Goal: Task Accomplishment & Management: Use online tool/utility

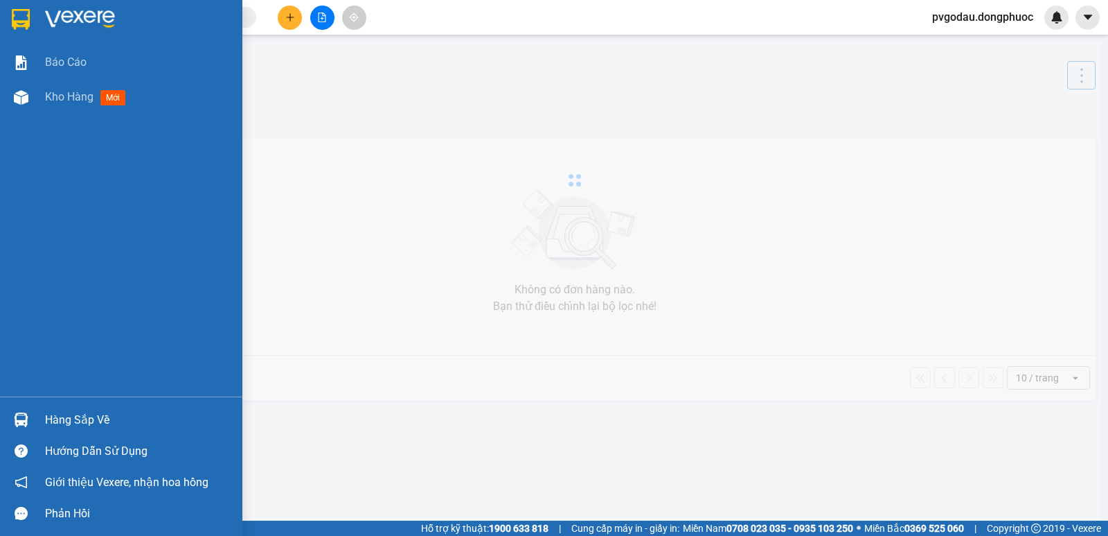
click at [29, 430] on div at bounding box center [21, 419] width 24 height 24
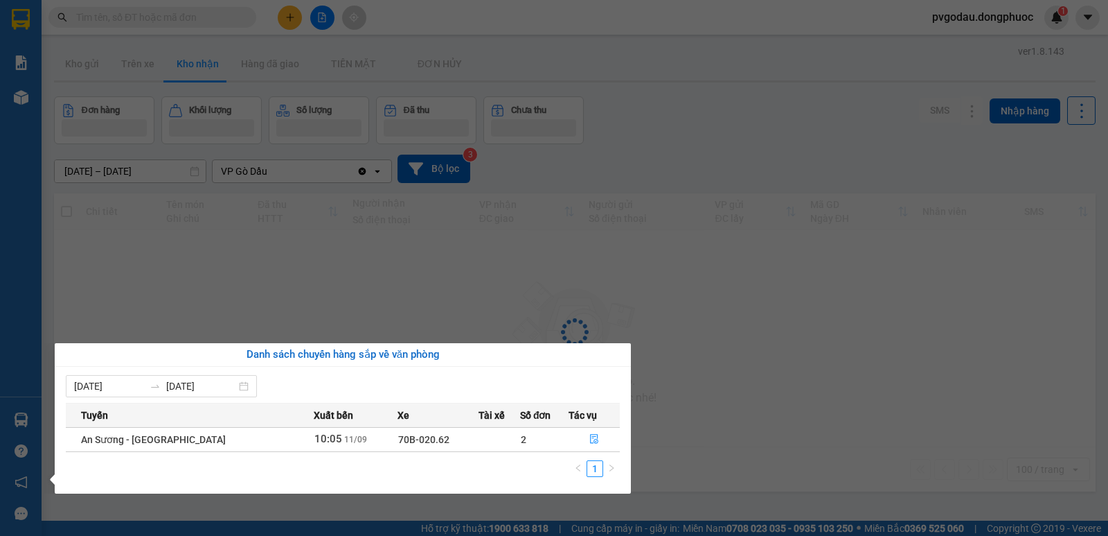
click at [29, 423] on div "Báo cáo Kho hàng mới Hàng sắp về Hướng dẫn sử dụng Giới thiệu Vexere, nhận hoa …" at bounding box center [21, 268] width 42 height 536
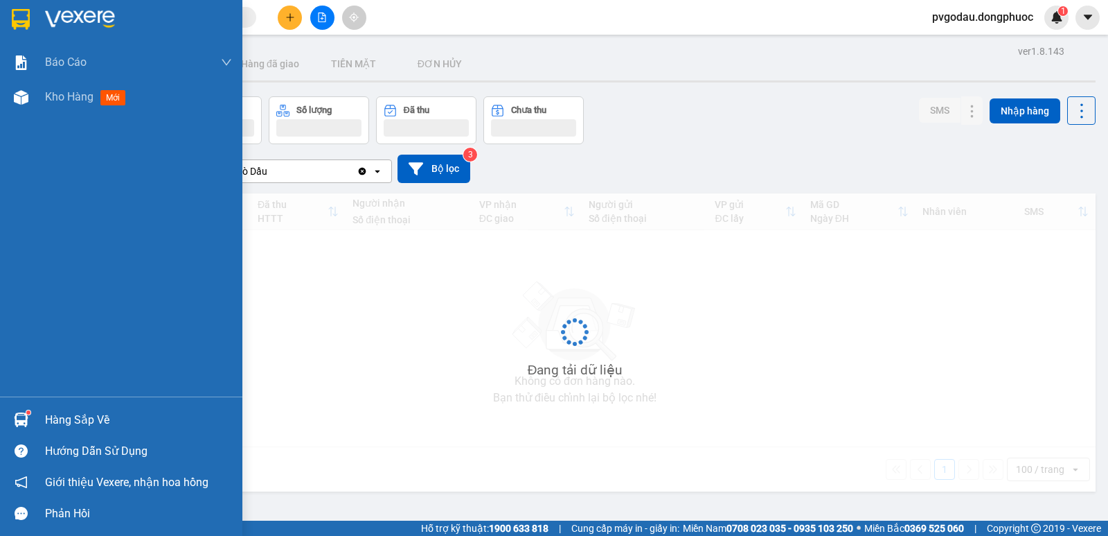
click at [29, 423] on div at bounding box center [21, 419] width 24 height 24
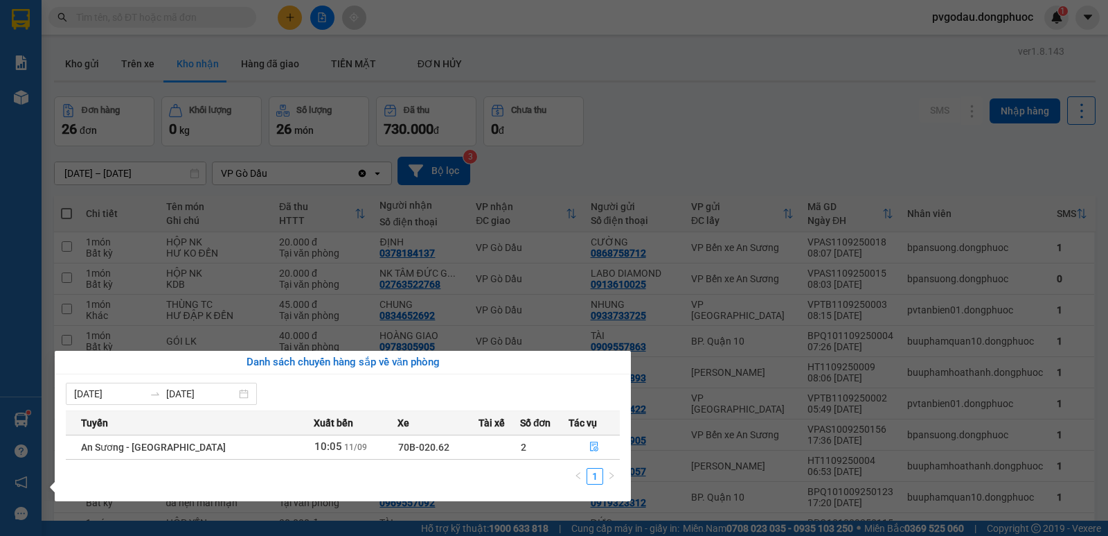
click at [770, 103] on section "Kết quả tìm kiếm ( 0 ) Bộ lọc No Data pvgodau.dongphuoc 1 Báo cáo Mẫu 1: Báo cá…" at bounding box center [554, 268] width 1108 height 536
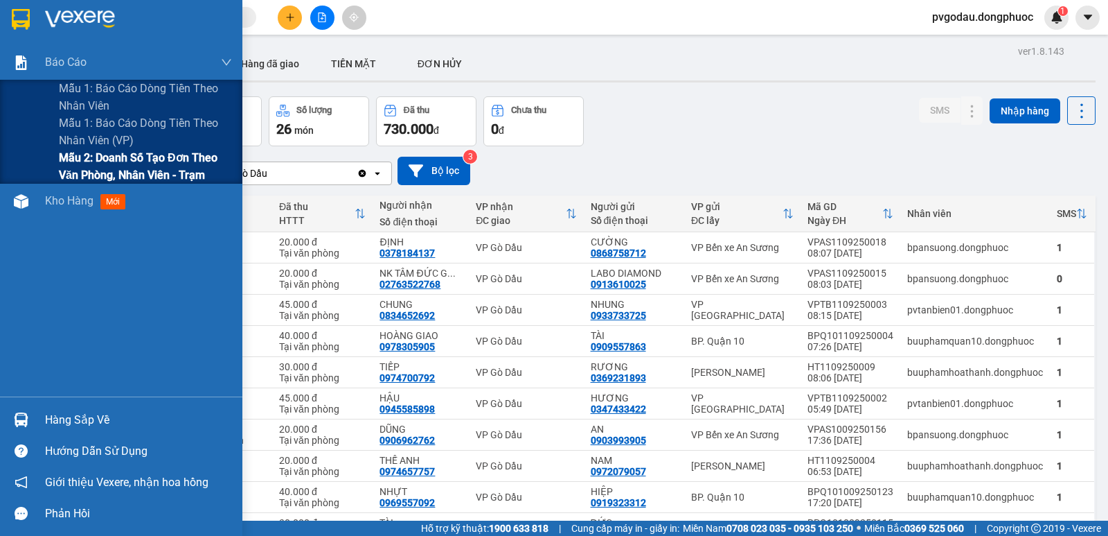
click at [110, 168] on span "Mẫu 2: Doanh số tạo đơn theo Văn phòng, nhân viên - Trạm" at bounding box center [145, 166] width 173 height 35
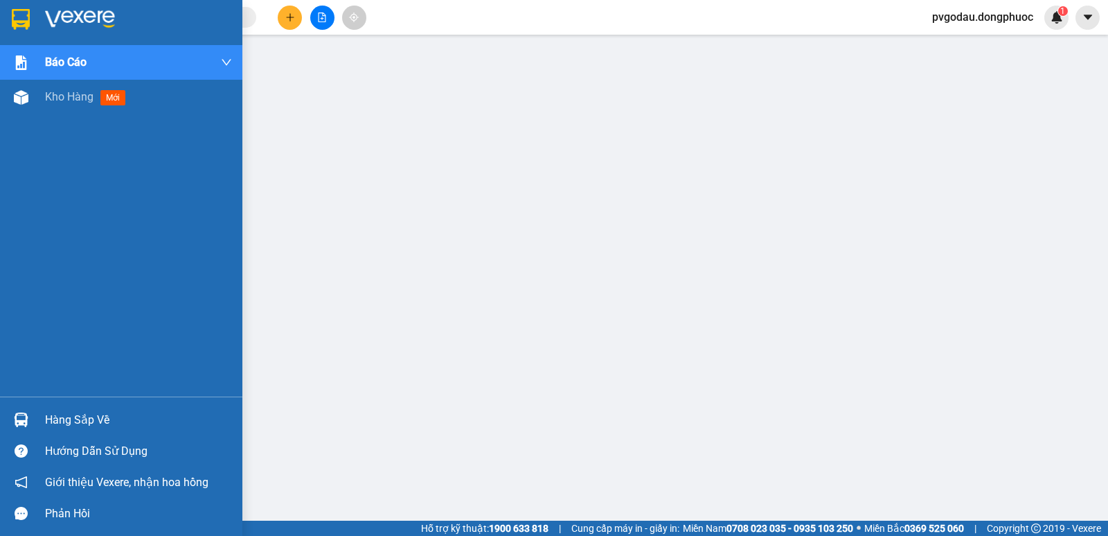
click at [22, 427] on div at bounding box center [21, 419] width 24 height 24
click at [15, 418] on img at bounding box center [21, 419] width 15 height 15
click at [39, 423] on div "Hàng sắp về" at bounding box center [121, 419] width 242 height 31
click at [35, 109] on div "Kho hàng mới" at bounding box center [121, 97] width 242 height 35
click at [73, 89] on div "Kho hàng mới" at bounding box center [88, 96] width 87 height 17
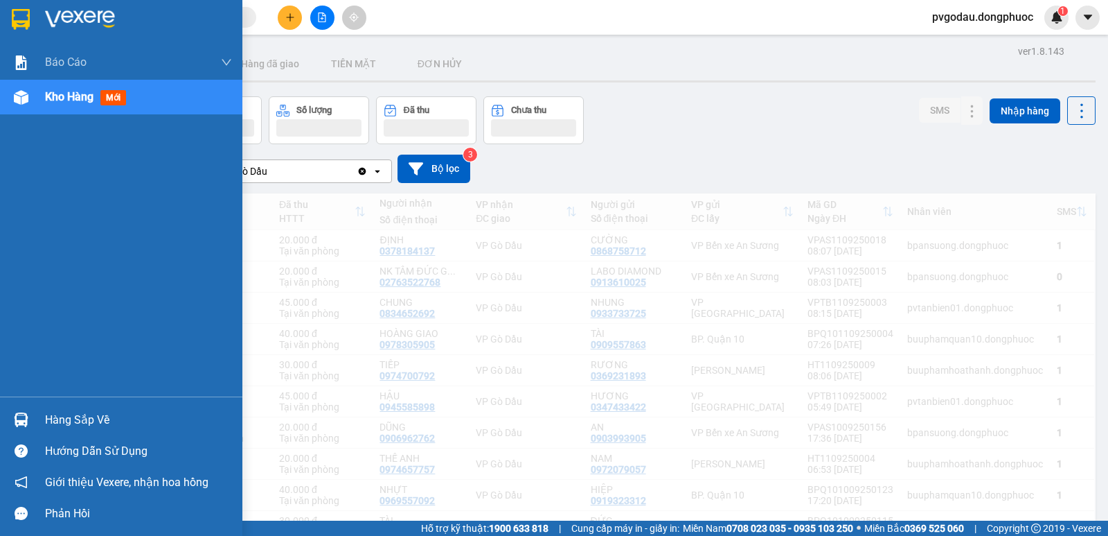
click at [73, 89] on div "Kho hàng mới" at bounding box center [88, 96] width 87 height 17
drag, startPoint x: 73, startPoint y: 89, endPoint x: 232, endPoint y: 132, distance: 164.4
click at [73, 89] on div "Kho hàng mới" at bounding box center [88, 96] width 87 height 17
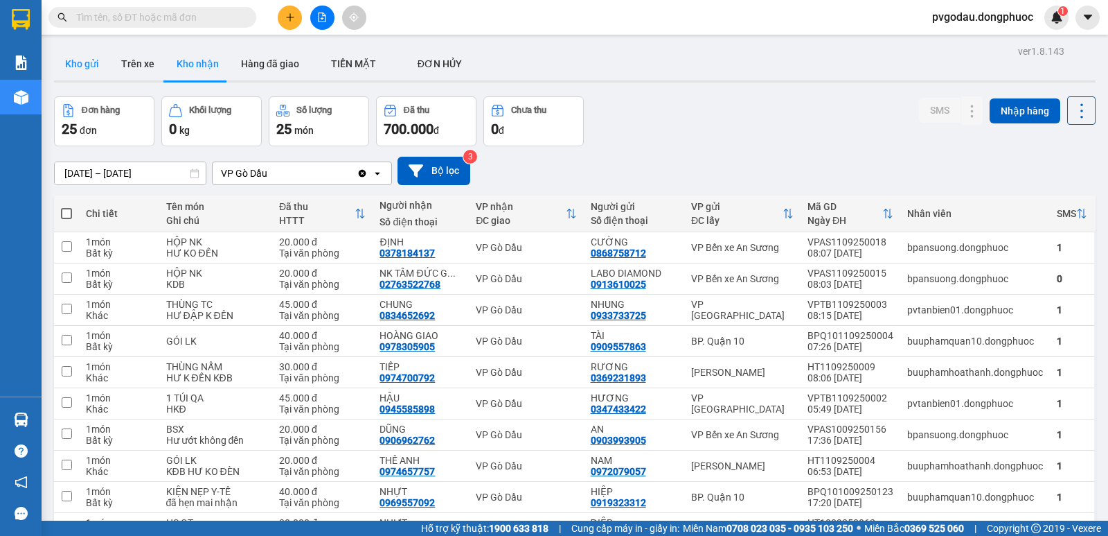
click at [89, 64] on button "Kho gửi" at bounding box center [82, 63] width 56 height 33
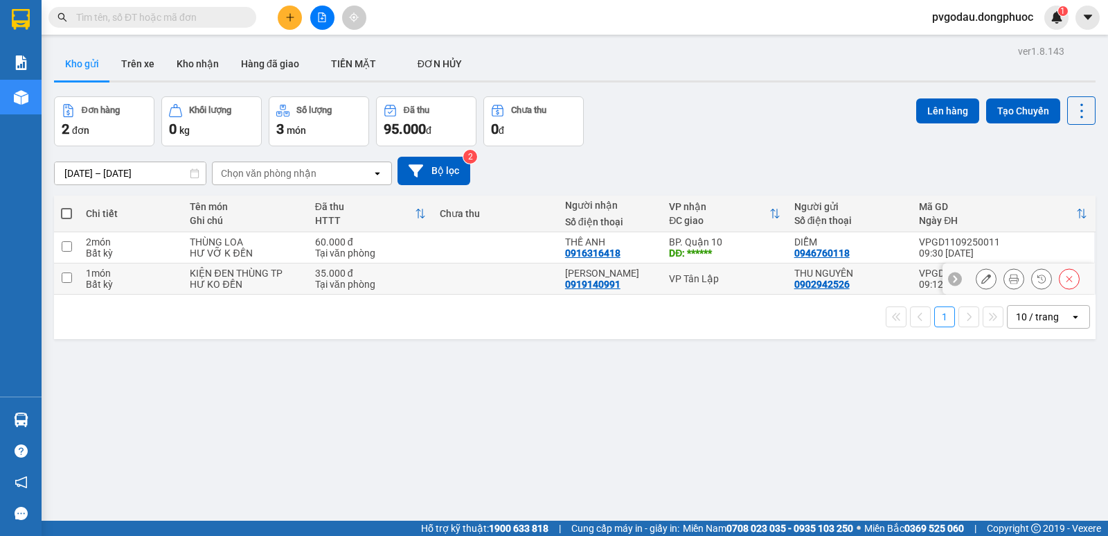
click at [633, 276] on div "KIM PHƯỢNG" at bounding box center [610, 272] width 90 height 11
checkbox input "true"
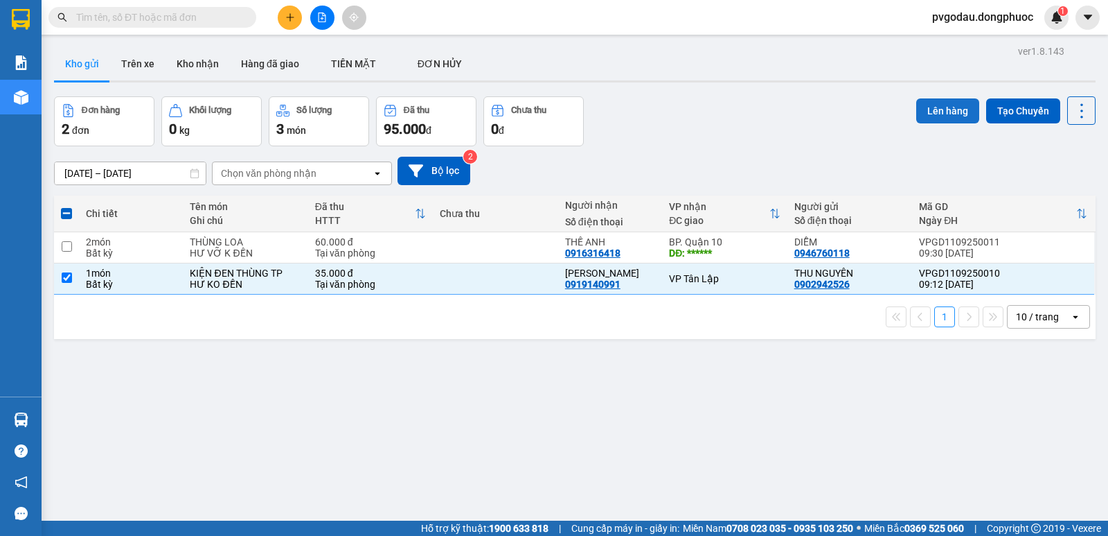
click at [925, 117] on button "Lên hàng" at bounding box center [948, 110] width 63 height 25
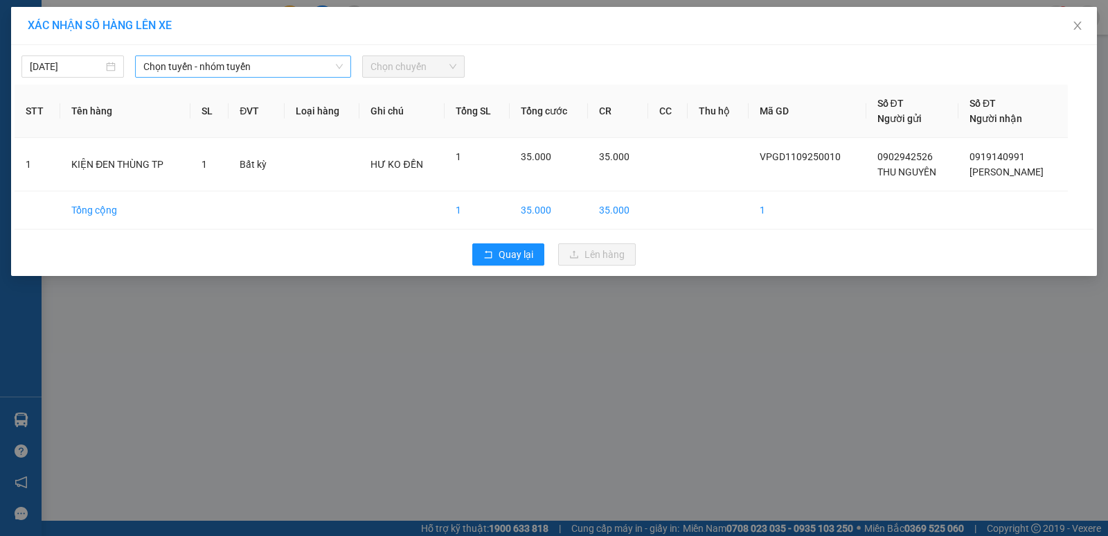
click at [266, 56] on span "Chọn tuyến - nhóm tuyến" at bounding box center [243, 66] width 200 height 21
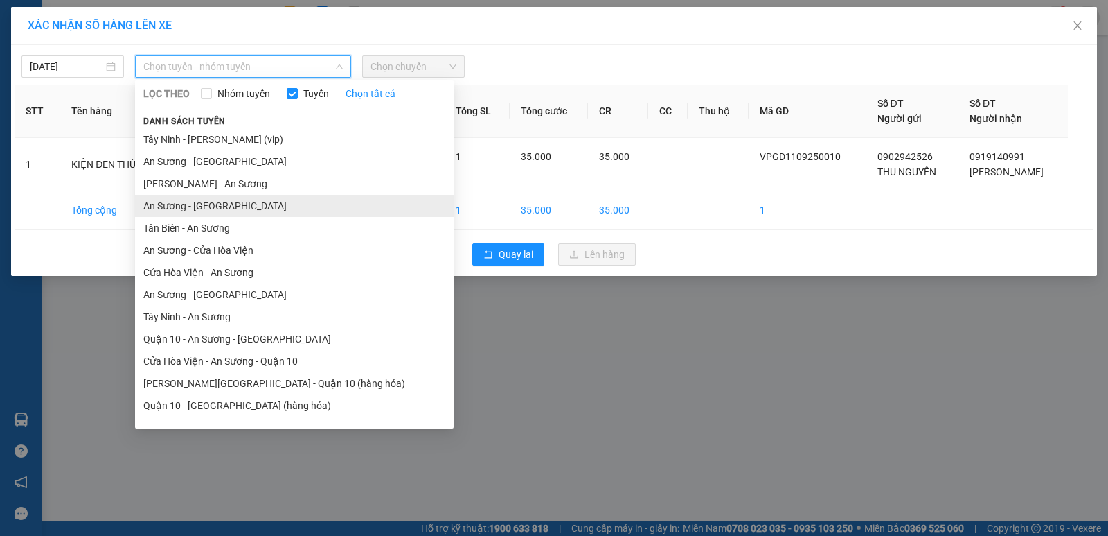
click at [200, 200] on li "An Sương - [GEOGRAPHIC_DATA]" at bounding box center [294, 206] width 319 height 22
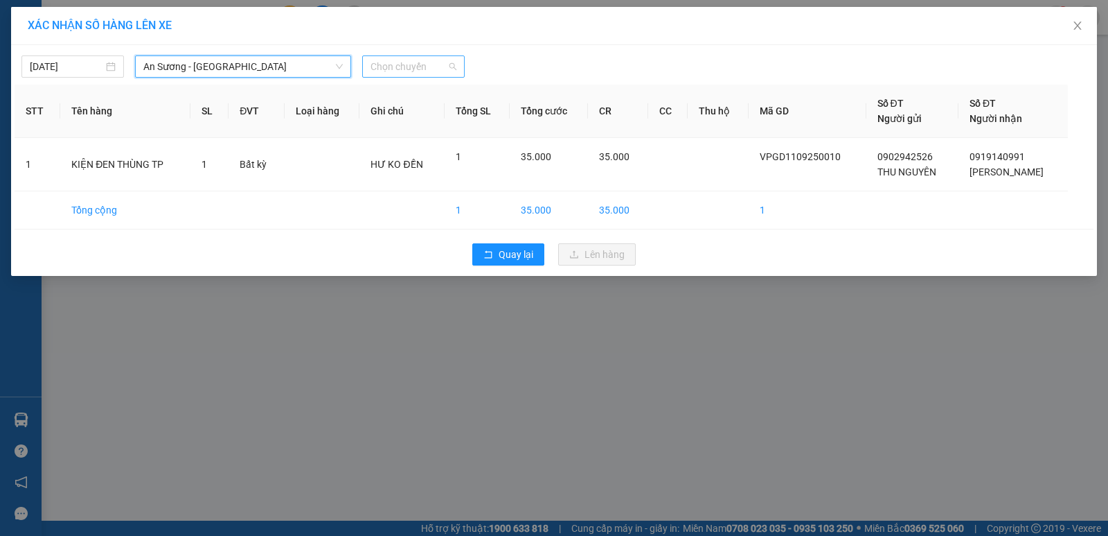
click at [410, 57] on span "Chọn chuyến" at bounding box center [414, 66] width 86 height 21
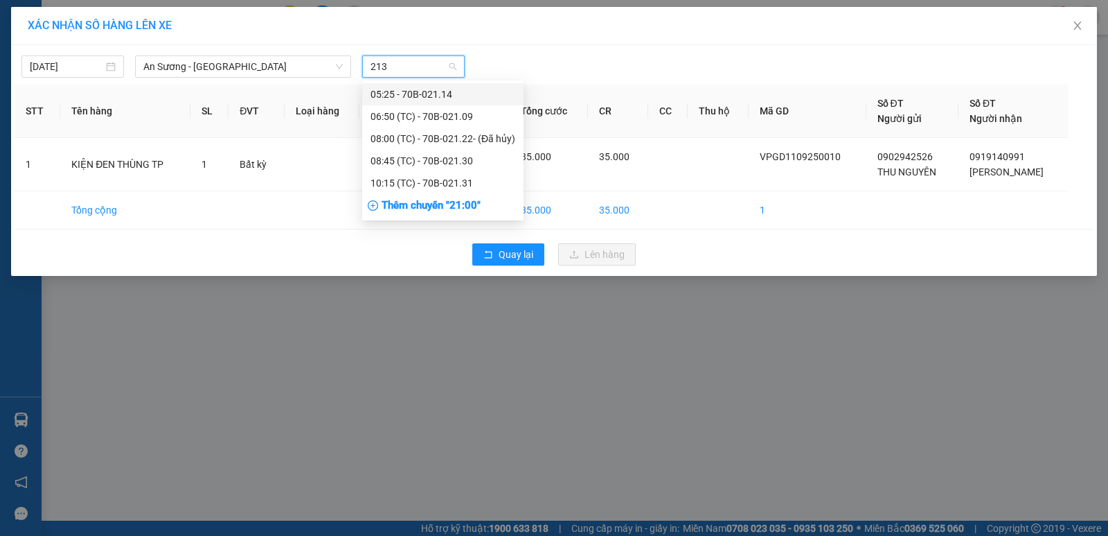
type input "2130"
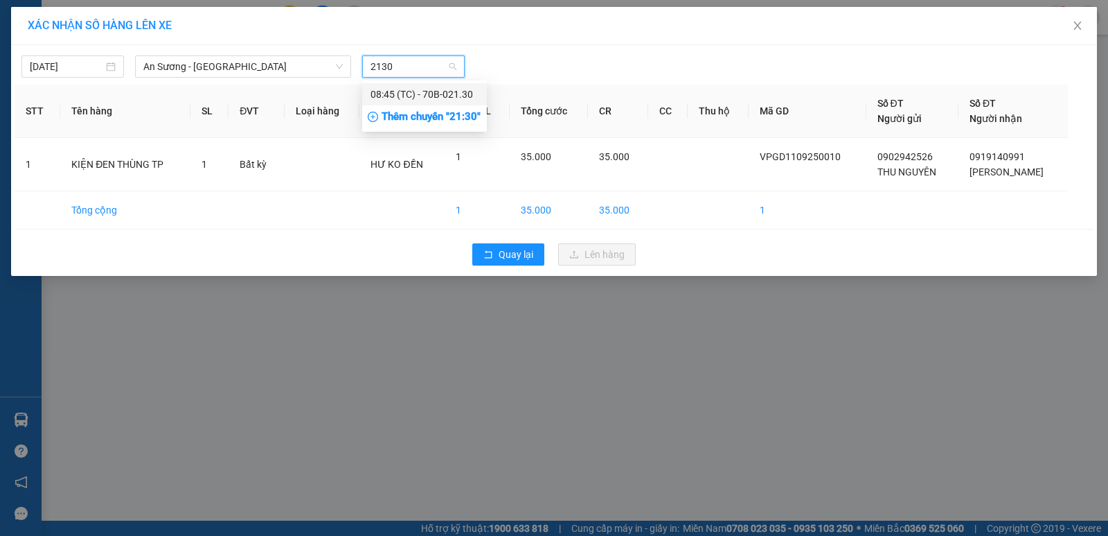
click at [431, 96] on div "08:45 (TC) - 70B-021.30" at bounding box center [425, 94] width 108 height 15
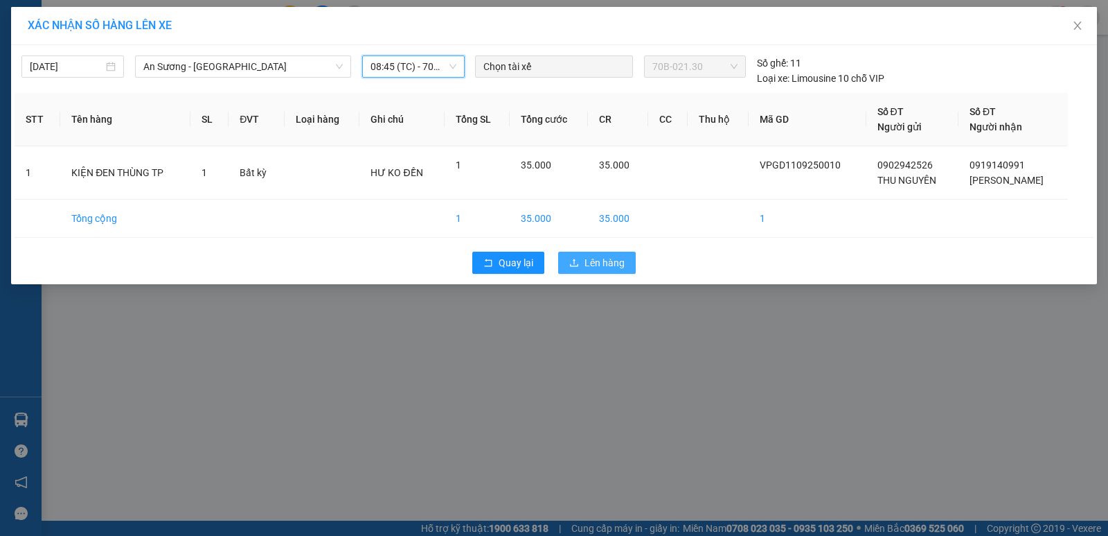
click at [597, 267] on span "Lên hàng" at bounding box center [605, 262] width 40 height 15
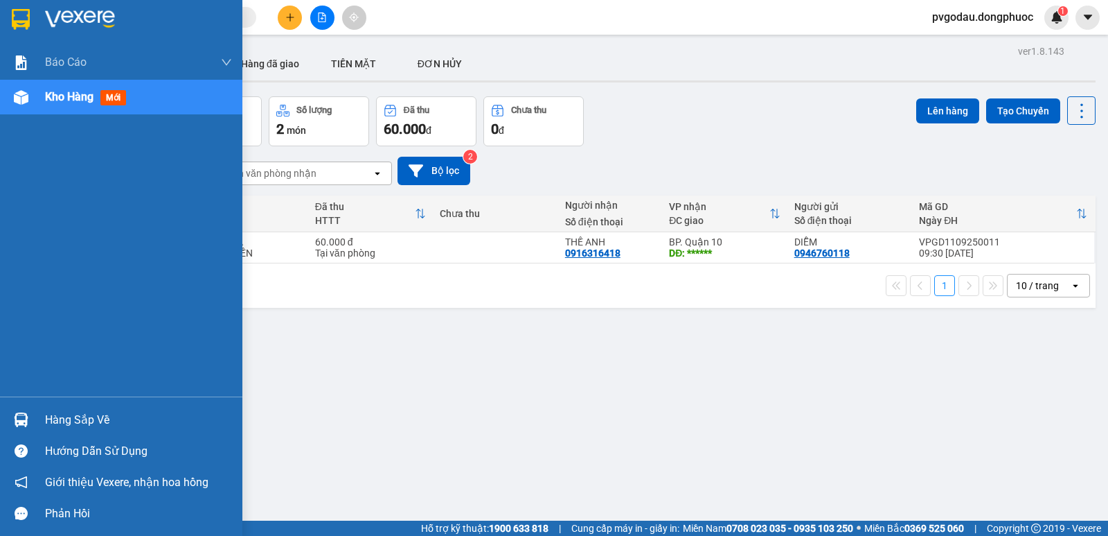
click at [20, 414] on img at bounding box center [21, 419] width 15 height 15
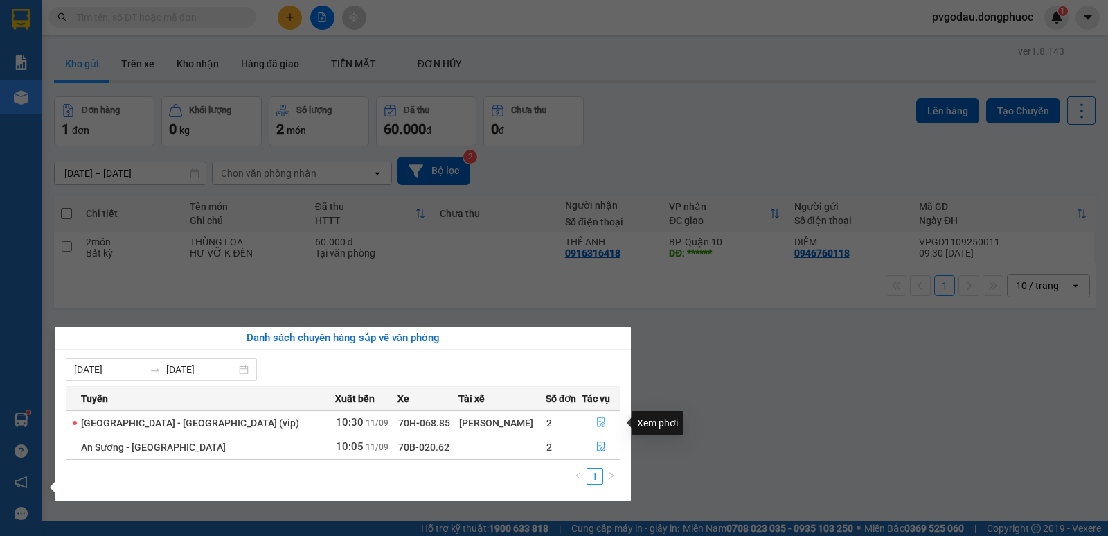
click at [597, 425] on icon "file-done" at bounding box center [602, 422] width 10 height 10
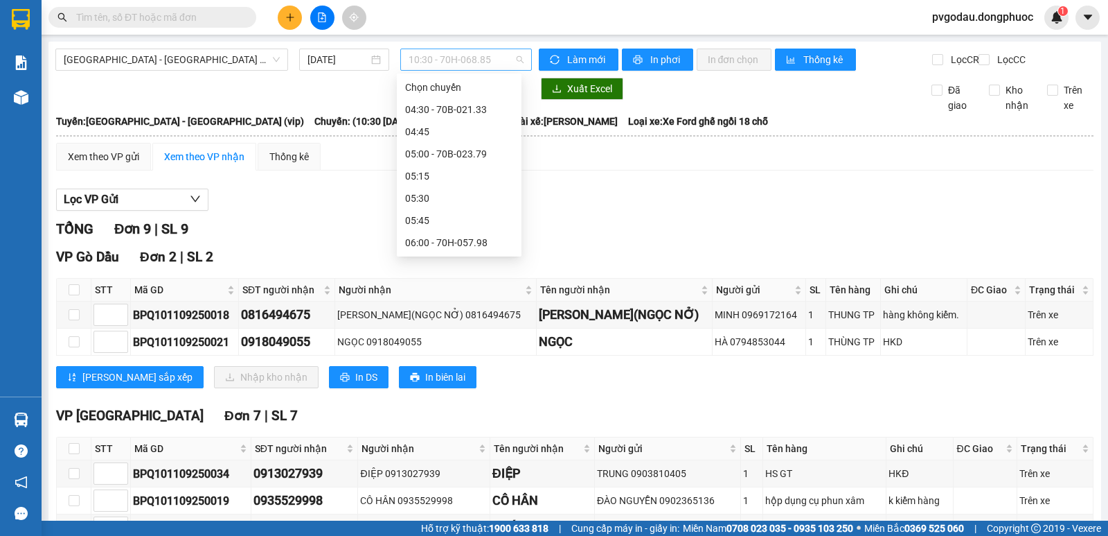
click at [465, 64] on span "10:30 - 70H-068.85" at bounding box center [466, 59] width 114 height 21
click at [484, 238] on div "10:30 - 70H-068.85" at bounding box center [459, 242] width 108 height 15
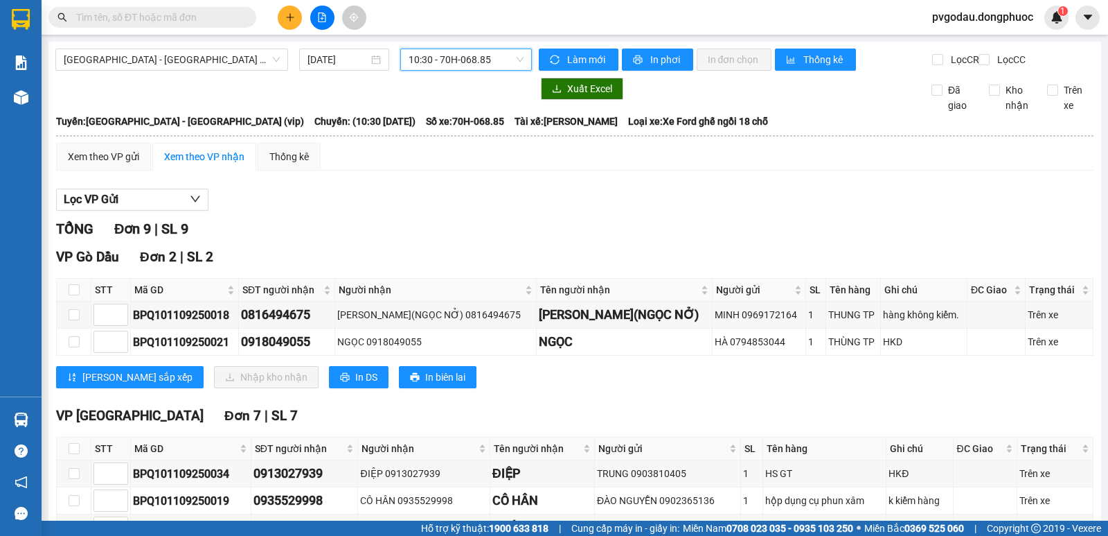
click at [443, 62] on span "10:30 - 70H-068.85" at bounding box center [466, 59] width 114 height 21
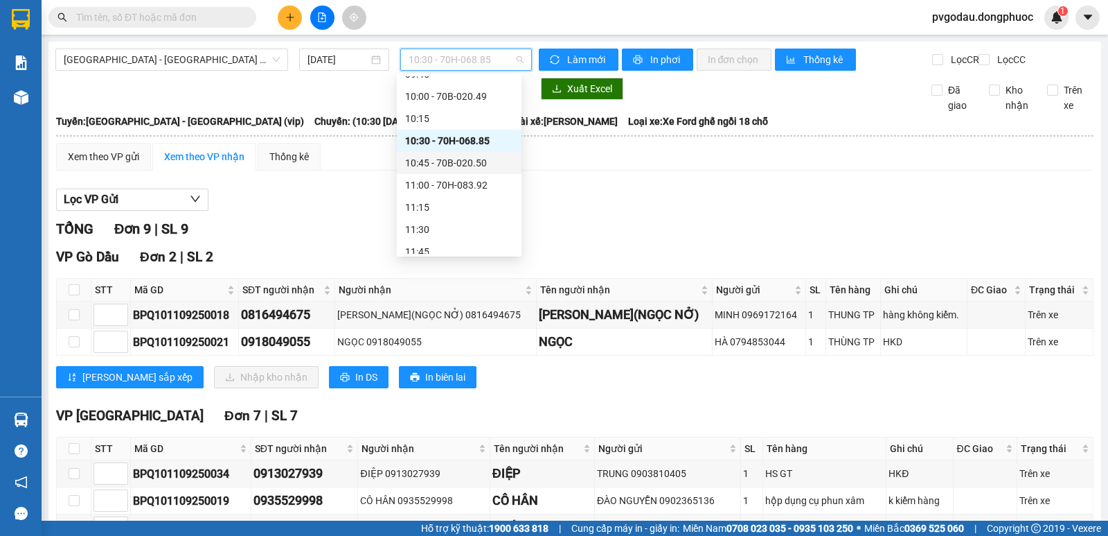
click at [483, 163] on div "10:45 - 70B-020.50" at bounding box center [459, 162] width 108 height 15
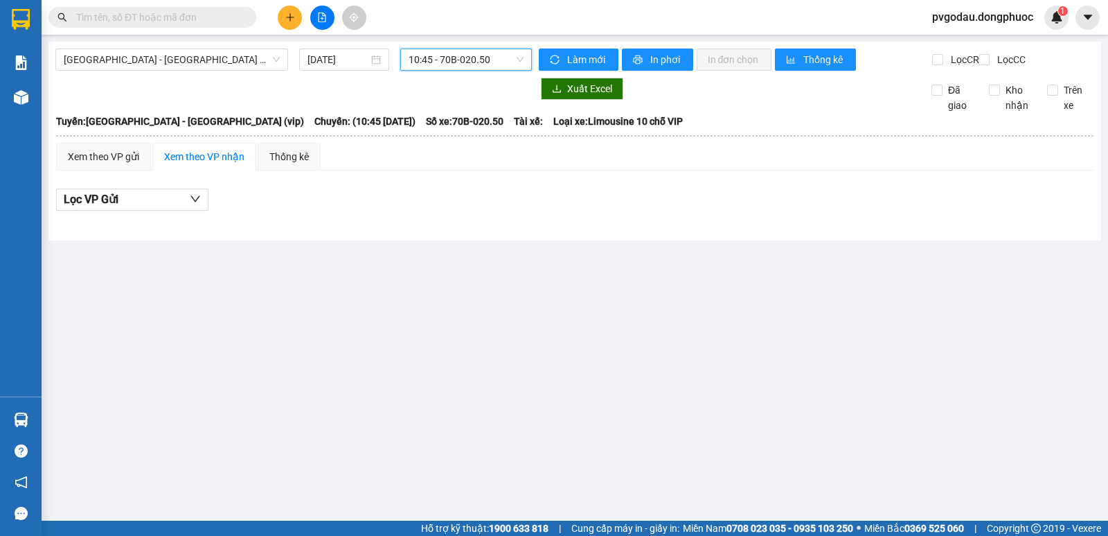
click at [494, 58] on span "10:45 - 70B-020.50" at bounding box center [466, 59] width 114 height 21
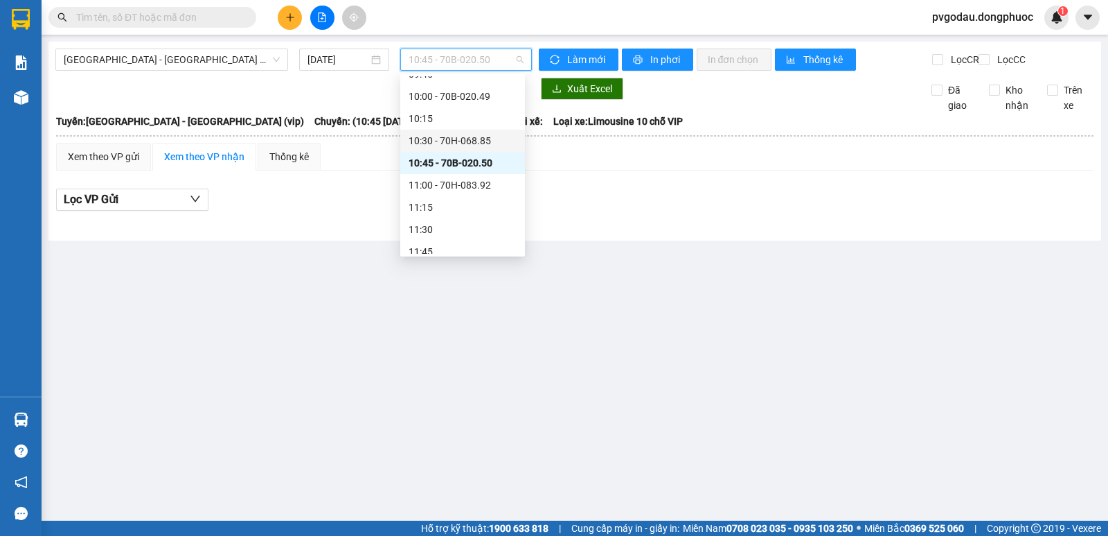
click at [496, 138] on div "10:30 - 70H-068.85" at bounding box center [463, 140] width 108 height 15
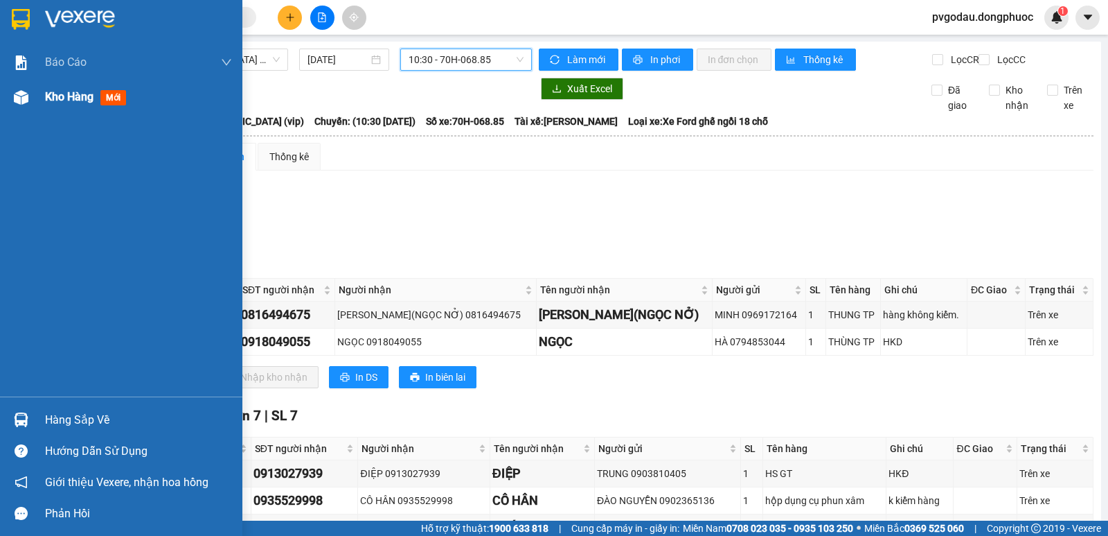
click at [31, 106] on div at bounding box center [21, 97] width 24 height 24
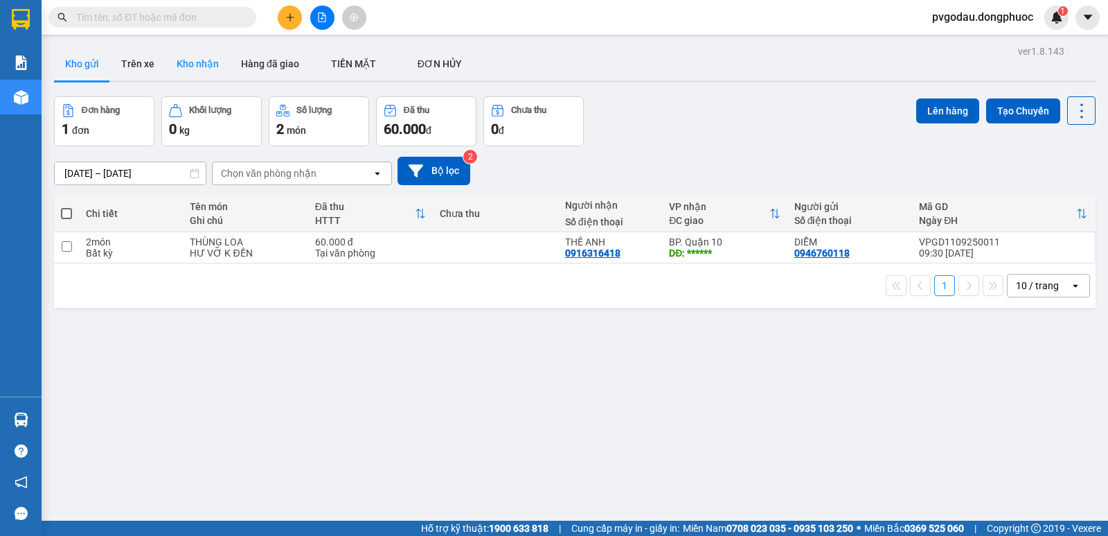
click at [201, 76] on button "Kho nhận" at bounding box center [198, 63] width 64 height 33
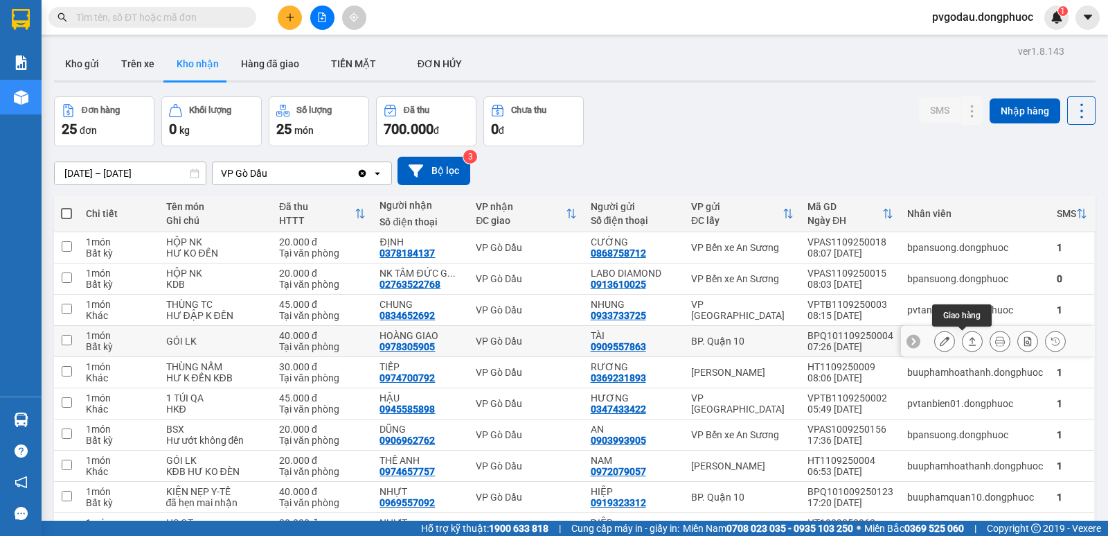
click at [968, 337] on icon at bounding box center [973, 341] width 10 height 10
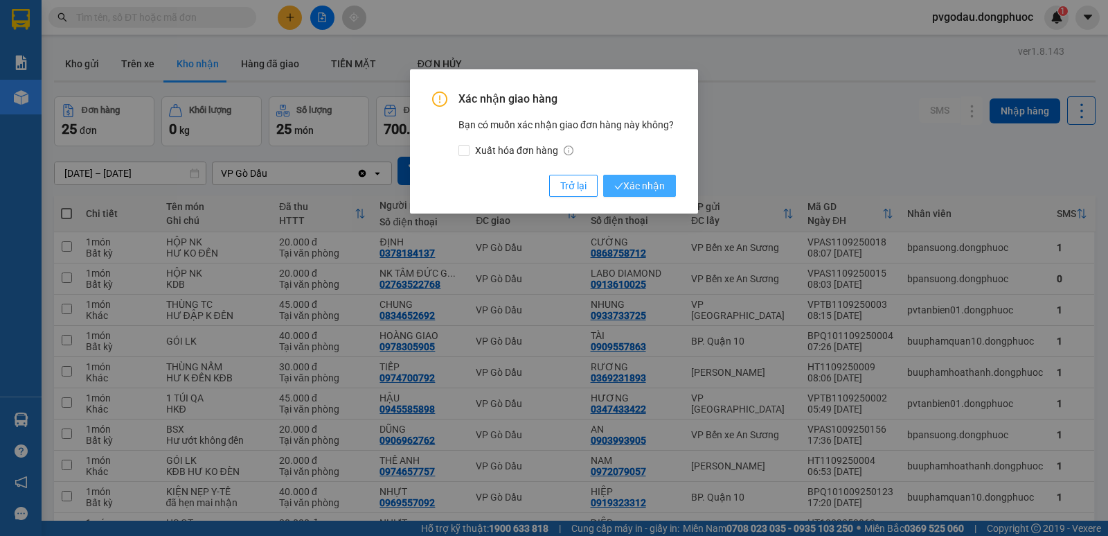
click at [637, 182] on span "Xác nhận" at bounding box center [640, 185] width 51 height 15
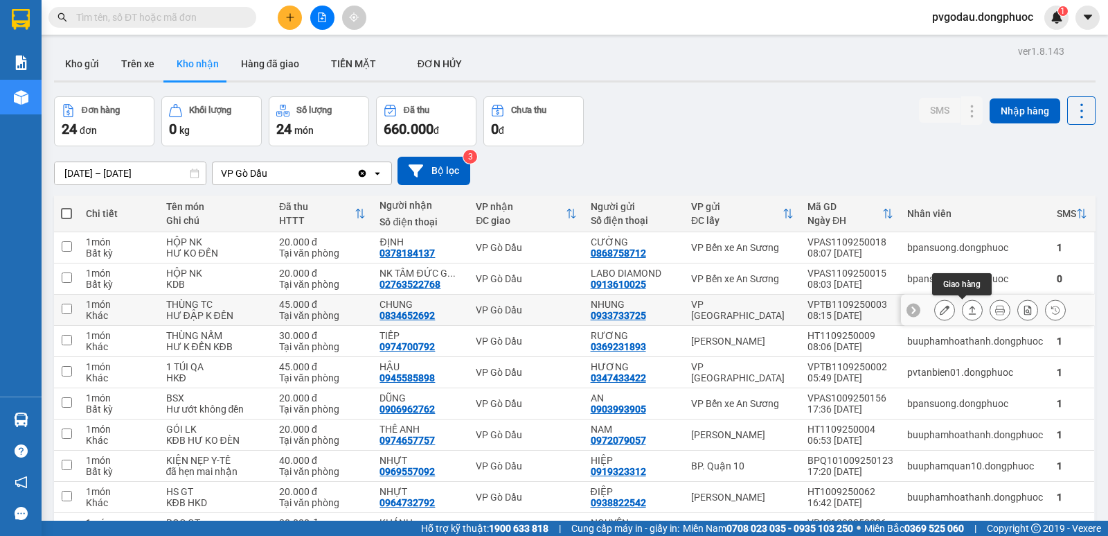
click at [968, 309] on icon at bounding box center [973, 310] width 10 height 10
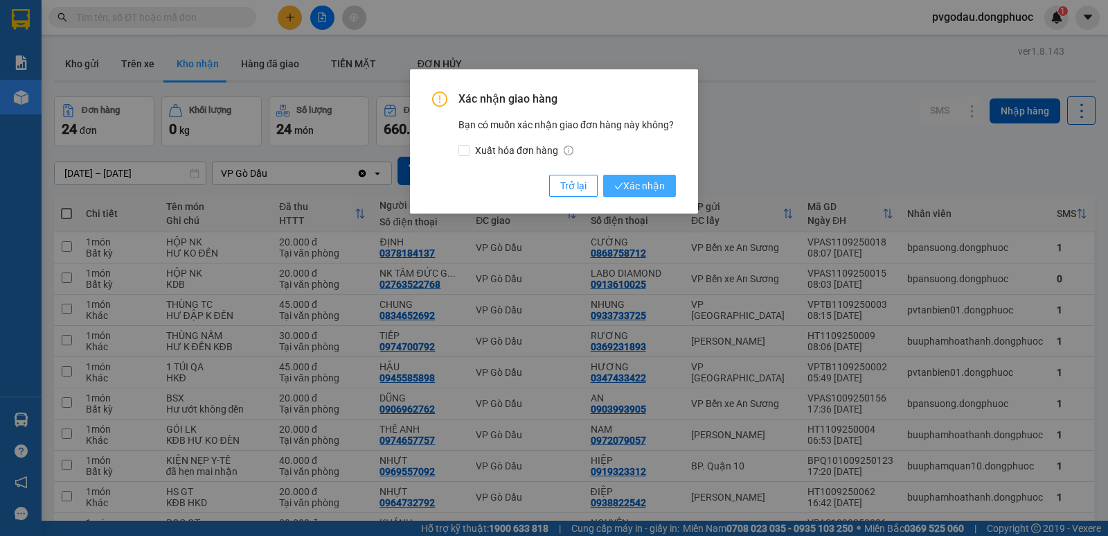
click at [655, 178] on span "Xác nhận" at bounding box center [640, 185] width 51 height 15
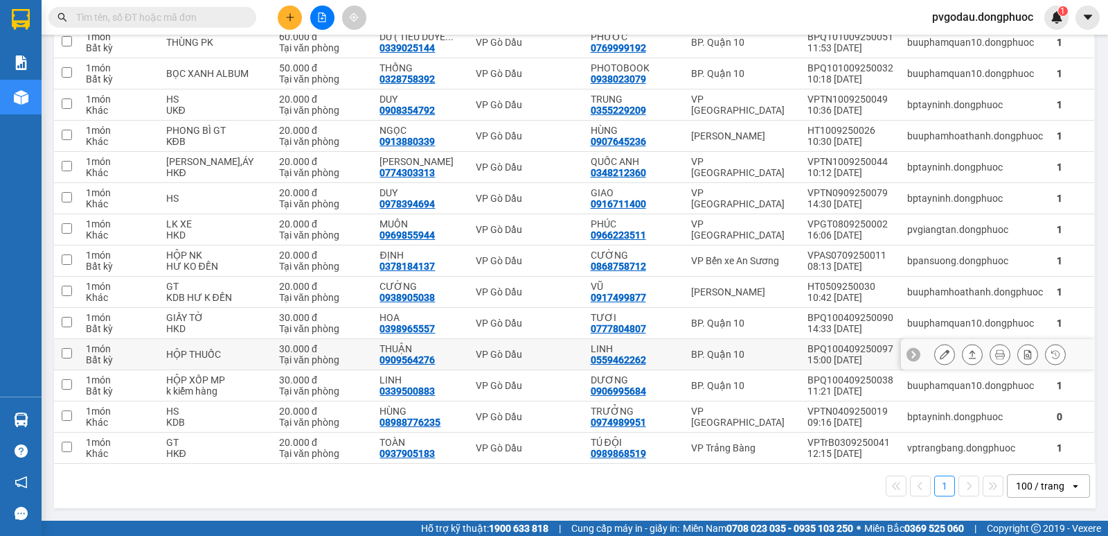
scroll to position [116, 0]
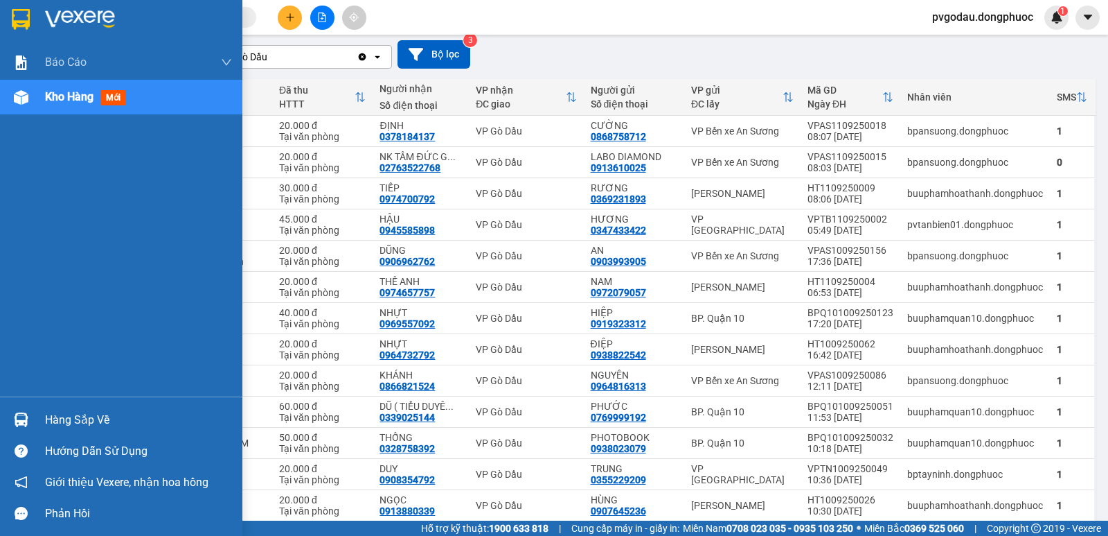
click at [20, 419] on img at bounding box center [21, 419] width 15 height 15
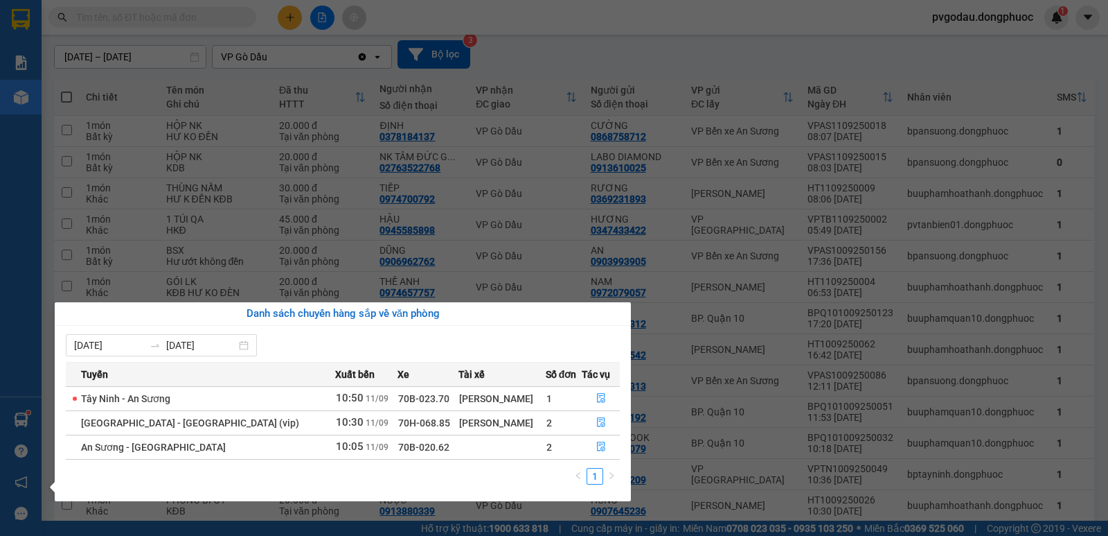
click at [1014, 59] on section "Kết quả tìm kiếm ( 0 ) Bộ lọc No Data pvgodau.dongphuoc 1 Báo cáo Mẫu 1: Báo cá…" at bounding box center [554, 268] width 1108 height 536
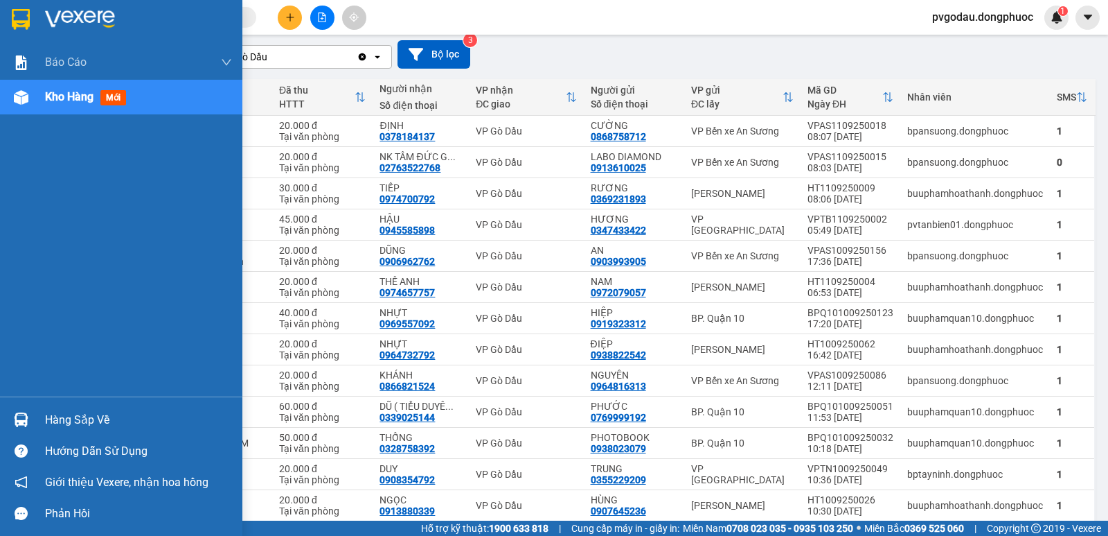
click at [51, 425] on div "Hàng sắp về" at bounding box center [138, 419] width 187 height 21
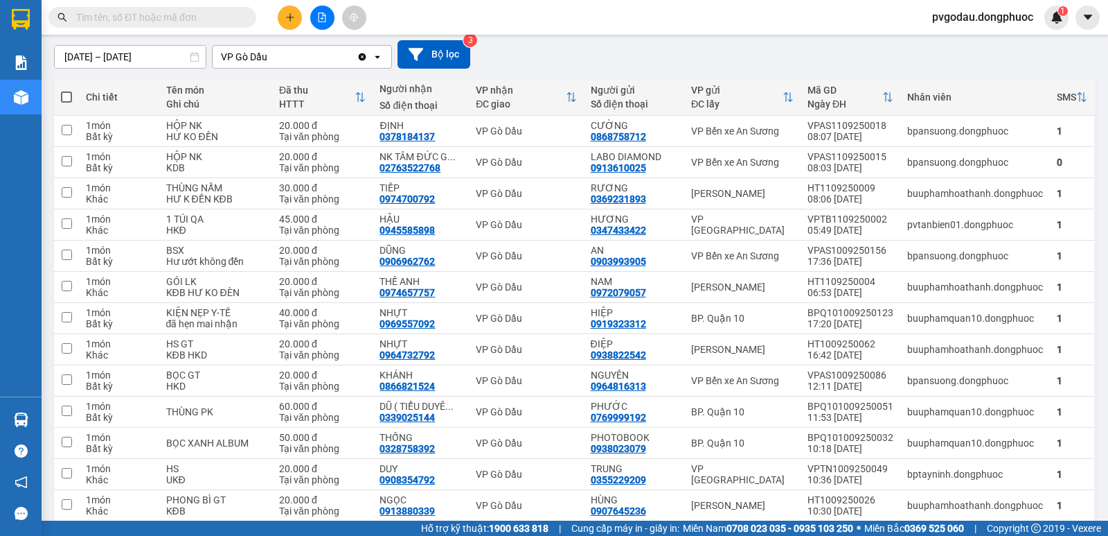
click at [762, 44] on section "Kết quả tìm kiếm ( 0 ) Bộ lọc No Data pvgodau.dongphuoc 1 Báo cáo Mẫu 1: Báo cá…" at bounding box center [554, 268] width 1108 height 536
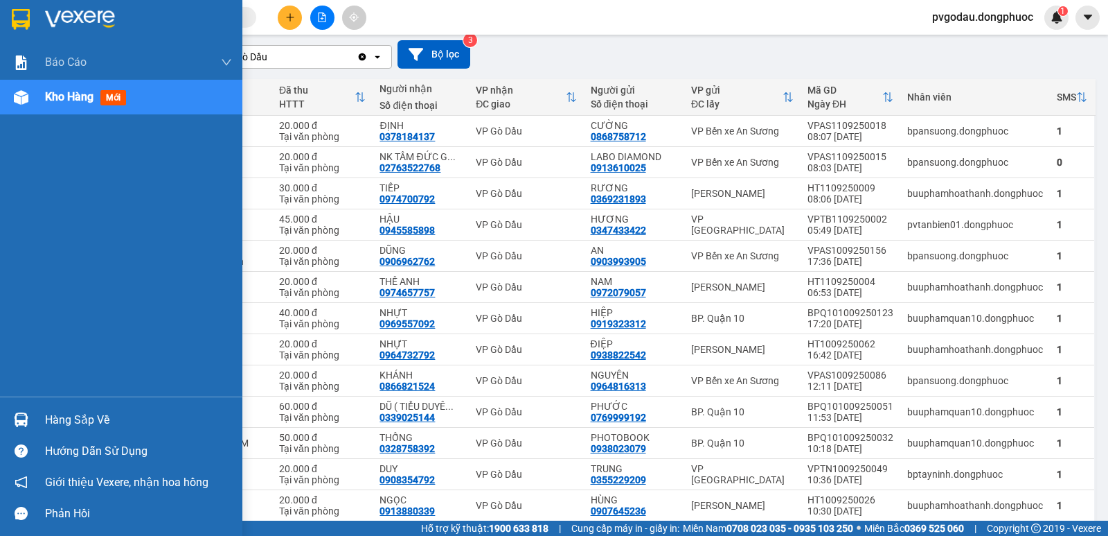
click at [46, 423] on div "Hàng sắp về" at bounding box center [138, 419] width 187 height 21
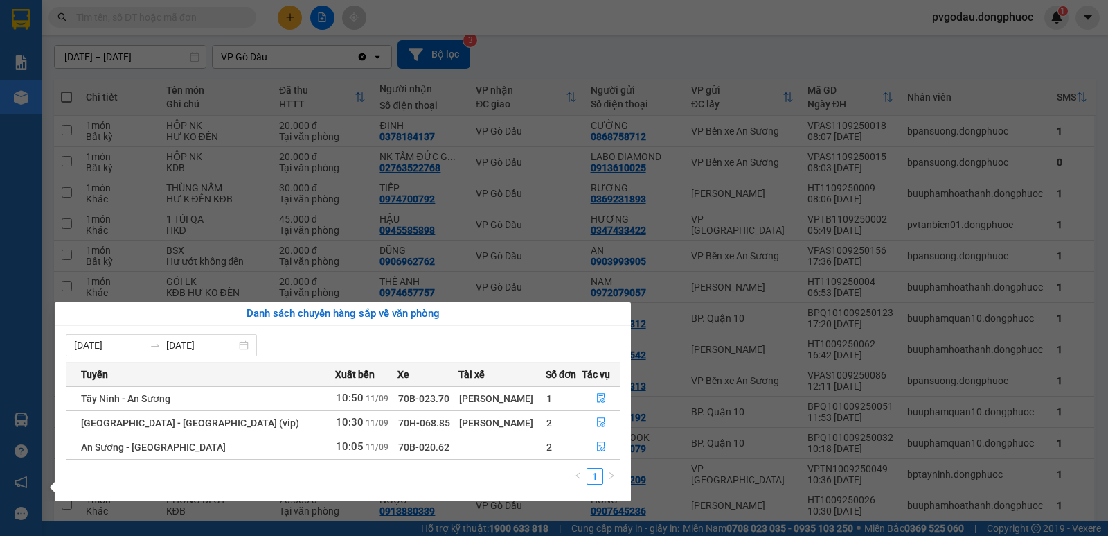
click at [712, 33] on section "Kết quả tìm kiếm ( 0 ) Bộ lọc No Data pvgodau.dongphuoc 1 Báo cáo Mẫu 1: Báo cá…" at bounding box center [554, 268] width 1108 height 536
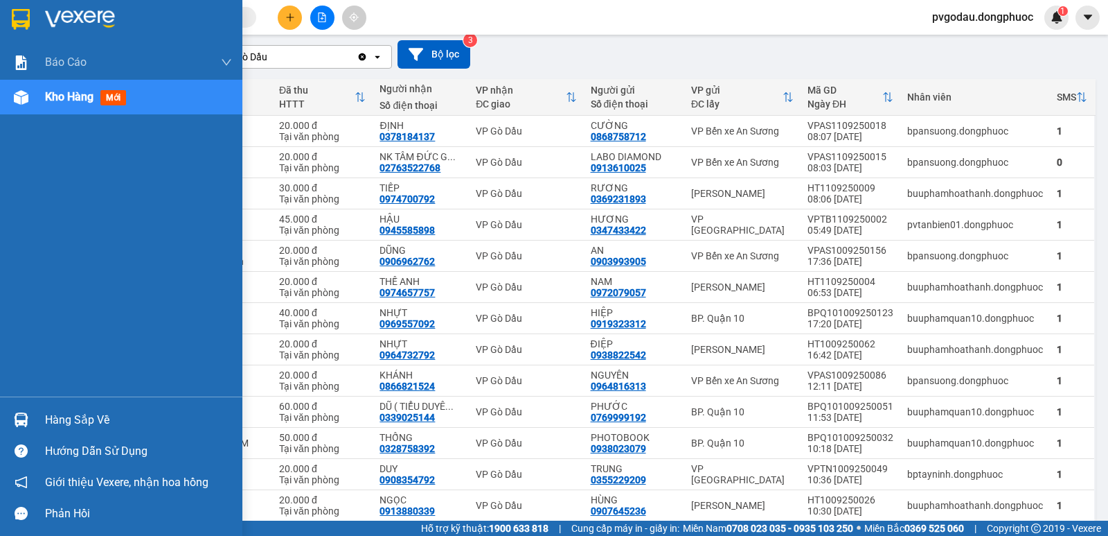
click at [26, 423] on img at bounding box center [21, 419] width 15 height 15
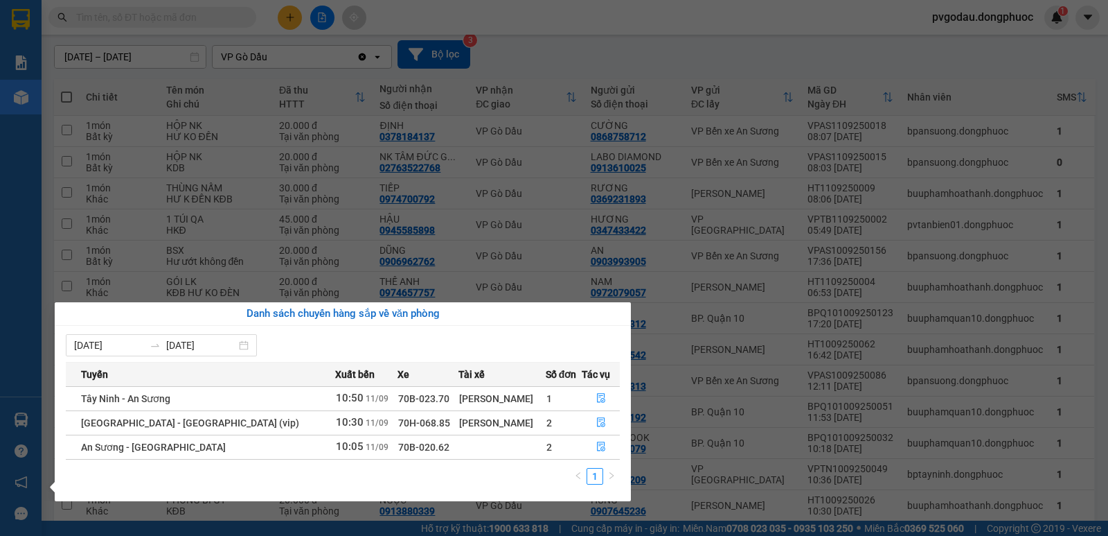
click at [874, 51] on section "Kết quả tìm kiếm ( 0 ) Bộ lọc No Data pvgodau.dongphuoc 1 Báo cáo Mẫu 1: Báo cá…" at bounding box center [554, 268] width 1108 height 536
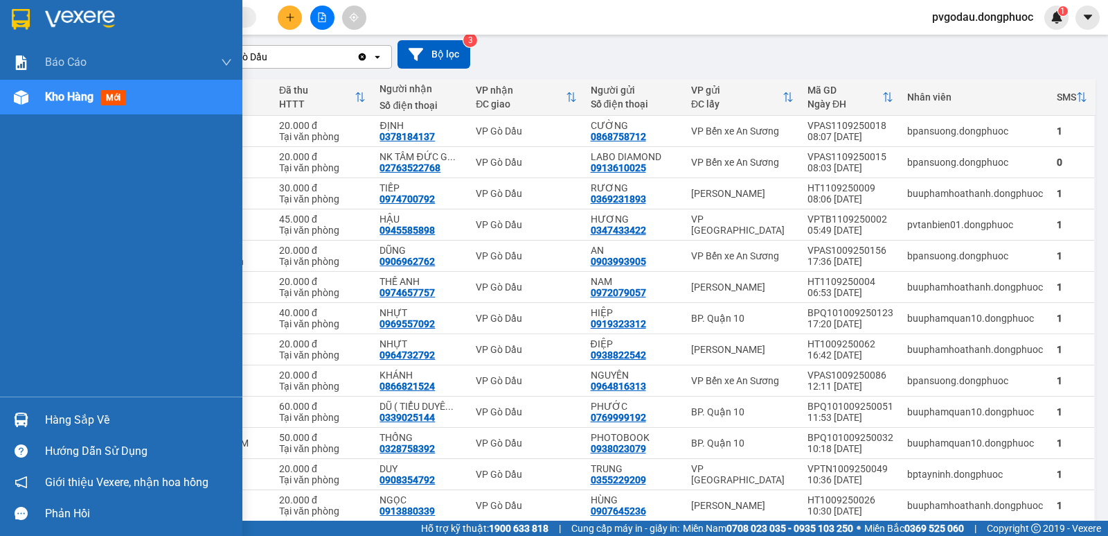
click at [31, 418] on div at bounding box center [21, 419] width 24 height 24
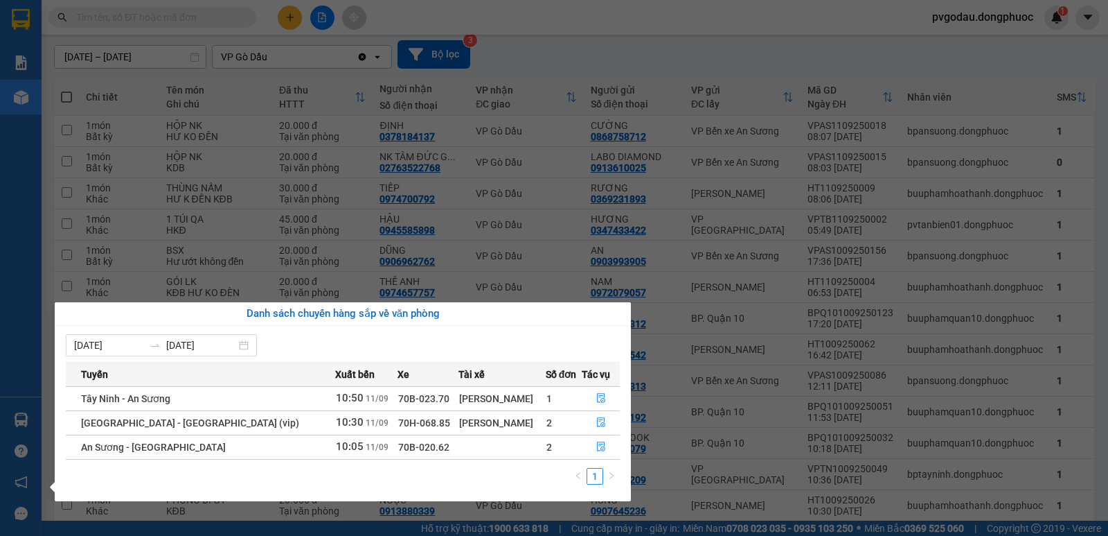
click at [647, 82] on section "Kết quả tìm kiếm ( 0 ) Bộ lọc No Data pvgodau.dongphuoc 1 Báo cáo Mẫu 1: Báo cá…" at bounding box center [554, 268] width 1108 height 536
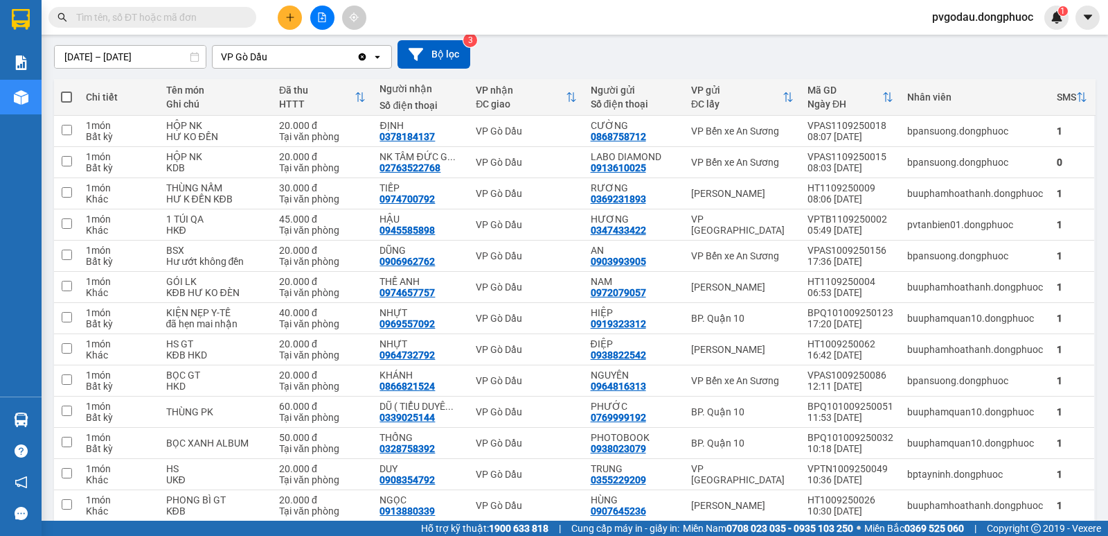
click at [647, 83] on div "Người gửi Số điện thoại" at bounding box center [634, 97] width 87 height 28
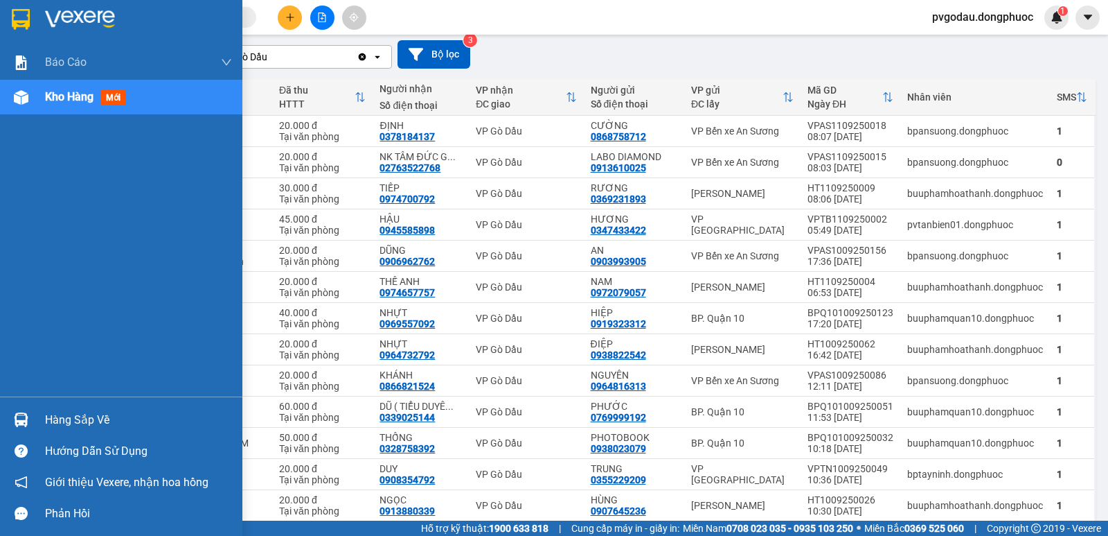
click at [12, 413] on div at bounding box center [21, 419] width 24 height 24
click at [41, 423] on div "Báo cáo Mẫu 1: Báo cáo dòng tiền theo nhân viên Mẫu 1: Báo cáo dòng tiền theo n…" at bounding box center [121, 268] width 242 height 536
click at [41, 422] on div "Hàng sắp về" at bounding box center [121, 419] width 242 height 31
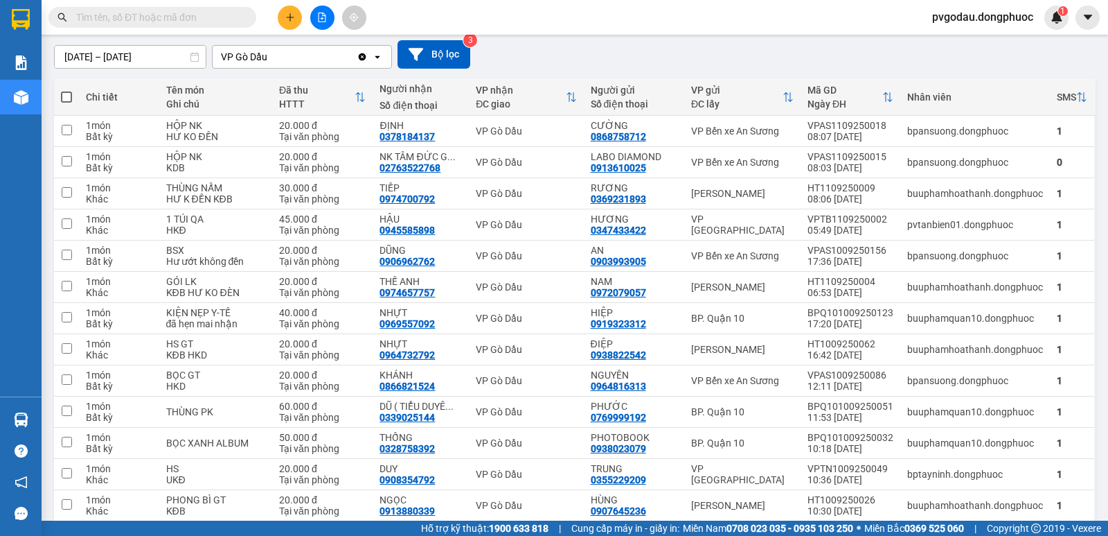
click at [278, 22] on section "Kết quả tìm kiếm ( 0 ) Bộ lọc No Data pvgodau.dongphuoc 1 Báo cáo Mẫu 1: Báo cá…" at bounding box center [554, 268] width 1108 height 536
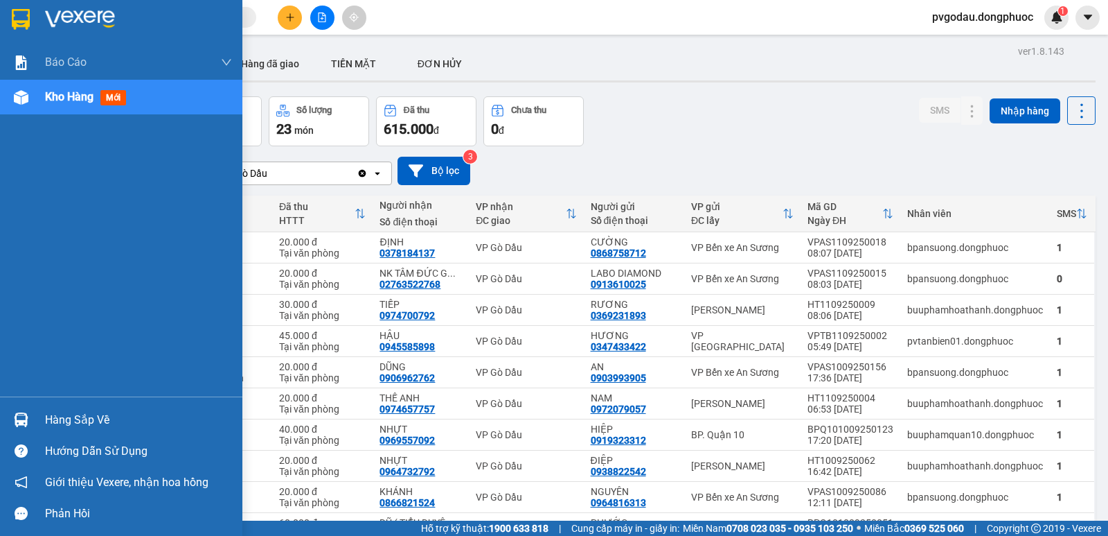
click at [33, 100] on div "Kho hàng mới" at bounding box center [121, 97] width 242 height 35
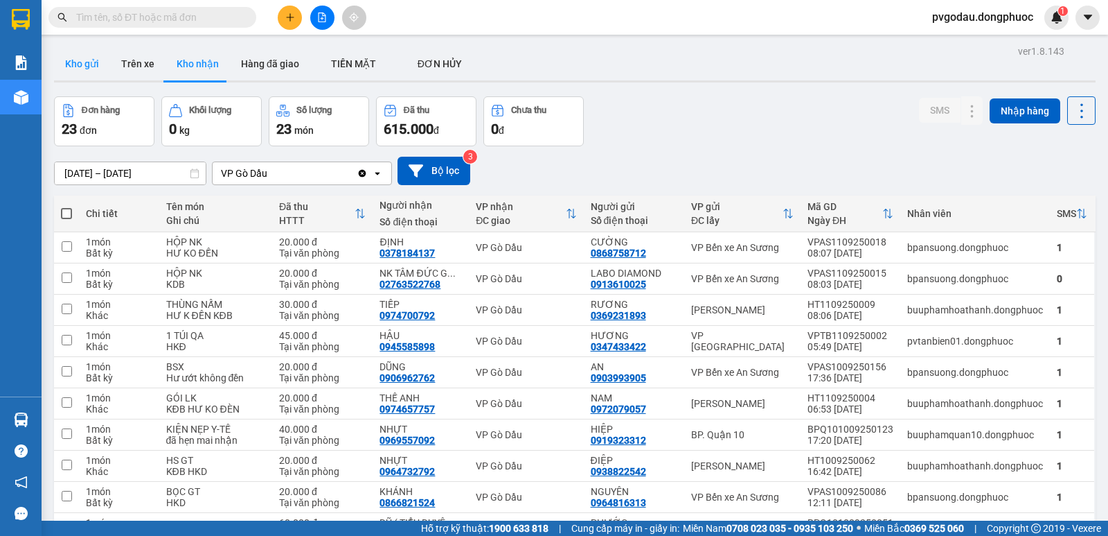
click at [89, 64] on button "Kho gửi" at bounding box center [82, 63] width 56 height 33
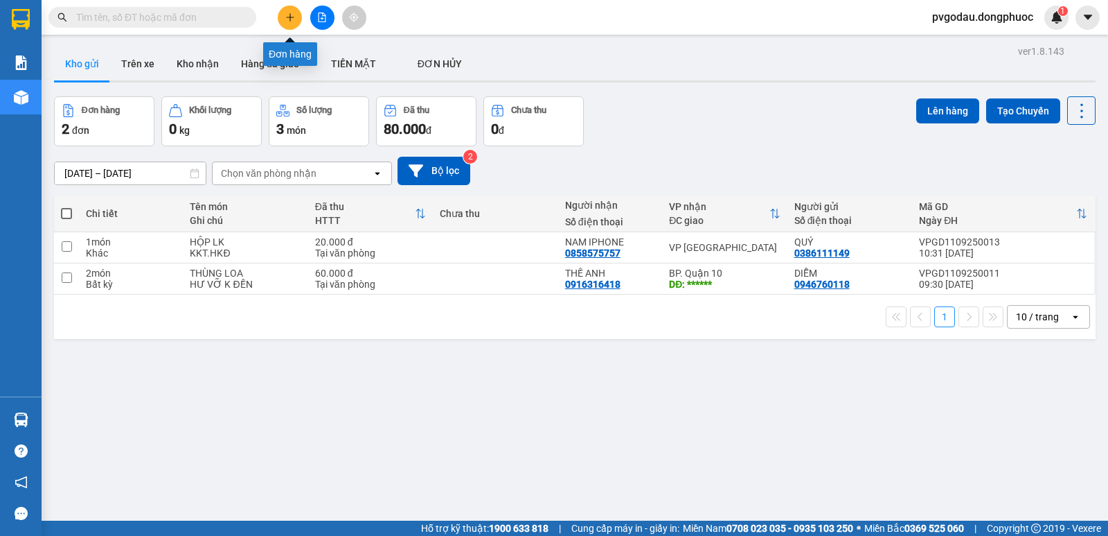
click at [279, 17] on button at bounding box center [290, 18] width 24 height 24
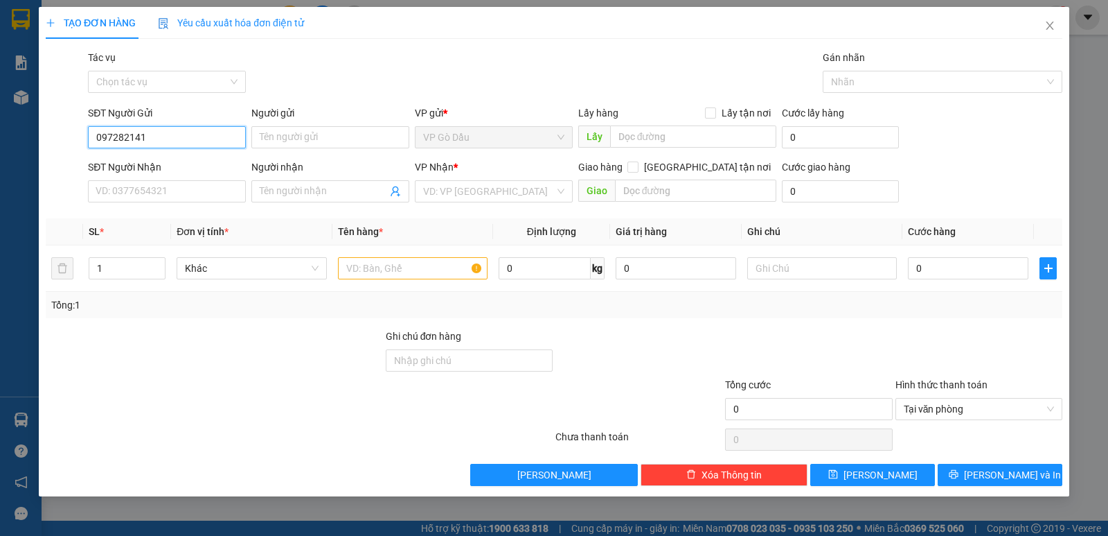
type input "0972821411"
click at [122, 167] on div "0972821411 - HẰNG" at bounding box center [166, 164] width 141 height 15
type input "HẰNG"
type input "0938880661"
type input "HẠNH"
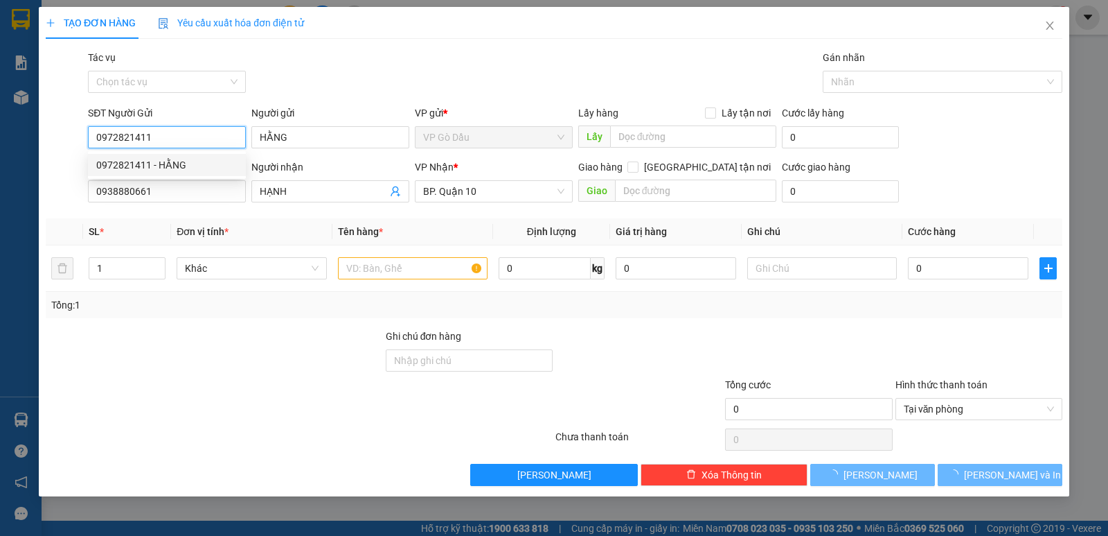
type input "50.000"
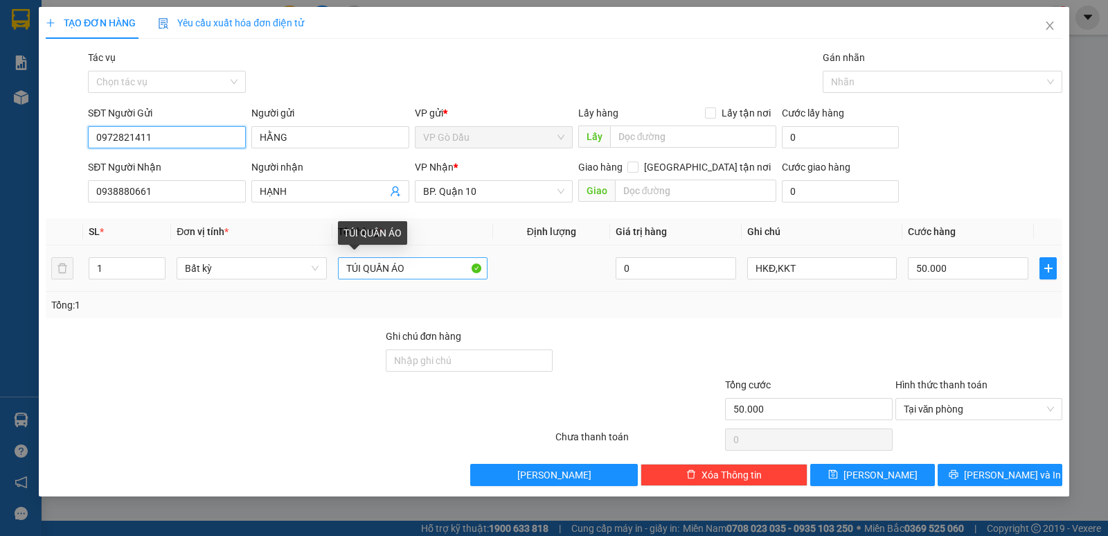
type input "0972821411"
click at [364, 272] on input "TÚI QUẦN ÁO" at bounding box center [413, 268] width 150 height 22
type input "TÚI XANH QUẦN ÁO"
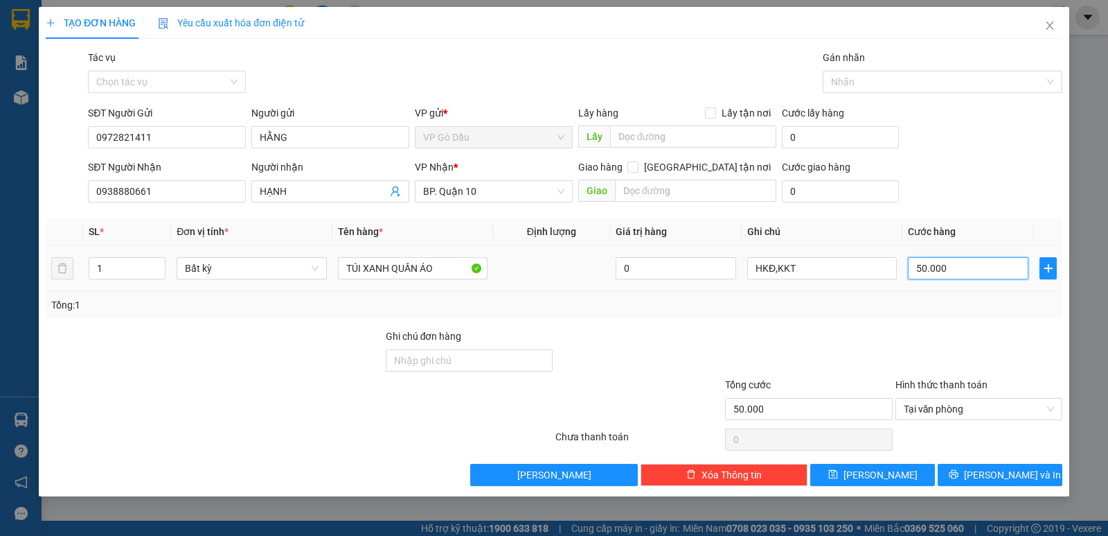
click at [979, 265] on input "50.000" at bounding box center [968, 268] width 121 height 22
type input "3"
type input "30"
type input "30.000"
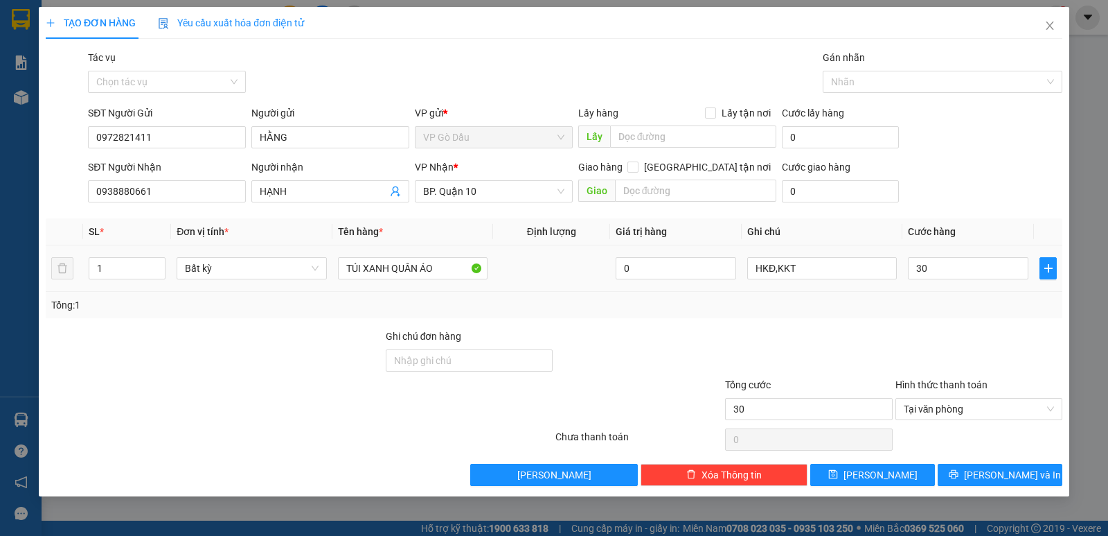
type input "30.000"
click at [930, 314] on div "Tổng: 1" at bounding box center [554, 305] width 1017 height 26
click at [358, 263] on input "TÚI XANH QUẦN ÁO" at bounding box center [413, 268] width 150 height 22
click at [350, 269] on input "I XANH QUẦN ÁO" at bounding box center [413, 268] width 150 height 22
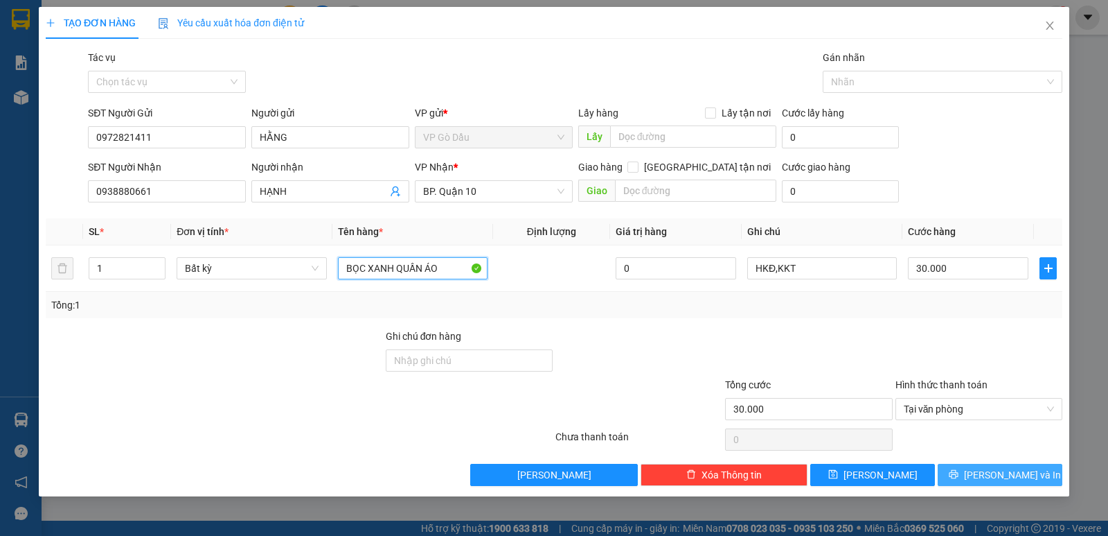
type input "BỌC XANH QUẦN ÁO"
click at [1007, 474] on span "Lưu và In" at bounding box center [1012, 474] width 97 height 15
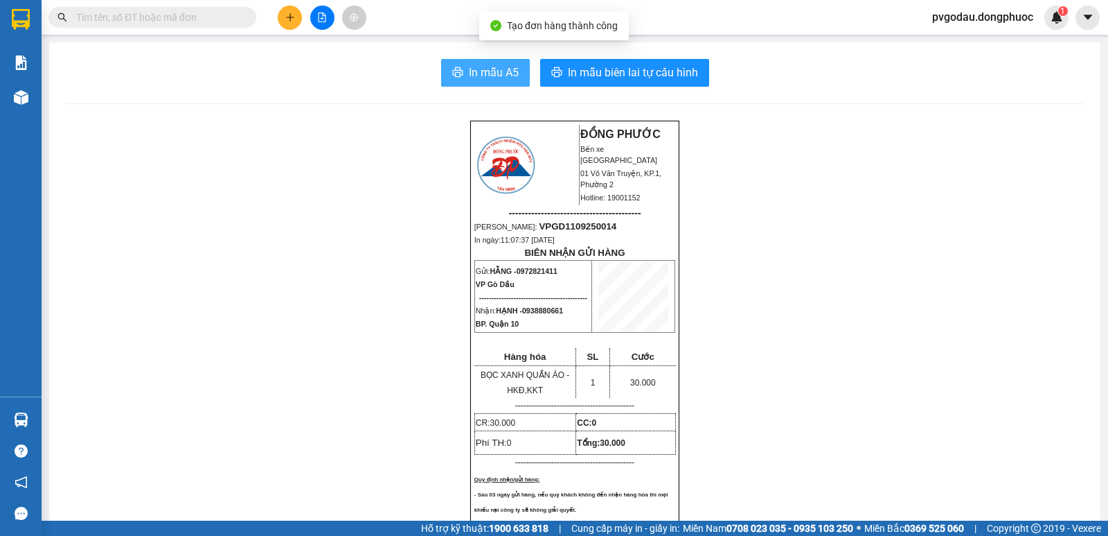
click at [486, 76] on span "In mẫu A5" at bounding box center [494, 72] width 50 height 17
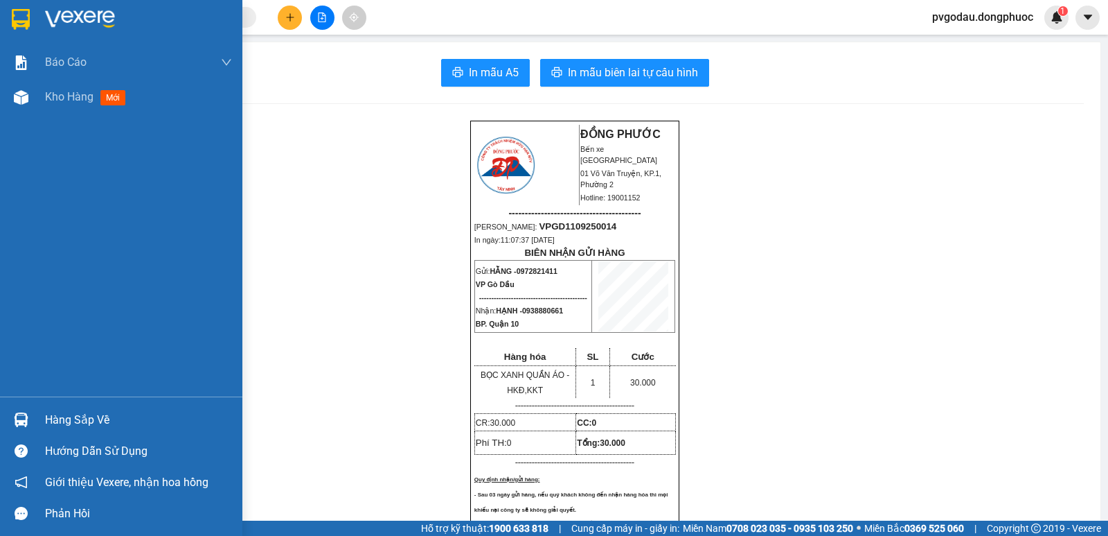
click at [34, 420] on div "Hàng sắp về" at bounding box center [121, 419] width 242 height 31
click at [33, 420] on div "Báo cáo Mẫu 1: Báo cáo dòng tiền theo nhân viên Mẫu 1: Báo cáo dòng tiền theo n…" at bounding box center [121, 268] width 242 height 536
click at [35, 414] on div "Hàng sắp về" at bounding box center [121, 419] width 242 height 31
click at [35, 414] on div "Báo cáo Mẫu 1: Báo cáo dòng tiền theo nhân viên Mẫu 1: Báo cáo dòng tiền theo n…" at bounding box center [121, 268] width 242 height 536
click at [35, 414] on div "Hàng sắp về" at bounding box center [121, 419] width 242 height 31
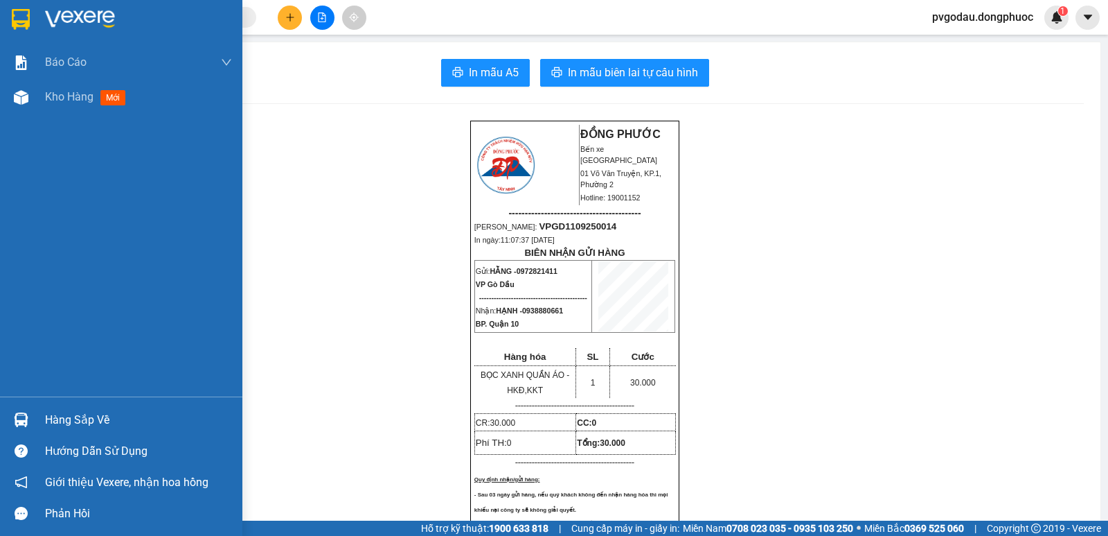
click at [35, 414] on div "Báo cáo Mẫu 1: Báo cáo dòng tiền theo nhân viên Mẫu 1: Báo cáo dòng tiền theo n…" at bounding box center [121, 268] width 242 height 536
click at [35, 414] on div "Hàng sắp về" at bounding box center [121, 419] width 242 height 31
click at [35, 414] on div "Báo cáo Mẫu 1: Báo cáo dòng tiền theo nhân viên Mẫu 1: Báo cáo dòng tiền theo n…" at bounding box center [121, 268] width 242 height 536
click at [35, 414] on div "Hàng sắp về" at bounding box center [121, 419] width 242 height 31
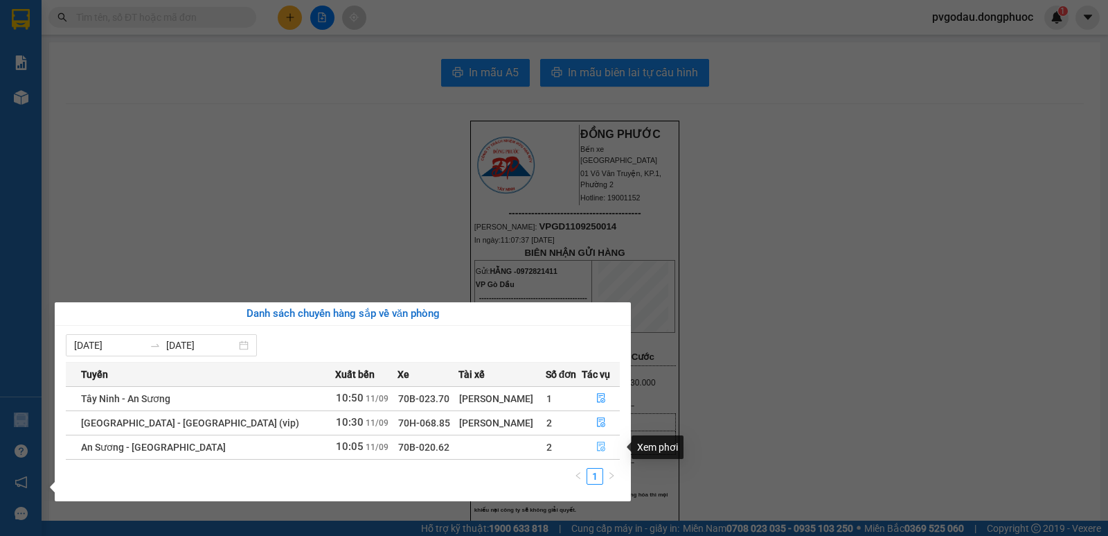
click at [590, 450] on button "button" at bounding box center [601, 447] width 37 height 22
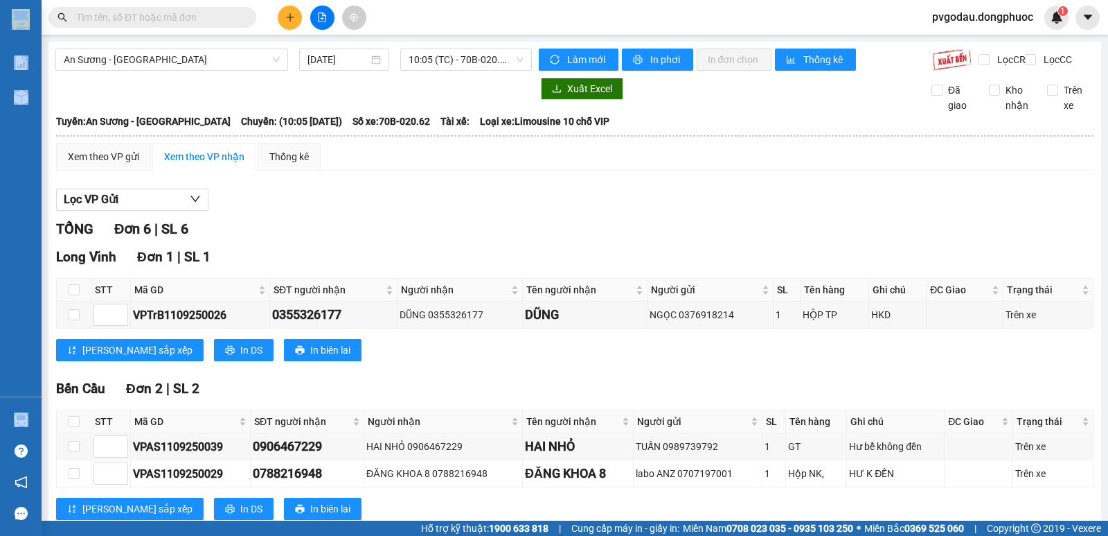
scroll to position [340, 0]
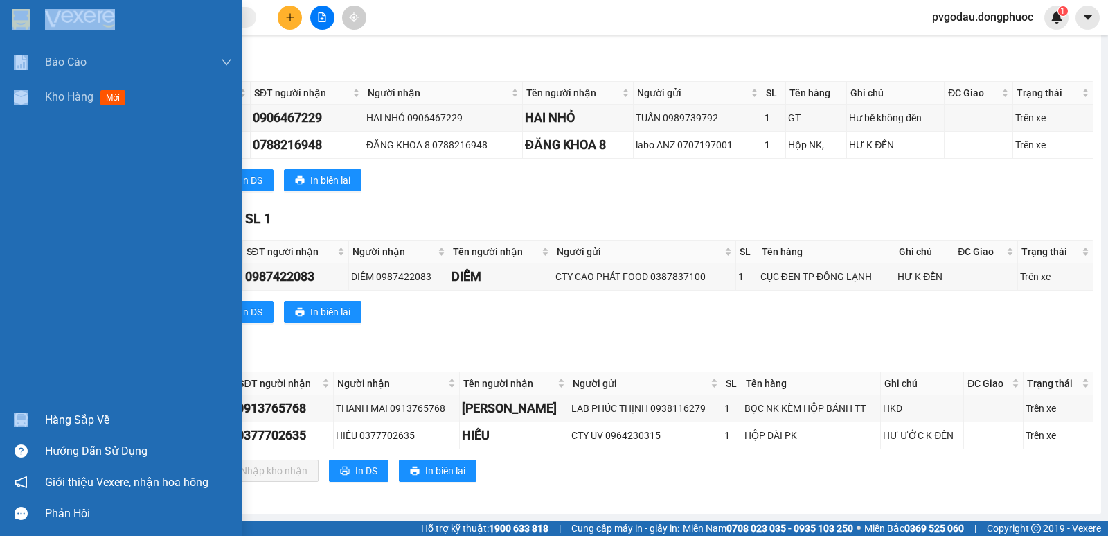
click at [32, 414] on div at bounding box center [21, 419] width 24 height 24
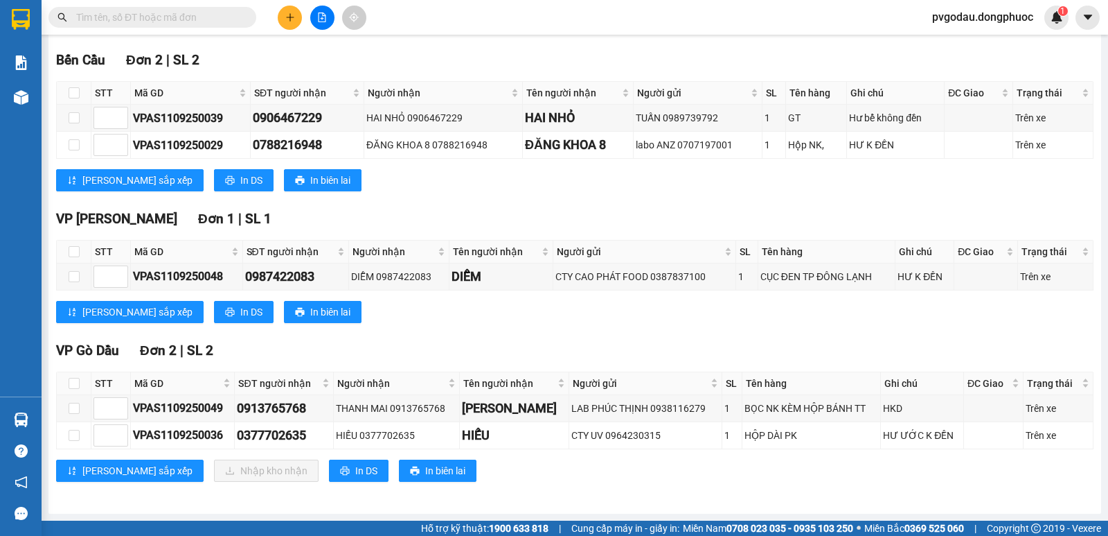
click at [733, 337] on section "Kết quả tìm kiếm ( 0 ) Bộ lọc No Data pvgodau.dongphuoc 1 Báo cáo Mẫu 1: Báo cá…" at bounding box center [554, 268] width 1108 height 536
click at [74, 384] on input "checkbox" at bounding box center [74, 383] width 11 height 11
checkbox input "true"
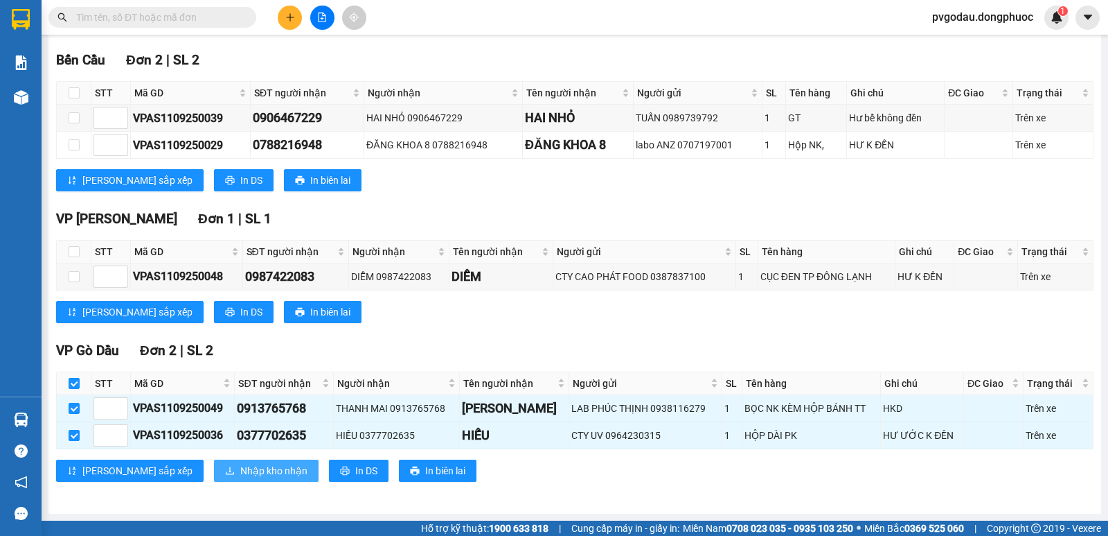
click at [240, 470] on span "Nhập kho nhận" at bounding box center [273, 470] width 67 height 15
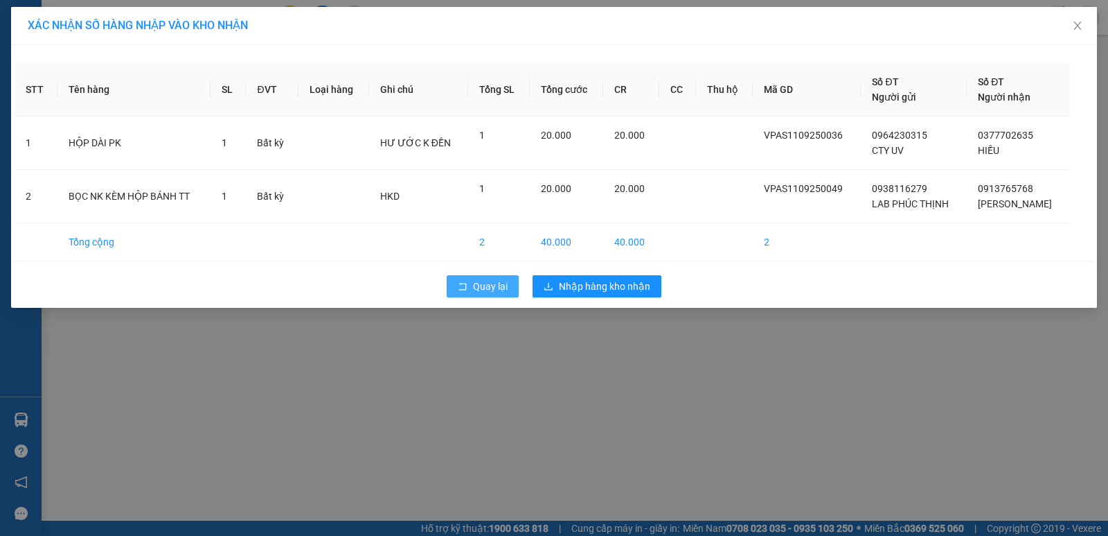
click at [483, 290] on span "Quay lại" at bounding box center [490, 286] width 35 height 15
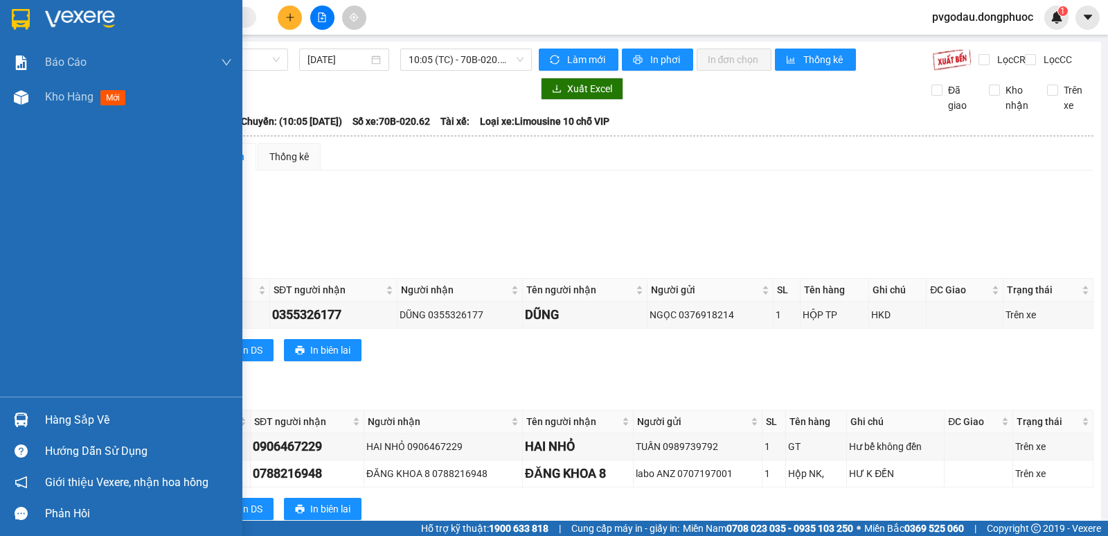
click at [19, 416] on img at bounding box center [21, 419] width 15 height 15
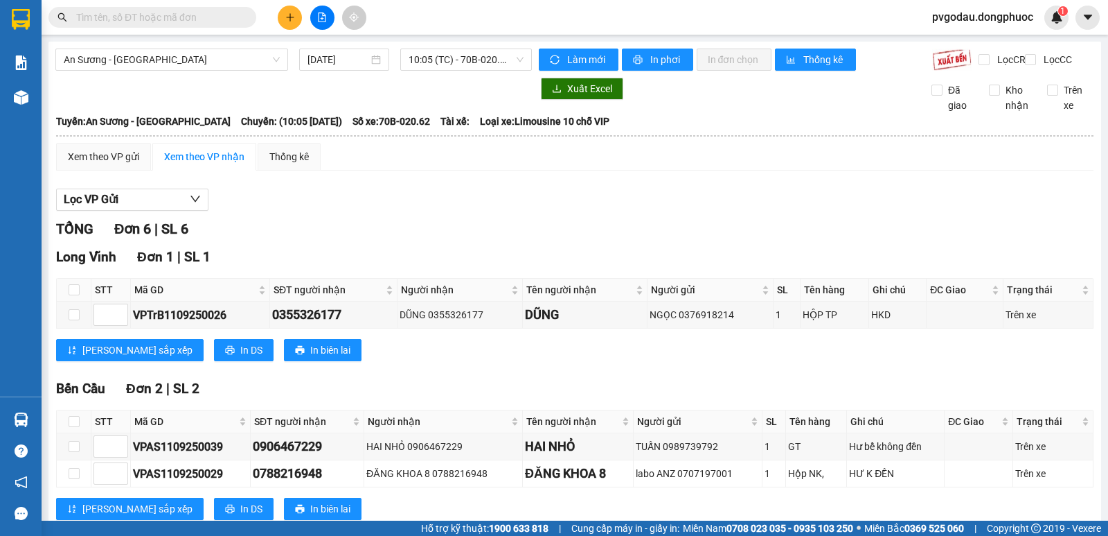
click at [421, 169] on section "Kết quả tìm kiếm ( 0 ) Bộ lọc No Data pvgodau.dongphuoc 1 Báo cáo Mẫu 1: Báo cá…" at bounding box center [554, 268] width 1108 height 536
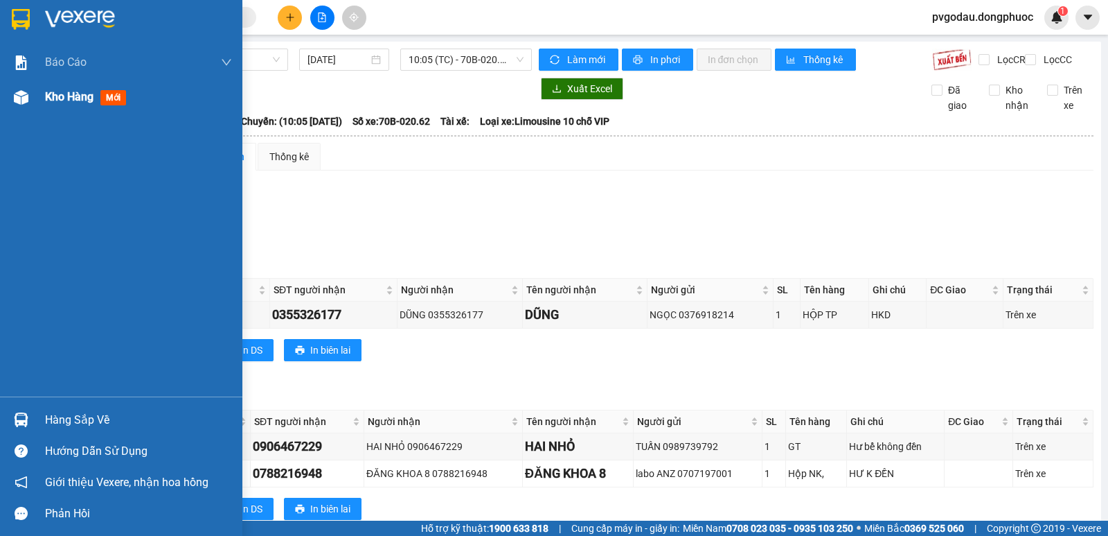
click at [27, 103] on img at bounding box center [21, 97] width 15 height 15
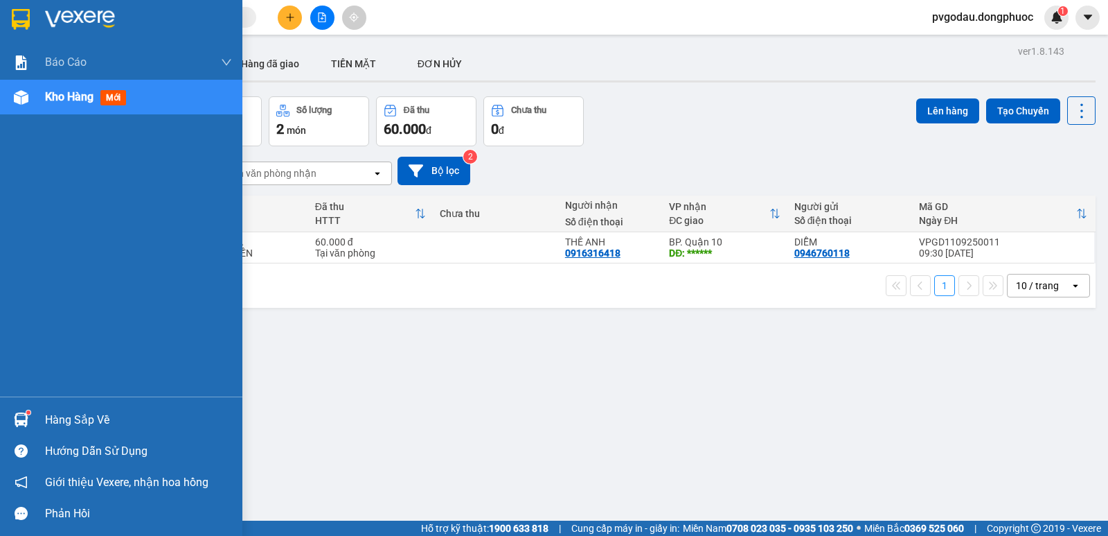
click at [43, 405] on div "Hàng sắp về" at bounding box center [121, 419] width 242 height 31
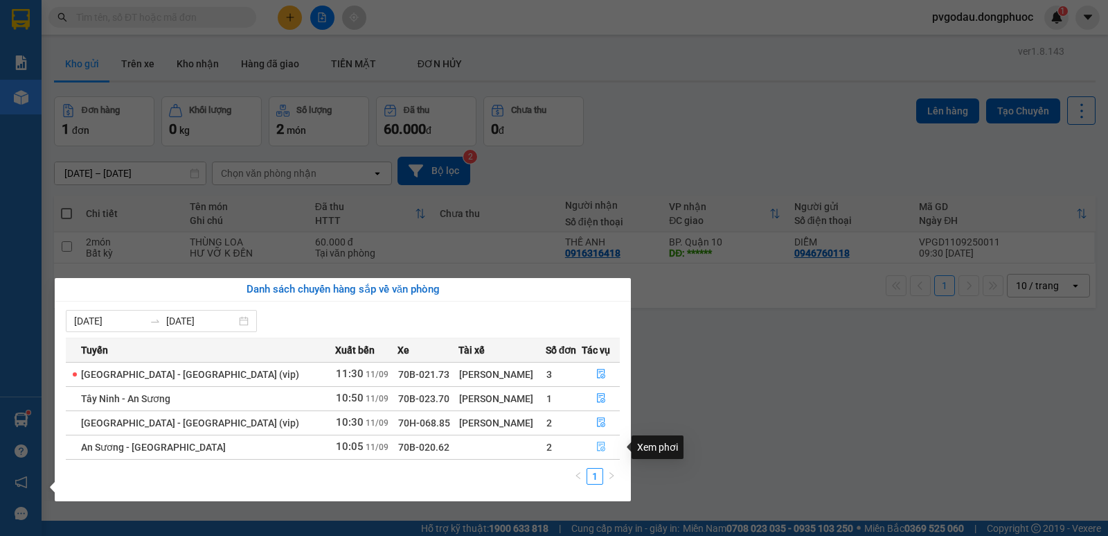
click at [597, 448] on icon "file-done" at bounding box center [602, 446] width 10 height 10
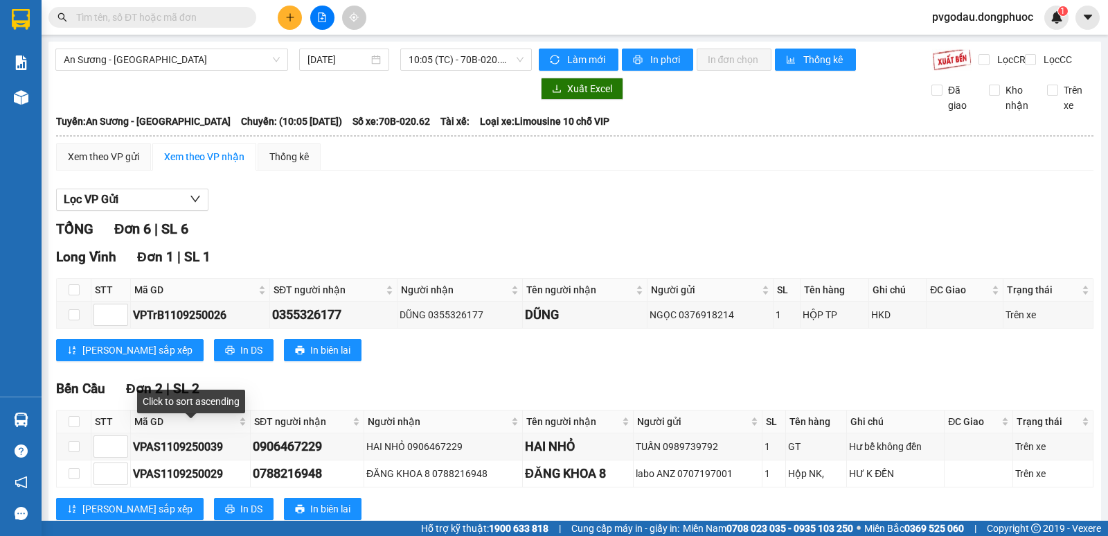
scroll to position [340, 0]
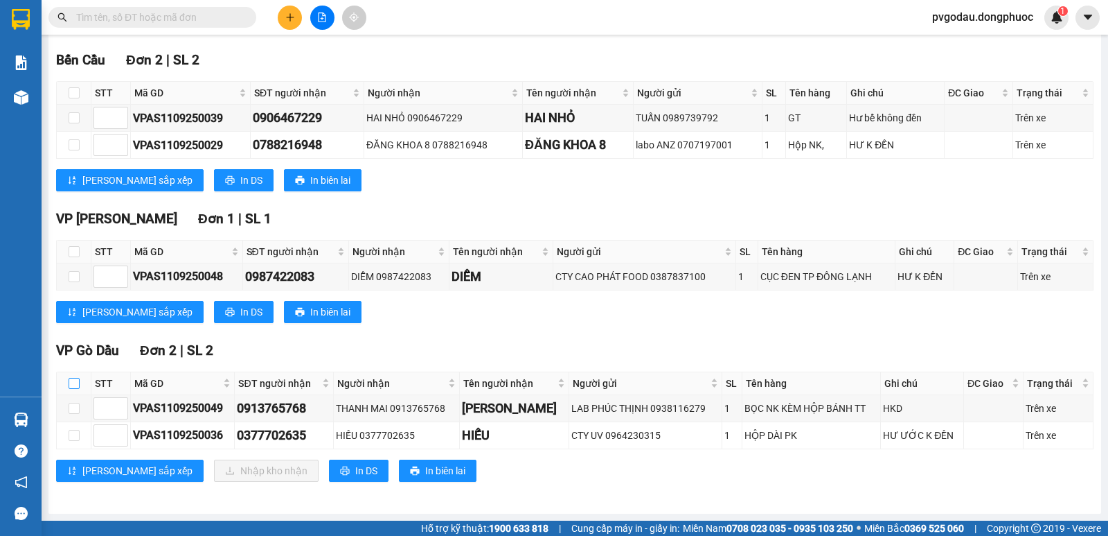
click at [75, 382] on input "checkbox" at bounding box center [74, 383] width 11 height 11
checkbox input "true"
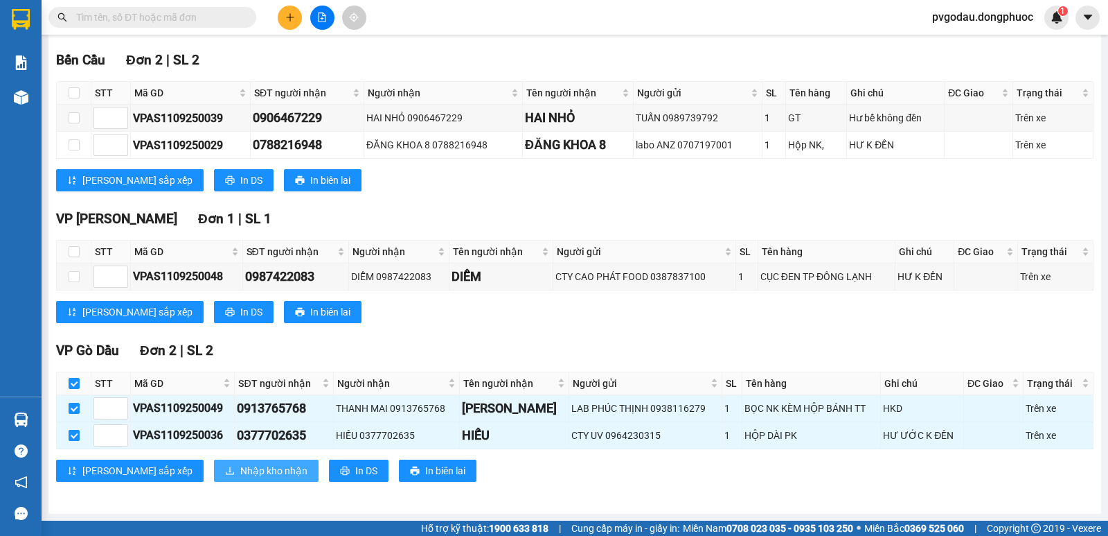
click at [240, 470] on span "Nhập kho nhận" at bounding box center [273, 470] width 67 height 15
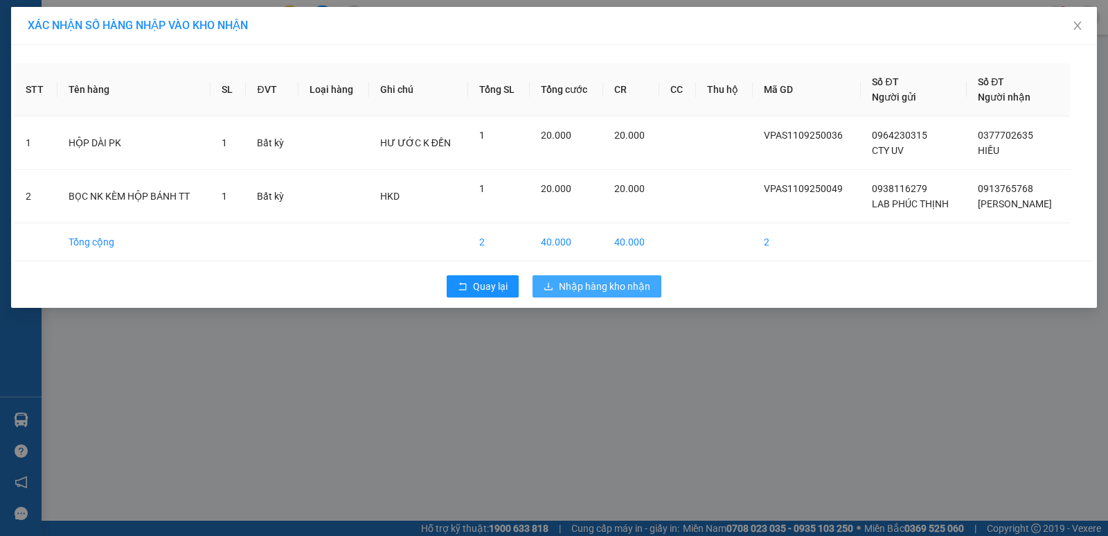
click at [585, 285] on span "Nhập hàng kho nhận" at bounding box center [604, 286] width 91 height 15
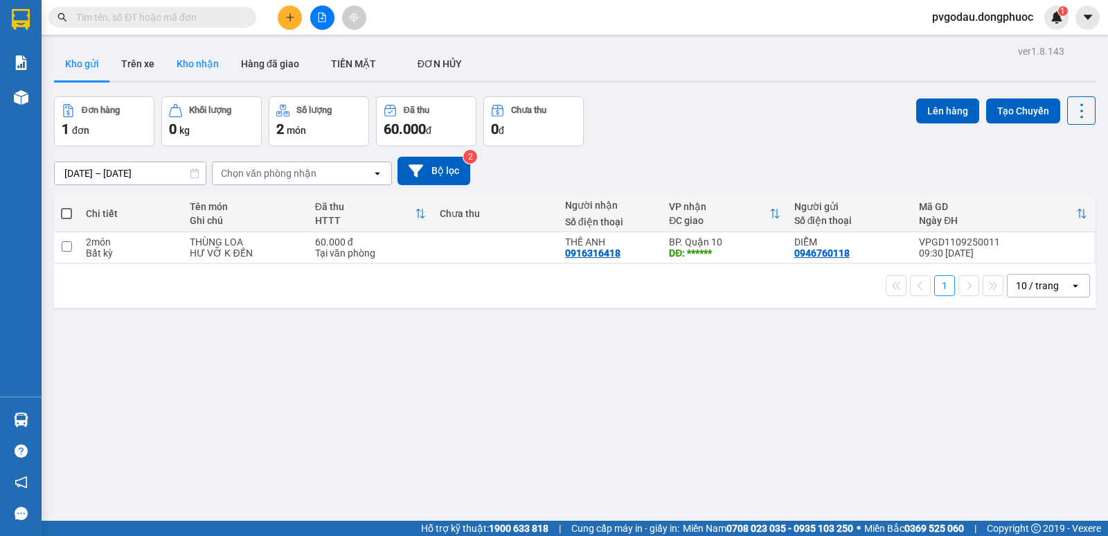
click at [204, 64] on button "Kho nhận" at bounding box center [198, 63] width 64 height 33
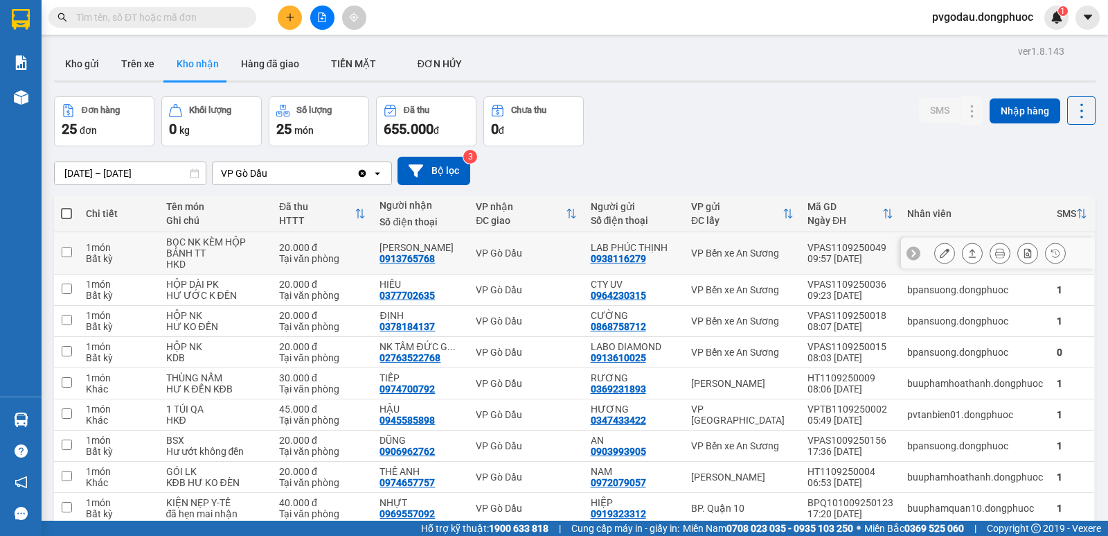
click at [363, 271] on td "20.000 đ Tại văn phòng" at bounding box center [322, 253] width 101 height 42
checkbox input "true"
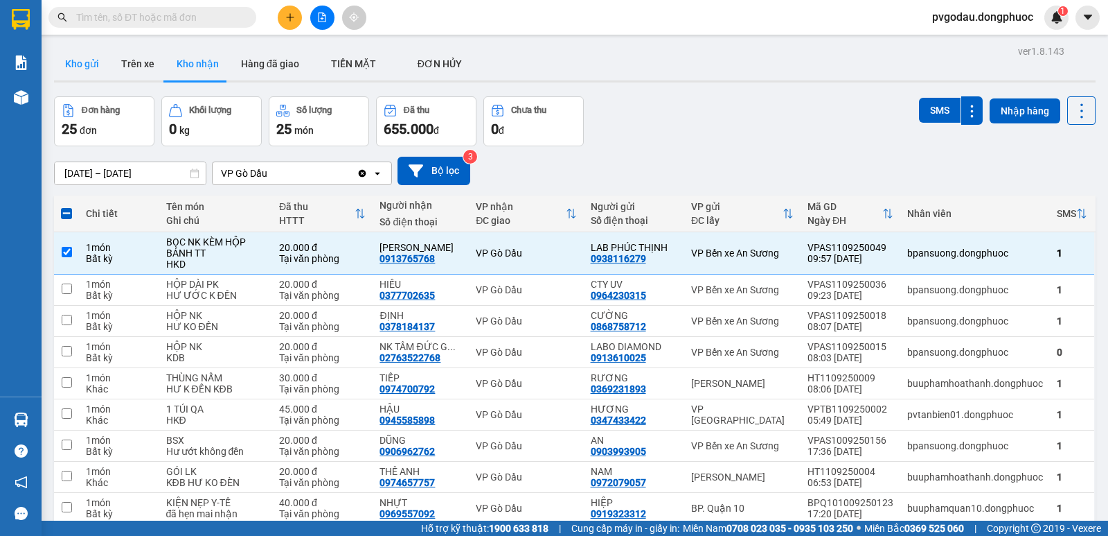
click at [88, 68] on button "Kho gửi" at bounding box center [82, 63] width 56 height 33
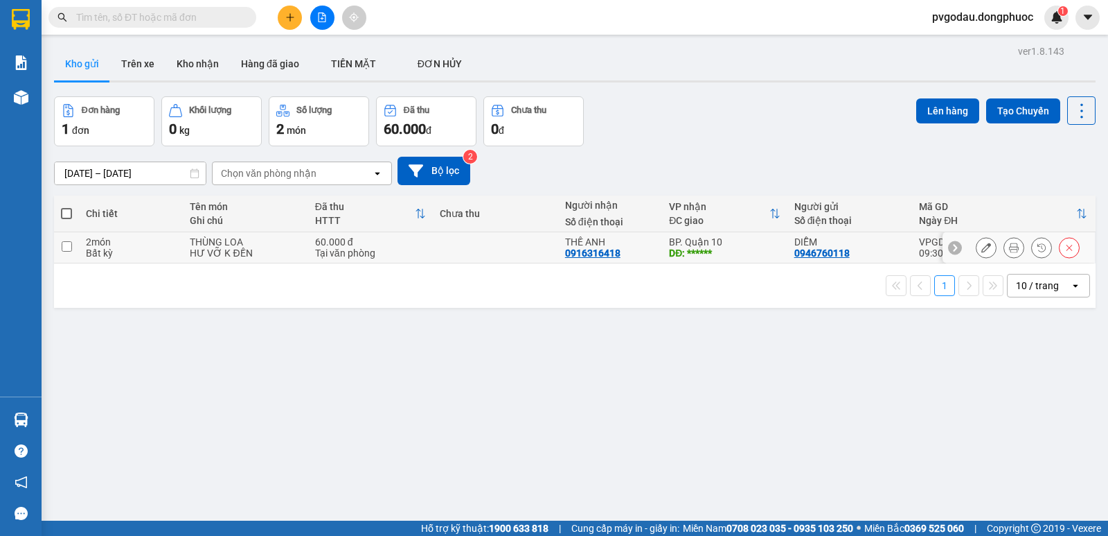
click at [443, 256] on td at bounding box center [495, 247] width 125 height 31
checkbox input "true"
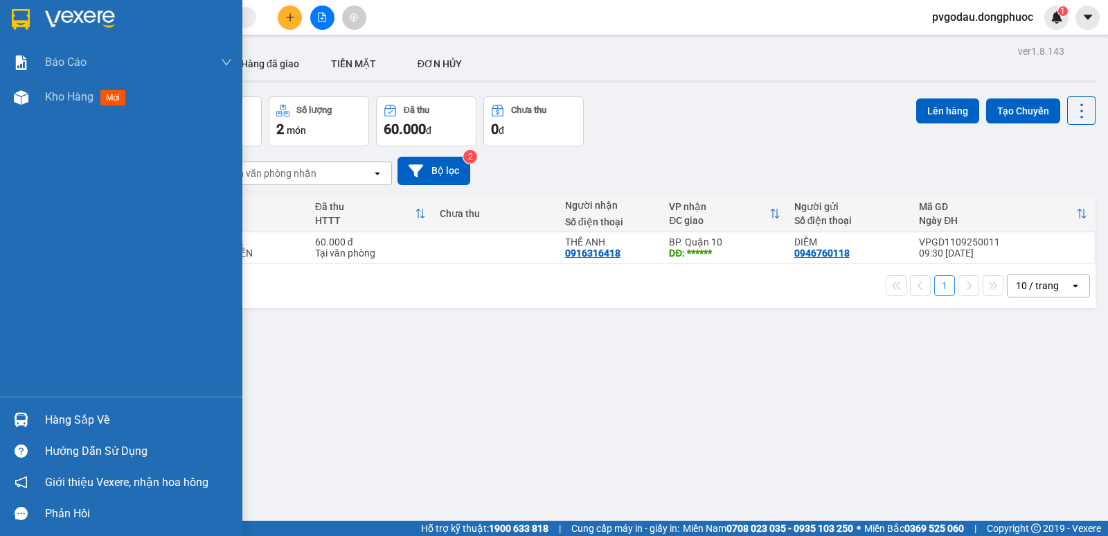
click at [22, 415] on img at bounding box center [21, 419] width 15 height 15
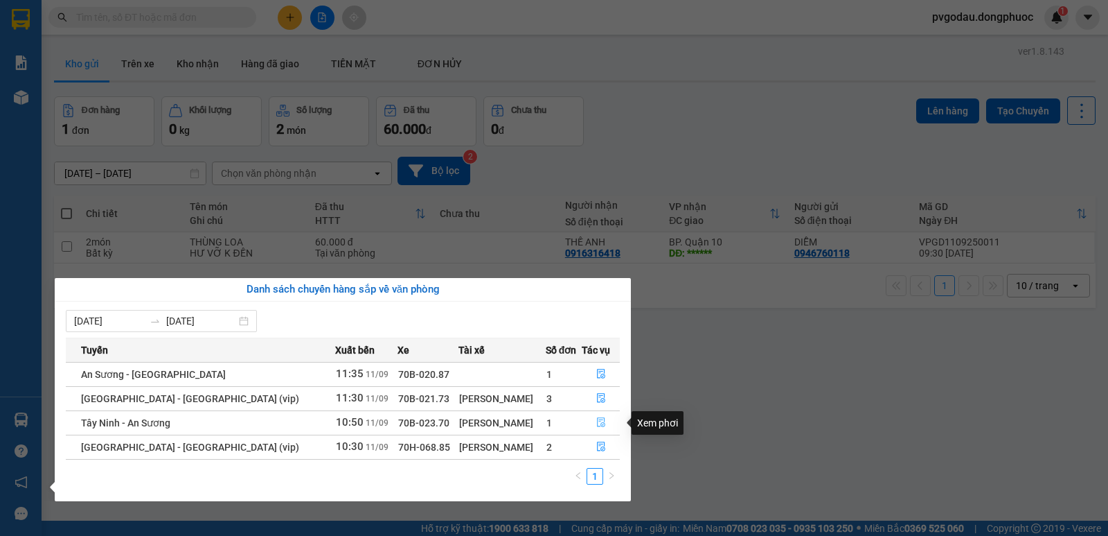
click at [597, 425] on icon "file-done" at bounding box center [602, 422] width 10 height 10
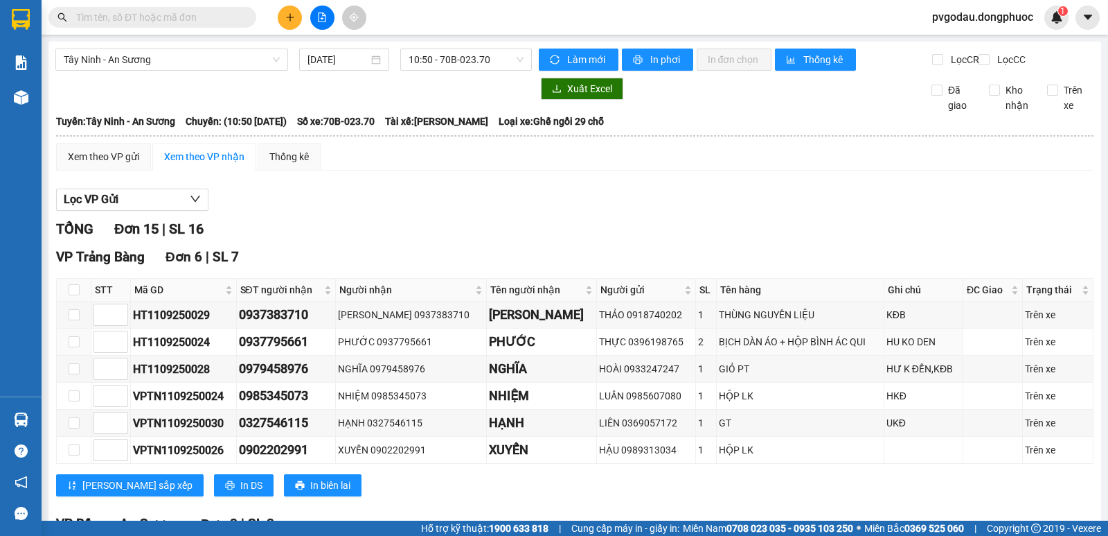
scroll to position [479, 0]
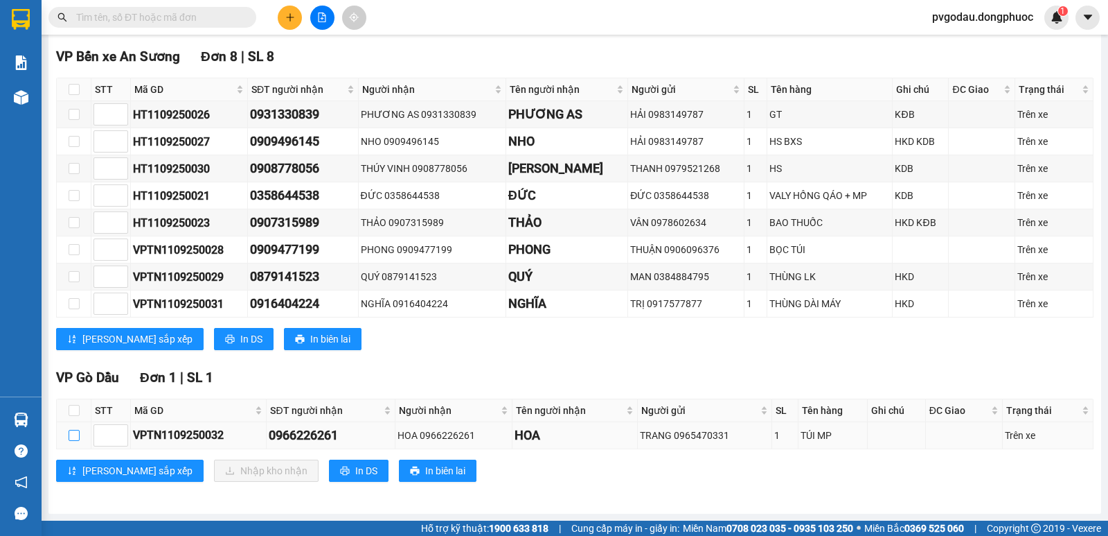
click at [75, 434] on input "checkbox" at bounding box center [74, 435] width 11 height 11
checkbox input "true"
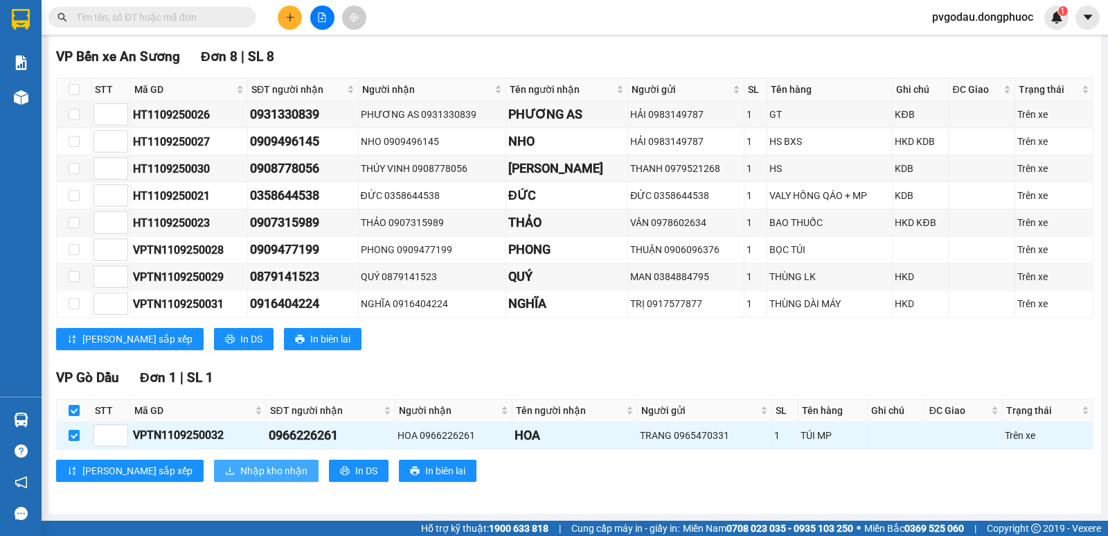
click at [219, 478] on button "Nhập kho nhận" at bounding box center [266, 470] width 105 height 22
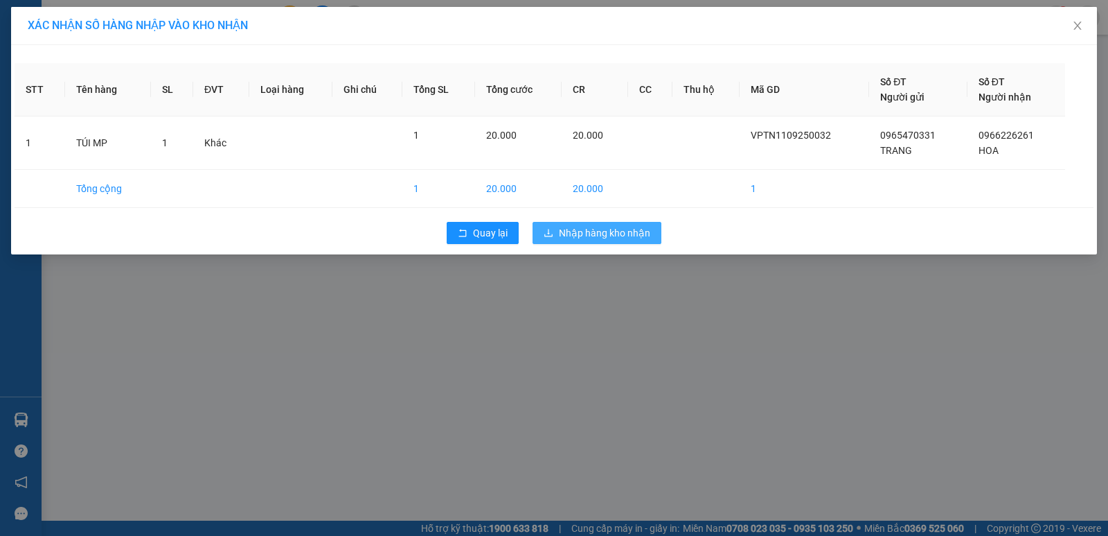
click at [602, 238] on span "Nhập hàng kho nhận" at bounding box center [604, 232] width 91 height 15
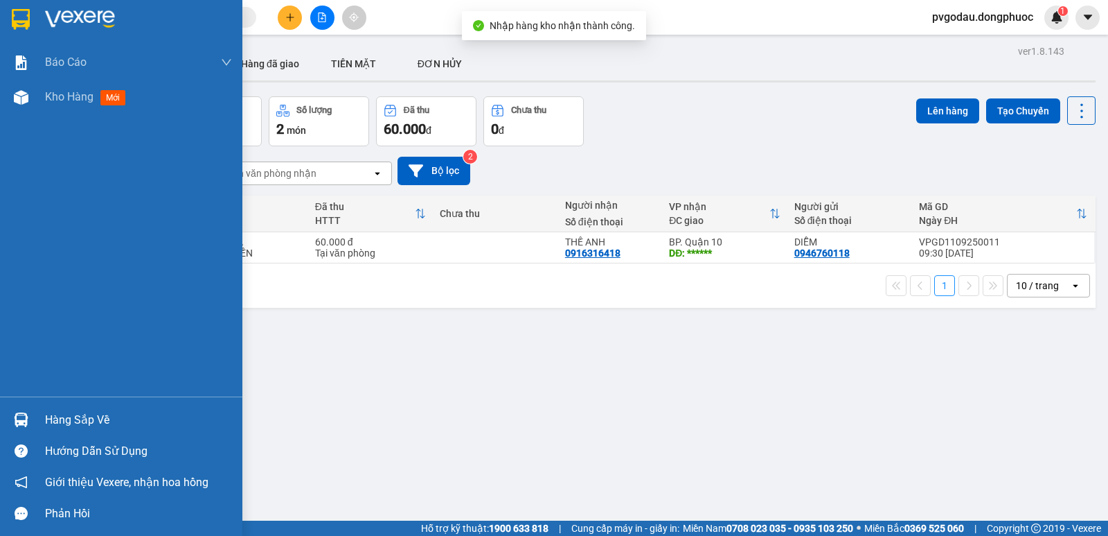
click at [67, 424] on div "Hàng sắp về" at bounding box center [138, 419] width 187 height 21
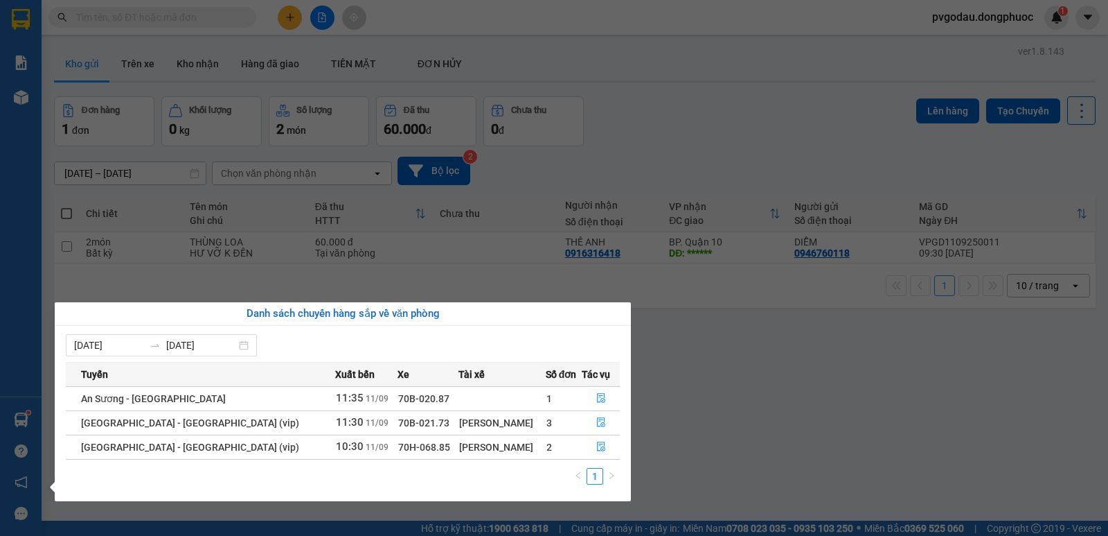
drag, startPoint x: 871, startPoint y: 463, endPoint x: 874, endPoint y: 449, distance: 15.0
click at [874, 452] on section "Kết quả tìm kiếm ( 0 ) Bộ lọc No Data pvgodau.dongphuoc 1 Báo cáo Mẫu 1: Báo cá…" at bounding box center [554, 268] width 1108 height 536
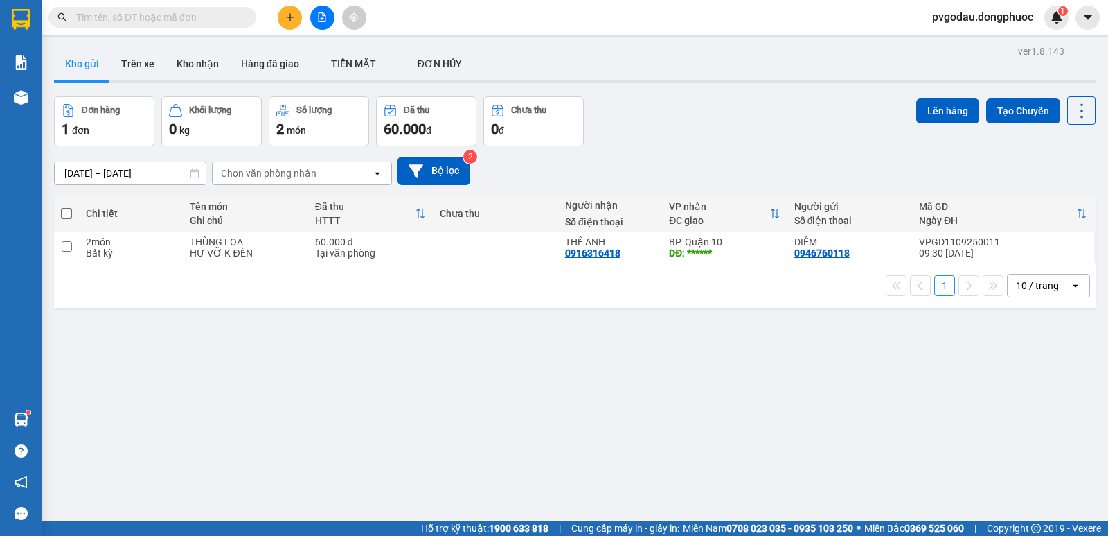
click at [145, 17] on input "text" at bounding box center [158, 17] width 164 height 15
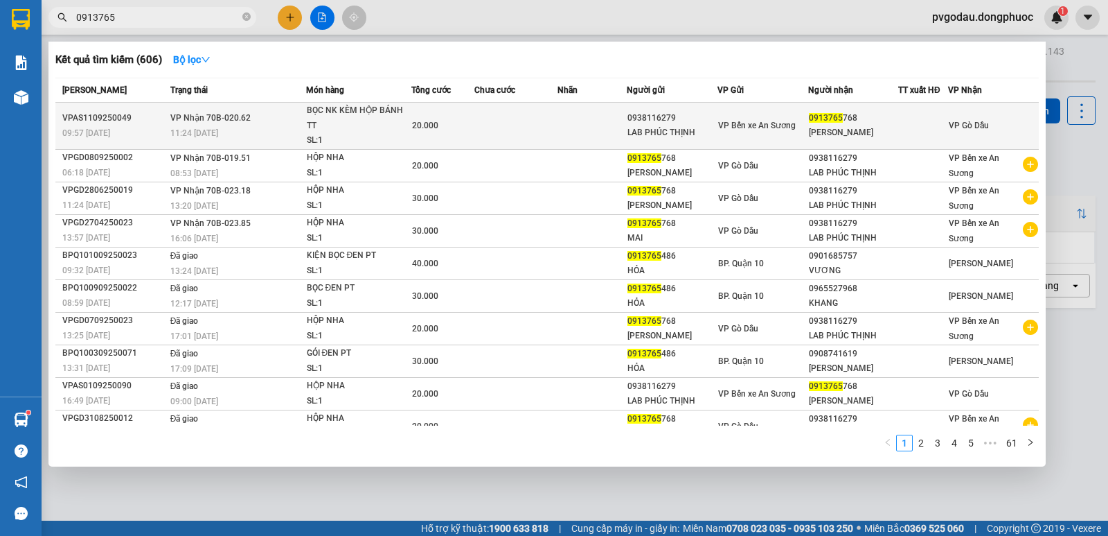
type input "0913765"
click at [389, 119] on div "BỌC NK KÈM HỘP BÁNH TT" at bounding box center [359, 118] width 104 height 30
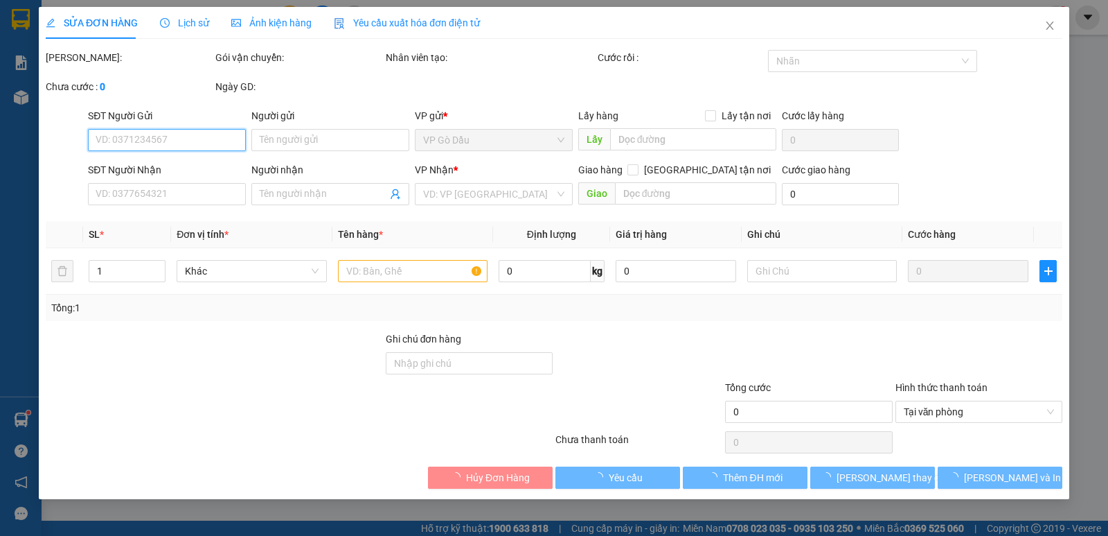
type input "0938116279"
type input "LAB PHÚC THỊNH"
type input "0913765768"
type input "THANH MAI"
type input "20.000"
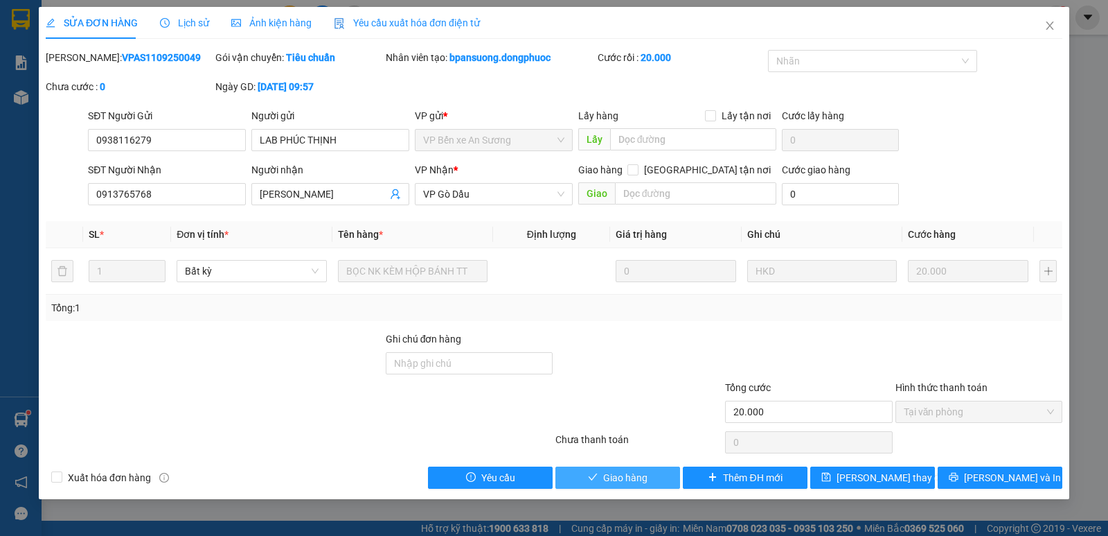
click at [649, 475] on button "Giao hàng" at bounding box center [618, 477] width 125 height 22
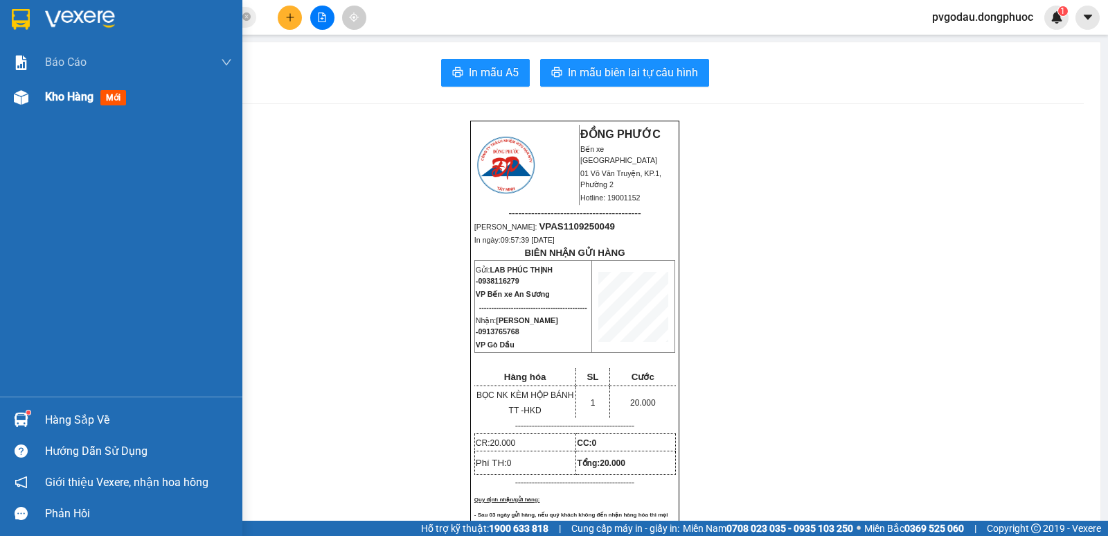
click at [43, 107] on div "Kho hàng mới" at bounding box center [121, 97] width 242 height 35
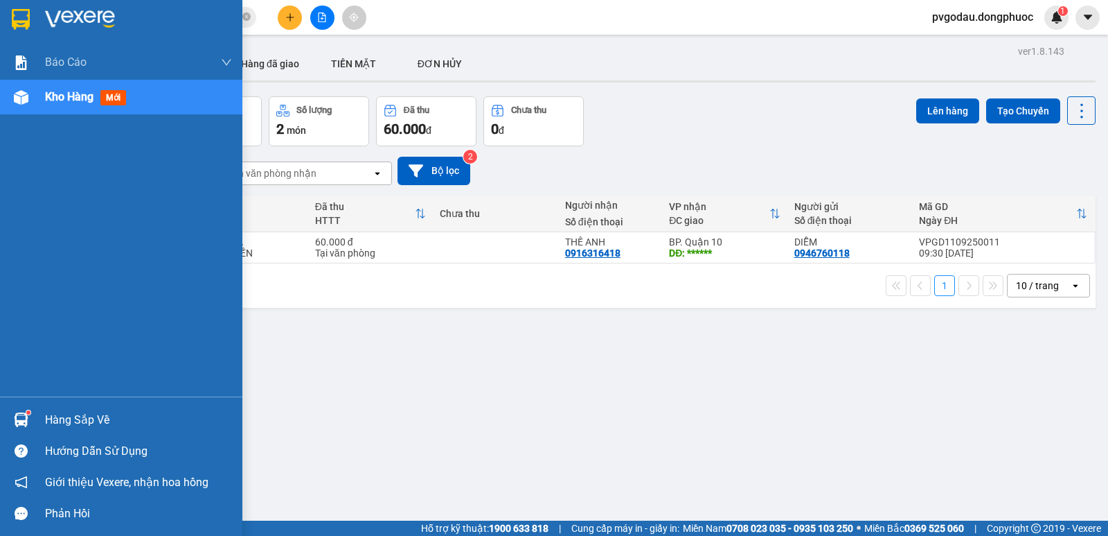
click at [34, 414] on div "Hàng sắp về" at bounding box center [121, 419] width 242 height 31
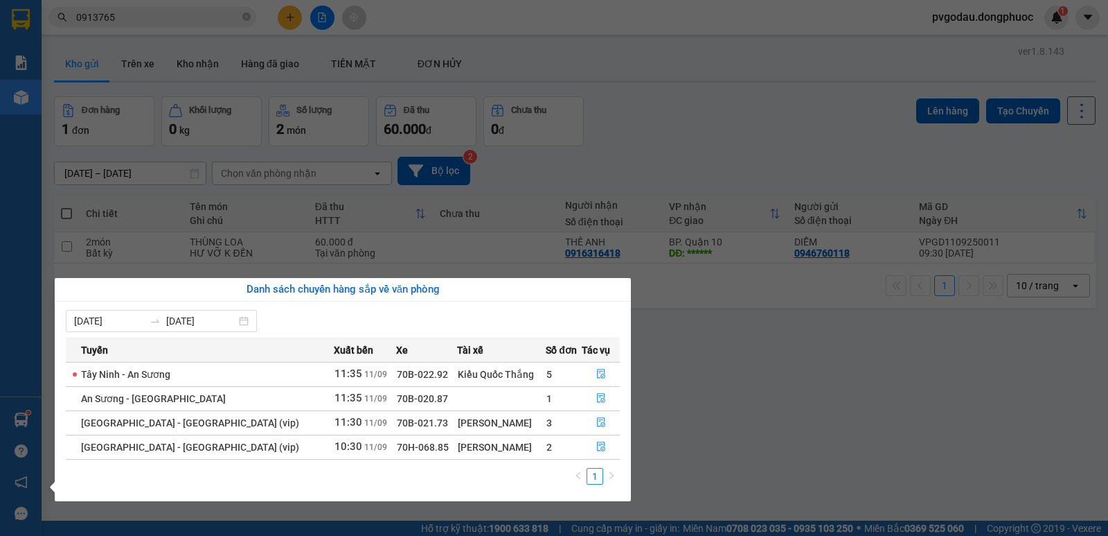
click at [698, 114] on section "Kết quả tìm kiếm ( 606 ) Bộ lọc Mã ĐH Trạng thái Món hàng Tổng cước Chưa cước N…" at bounding box center [554, 268] width 1108 height 536
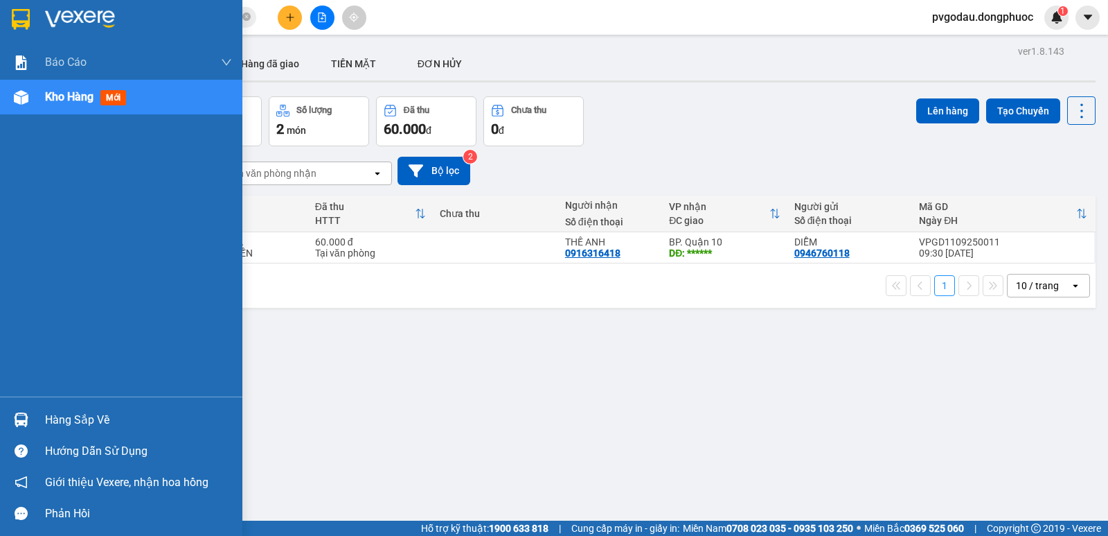
click at [39, 423] on div "Hàng sắp về" at bounding box center [121, 419] width 242 height 31
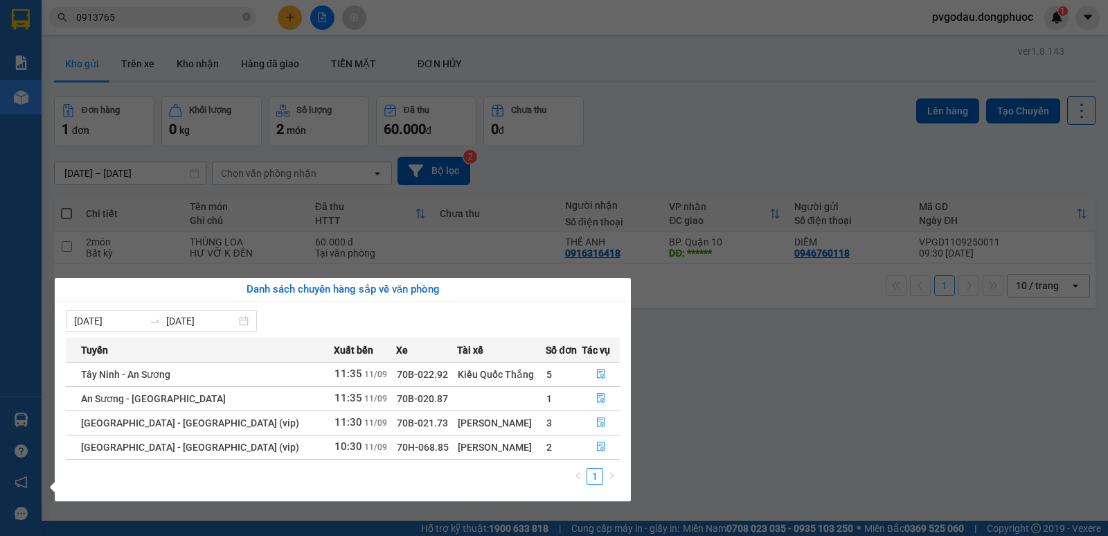
click at [744, 446] on section "Kết quả tìm kiếm ( 606 ) Bộ lọc Mã ĐH Trạng thái Món hàng Tổng cước Chưa cước N…" at bounding box center [554, 268] width 1108 height 536
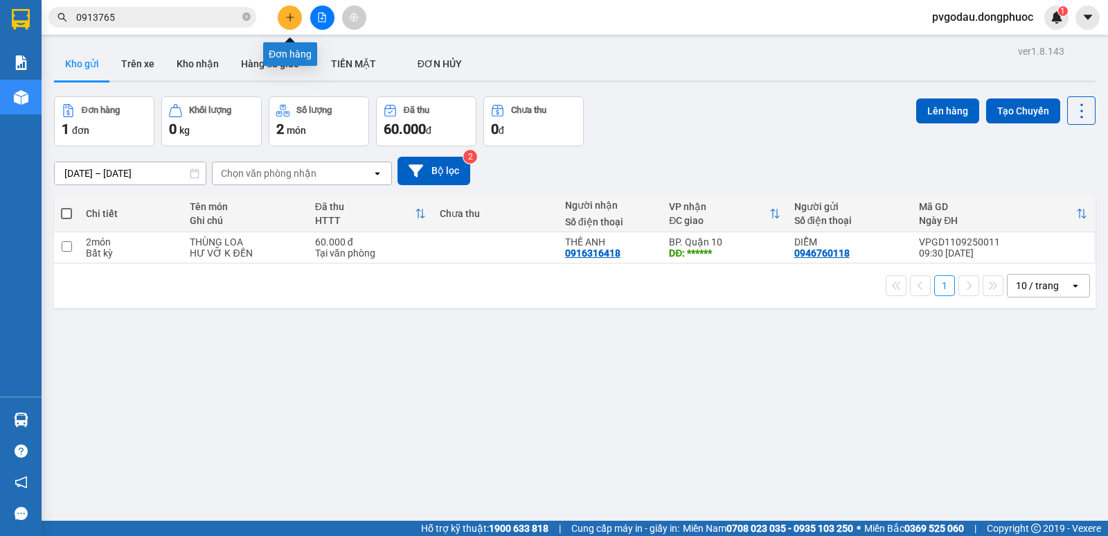
click at [288, 8] on button at bounding box center [290, 18] width 24 height 24
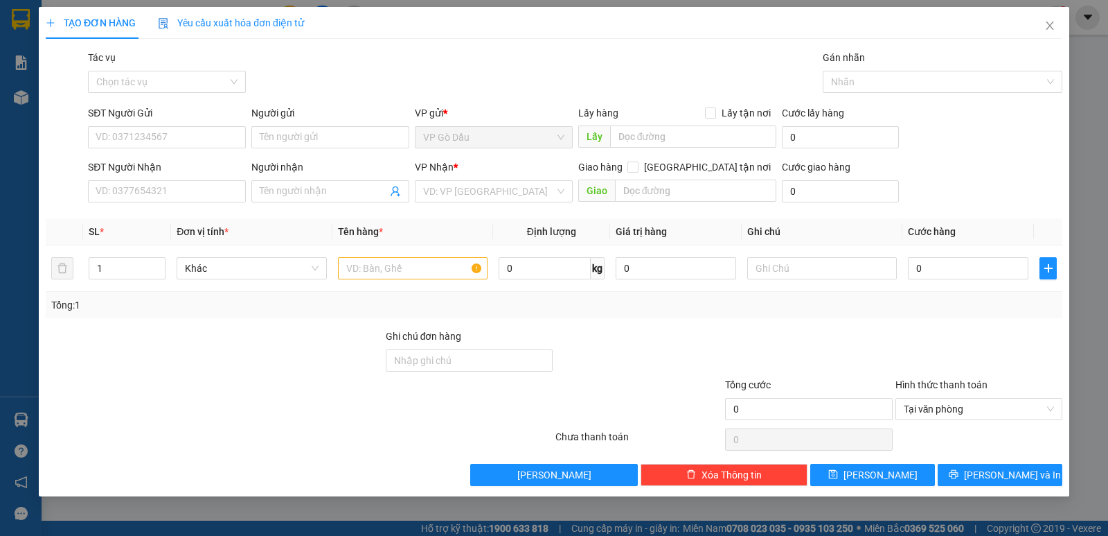
click at [10, 416] on div "TẠO ĐƠN HÀNG Yêu cầu xuất hóa đơn điện tử Transit Pickup Surcharge Ids Transit …" at bounding box center [554, 268] width 1108 height 536
drag, startPoint x: 19, startPoint y: 417, endPoint x: 113, endPoint y: 382, distance: 100.6
click at [19, 418] on div "TẠO ĐƠN HÀNG Yêu cầu xuất hóa đơn điện tử Transit Pickup Surcharge Ids Transit …" at bounding box center [554, 268] width 1108 height 536
click at [1051, 28] on icon "close" at bounding box center [1050, 25] width 8 height 8
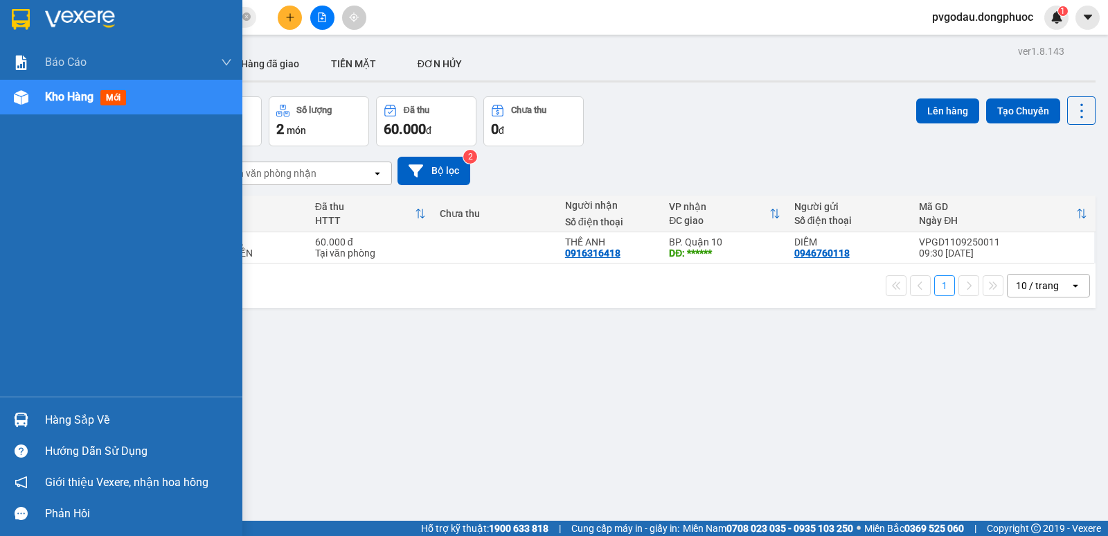
click at [72, 423] on div "Hàng sắp về" at bounding box center [138, 419] width 187 height 21
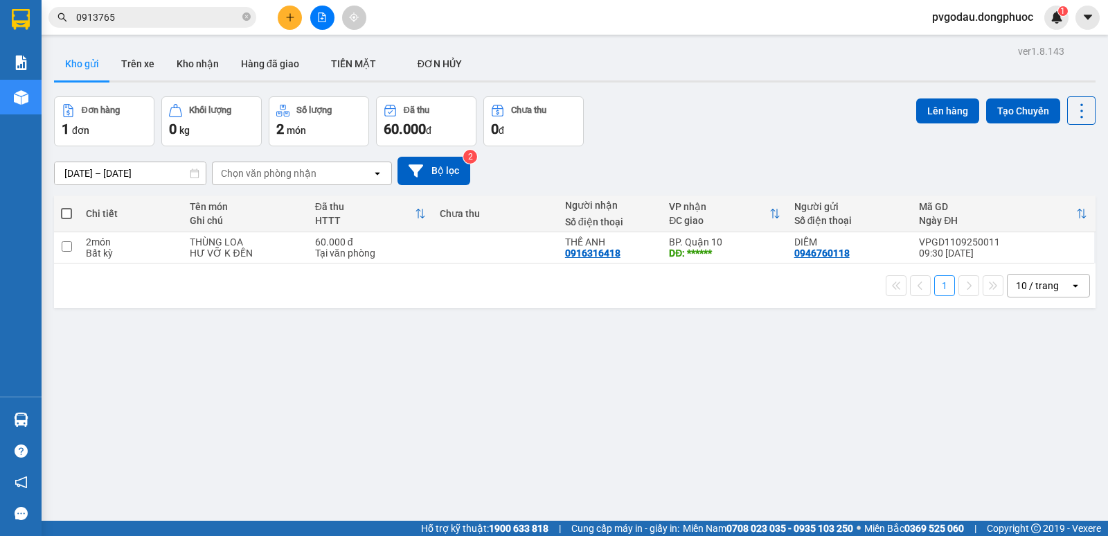
drag, startPoint x: 262, startPoint y: 78, endPoint x: 311, endPoint y: 42, distance: 61.4
click at [263, 78] on section "Kết quả tìm kiếm ( 606 ) Bộ lọc Mã ĐH Trạng thái Món hàng Tổng cước Chưa cước N…" at bounding box center [554, 268] width 1108 height 536
click at [319, 26] on button at bounding box center [322, 18] width 24 height 24
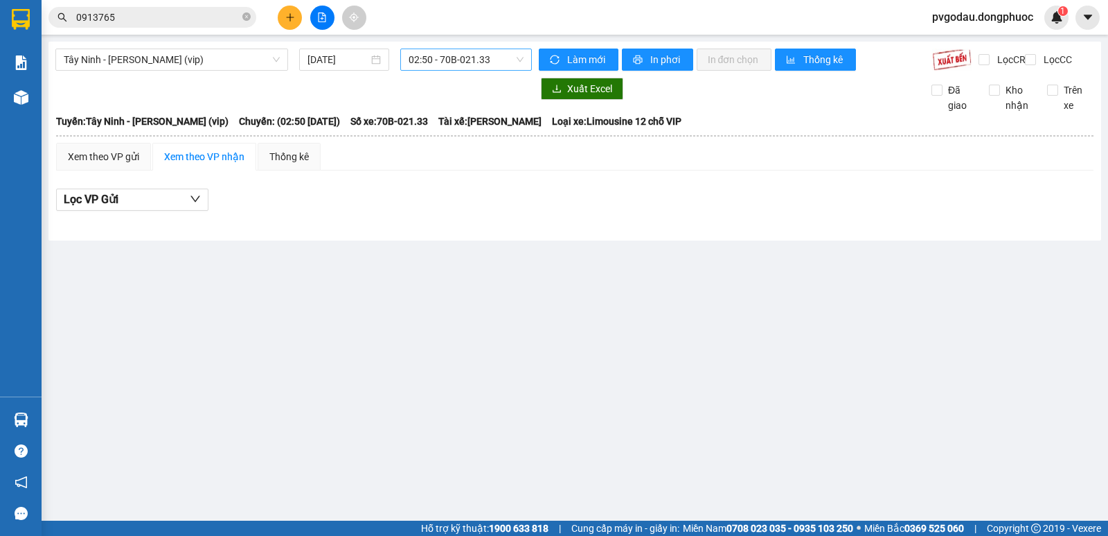
click at [459, 64] on span "02:50 - 70B-021.33" at bounding box center [466, 59] width 114 height 21
type input "2316"
click at [487, 93] on div "11:45 (TC) - 70B-023.16" at bounding box center [463, 87] width 108 height 15
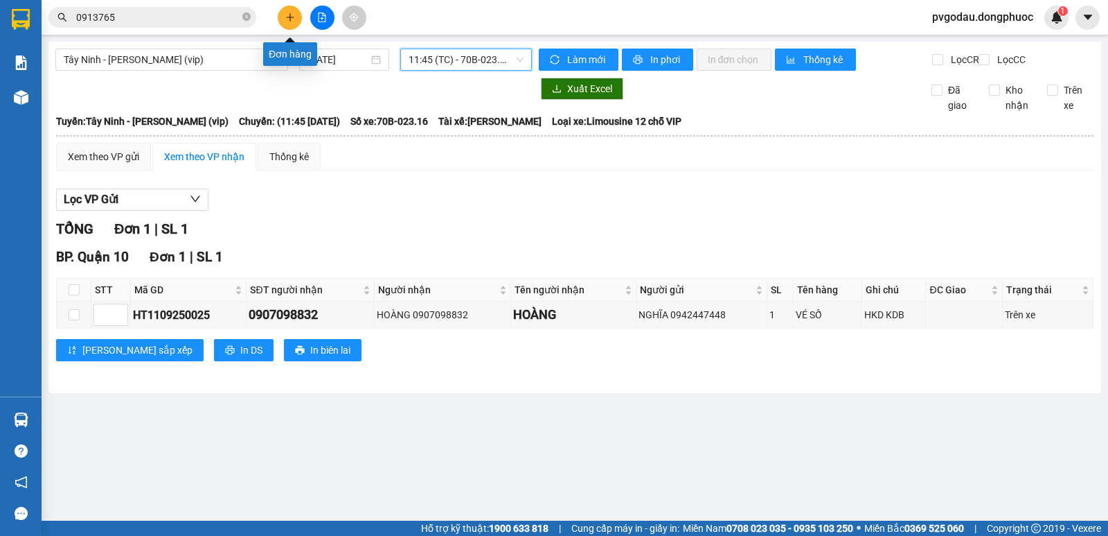
click at [289, 19] on icon "plus" at bounding box center [290, 17] width 10 height 10
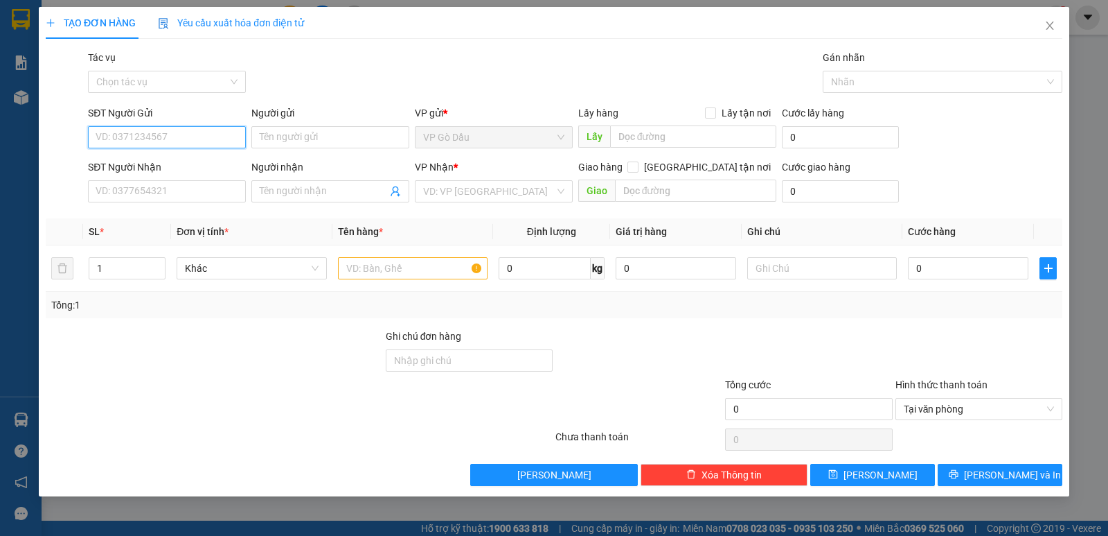
click at [138, 140] on input "SĐT Người Gửi" at bounding box center [167, 137] width 158 height 22
type input "0962035035"
click at [166, 159] on div "0962035035 - LAN" at bounding box center [166, 164] width 141 height 15
type input "LAN"
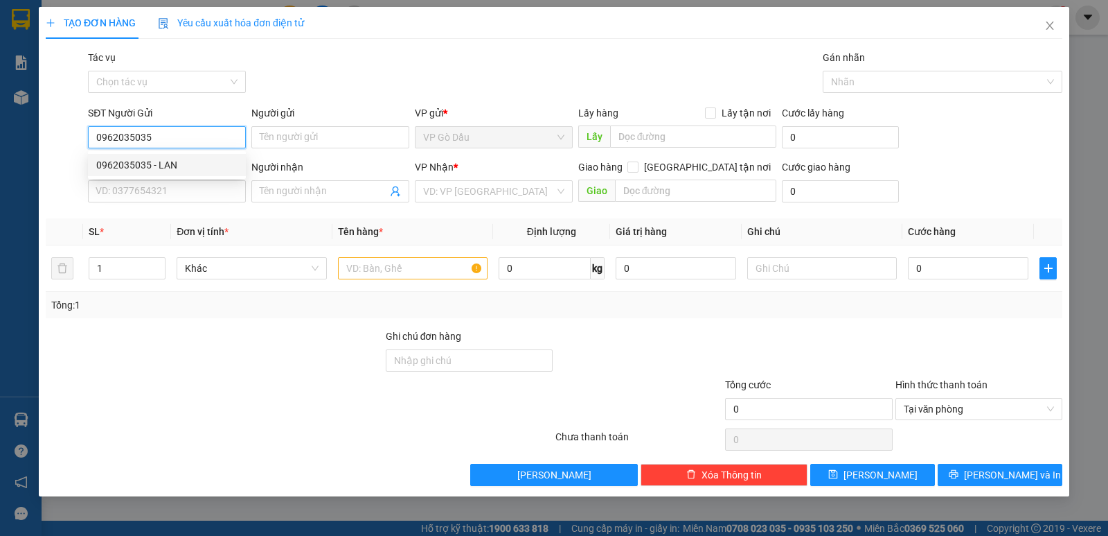
type input "0963970000"
type input "PHONG"
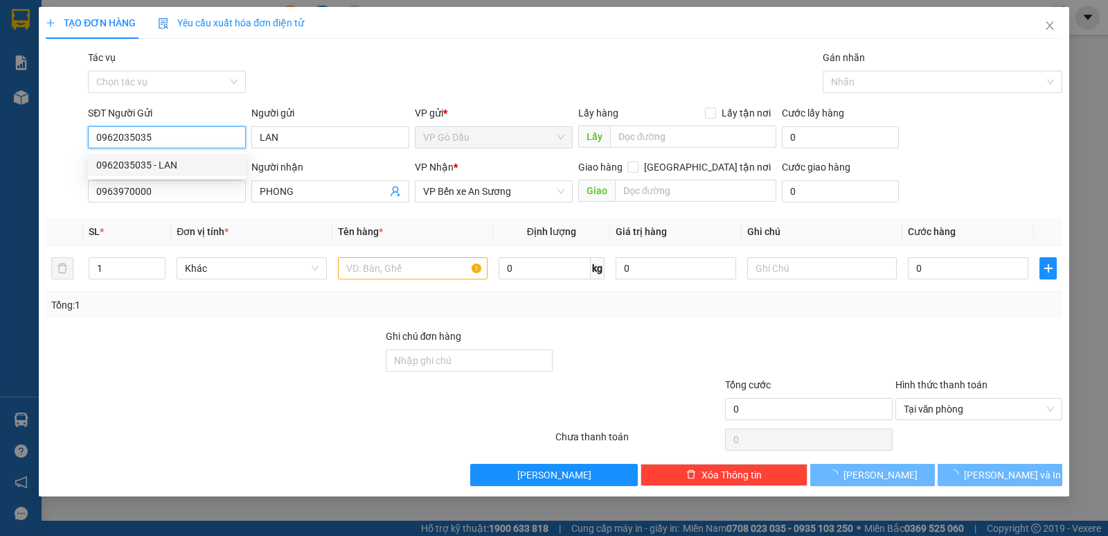
click at [166, 159] on div "0962035035 - LAN" at bounding box center [166, 164] width 141 height 15
type input "20.000"
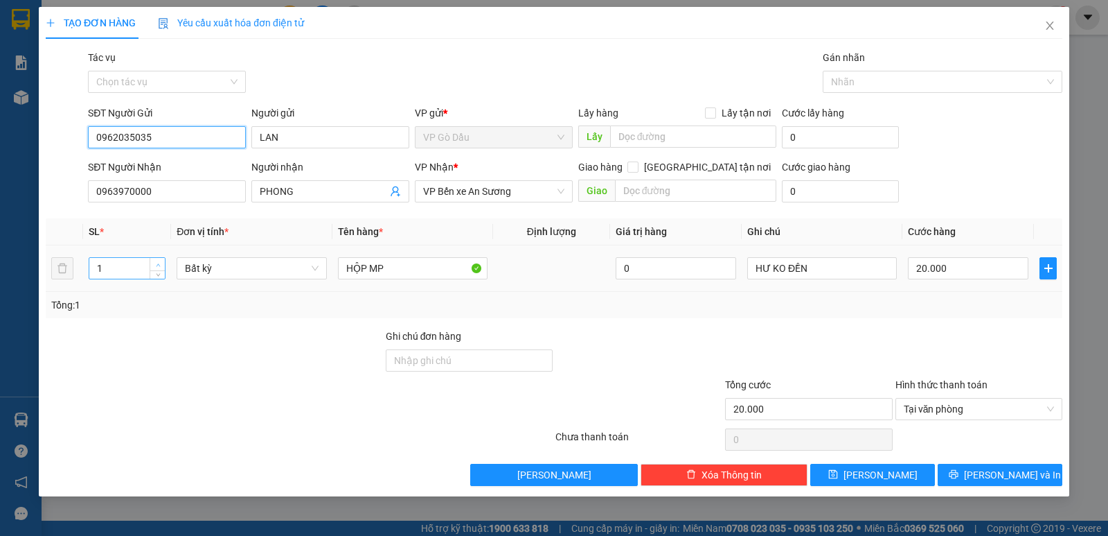
type input "0962035035"
click at [159, 265] on icon "up" at bounding box center [158, 265] width 5 height 5
click at [159, 263] on icon "up" at bounding box center [158, 265] width 5 height 5
click at [160, 263] on icon "up" at bounding box center [158, 265] width 5 height 5
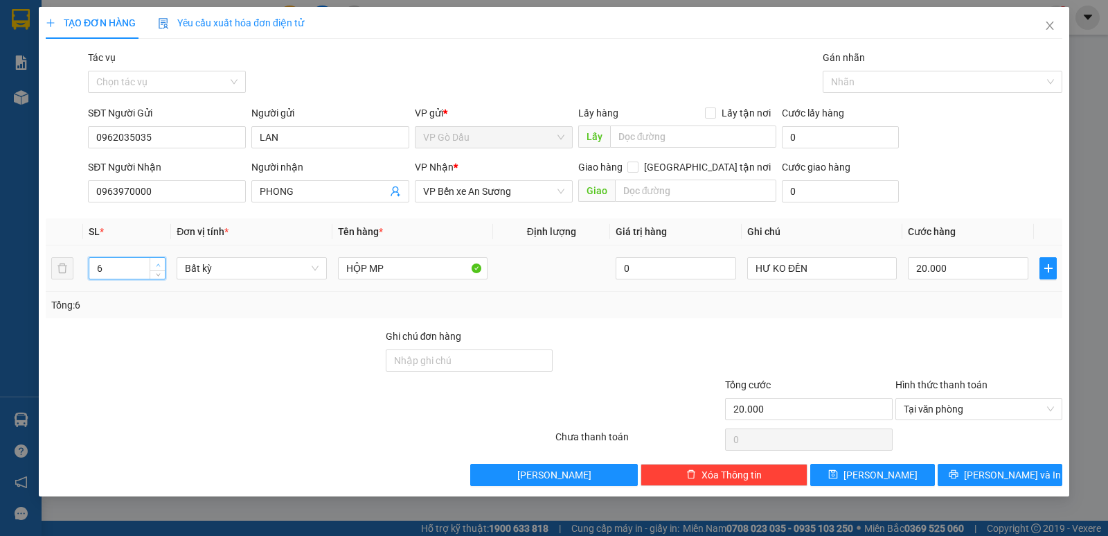
click at [160, 263] on icon "up" at bounding box center [158, 265] width 5 height 5
click at [161, 260] on span "up" at bounding box center [158, 264] width 8 height 8
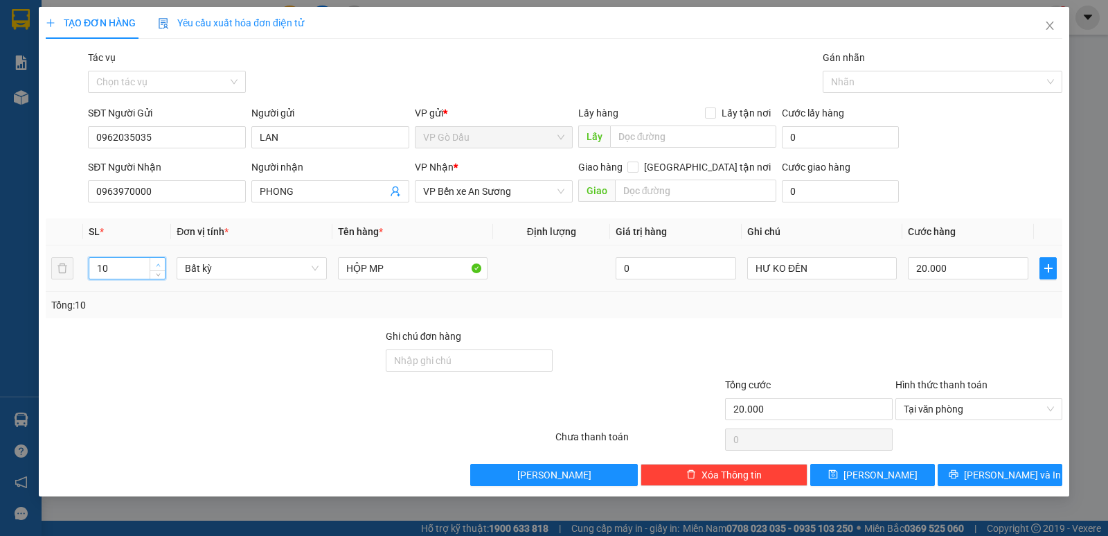
click at [161, 260] on span "up" at bounding box center [158, 264] width 8 height 8
type input "12"
click at [158, 261] on span "up" at bounding box center [158, 264] width 8 height 8
drag, startPoint x: 389, startPoint y: 270, endPoint x: 333, endPoint y: 288, distance: 58.7
click at [380, 274] on input "HỘP MP" at bounding box center [413, 268] width 150 height 22
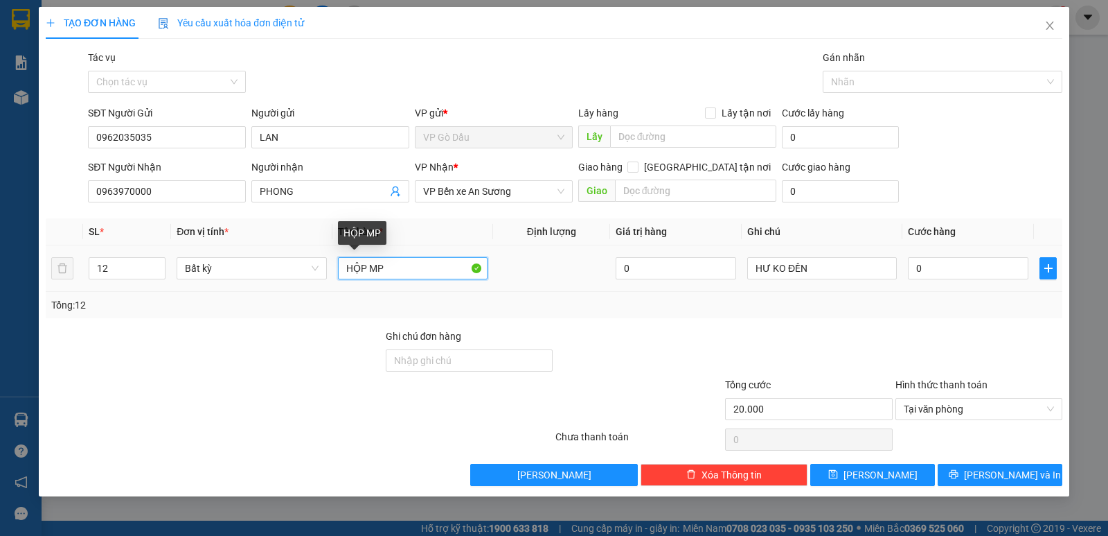
type input "0"
click at [380, 265] on input "PHỘP M" at bounding box center [413, 268] width 150 height 22
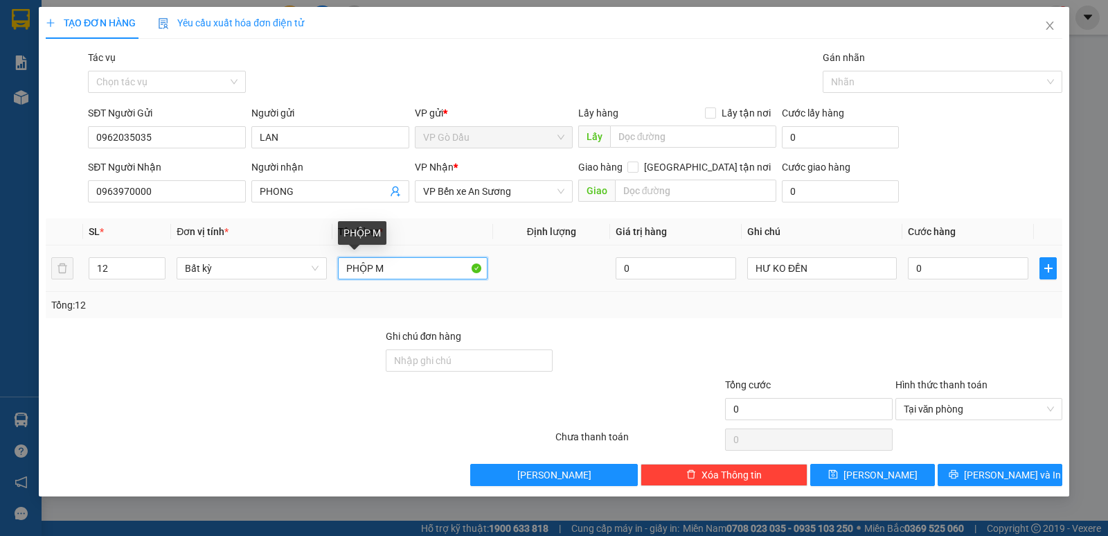
click at [379, 265] on input "PHỘP M" at bounding box center [413, 268] width 150 height 22
type input "THÙNG KEO"
click at [980, 270] on input "0" at bounding box center [968, 268] width 121 height 22
type input "3"
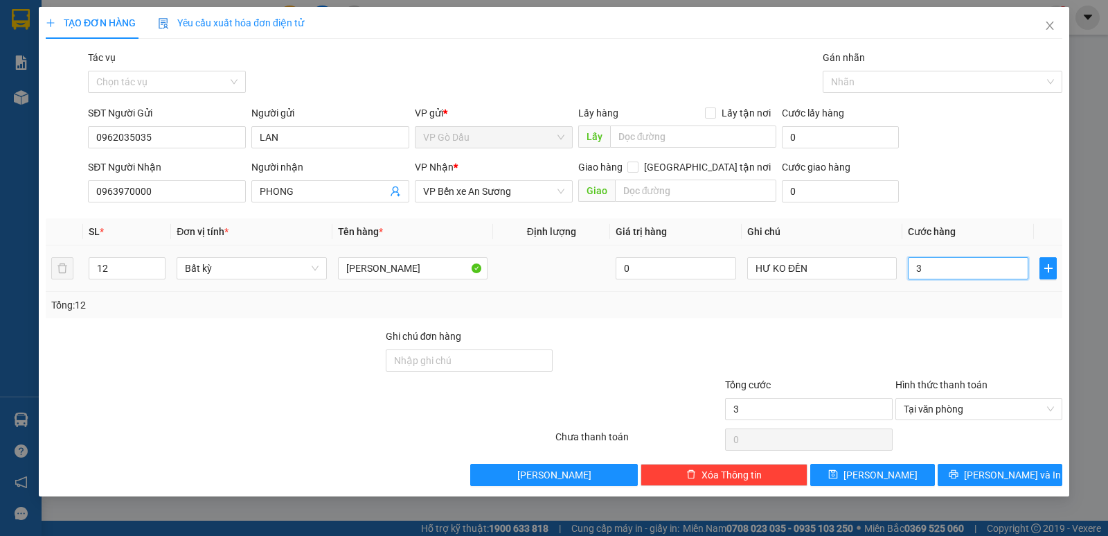
type input "34"
type input "340"
type input "340.000"
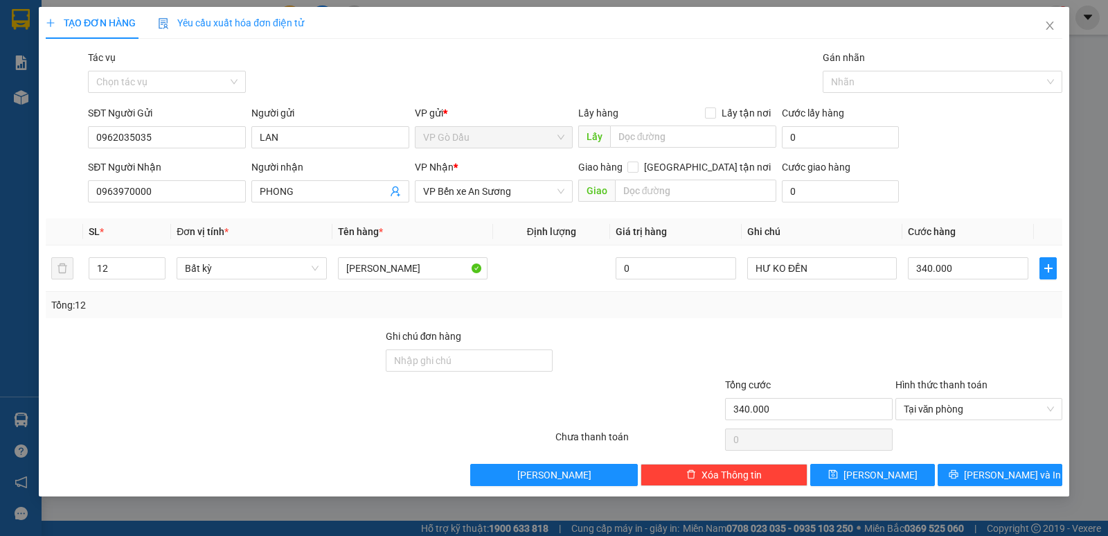
click at [984, 365] on div at bounding box center [979, 352] width 170 height 48
click at [998, 468] on span "Lưu và In" at bounding box center [1012, 474] width 97 height 15
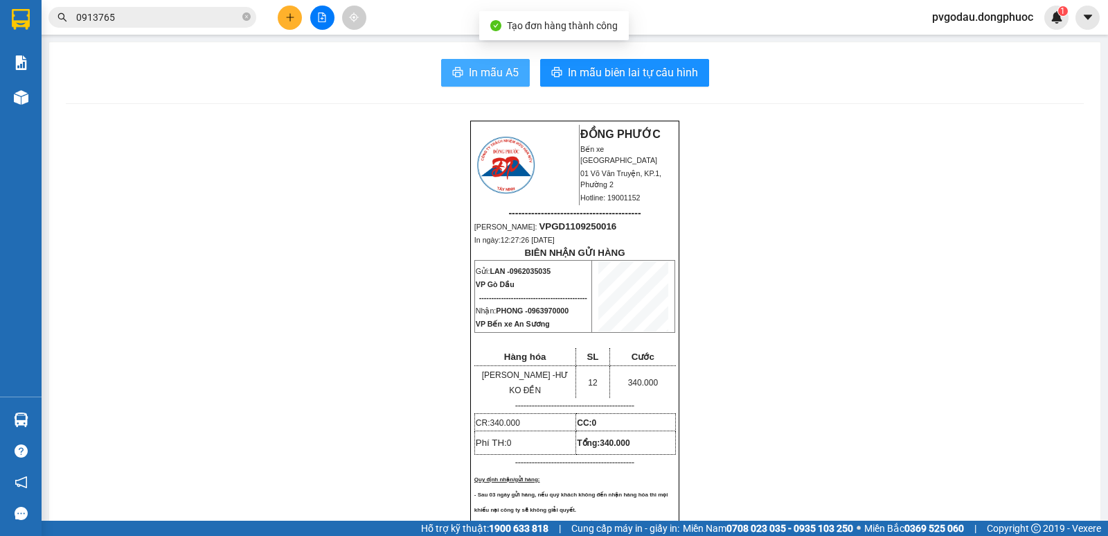
click at [441, 69] on button "In mẫu A5" at bounding box center [485, 73] width 89 height 28
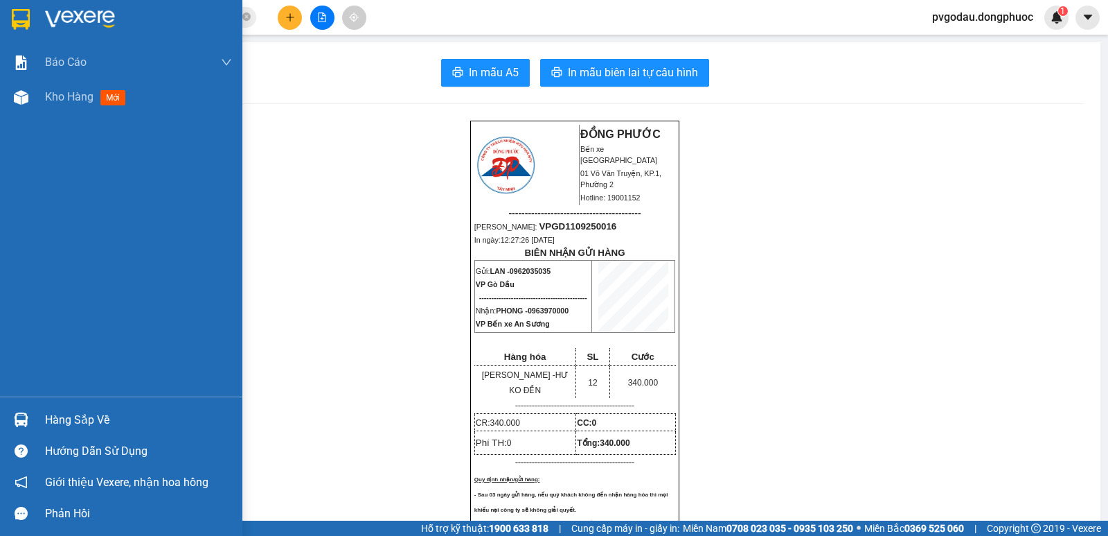
click at [37, 421] on div "Hàng sắp về" at bounding box center [121, 419] width 242 height 31
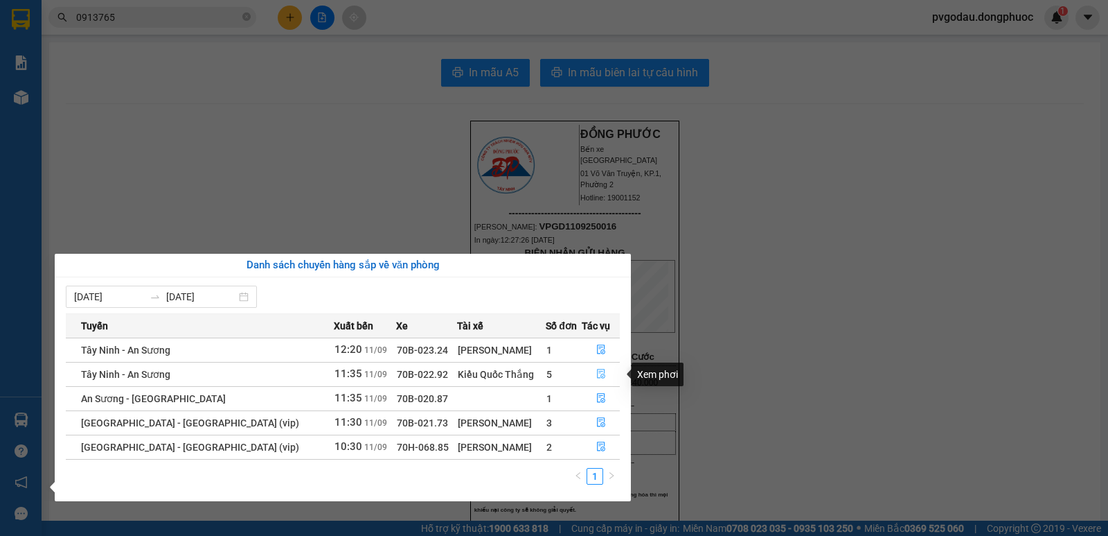
click at [597, 372] on icon "file-done" at bounding box center [601, 374] width 8 height 10
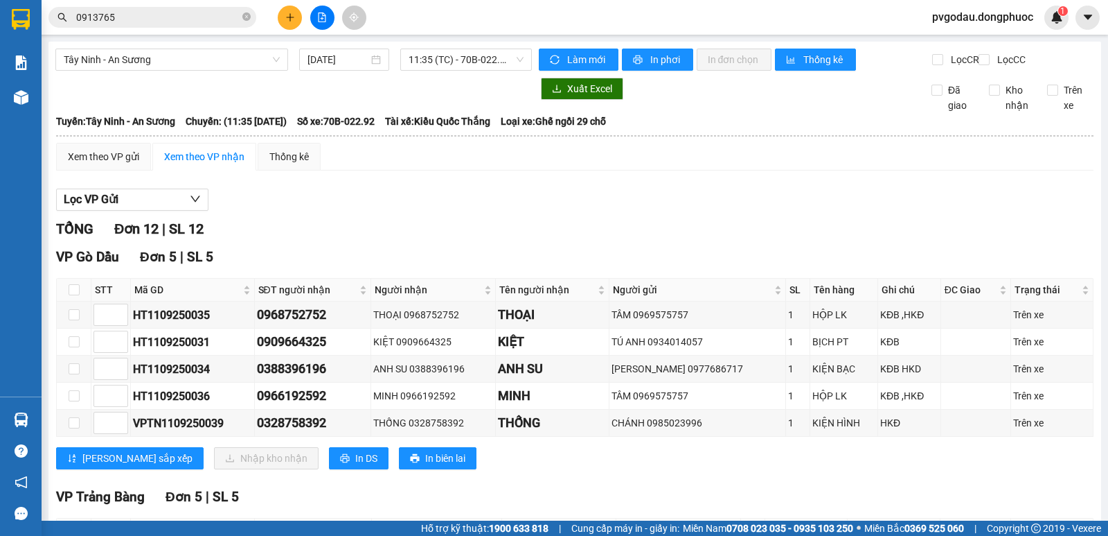
click at [200, 15] on input "0913765" at bounding box center [158, 17] width 164 height 15
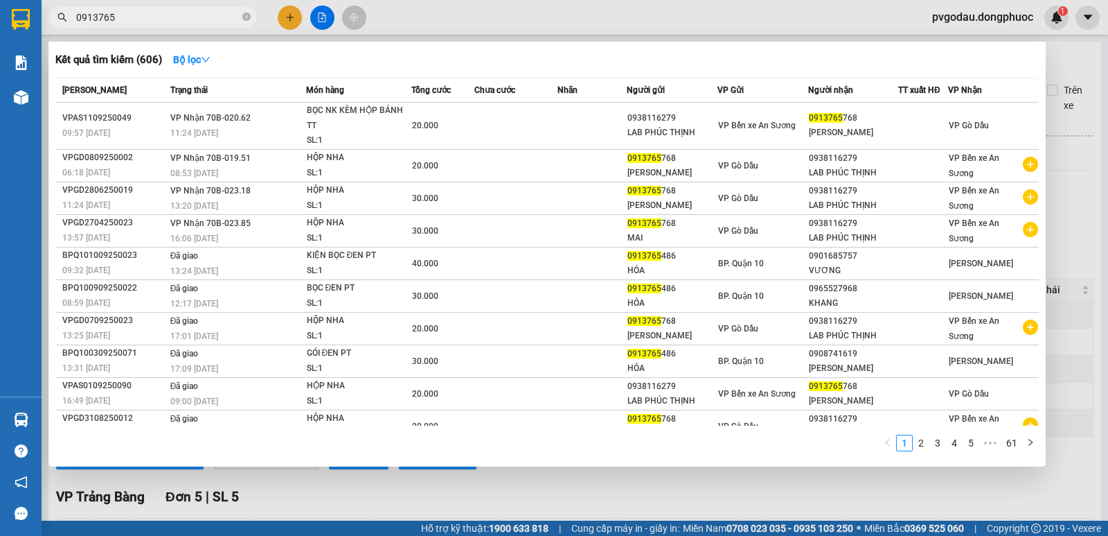
click at [200, 15] on input "0913765" at bounding box center [158, 17] width 164 height 15
click at [1081, 58] on div at bounding box center [554, 268] width 1108 height 536
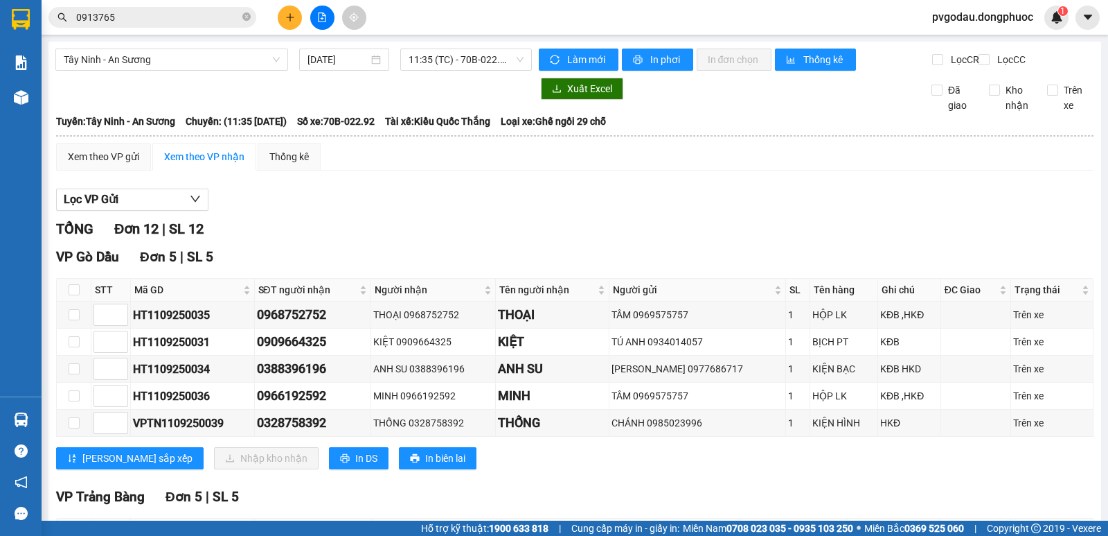
click at [115, 12] on input "0913765" at bounding box center [158, 17] width 164 height 15
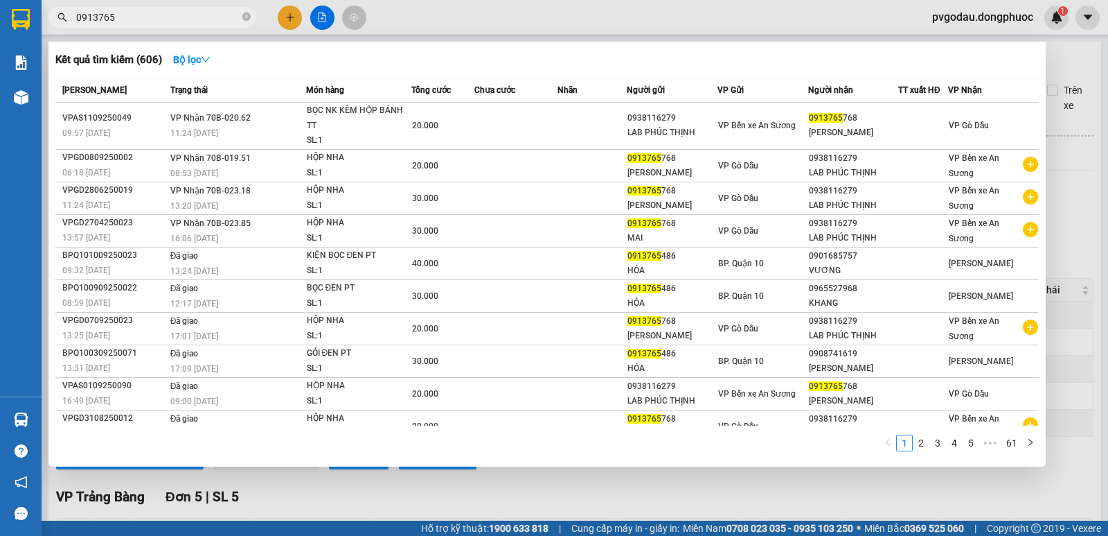
click at [115, 12] on input "0913765" at bounding box center [158, 17] width 164 height 15
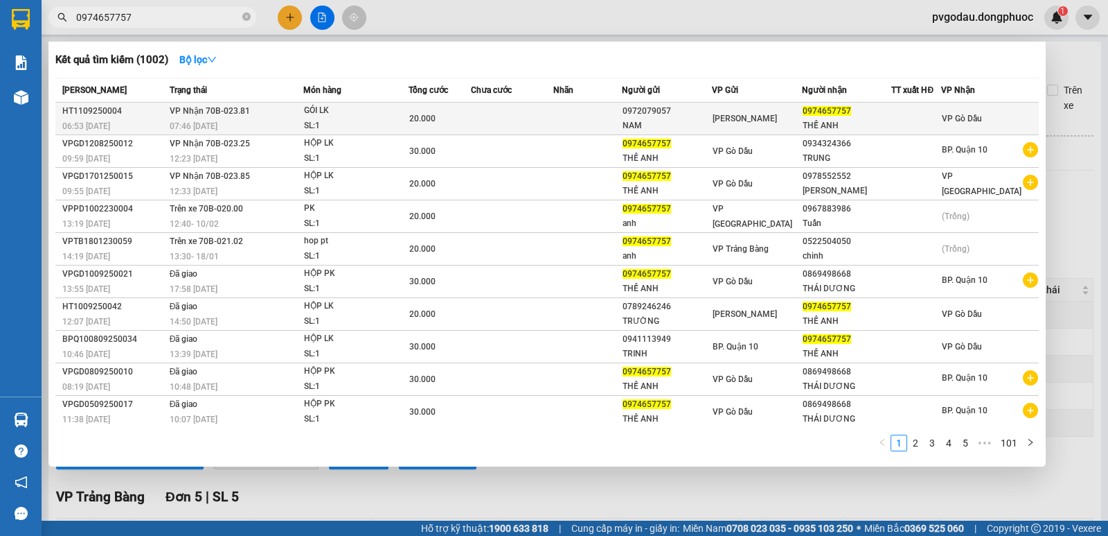
type input "0974657757"
click at [558, 111] on td at bounding box center [588, 119] width 69 height 33
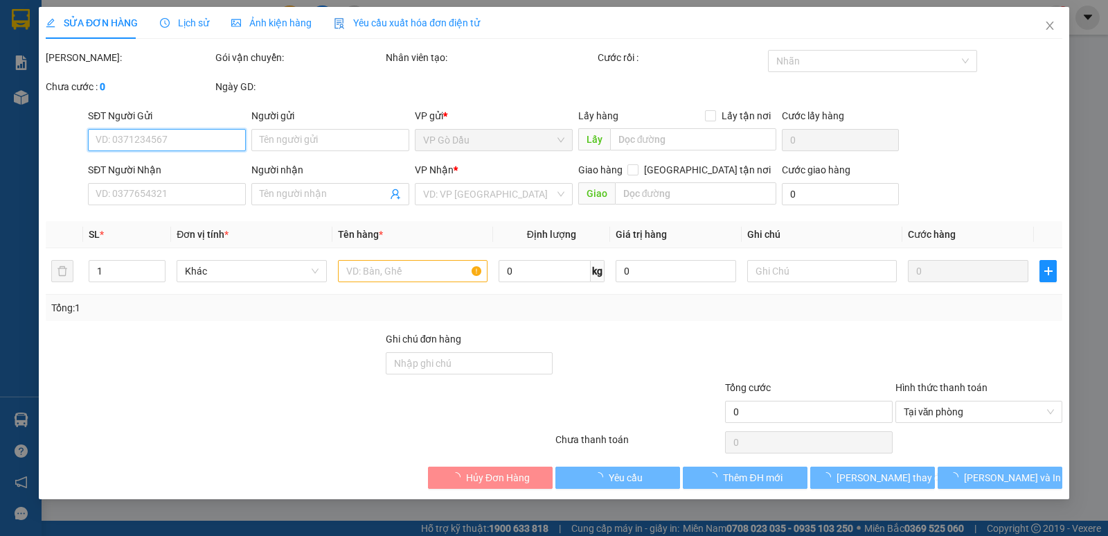
type input "0972079057"
type input "NAM"
type input "0974657757"
type input "THẾ ANH"
type input "20.000"
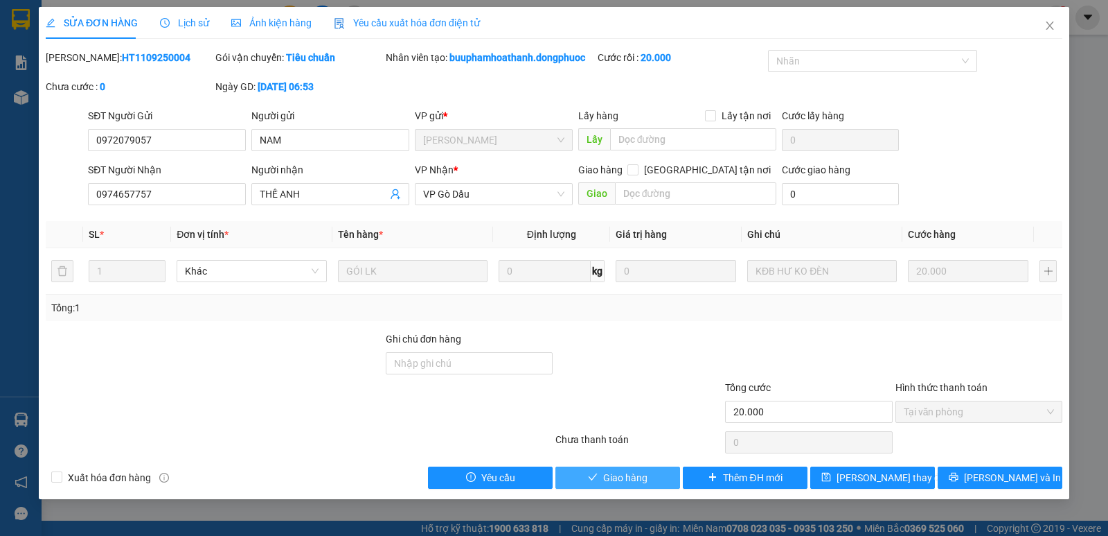
click at [594, 481] on icon "check" at bounding box center [593, 477] width 10 height 10
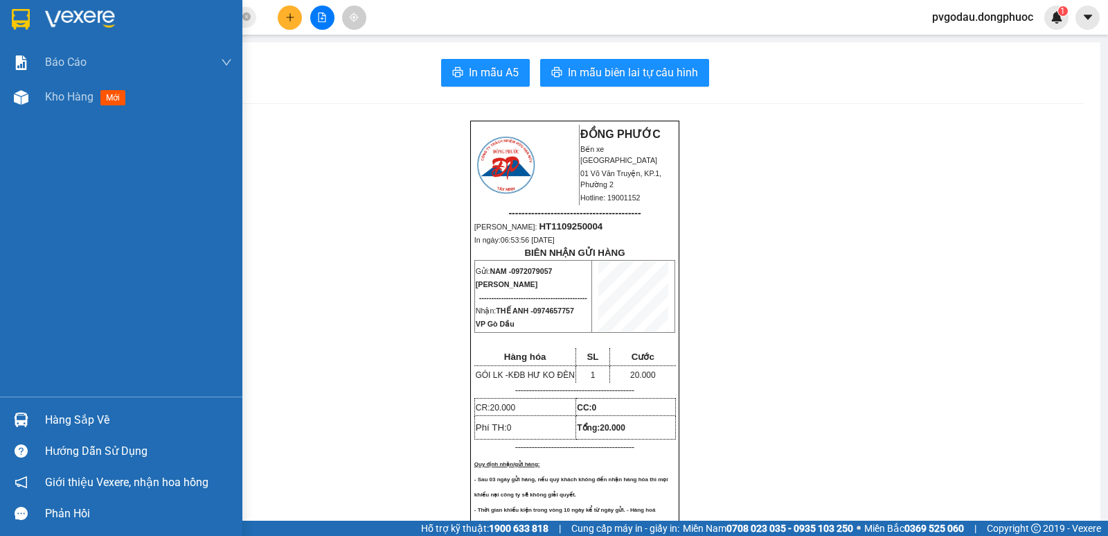
click at [25, 413] on img at bounding box center [21, 419] width 15 height 15
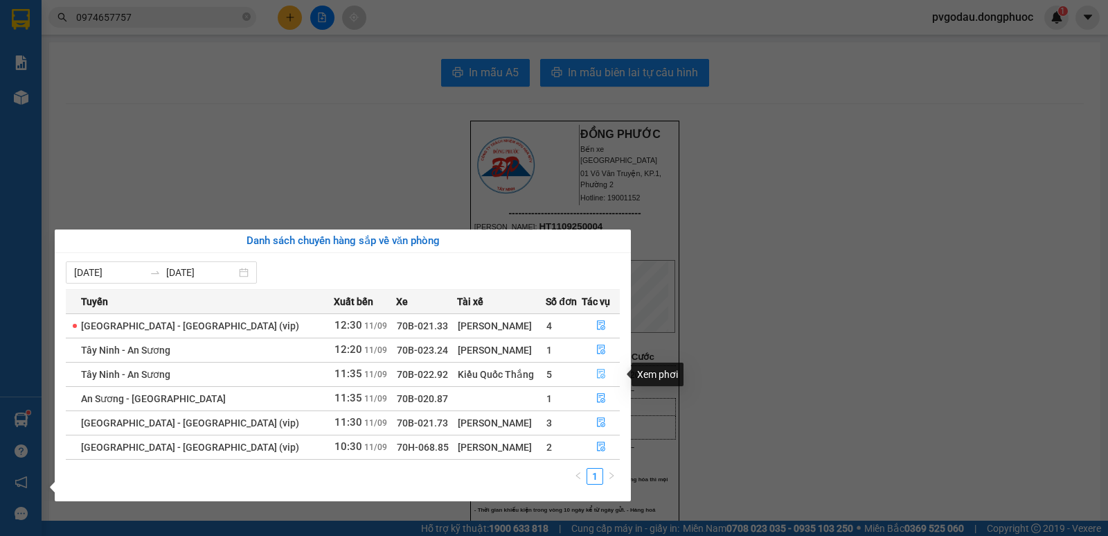
click at [597, 371] on icon "file-done" at bounding box center [601, 374] width 8 height 10
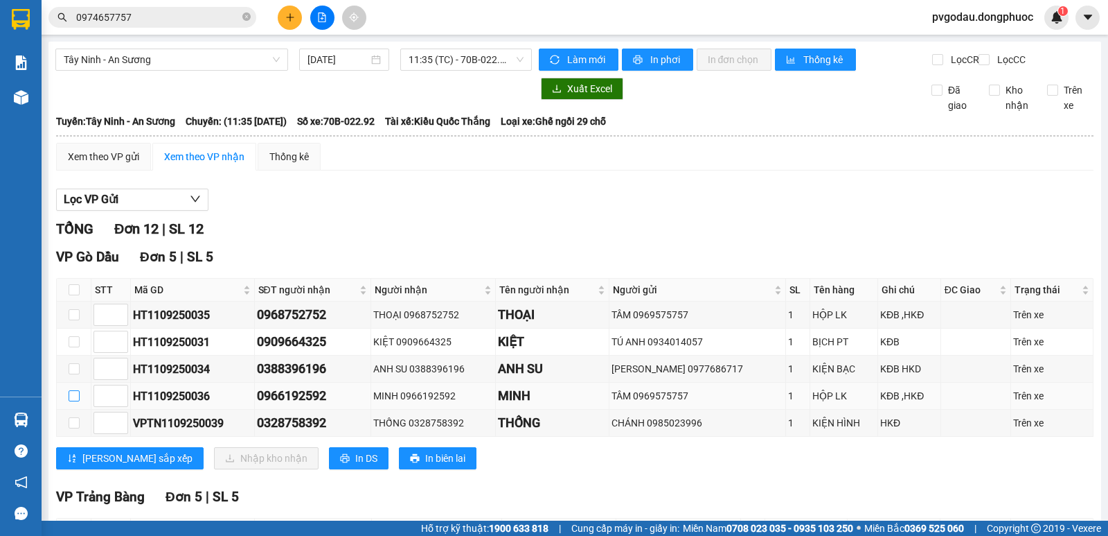
click at [78, 401] on input "checkbox" at bounding box center [74, 395] width 11 height 11
checkbox input "true"
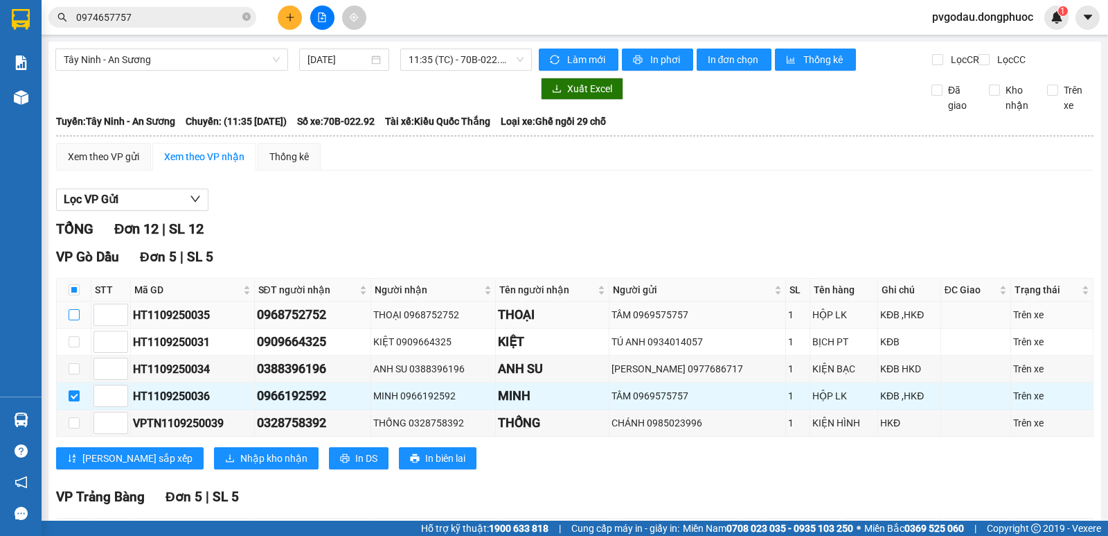
click at [74, 320] on input "checkbox" at bounding box center [74, 314] width 11 height 11
checkbox input "true"
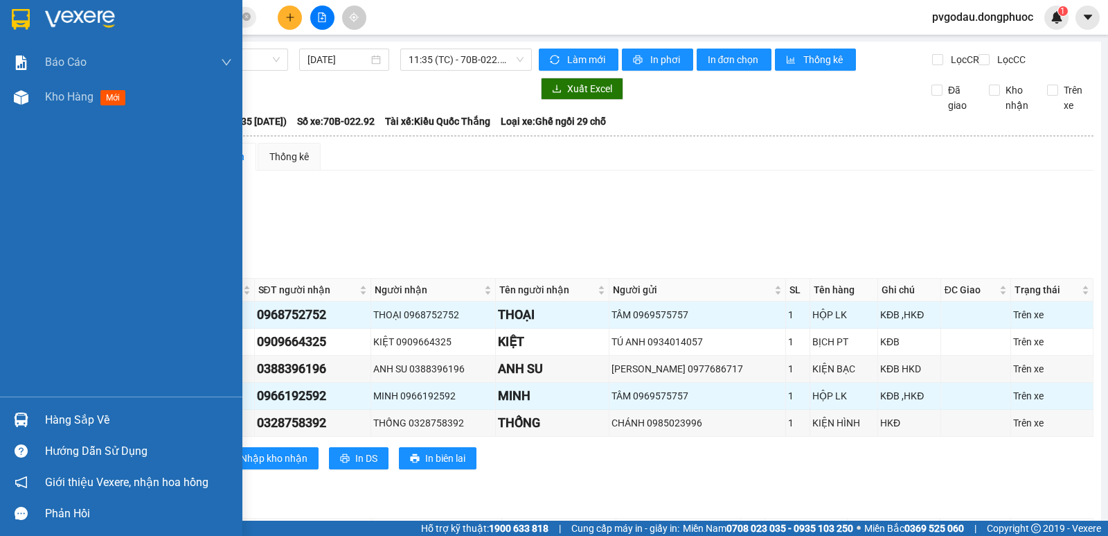
click at [98, 424] on div "Hàng sắp về" at bounding box center [138, 419] width 187 height 21
click at [98, 424] on div "Báo cáo Mẫu 1: Báo cáo dòng tiền theo nhân viên Mẫu 1: Báo cáo dòng tiền theo n…" at bounding box center [121, 268] width 242 height 536
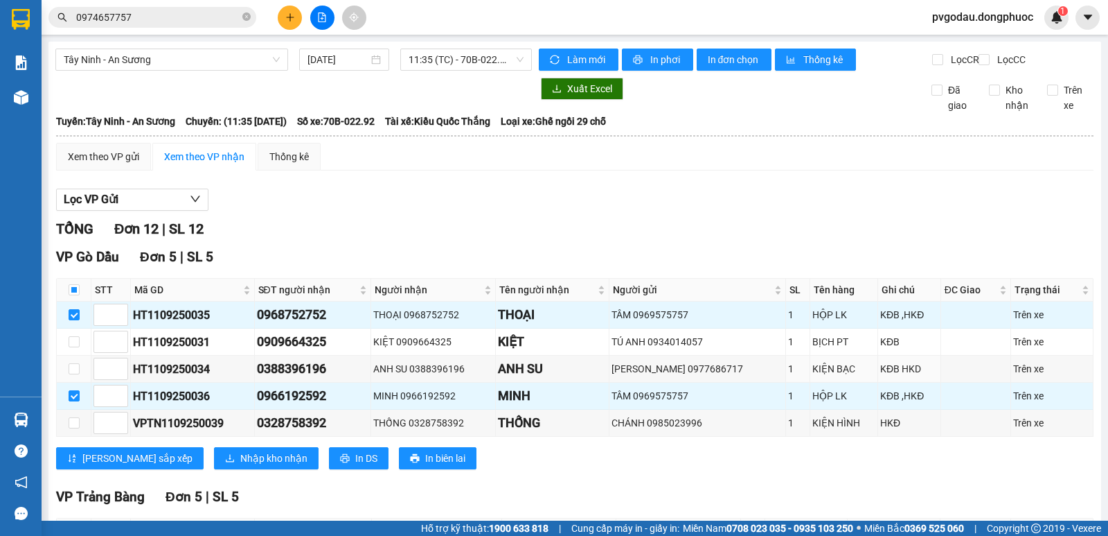
scroll to position [398, 0]
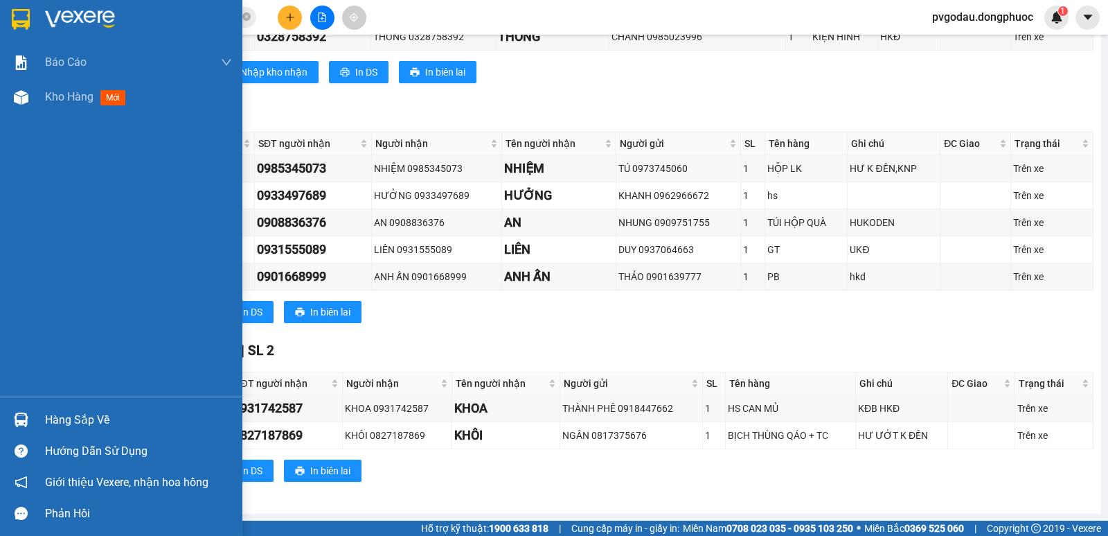
click at [48, 414] on div "Hàng sắp về" at bounding box center [138, 419] width 187 height 21
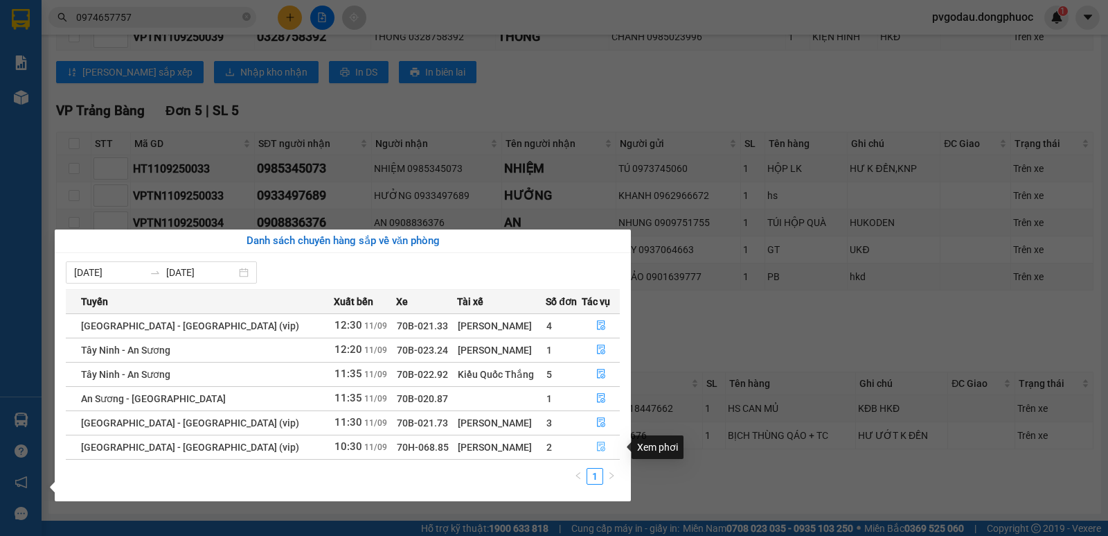
click at [597, 442] on icon "file-done" at bounding box center [601, 447] width 8 height 10
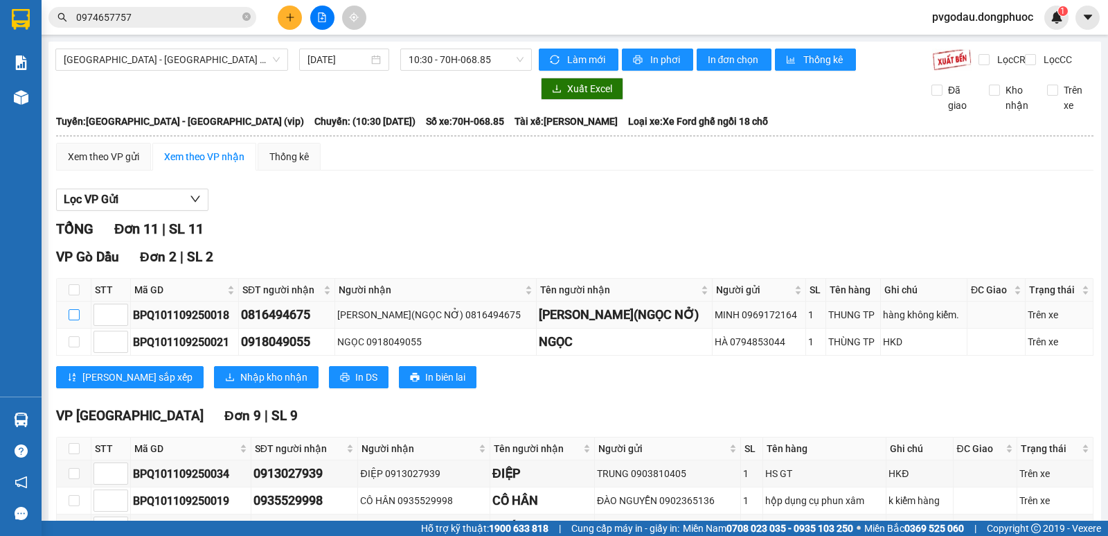
click at [75, 320] on input "checkbox" at bounding box center [74, 314] width 11 height 11
checkbox input "true"
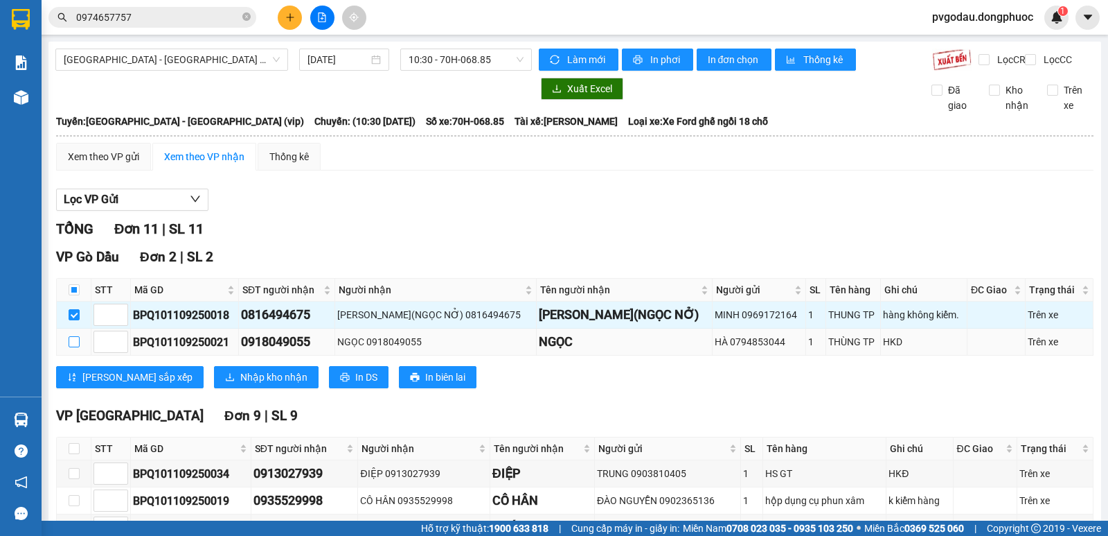
click at [74, 347] on input "checkbox" at bounding box center [74, 341] width 11 height 11
checkbox input "true"
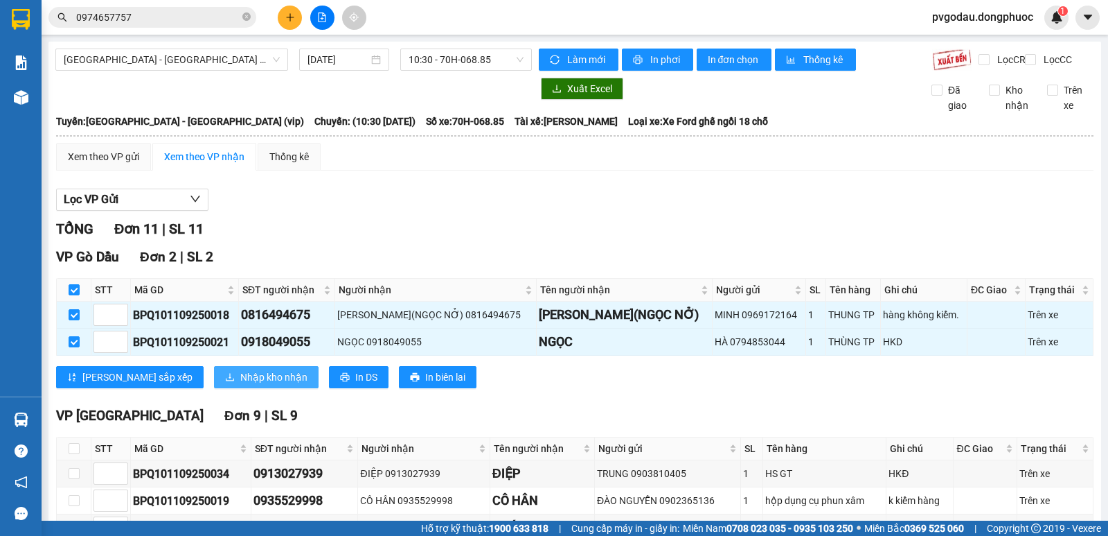
click at [240, 385] on span "Nhập kho nhận" at bounding box center [273, 376] width 67 height 15
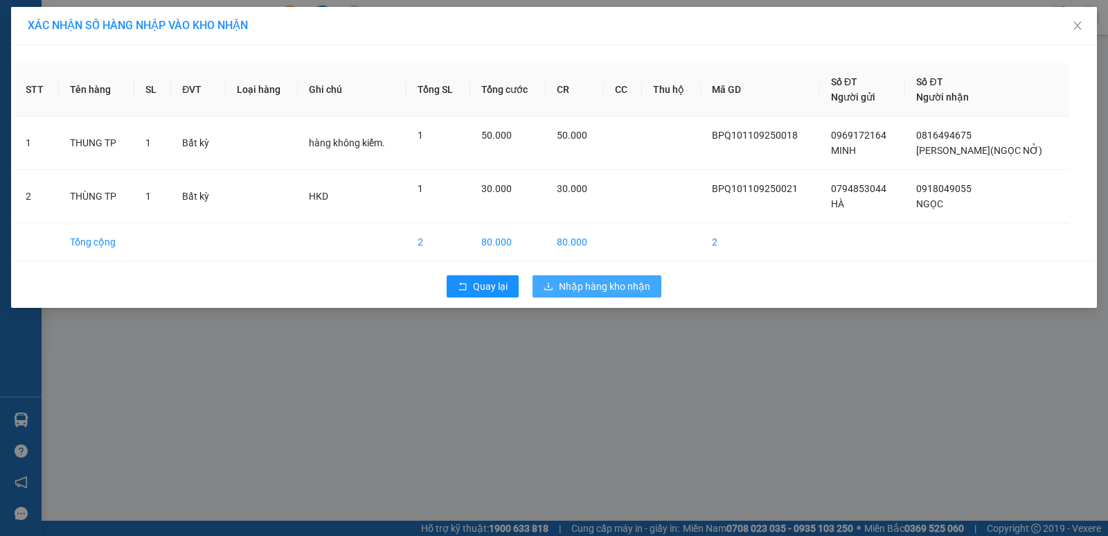
click at [574, 289] on span "Nhập hàng kho nhận" at bounding box center [604, 286] width 91 height 15
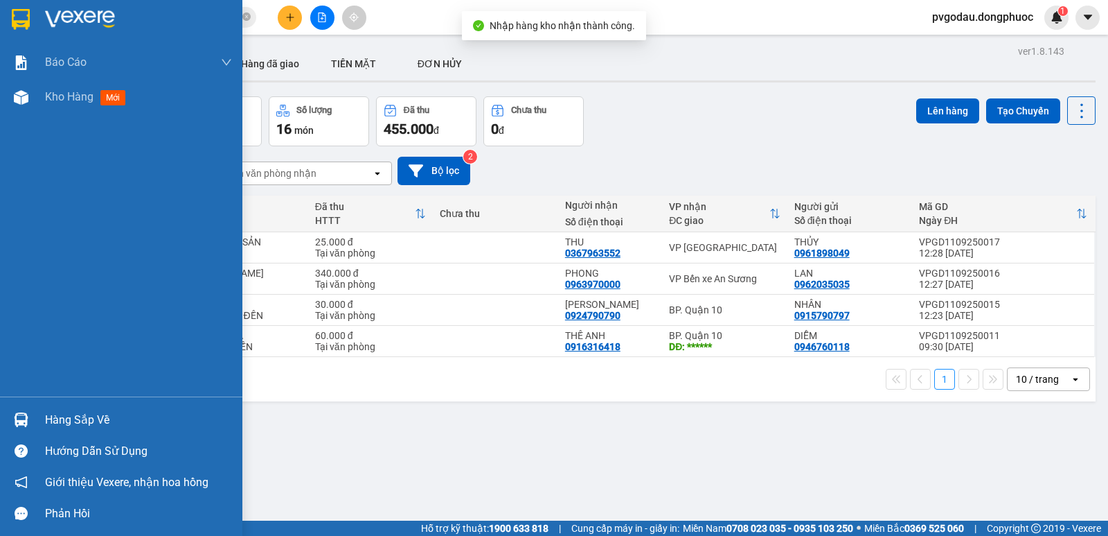
click at [79, 419] on div "Hàng sắp về" at bounding box center [138, 419] width 187 height 21
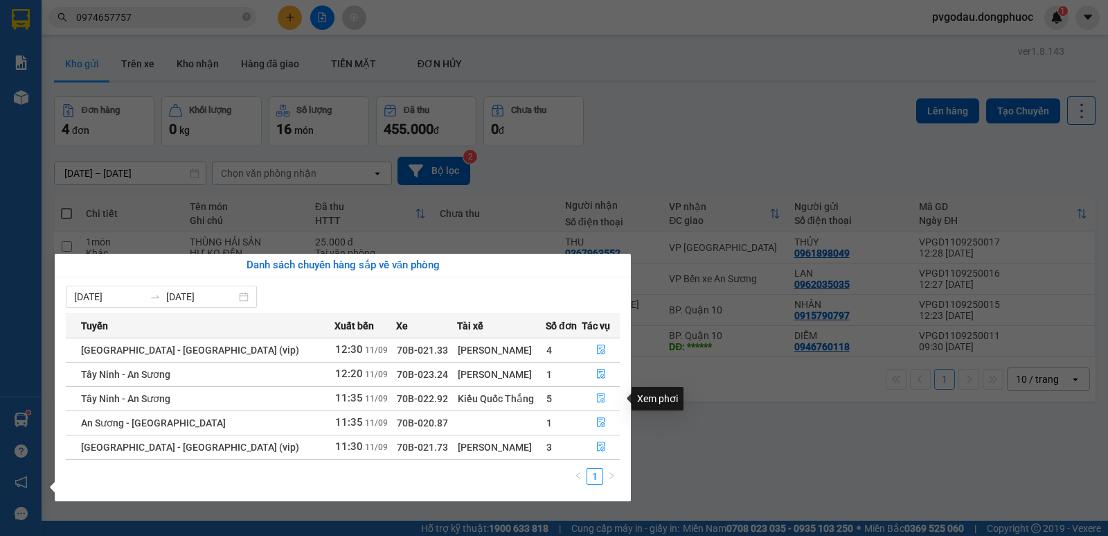
click at [597, 402] on icon "file-done" at bounding box center [602, 398] width 10 height 10
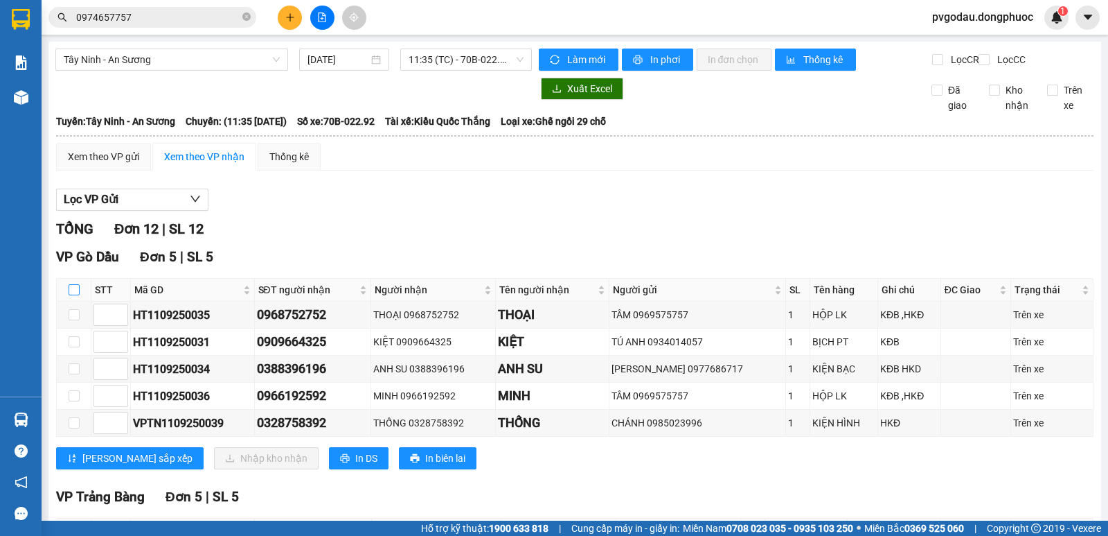
click at [77, 297] on label at bounding box center [74, 289] width 11 height 15
click at [77, 295] on input "checkbox" at bounding box center [74, 289] width 11 height 11
checkbox input "true"
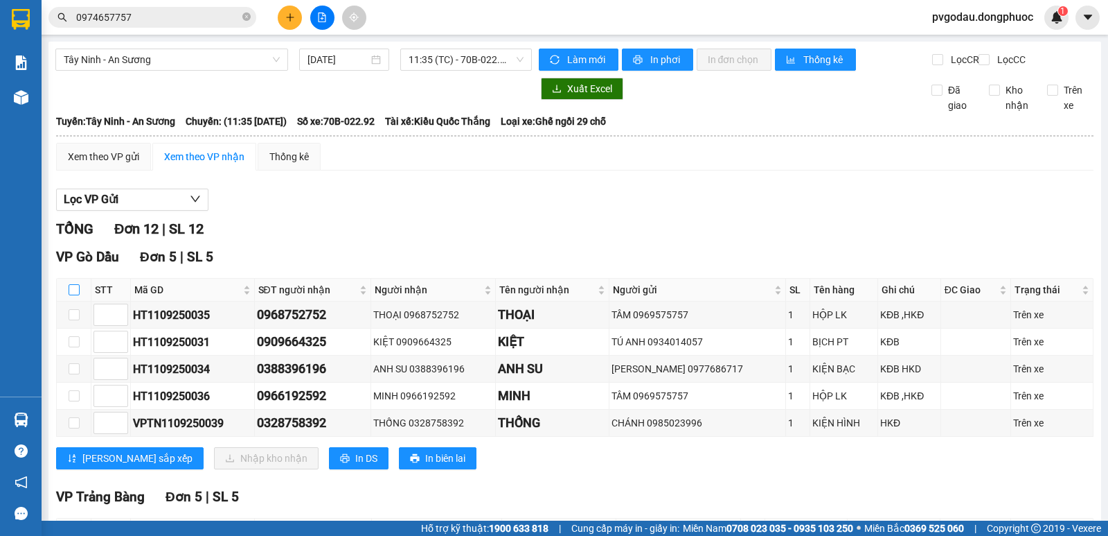
checkbox input "true"
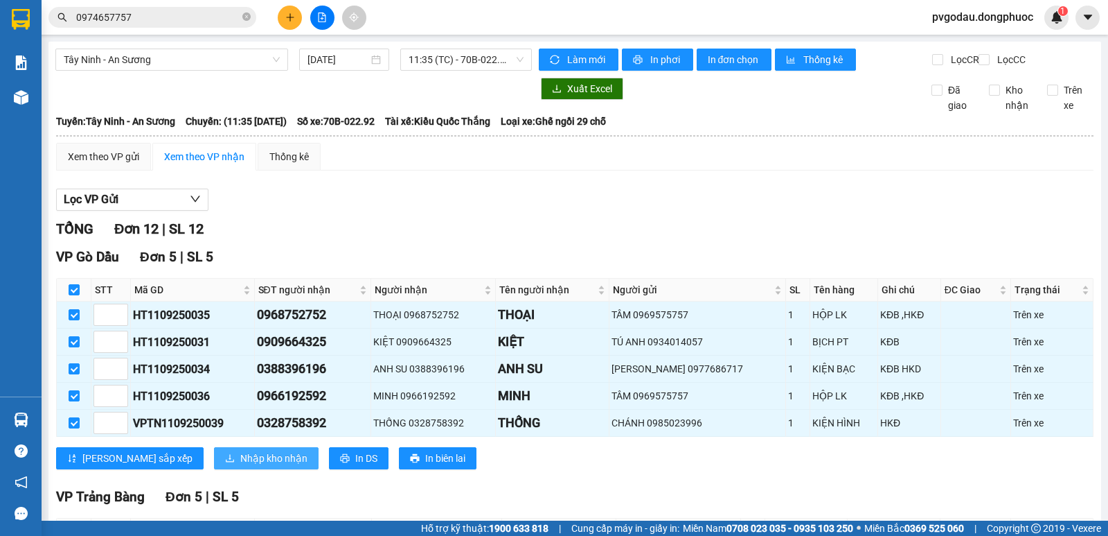
click at [240, 466] on span "Nhập kho nhận" at bounding box center [273, 457] width 67 height 15
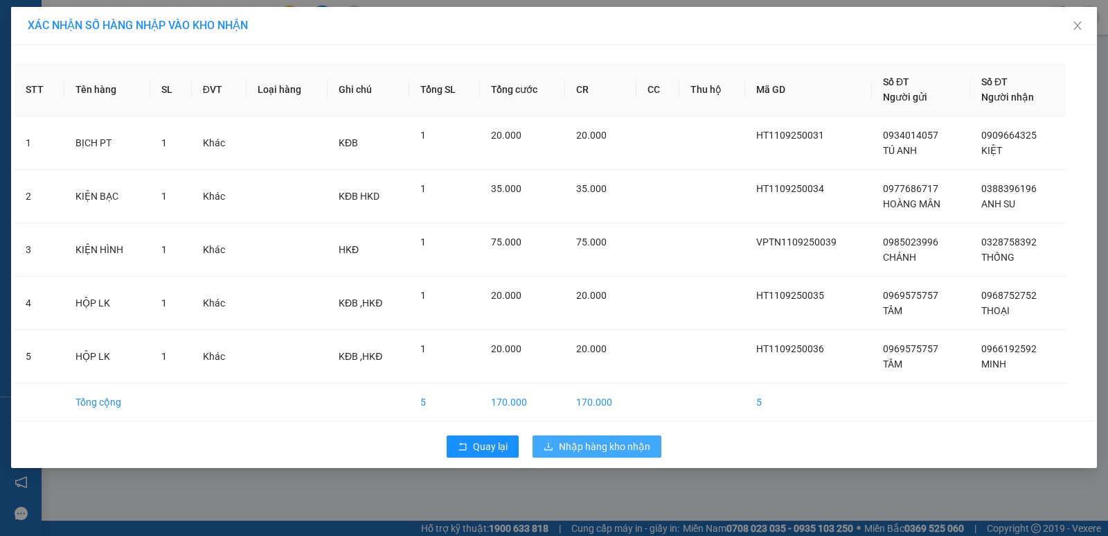
click at [592, 446] on span "Nhập hàng kho nhận" at bounding box center [604, 446] width 91 height 15
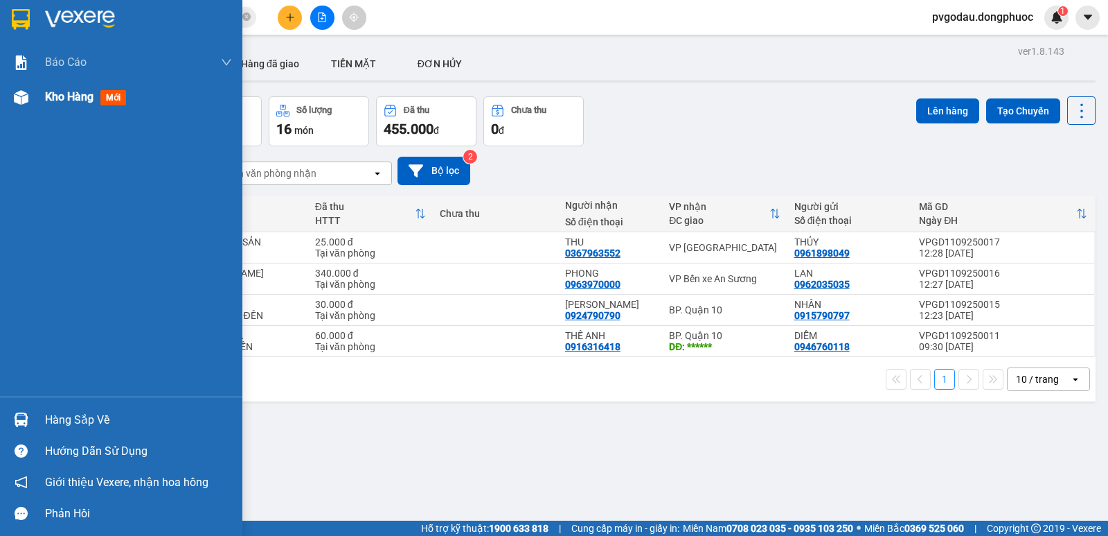
click at [60, 102] on span "Kho hàng" at bounding box center [69, 96] width 48 height 13
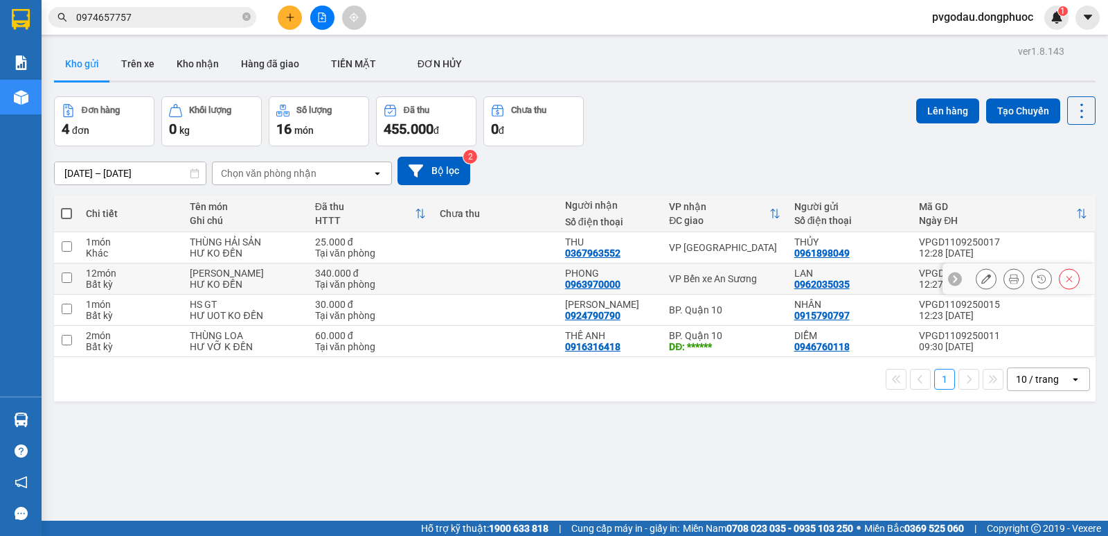
click at [482, 281] on td at bounding box center [495, 278] width 125 height 31
checkbox input "true"
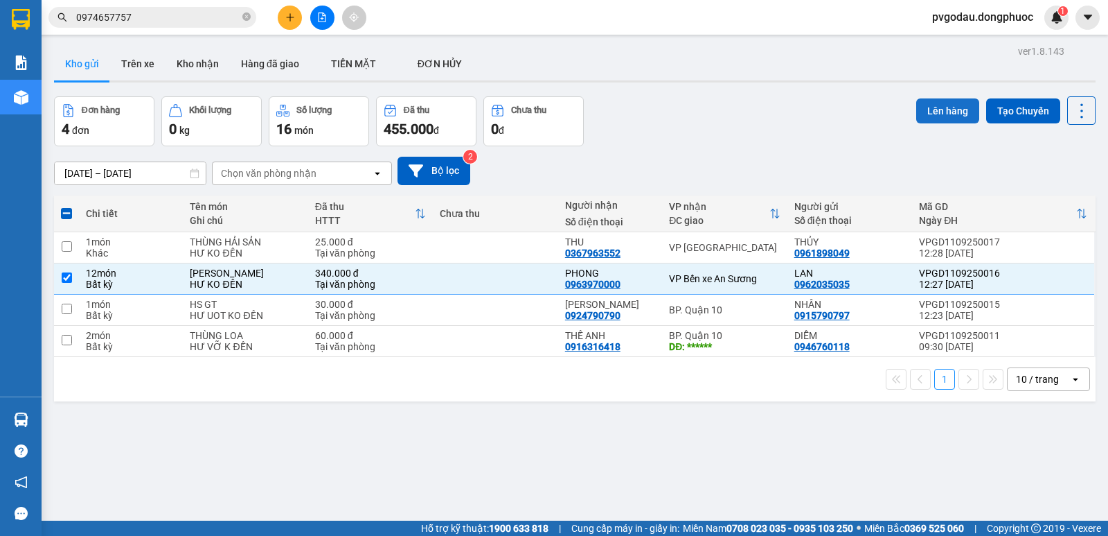
click at [957, 106] on button "Lên hàng" at bounding box center [948, 110] width 63 height 25
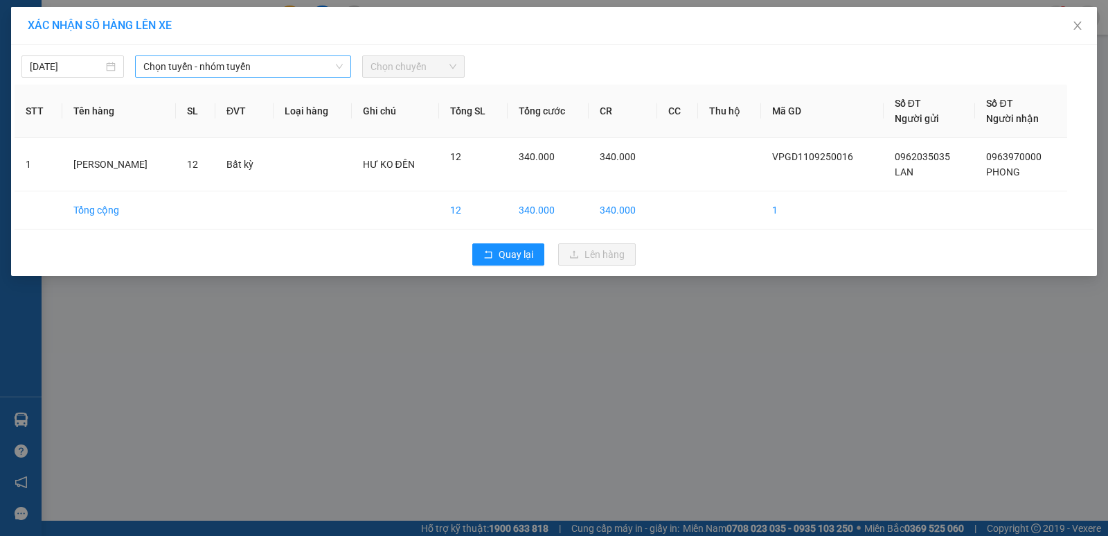
click at [249, 55] on div "Chọn tuyến - nhóm tuyến" at bounding box center [243, 66] width 216 height 22
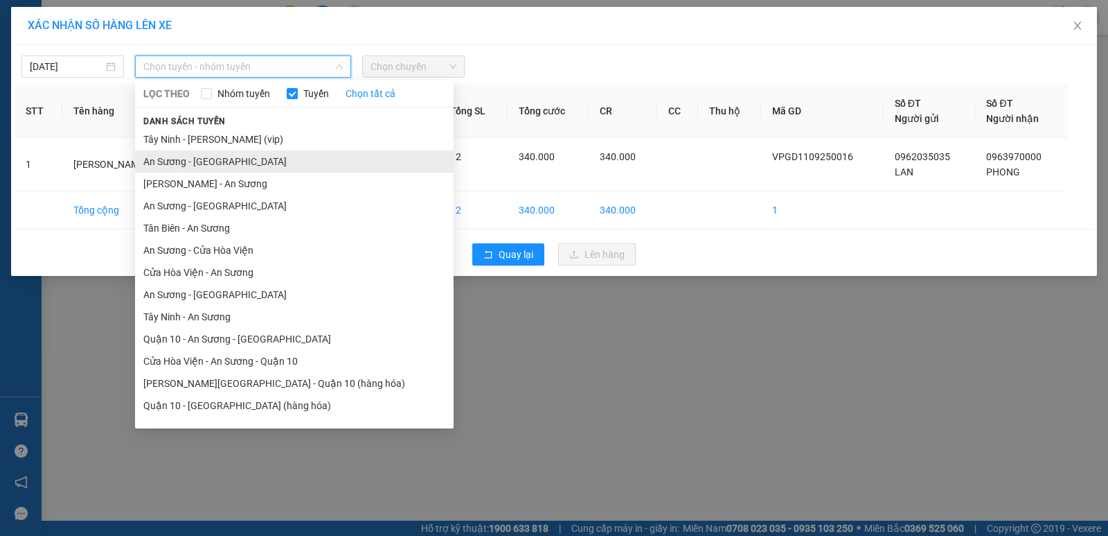
scroll to position [16, 0]
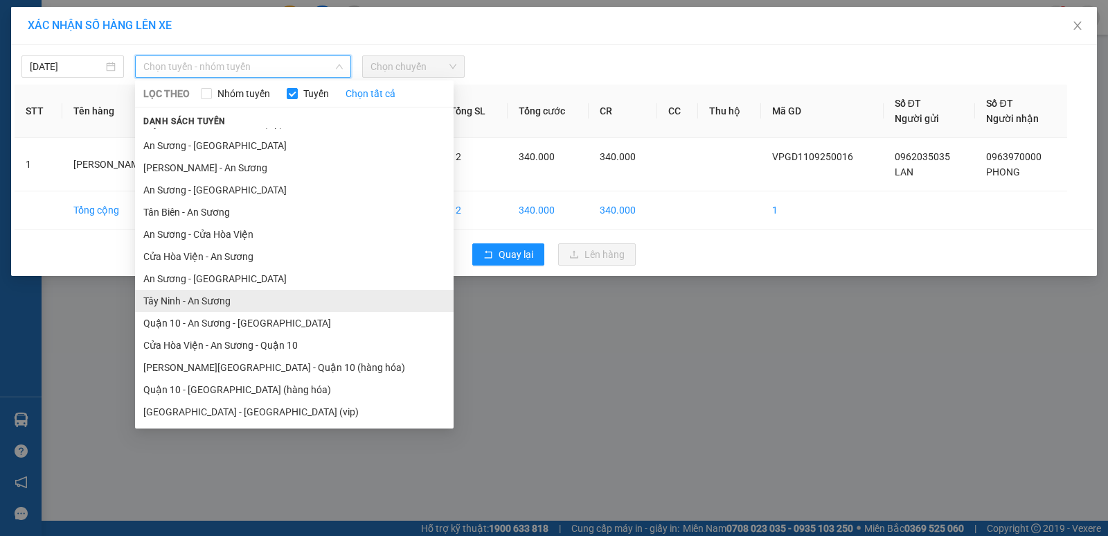
click at [211, 302] on li "Tây Ninh - An Sương" at bounding box center [294, 301] width 319 height 22
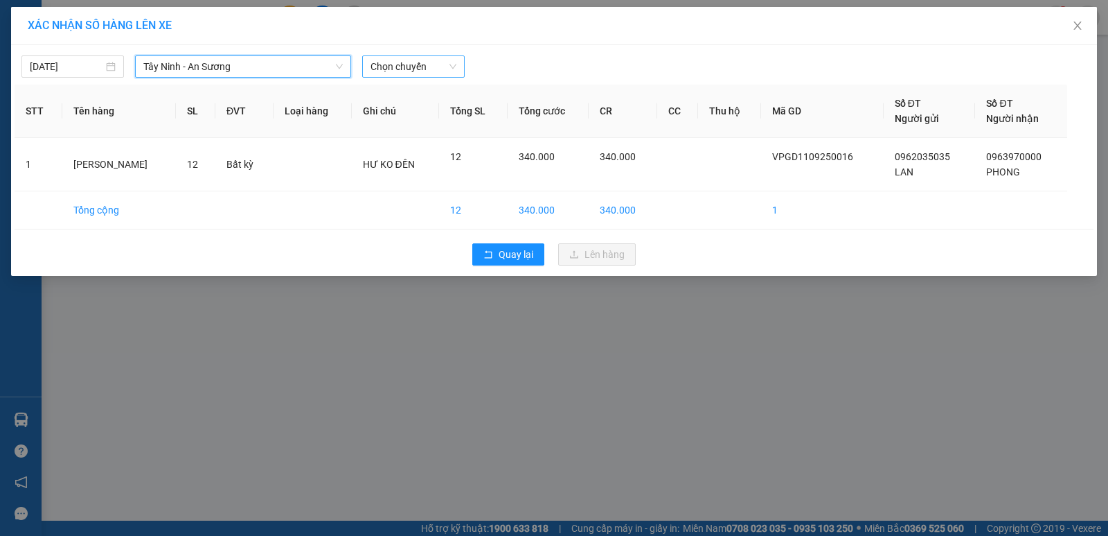
click at [405, 63] on span "Chọn chuyến" at bounding box center [414, 66] width 86 height 21
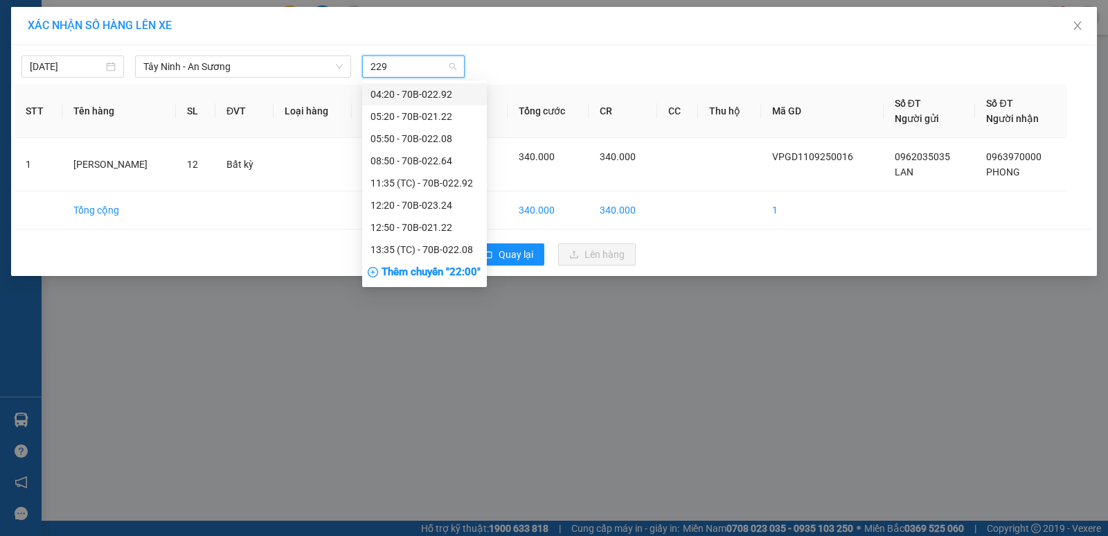
type input "2292"
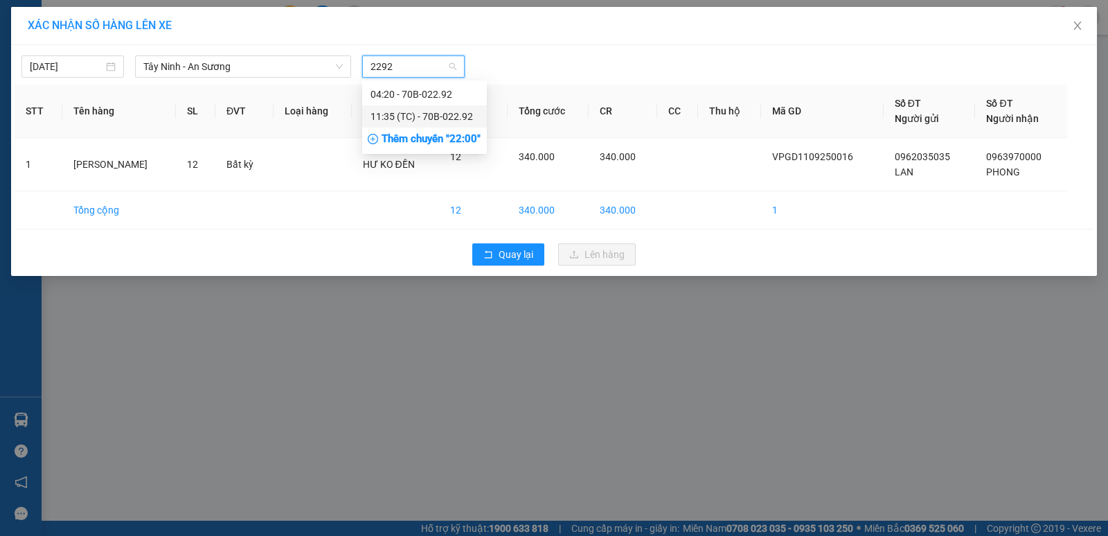
click at [407, 116] on div "11:35 (TC) - 70B-022.92" at bounding box center [425, 116] width 108 height 15
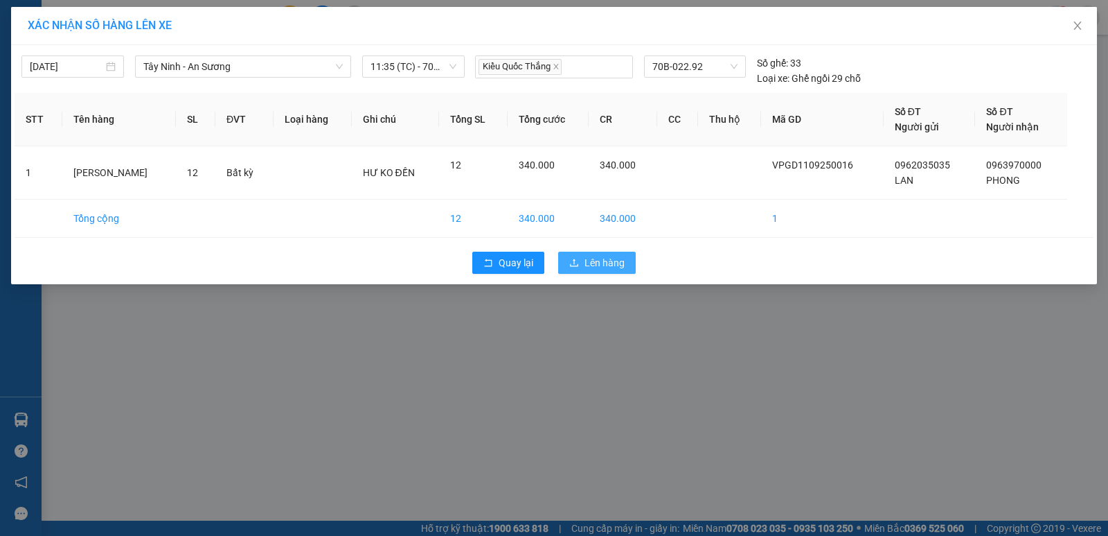
click at [581, 251] on div "Quay lại Lên hàng" at bounding box center [554, 263] width 1079 height 36
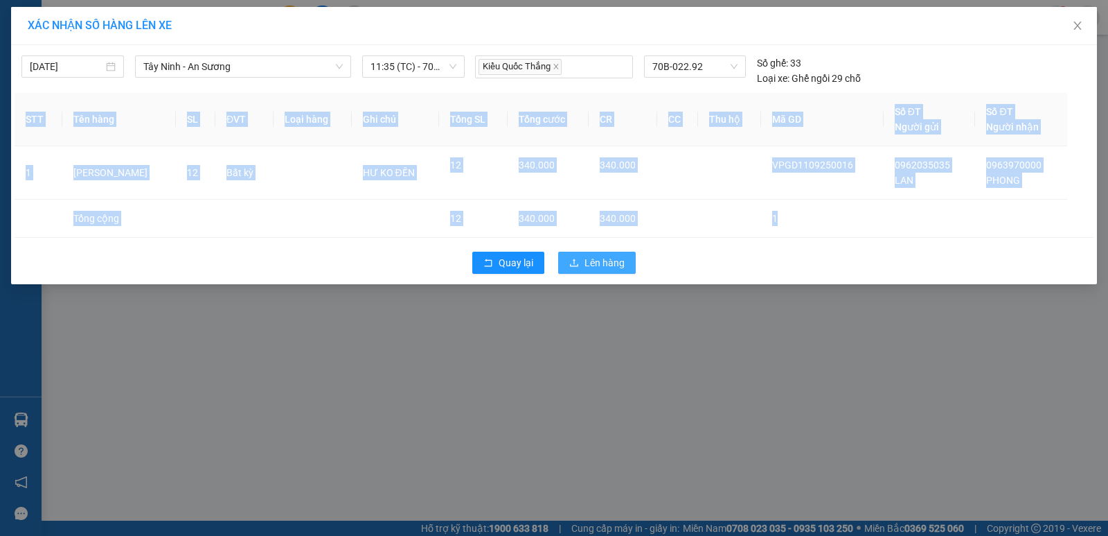
click at [583, 262] on button "Lên hàng" at bounding box center [597, 262] width 78 height 22
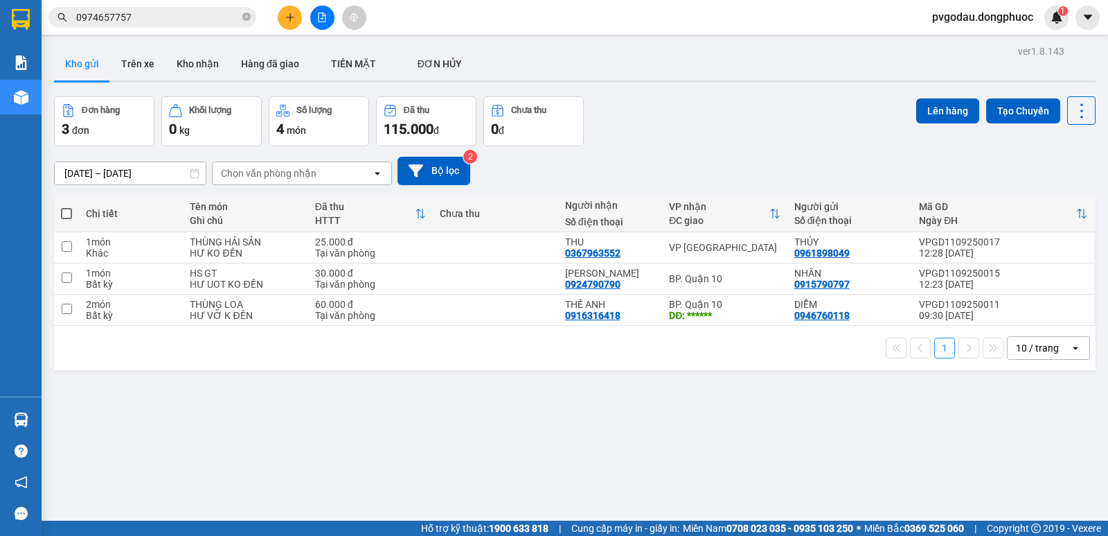
click at [333, 24] on div at bounding box center [322, 18] width 104 height 24
click at [332, 23] on button at bounding box center [322, 18] width 24 height 24
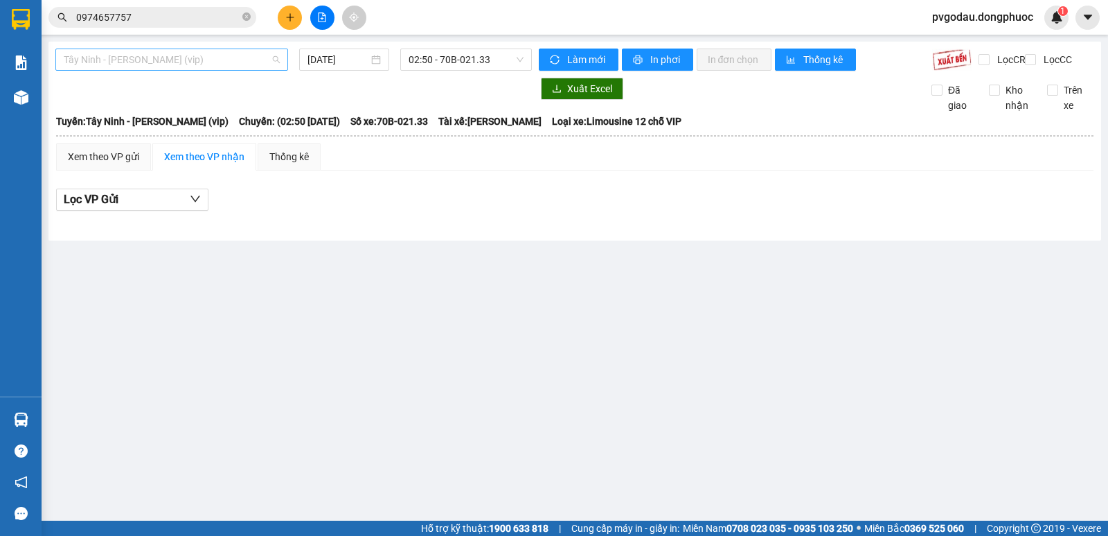
click at [254, 58] on span "Tây Ninh - [PERSON_NAME] (vip)" at bounding box center [172, 59] width 216 height 21
click at [465, 55] on span "02:50 - 70B-021.33" at bounding box center [466, 59] width 114 height 21
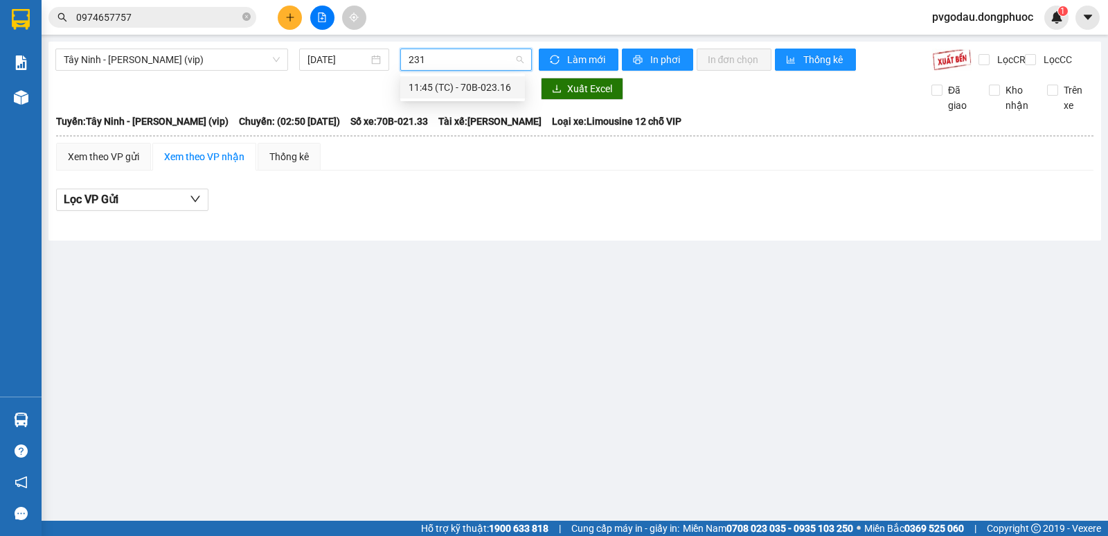
type input "2316"
click at [449, 84] on div "11:45 (TC) - 70B-023.16" at bounding box center [463, 87] width 108 height 15
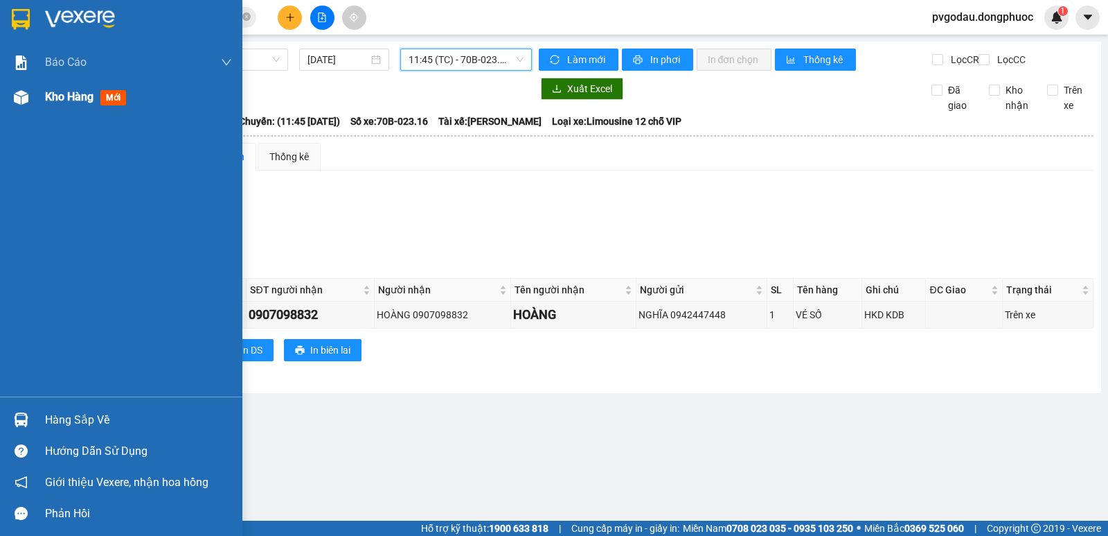
click at [51, 103] on span "Kho hàng" at bounding box center [69, 96] width 48 height 13
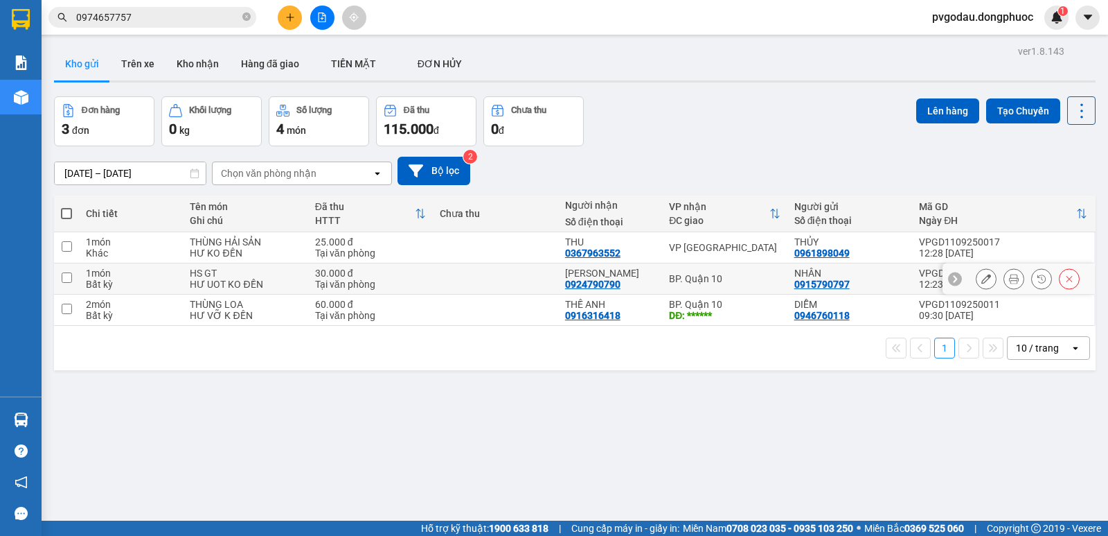
click at [631, 275] on div "LÊ ANH" at bounding box center [610, 272] width 90 height 11
checkbox input "true"
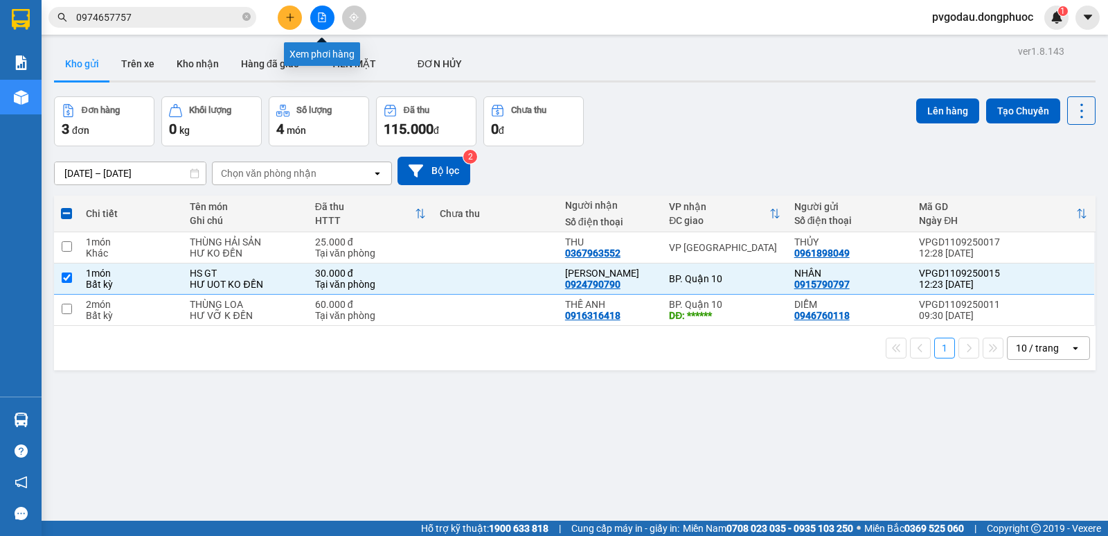
click at [319, 25] on button at bounding box center [322, 18] width 24 height 24
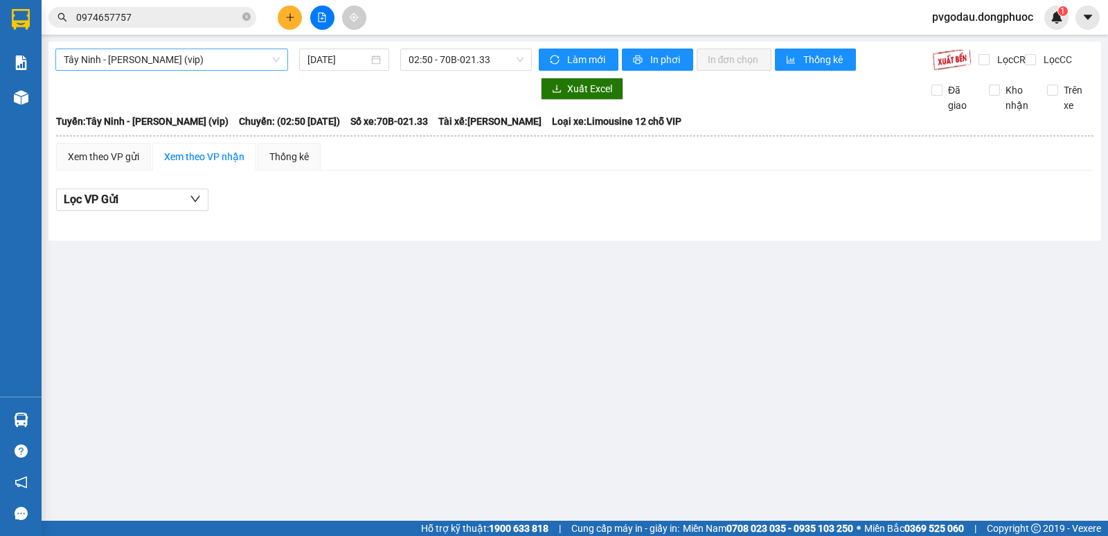
click at [240, 60] on span "Tây Ninh - [PERSON_NAME] (vip)" at bounding box center [172, 59] width 216 height 21
click at [434, 47] on div "Tây Ninh - Hồ Chí Minh (vip) 11/09/2025 02:50 - 70B-021.33 Làm mới In phơi In đ…" at bounding box center [574, 141] width 1053 height 199
click at [436, 61] on span "02:50 - 70B-021.33" at bounding box center [466, 59] width 114 height 21
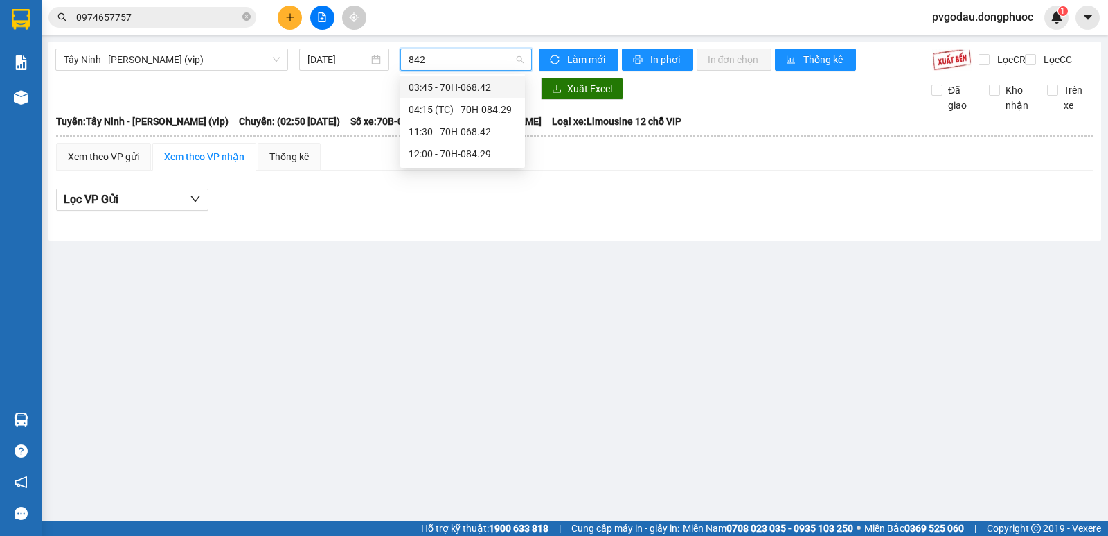
type input "8429"
click at [454, 110] on div "12:00 - 70H-084.29" at bounding box center [463, 109] width 108 height 15
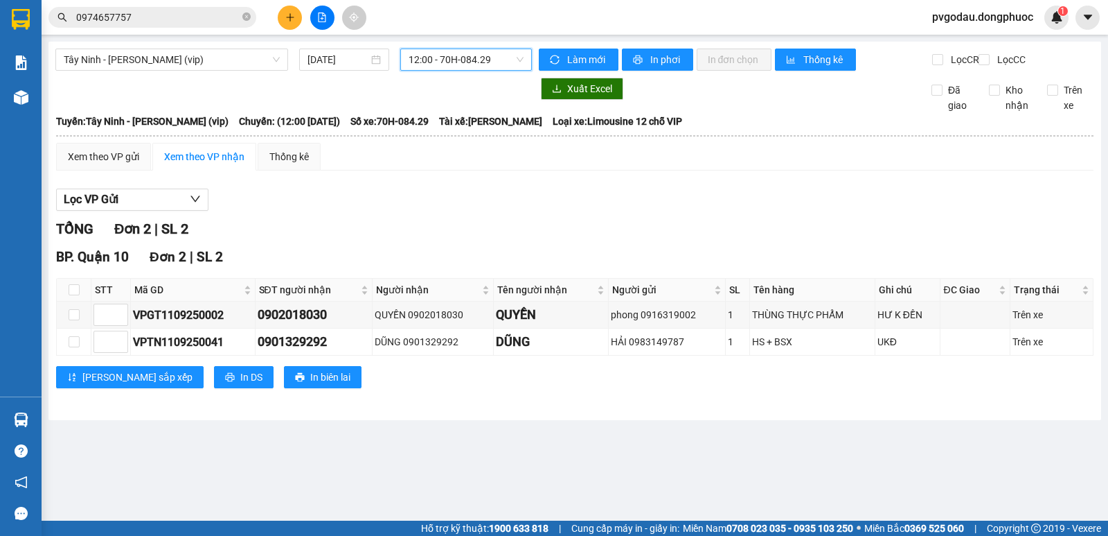
click at [463, 68] on span "12:00 - 70H-084.29" at bounding box center [466, 59] width 114 height 21
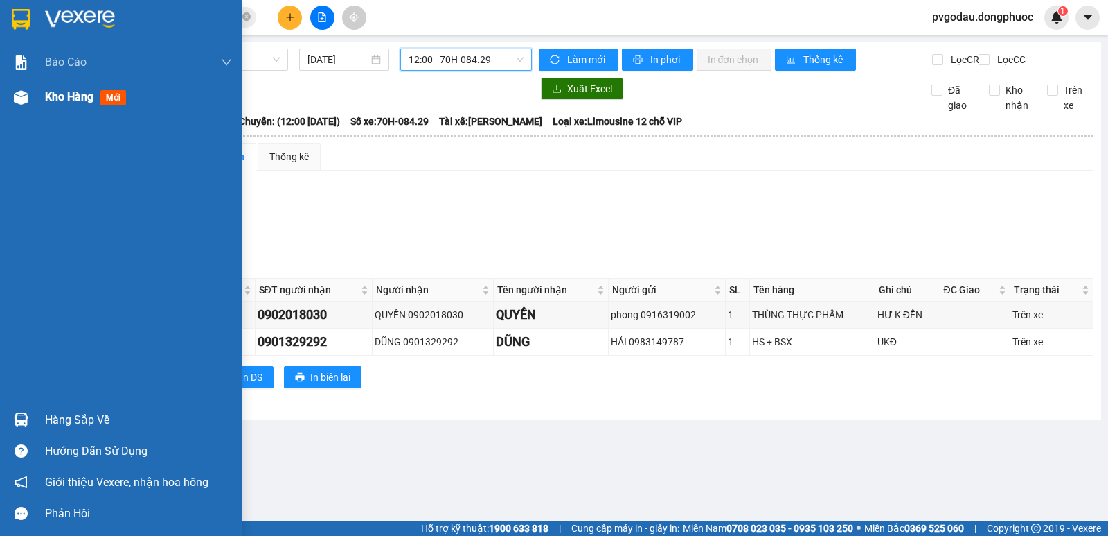
click at [41, 96] on div "Kho hàng mới" at bounding box center [121, 97] width 242 height 35
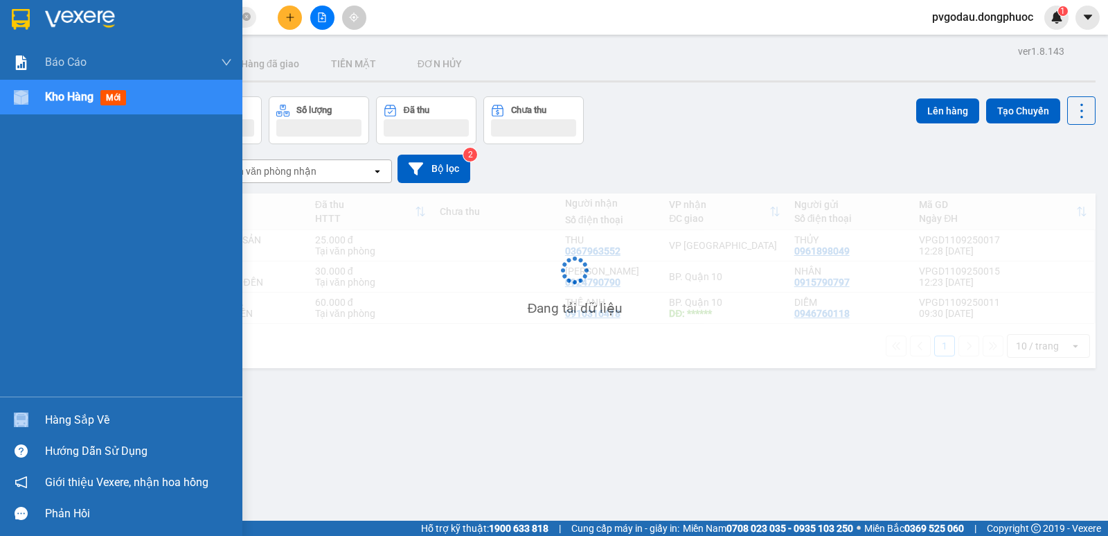
click at [41, 96] on div "Kho hàng mới" at bounding box center [121, 97] width 242 height 35
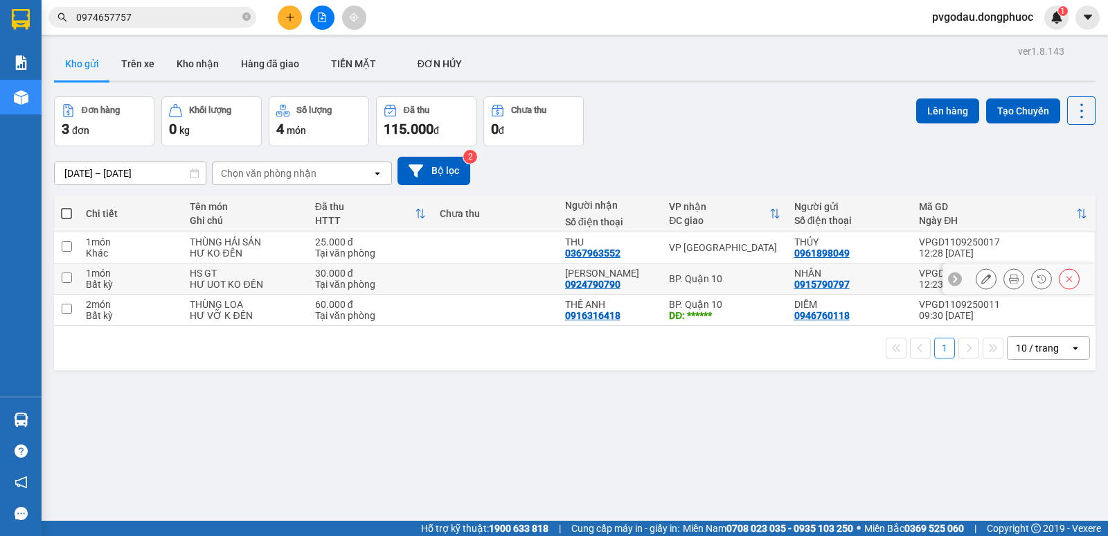
click at [631, 287] on div "LÊ ANH 0924790790" at bounding box center [610, 278] width 90 height 22
checkbox input "true"
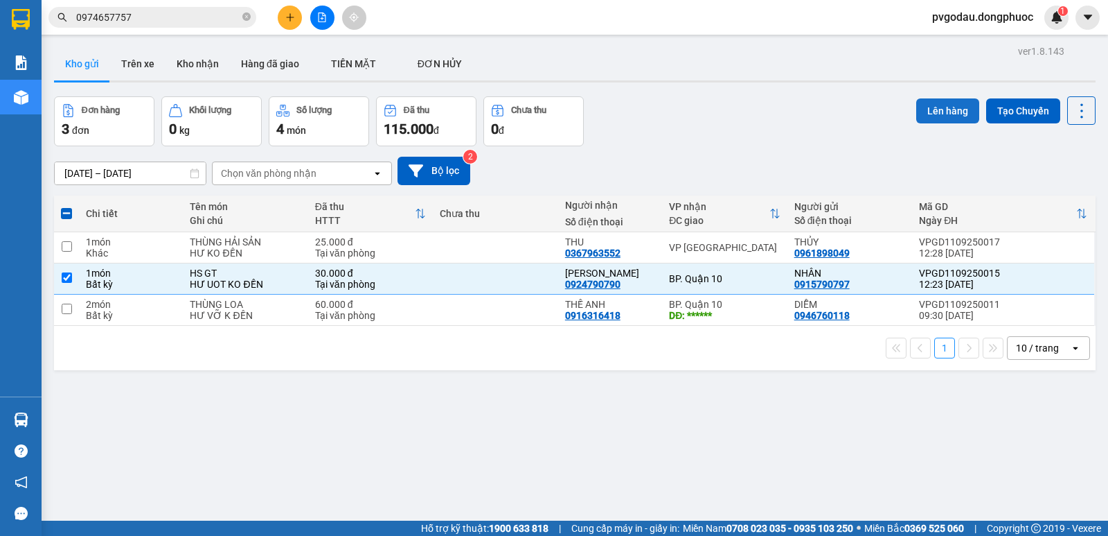
click at [940, 116] on button "Lên hàng" at bounding box center [948, 110] width 63 height 25
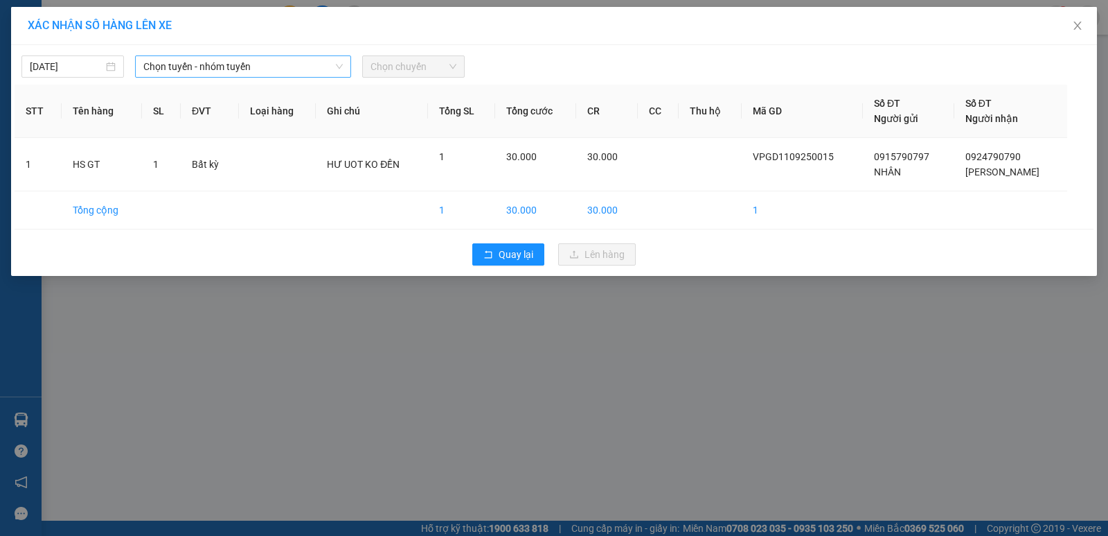
click at [263, 57] on span "Chọn tuyến - nhóm tuyến" at bounding box center [243, 66] width 200 height 21
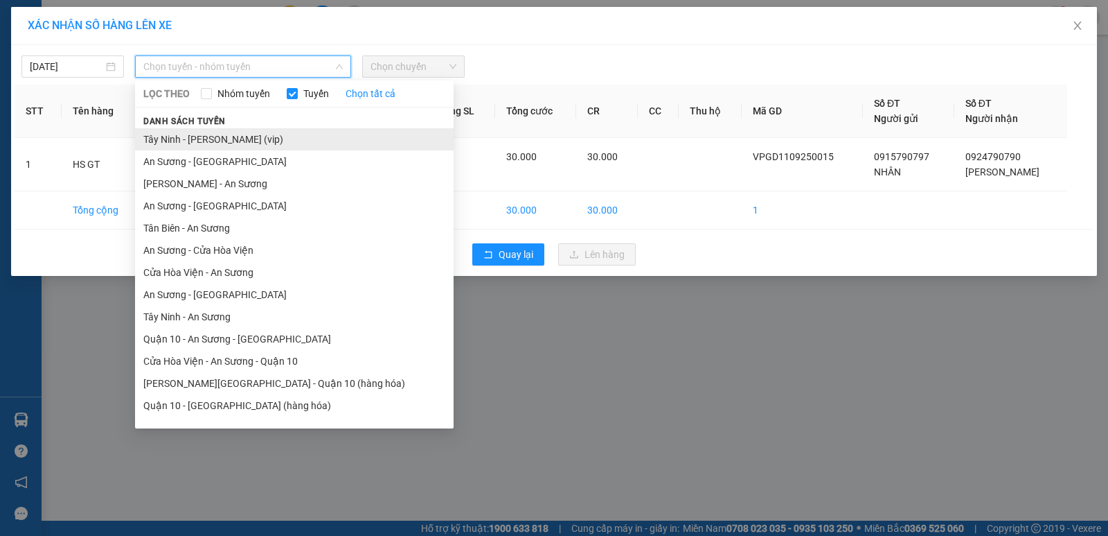
click at [233, 142] on li "Tây Ninh - [PERSON_NAME] (vip)" at bounding box center [294, 139] width 319 height 22
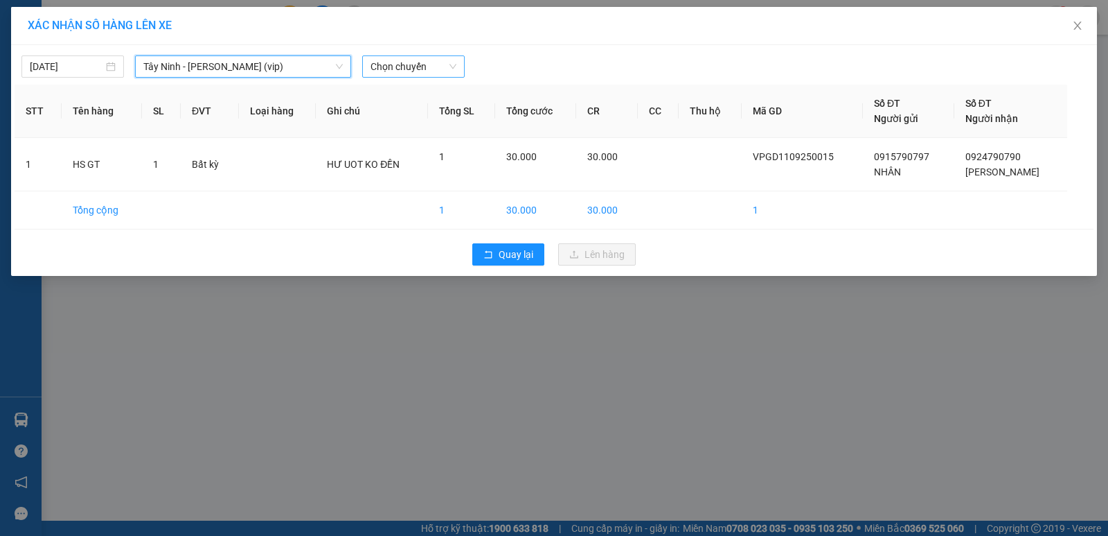
click at [395, 61] on span "Chọn chuyến" at bounding box center [414, 66] width 86 height 21
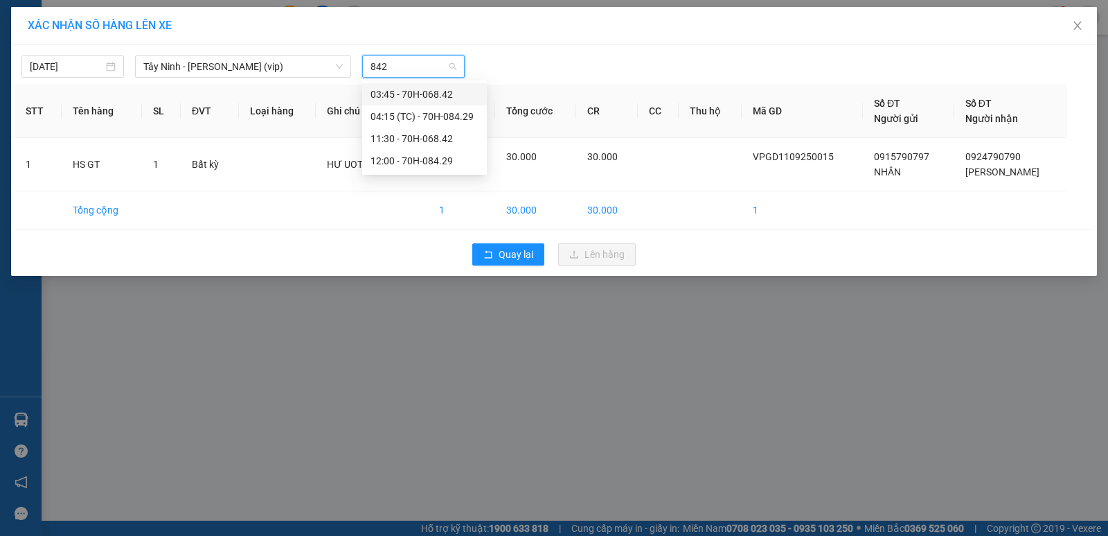
type input "8429"
click at [392, 109] on div "12:00 - 70H-084.29" at bounding box center [425, 116] width 108 height 15
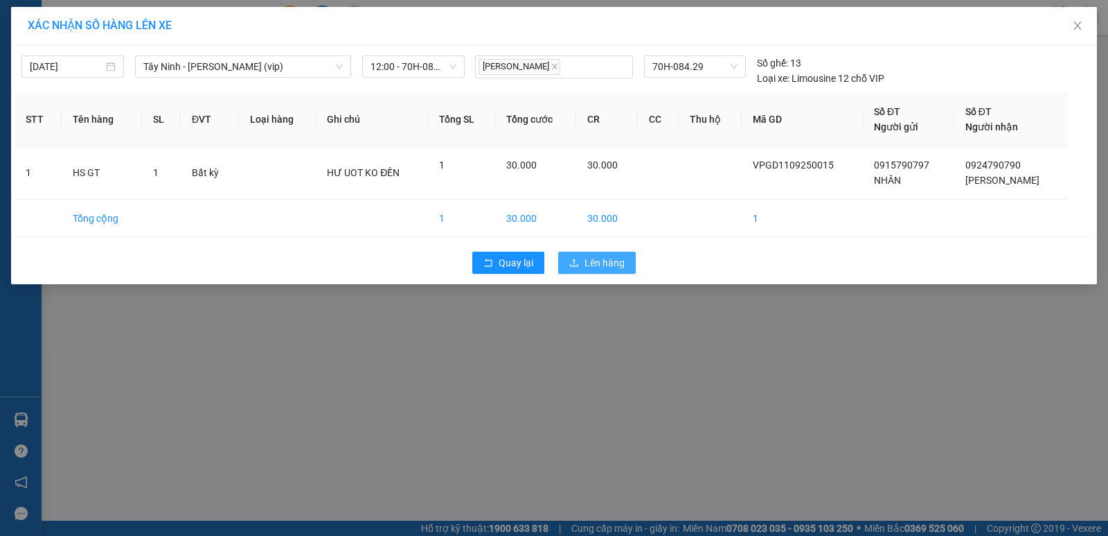
click at [618, 260] on span "Lên hàng" at bounding box center [605, 262] width 40 height 15
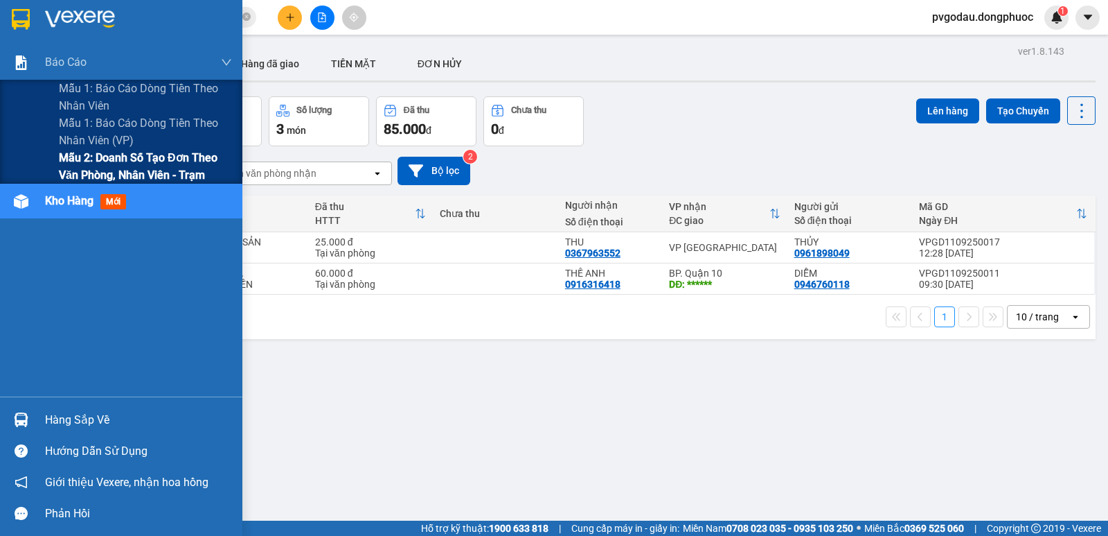
click at [75, 166] on span "Mẫu 2: Doanh số tạo đơn theo Văn phòng, nhân viên - Trạm" at bounding box center [145, 166] width 173 height 35
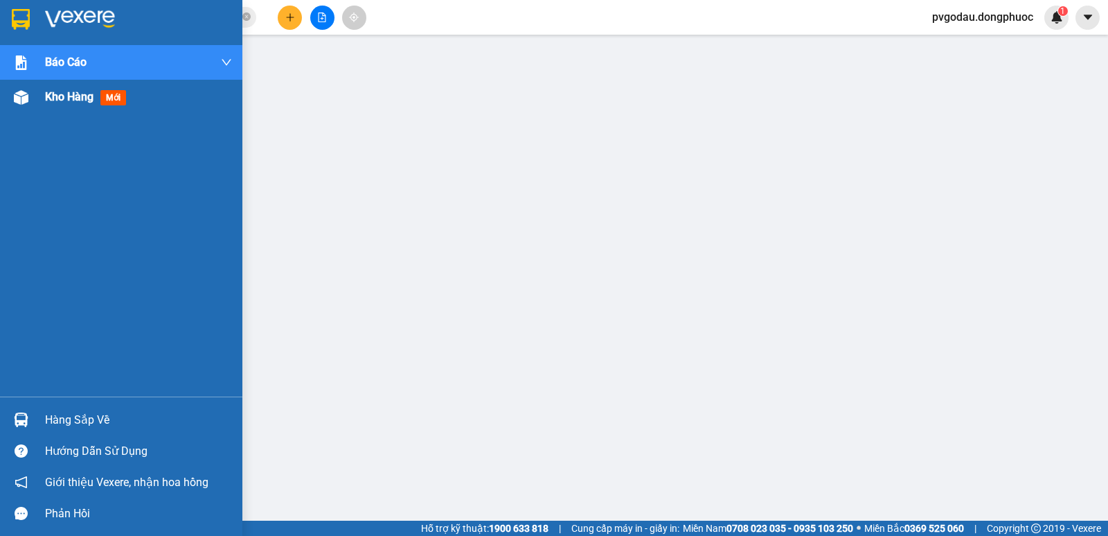
click at [35, 96] on div "Kho hàng mới" at bounding box center [121, 97] width 242 height 35
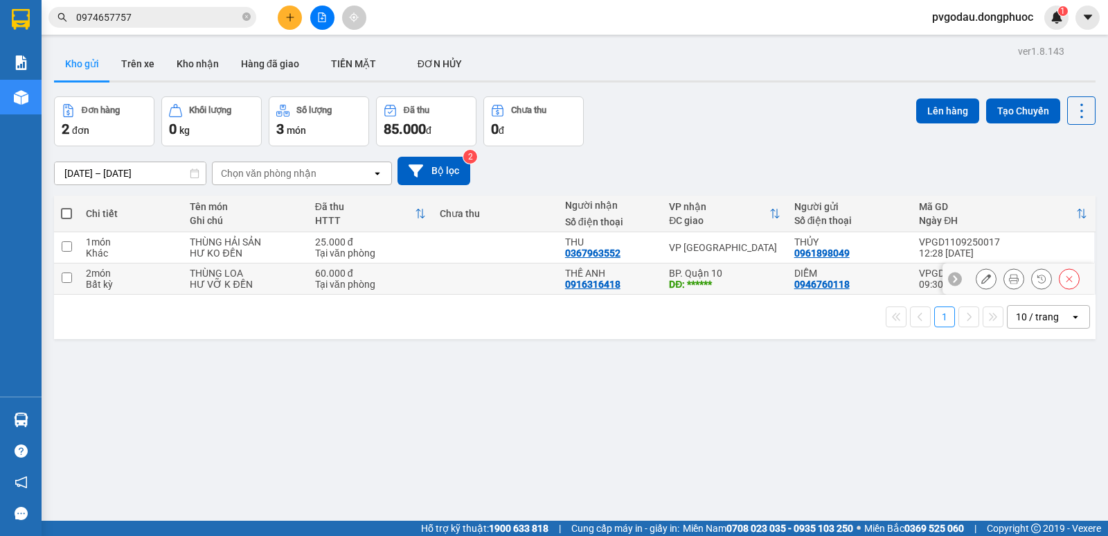
click at [750, 281] on div "DĐ: ******" at bounding box center [724, 284] width 111 height 11
checkbox input "true"
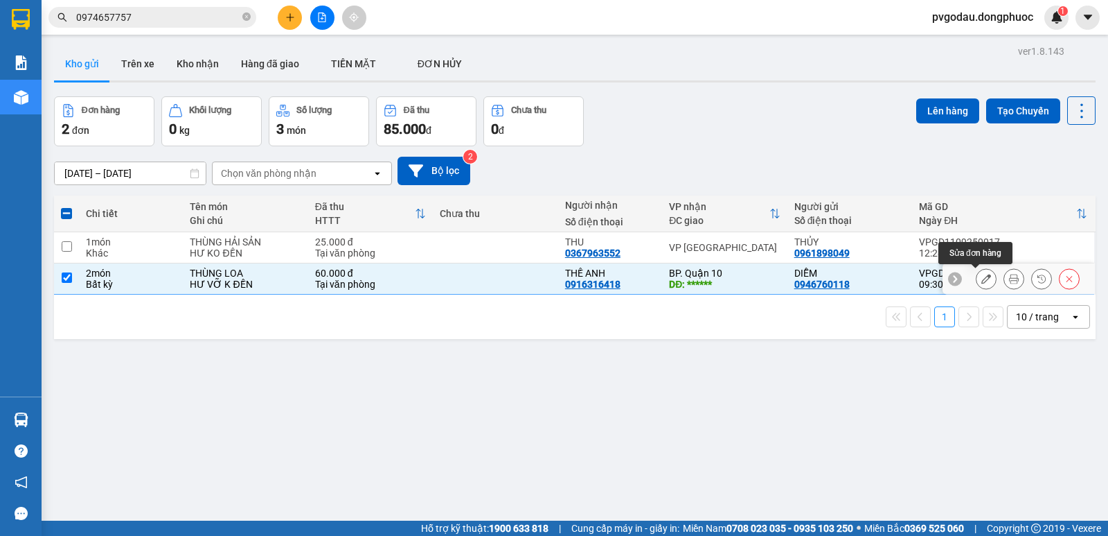
click at [977, 280] on button at bounding box center [986, 279] width 19 height 24
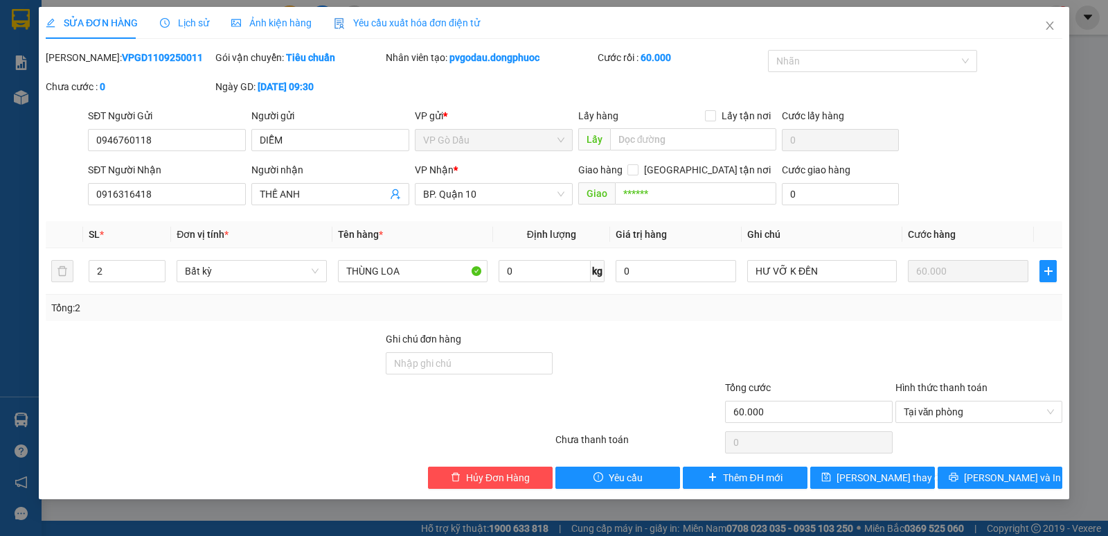
type input "0946760118"
type input "DIỄM"
type input "0916316418"
type input "THẾ ANH"
type input "******"
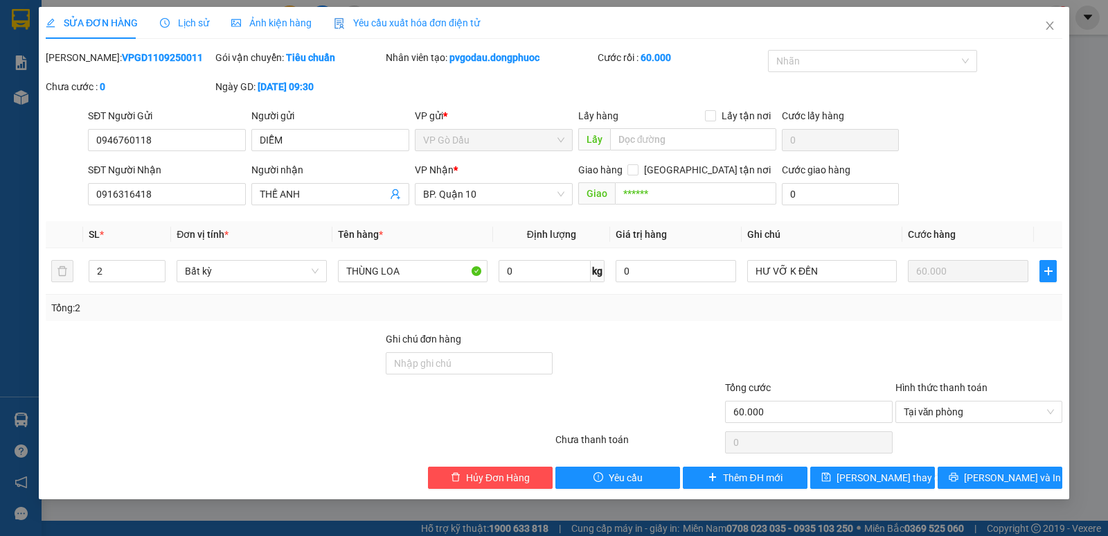
type input "60.000"
click at [959, 477] on icon "printer" at bounding box center [954, 477] width 10 height 10
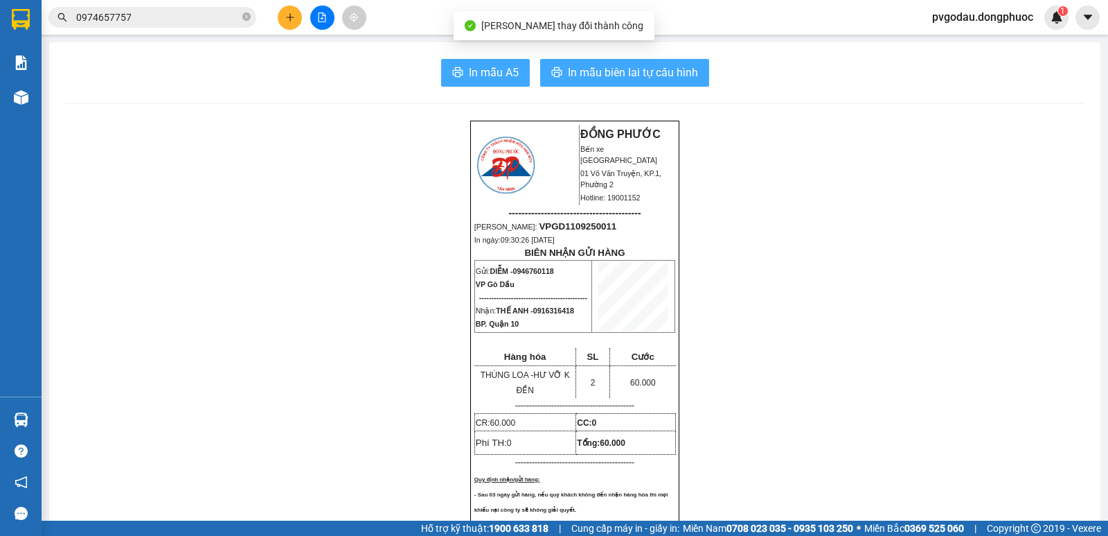
drag, startPoint x: 612, startPoint y: 80, endPoint x: 479, endPoint y: 75, distance: 133.8
click at [479, 75] on div "In mẫu A5 In mẫu biên lai tự cấu hình" at bounding box center [575, 73] width 1018 height 28
click at [479, 75] on span "In mẫu A5" at bounding box center [494, 72] width 50 height 17
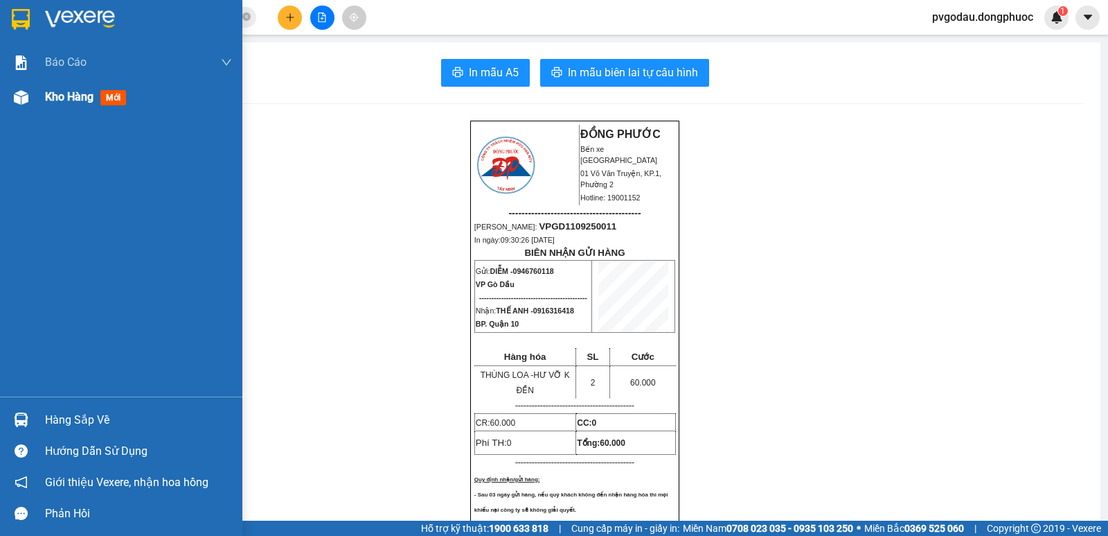
click at [29, 93] on div at bounding box center [21, 97] width 24 height 24
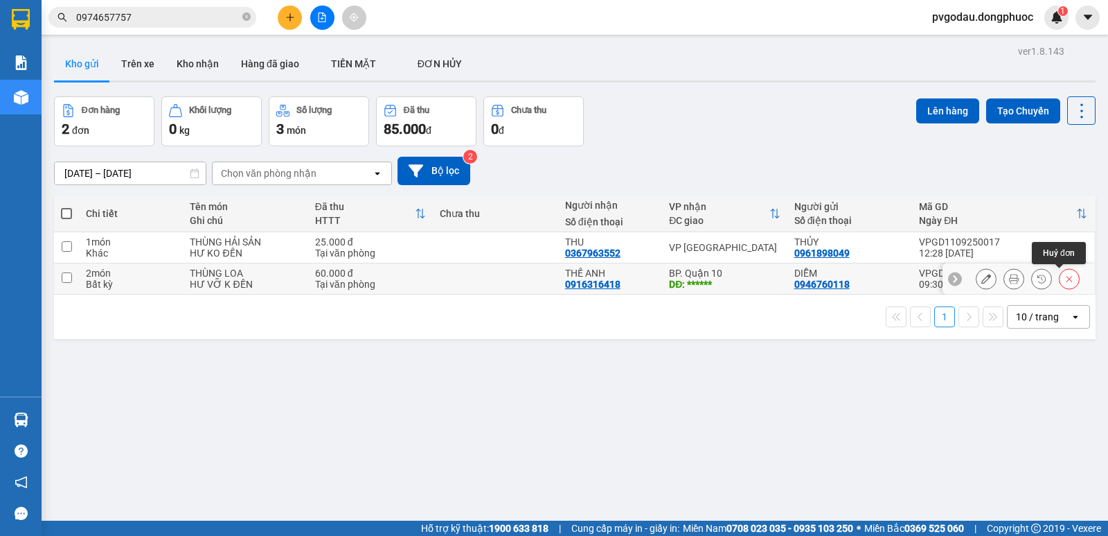
click at [1065, 278] on button at bounding box center [1069, 279] width 19 height 24
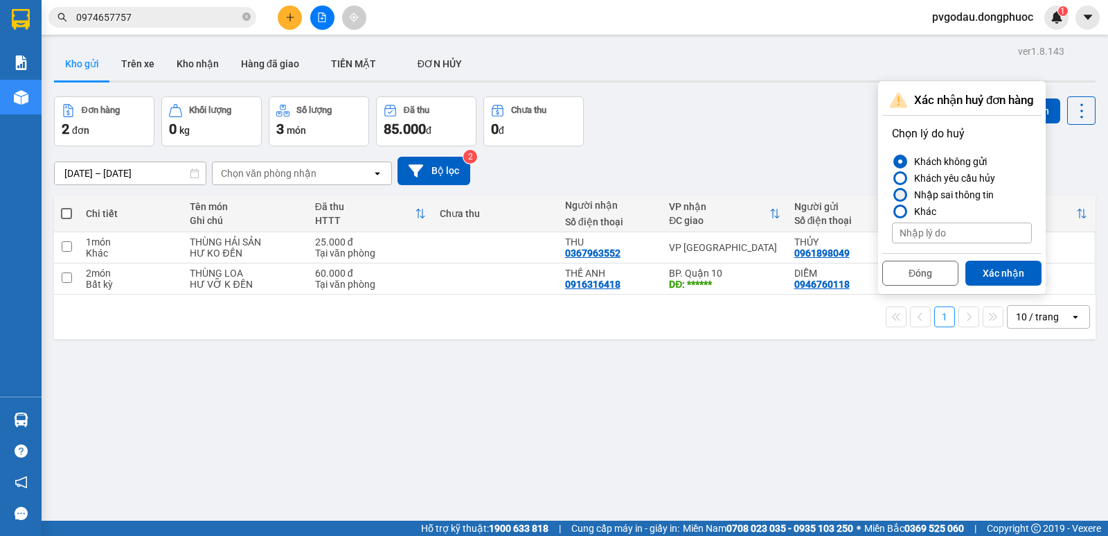
click at [901, 193] on div at bounding box center [901, 195] width 10 height 10
click at [892, 195] on input "Nhập sai thông tin" at bounding box center [892, 195] width 0 height 0
click at [990, 276] on button "Xác nhận" at bounding box center [1004, 272] width 76 height 25
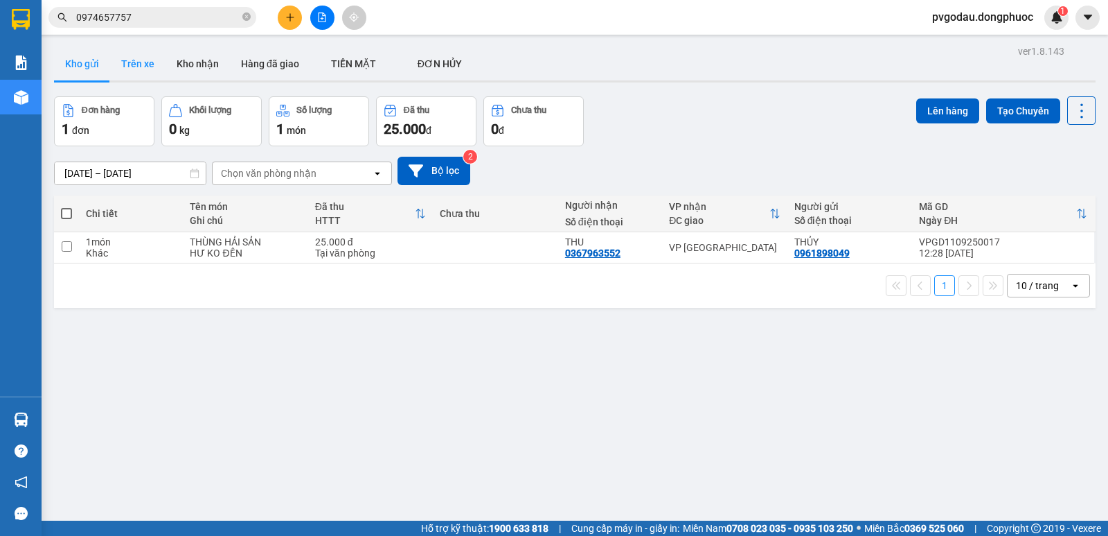
click at [126, 68] on button "Trên xe" at bounding box center [137, 63] width 55 height 33
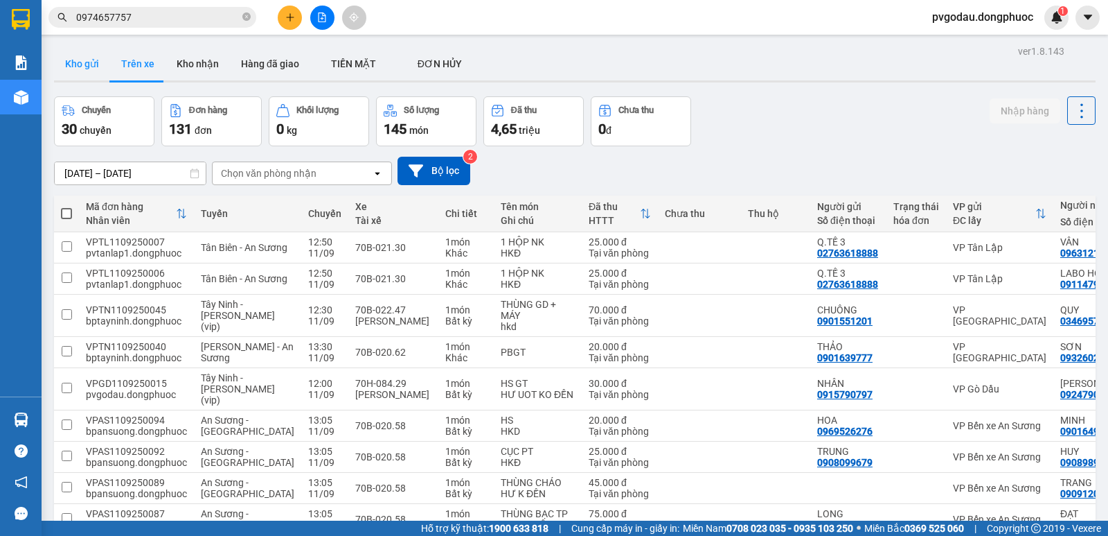
click at [88, 63] on button "Kho gửi" at bounding box center [82, 63] width 56 height 33
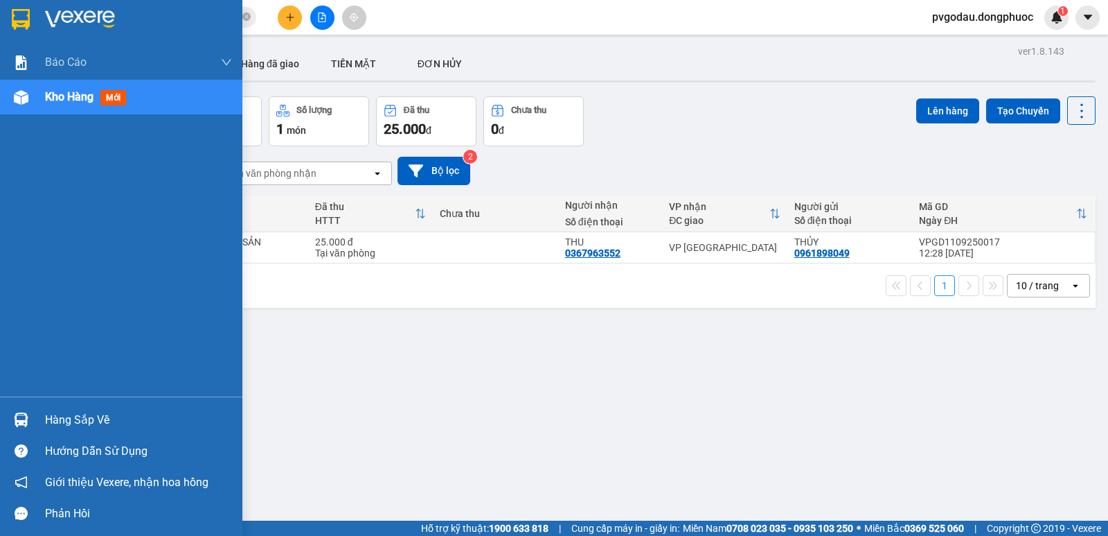
click at [30, 427] on div at bounding box center [21, 419] width 24 height 24
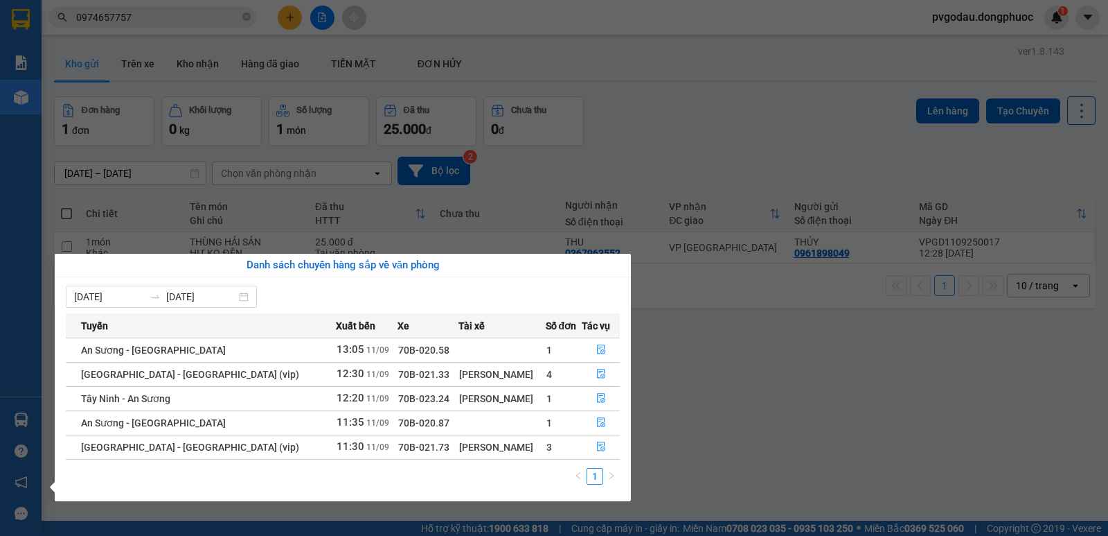
click at [845, 83] on section "Kết quả tìm kiếm ( 1002 ) Bộ lọc Mã ĐH Trạng thái Món hàng Tổng cước Chưa cước …" at bounding box center [554, 268] width 1108 height 536
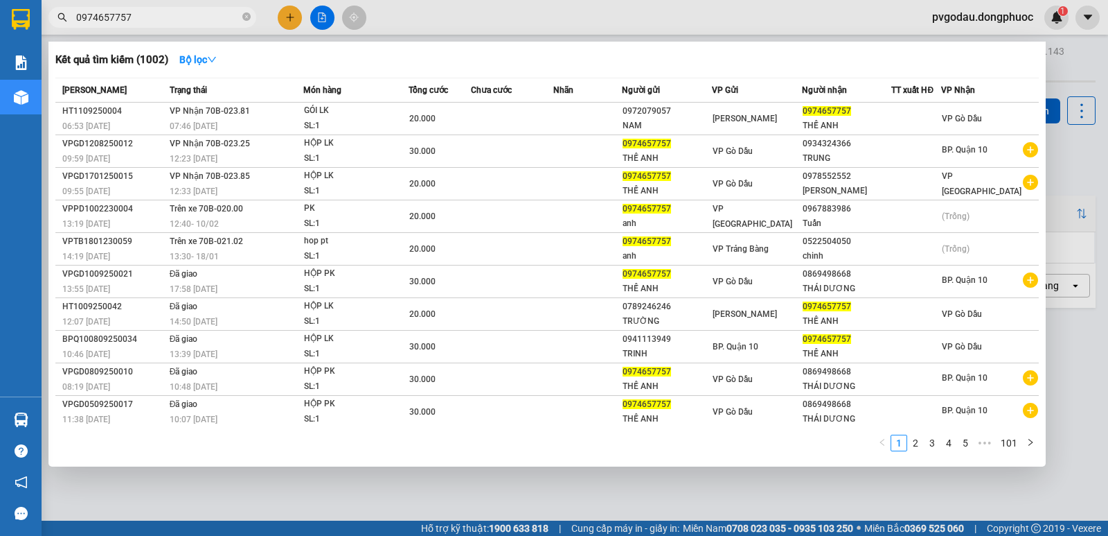
click at [152, 21] on input "0974657757" at bounding box center [158, 17] width 164 height 15
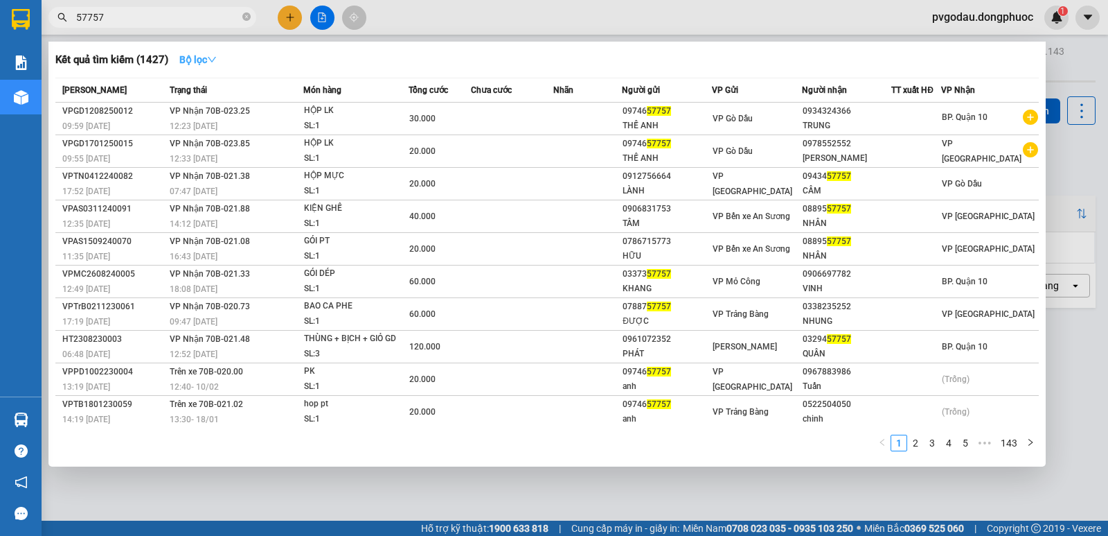
type input "57757"
click at [202, 61] on strong "Bộ lọc" at bounding box center [197, 59] width 37 height 11
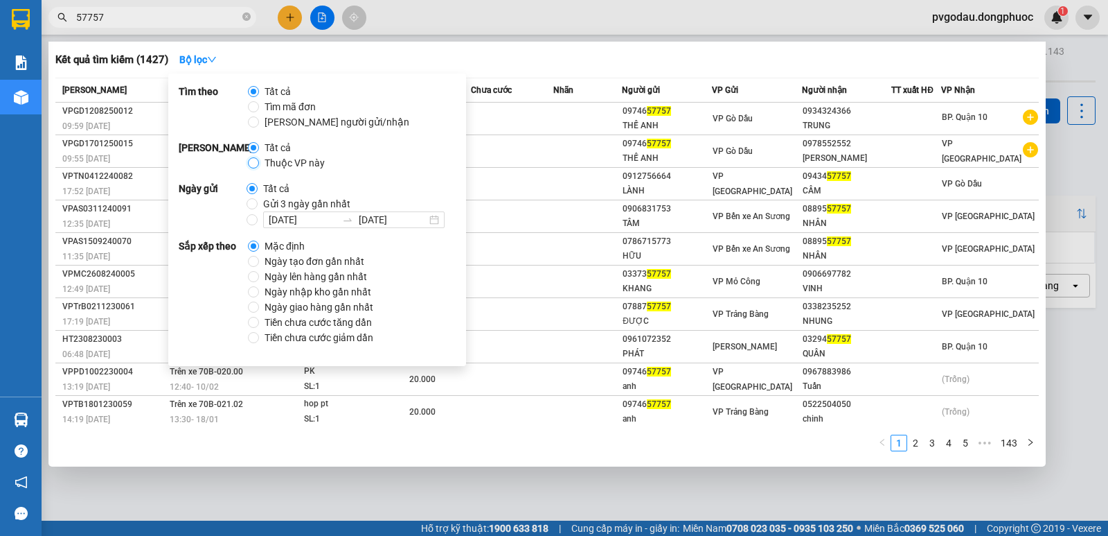
click at [257, 164] on input "Thuộc VP này" at bounding box center [253, 162] width 11 height 11
radio input "true"
radio input "false"
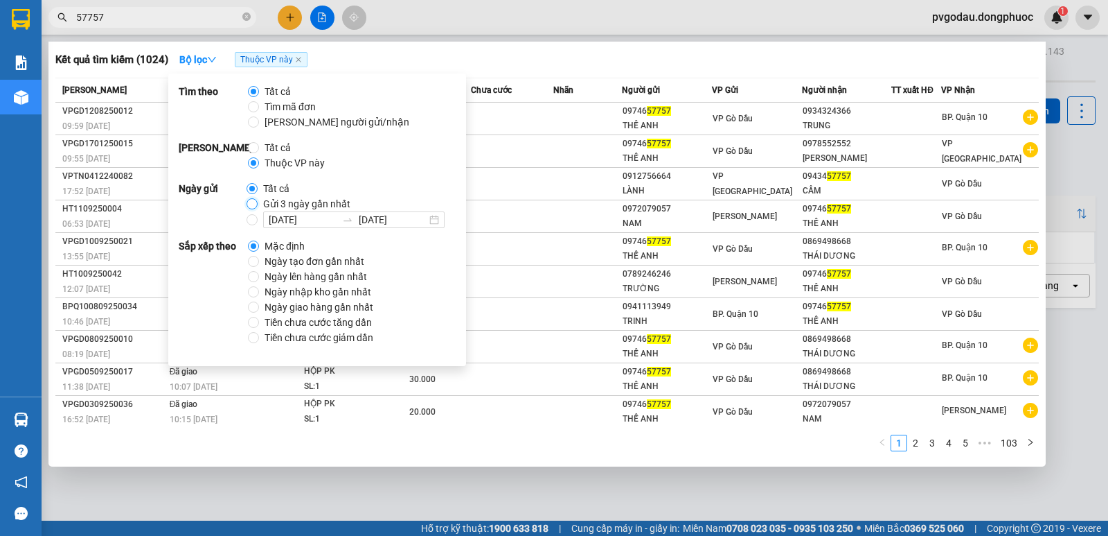
click at [255, 208] on input "Gửi 3 ngày gần nhất" at bounding box center [252, 203] width 11 height 11
radio input "true"
radio input "false"
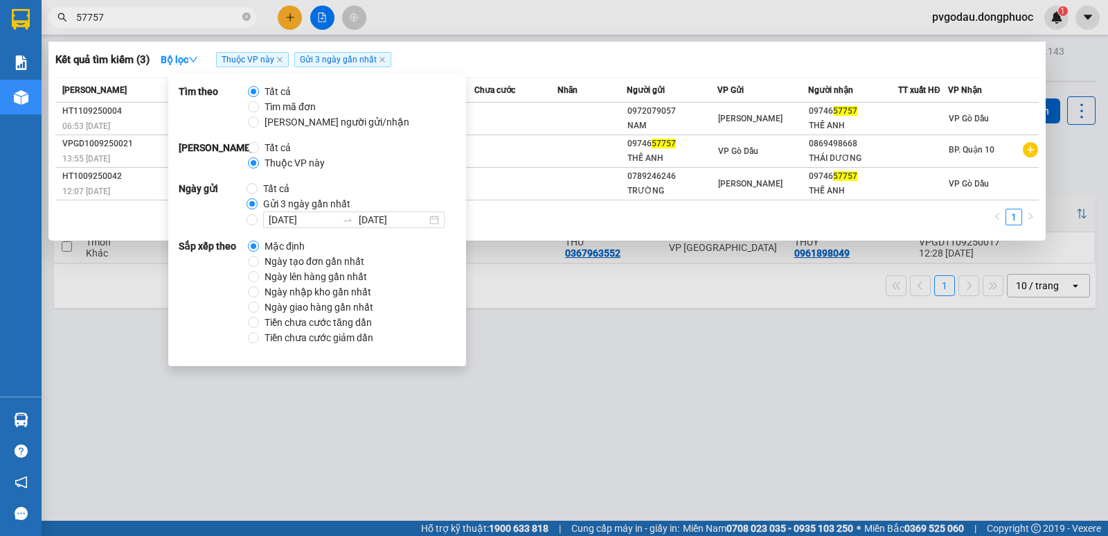
click at [206, 21] on input "57757" at bounding box center [158, 17] width 164 height 15
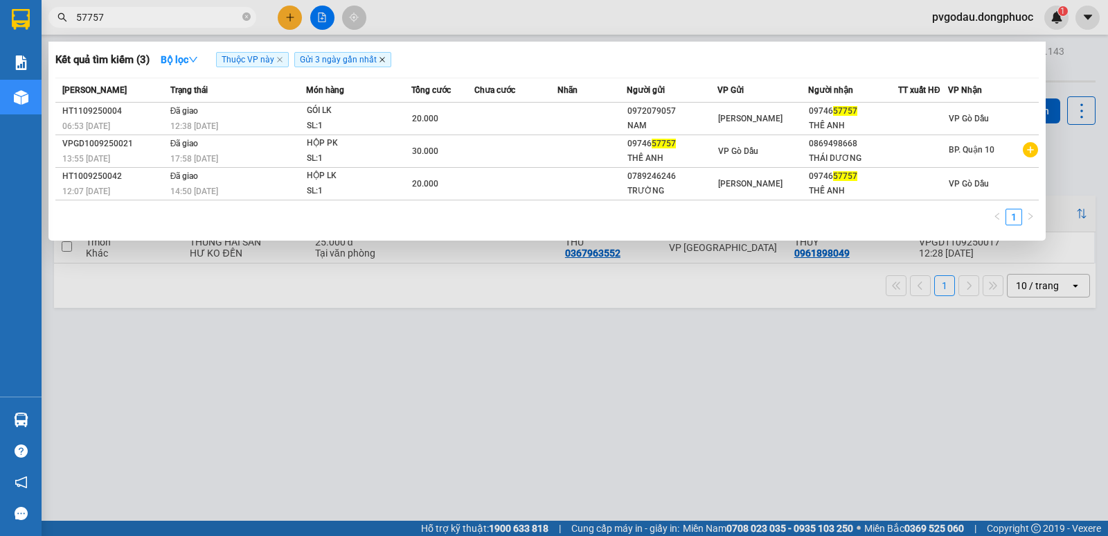
click at [380, 60] on icon "close" at bounding box center [382, 59] width 7 height 7
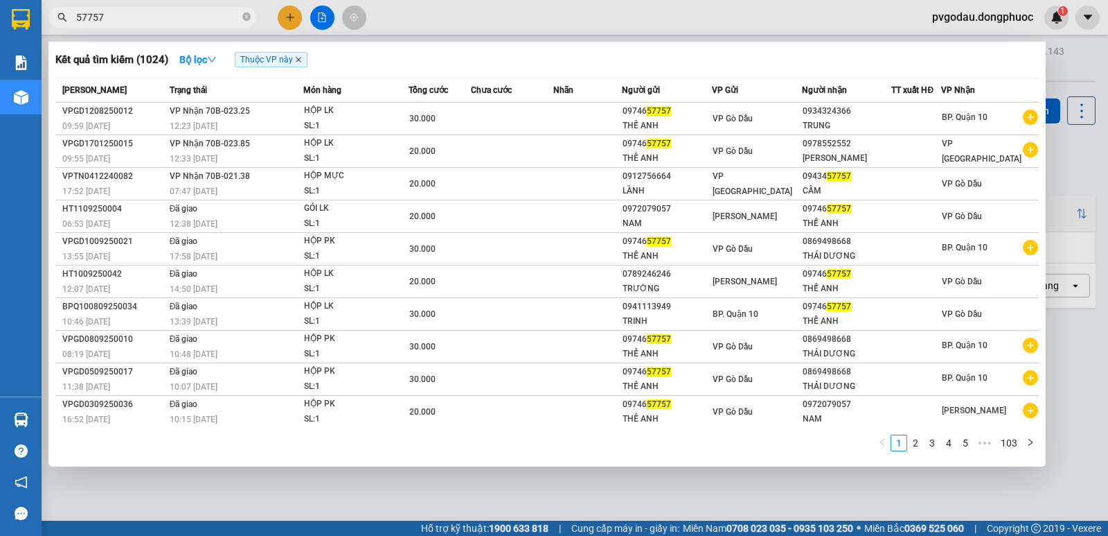
click at [299, 62] on icon "close" at bounding box center [298, 59] width 7 height 7
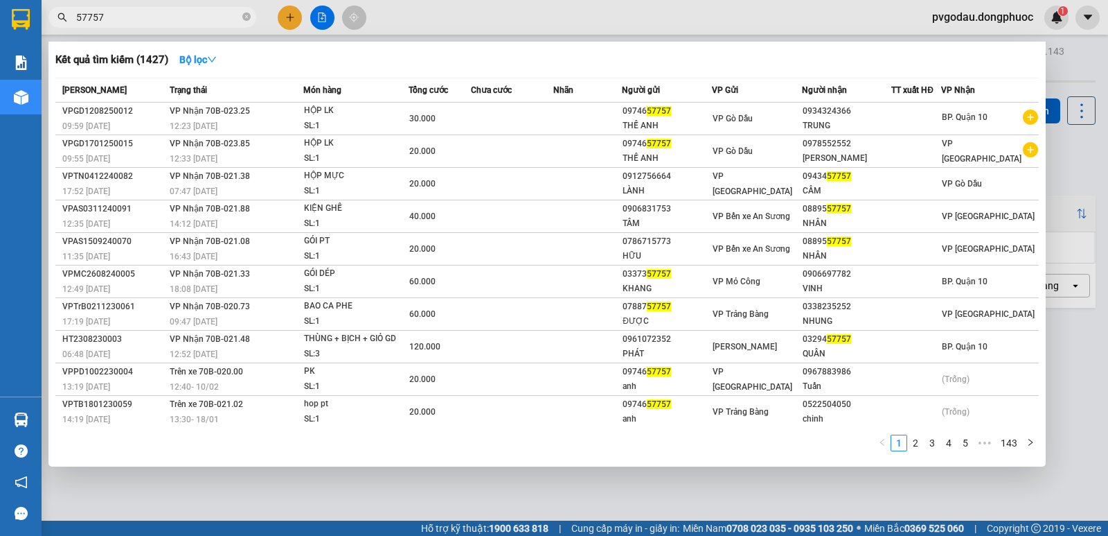
click at [1090, 173] on div at bounding box center [554, 268] width 1108 height 536
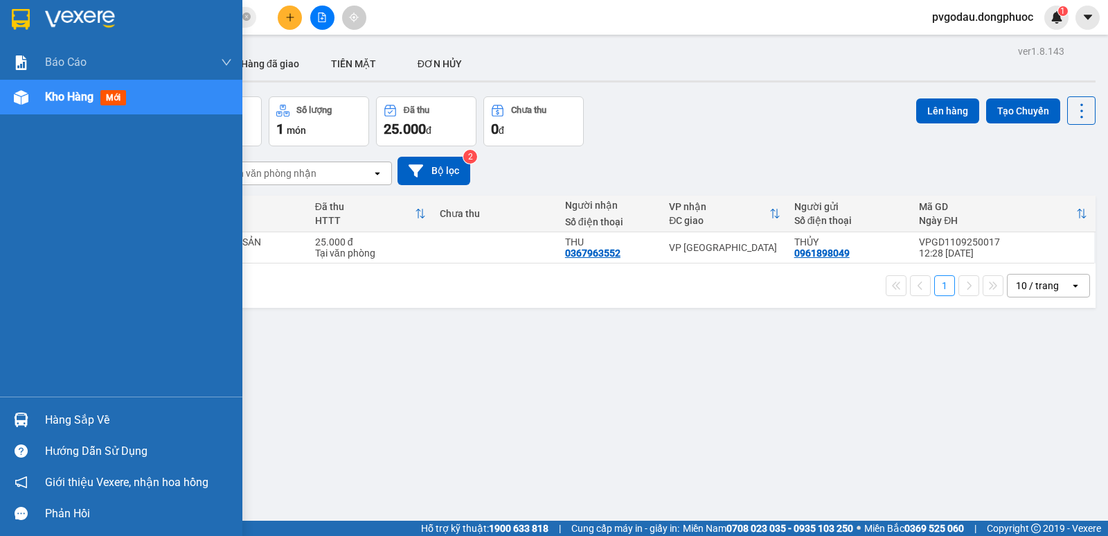
click at [34, 97] on div "Kho hàng mới" at bounding box center [121, 97] width 242 height 35
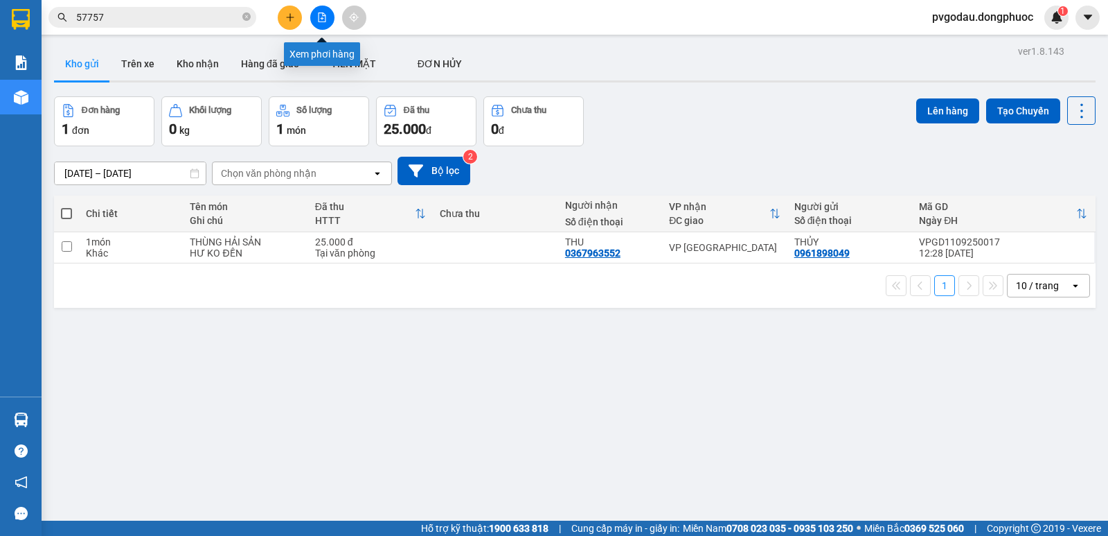
click at [326, 10] on button at bounding box center [322, 18] width 24 height 24
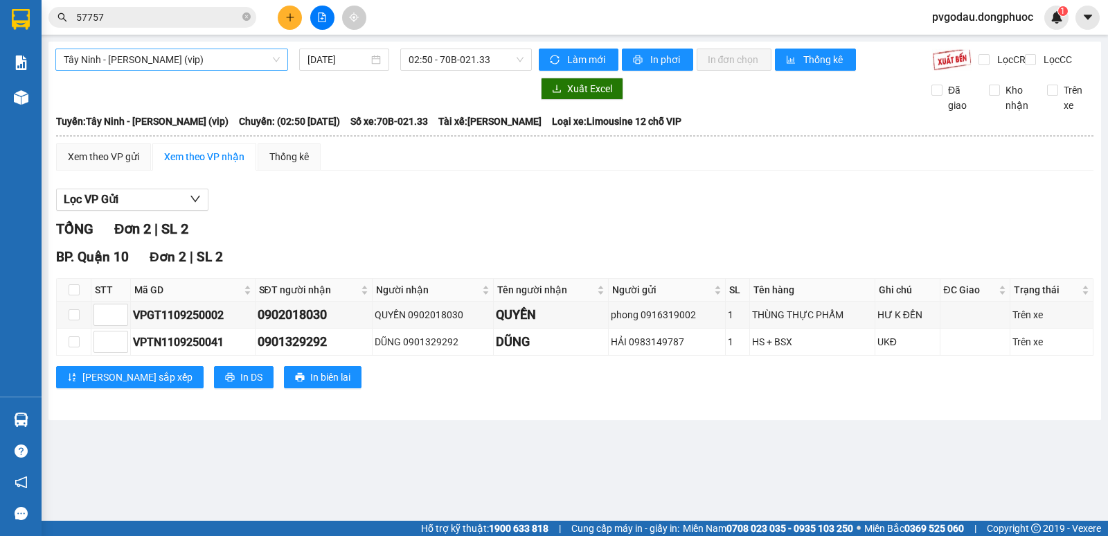
click at [180, 60] on span "Tây Ninh - [PERSON_NAME] (vip)" at bounding box center [172, 59] width 216 height 21
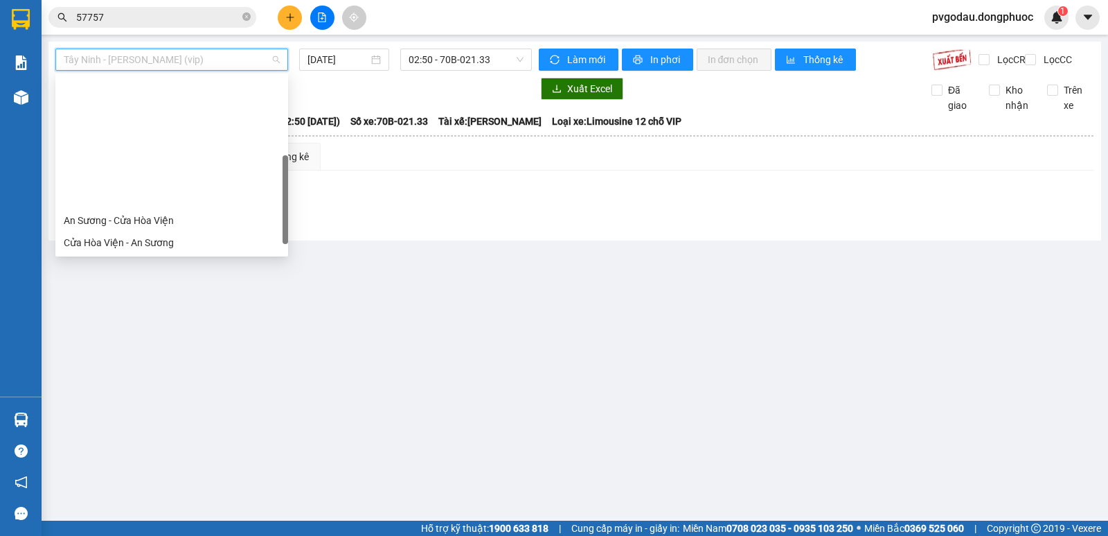
scroll to position [139, 0]
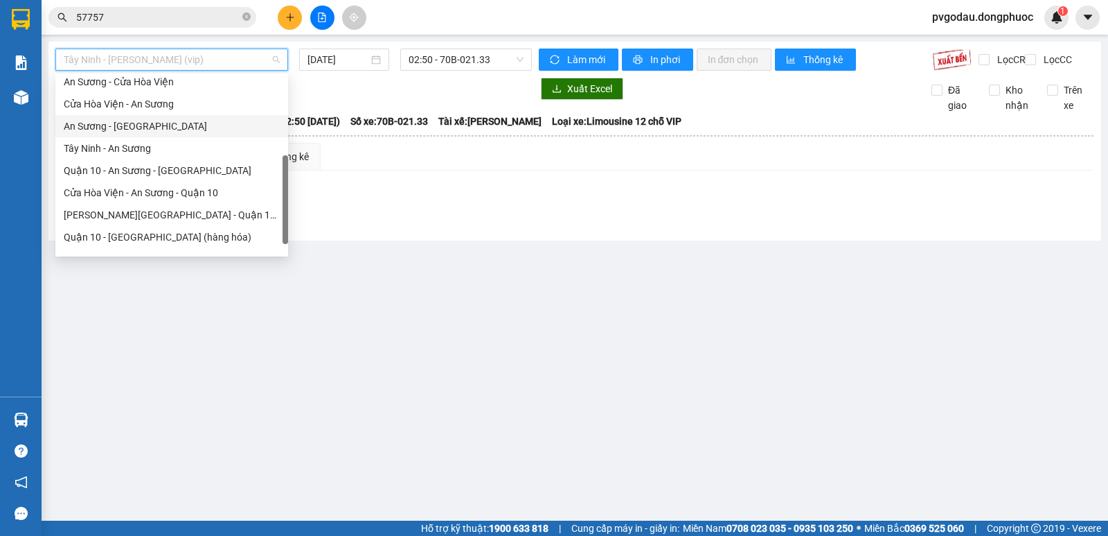
click at [139, 129] on div "An Sương - [GEOGRAPHIC_DATA]" at bounding box center [172, 125] width 216 height 15
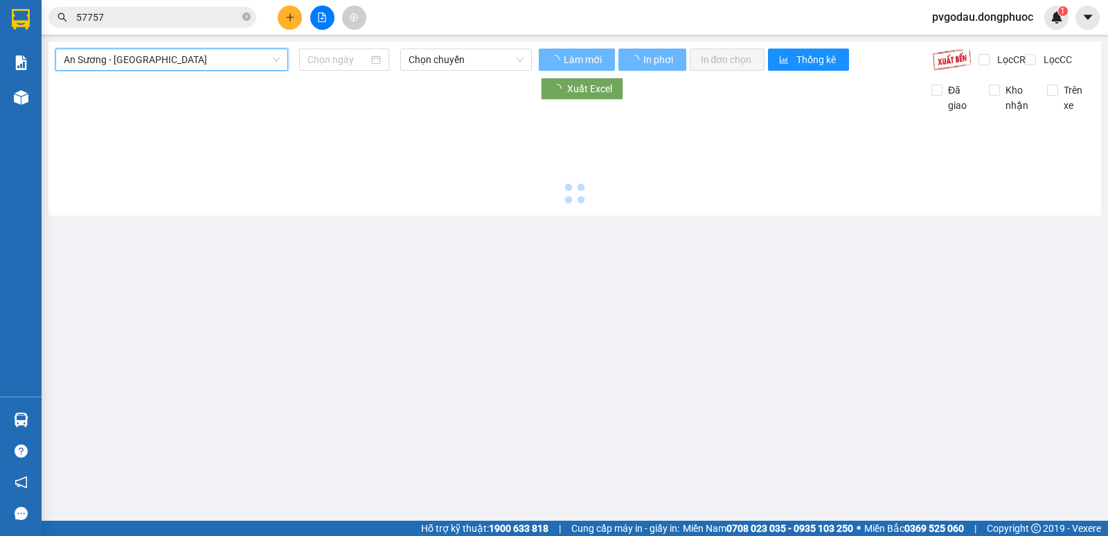
type input "[DATE]"
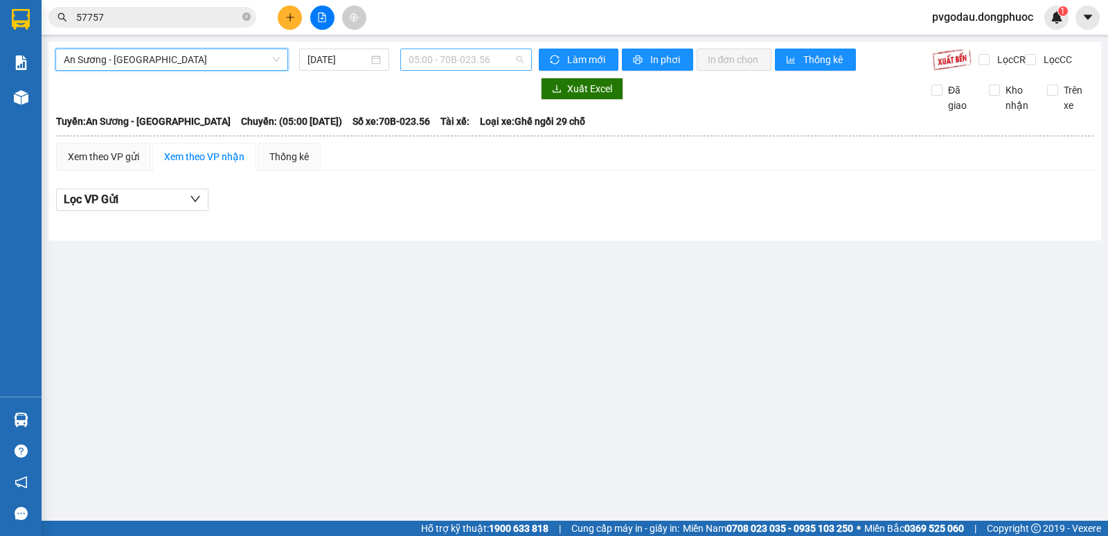
click at [447, 62] on span "05:00 - 70B-023.56" at bounding box center [466, 59] width 114 height 21
type input "2264"
click at [439, 91] on div "11:40 (TC) - 70B-022.64" at bounding box center [463, 87] width 108 height 15
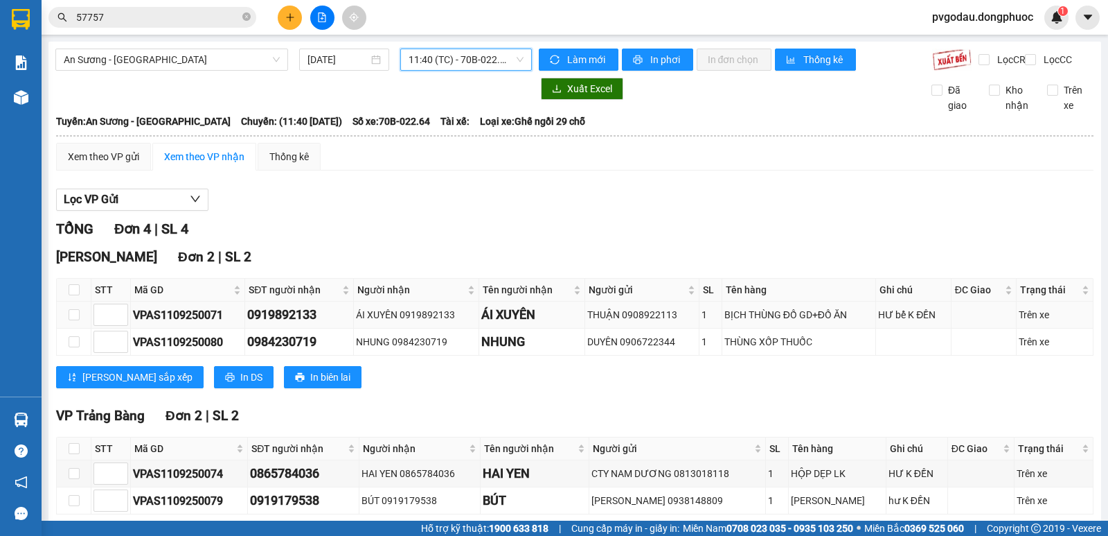
scroll to position [77, 0]
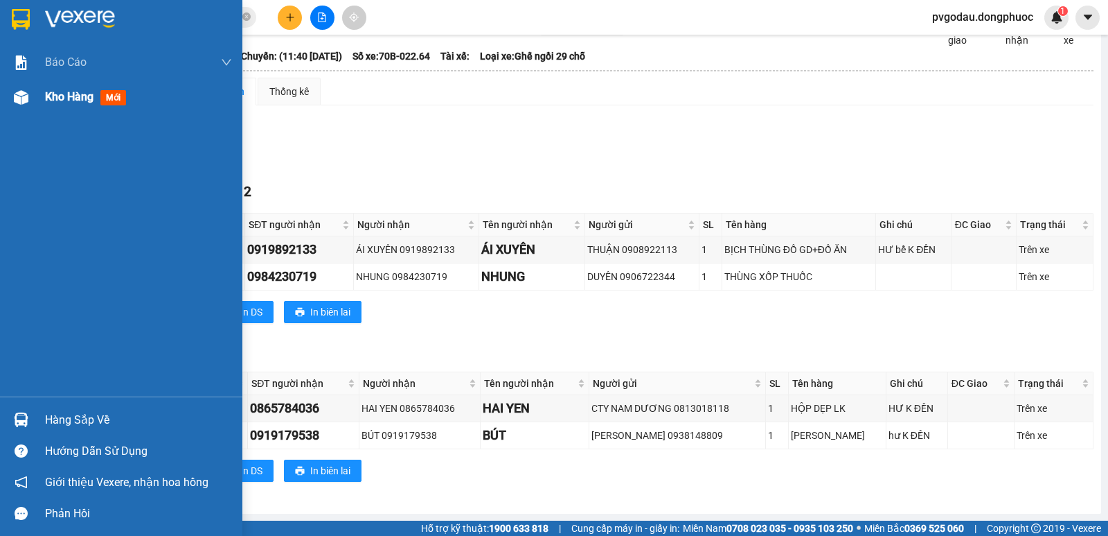
click at [36, 95] on div "Kho hàng mới" at bounding box center [121, 97] width 242 height 35
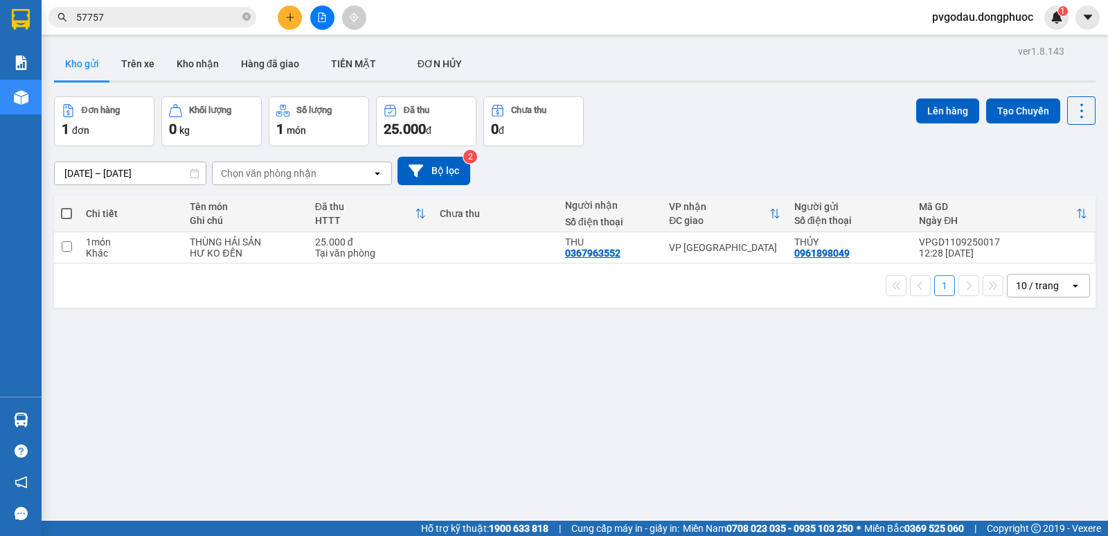
click at [328, 24] on button at bounding box center [322, 18] width 24 height 24
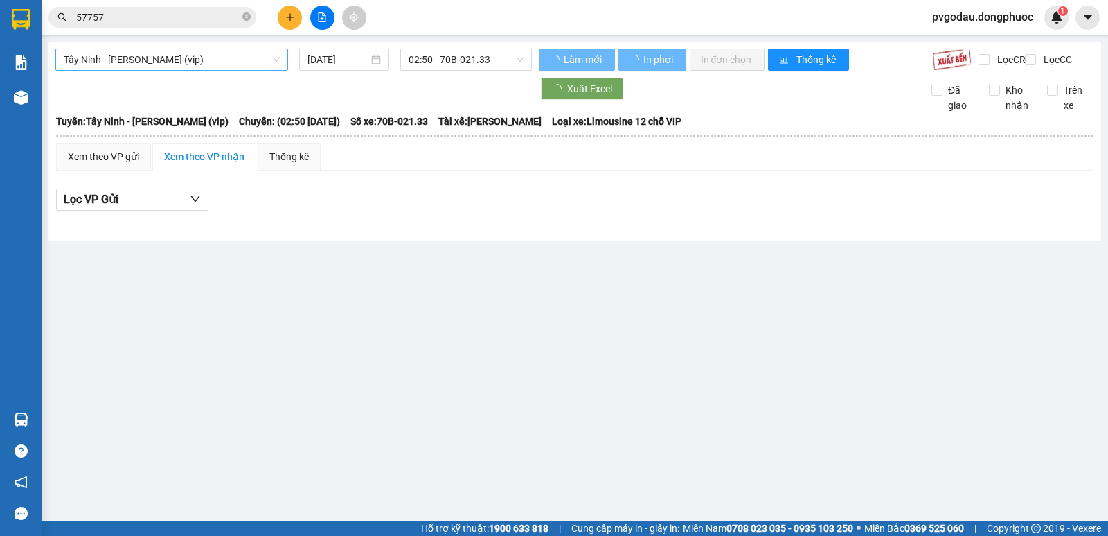
click at [256, 61] on span "Tây Ninh - [PERSON_NAME] (vip)" at bounding box center [172, 59] width 216 height 21
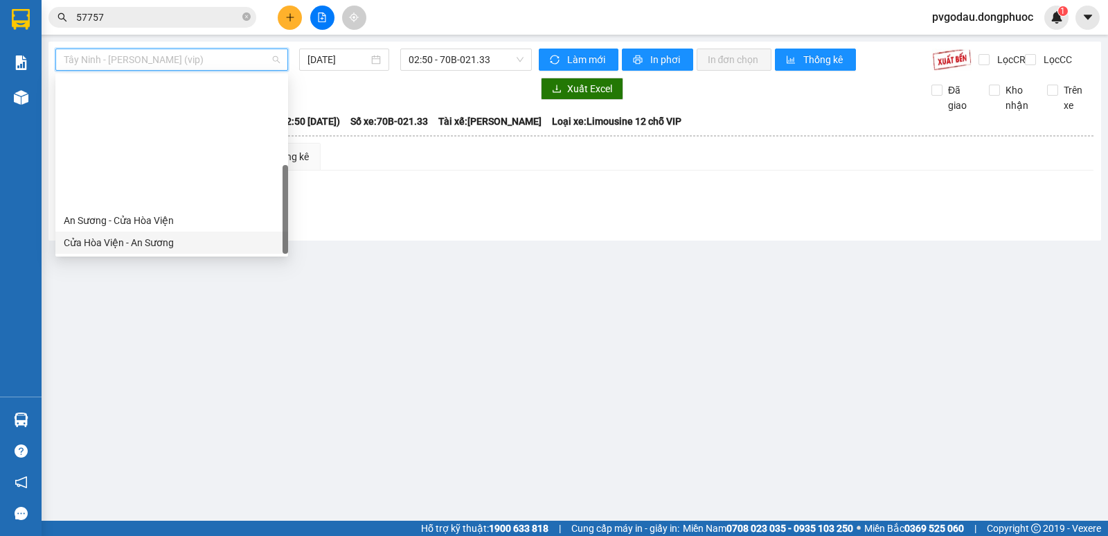
scroll to position [155, 0]
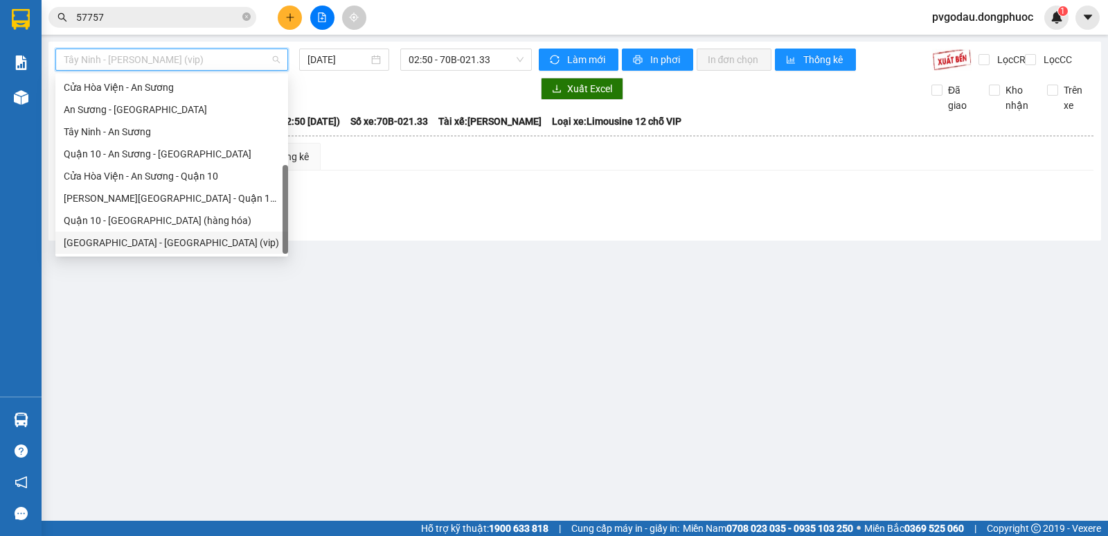
drag, startPoint x: 167, startPoint y: 241, endPoint x: 400, endPoint y: 85, distance: 280.5
click at [168, 242] on div "[GEOGRAPHIC_DATA] - [GEOGRAPHIC_DATA] (vip)" at bounding box center [172, 242] width 216 height 15
type input "[DATE]"
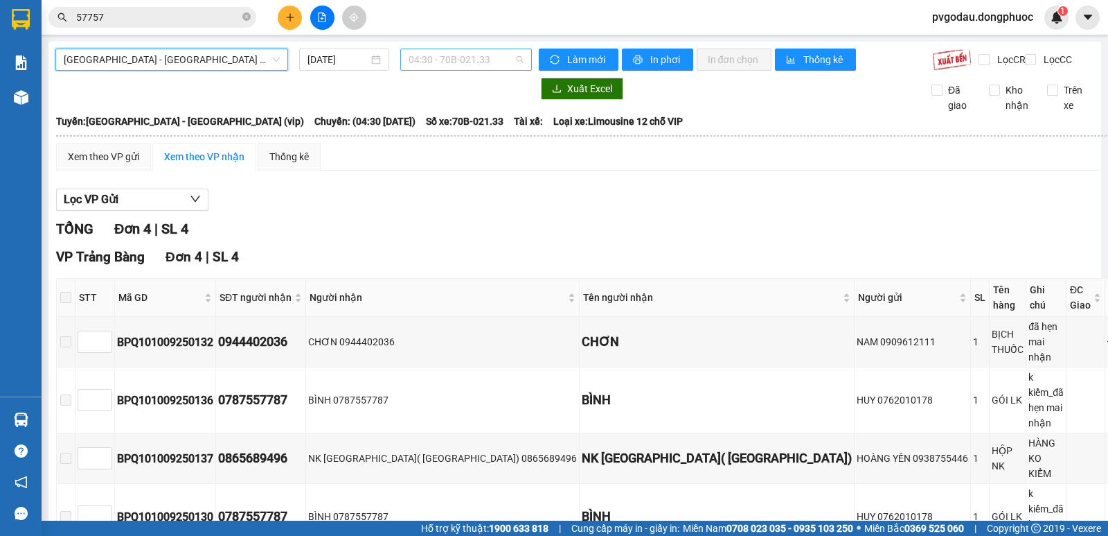
click at [478, 57] on span "04:30 - 70B-021.33" at bounding box center [466, 59] width 114 height 21
type input "2173"
click at [478, 89] on div "11:30 - 70B-021.73" at bounding box center [463, 87] width 108 height 15
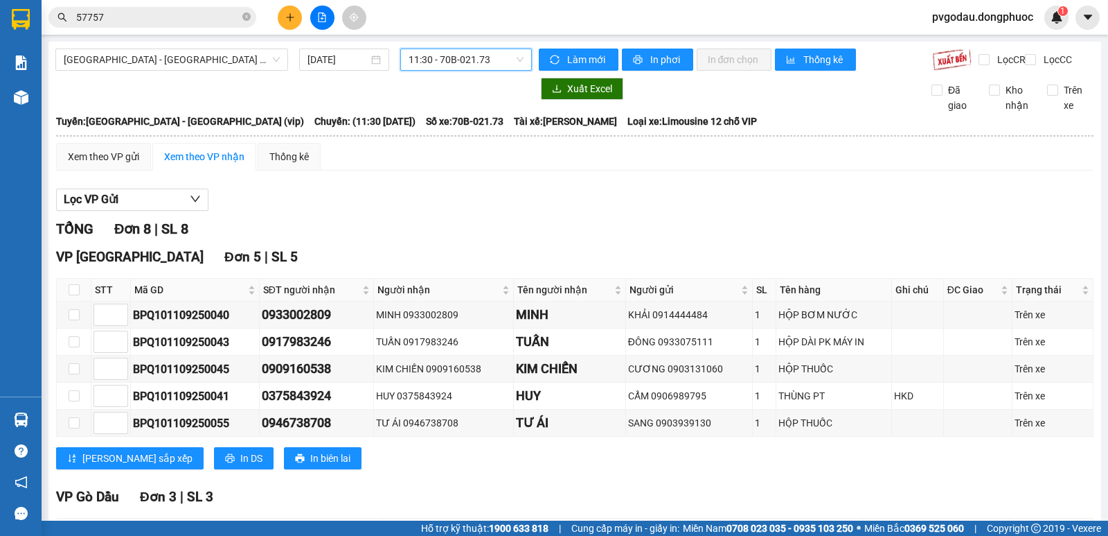
scroll to position [185, 0]
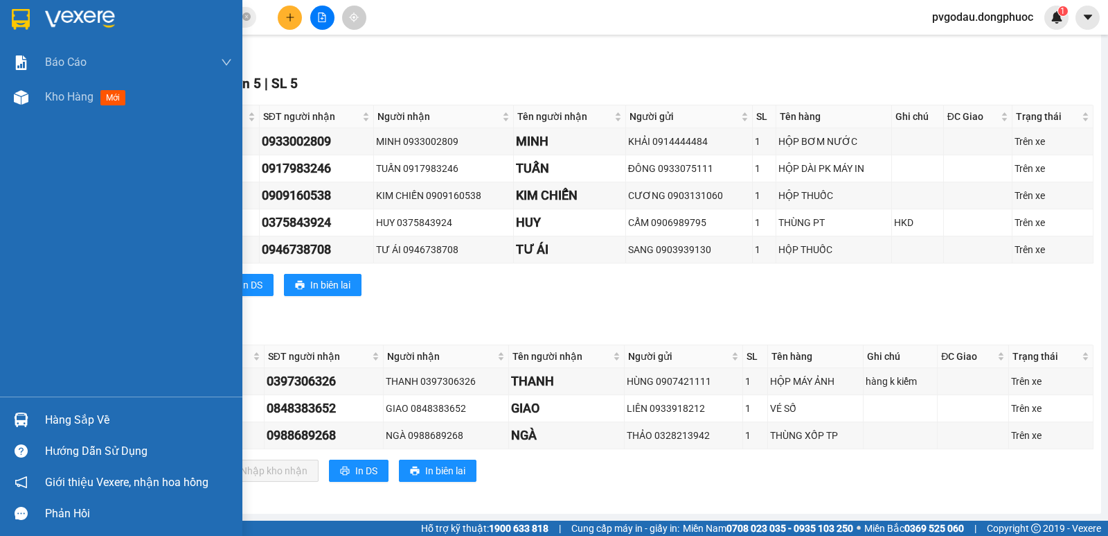
click at [18, 418] on img at bounding box center [21, 419] width 15 height 15
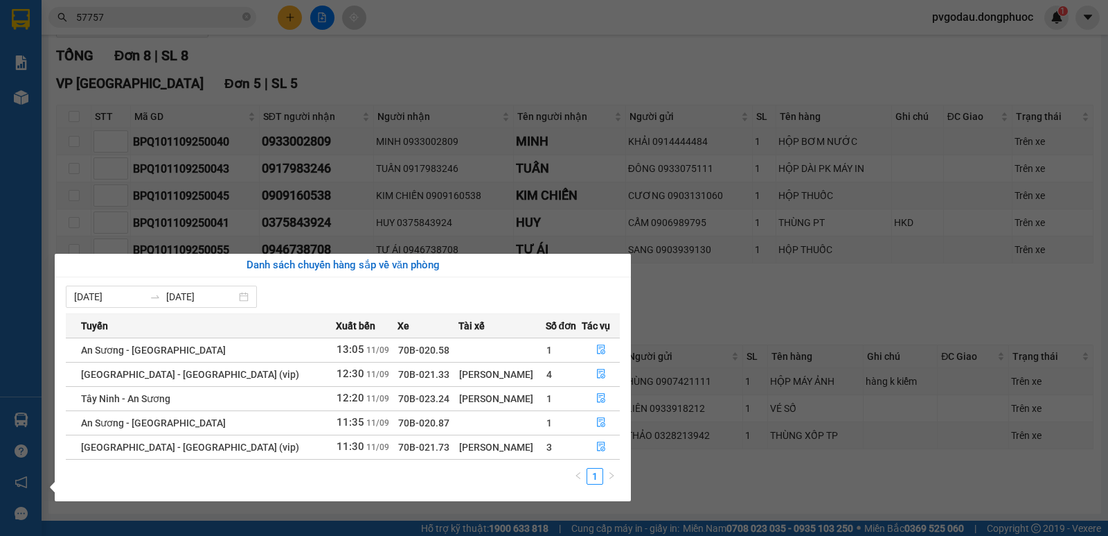
click at [726, 305] on section "Kết quả tìm kiếm ( 1427 ) Bộ lọc Mã ĐH Trạng thái Món hàng Tổng cước Chưa cước …" at bounding box center [554, 268] width 1108 height 536
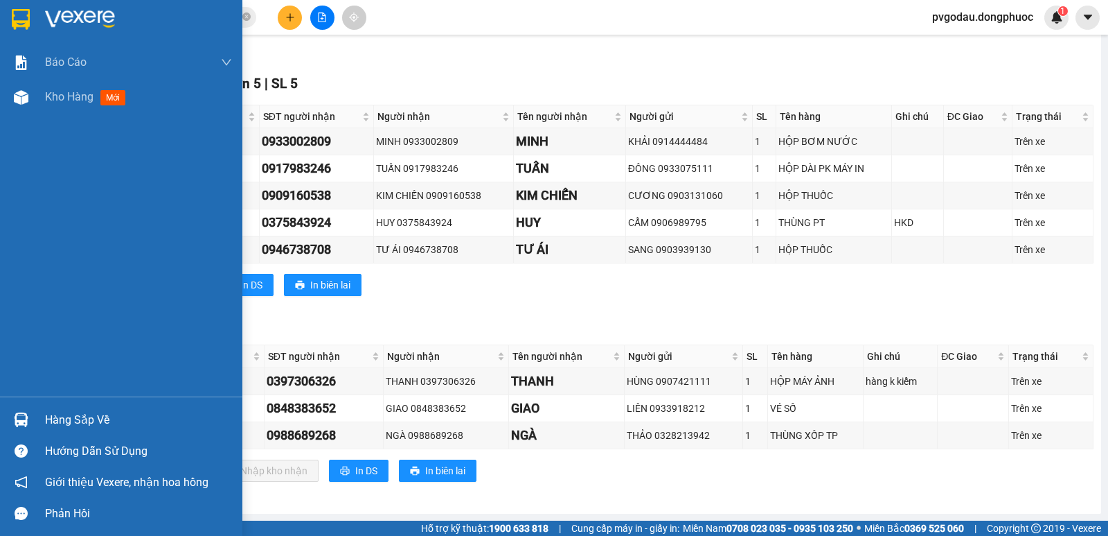
click at [37, 419] on div "Hàng sắp về" at bounding box center [121, 419] width 242 height 31
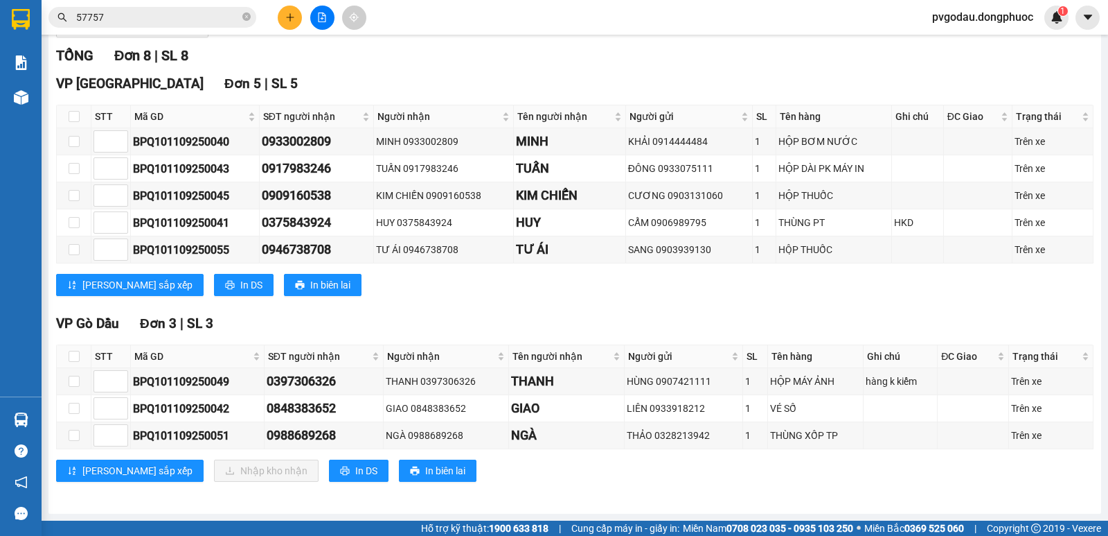
click at [376, 45] on section "Kết quả tìm kiếm ( 1427 ) Bộ lọc Mã ĐH Trạng thái Món hàng Tổng cước Chưa cước …" at bounding box center [554, 268] width 1108 height 536
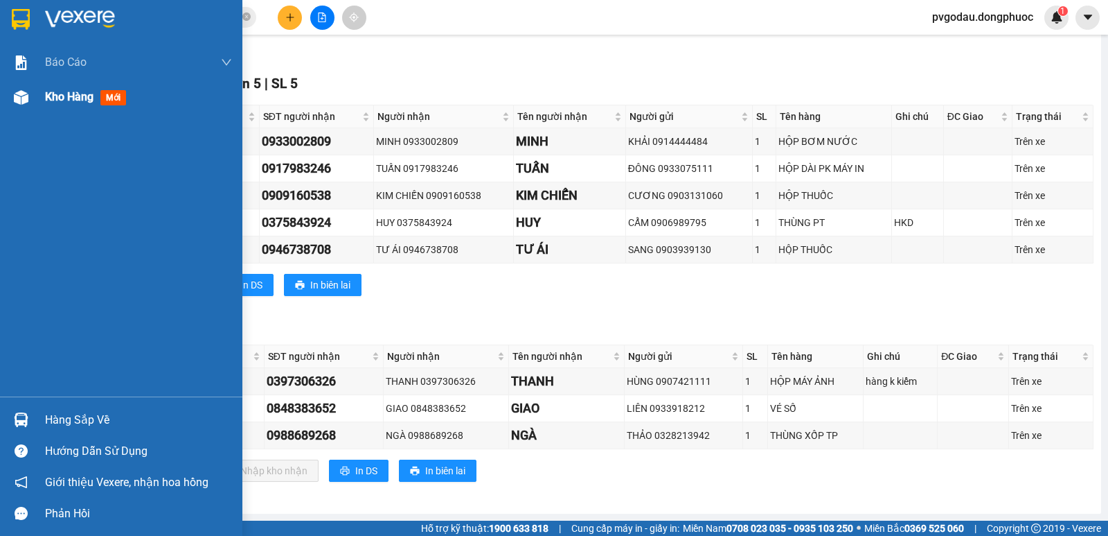
click at [30, 94] on div at bounding box center [21, 97] width 24 height 24
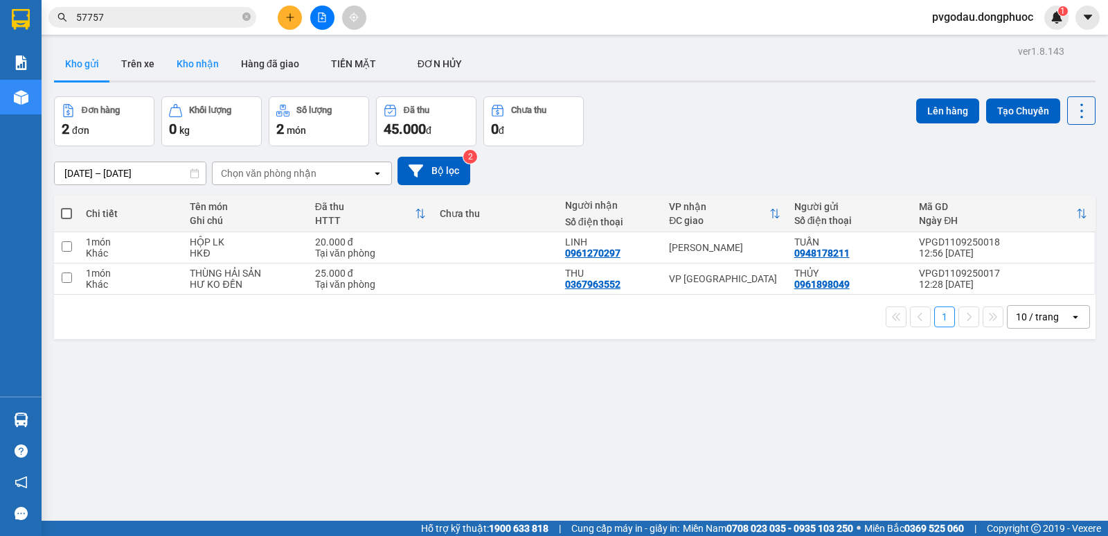
click at [208, 70] on button "Kho nhận" at bounding box center [198, 63] width 64 height 33
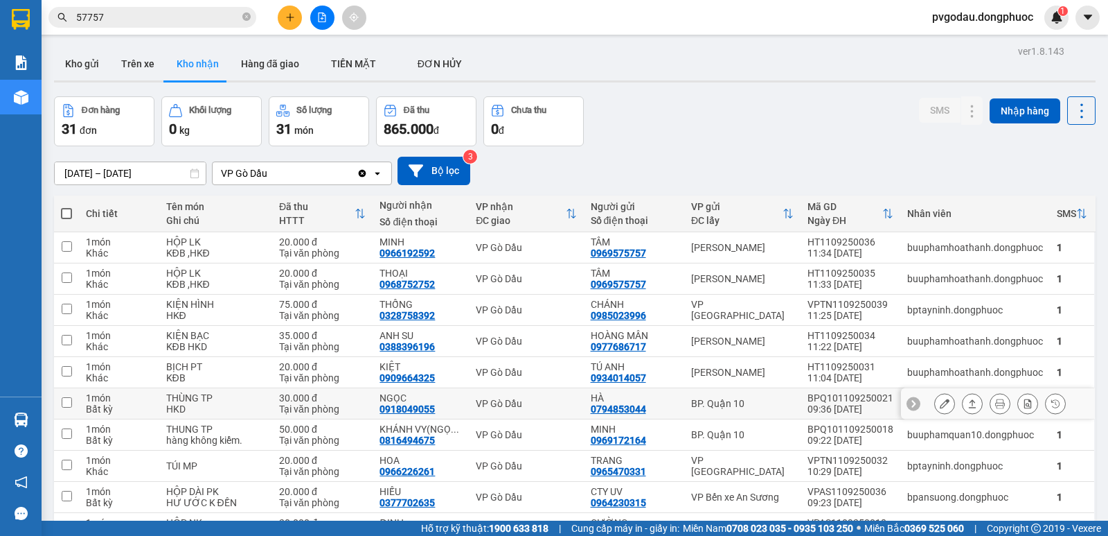
click at [357, 405] on div "Tại văn phòng" at bounding box center [322, 408] width 87 height 11
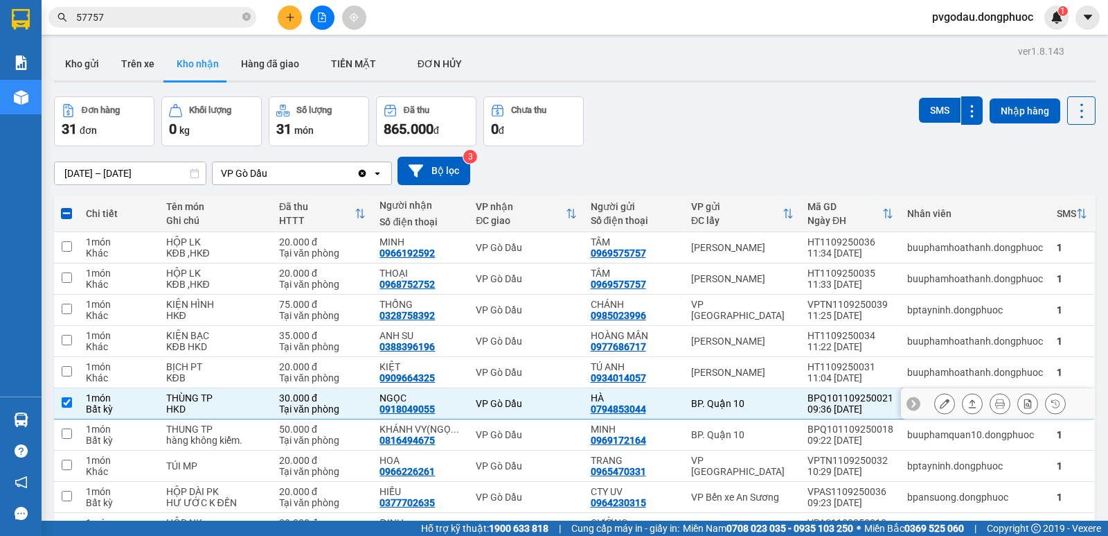
click at [72, 401] on td at bounding box center [66, 403] width 25 height 31
checkbox input "false"
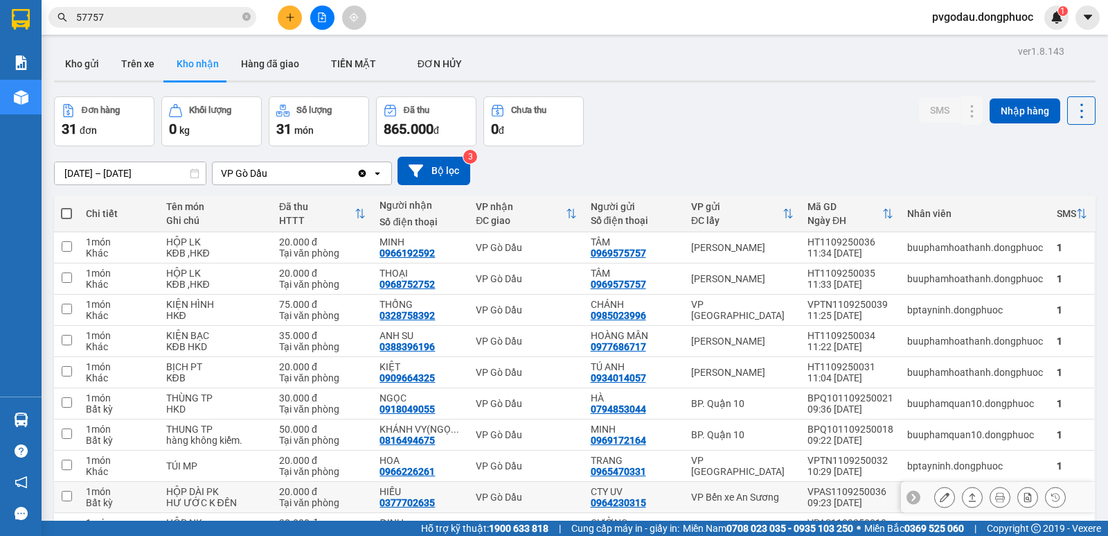
scroll to position [369, 0]
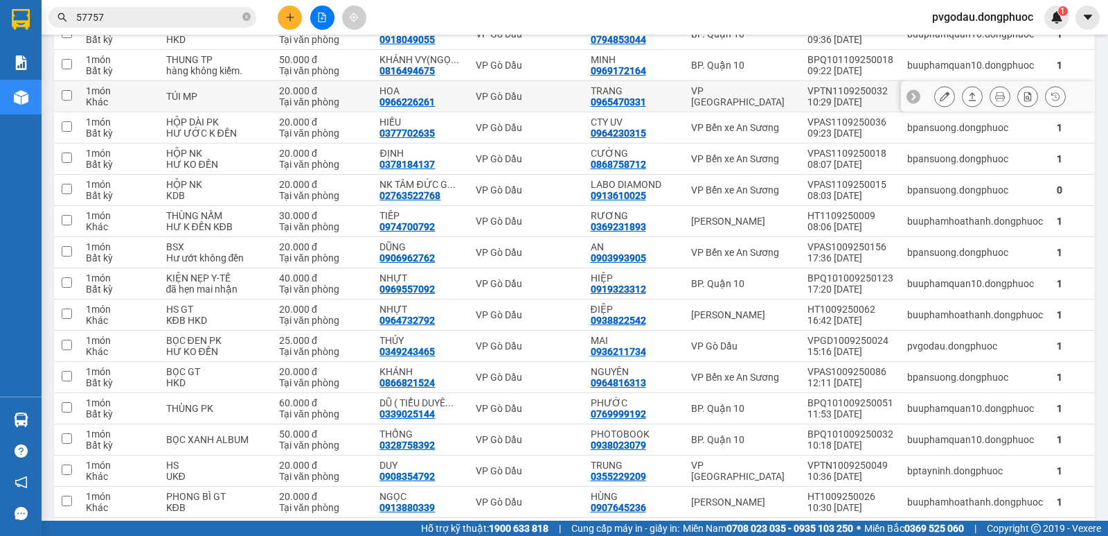
click at [458, 81] on td "HOA 0966226261" at bounding box center [421, 96] width 96 height 31
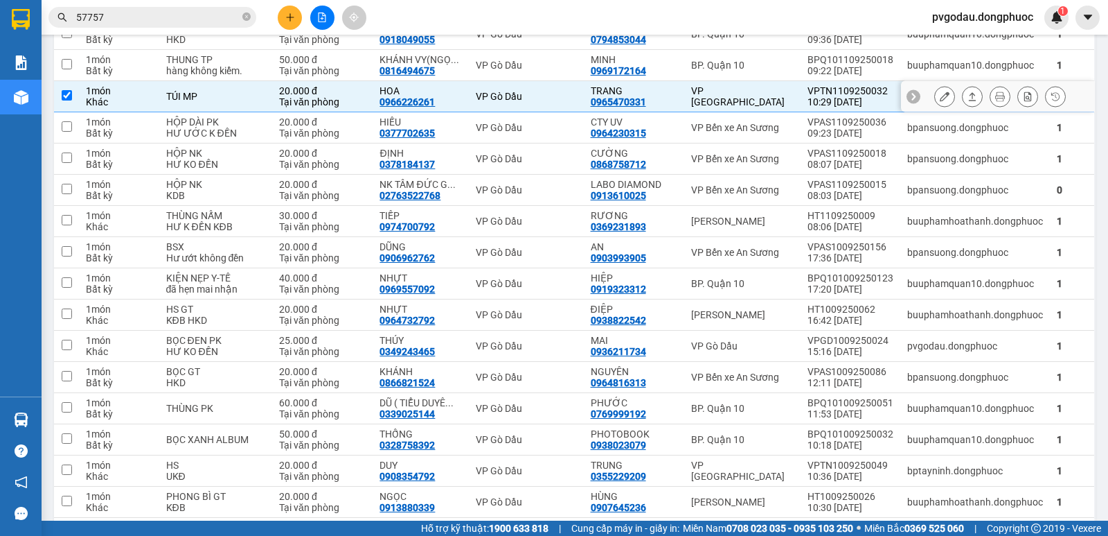
drag, startPoint x: 452, startPoint y: 99, endPoint x: 452, endPoint y: 62, distance: 37.4
click at [453, 94] on div "HOA 0966226261" at bounding box center [421, 96] width 82 height 22
checkbox input "false"
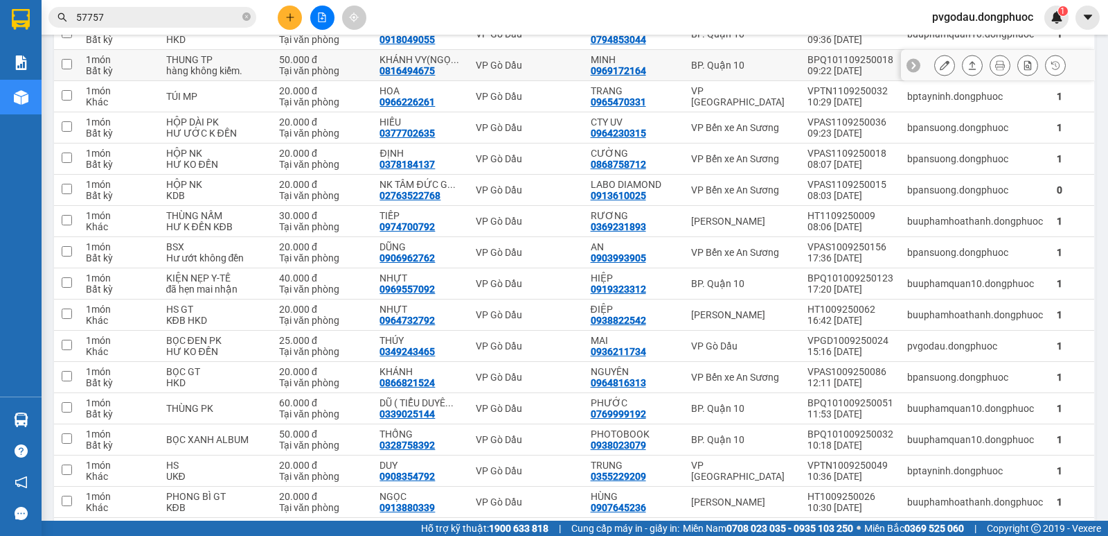
click at [452, 58] on span "..." at bounding box center [455, 59] width 8 height 11
checkbox input "true"
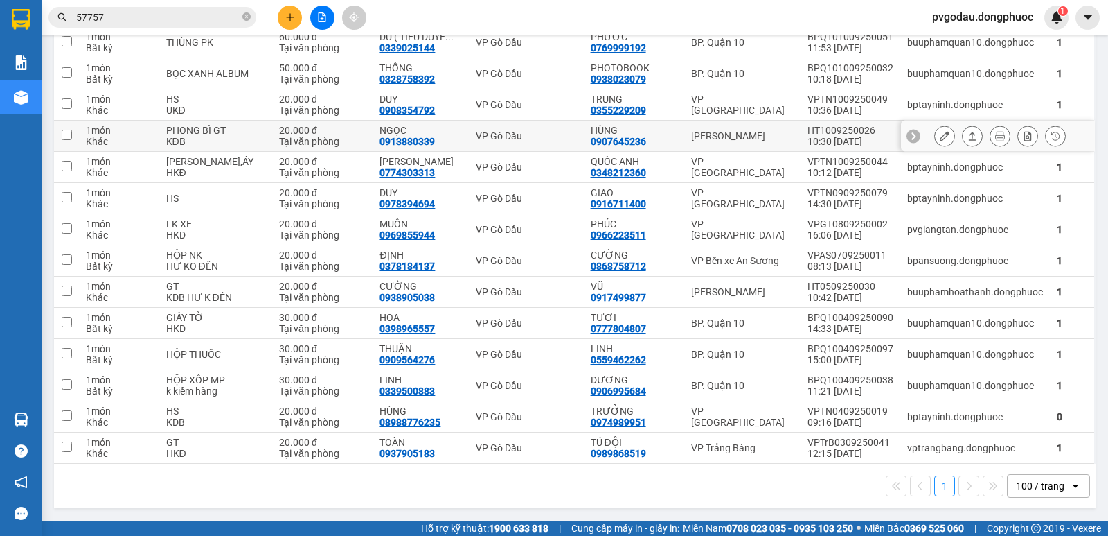
scroll to position [0, 0]
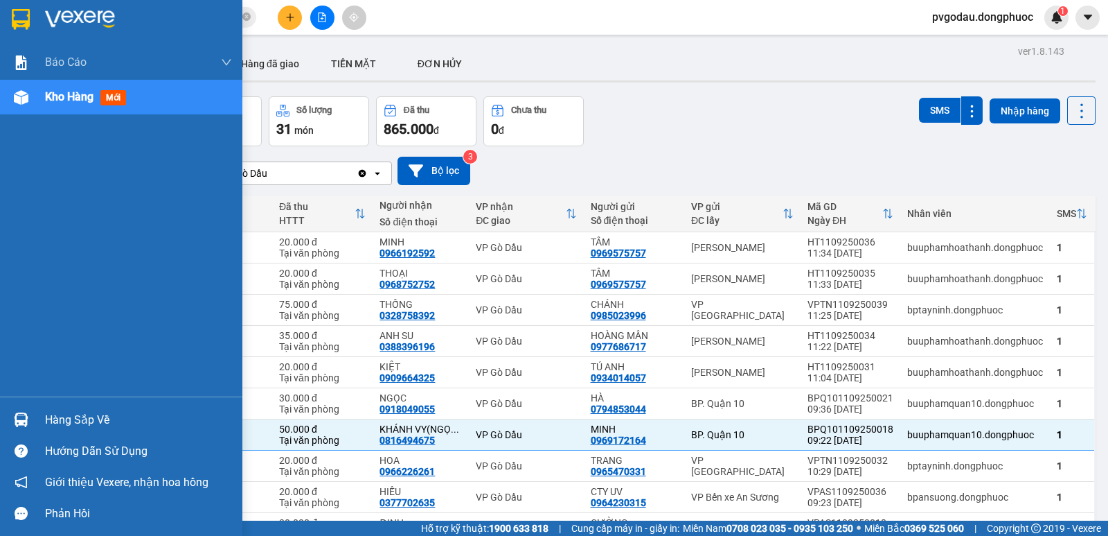
click at [33, 412] on div at bounding box center [21, 419] width 24 height 24
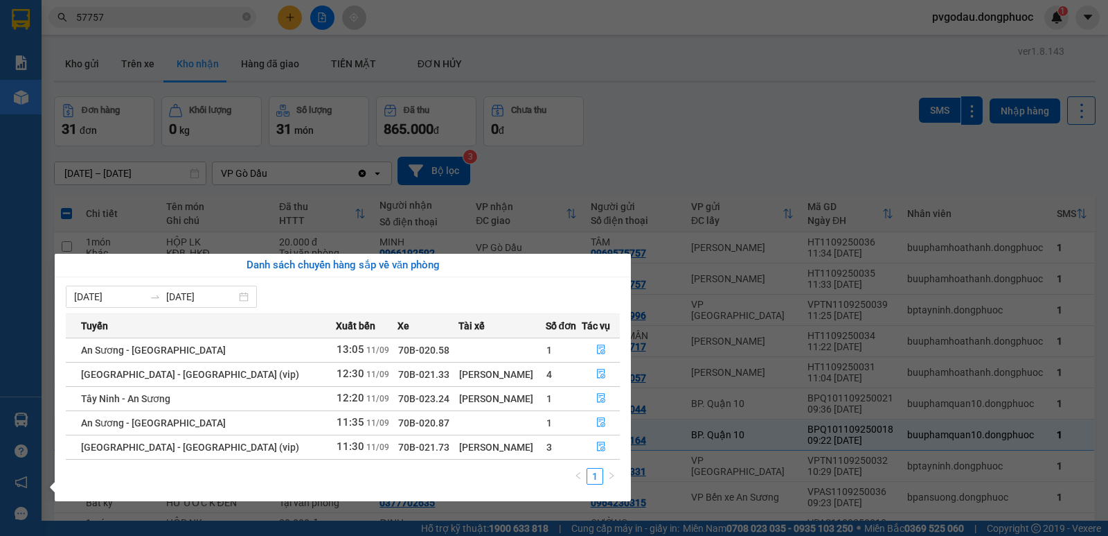
click at [175, 21] on section "Kết quả tìm kiếm ( 1427 ) Bộ lọc Mã ĐH Trạng thái Món hàng Tổng cước Chưa cước …" at bounding box center [554, 268] width 1108 height 536
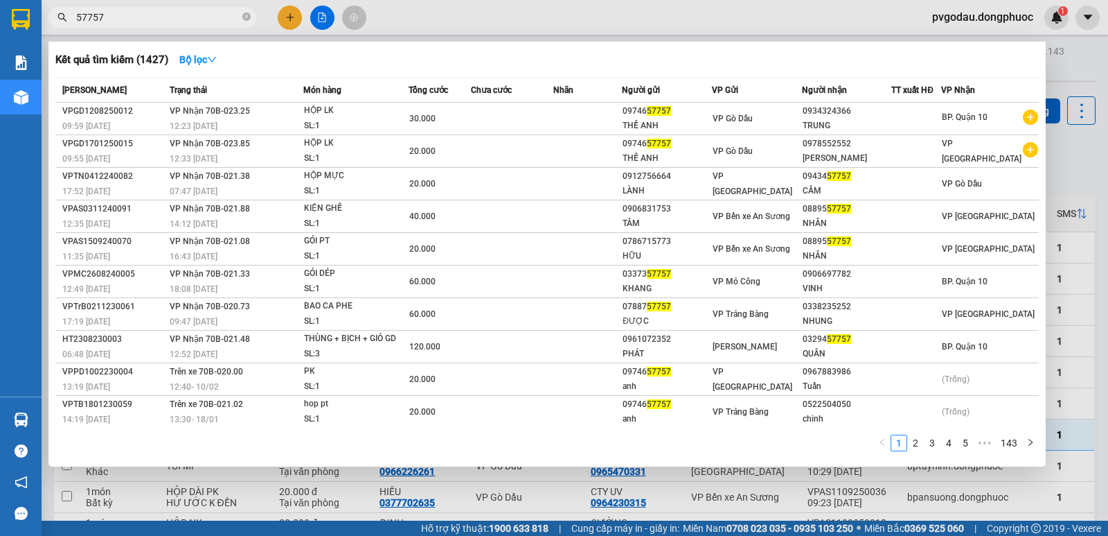
click at [175, 21] on input "57757" at bounding box center [158, 17] width 164 height 15
click at [176, 22] on input "57757" at bounding box center [158, 17] width 164 height 15
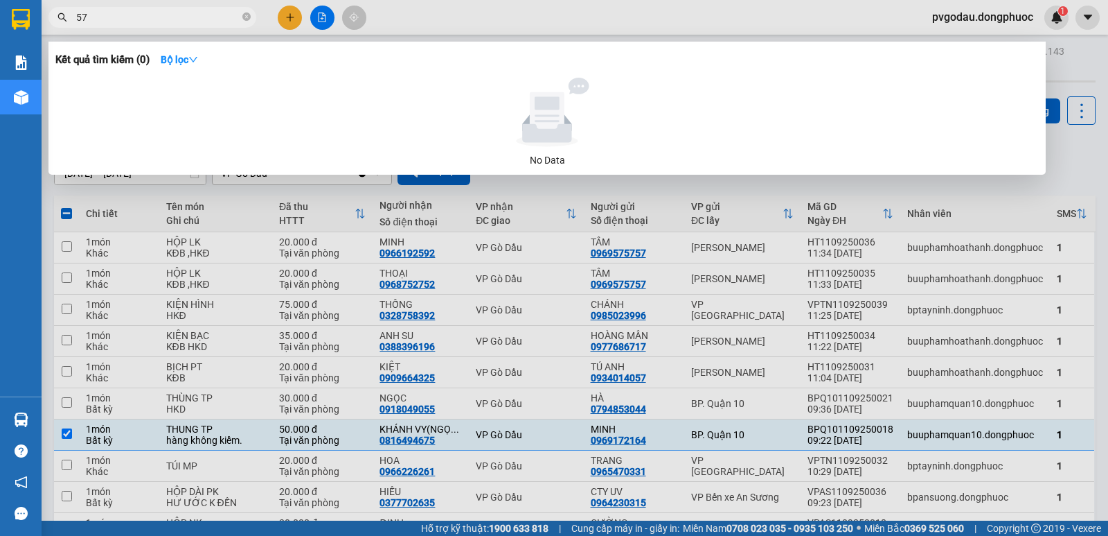
type input "5"
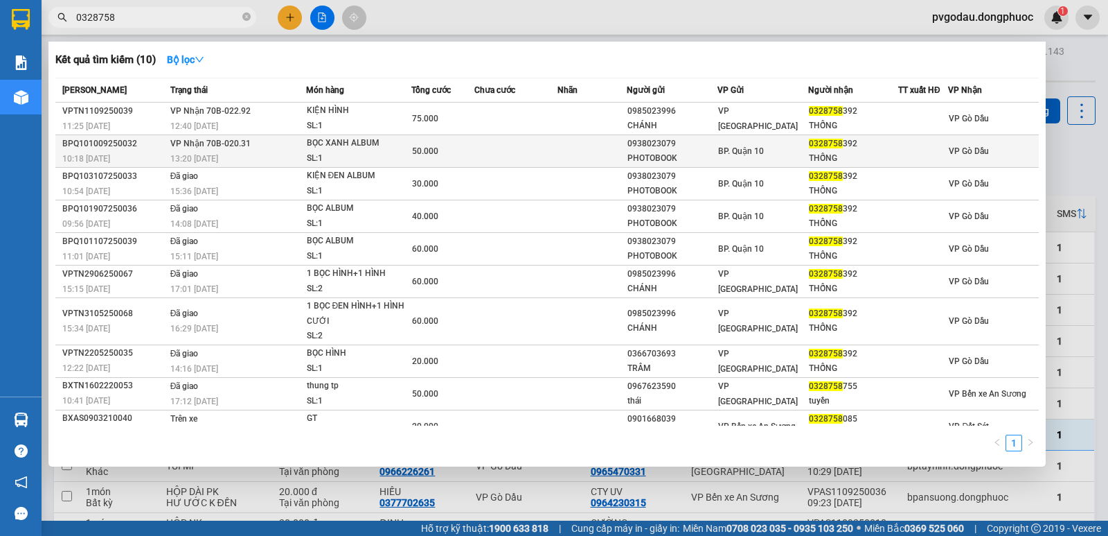
type input "0328758"
click at [512, 141] on td at bounding box center [517, 151] width 84 height 33
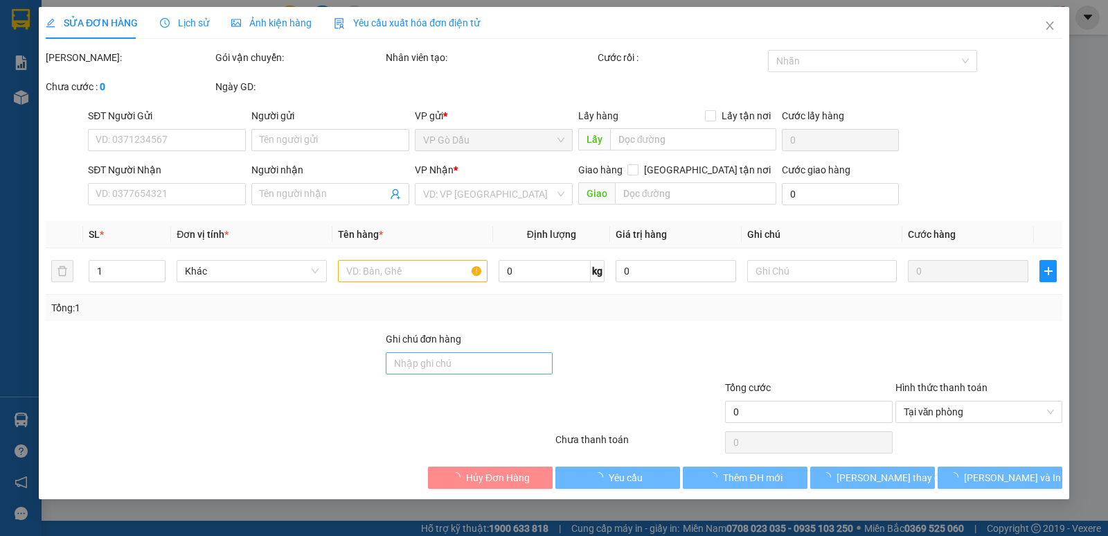
type input "0938023079"
type input "PHOTOBOOK"
type input "0328758392"
type input "THỐNG"
type input "50.000"
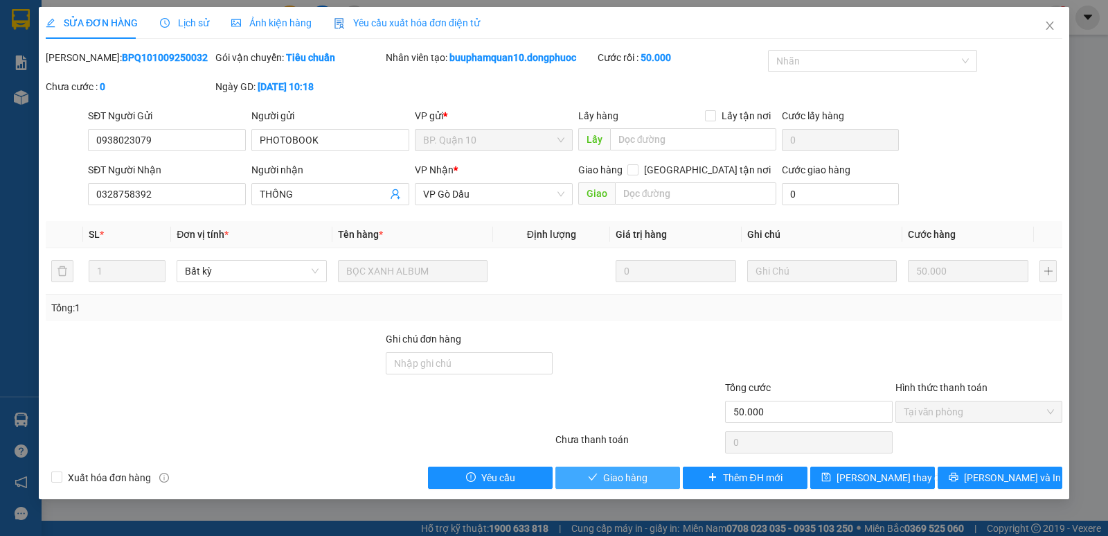
click at [604, 470] on span "Giao hàng" at bounding box center [625, 477] width 44 height 15
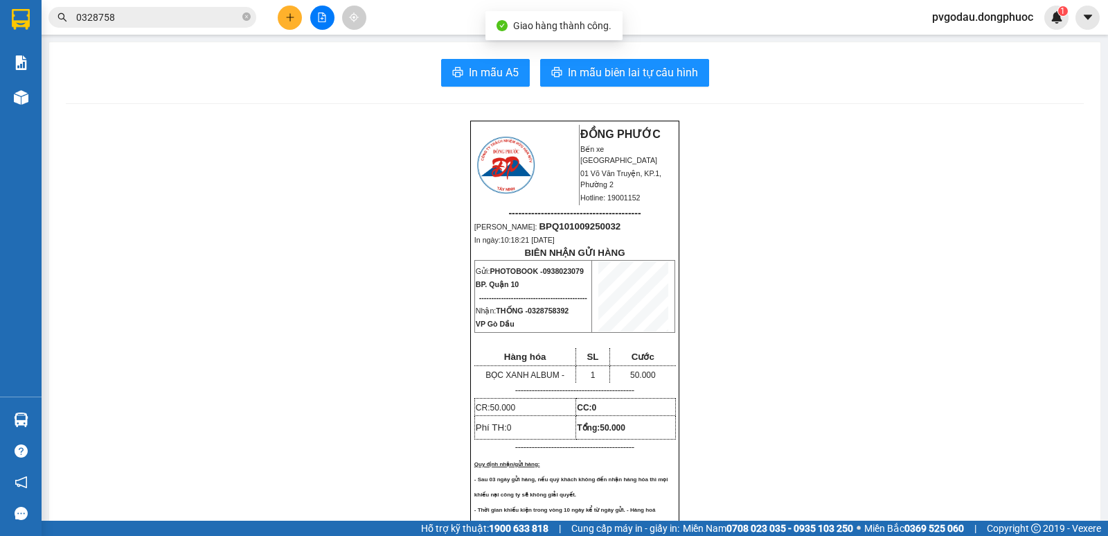
click at [199, 21] on input "0328758" at bounding box center [158, 17] width 164 height 15
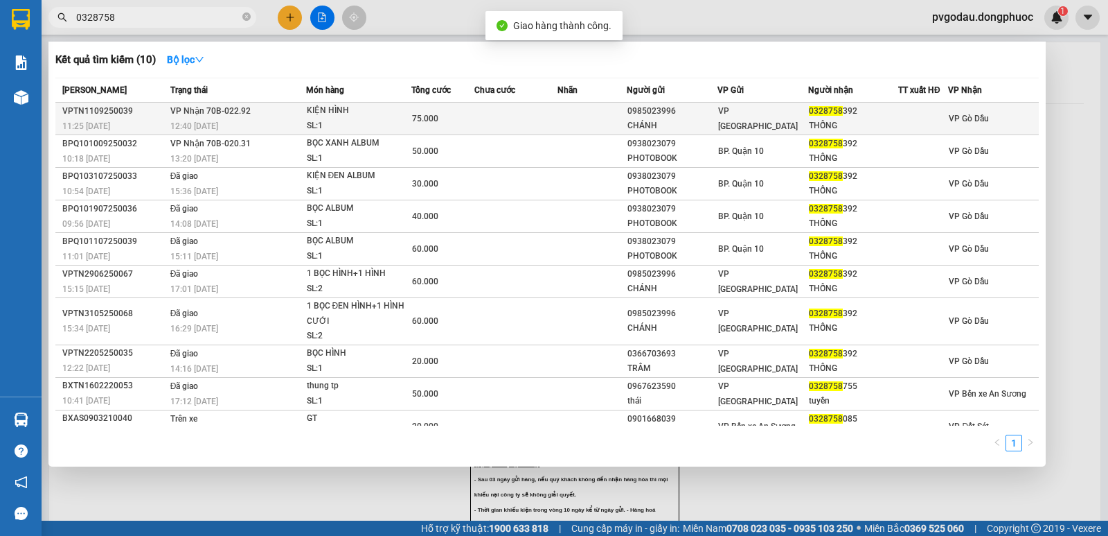
click at [547, 126] on td at bounding box center [517, 119] width 84 height 33
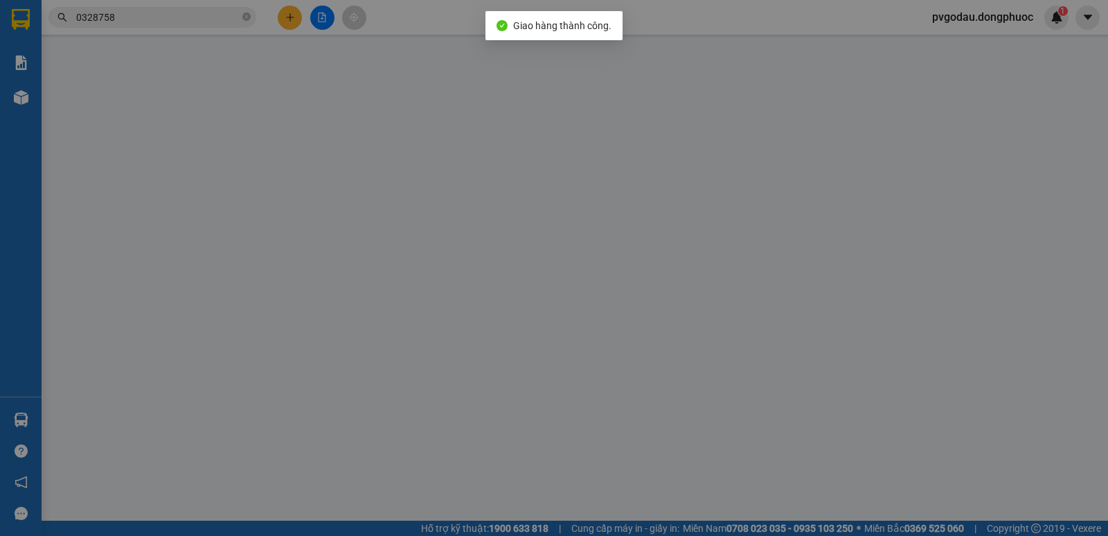
type input "0985023996"
type input "CHÁNH"
type input "0328758392"
type input "THỐNG"
type input "75.000"
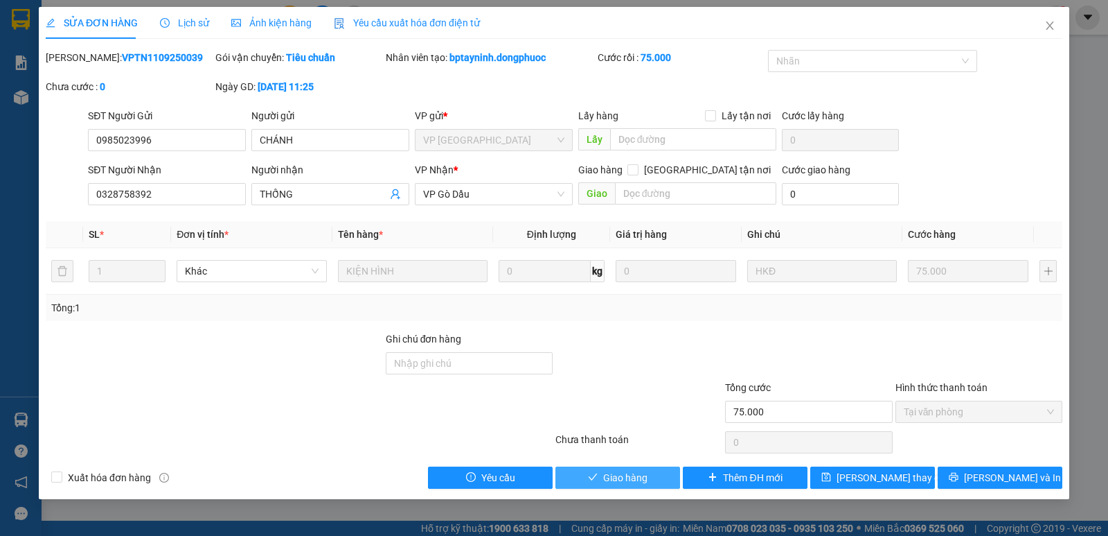
click at [588, 471] on button "Giao hàng" at bounding box center [618, 477] width 125 height 22
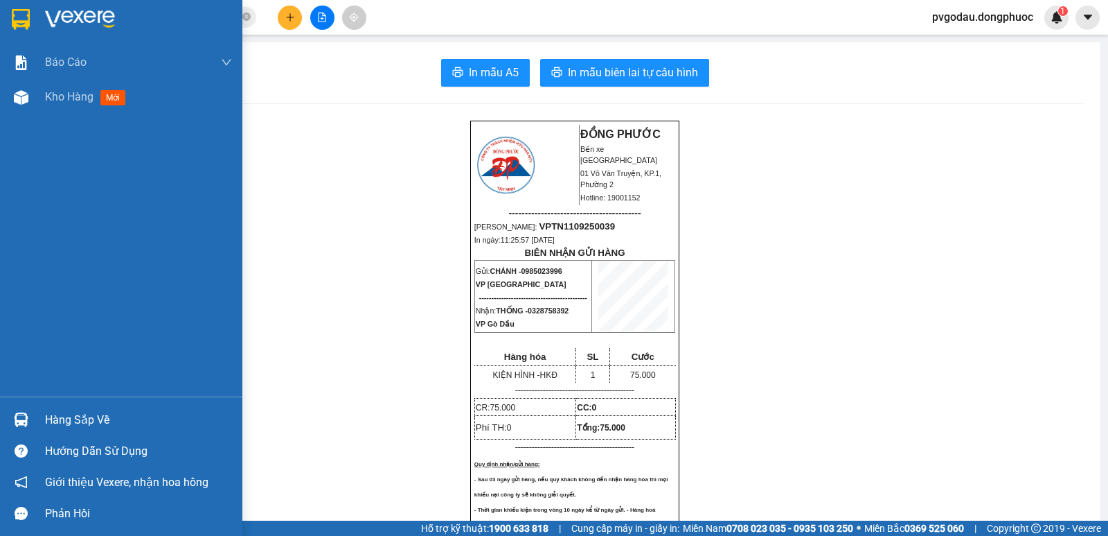
click at [33, 429] on div "Hàng sắp về" at bounding box center [121, 419] width 242 height 31
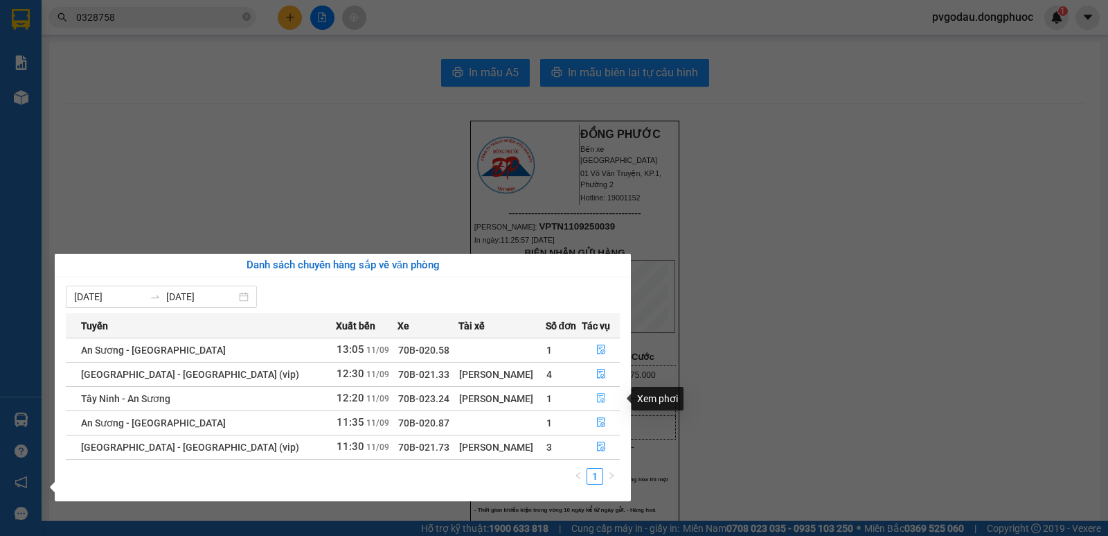
click at [597, 401] on icon "file-done" at bounding box center [601, 399] width 8 height 10
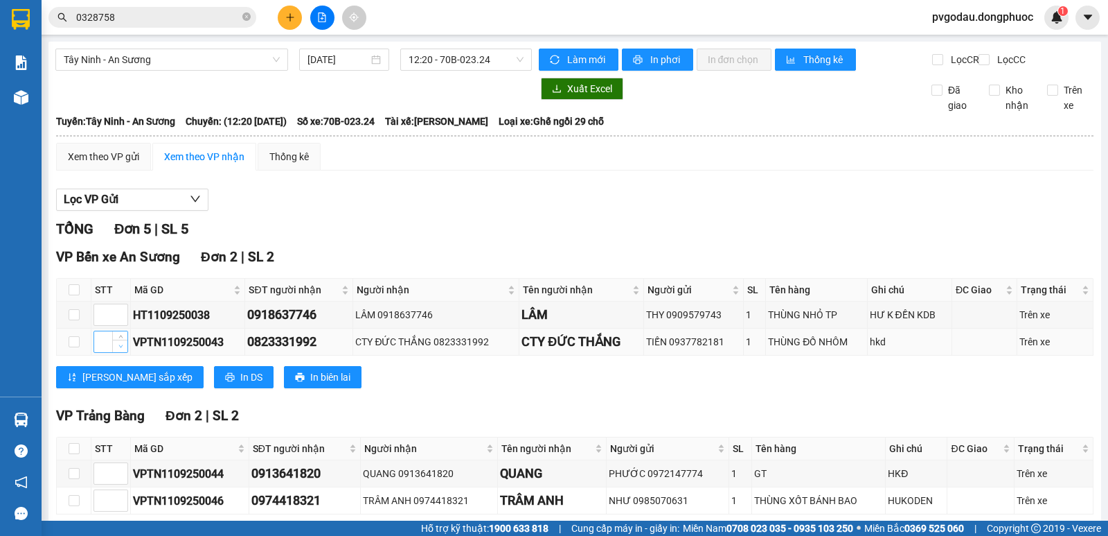
scroll to position [209, 0]
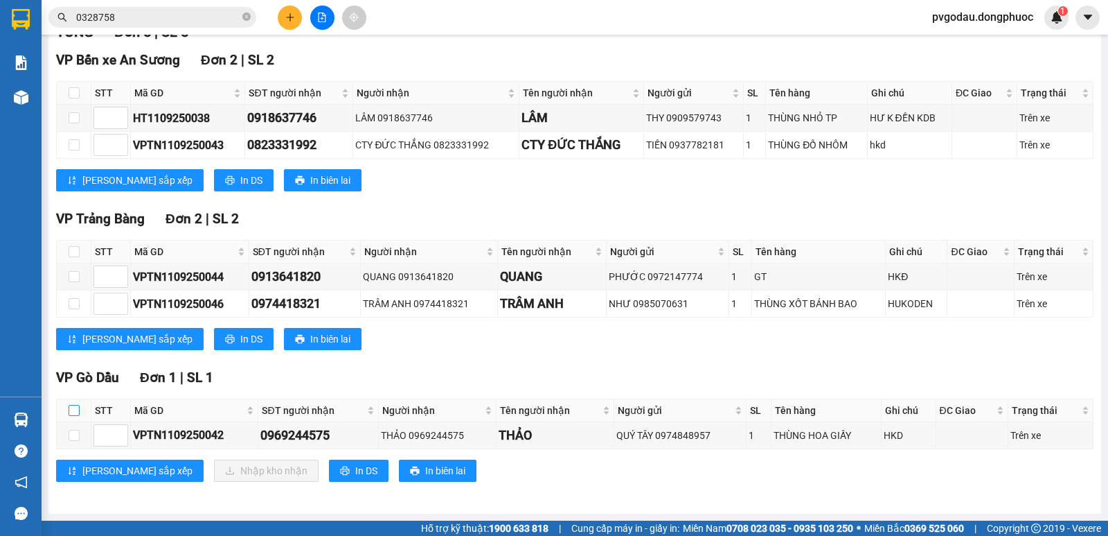
click at [76, 411] on input "checkbox" at bounding box center [74, 410] width 11 height 11
checkbox input "true"
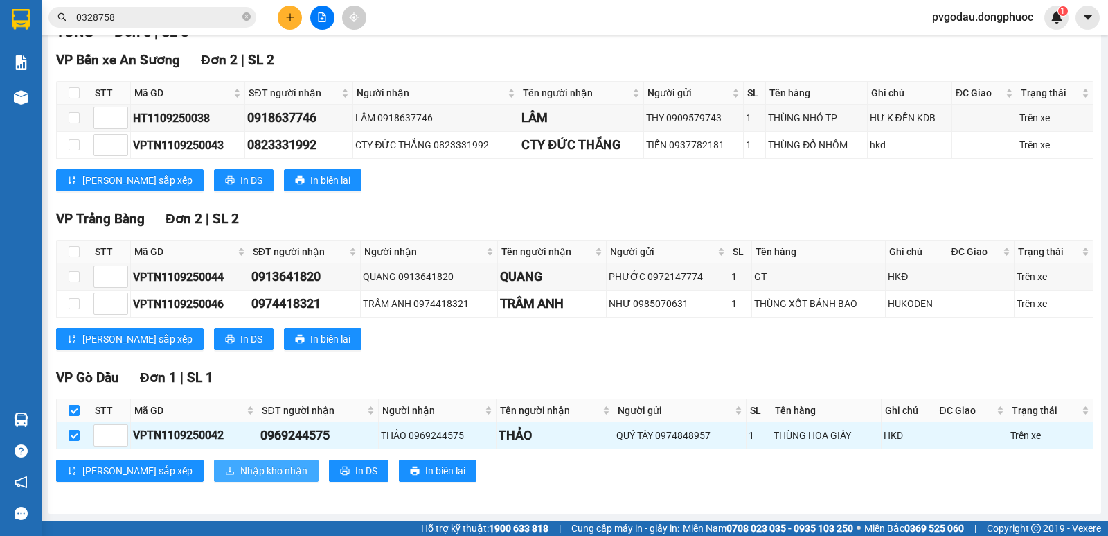
click at [240, 468] on span "Nhập kho nhận" at bounding box center [273, 470] width 67 height 15
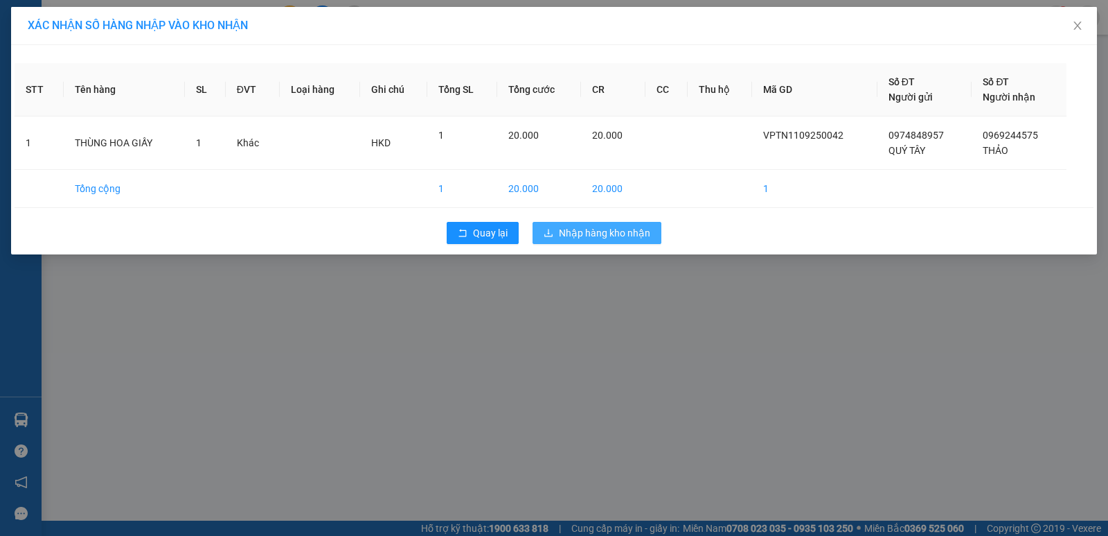
click at [581, 239] on span "Nhập hàng kho nhận" at bounding box center [604, 232] width 91 height 15
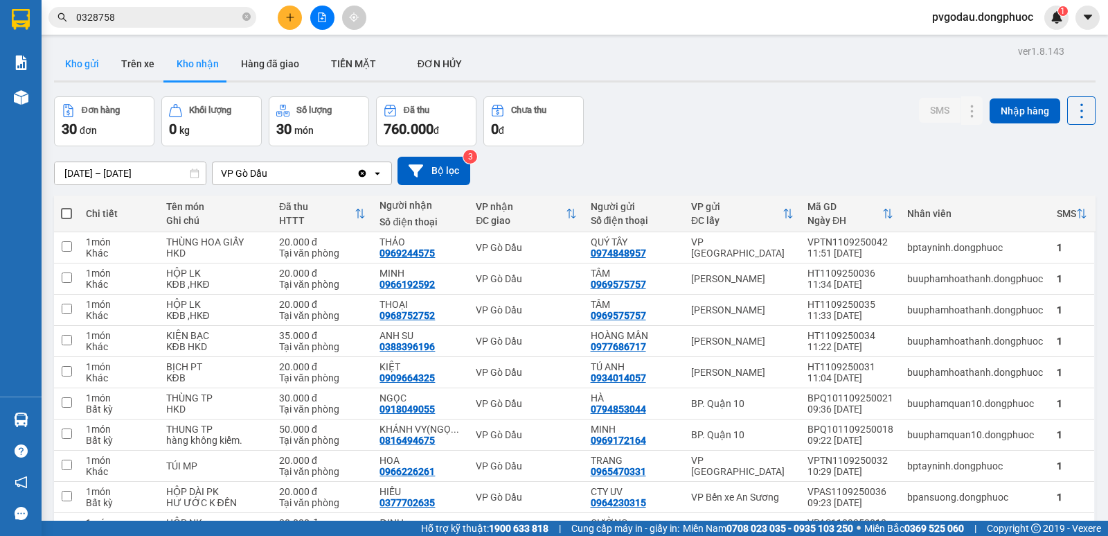
click at [83, 62] on button "Kho gửi" at bounding box center [82, 63] width 56 height 33
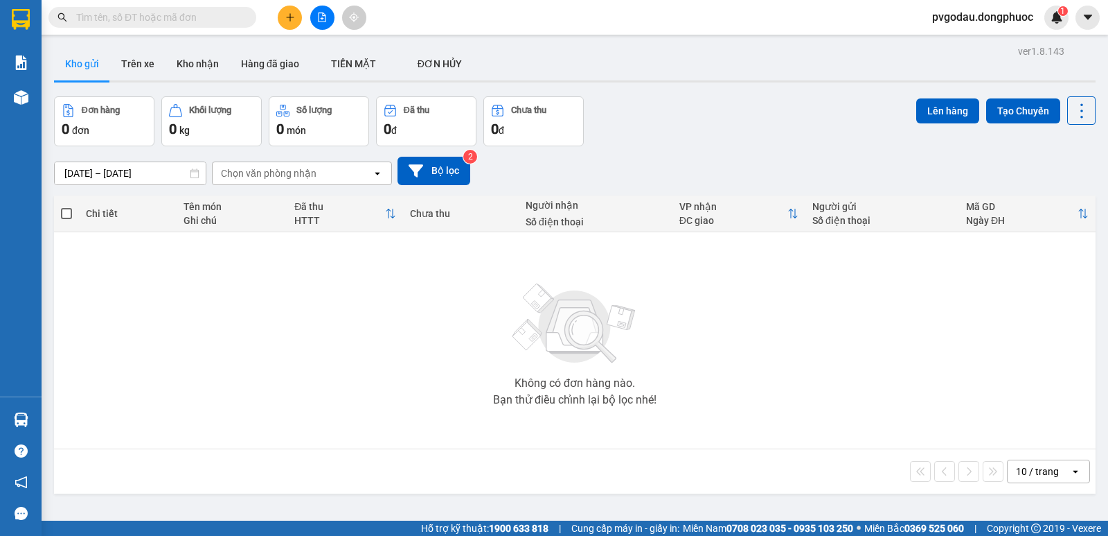
click at [73, 168] on input "[DATE] – [DATE]" at bounding box center [130, 173] width 151 height 22
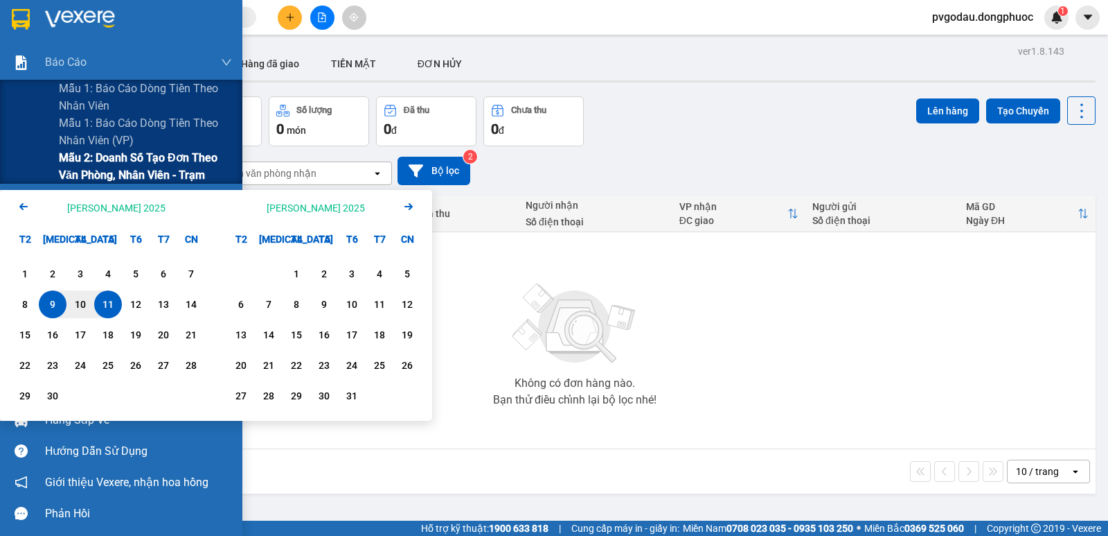
click at [97, 168] on span "Mẫu 2: Doanh số tạo đơn theo Văn phòng, nhân viên - Trạm" at bounding box center [145, 166] width 173 height 35
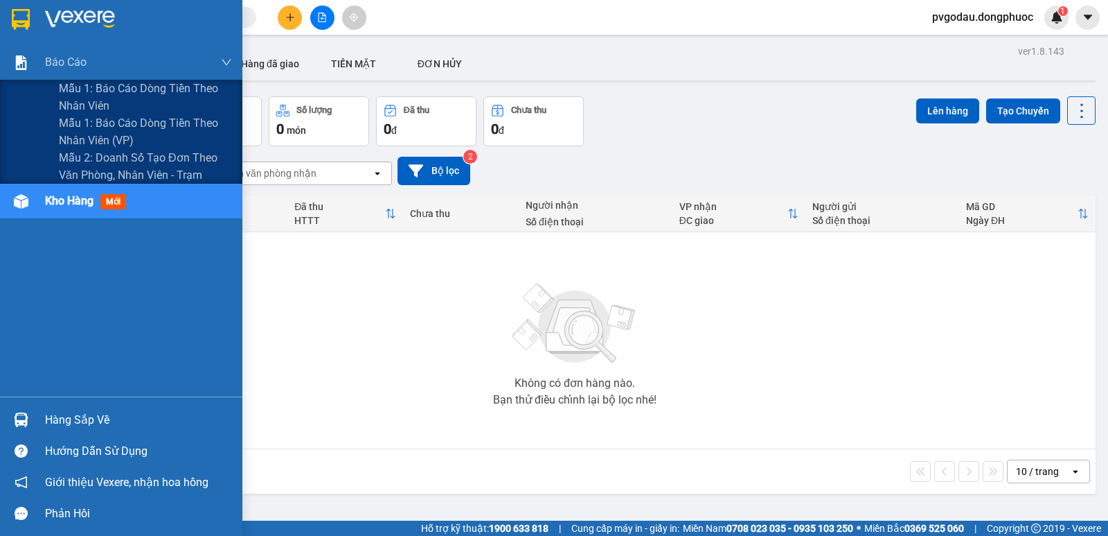
click at [78, 168] on input "[DATE] – [DATE]" at bounding box center [130, 173] width 151 height 22
click at [81, 173] on span "Mẫu 2: Doanh số tạo đơn theo Văn phòng, nhân viên - Trạm" at bounding box center [145, 166] width 173 height 35
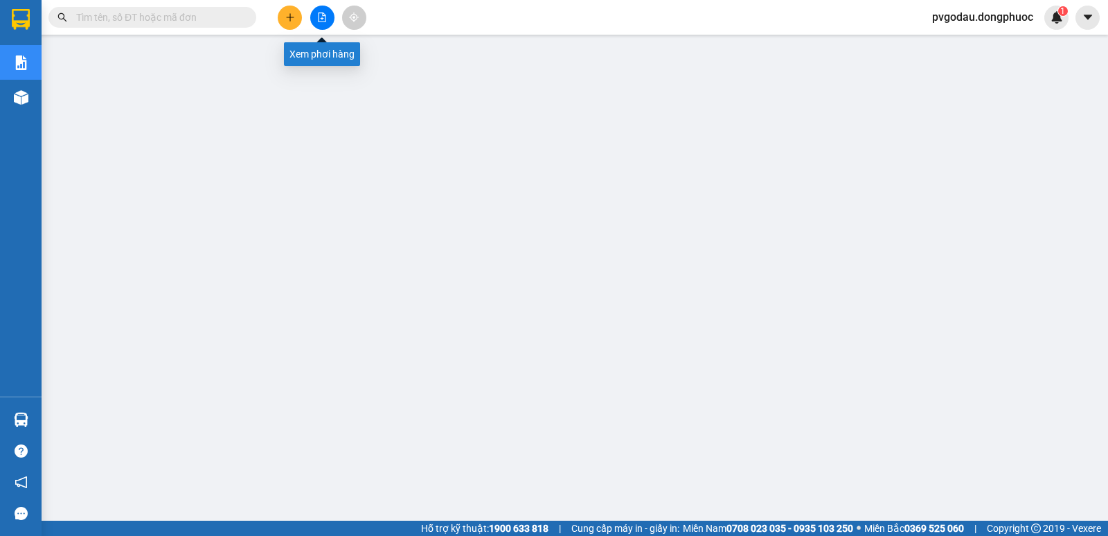
click at [329, 21] on button at bounding box center [322, 18] width 24 height 24
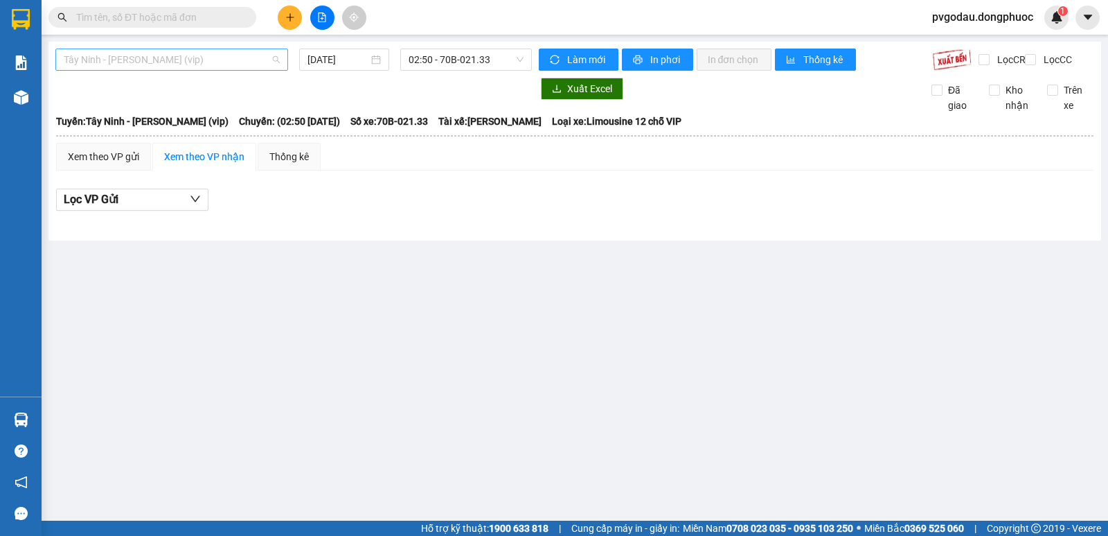
click at [206, 58] on span "Tây Ninh - [PERSON_NAME] (vip)" at bounding box center [172, 59] width 216 height 21
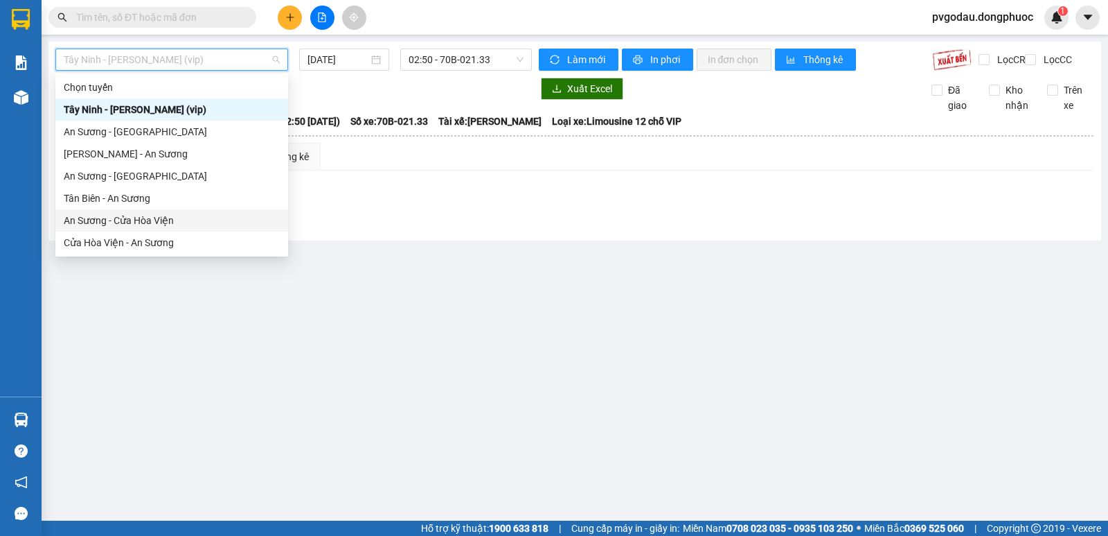
scroll to position [139, 0]
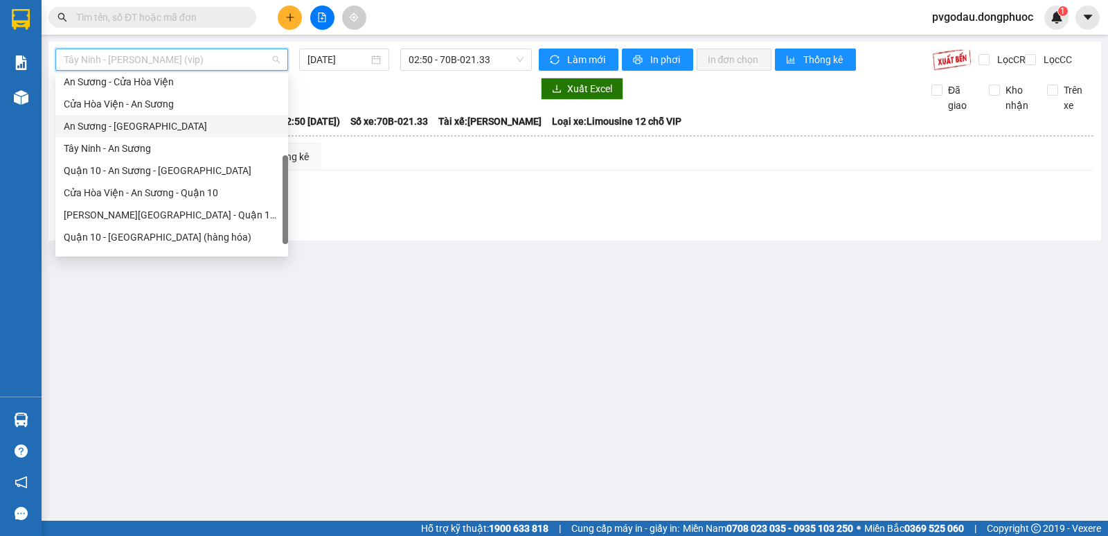
click at [141, 123] on div "An Sương - [GEOGRAPHIC_DATA]" at bounding box center [172, 125] width 216 height 15
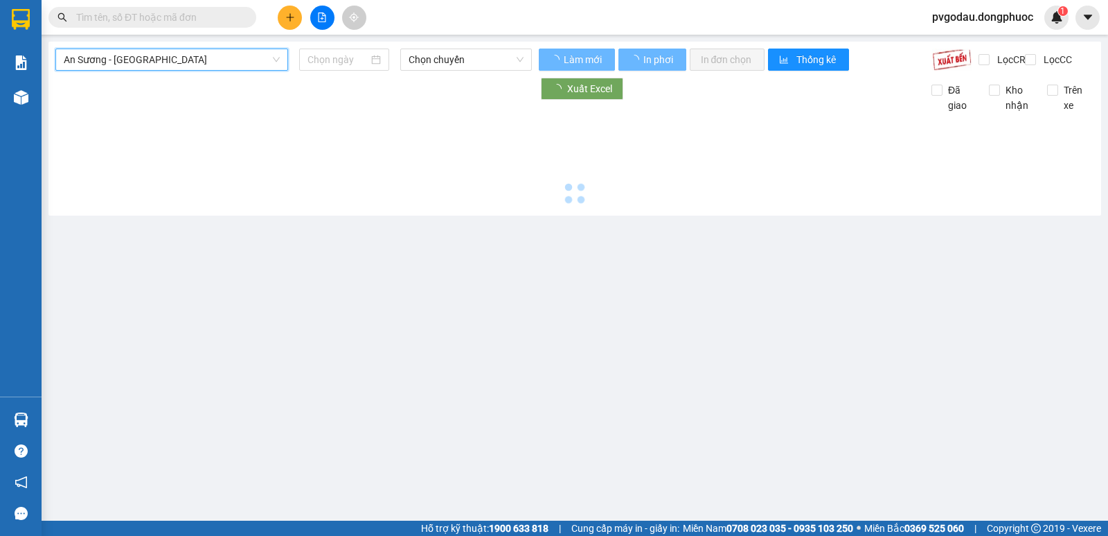
type input "[DATE]"
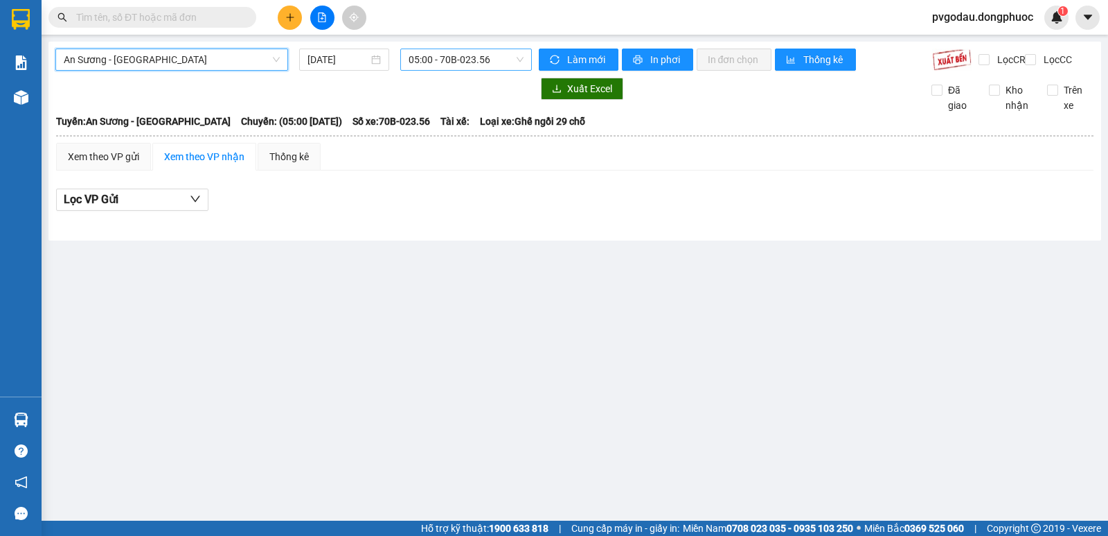
click at [420, 67] on span "05:00 - 70B-023.56" at bounding box center [466, 59] width 114 height 21
type input "2334"
click at [434, 84] on div "12:20 (TC) - 70B-023.34" at bounding box center [463, 87] width 108 height 15
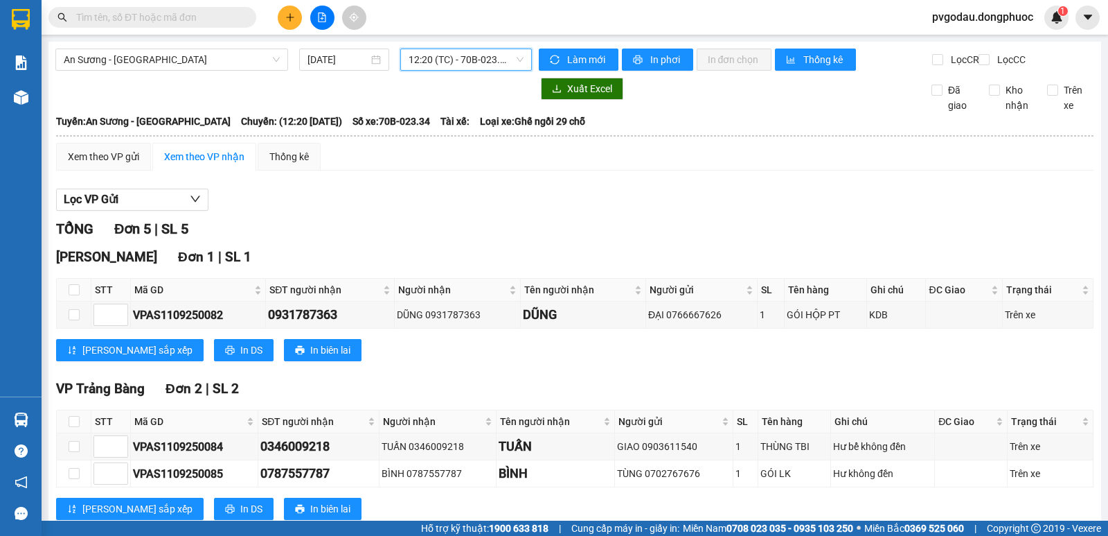
scroll to position [209, 0]
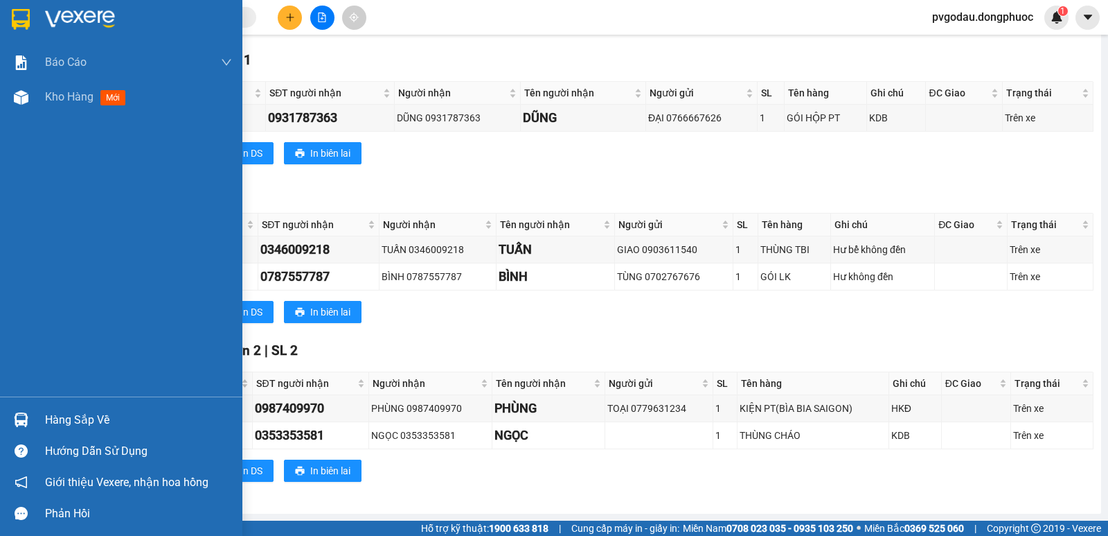
click at [36, 412] on div "Hàng sắp về" at bounding box center [121, 419] width 242 height 31
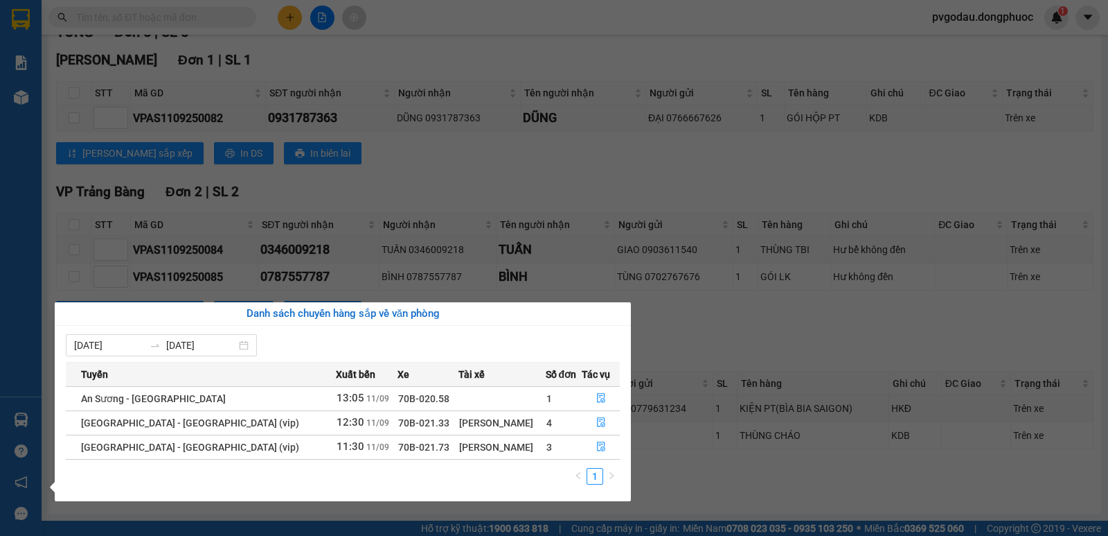
click at [448, 82] on section "Kết quả tìm kiếm ( 0 ) Bộ lọc No Data pvgodau.dongphuoc 1 Báo cáo Mẫu 1: Báo cá…" at bounding box center [554, 268] width 1108 height 536
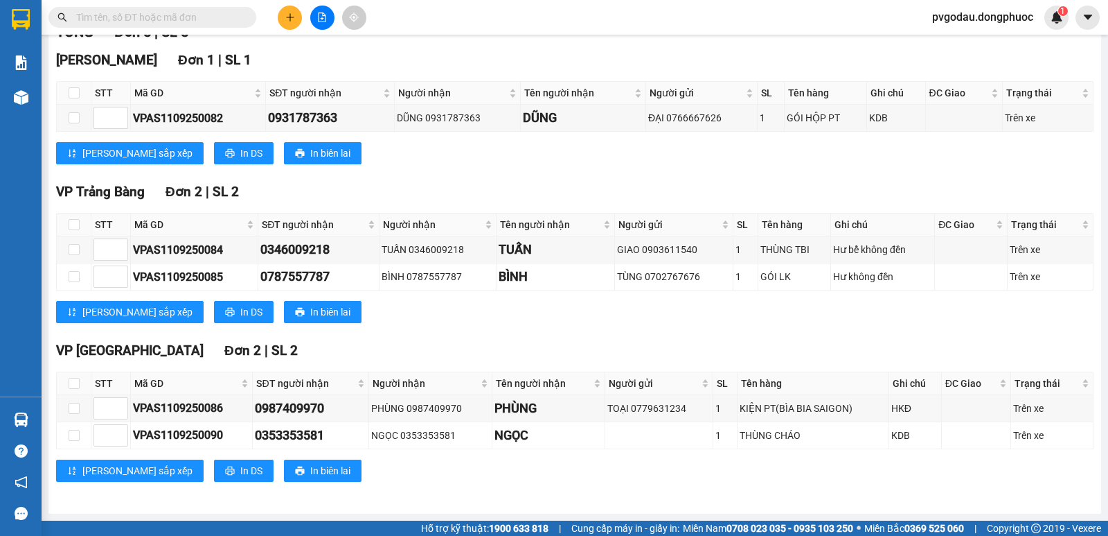
click at [194, 19] on input "text" at bounding box center [158, 17] width 164 height 15
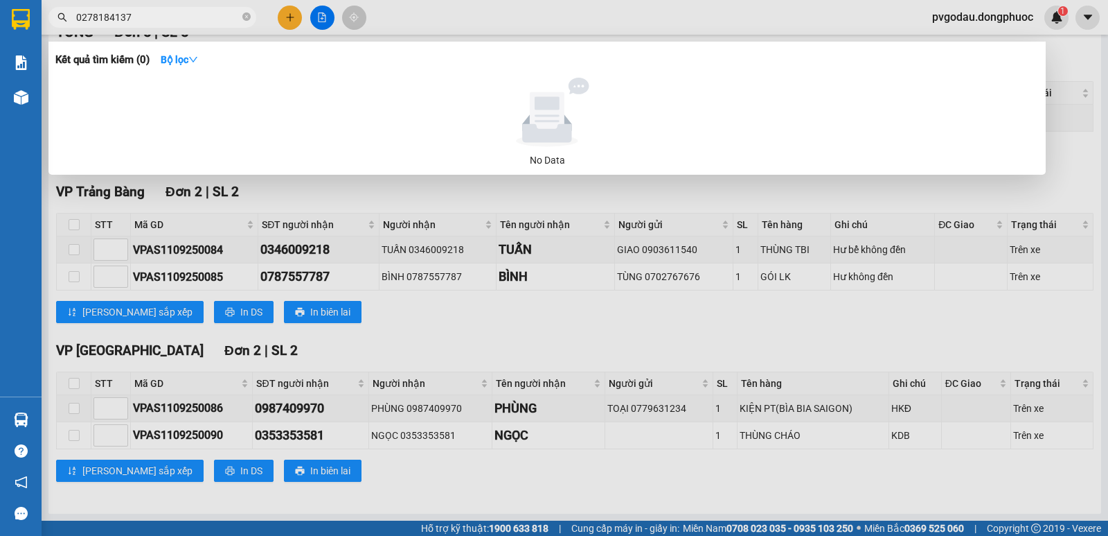
click at [84, 14] on input "0278184137" at bounding box center [158, 17] width 164 height 15
click at [88, 15] on input "0278184137" at bounding box center [158, 17] width 164 height 15
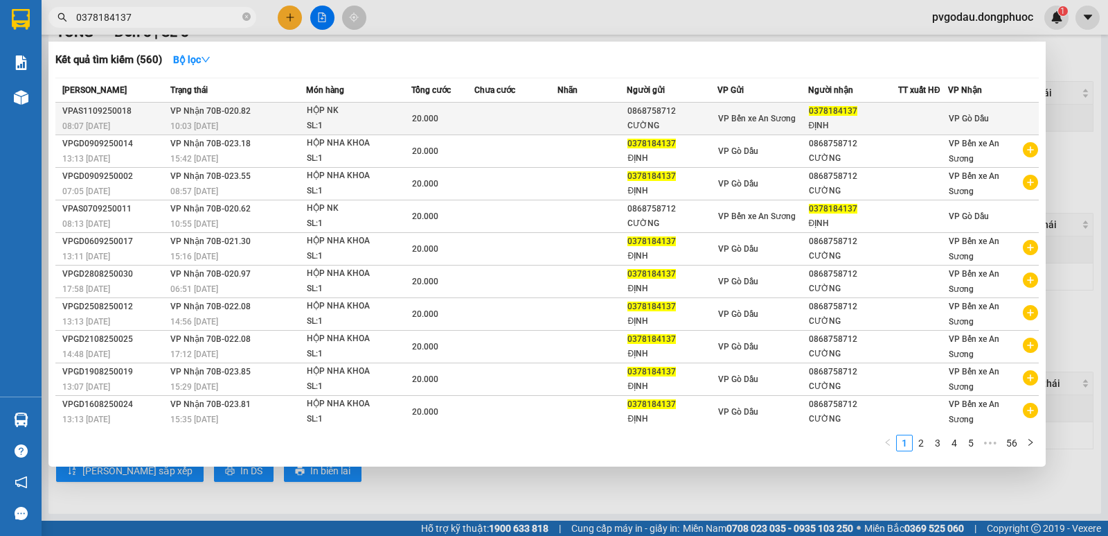
type input "0378184137"
click at [505, 115] on td at bounding box center [517, 119] width 84 height 33
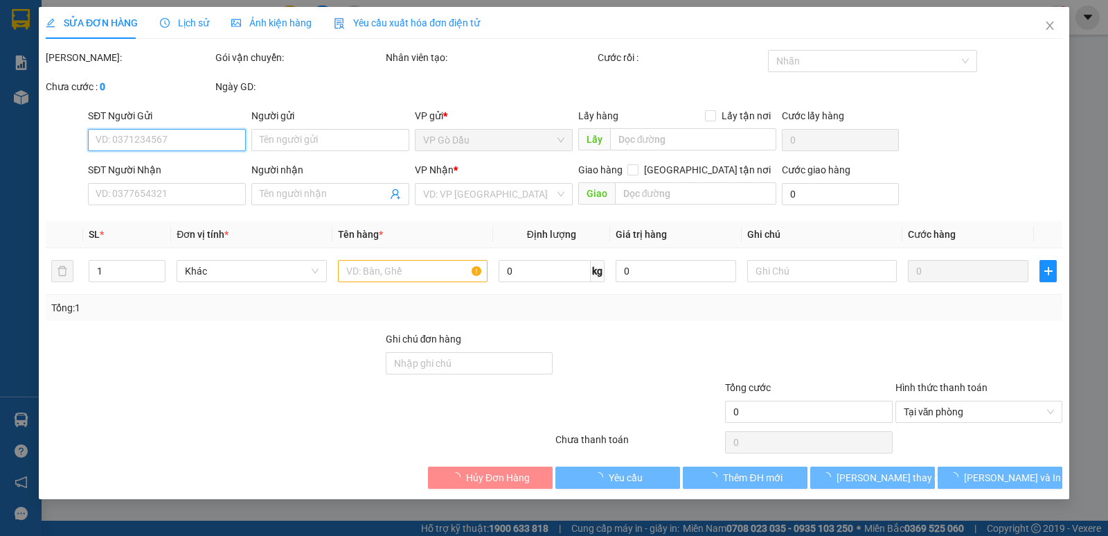
type input "0868758712"
type input "CƯỜNG"
type input "0378184137"
type input "ĐỊNH"
type input "20.000"
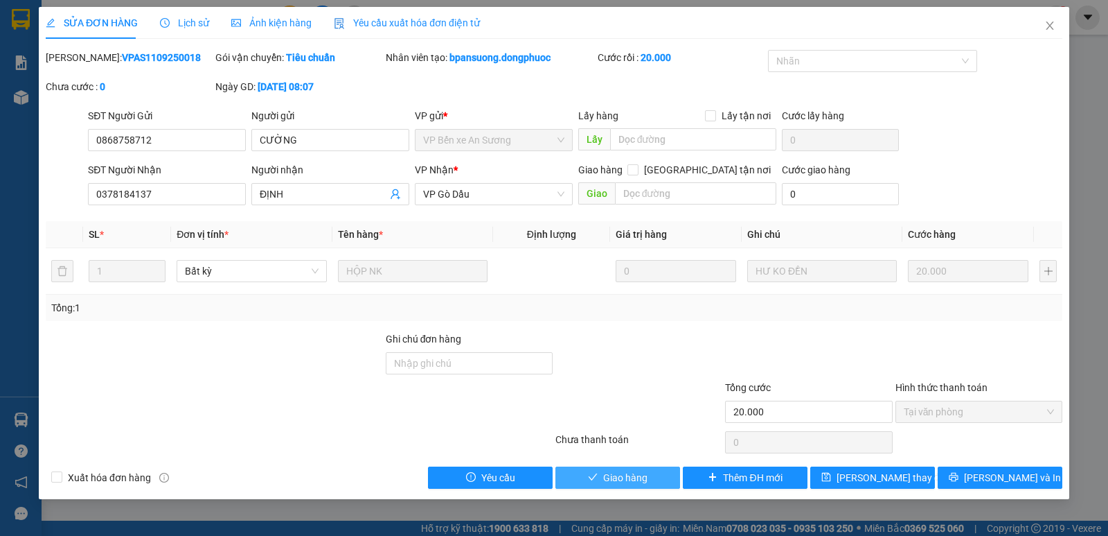
click at [635, 476] on span "Giao hàng" at bounding box center [625, 477] width 44 height 15
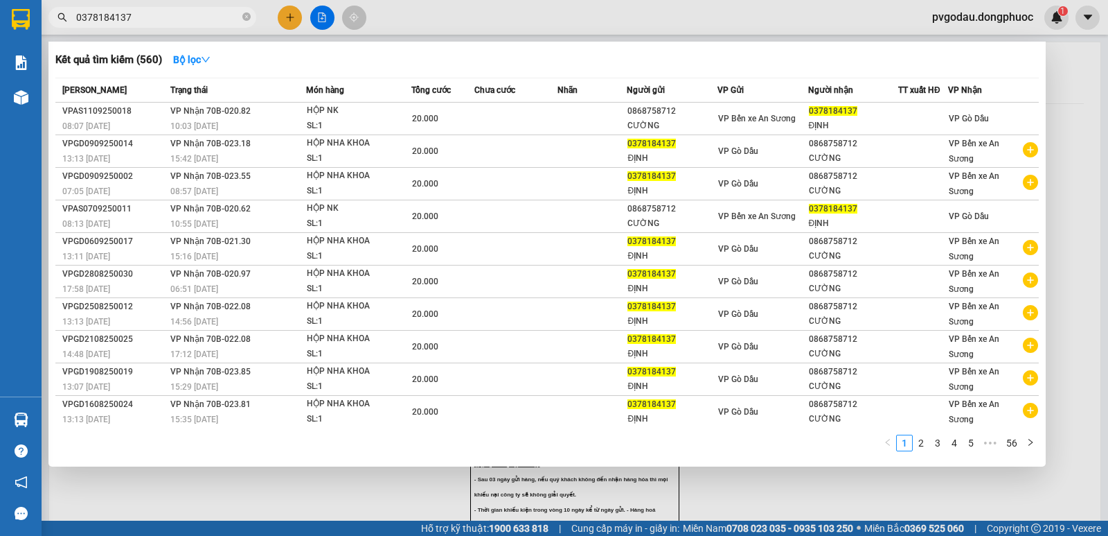
click at [204, 18] on input "0378184137" at bounding box center [158, 17] width 164 height 15
click at [213, 35] on div at bounding box center [554, 268] width 1108 height 536
click at [212, 22] on input "0378184137" at bounding box center [158, 17] width 164 height 15
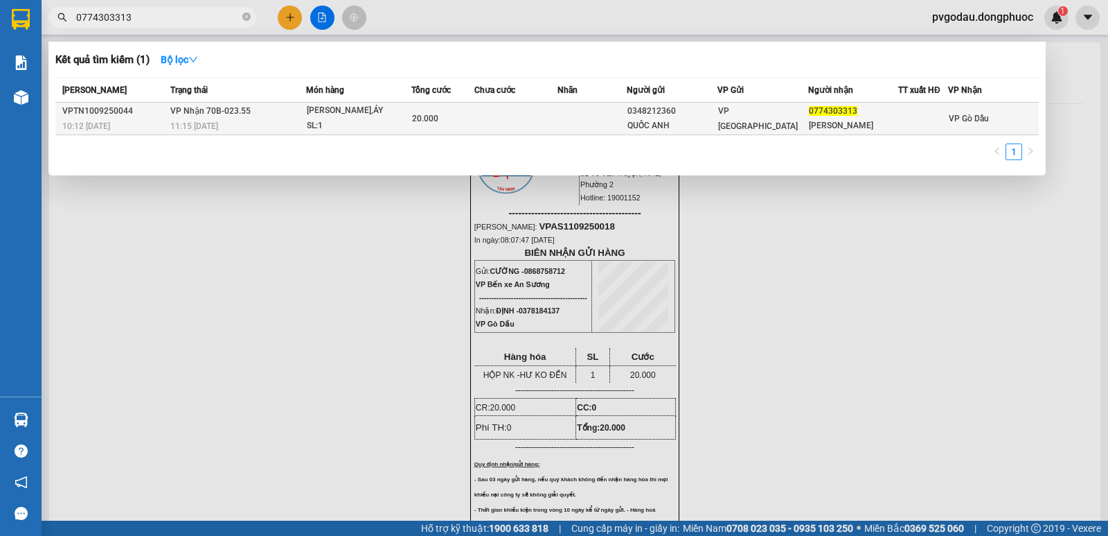
type input "0774303313"
click at [786, 127] on td "VP [GEOGRAPHIC_DATA]" at bounding box center [763, 119] width 91 height 33
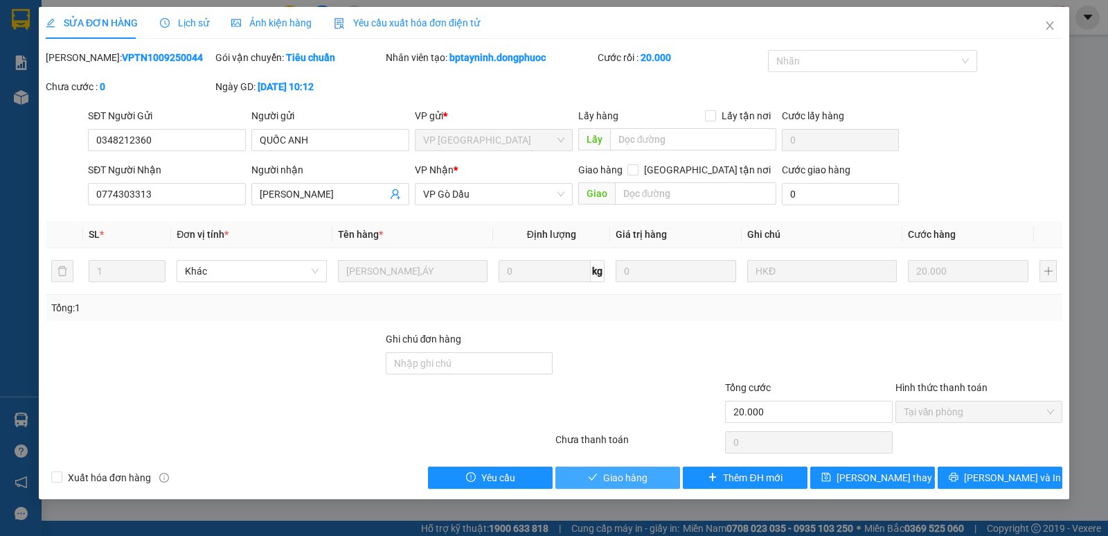
click at [658, 482] on button "Giao hàng" at bounding box center [618, 477] width 125 height 22
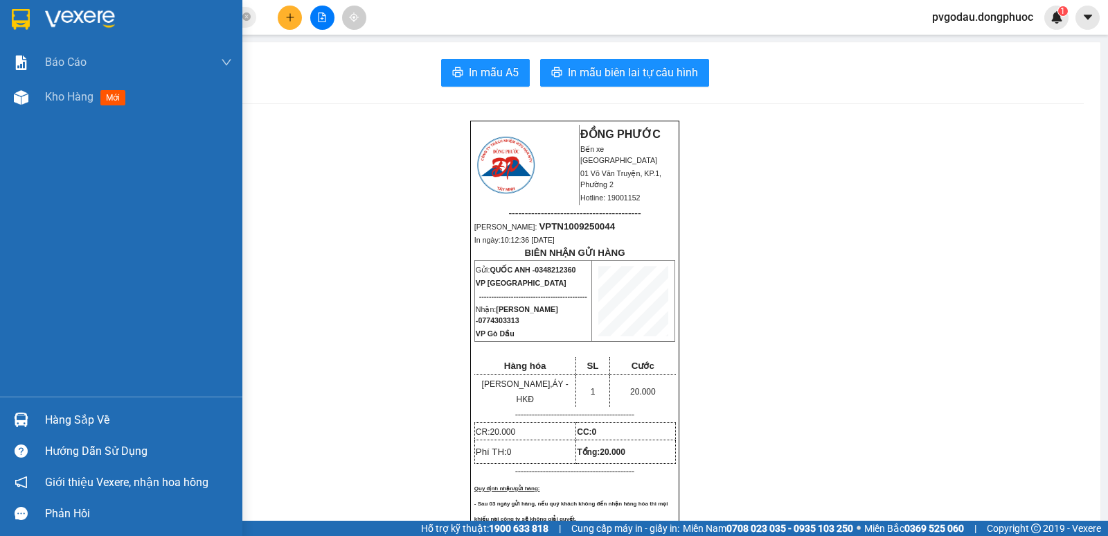
click at [17, 425] on img at bounding box center [21, 419] width 15 height 15
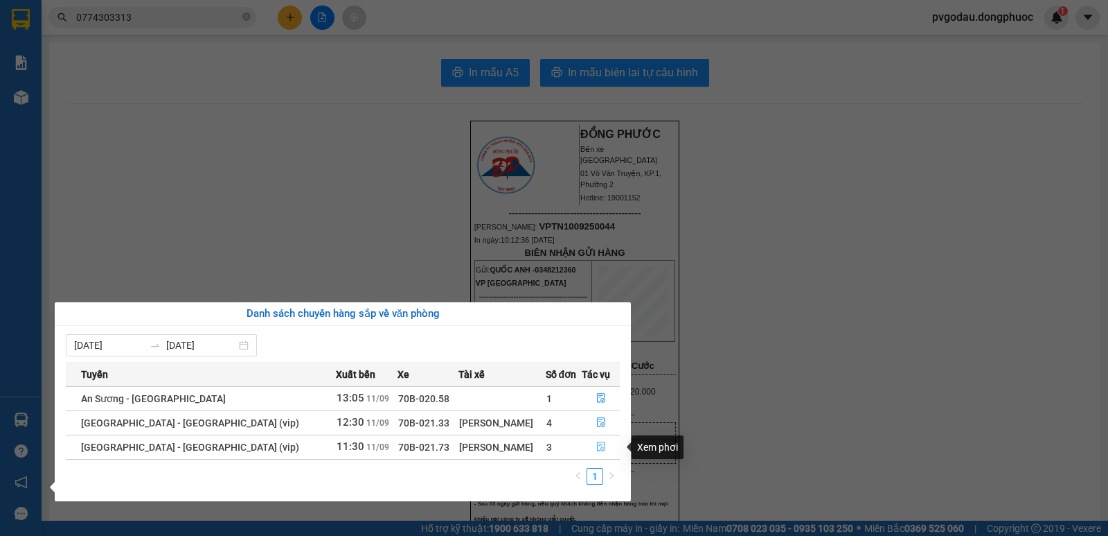
click at [588, 444] on button "button" at bounding box center [601, 447] width 37 height 22
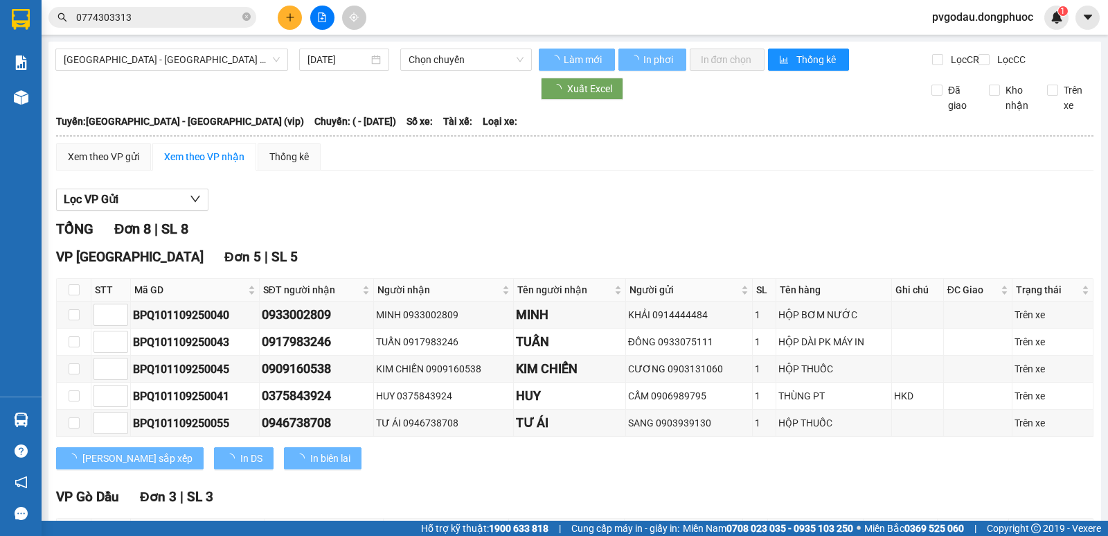
scroll to position [185, 0]
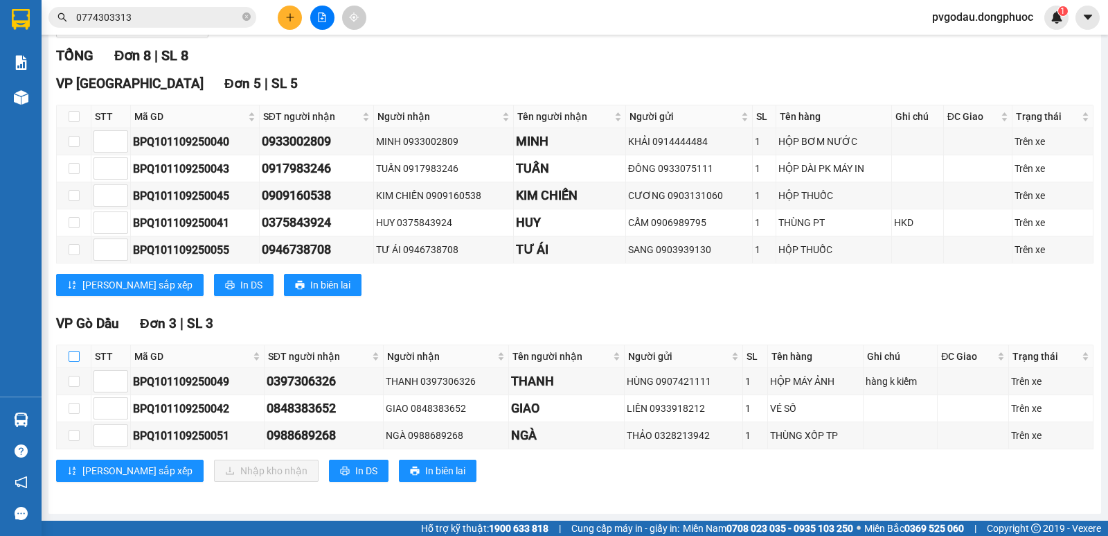
click at [77, 356] on input "checkbox" at bounding box center [74, 356] width 11 height 11
checkbox input "true"
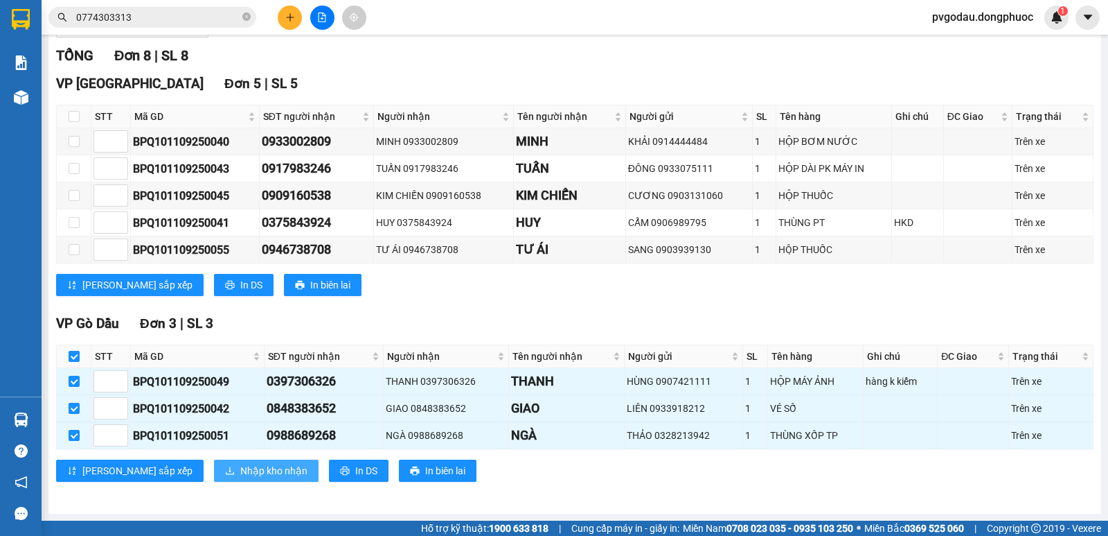
click at [240, 469] on span "Nhập kho nhận" at bounding box center [273, 470] width 67 height 15
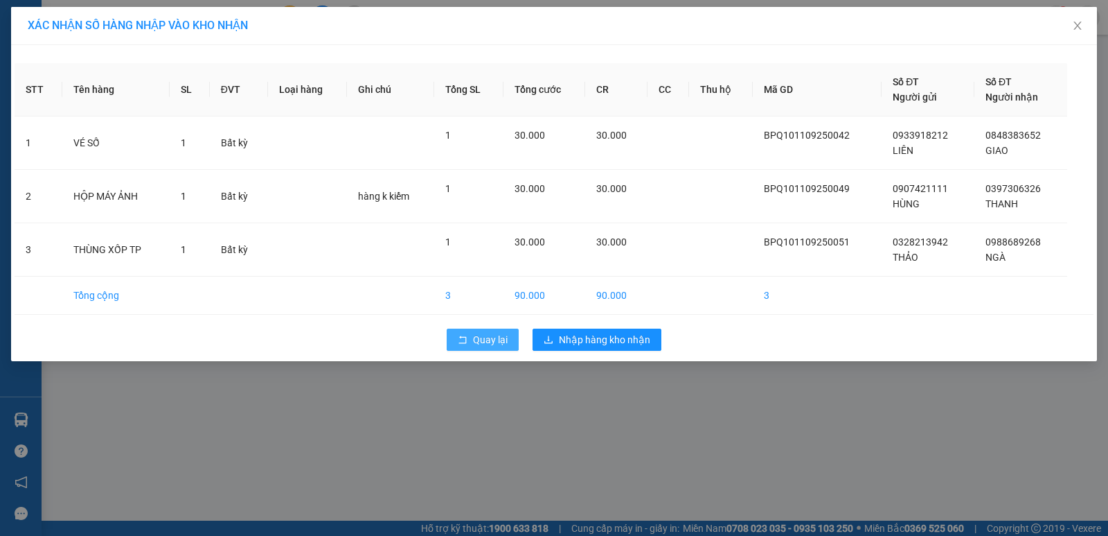
click at [484, 339] on span "Quay lại" at bounding box center [490, 339] width 35 height 15
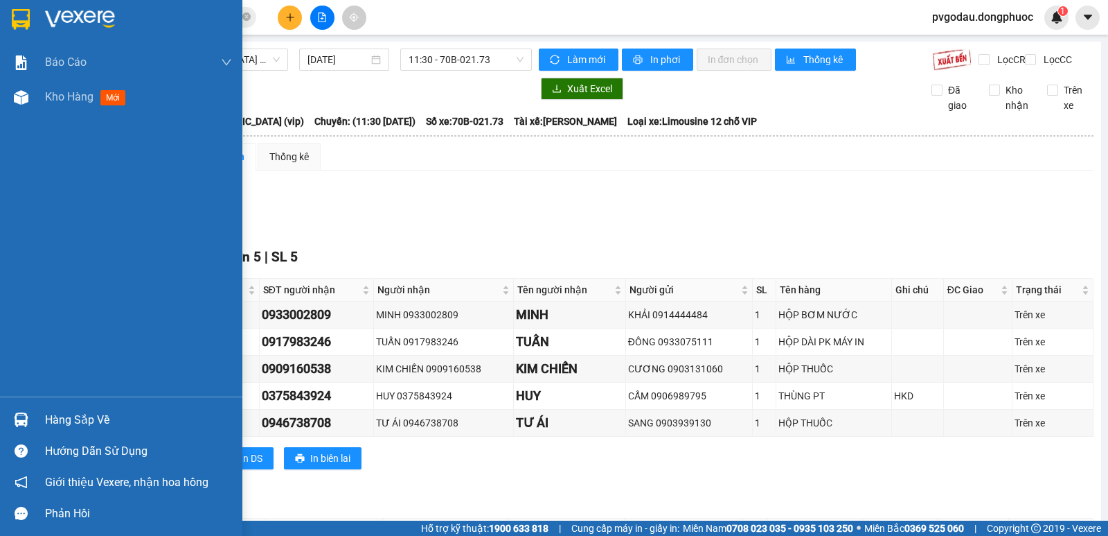
click at [20, 417] on img at bounding box center [21, 419] width 15 height 15
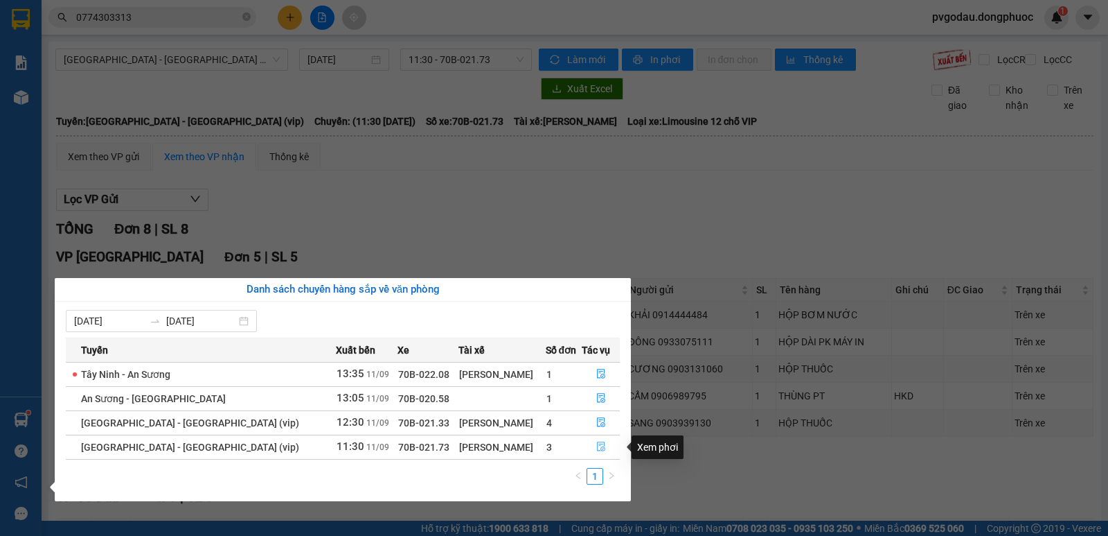
click at [597, 444] on icon "file-done" at bounding box center [602, 446] width 10 height 10
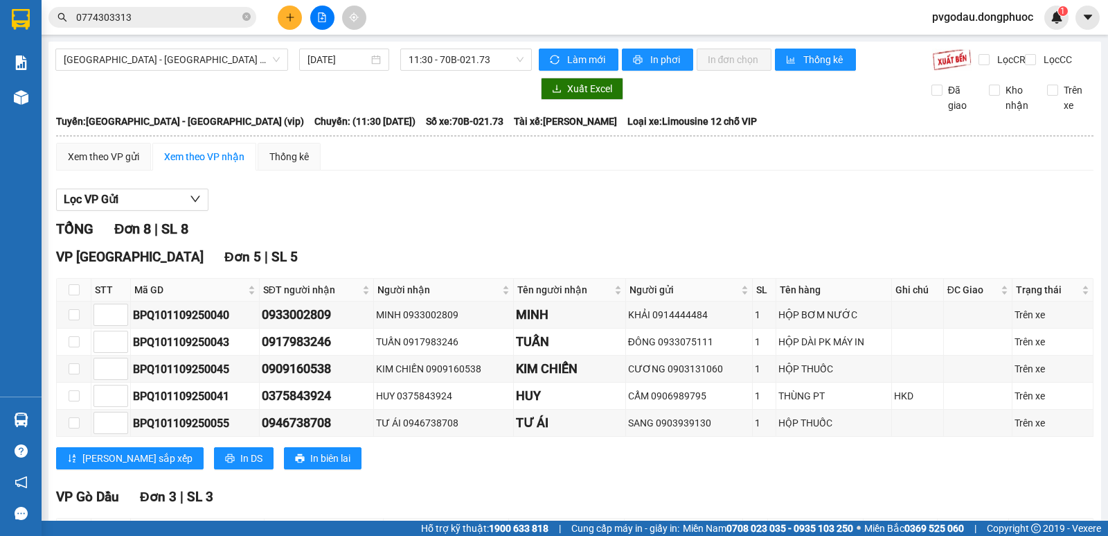
scroll to position [185, 0]
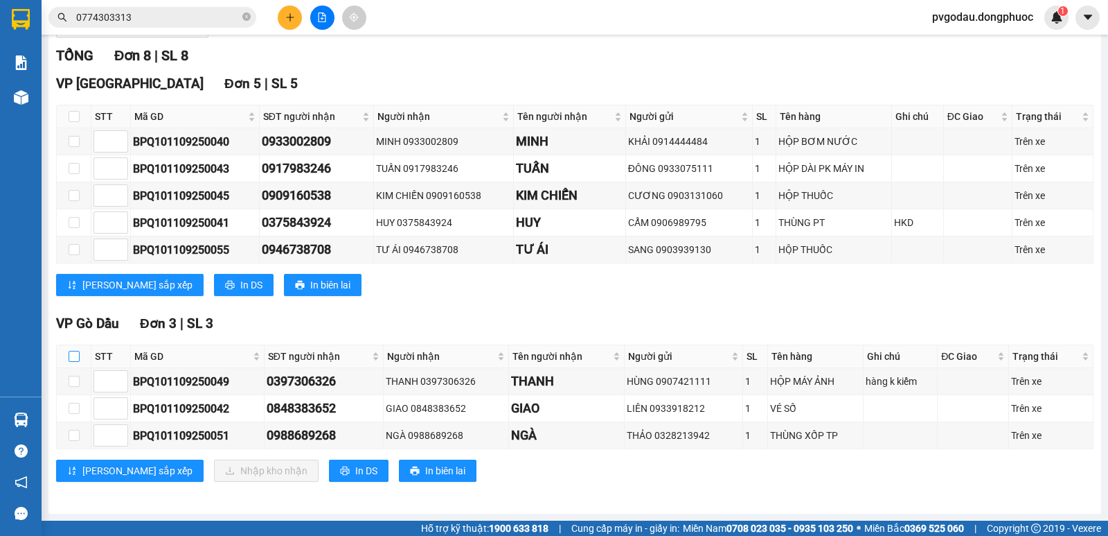
click at [74, 361] on input "checkbox" at bounding box center [74, 356] width 11 height 11
checkbox input "true"
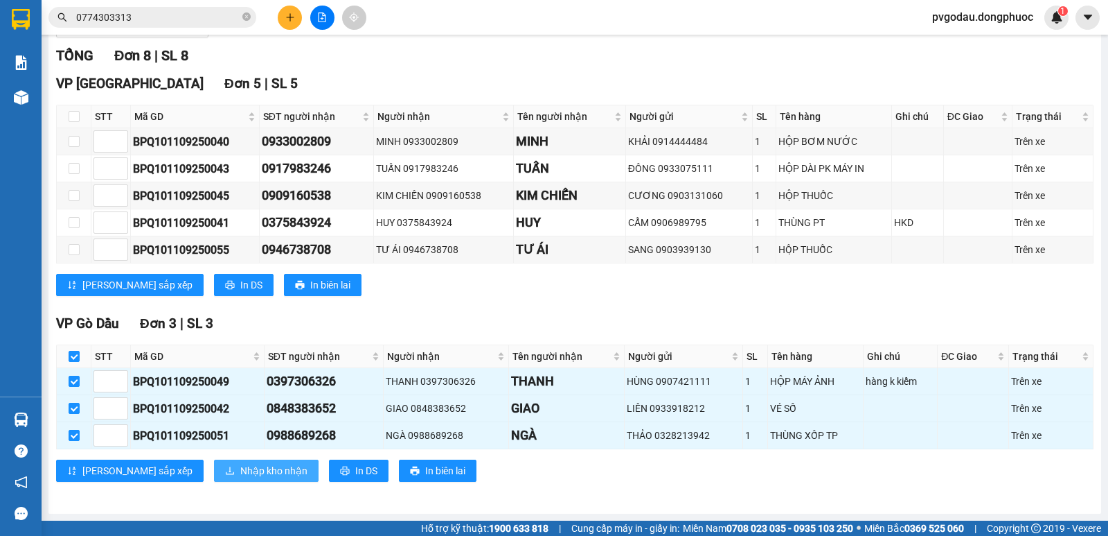
click at [240, 471] on span "Nhập kho nhận" at bounding box center [273, 470] width 67 height 15
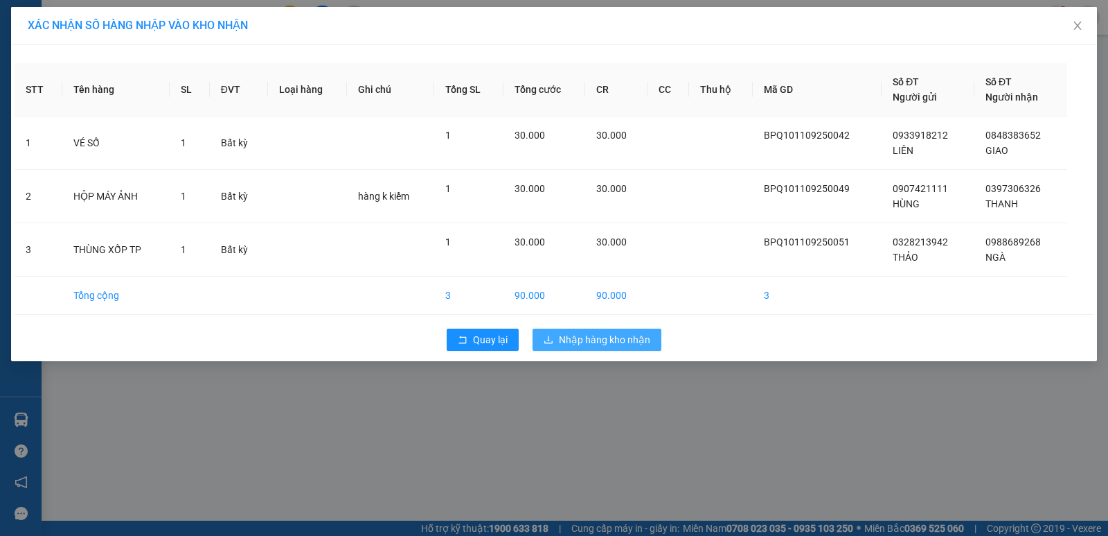
click at [623, 340] on span "Nhập hàng kho nhận" at bounding box center [604, 339] width 91 height 15
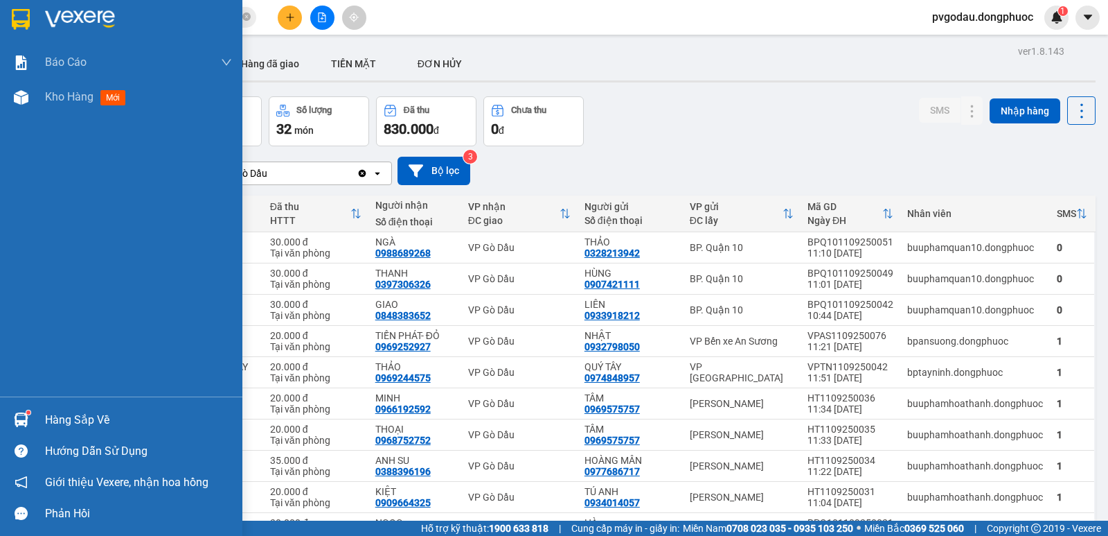
click at [35, 405] on div "Hàng sắp về" at bounding box center [121, 419] width 242 height 31
click at [37, 411] on div "Báo cáo Mẫu 1: Báo cáo dòng tiền theo nhân viên Mẫu 1: Báo cáo dòng tiền theo n…" at bounding box center [121, 268] width 242 height 536
click at [38, 412] on div "Hàng sắp về" at bounding box center [121, 419] width 242 height 31
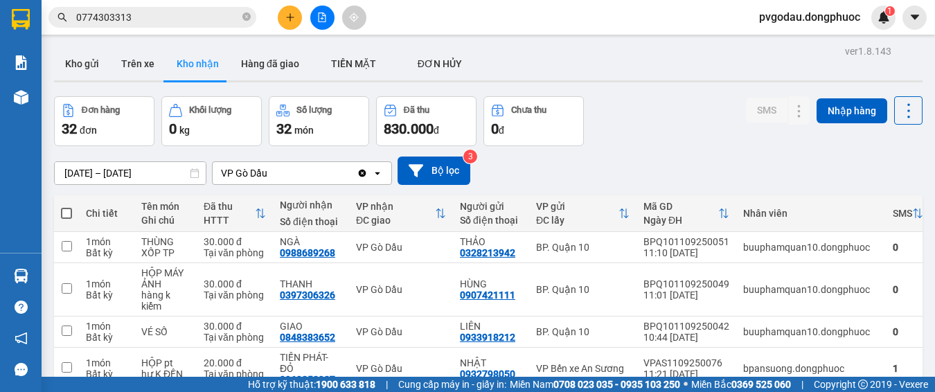
click at [483, 78] on section "Kết quả tìm kiếm ( 1 ) Bộ lọc Mã ĐH Trạng thái Món hàng Tổng cước Chưa cước Nhã…" at bounding box center [467, 196] width 935 height 392
click at [483, 78] on div "Kho gửi Trên xe Kho nhận Hàng đã giao TIỀN MẶT ĐƠN HỦY" at bounding box center [488, 65] width 869 height 37
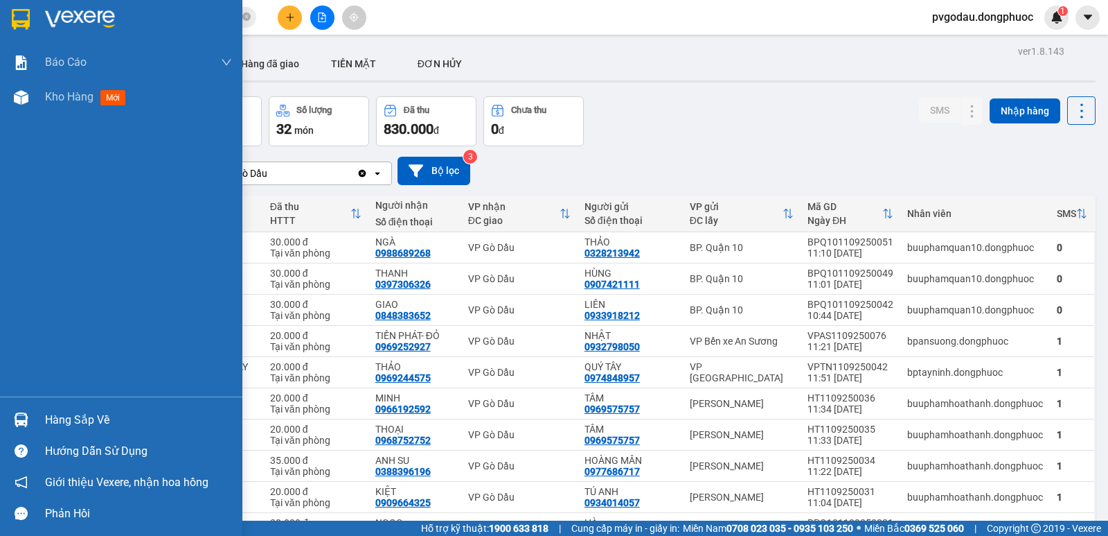
click at [10, 415] on div at bounding box center [21, 419] width 24 height 24
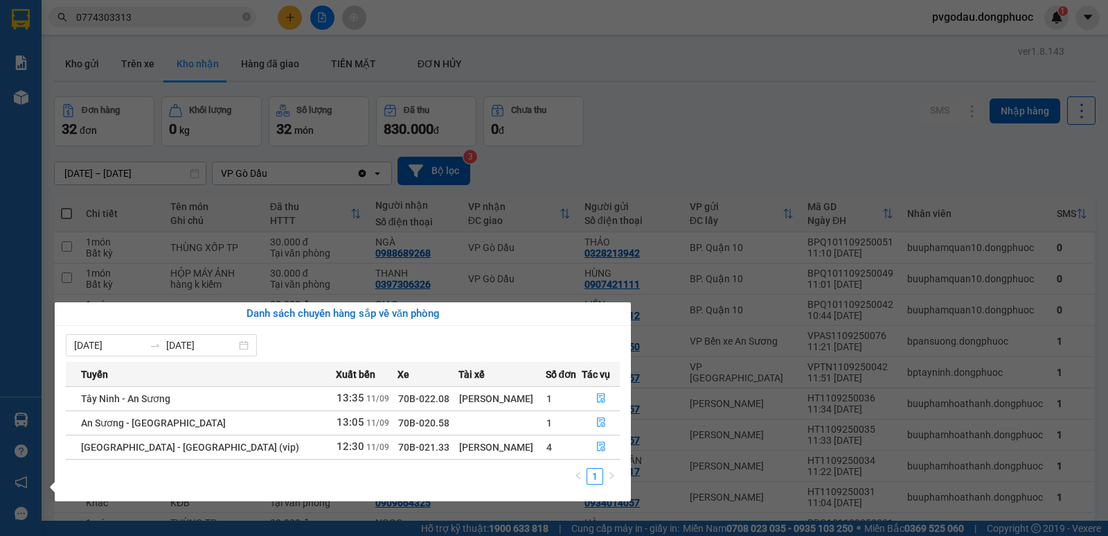
click at [621, 139] on section "Kết quả tìm kiếm ( 1 ) Bộ lọc Mã ĐH Trạng thái Món hàng Tổng cước Chưa cước Nhã…" at bounding box center [554, 268] width 1108 height 536
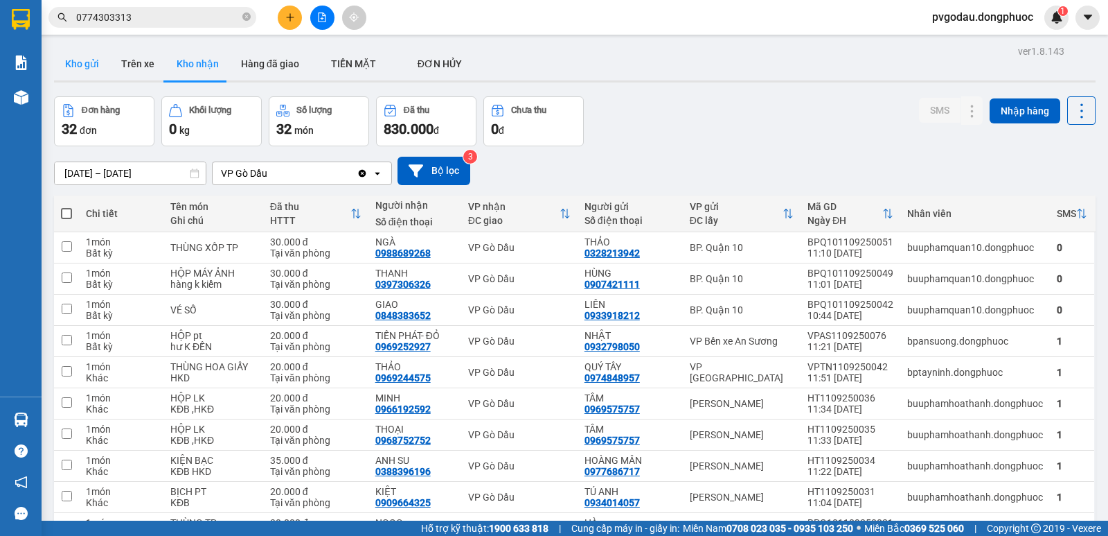
click at [91, 65] on button "Kho gửi" at bounding box center [82, 63] width 56 height 33
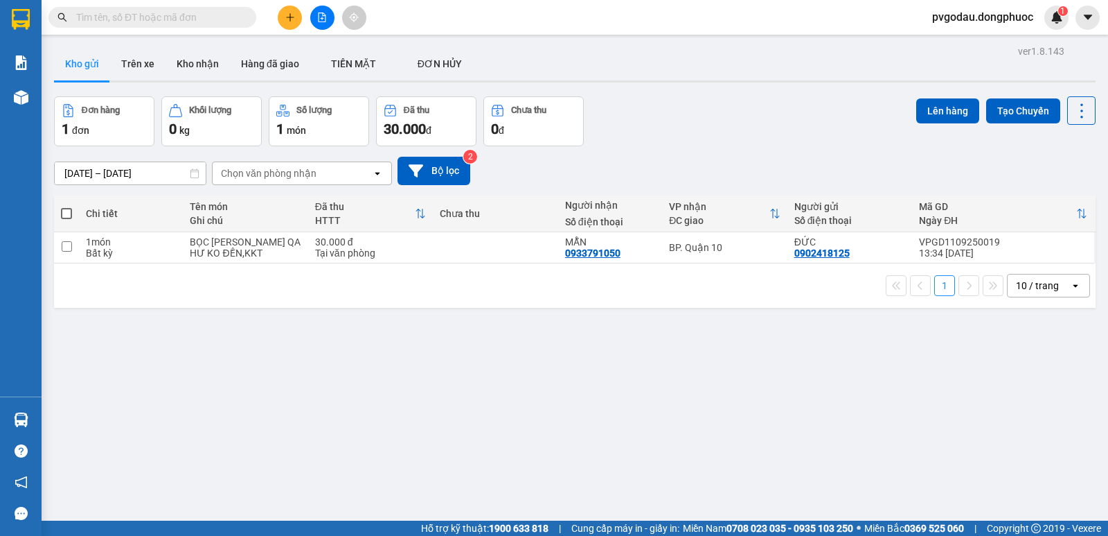
click at [146, 17] on input "text" at bounding box center [158, 17] width 164 height 15
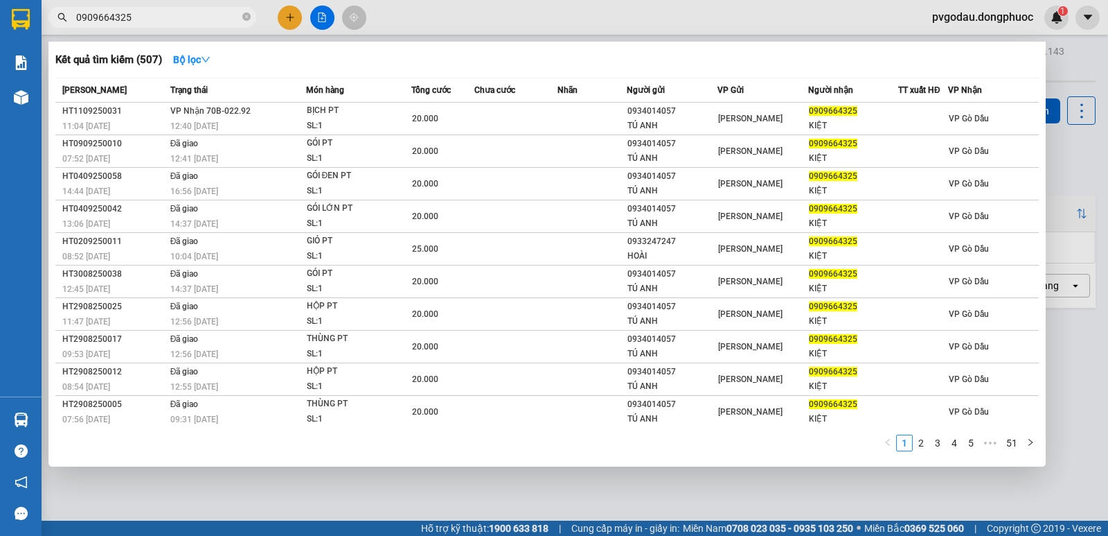
type input "0909664325"
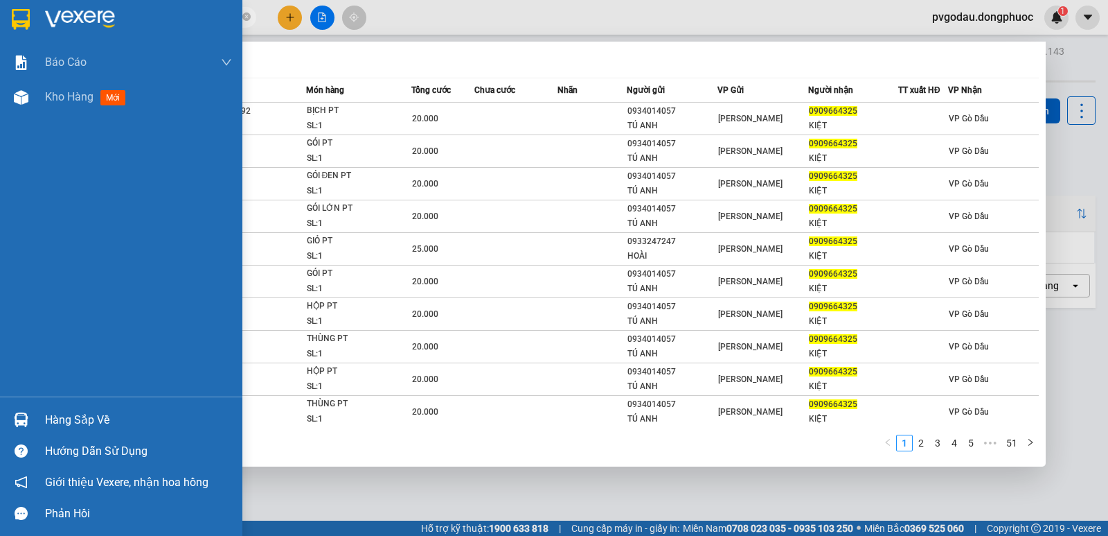
click at [33, 421] on div at bounding box center [21, 419] width 24 height 24
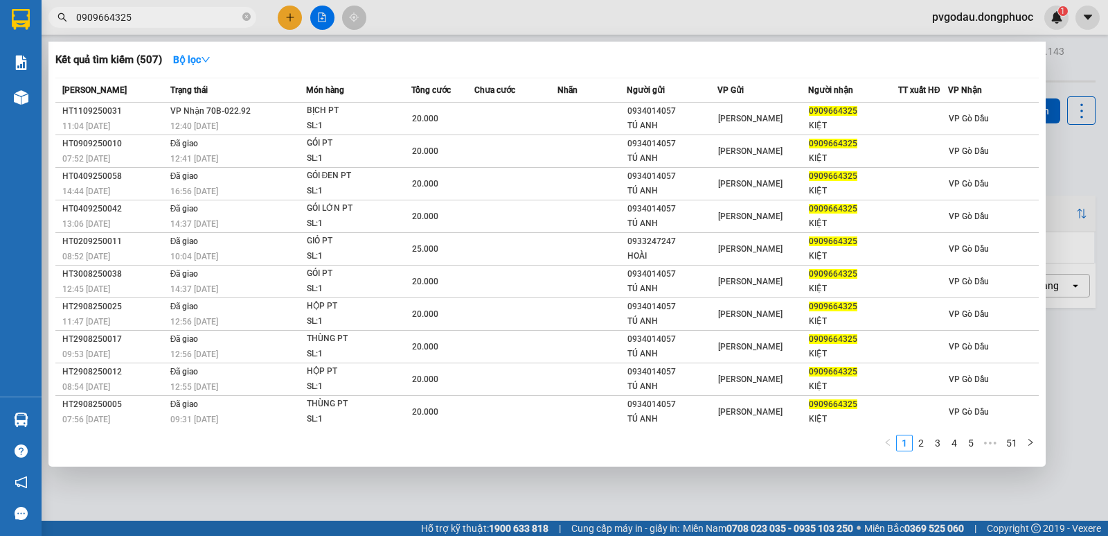
click at [256, 48] on section "Kết quả [PERSON_NAME] ( 507 ) Bộ lọc Mã ĐH Trạng thái Món hàng Tổng [PERSON_NAM…" at bounding box center [554, 268] width 1108 height 536
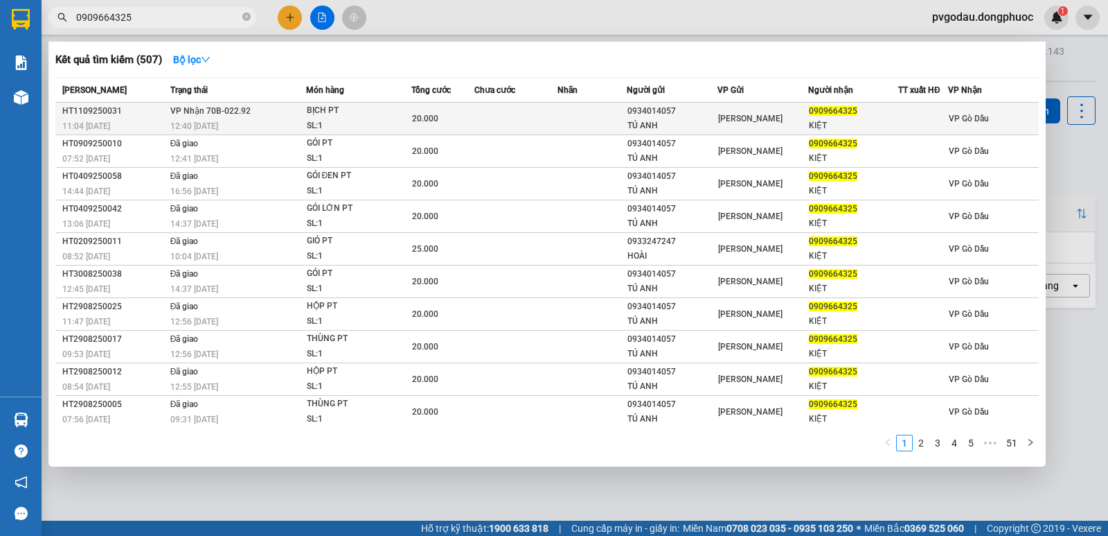
click at [218, 119] on div "12:40 [DATE]" at bounding box center [237, 125] width 135 height 15
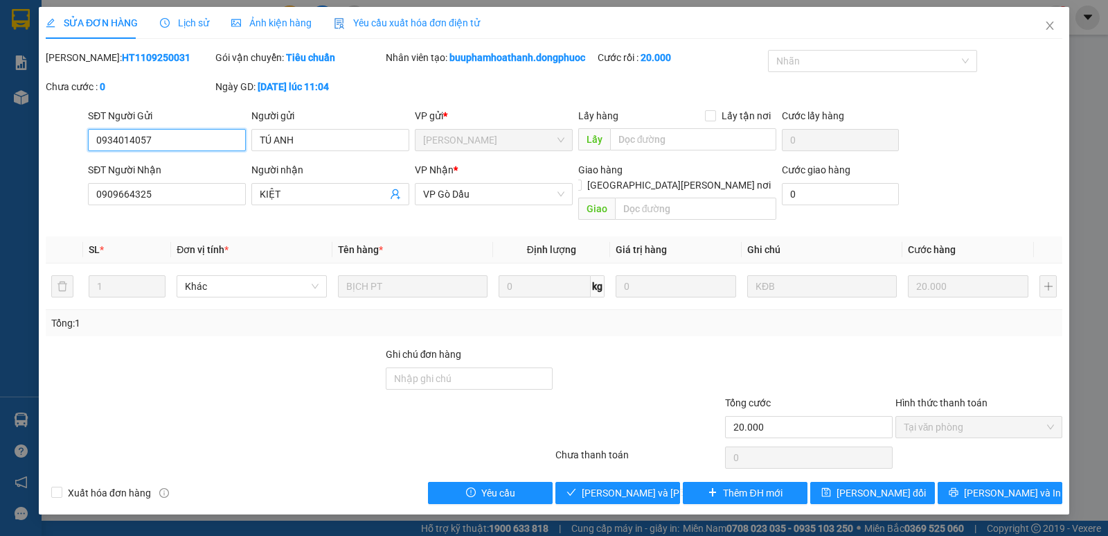
type input "0934014057"
type input "TÚ ANH"
type input "0909664325"
type input "KIỆT"
type input "20.000"
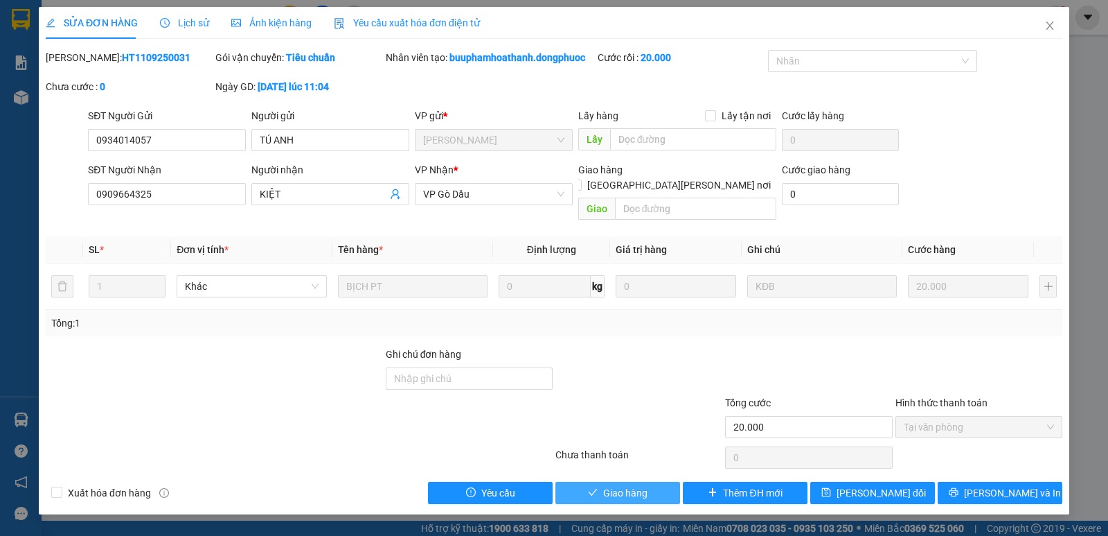
click at [627, 485] on span "Giao hàng" at bounding box center [625, 492] width 44 height 15
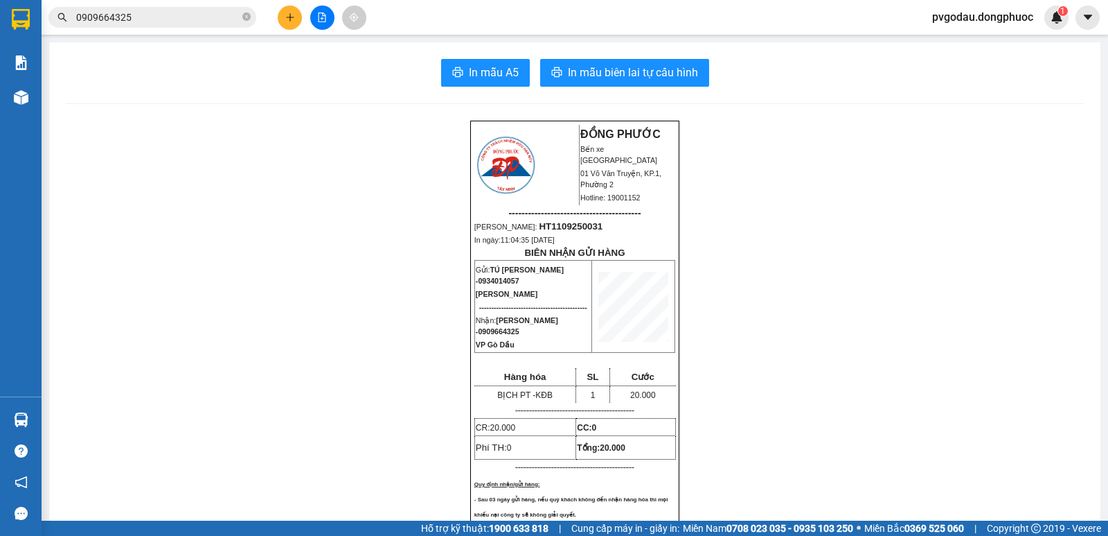
click at [159, 15] on input "0909664325" at bounding box center [158, 17] width 164 height 15
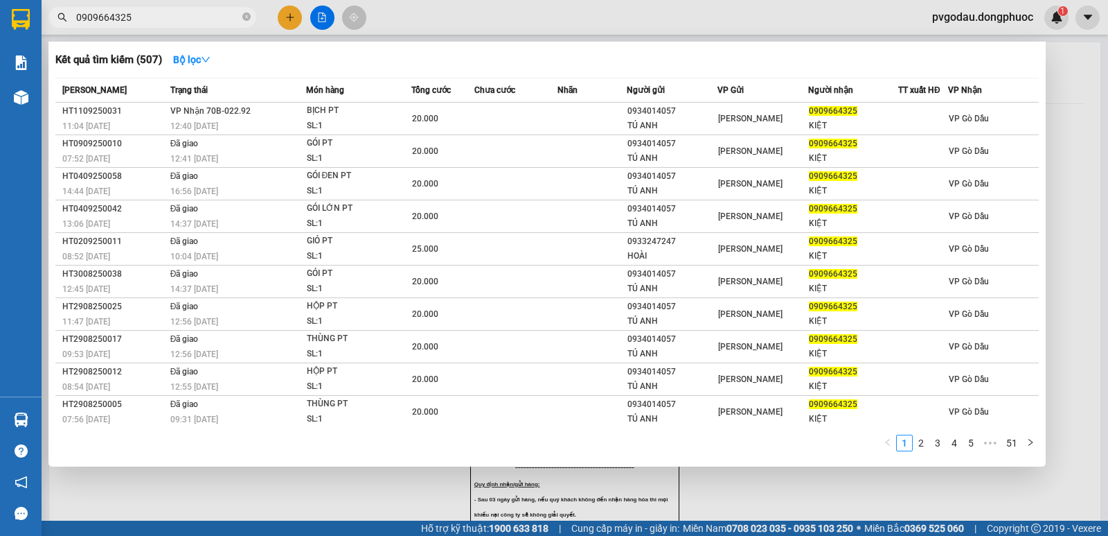
click at [159, 15] on input "0909664325" at bounding box center [158, 17] width 164 height 15
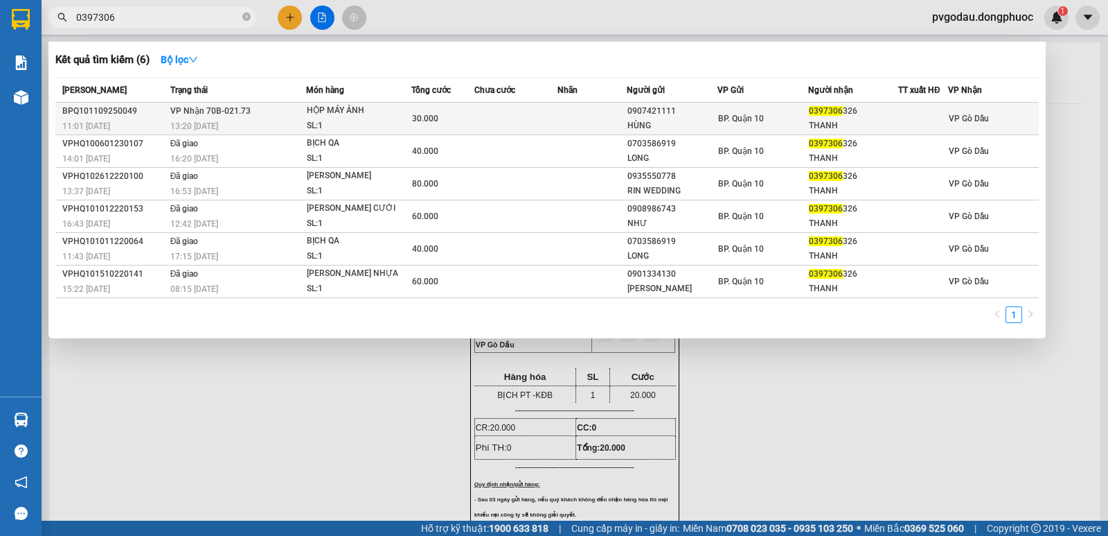
type input "0397306"
click at [312, 118] on div "SL: 1" at bounding box center [359, 125] width 104 height 15
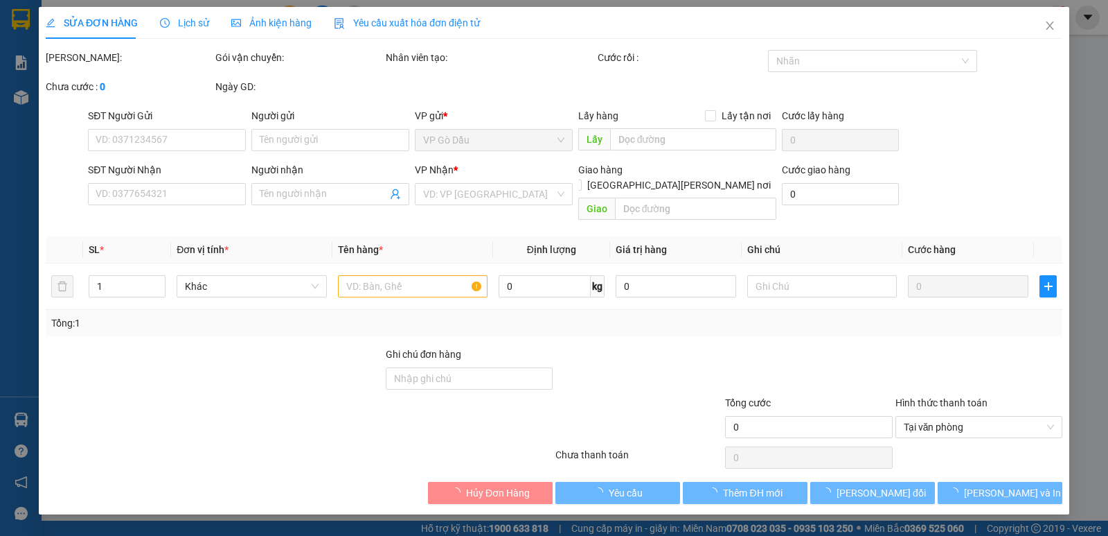
type input "0907421111"
type input "HÙNG"
type input "0397306326"
type input "THANH"
type input "30.000"
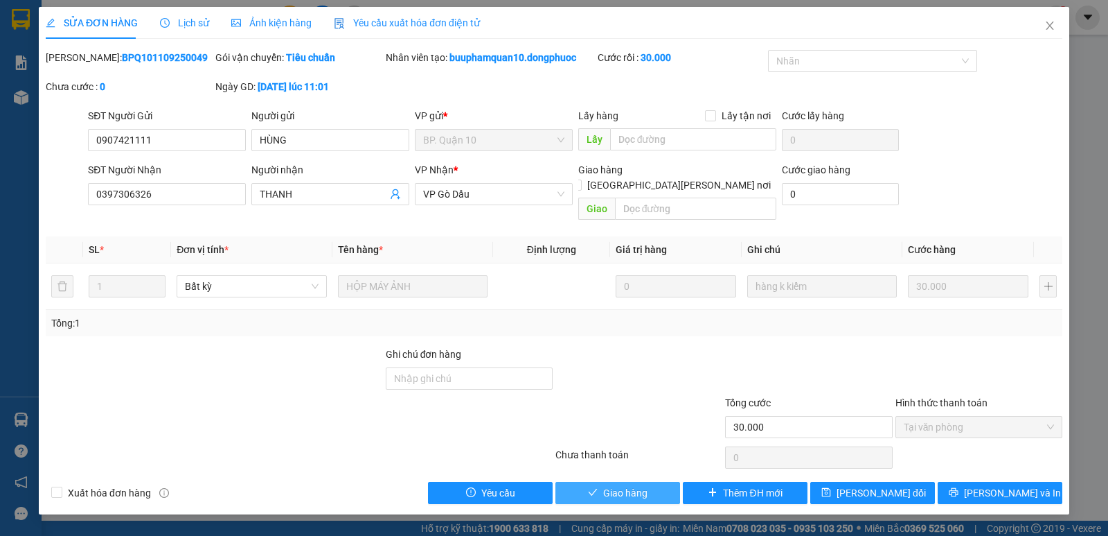
click at [588, 482] on button "Giao hàng" at bounding box center [618, 493] width 125 height 22
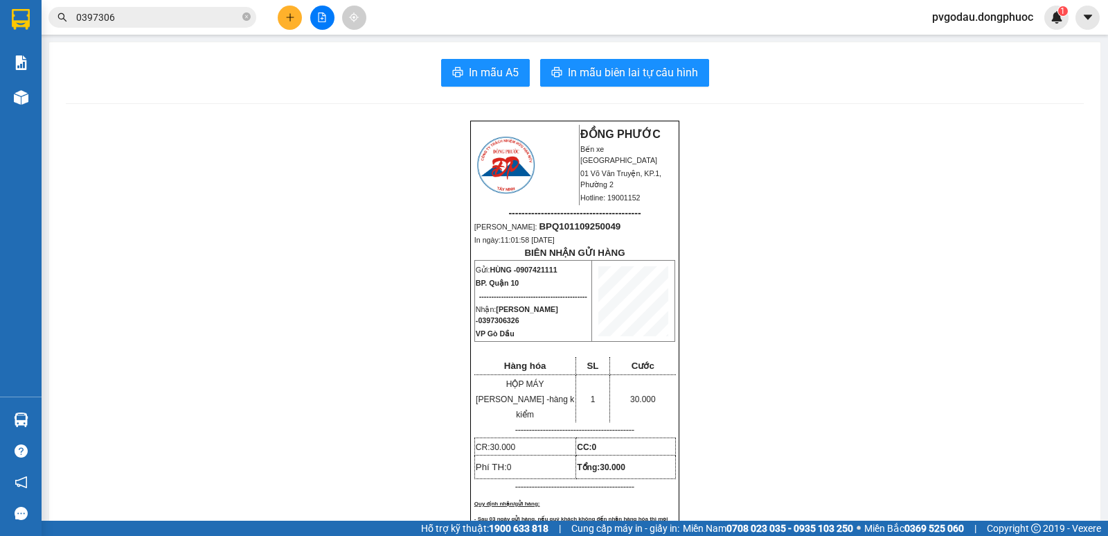
click at [160, 19] on input "0397306" at bounding box center [158, 17] width 164 height 15
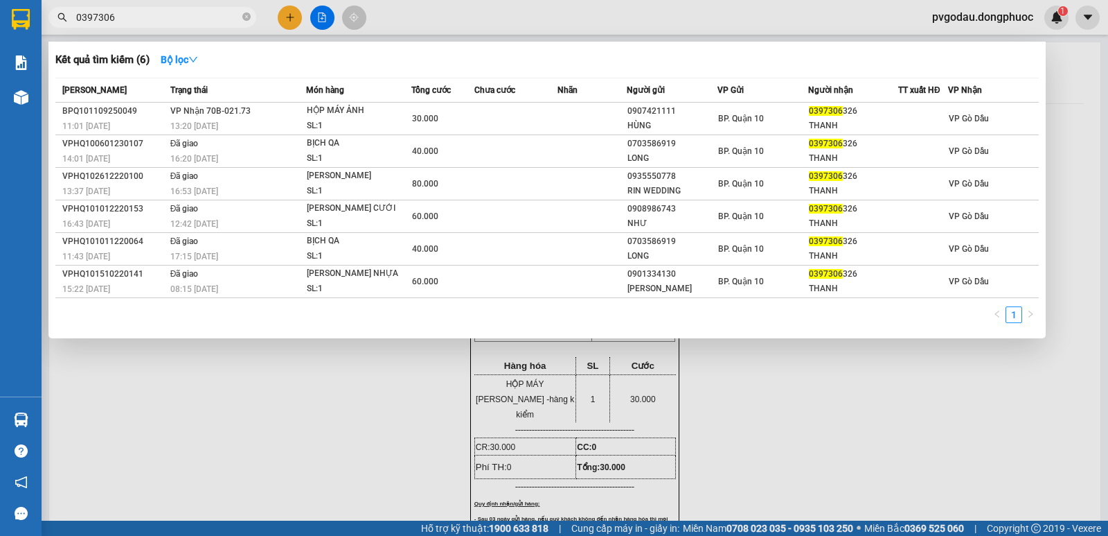
click at [160, 19] on input "0397306" at bounding box center [158, 17] width 164 height 15
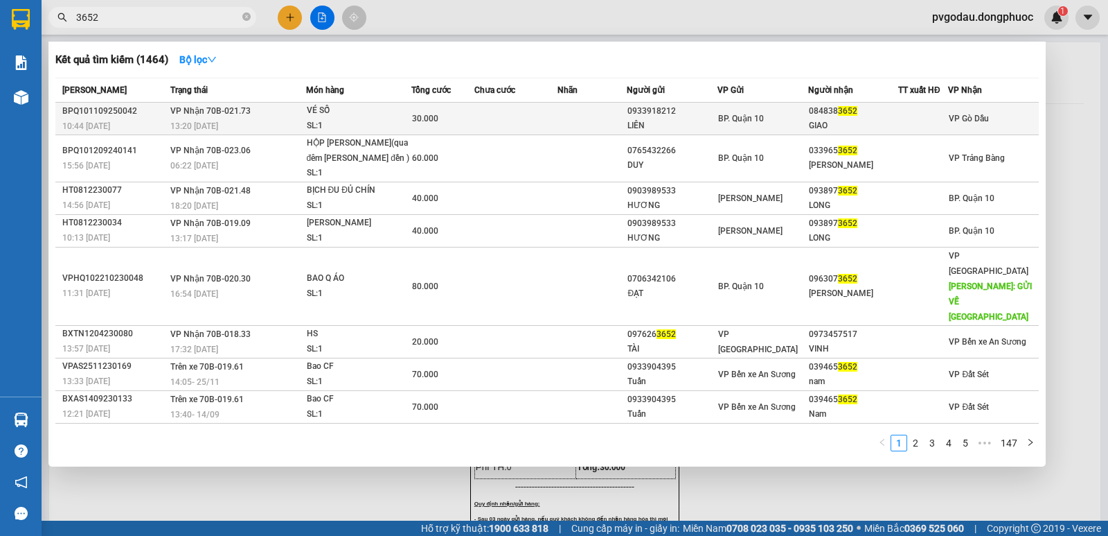
type input "3652"
click at [293, 118] on td "[PERSON_NAME] 70B-021.73 13:20 [DATE]" at bounding box center [236, 119] width 139 height 33
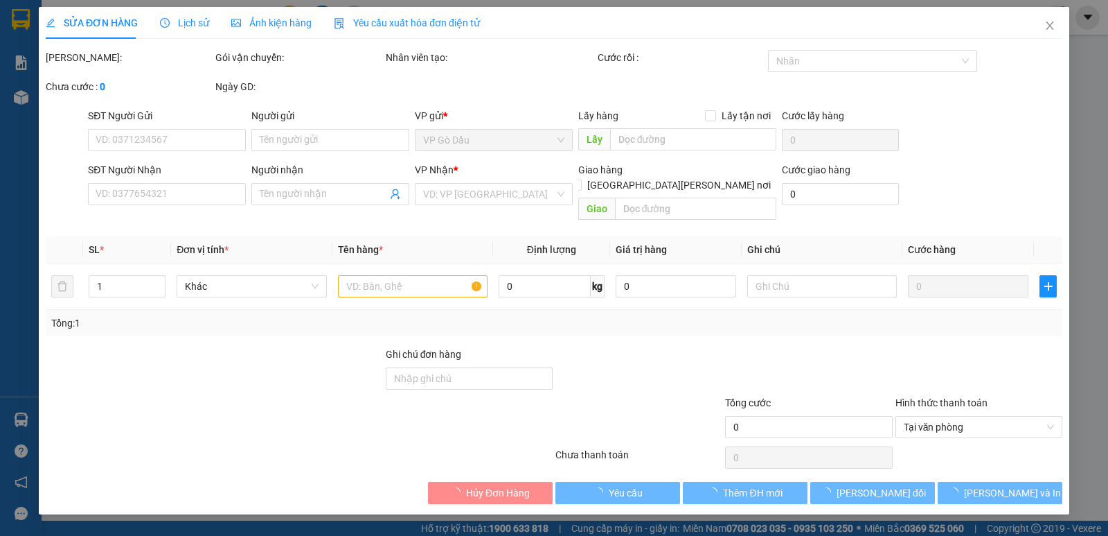
type input "0933918212"
type input "LIÊN"
type input "0848383652"
type input "GIAO"
type input "30.000"
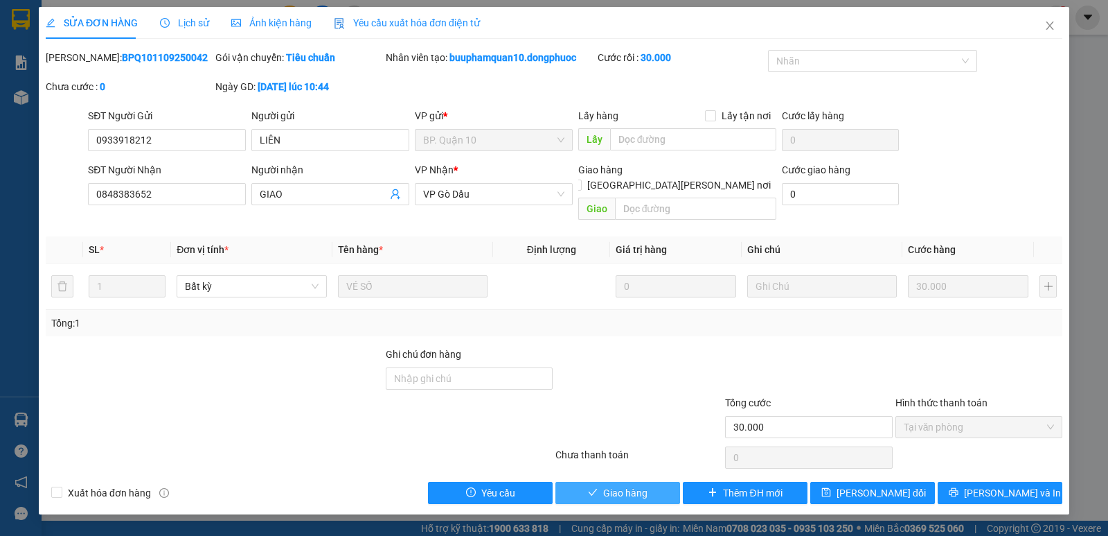
click at [616, 485] on span "Giao hàng" at bounding box center [625, 492] width 44 height 15
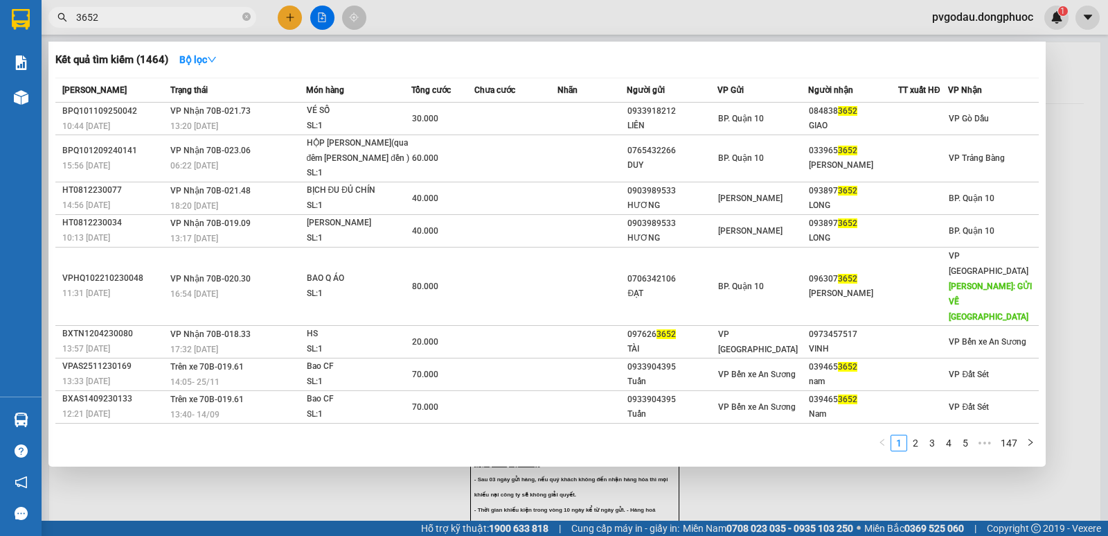
click at [190, 17] on input "3652" at bounding box center [158, 17] width 164 height 15
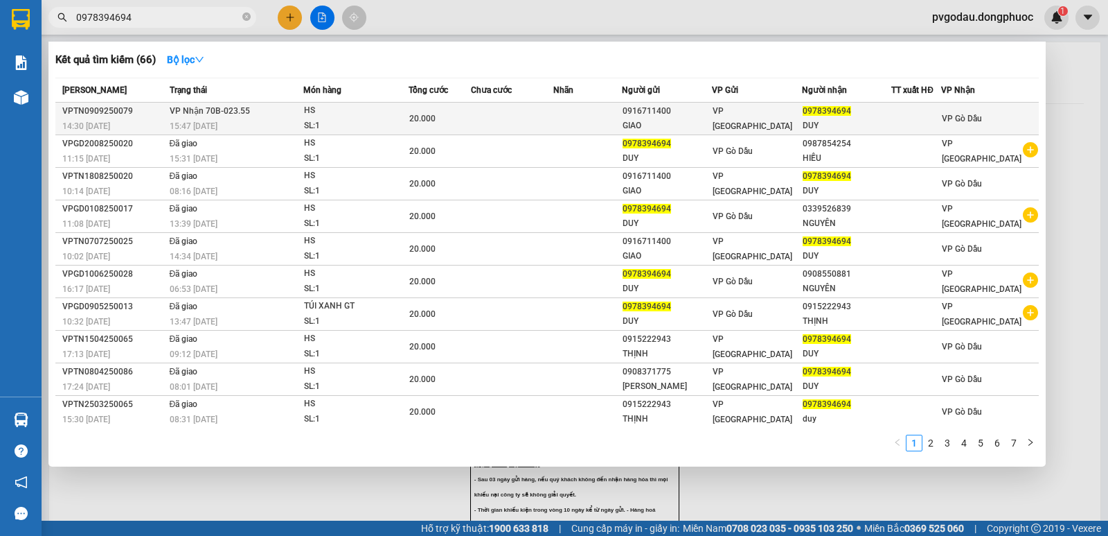
type input "0978394694"
click at [314, 125] on div "SL: 1" at bounding box center [356, 125] width 104 height 15
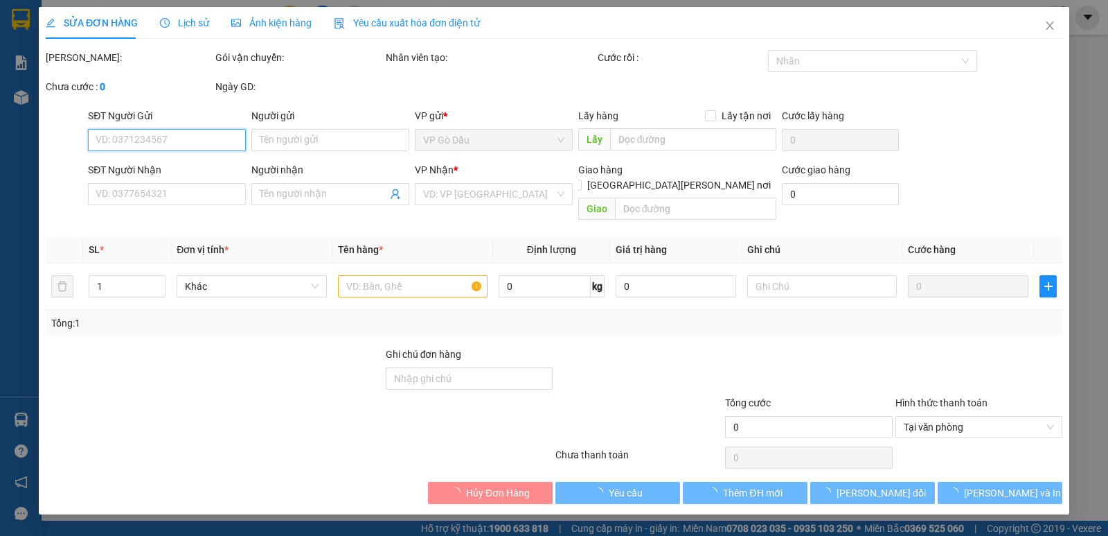
type input "0916711400"
type input "GIAO"
type input "0978394694"
type input "DUY"
type input "20.000"
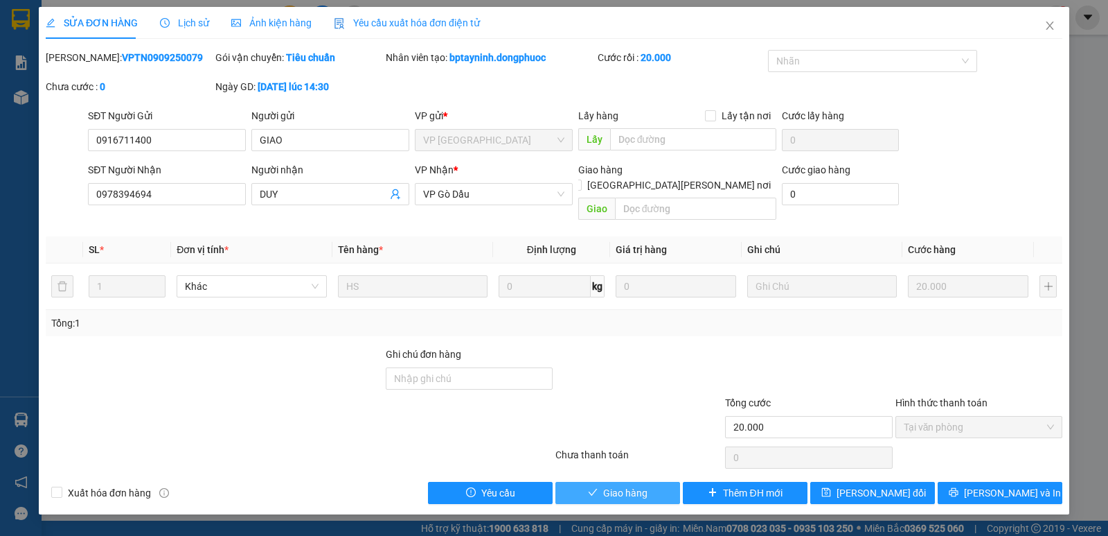
click at [626, 485] on span "Giao hàng" at bounding box center [625, 492] width 44 height 15
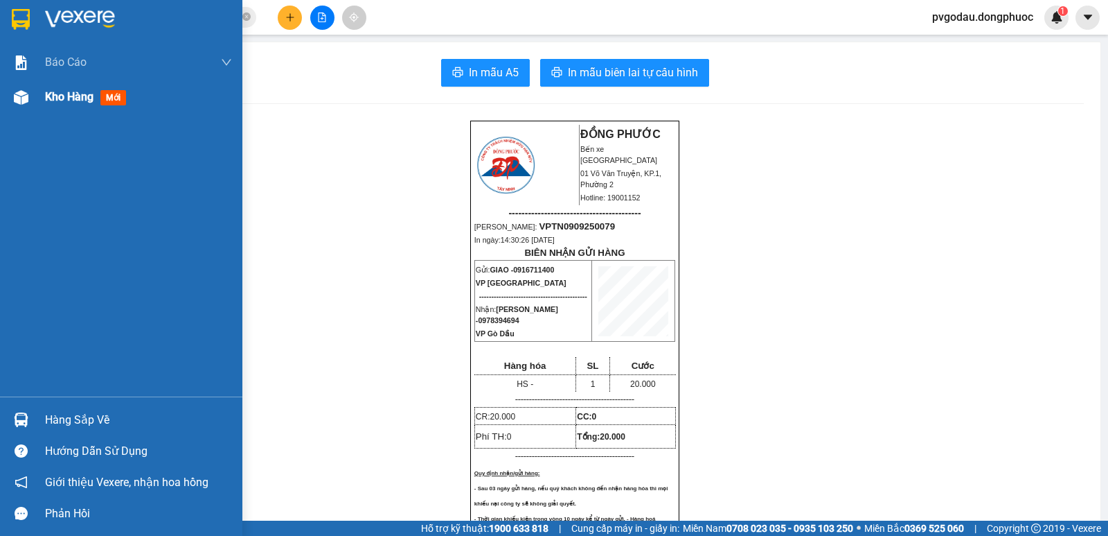
click at [36, 107] on div "Kho hàng mới" at bounding box center [121, 97] width 242 height 35
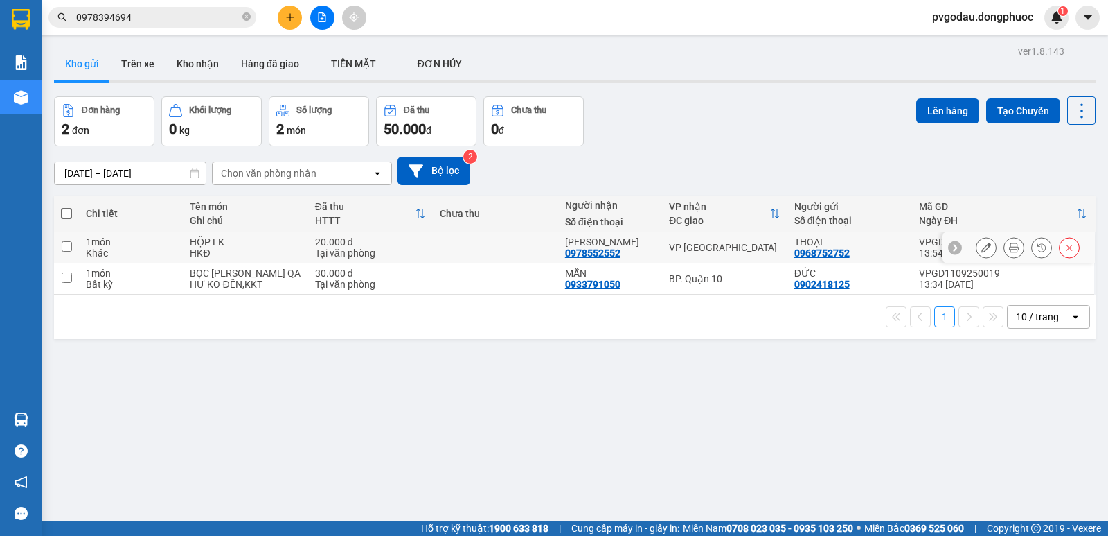
click at [698, 249] on div "VP [GEOGRAPHIC_DATA]" at bounding box center [724, 247] width 111 height 11
checkbox input "true"
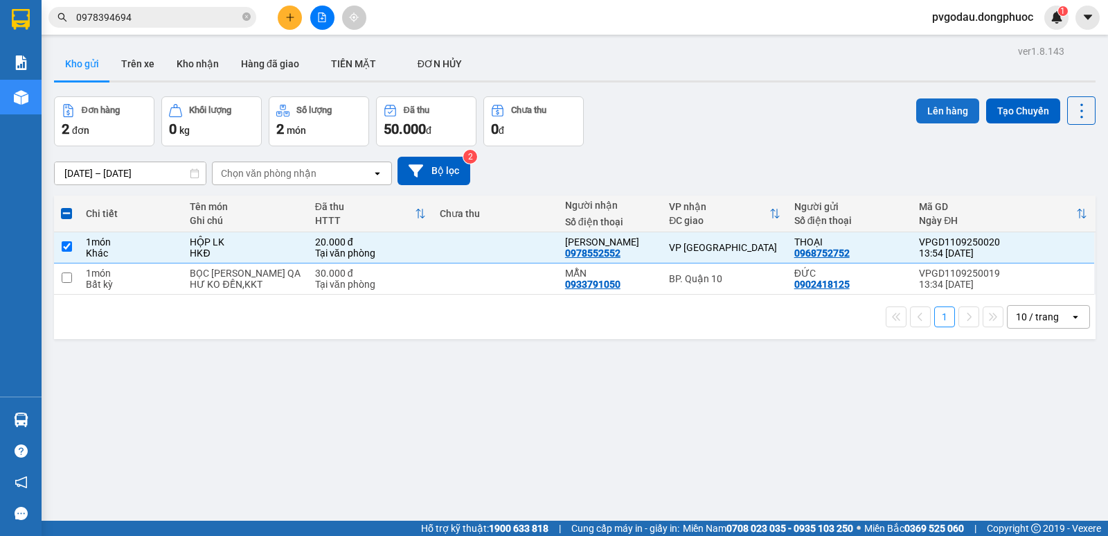
click at [936, 118] on button "Lên hàng" at bounding box center [948, 110] width 63 height 25
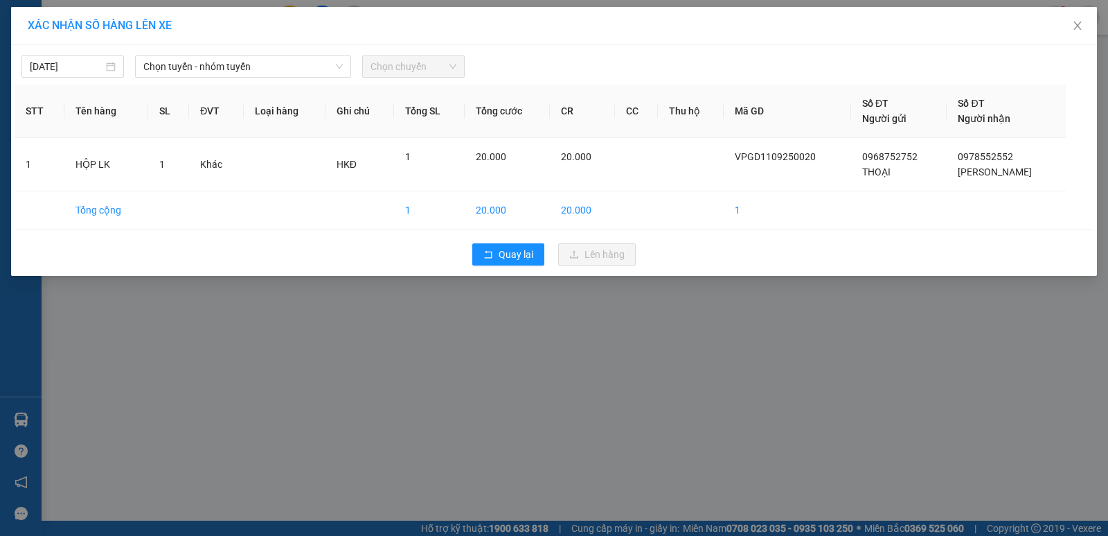
click at [229, 48] on div "[DATE] [PERSON_NAME] - nhóm [PERSON_NAME] chuyến" at bounding box center [554, 62] width 1079 height 29
click at [234, 66] on span "Chọn tuyến - nhóm tuyến" at bounding box center [243, 66] width 200 height 21
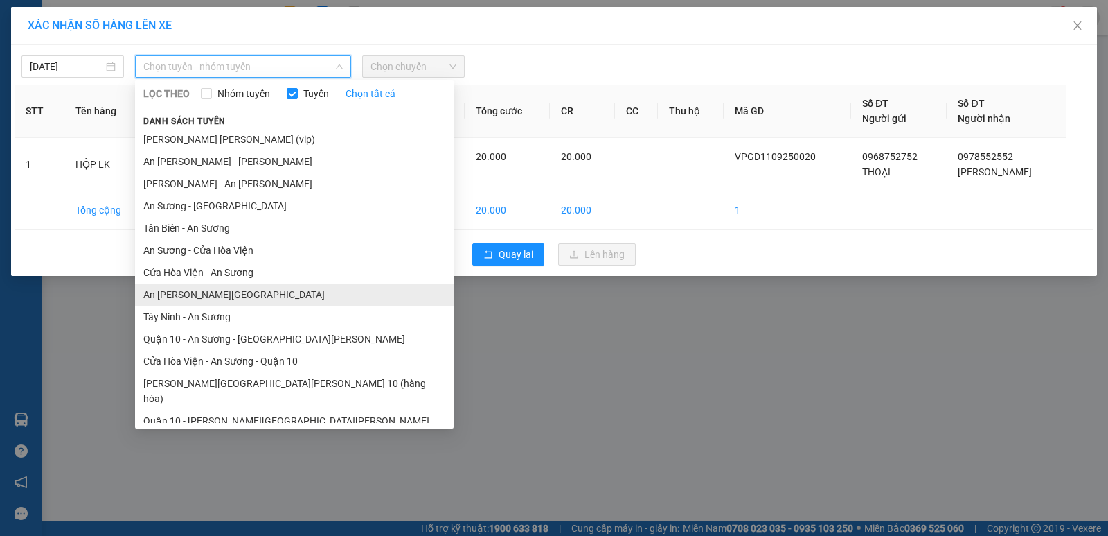
click at [238, 292] on li "An Sương - Tây Ninh" at bounding box center [294, 294] width 319 height 22
click at [238, 292] on div "XÁC NHẬN SỐ HÀNG LÊN XE 11/09/2025 Chọn tuyến - nhóm tuyến LỌC THEO Nhóm tuyến …" at bounding box center [554, 268] width 1108 height 536
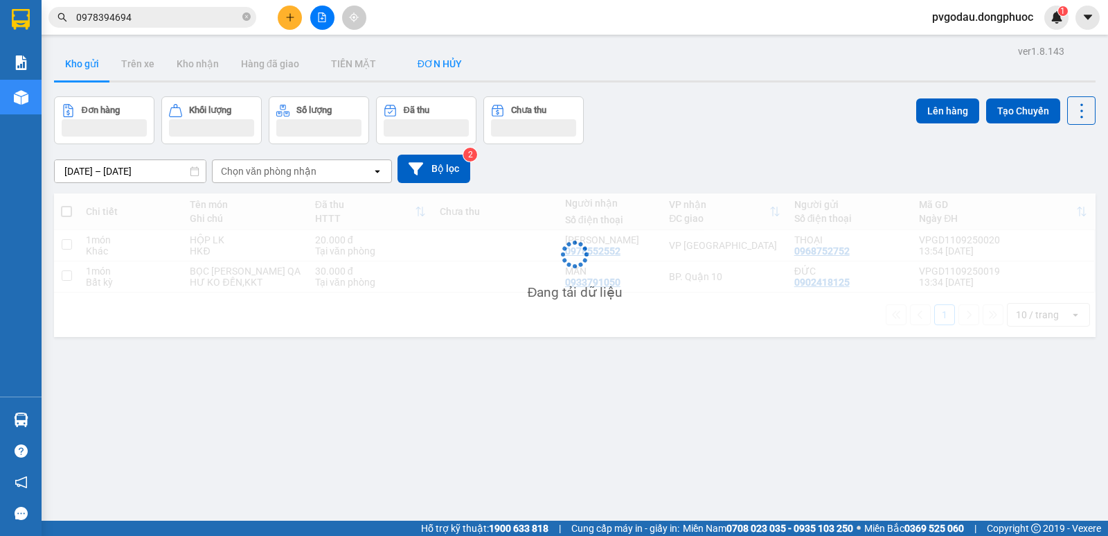
click at [409, 75] on button "ĐƠN HỦY" at bounding box center [440, 63] width 86 height 33
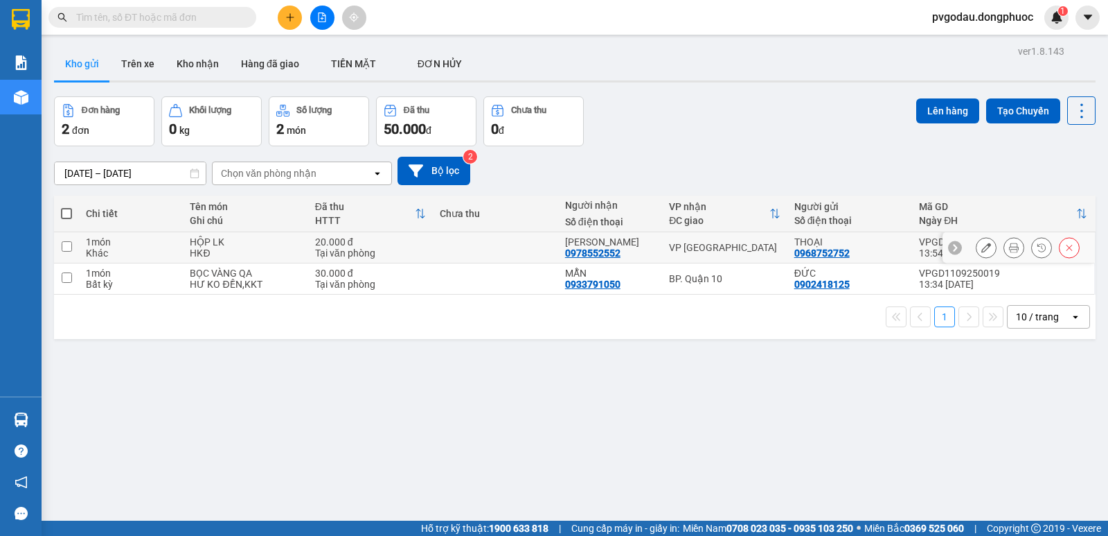
click at [490, 251] on td at bounding box center [495, 247] width 125 height 31
checkbox input "true"
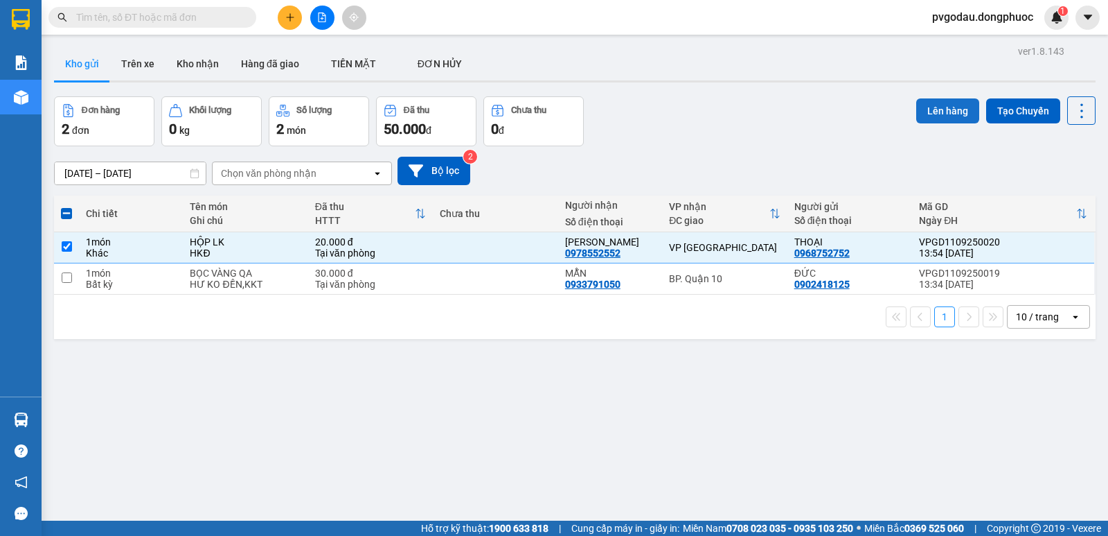
click at [925, 119] on button "Lên hàng" at bounding box center [948, 110] width 63 height 25
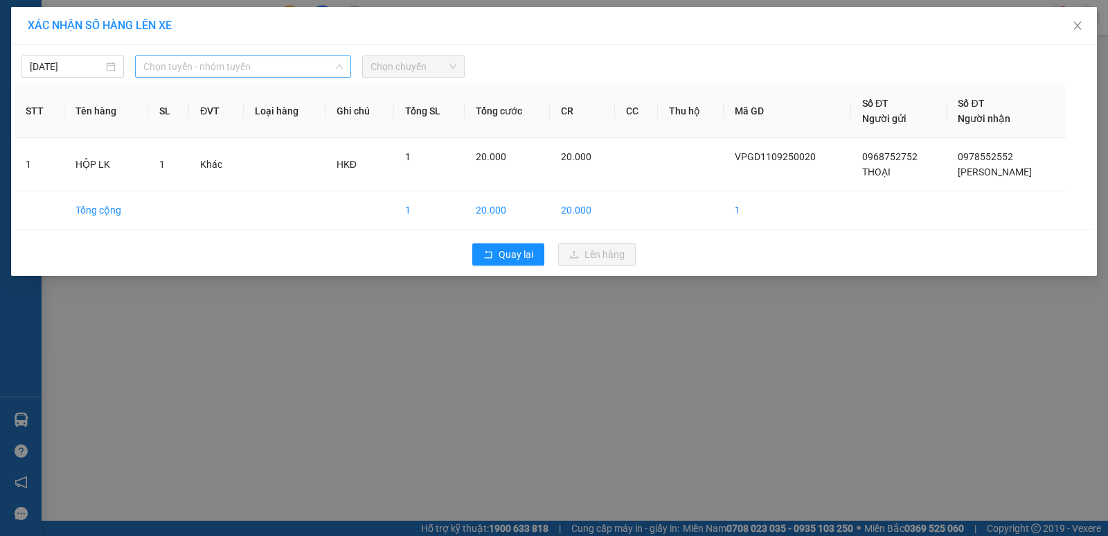
click at [185, 62] on span "Chọn tuyến - nhóm tuyến" at bounding box center [243, 66] width 200 height 21
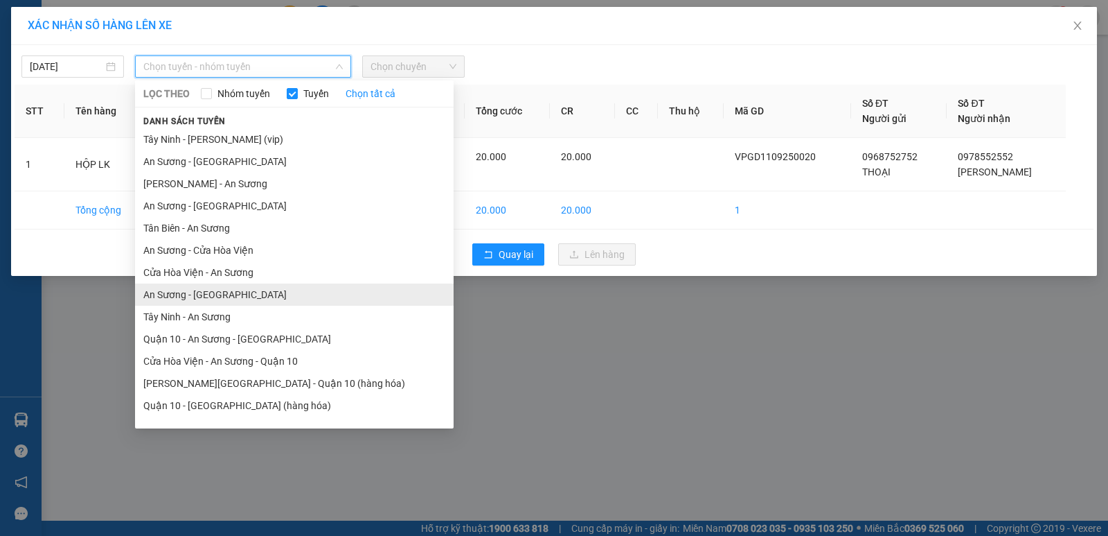
click at [209, 291] on li "An Sương - [GEOGRAPHIC_DATA]" at bounding box center [294, 294] width 319 height 22
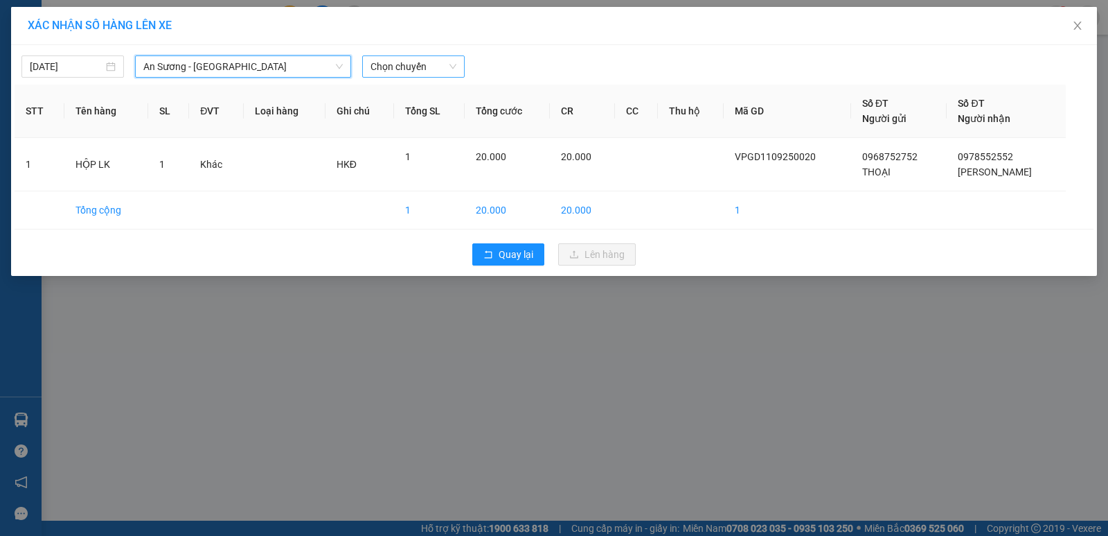
click at [432, 69] on span "Chọn chuyến" at bounding box center [414, 66] width 86 height 21
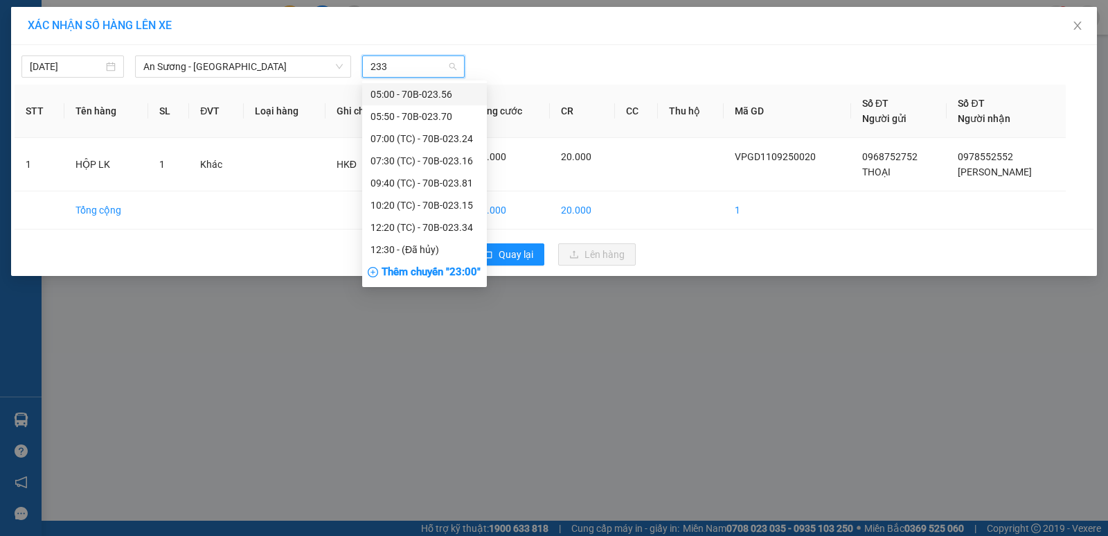
type input "2334"
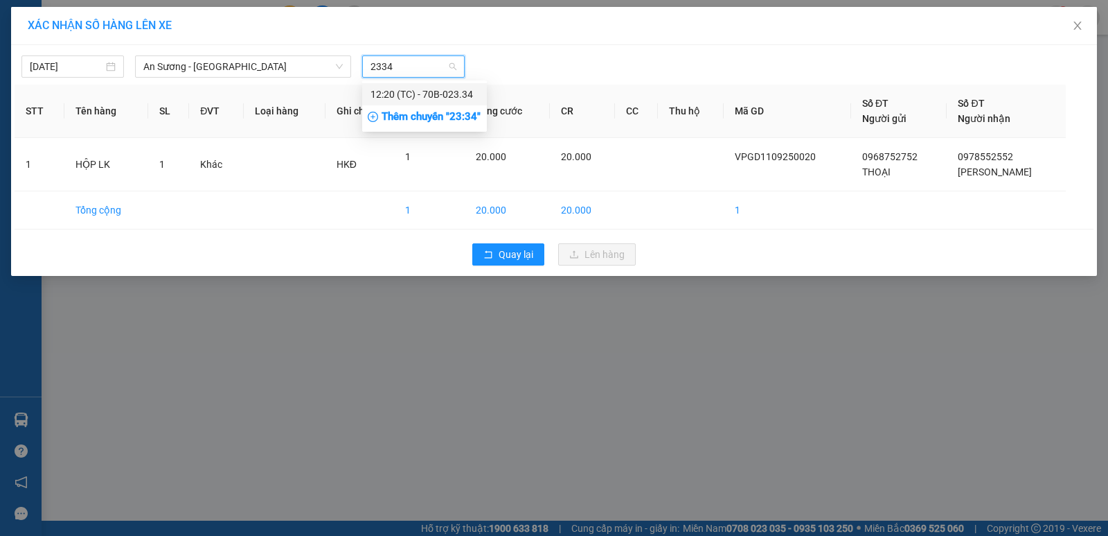
click at [427, 97] on div "12:20 (TC) - 70B-023.34" at bounding box center [425, 94] width 108 height 15
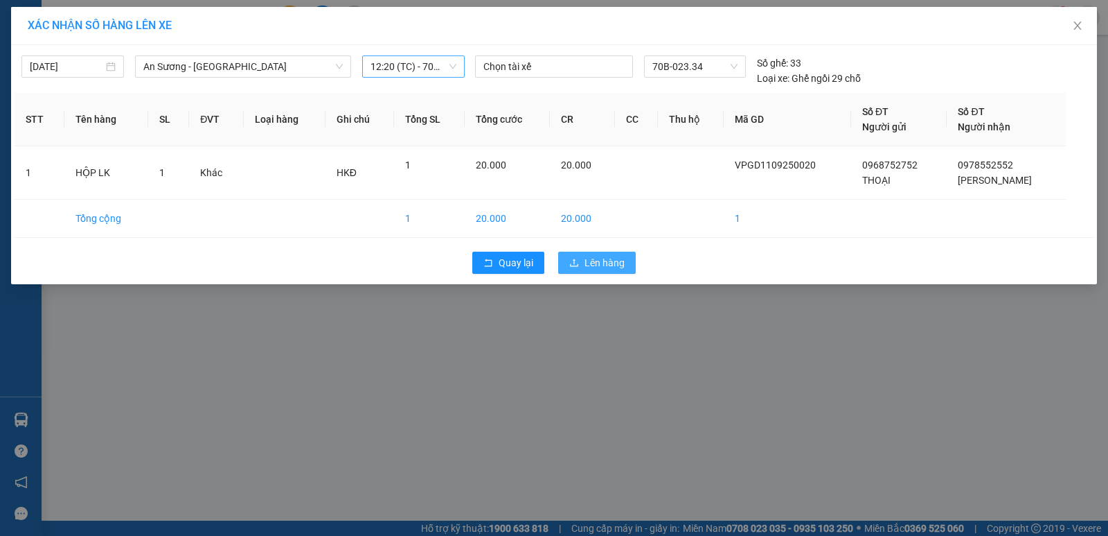
click at [598, 264] on span "Lên hàng" at bounding box center [605, 262] width 40 height 15
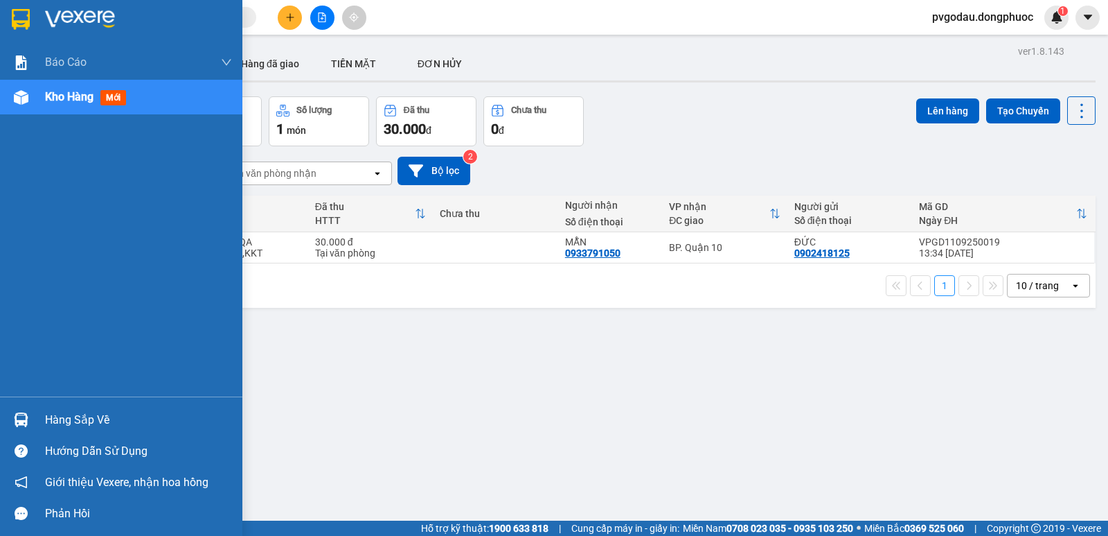
click at [37, 425] on div "Hàng sắp về" at bounding box center [121, 419] width 242 height 31
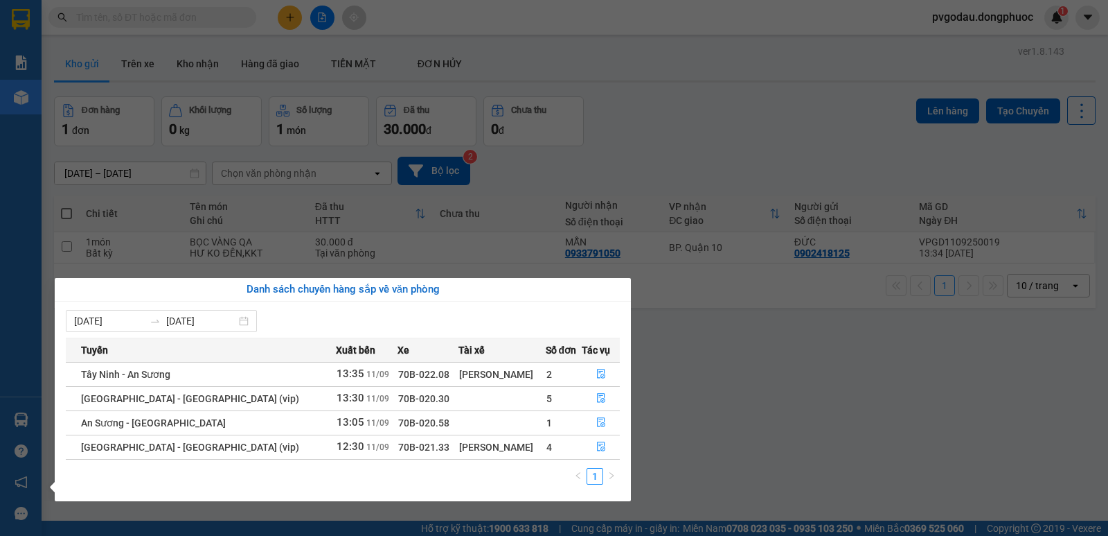
click at [755, 112] on section "Kết quả tìm kiếm ( 0 ) Bộ lọc No Data pvgodau.dongphuoc 1 Báo cáo Mẫu 1: Báo cá…" at bounding box center [554, 268] width 1108 height 536
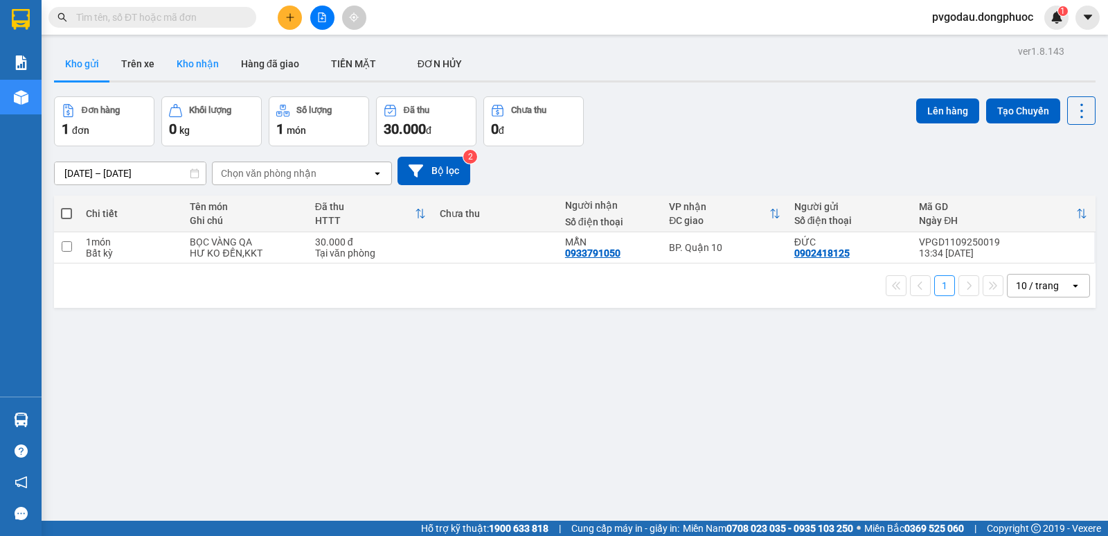
click at [198, 67] on button "Kho nhận" at bounding box center [198, 63] width 64 height 33
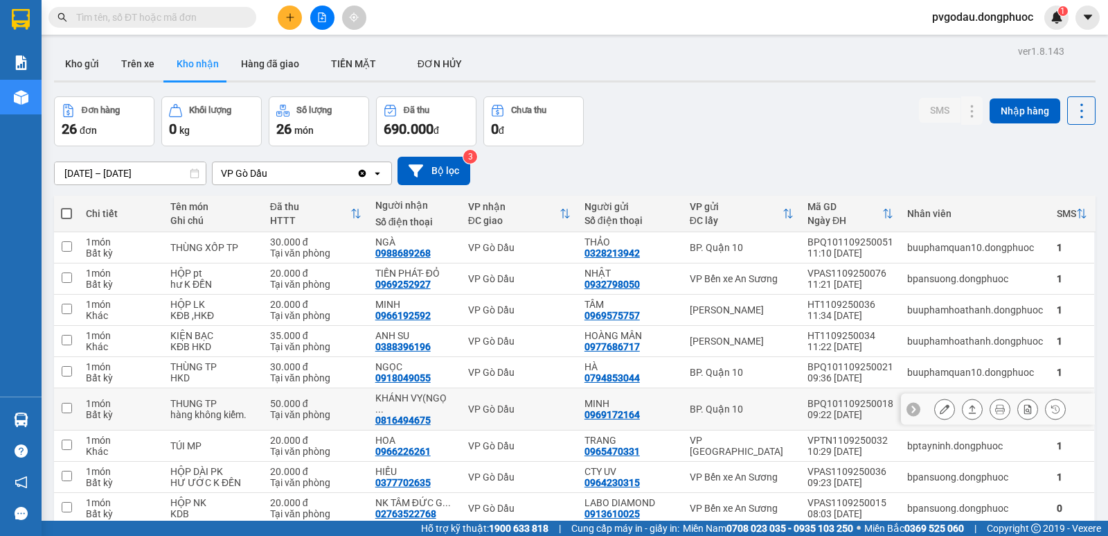
click at [310, 409] on div "Tại văn phòng" at bounding box center [315, 414] width 91 height 11
checkbox input "true"
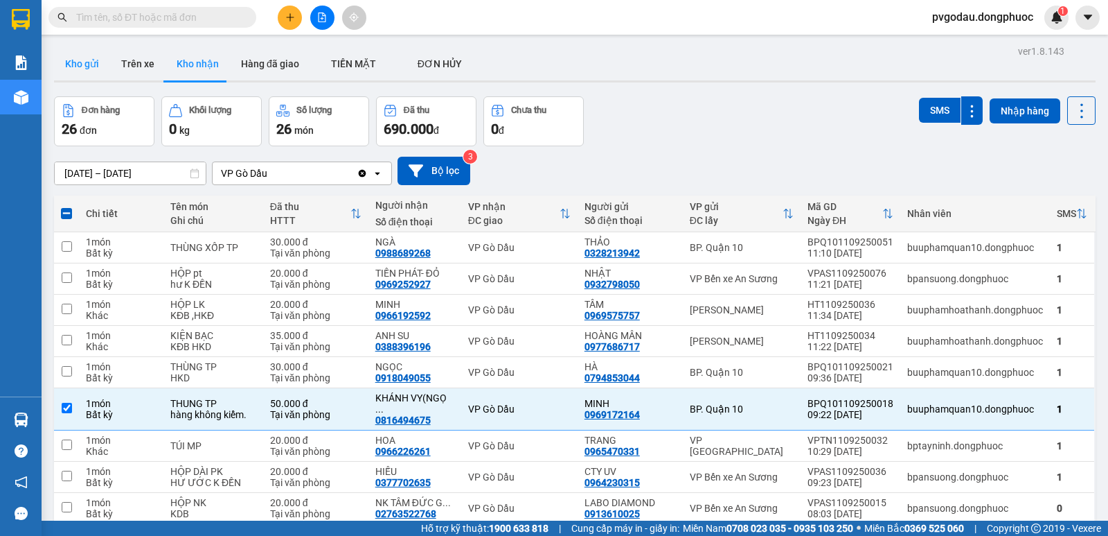
click at [71, 69] on button "Kho gửi" at bounding box center [82, 63] width 56 height 33
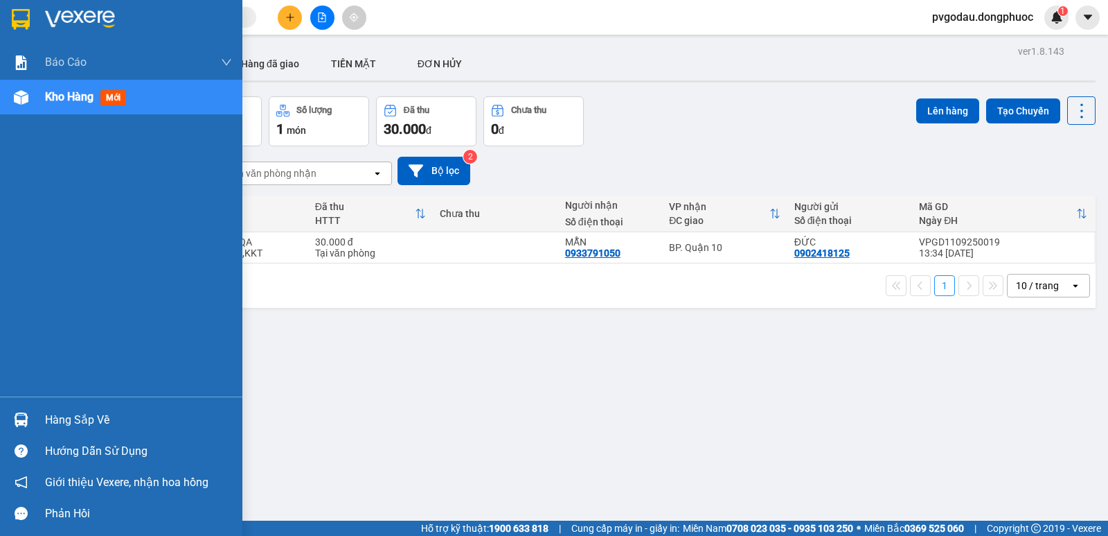
click at [15, 426] on img at bounding box center [21, 419] width 15 height 15
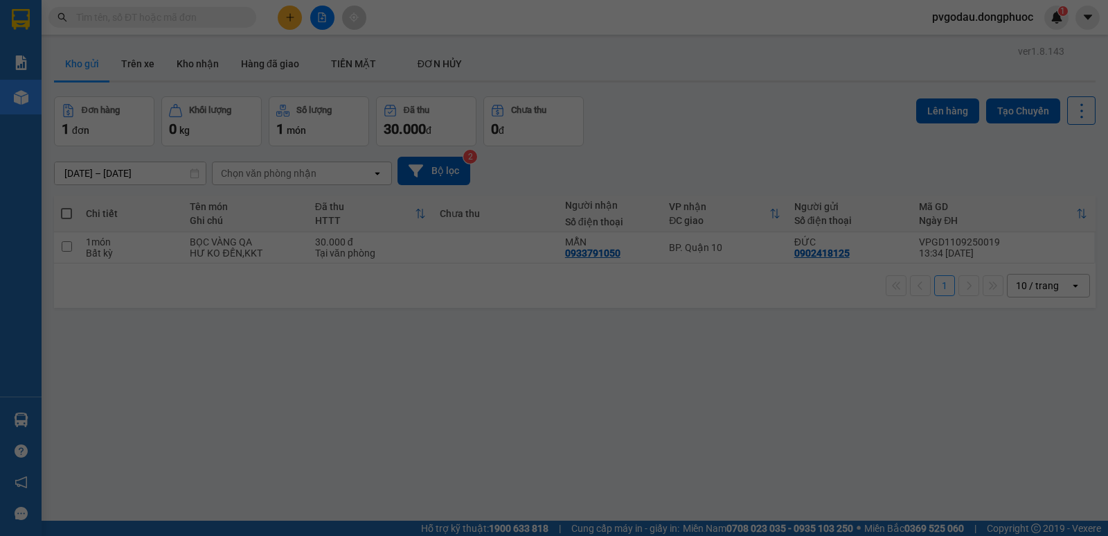
click at [15, 426] on div "Báo cáo Mẫu 1: Báo cáo dòng tiền theo nhân viên Mẫu 1: Báo cáo dòng tiền theo n…" at bounding box center [21, 268] width 42 height 536
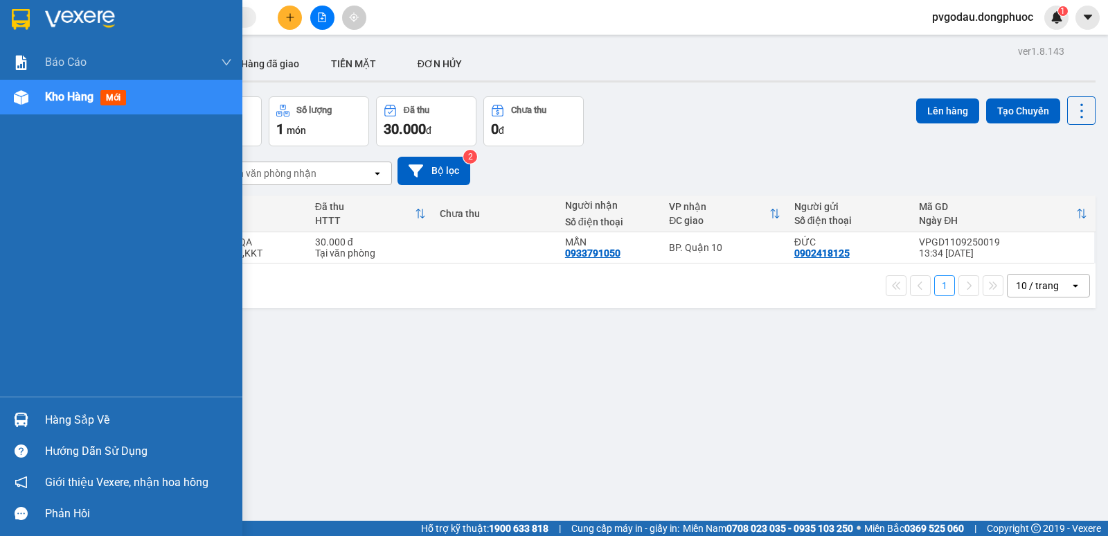
click at [15, 426] on img at bounding box center [21, 419] width 15 height 15
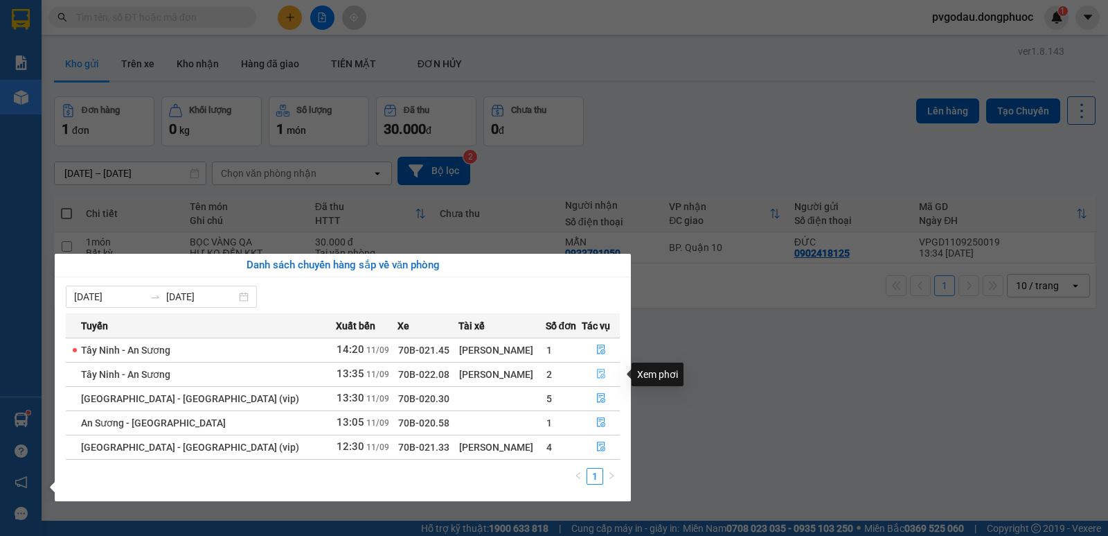
click at [595, 367] on button "button" at bounding box center [601, 374] width 37 height 22
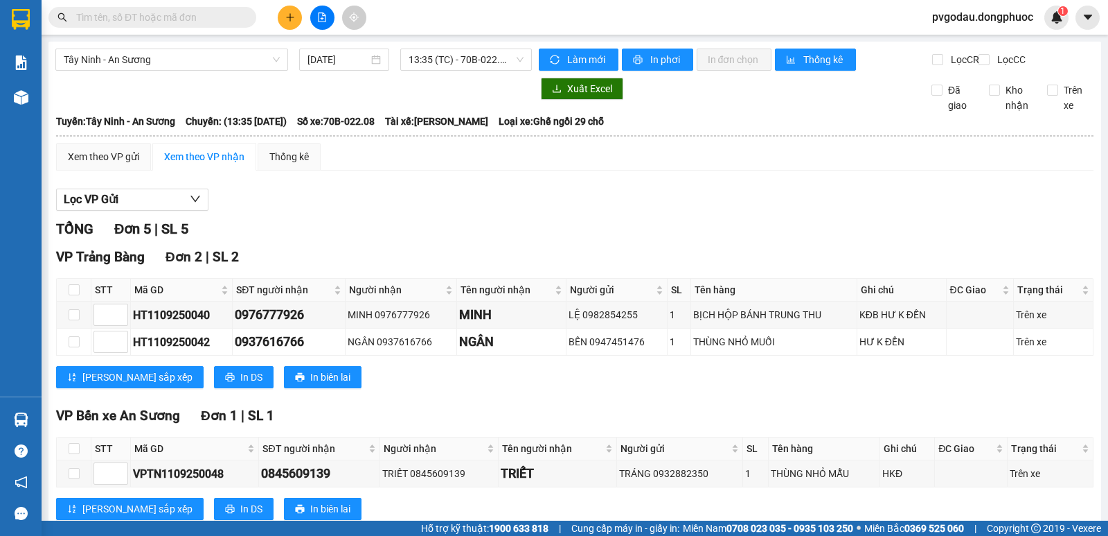
scroll to position [209, 0]
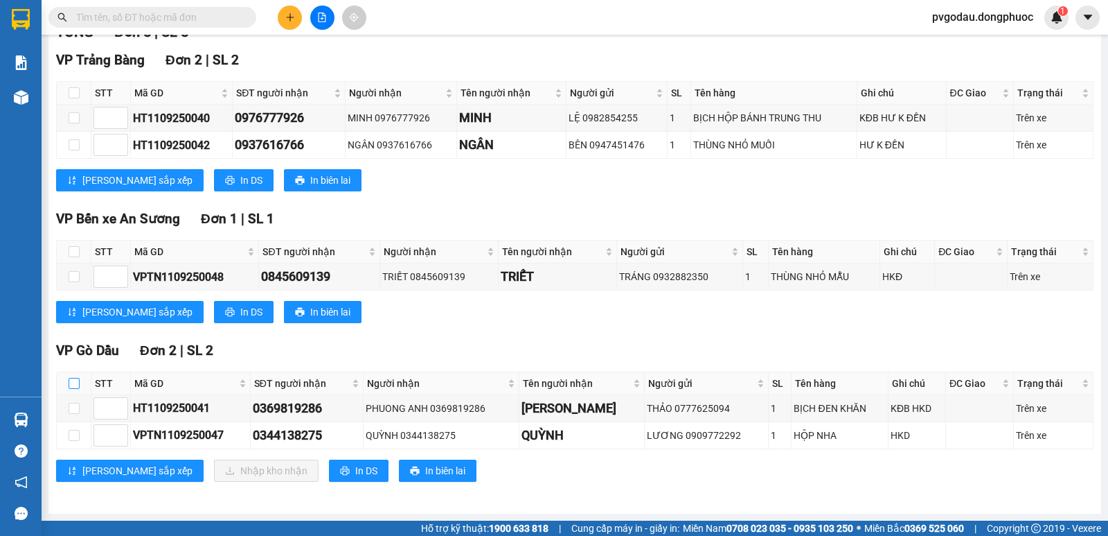
click at [75, 383] on input "checkbox" at bounding box center [74, 383] width 11 height 11
checkbox input "true"
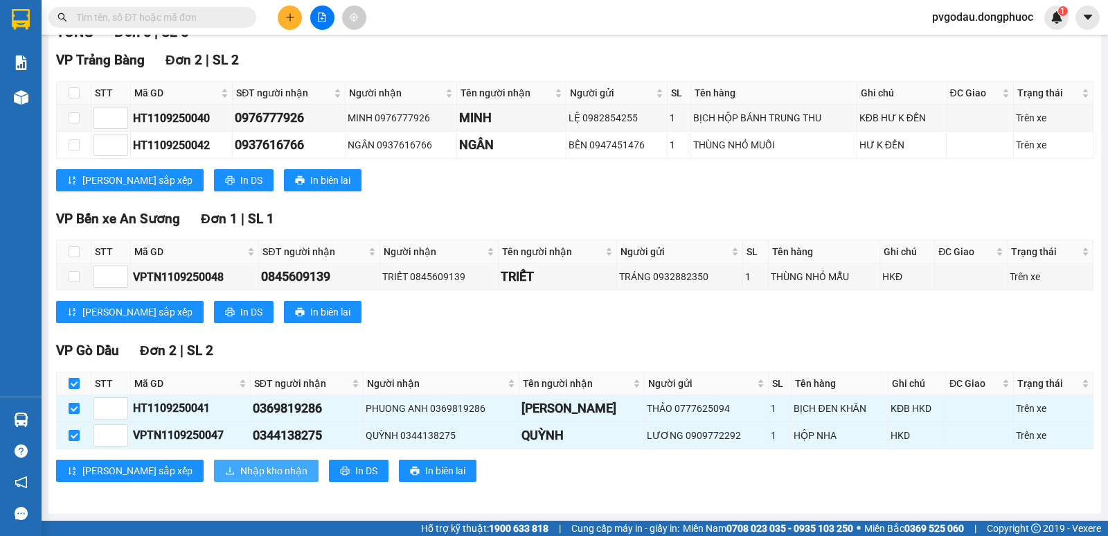
click at [240, 472] on span "Nhập kho nhận" at bounding box center [273, 470] width 67 height 15
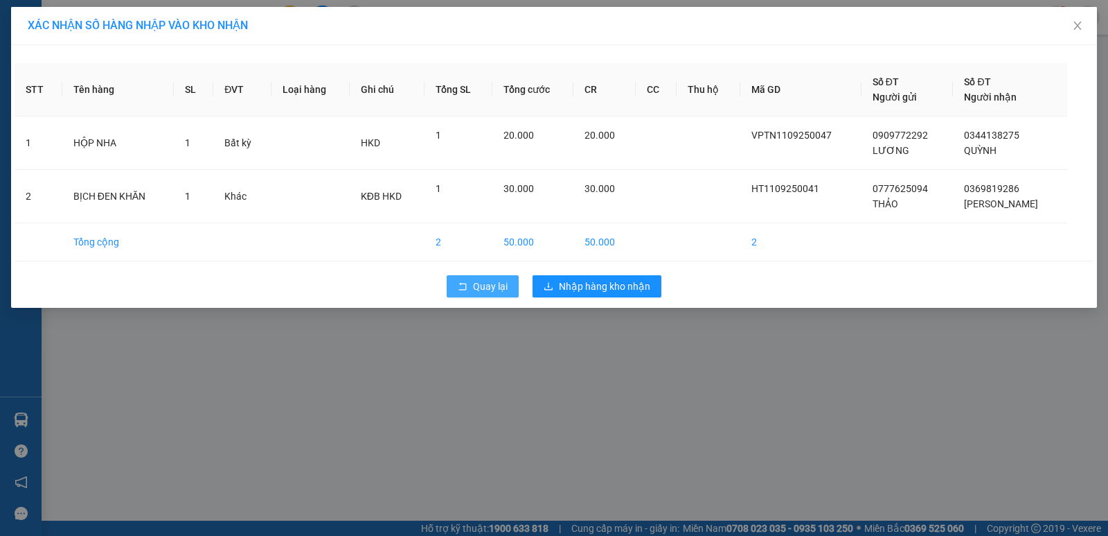
click at [491, 286] on span "Quay lại" at bounding box center [490, 286] width 35 height 15
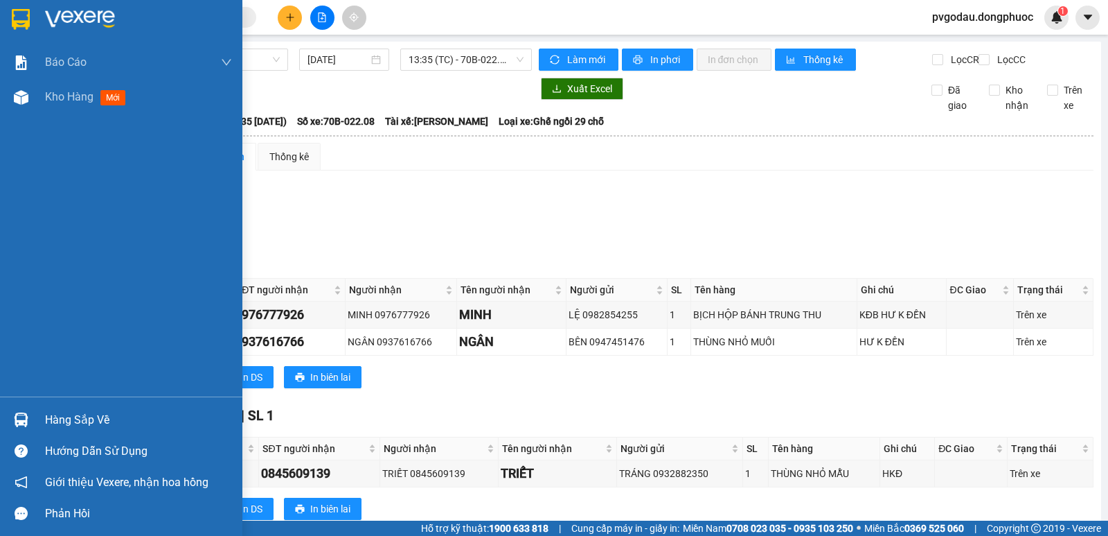
click at [22, 420] on img at bounding box center [21, 419] width 15 height 15
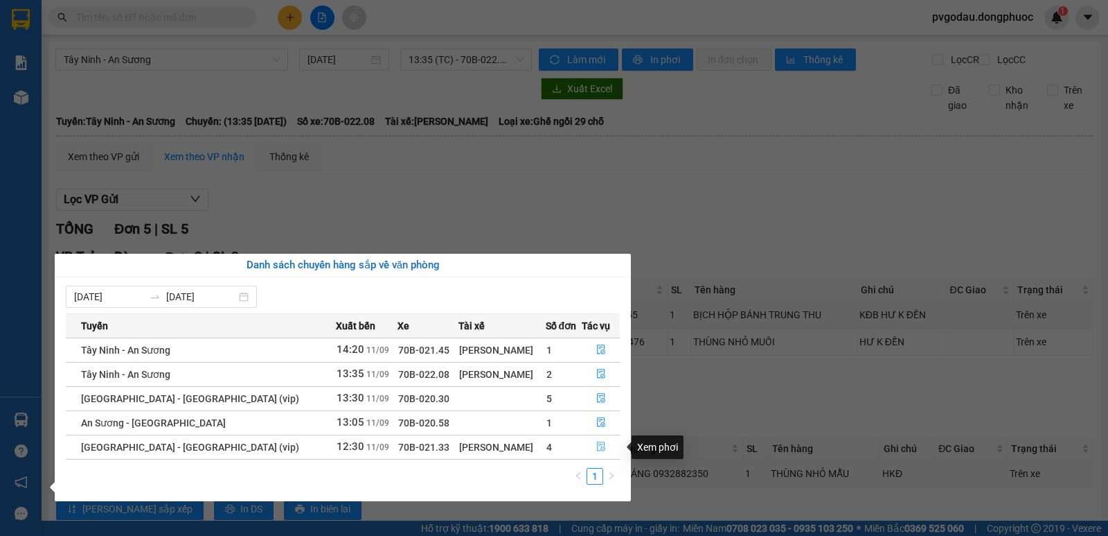
click at [597, 445] on icon "file-done" at bounding box center [602, 446] width 10 height 10
click at [597, 445] on div "VP Bến xe An Sương Đơn 1 | SL 1 STT Mã GD SĐT người nhận Người nhận Tên người n…" at bounding box center [575, 467] width 1038 height 125
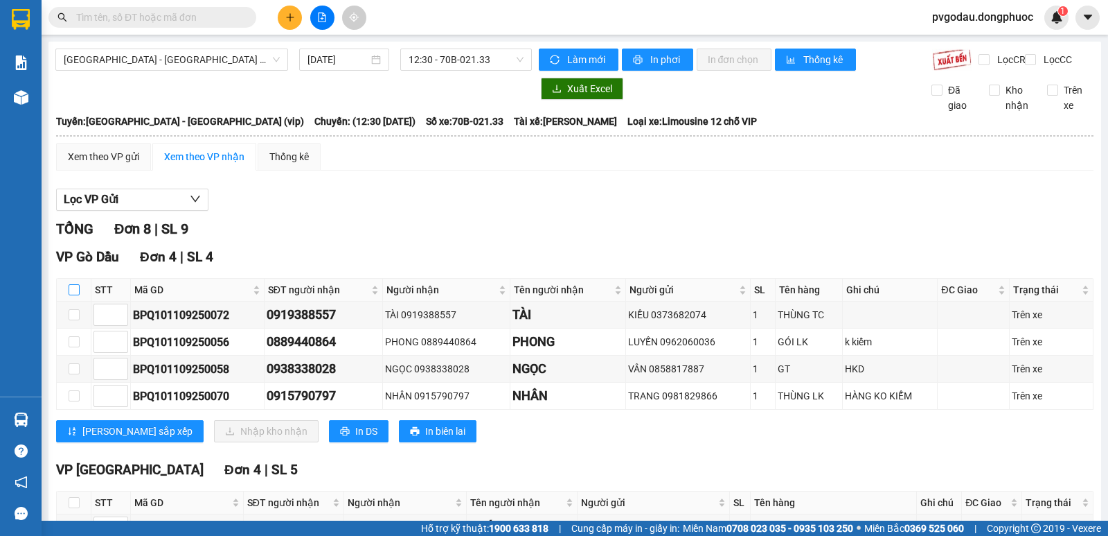
click at [73, 295] on input "checkbox" at bounding box center [74, 289] width 11 height 11
checkbox input "true"
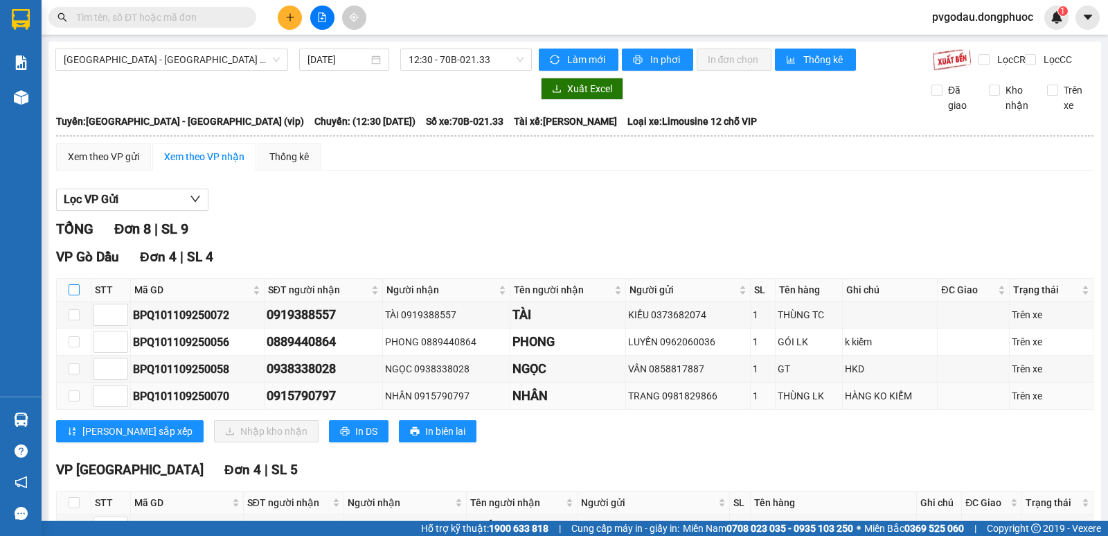
checkbox input "true"
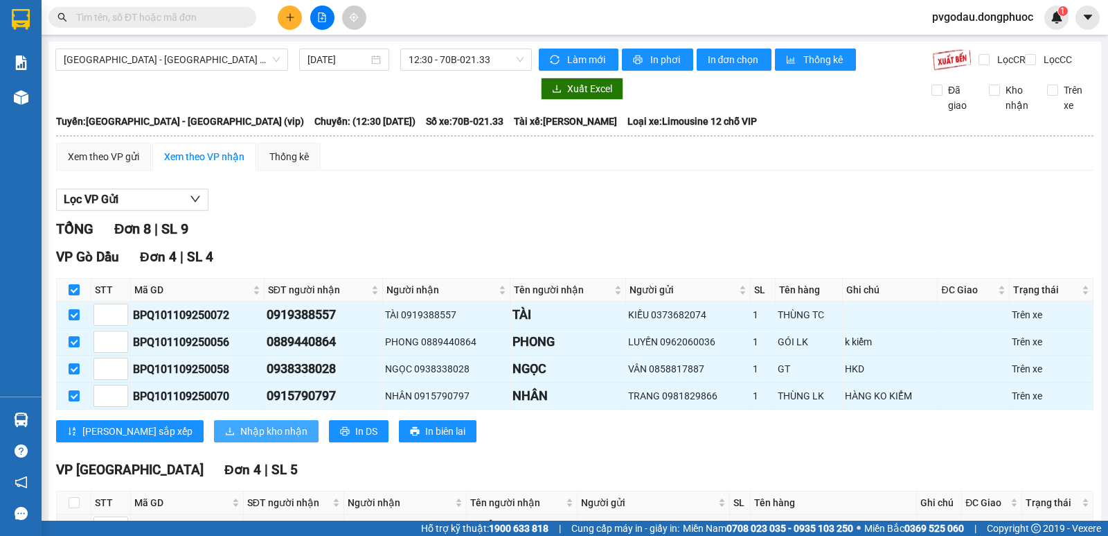
click at [215, 434] on button "Nhập kho nhận" at bounding box center [266, 431] width 105 height 22
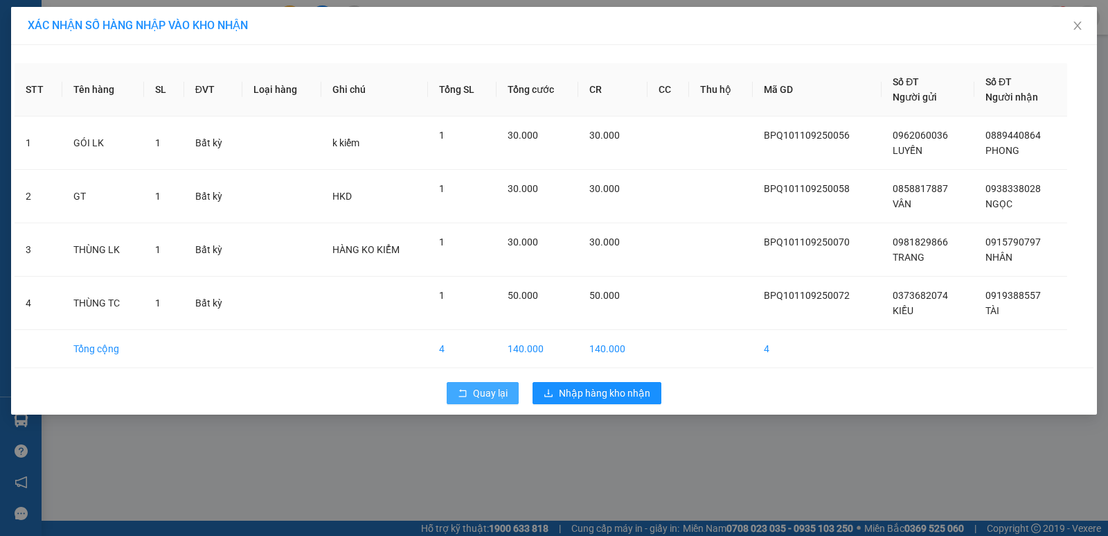
click at [480, 398] on span "Quay lại" at bounding box center [490, 392] width 35 height 15
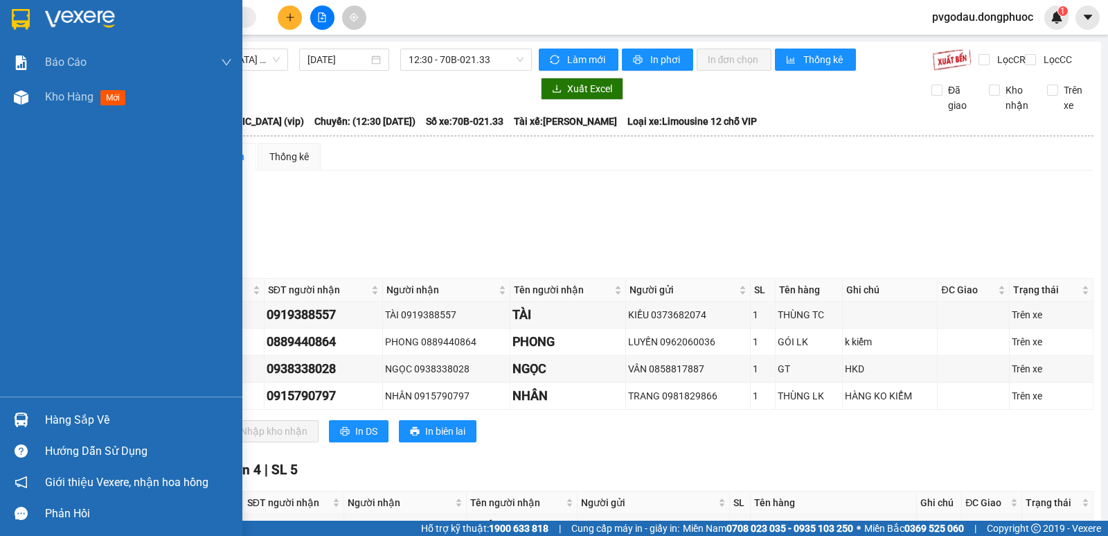
click at [29, 421] on div at bounding box center [21, 419] width 24 height 24
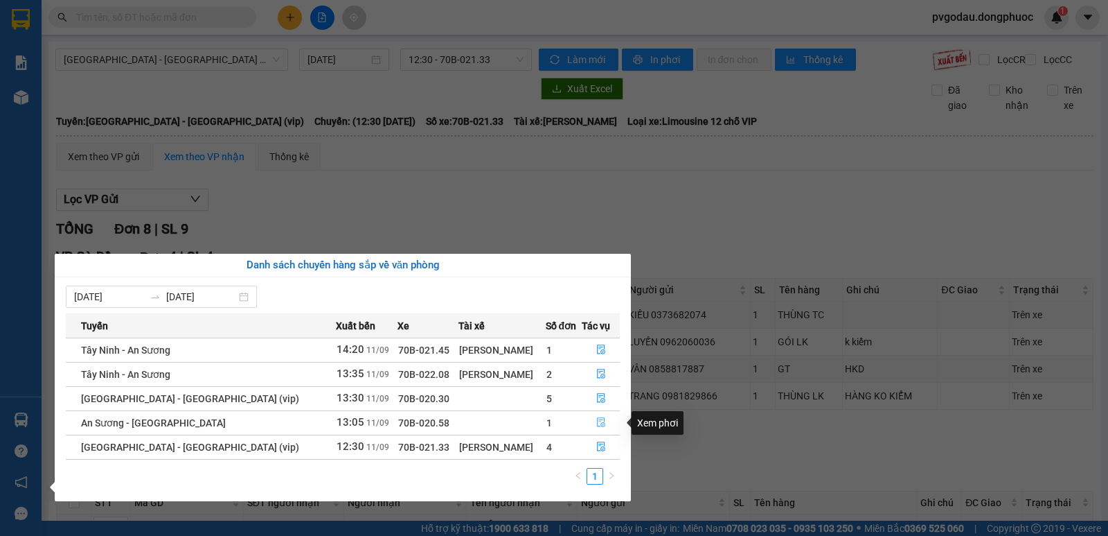
click at [599, 423] on icon "file-done" at bounding box center [601, 423] width 8 height 10
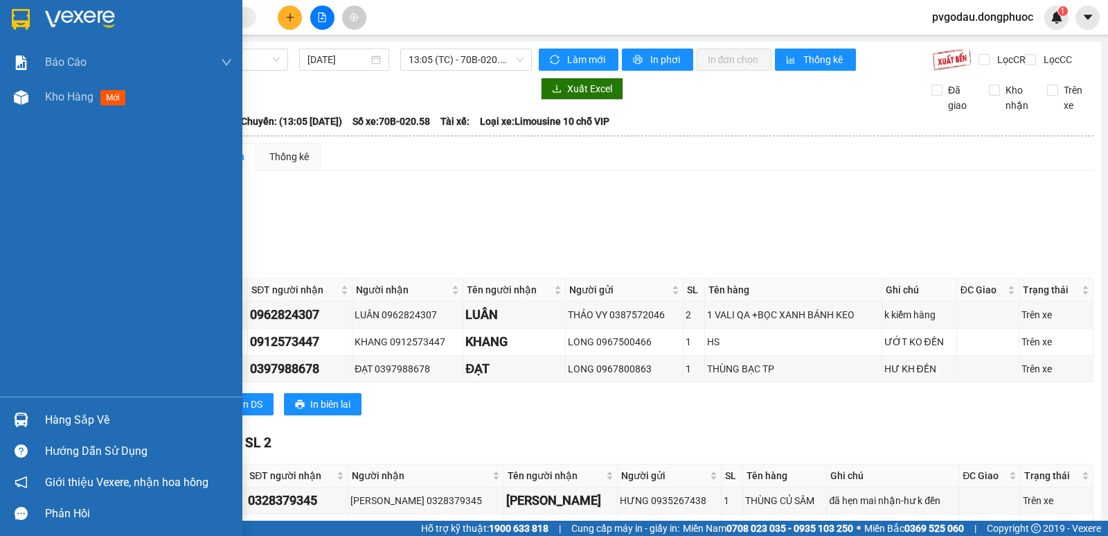
click at [22, 425] on img at bounding box center [21, 419] width 15 height 15
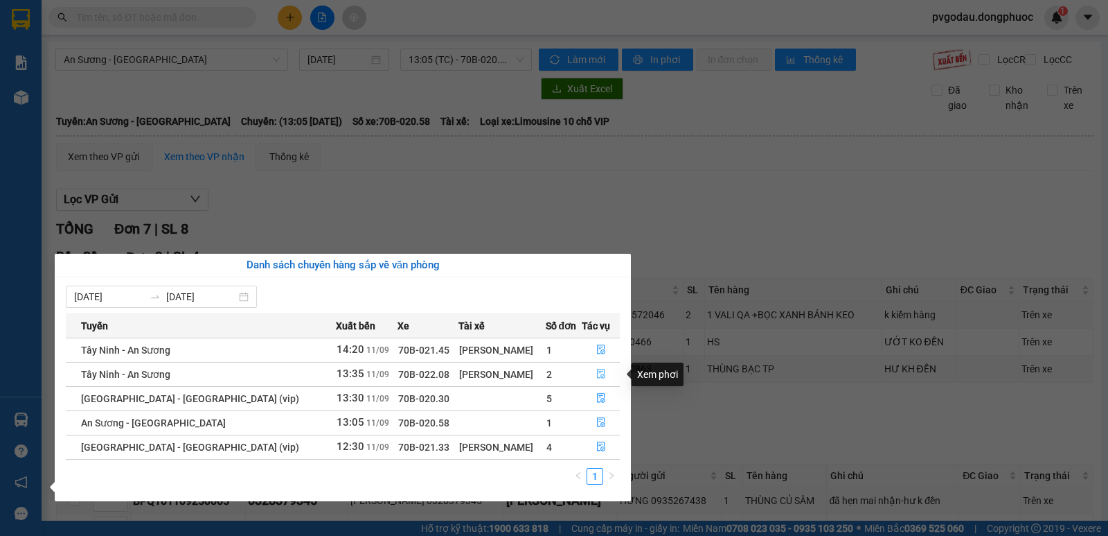
click at [597, 371] on icon "file-done" at bounding box center [602, 374] width 10 height 10
click at [592, 371] on td "LONG 0967800863" at bounding box center [625, 368] width 118 height 27
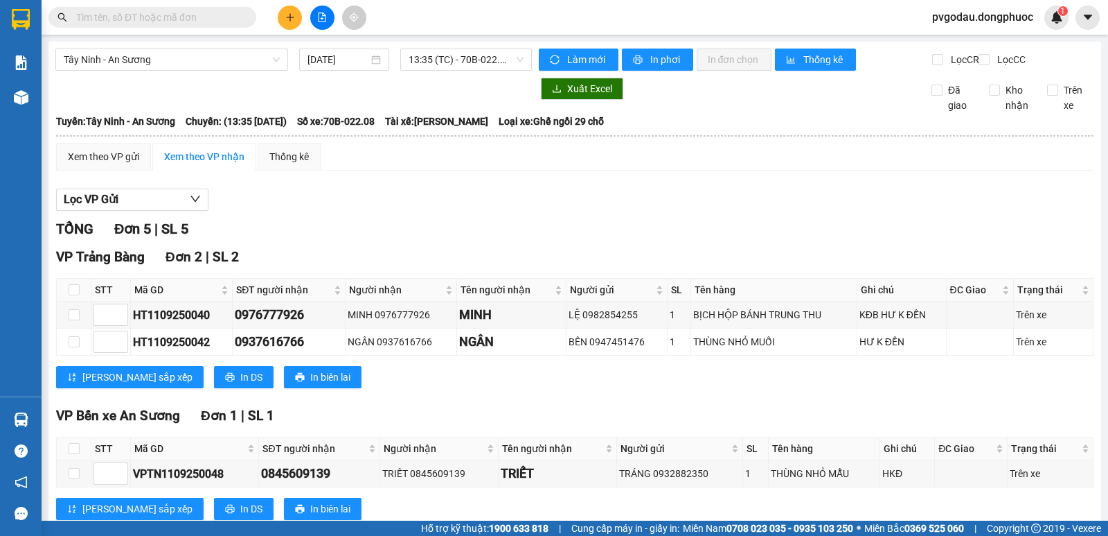
scroll to position [209, 0]
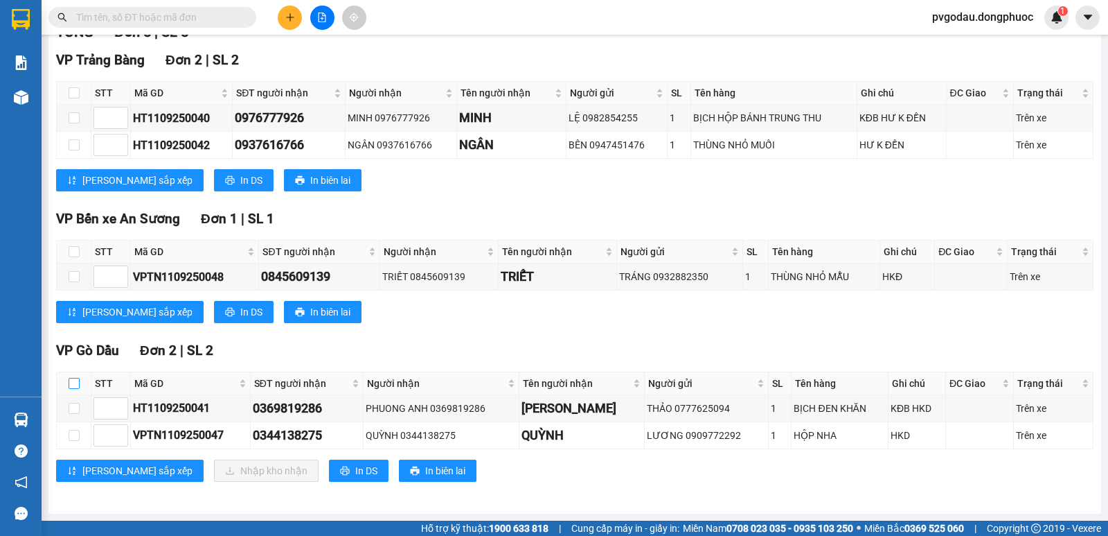
click at [76, 385] on input "checkbox" at bounding box center [74, 383] width 11 height 11
checkbox input "true"
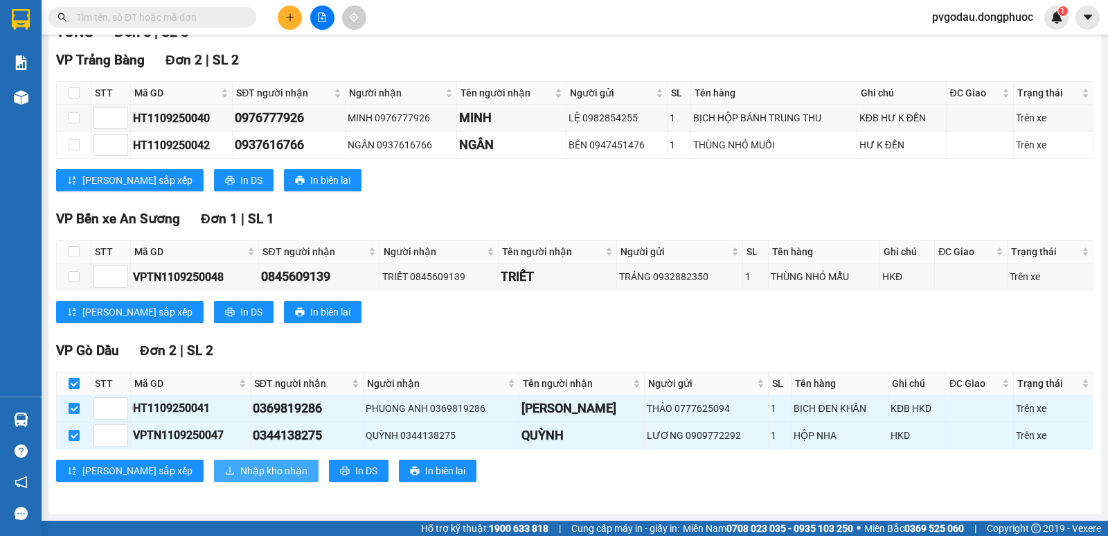
click at [240, 472] on span "Nhập kho nhận" at bounding box center [273, 470] width 67 height 15
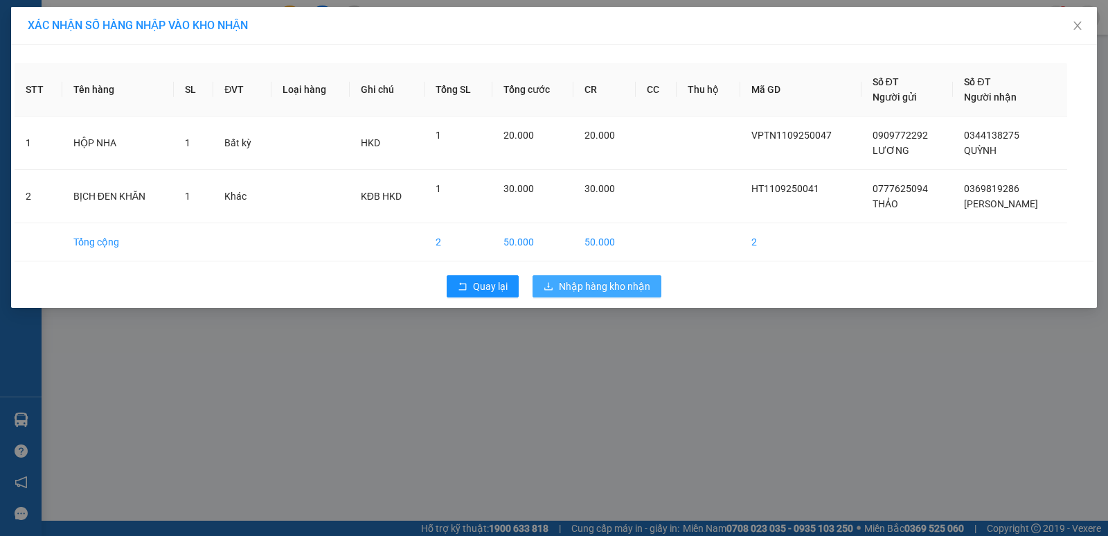
click at [597, 281] on span "Nhập hàng kho nhận" at bounding box center [604, 286] width 91 height 15
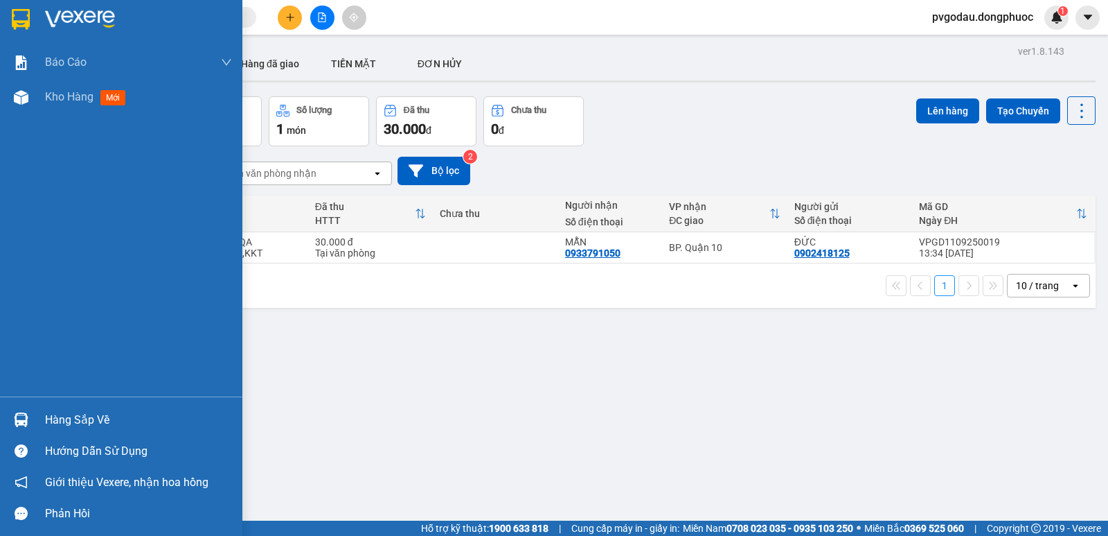
click at [90, 426] on div "Hàng sắp về" at bounding box center [138, 419] width 187 height 21
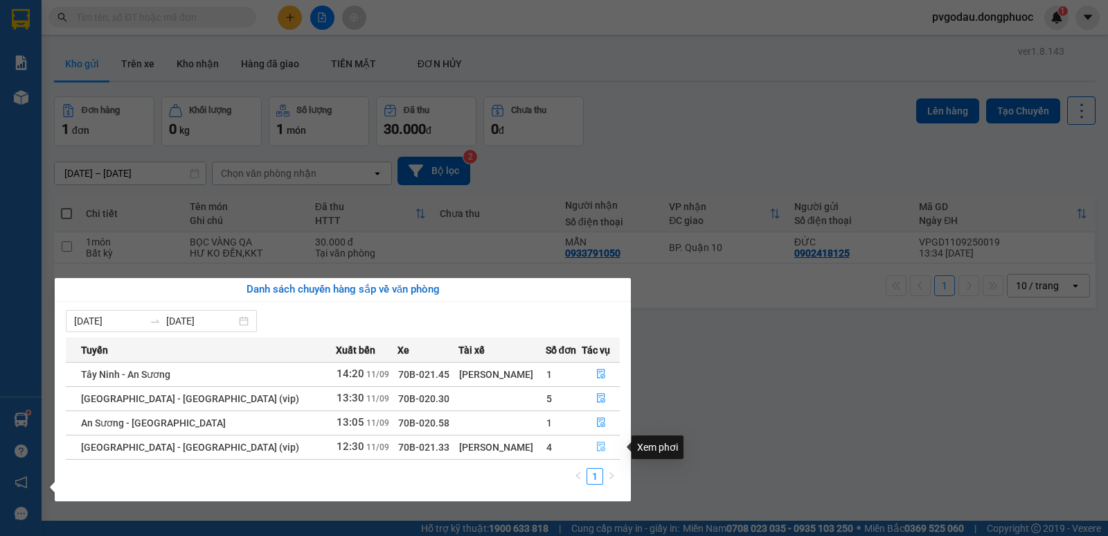
click at [606, 449] on button "button" at bounding box center [601, 447] width 37 height 22
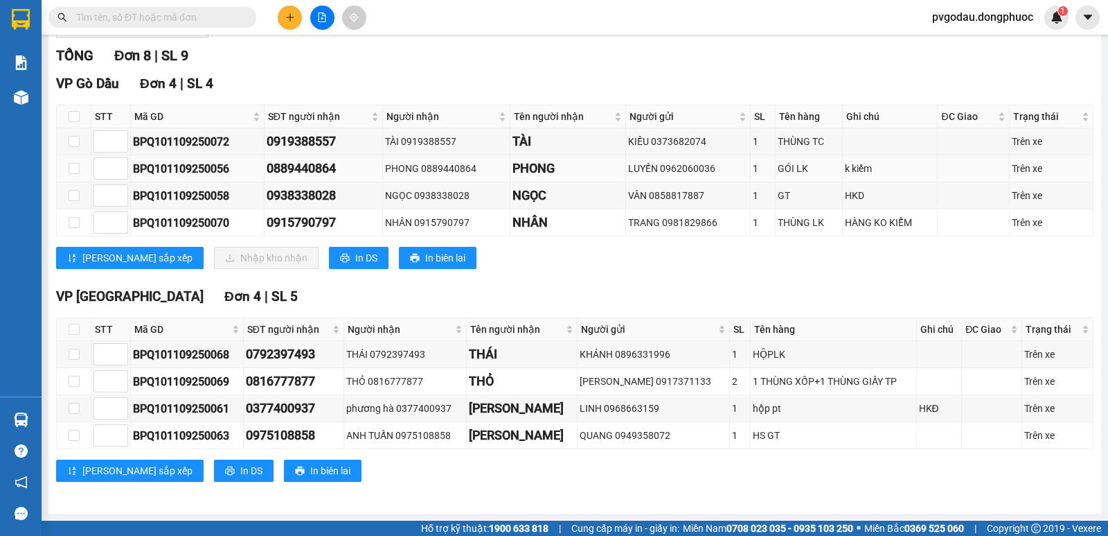
scroll to position [185, 0]
click at [79, 115] on input "checkbox" at bounding box center [74, 116] width 11 height 11
checkbox input "true"
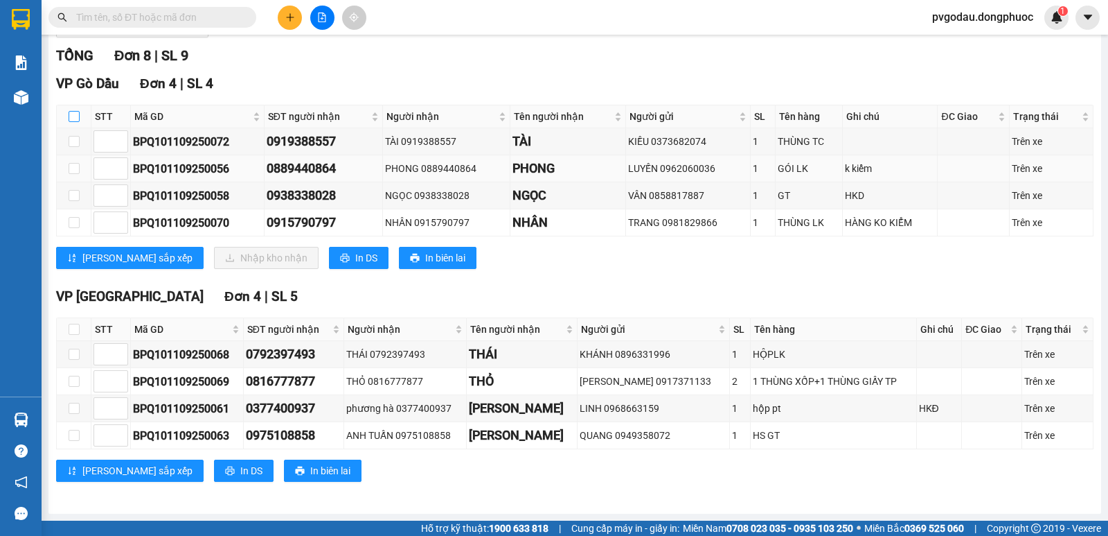
checkbox input "true"
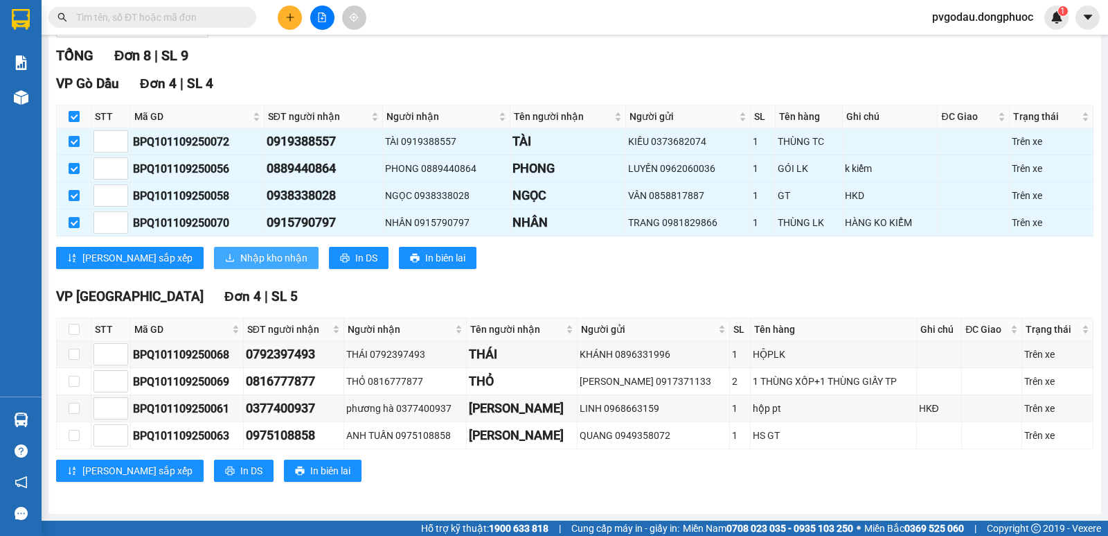
click at [240, 253] on span "Nhập kho nhận" at bounding box center [273, 257] width 67 height 15
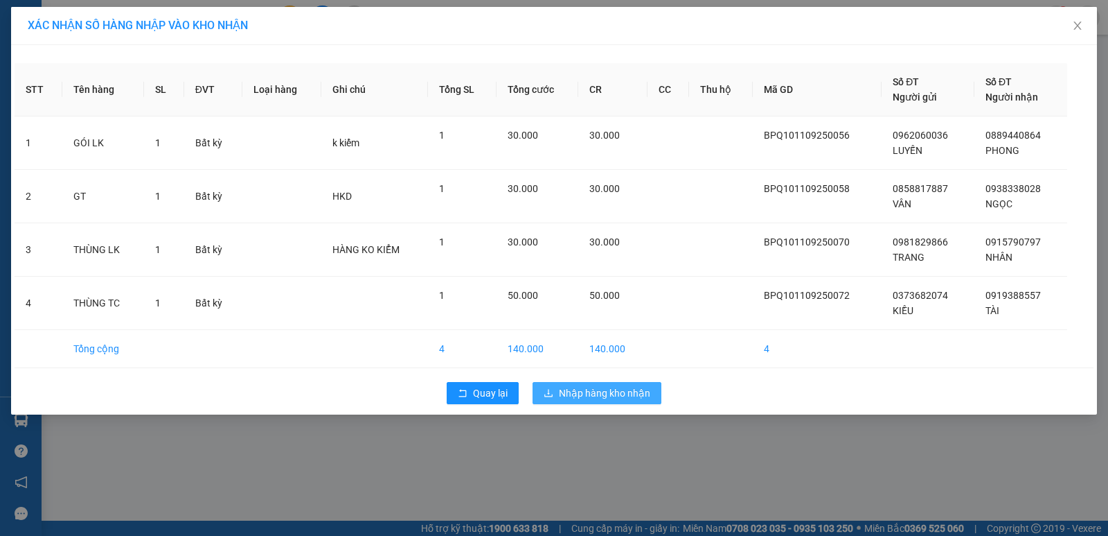
click at [599, 400] on span "Nhập hàng kho nhận" at bounding box center [604, 392] width 91 height 15
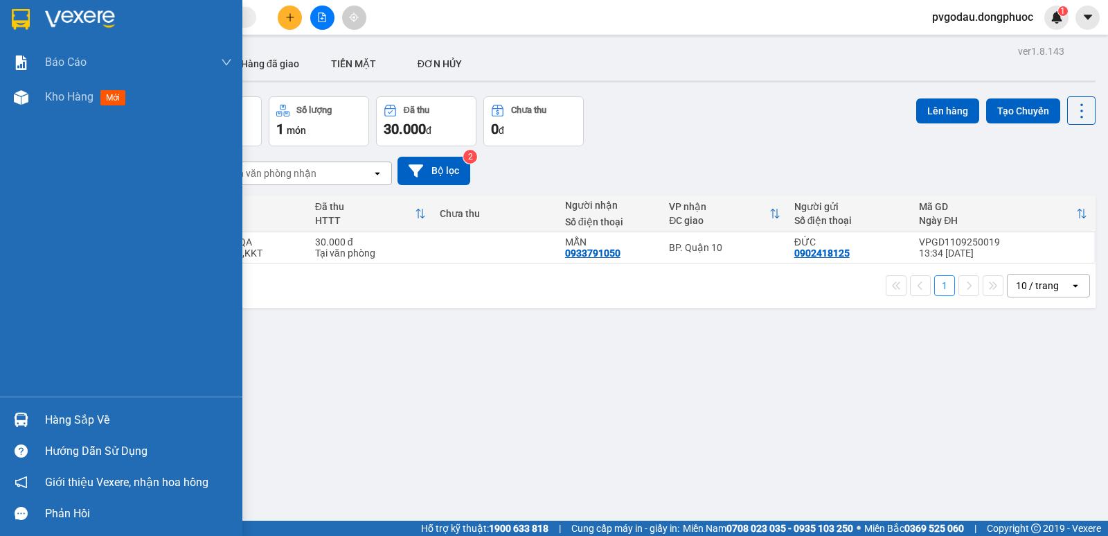
click at [29, 423] on div at bounding box center [21, 419] width 24 height 24
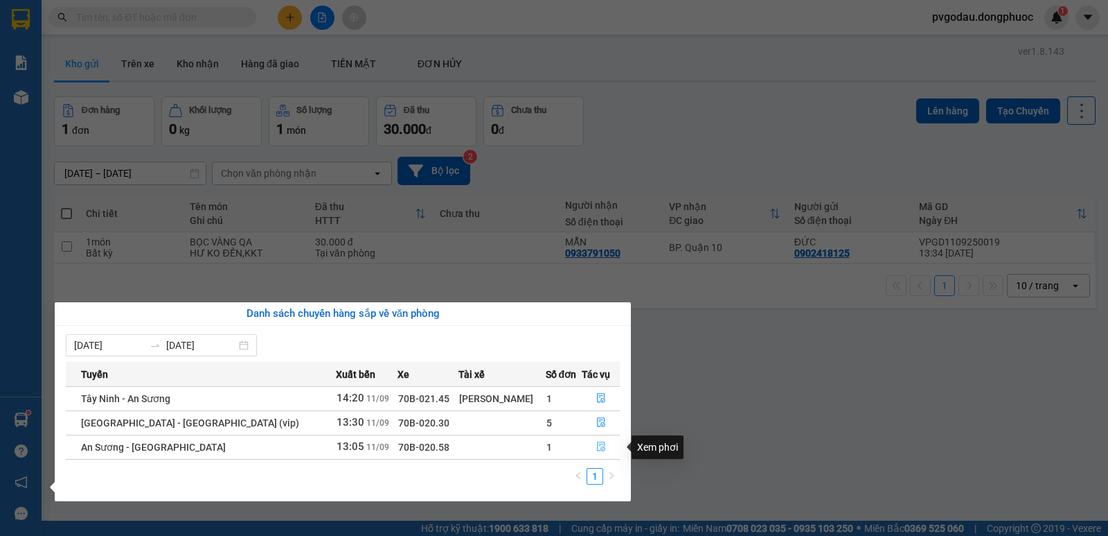
click at [597, 446] on icon "file-done" at bounding box center [602, 446] width 10 height 10
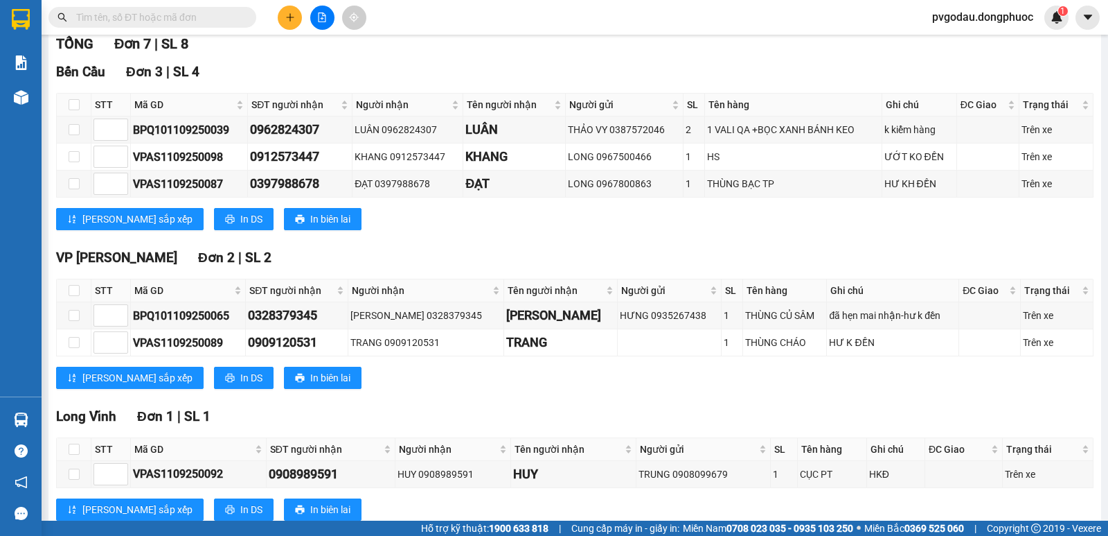
scroll to position [367, 0]
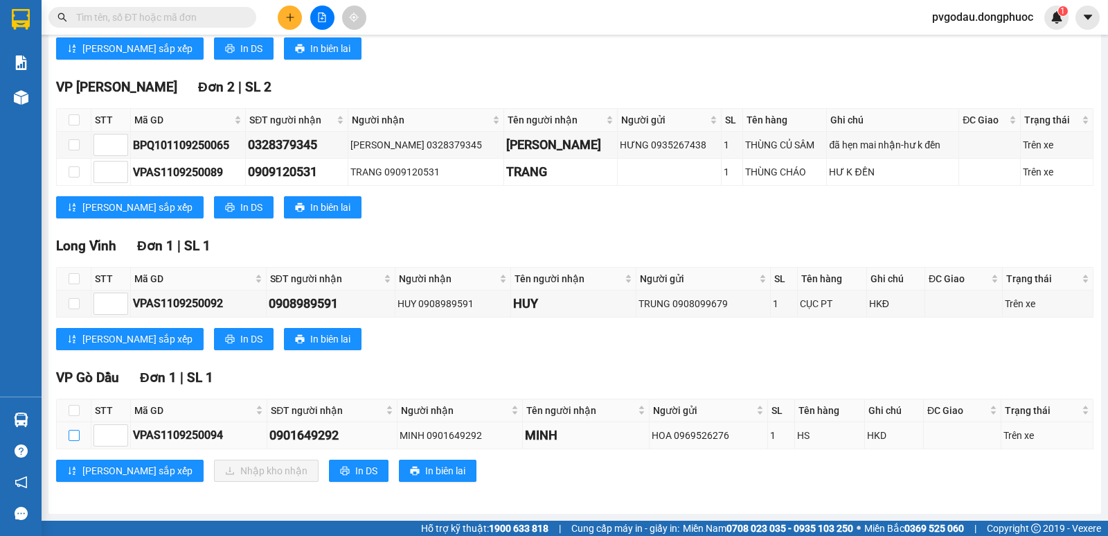
click at [73, 439] on input "checkbox" at bounding box center [74, 435] width 11 height 11
checkbox input "true"
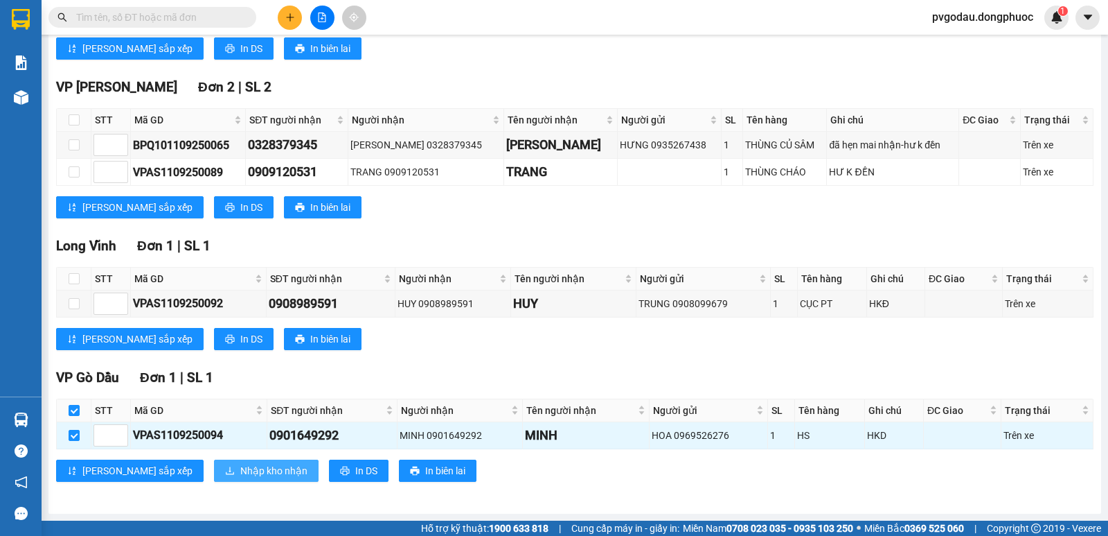
click at [240, 475] on span "Nhập kho nhận" at bounding box center [273, 470] width 67 height 15
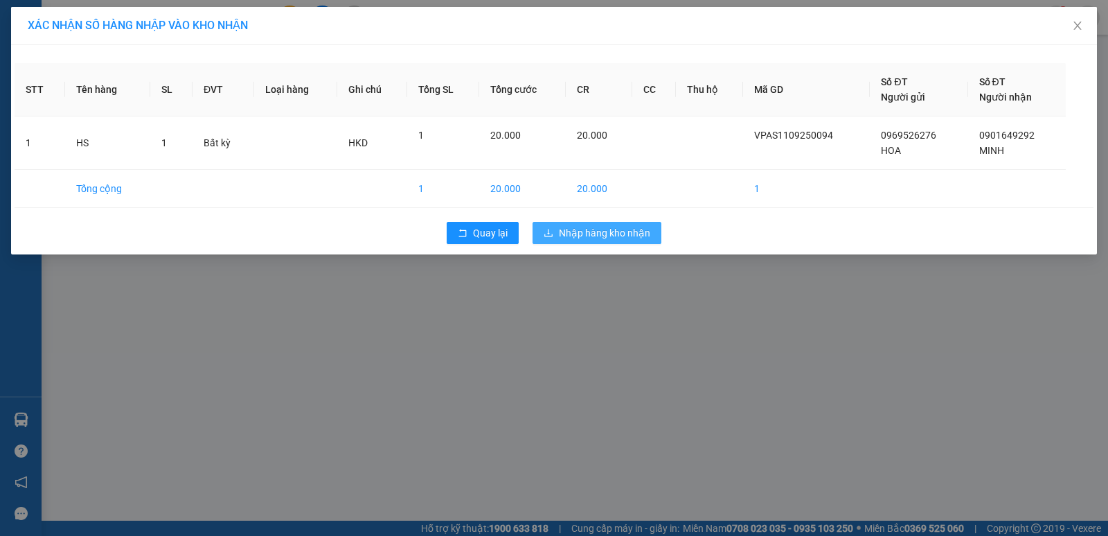
click at [601, 236] on span "Nhập hàng kho nhận" at bounding box center [604, 232] width 91 height 15
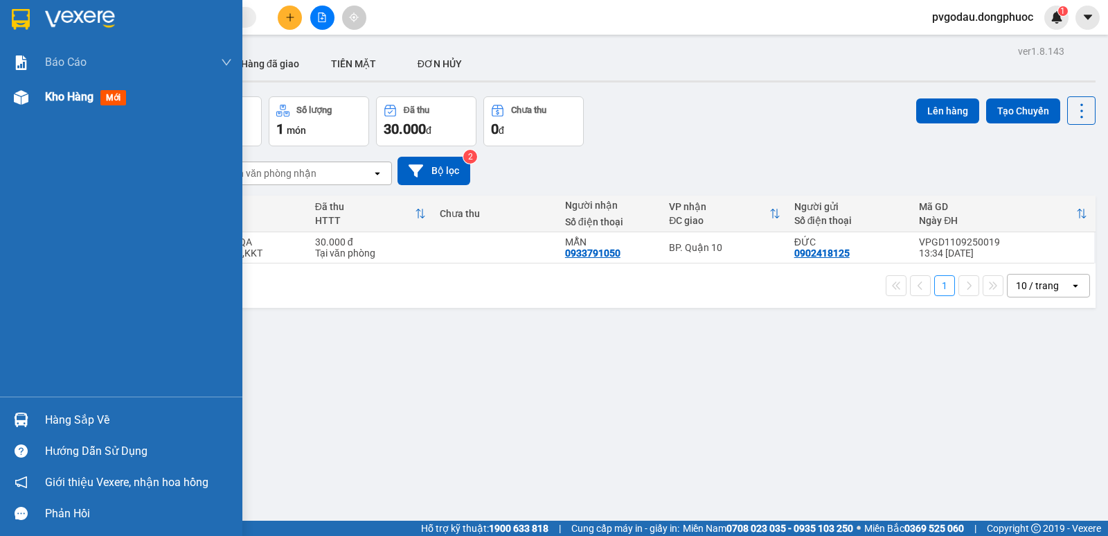
click at [35, 107] on div "Kho hàng mới" at bounding box center [121, 97] width 242 height 35
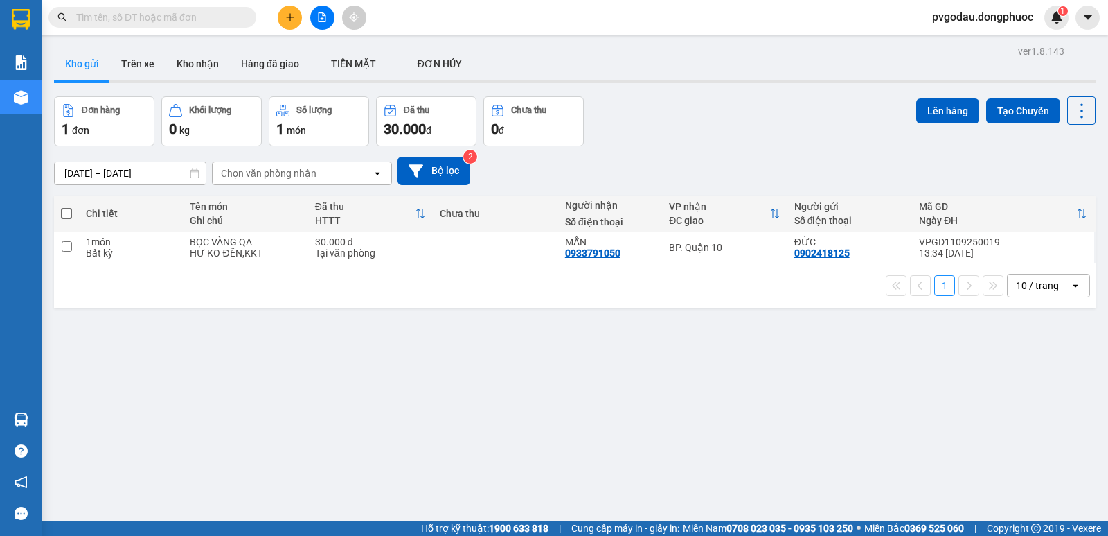
click at [641, 511] on div "ver 1.8.143 Kho gửi Trên xe Kho nhận Hàng đã giao TIỀN MẶT ĐƠN HỦY Đơn hàng 1…" at bounding box center [574, 310] width 1053 height 536
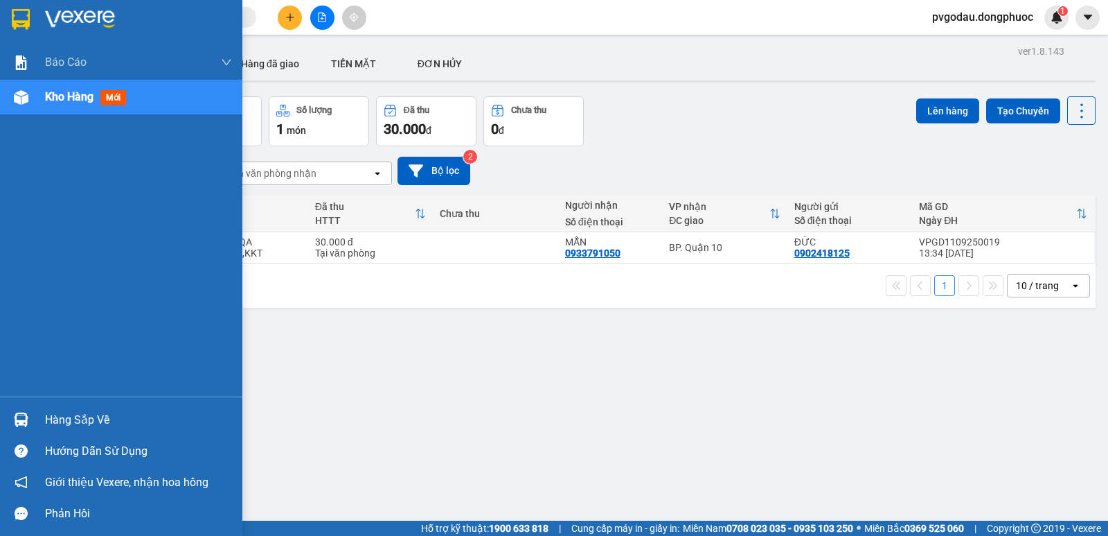
click at [29, 420] on div at bounding box center [21, 419] width 24 height 24
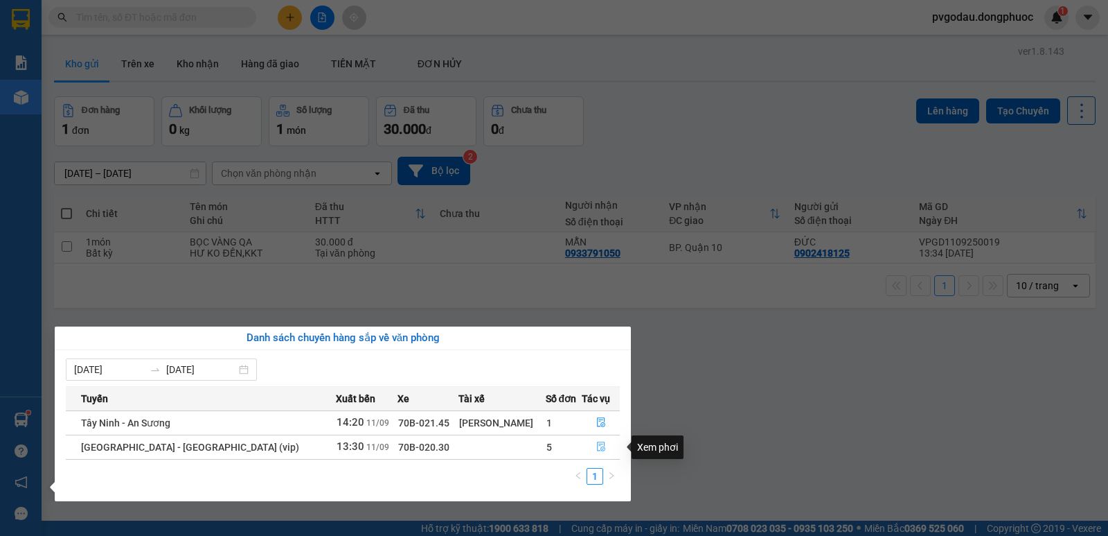
click at [597, 448] on icon "file-done" at bounding box center [602, 446] width 10 height 10
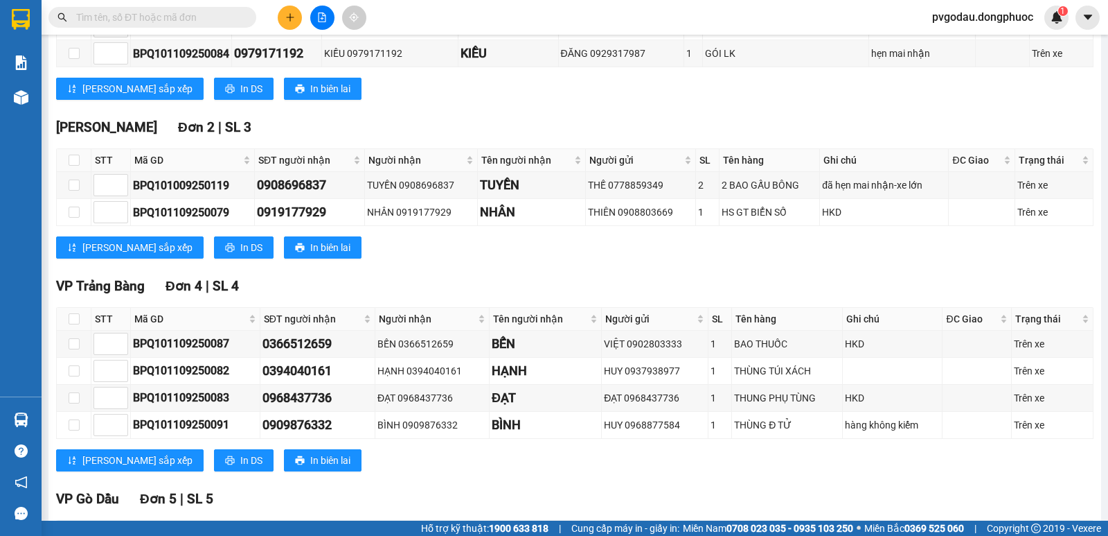
scroll to position [610, 0]
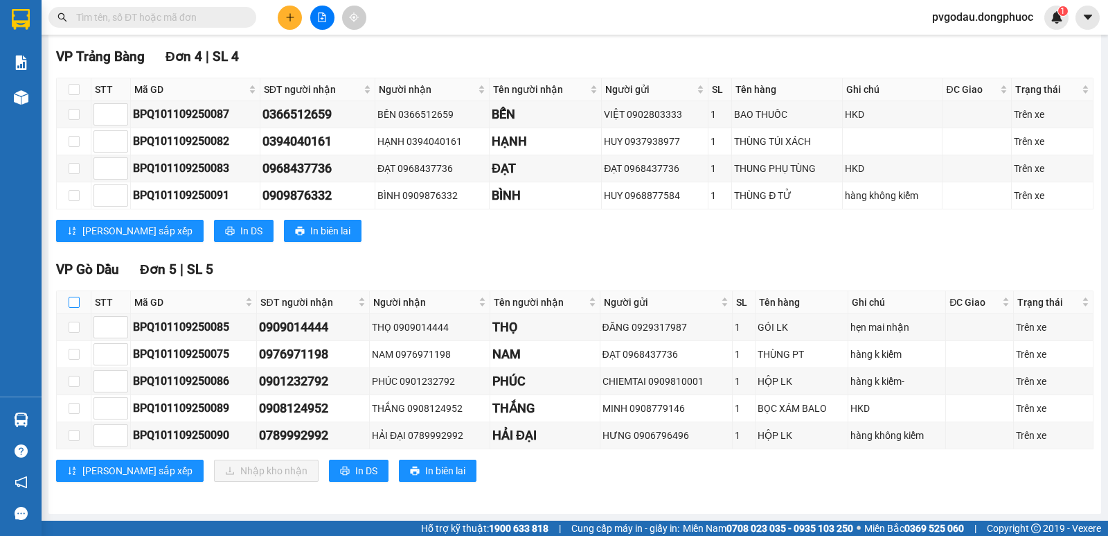
click at [76, 299] on input "checkbox" at bounding box center [74, 302] width 11 height 11
checkbox input "true"
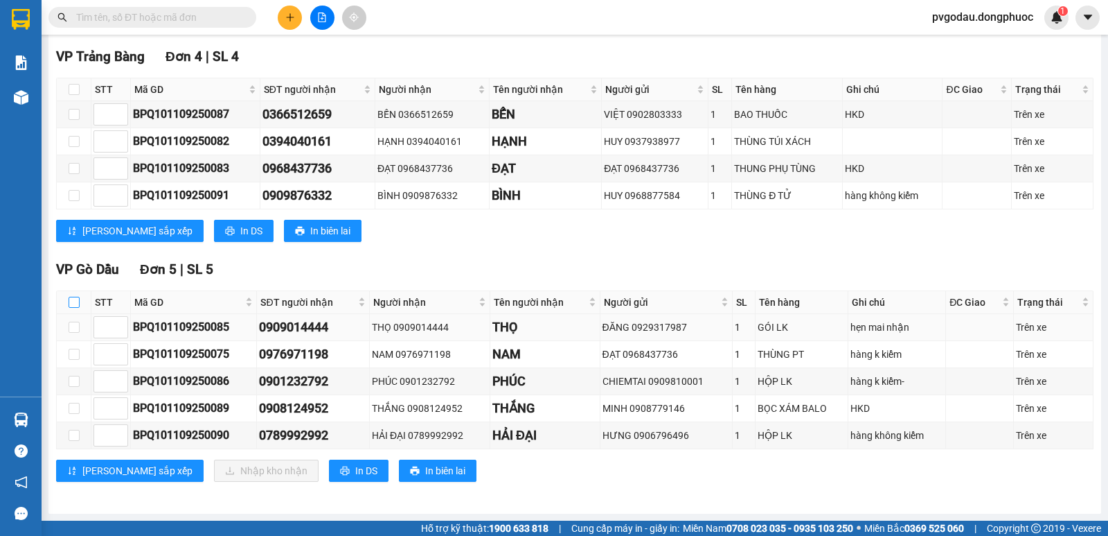
checkbox input "true"
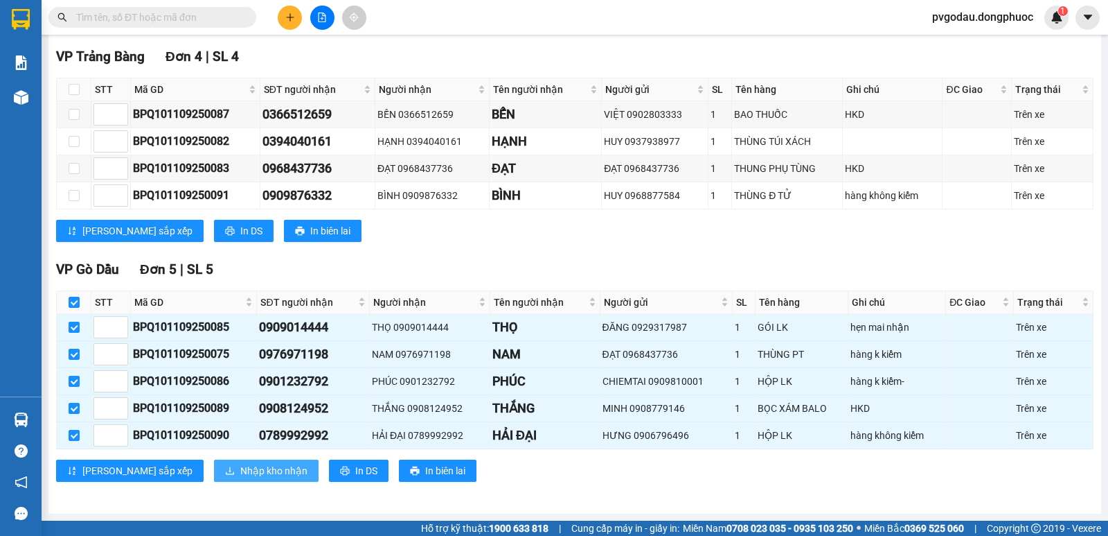
click at [240, 468] on span "Nhập kho nhận" at bounding box center [273, 470] width 67 height 15
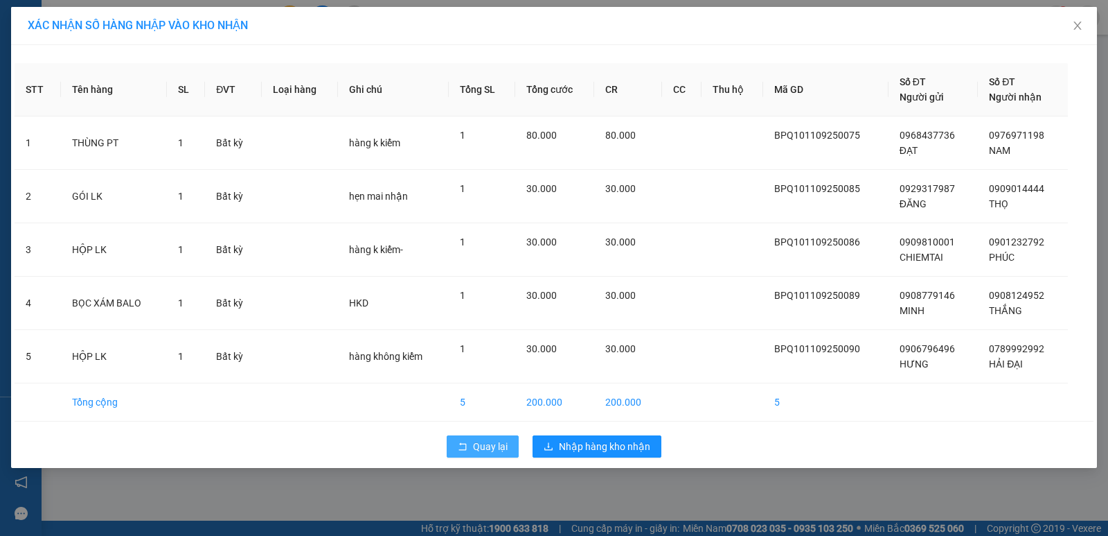
click at [480, 451] on span "Quay lại" at bounding box center [490, 446] width 35 height 15
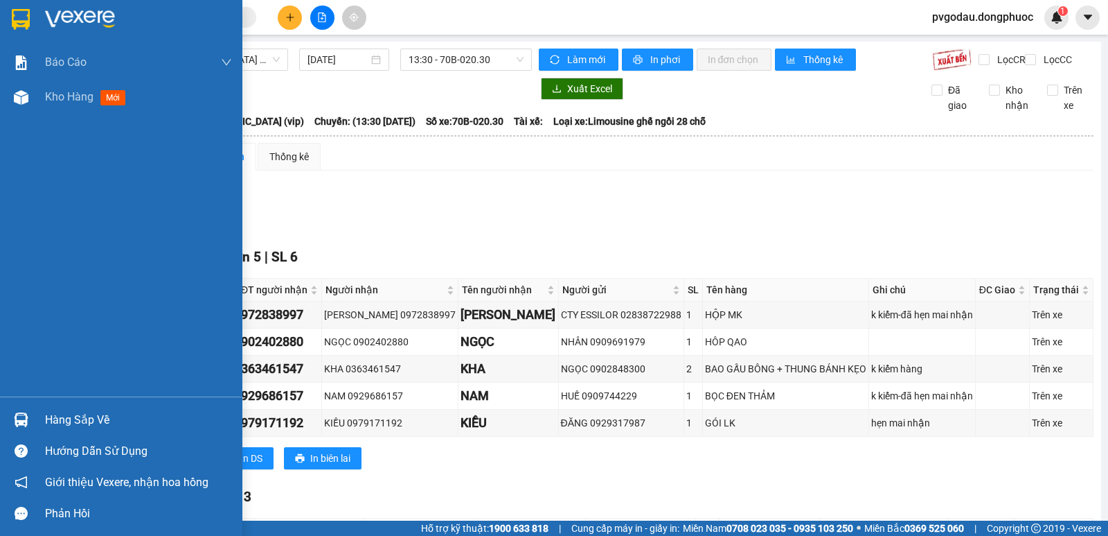
click at [22, 407] on div "Hàng sắp về" at bounding box center [121, 419] width 242 height 31
click at [22, 407] on div "Báo cáo Mẫu 1: Báo cáo dòng tiền theo nhân viên Mẫu 1: Báo cáo dòng tiền theo n…" at bounding box center [121, 268] width 242 height 536
click at [21, 412] on div at bounding box center [21, 419] width 24 height 24
click at [21, 410] on div "Báo cáo Mẫu 1: Báo cáo dòng tiền theo nhân viên Mẫu 1: Báo cáo dòng tiền theo n…" at bounding box center [121, 268] width 242 height 536
click at [28, 403] on div "Hàng sắp về Hướng dẫn sử dụng Giới thiệu Vexere, nhận hoa hồng Phản hồi" at bounding box center [121, 462] width 242 height 132
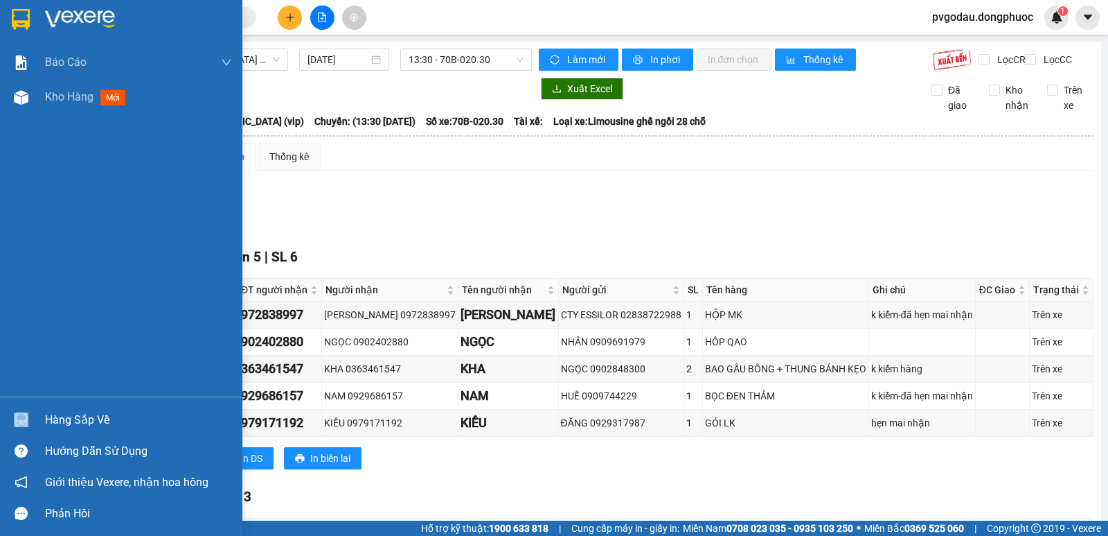
click at [30, 409] on div at bounding box center [21, 419] width 24 height 24
click at [30, 409] on div "Báo cáo Mẫu 1: Báo cáo dòng tiền theo nhân viên Mẫu 1: Báo cáo dòng tiền theo n…" at bounding box center [121, 268] width 242 height 536
click at [30, 409] on div at bounding box center [21, 419] width 24 height 24
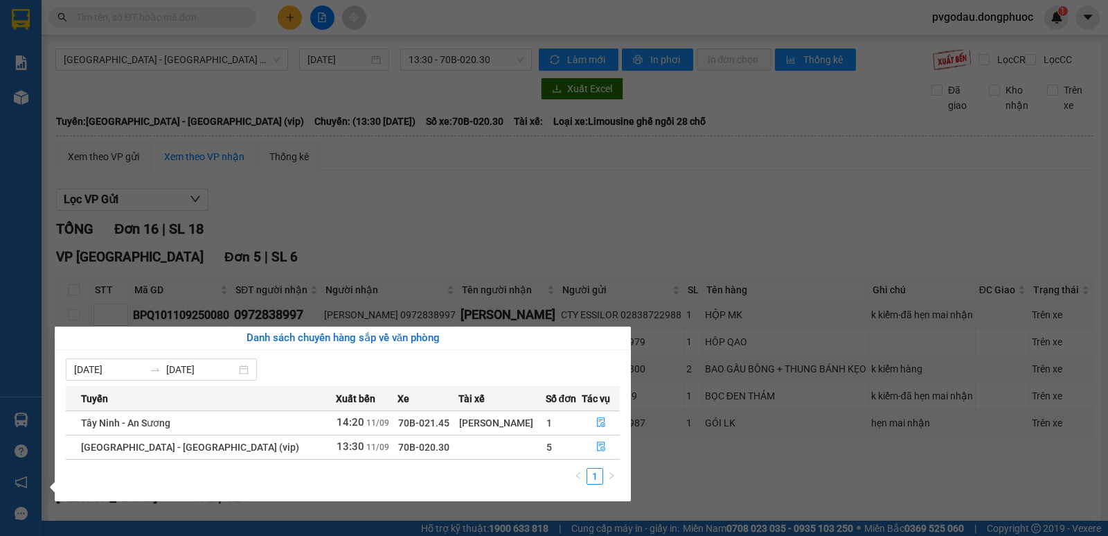
click at [378, 203] on section "Kết quả tìm kiếm ( 0 ) Bộ lọc No Data pvgodau.dongphuoc 1 Báo cáo Mẫu 1: Báo cá…" at bounding box center [554, 268] width 1108 height 536
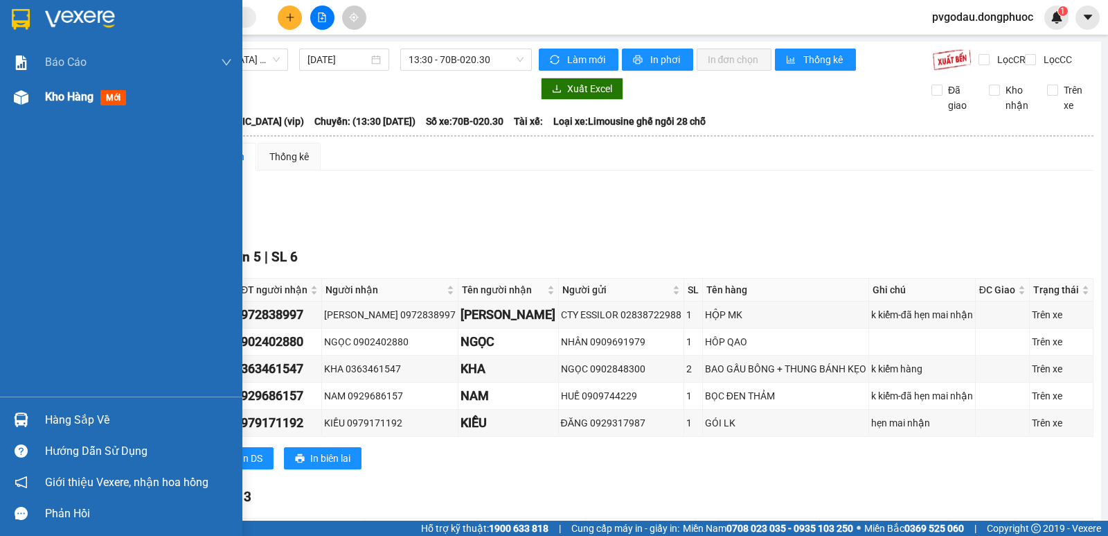
click at [21, 103] on img at bounding box center [21, 97] width 15 height 15
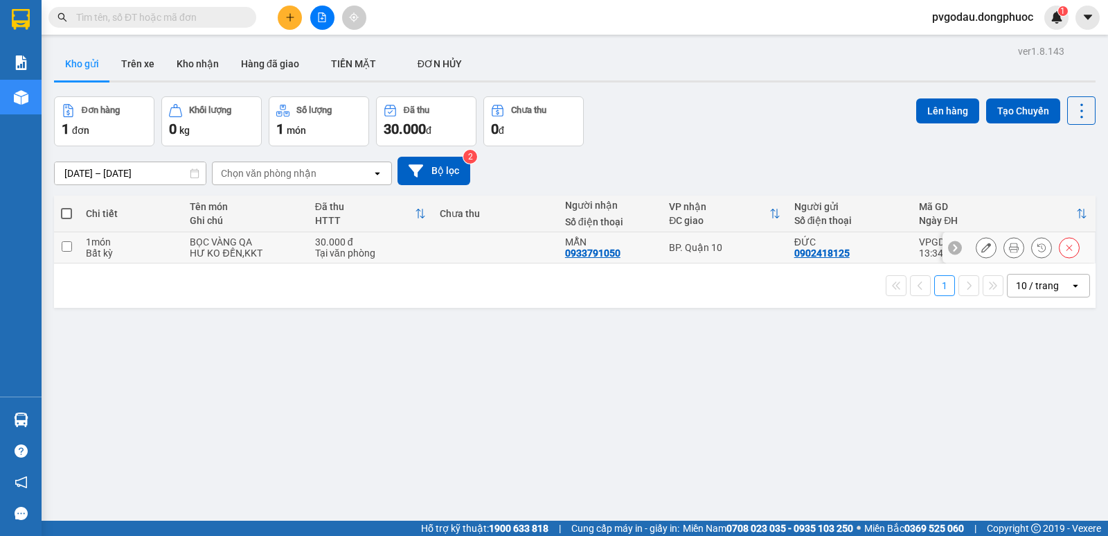
click at [529, 245] on td at bounding box center [495, 247] width 125 height 31
checkbox input "true"
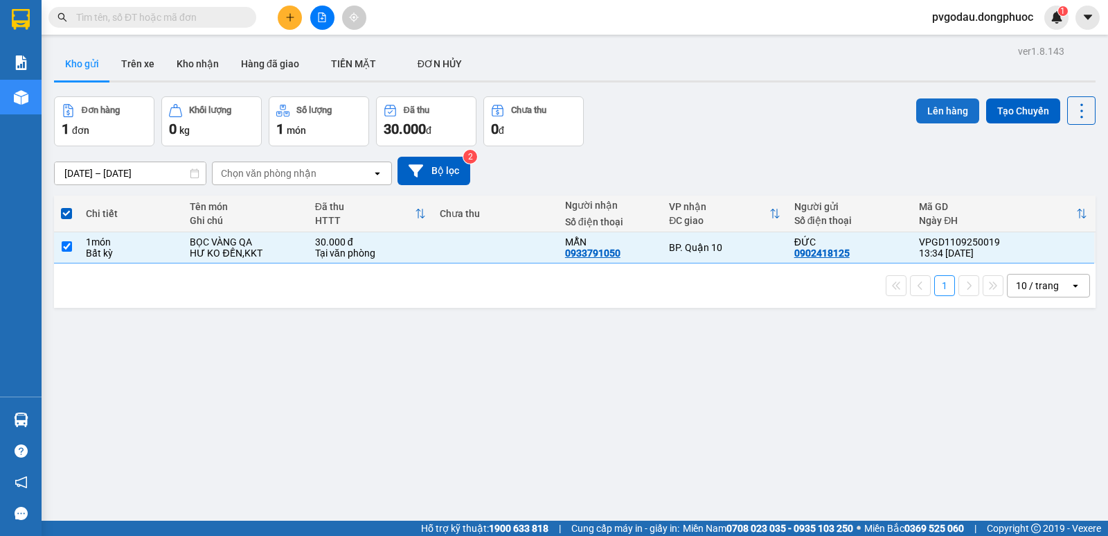
click at [947, 106] on button "Lên hàng" at bounding box center [948, 110] width 63 height 25
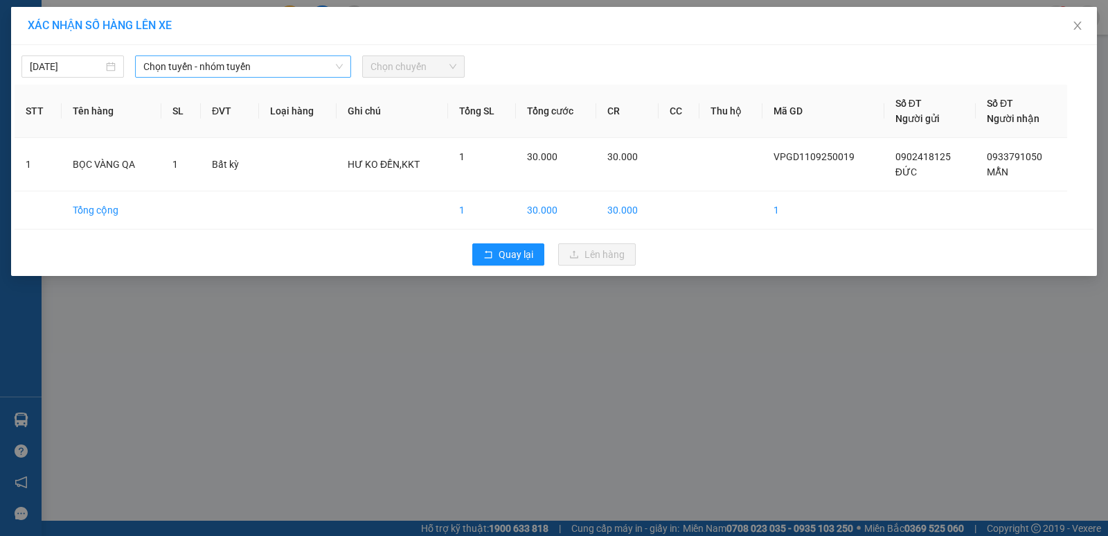
click at [265, 59] on span "Chọn tuyến - nhóm tuyến" at bounding box center [243, 66] width 200 height 21
click at [247, 64] on span "Chọn tuyến - nhóm tuyến" at bounding box center [243, 66] width 200 height 21
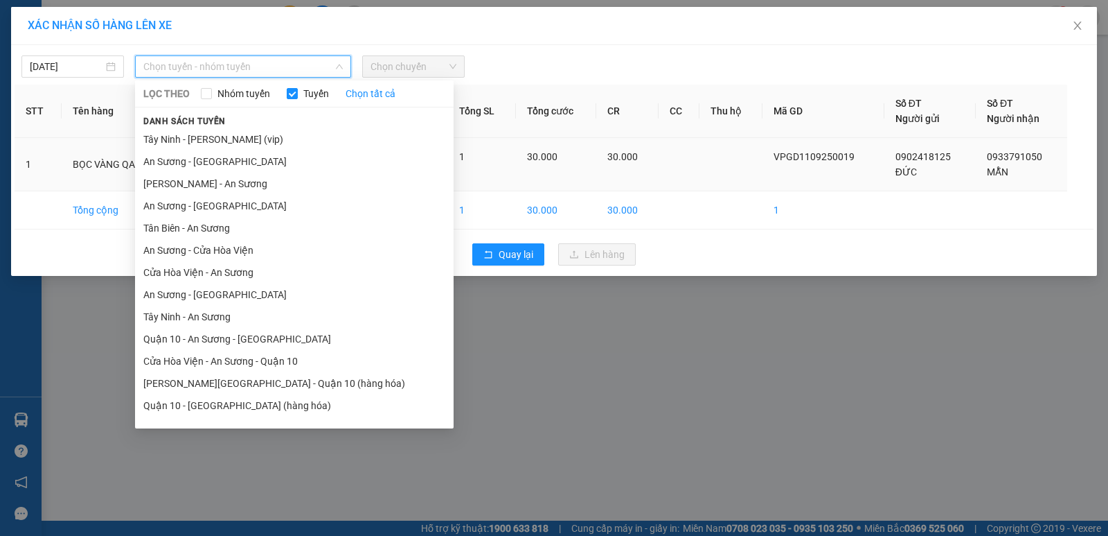
click at [240, 140] on li "Tây Ninh - [PERSON_NAME] (vip)" at bounding box center [294, 139] width 319 height 22
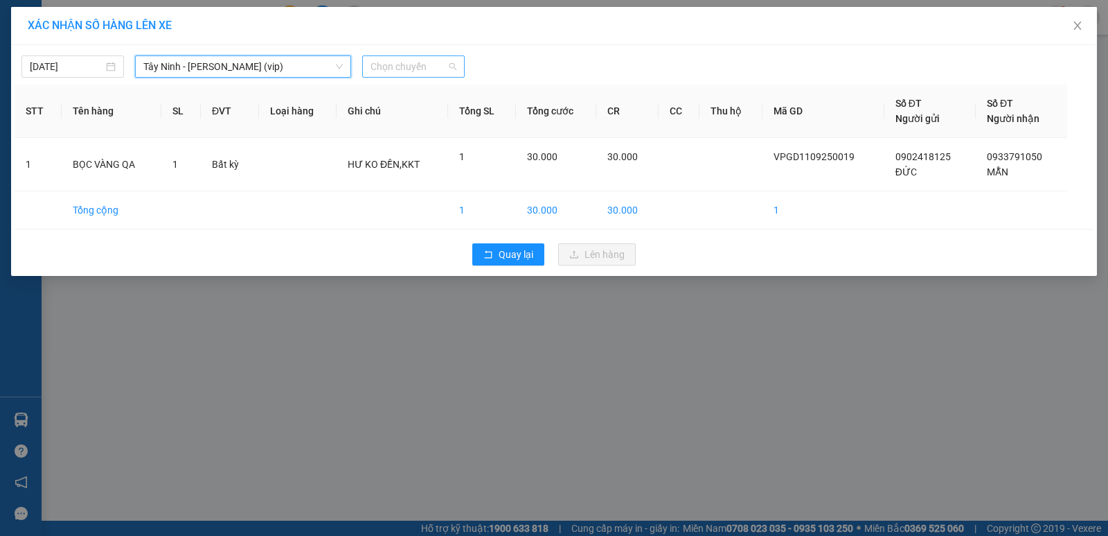
click at [390, 67] on span "Chọn chuyến" at bounding box center [414, 66] width 86 height 21
type input "6492"
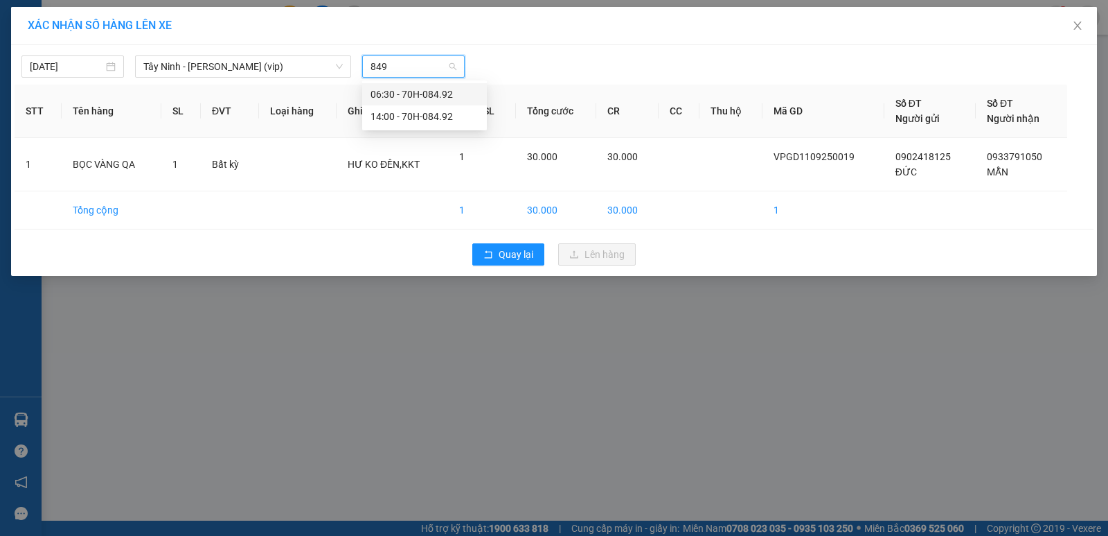
type input "8492"
click at [400, 118] on div "14:00 - 70H-084.92" at bounding box center [425, 116] width 108 height 15
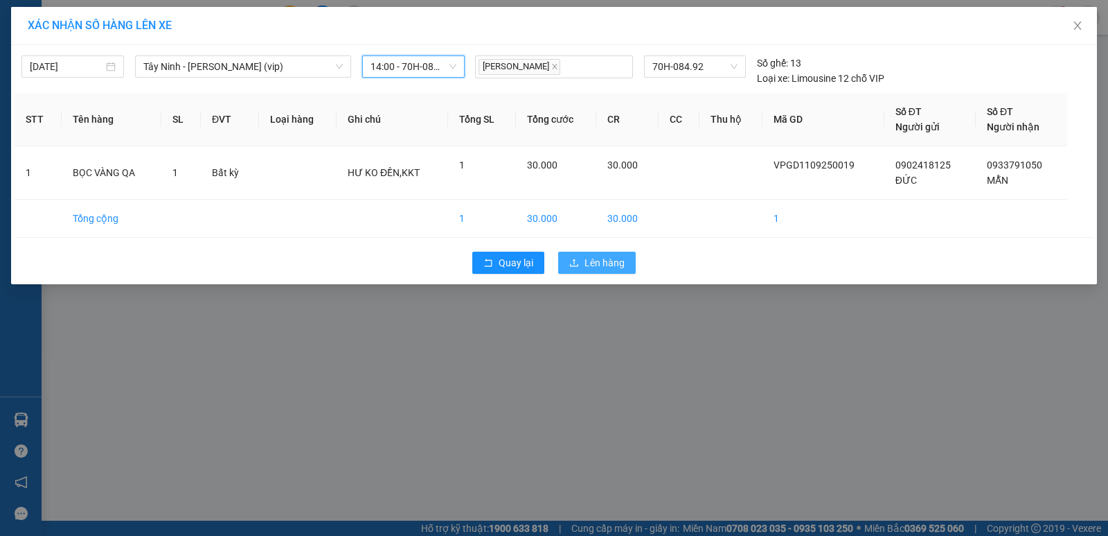
click at [606, 263] on span "Lên hàng" at bounding box center [605, 262] width 40 height 15
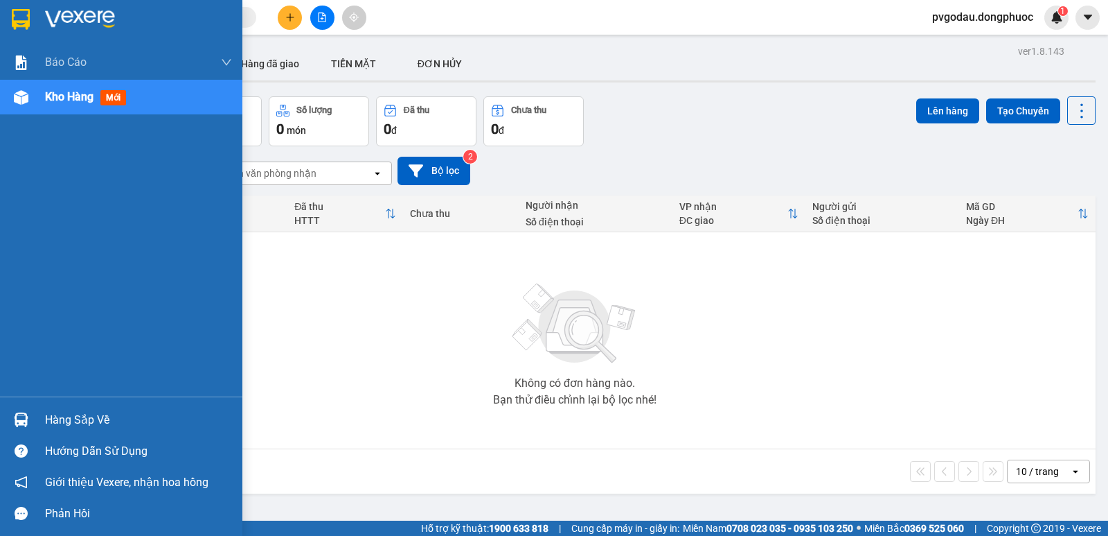
click at [35, 425] on div "Hàng sắp về" at bounding box center [121, 419] width 242 height 31
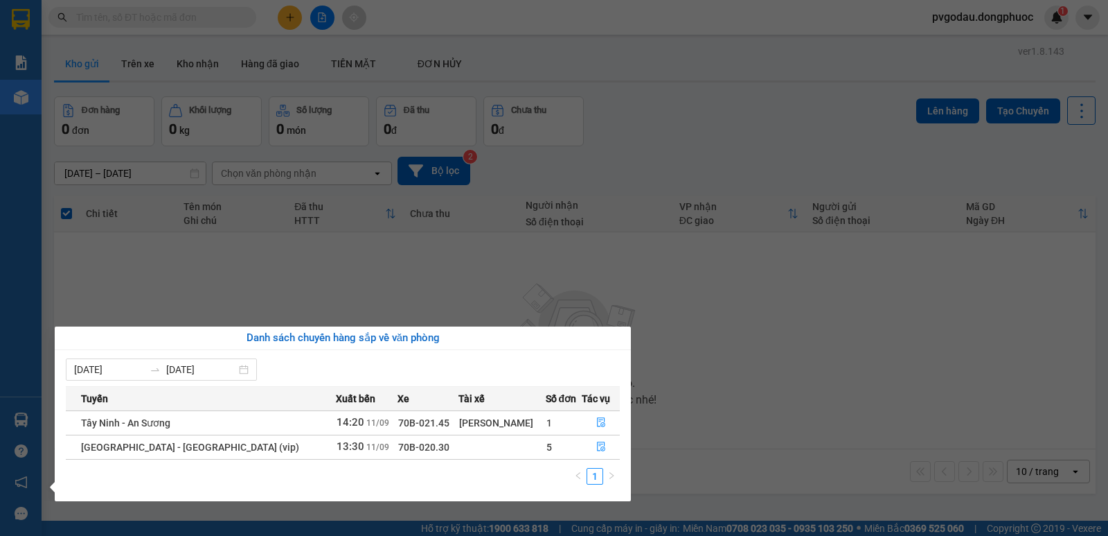
click at [318, 290] on section "Kết quả tìm kiếm ( 0 ) Bộ lọc No Data pvgodau.dongphuoc 1 Báo cáo Mẫu 1: Báo cá…" at bounding box center [554, 268] width 1108 height 536
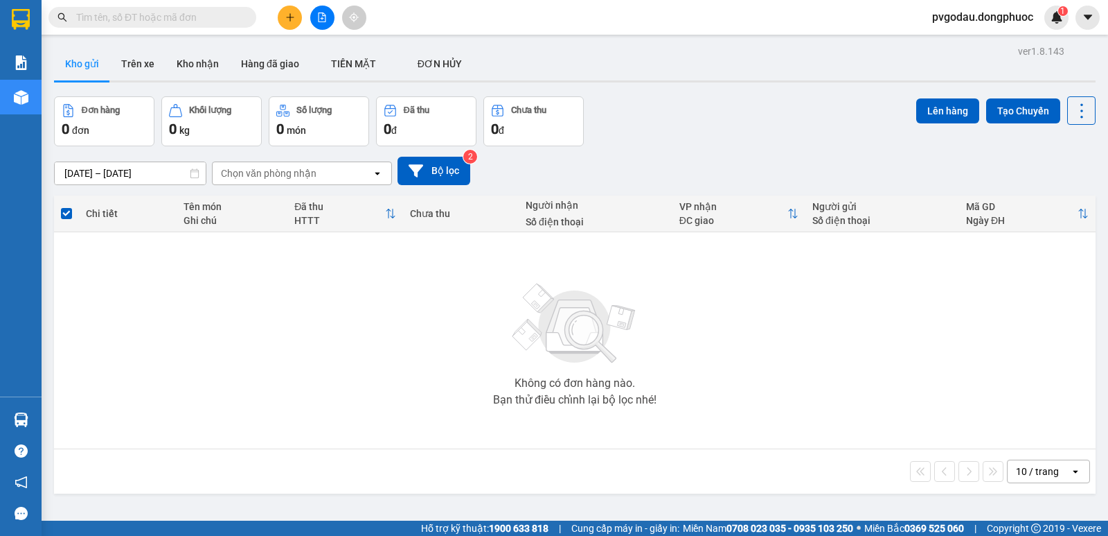
click at [192, 21] on input "text" at bounding box center [158, 17] width 164 height 15
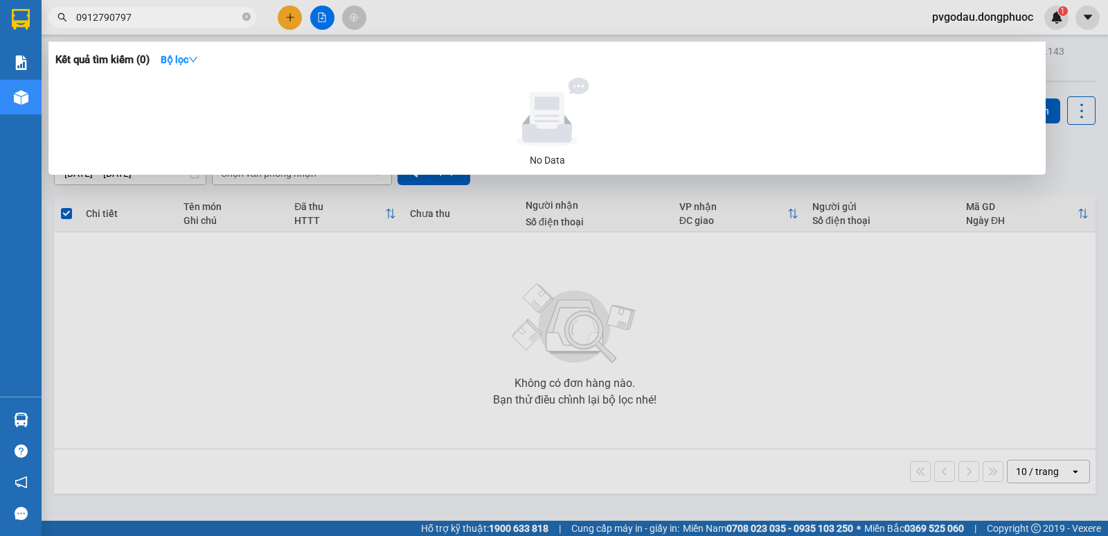
click at [98, 17] on input "0912790797" at bounding box center [158, 17] width 164 height 15
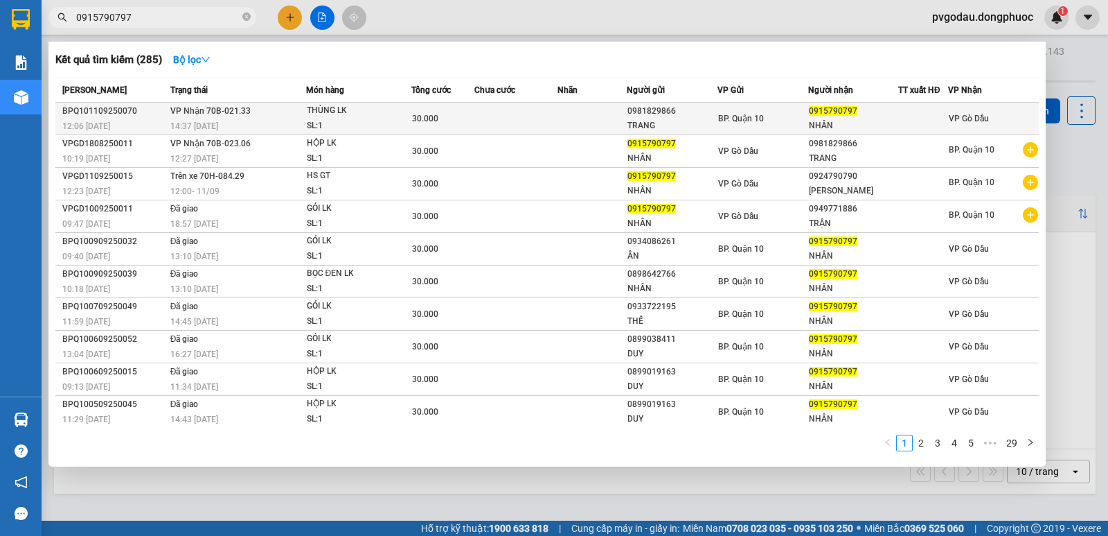
type input "0915790797"
click at [533, 129] on td at bounding box center [517, 119] width 84 height 33
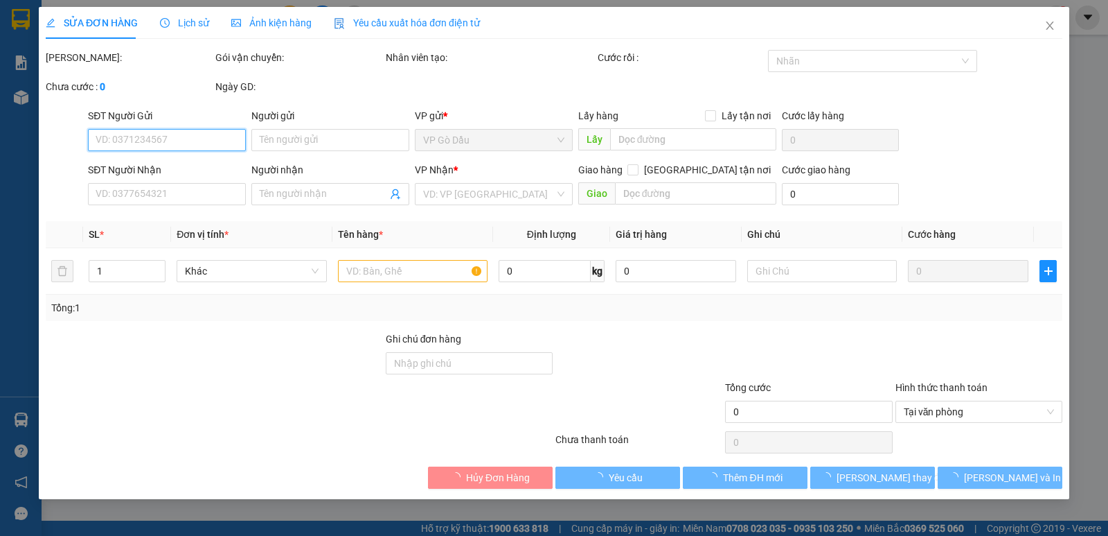
type input "0981829866"
type input "TRANG"
type input "0915790797"
type input "NHÂN"
type input "30.000"
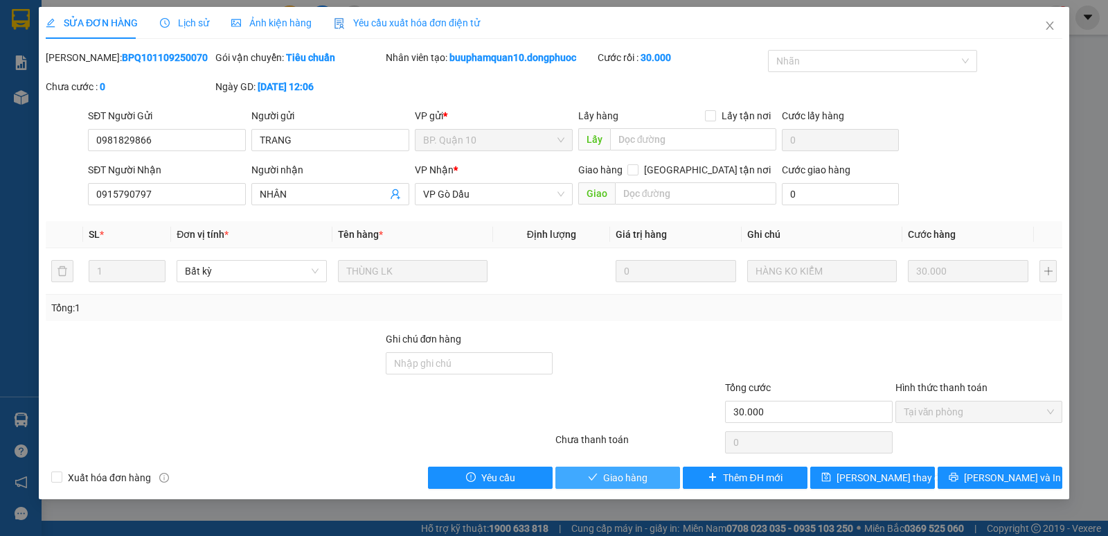
click at [606, 479] on span "Giao hàng" at bounding box center [625, 477] width 44 height 15
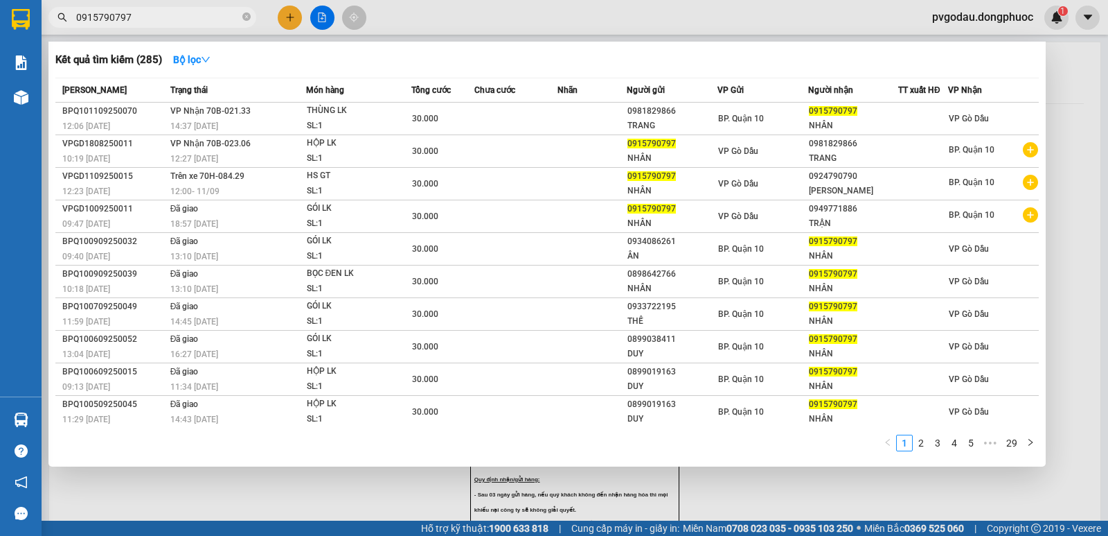
click at [200, 26] on span "0915790797" at bounding box center [152, 17] width 208 height 21
click at [202, 21] on input "0915790797" at bounding box center [158, 17] width 164 height 15
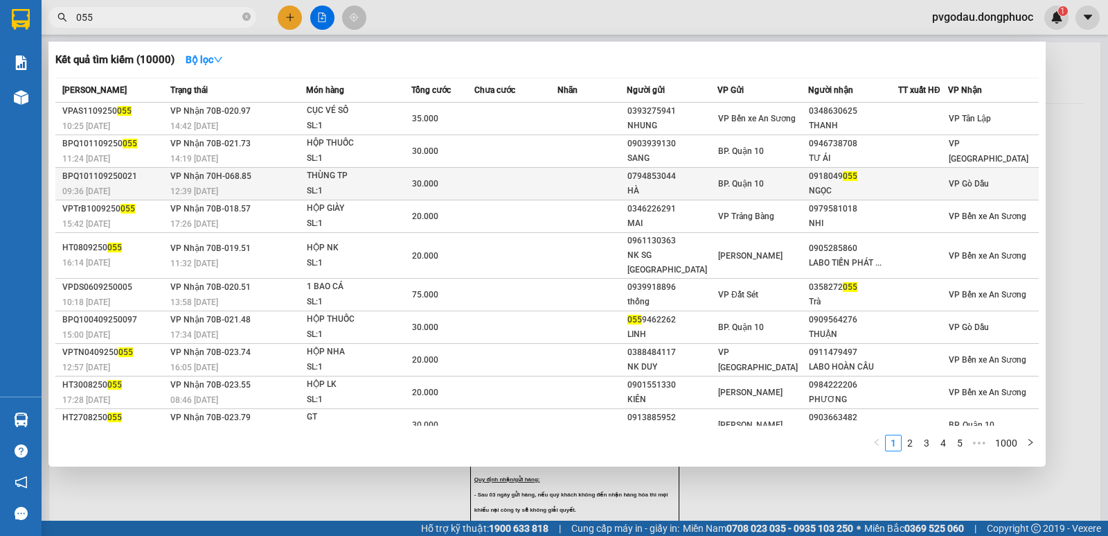
type input "055"
click at [228, 186] on div "12:39 [DATE]" at bounding box center [237, 191] width 135 height 15
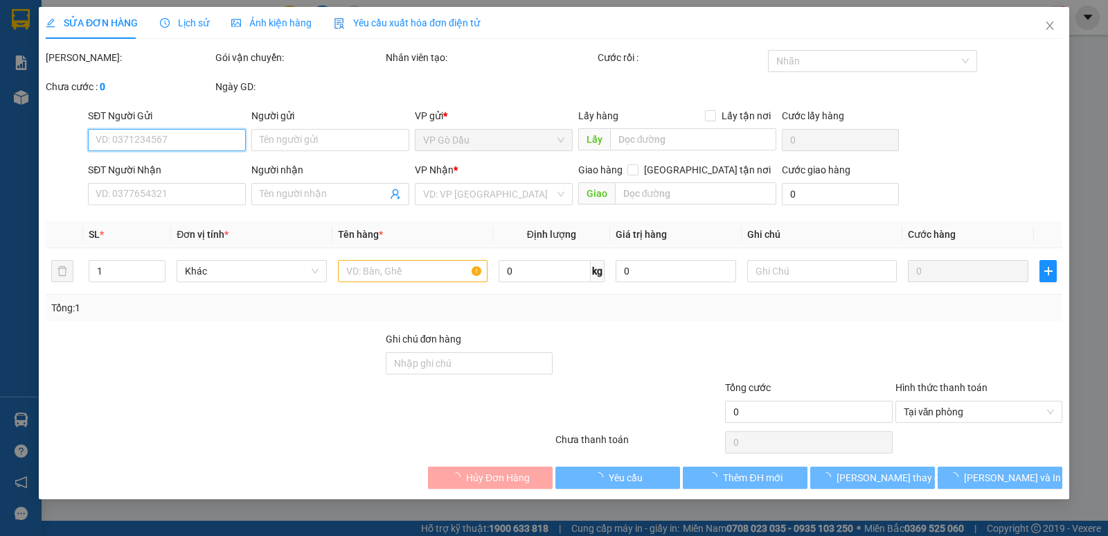
type input "0794853044"
type input "HÀ"
type input "0918049055"
type input "NGỌC"
type input "30.000"
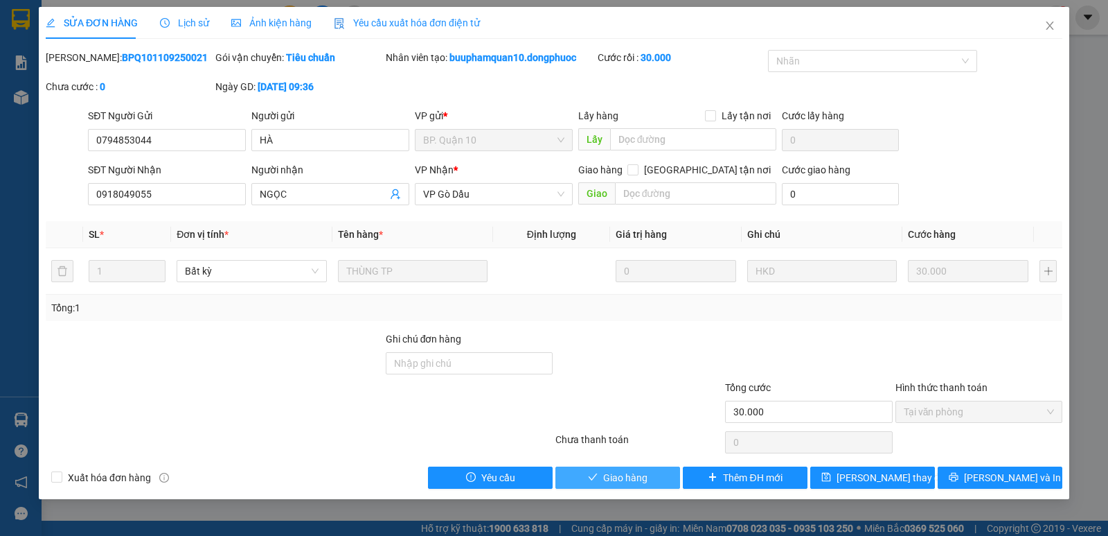
click at [615, 481] on span "Giao hàng" at bounding box center [625, 477] width 44 height 15
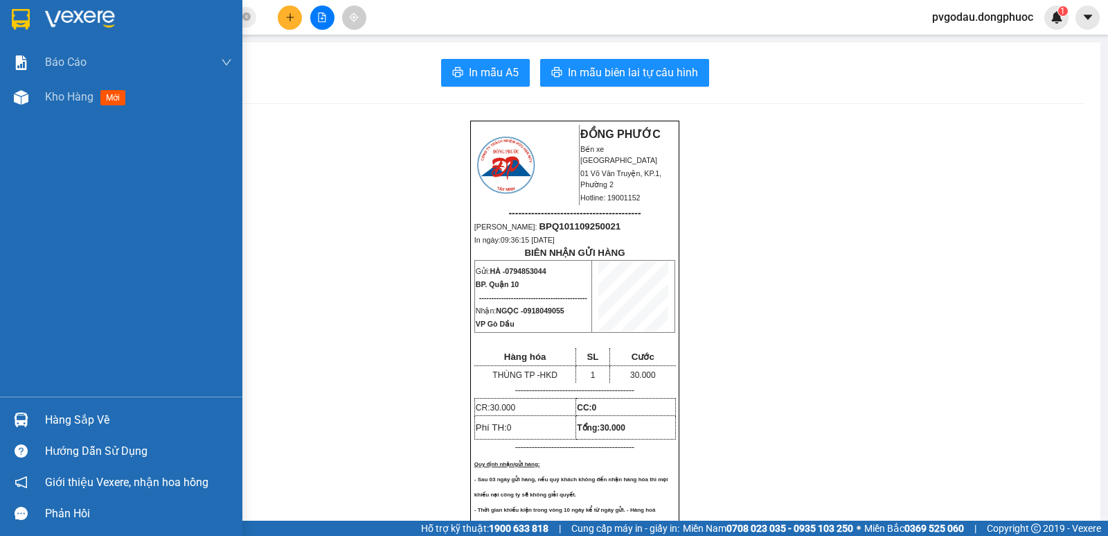
click at [24, 405] on div "Hàng sắp về" at bounding box center [121, 419] width 242 height 31
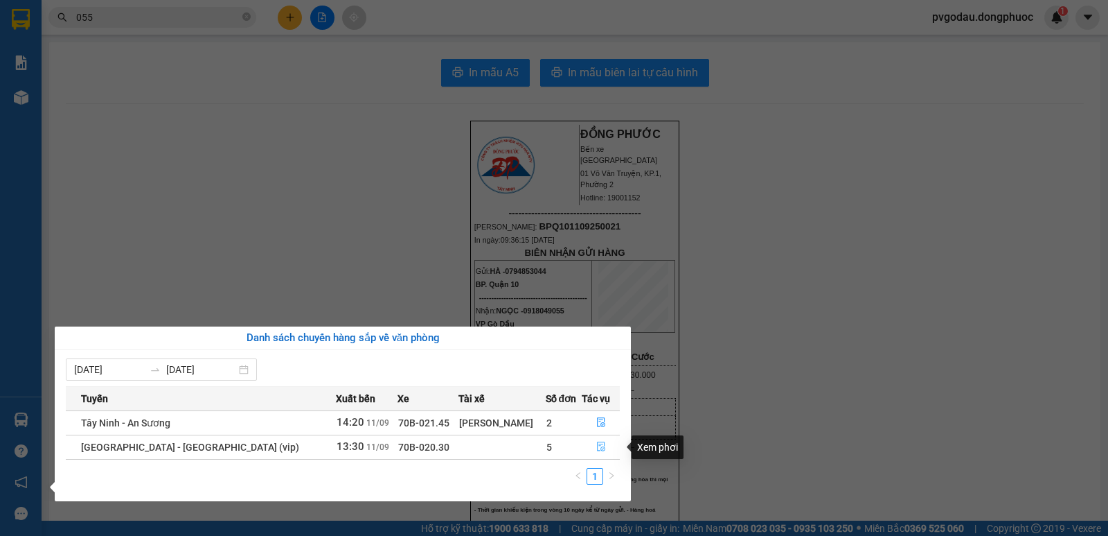
click at [602, 444] on button "button" at bounding box center [601, 447] width 37 height 22
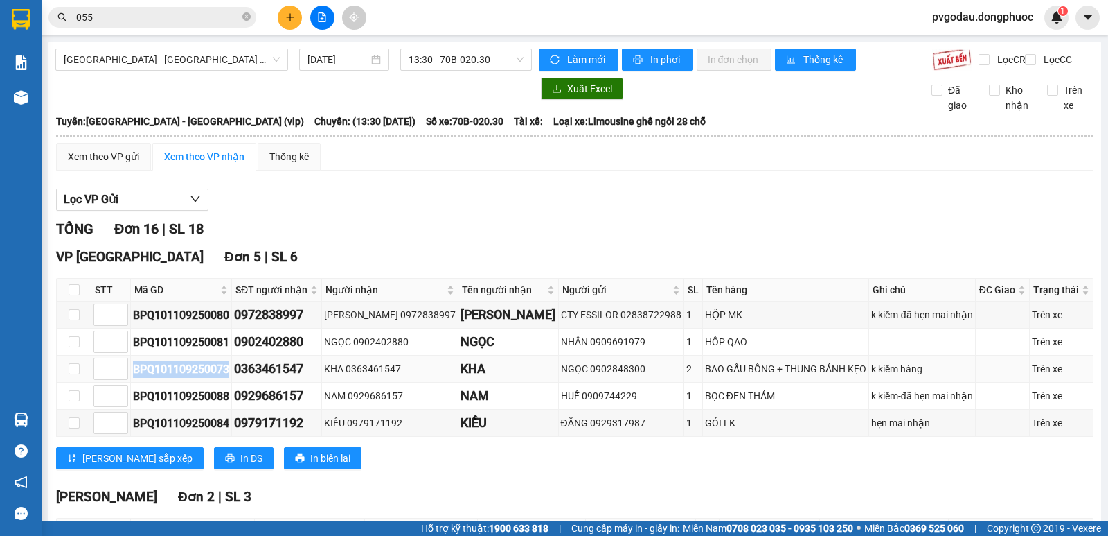
drag, startPoint x: 231, startPoint y: 382, endPoint x: 135, endPoint y: 387, distance: 95.7
click at [135, 378] on div "BPQ101109250073" at bounding box center [181, 368] width 96 height 17
copy div "BPQ101109250073"
click at [157, 15] on input "055" at bounding box center [158, 17] width 164 height 15
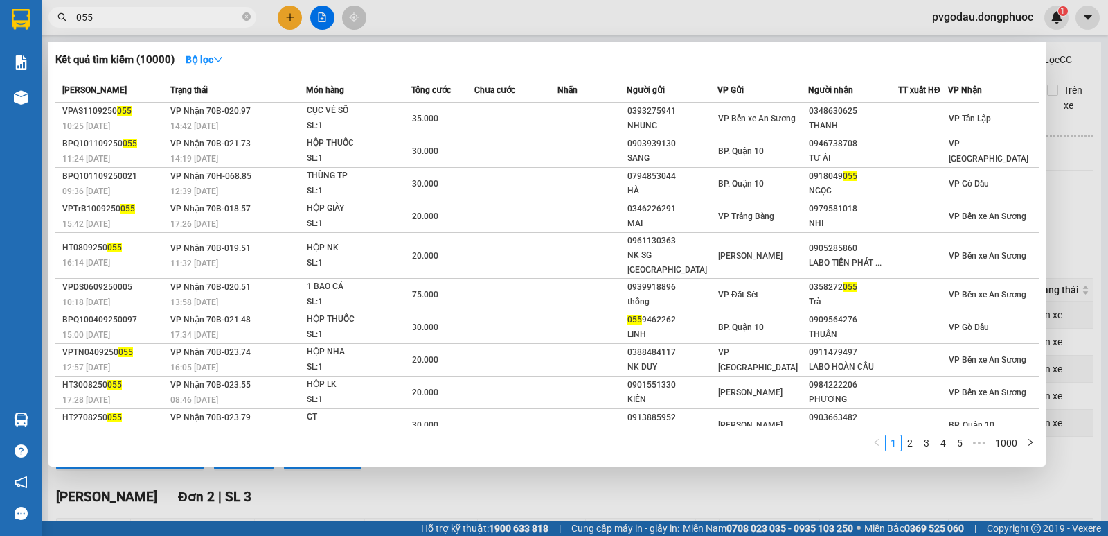
click at [157, 15] on input "055" at bounding box center [158, 17] width 164 height 15
paste input "BPQ101109250073"
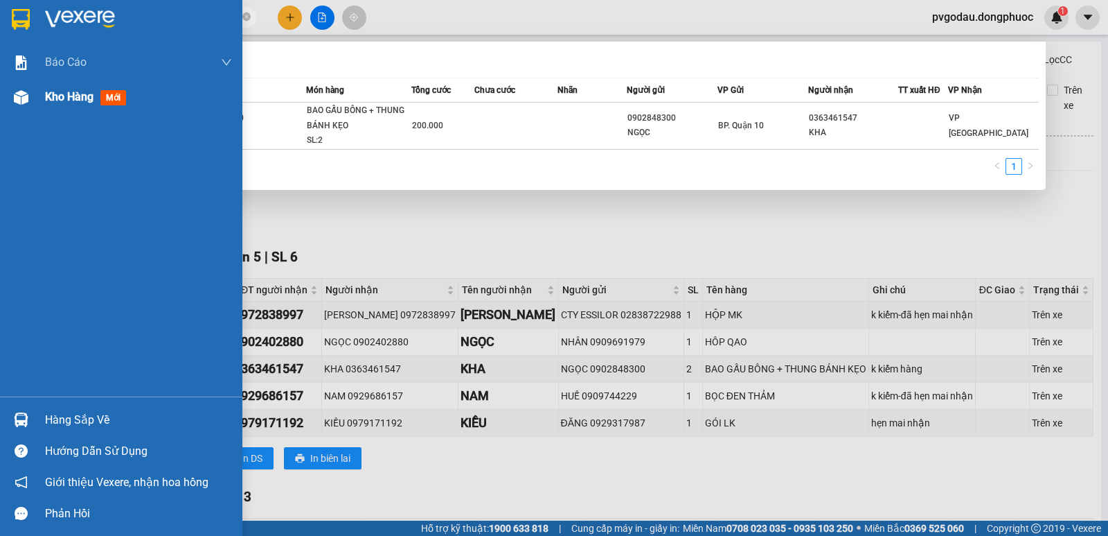
type input "BPQ101109250073"
click at [31, 88] on div at bounding box center [21, 97] width 24 height 24
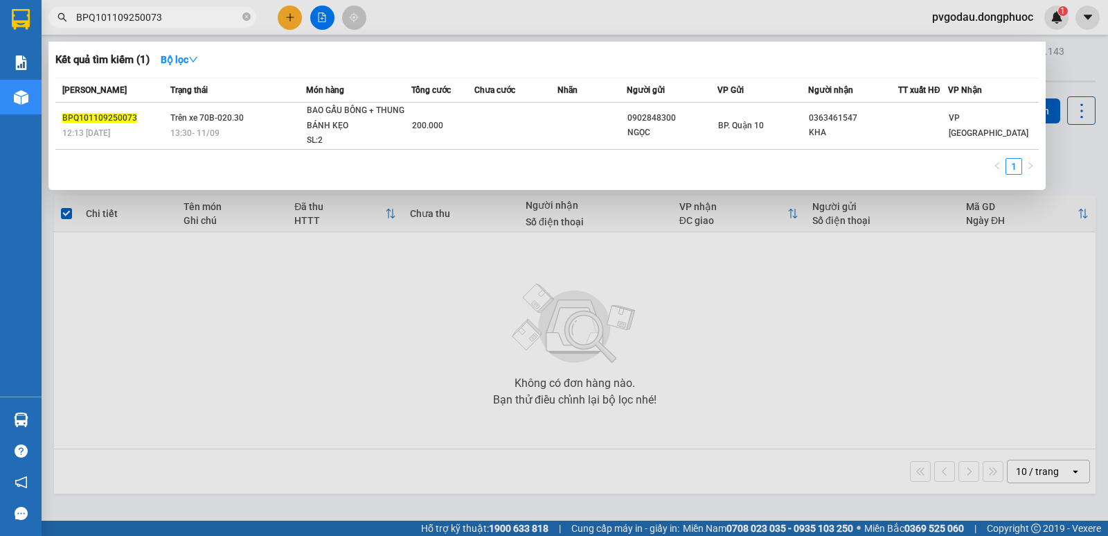
drag, startPoint x: 1108, startPoint y: 405, endPoint x: 1098, endPoint y: 405, distance: 9.7
click at [1106, 409] on div at bounding box center [554, 268] width 1108 height 536
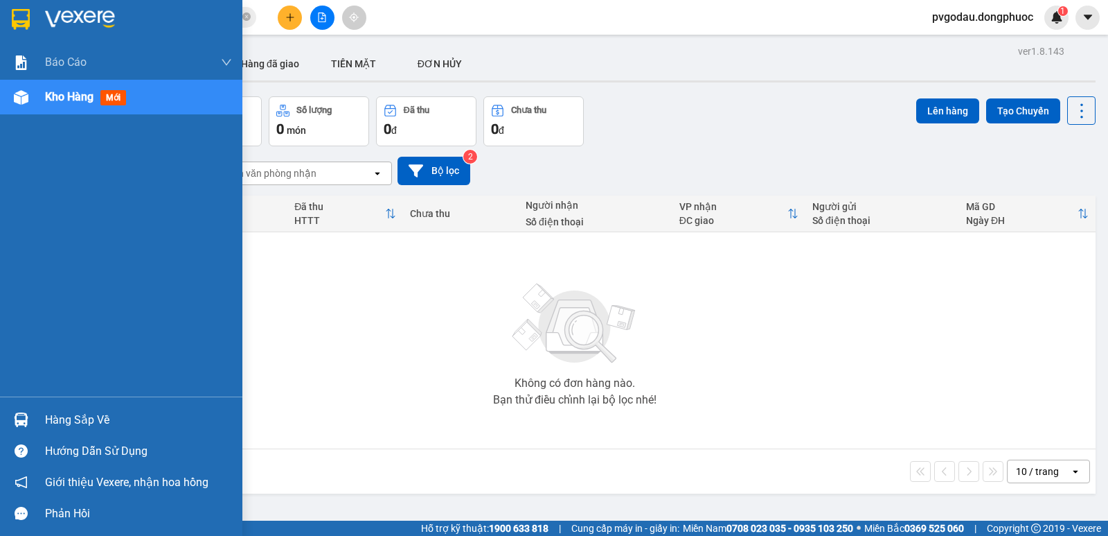
click at [29, 425] on div at bounding box center [21, 419] width 24 height 24
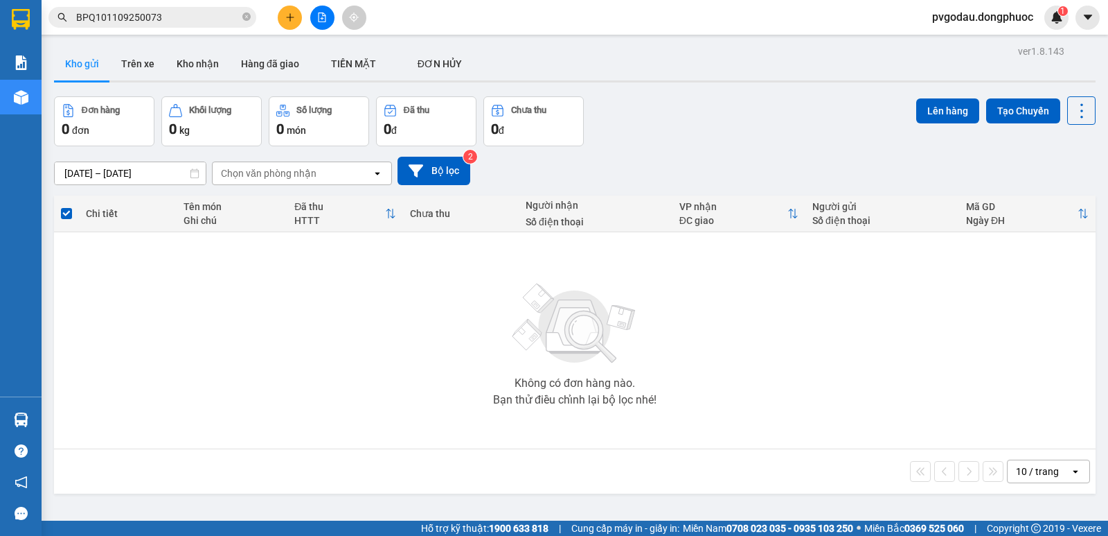
click at [800, 292] on section "Kết quả tìm kiếm ( 1 ) Bộ lọc Mã ĐH Trạng thái Món hàng Tổng cước Chưa cước Nhã…" at bounding box center [554, 268] width 1108 height 536
click at [123, 50] on button "Trên xe" at bounding box center [137, 63] width 55 height 33
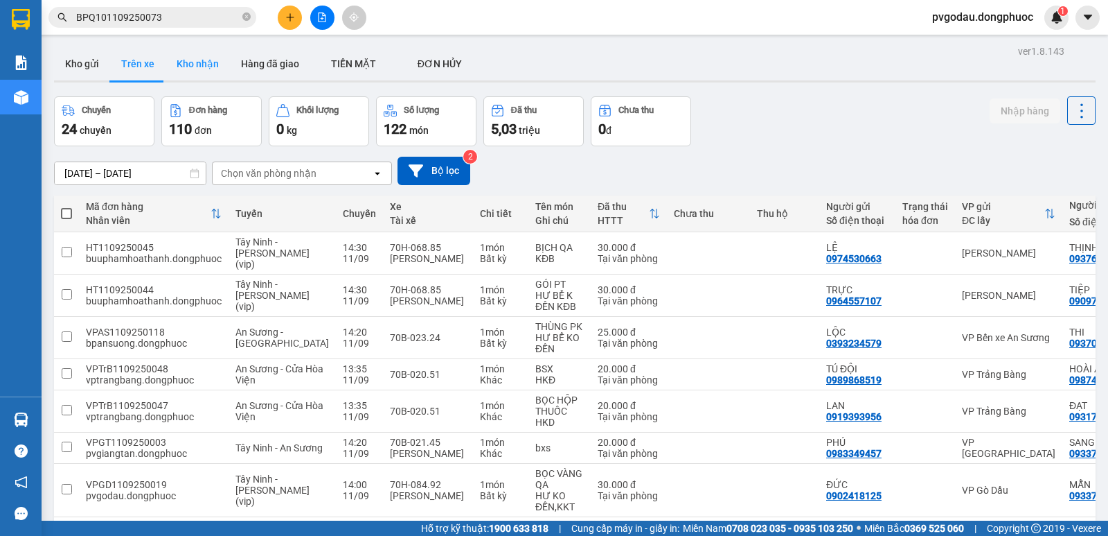
click at [203, 64] on button "Kho nhận" at bounding box center [198, 63] width 64 height 33
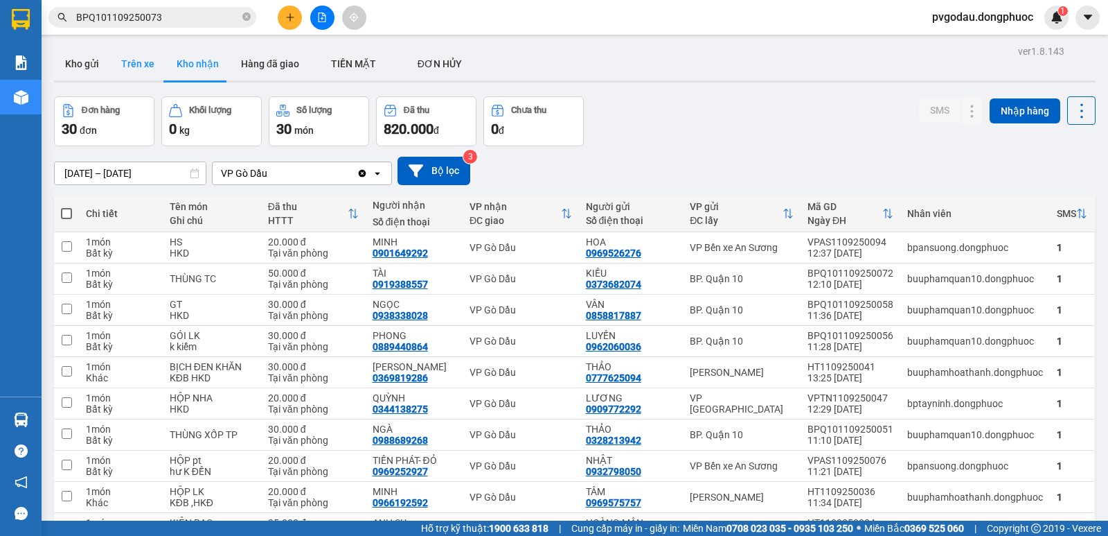
click at [145, 67] on button "Trên xe" at bounding box center [137, 63] width 55 height 33
type input "[DATE] – [DATE]"
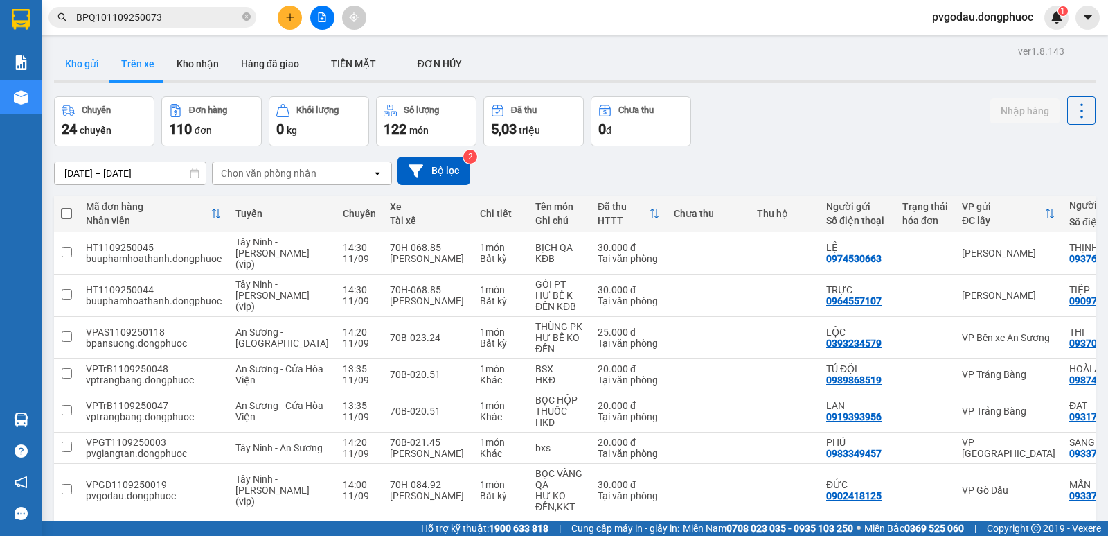
click at [95, 75] on button "Kho gửi" at bounding box center [82, 63] width 56 height 33
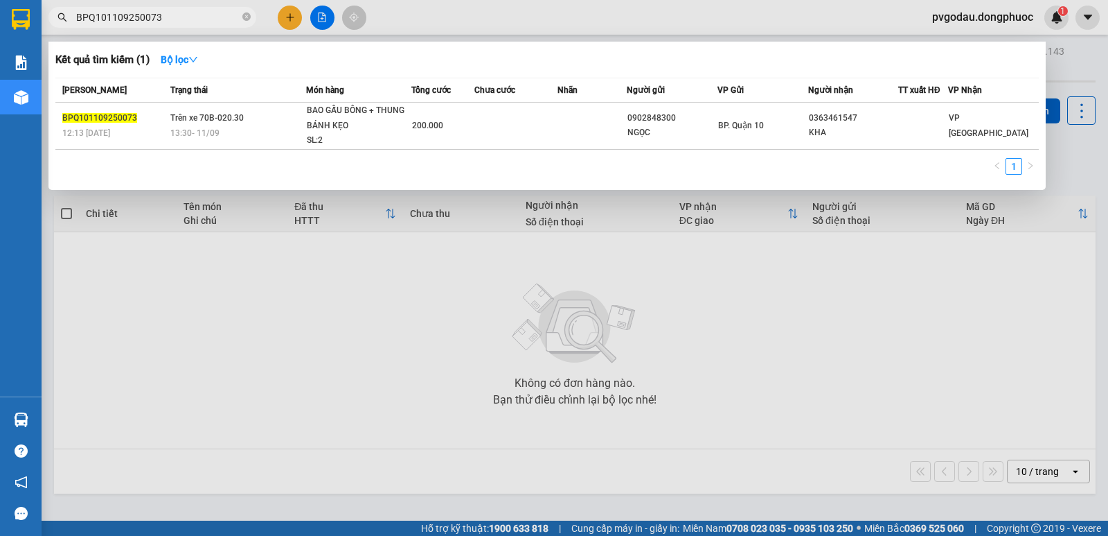
click at [160, 23] on input "BPQ101109250073" at bounding box center [158, 17] width 164 height 15
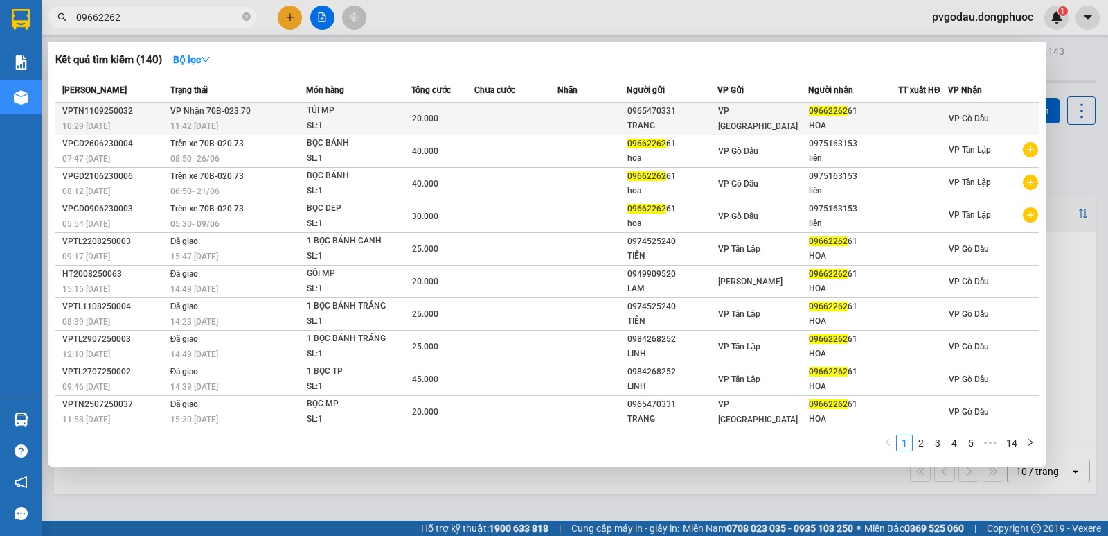
type input "09662262"
click at [818, 125] on div "HOA" at bounding box center [853, 125] width 89 height 15
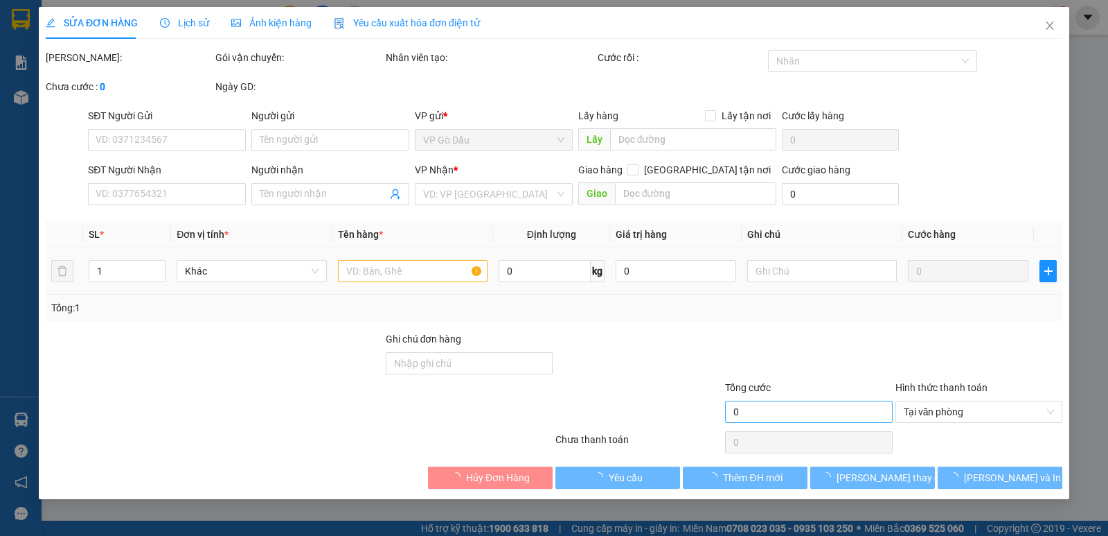
type input "0965470331"
type input "TRANG"
type input "0966226261"
type input "HOA"
type input "20.000"
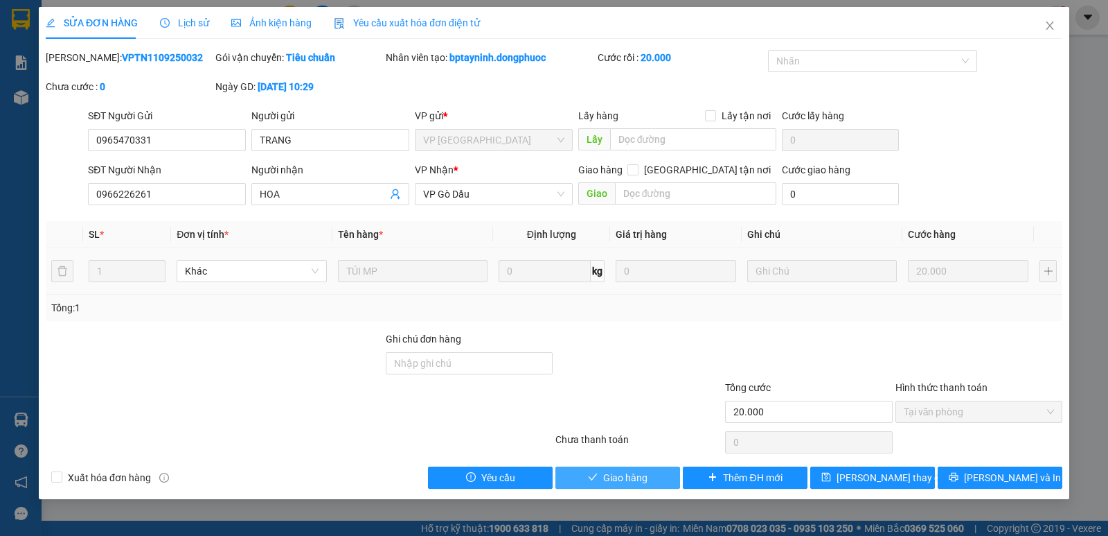
click at [611, 482] on span "Giao hàng" at bounding box center [625, 477] width 44 height 15
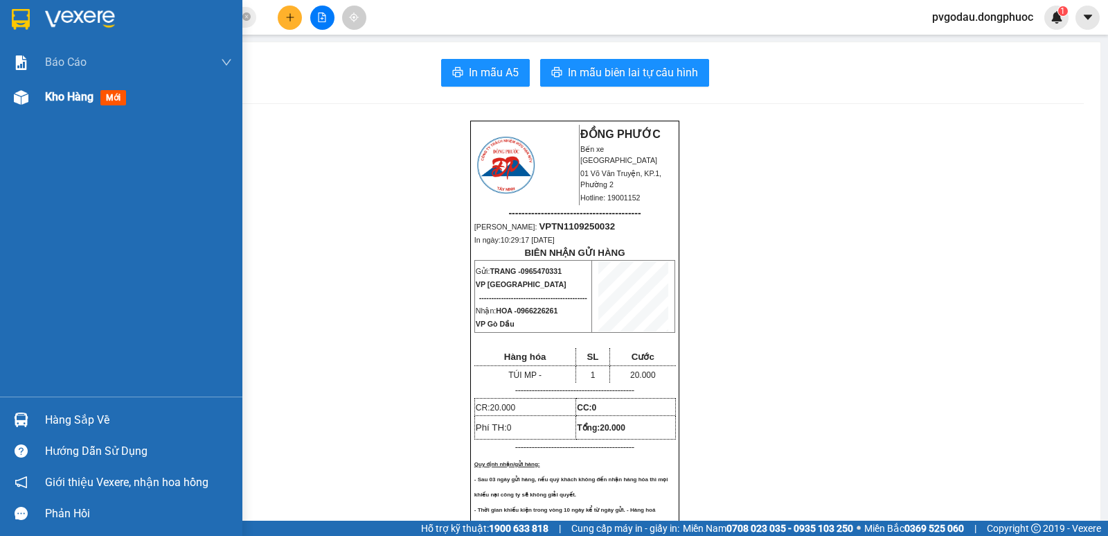
click at [36, 107] on div "Kho hàng mới" at bounding box center [121, 97] width 242 height 35
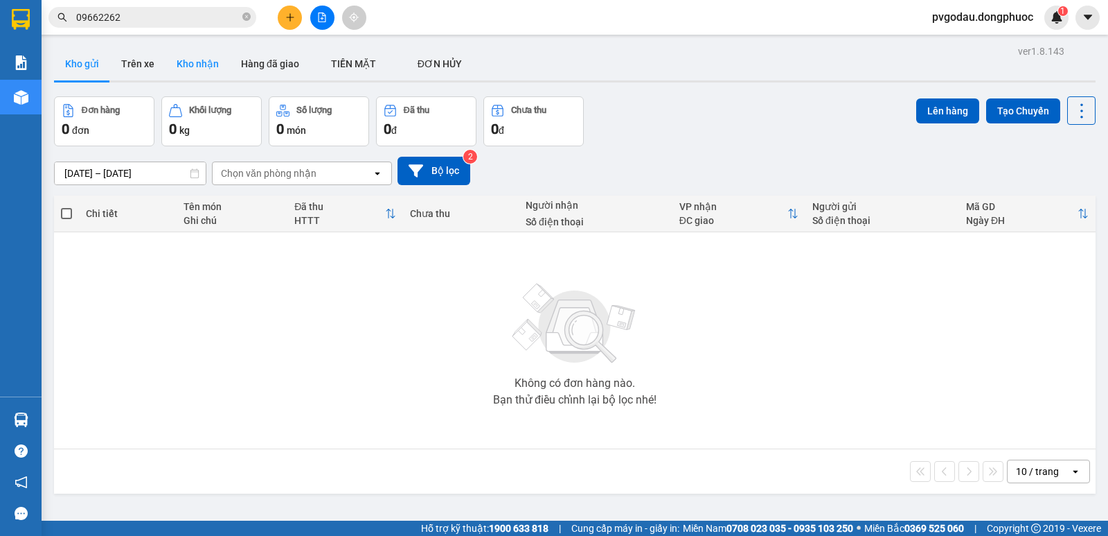
click at [204, 62] on button "Kho nhận" at bounding box center [198, 63] width 64 height 33
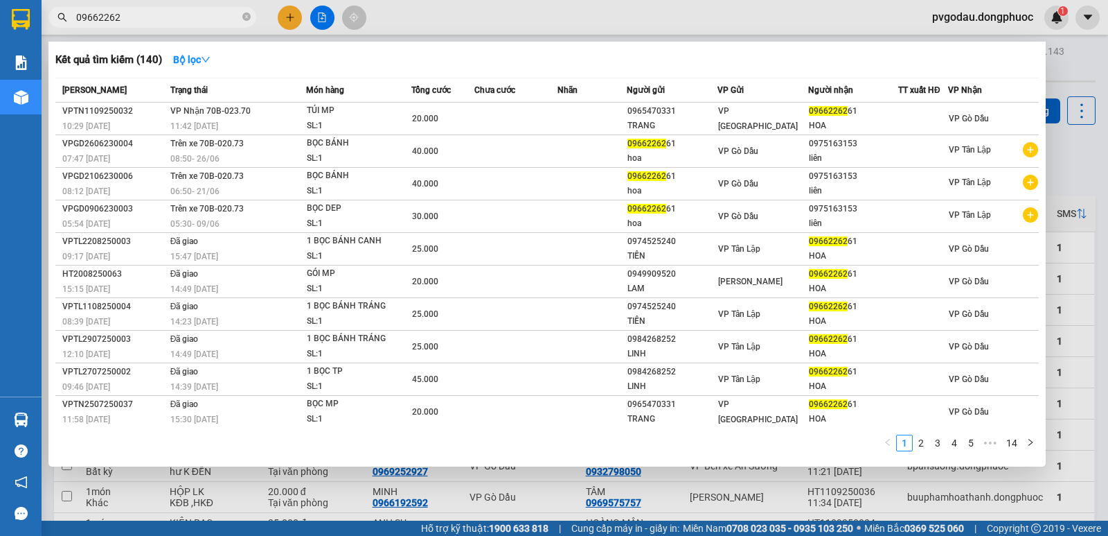
click at [152, 7] on span "09662262" at bounding box center [152, 17] width 208 height 21
click at [154, 18] on input "09662262" at bounding box center [158, 17] width 164 height 15
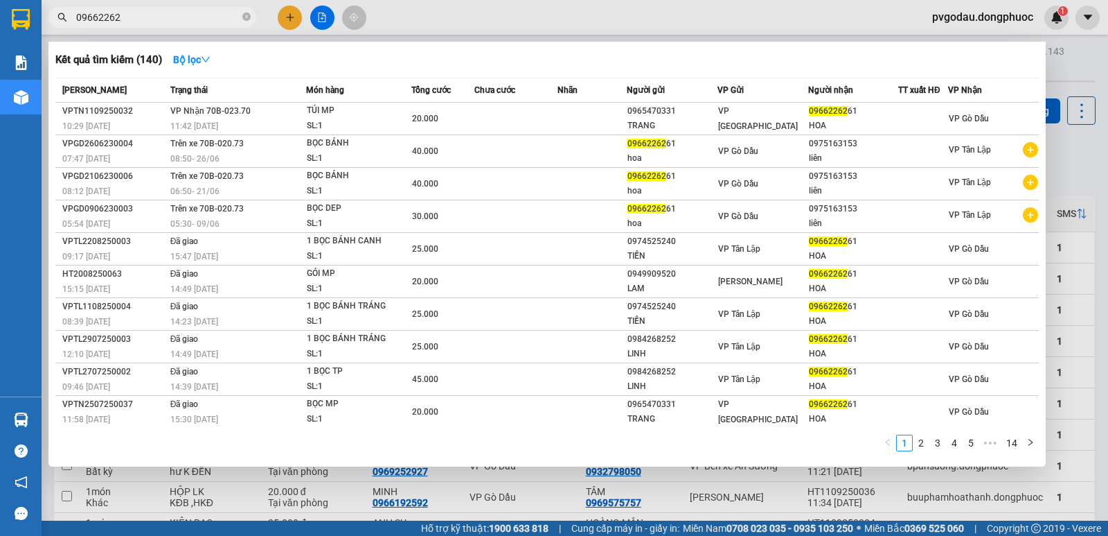
click at [155, 19] on input "09662262" at bounding box center [158, 17] width 164 height 15
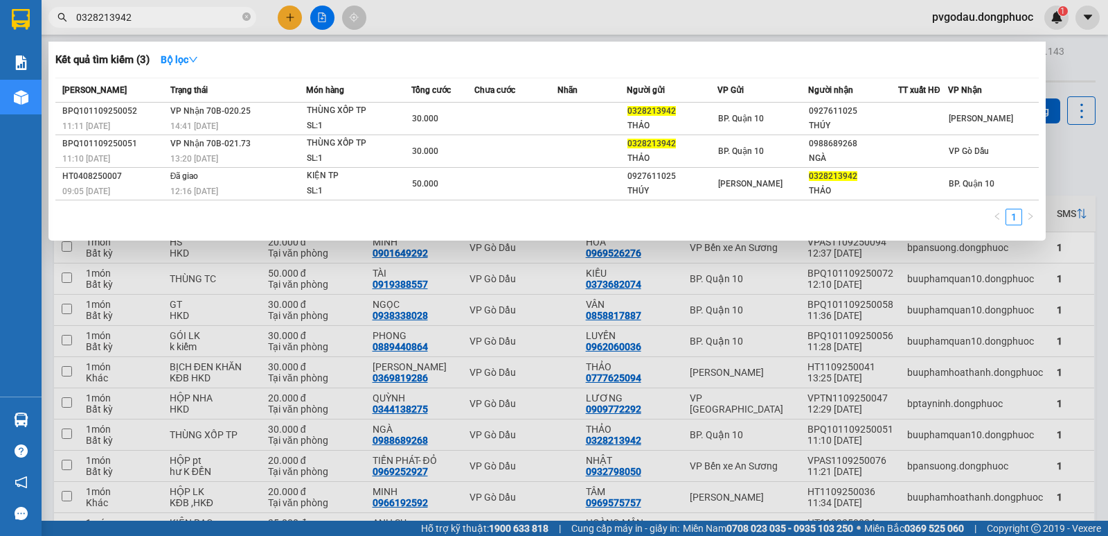
click at [218, 23] on input "0328213942" at bounding box center [158, 17] width 164 height 15
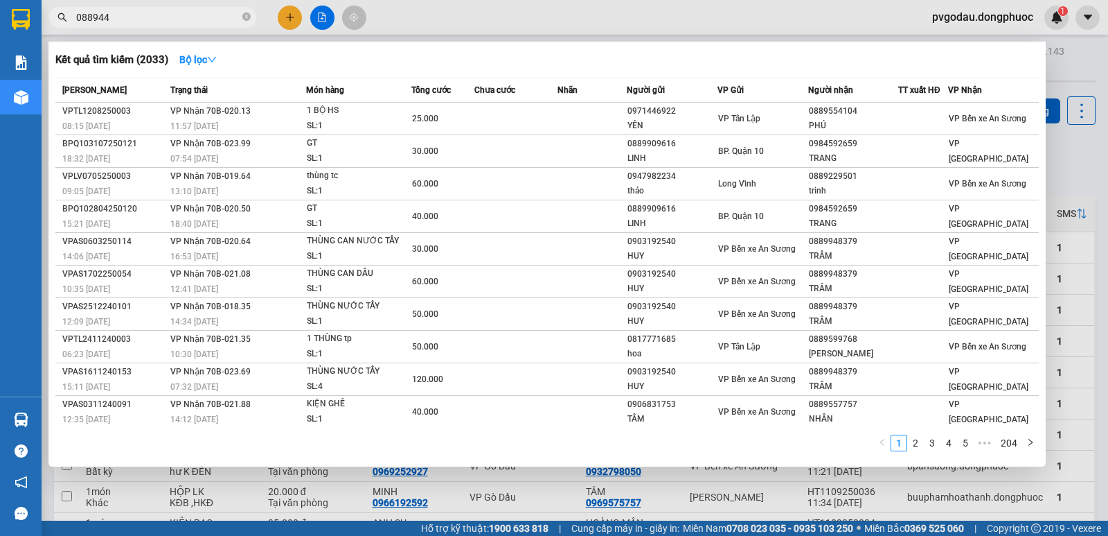
type input "0889440"
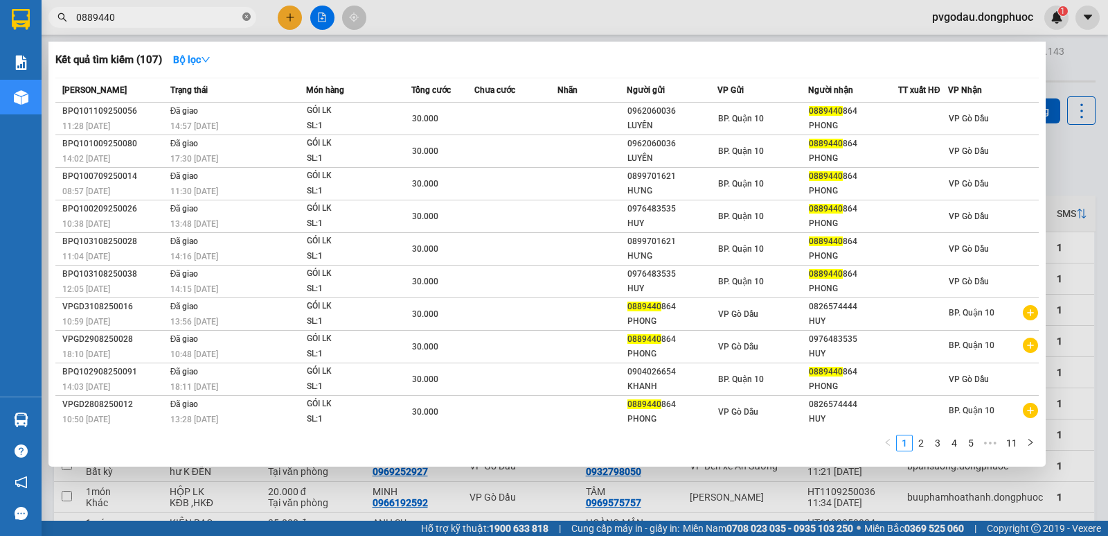
click at [249, 19] on icon "close-circle" at bounding box center [246, 16] width 8 height 8
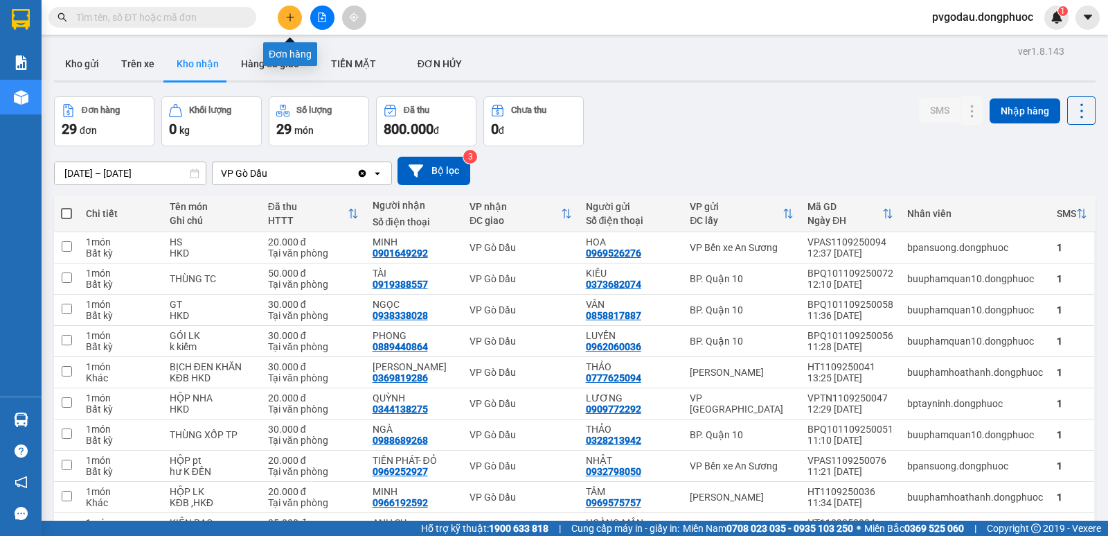
click at [288, 8] on button at bounding box center [290, 18] width 24 height 24
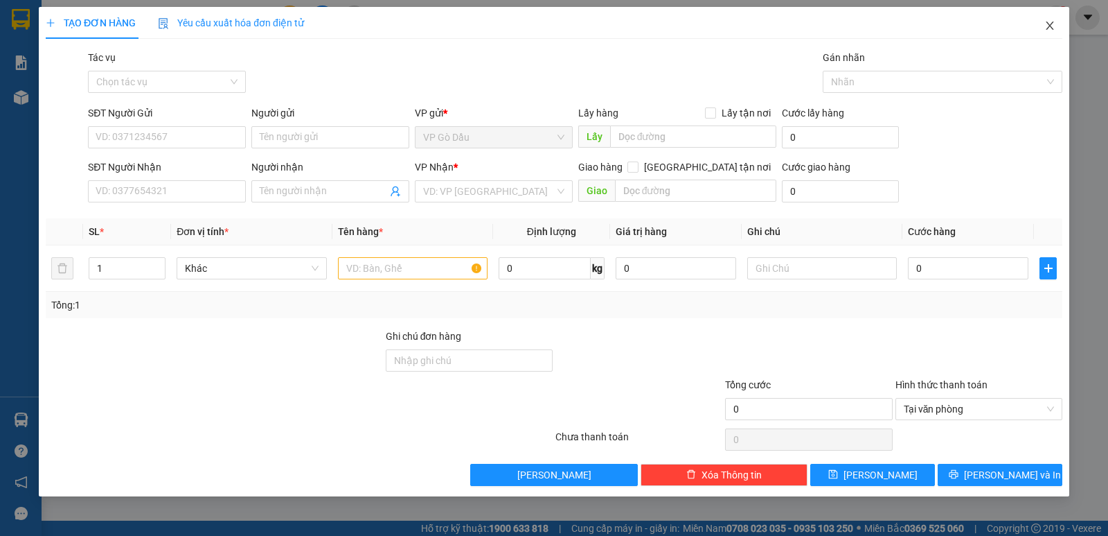
drag, startPoint x: 1043, startPoint y: 26, endPoint x: 715, endPoint y: 13, distance: 328.7
click at [1045, 26] on span "Close" at bounding box center [1050, 26] width 39 height 39
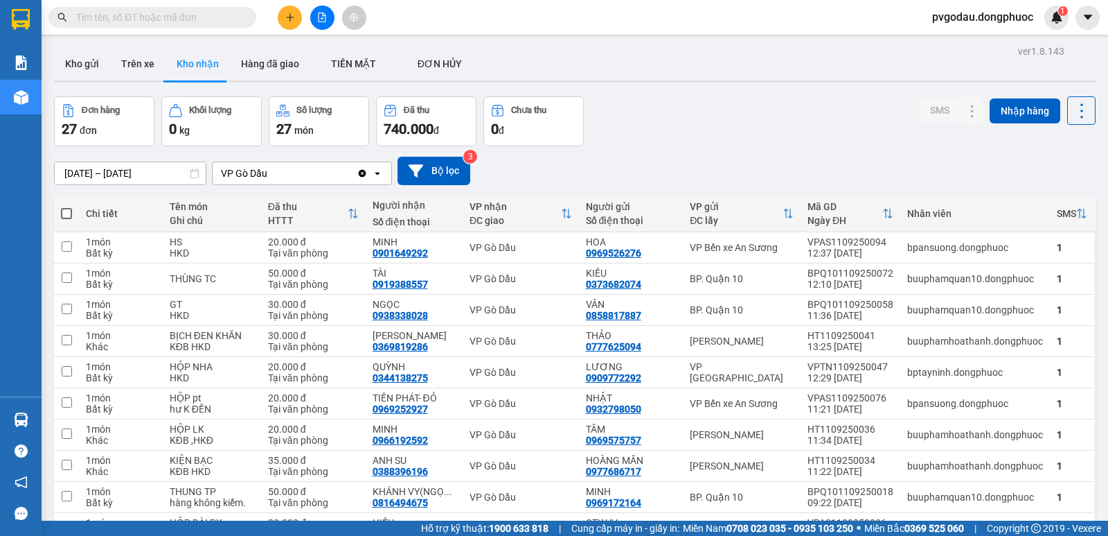
click at [177, 25] on span at bounding box center [152, 17] width 208 height 21
click at [183, 19] on input "text" at bounding box center [158, 17] width 164 height 15
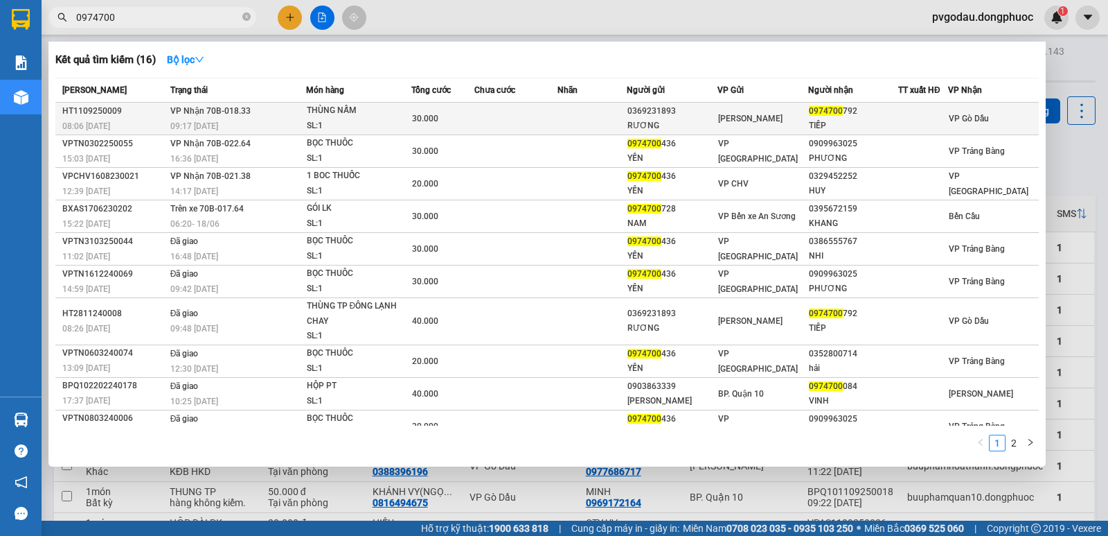
type input "0974700"
click at [529, 123] on td at bounding box center [517, 119] width 84 height 33
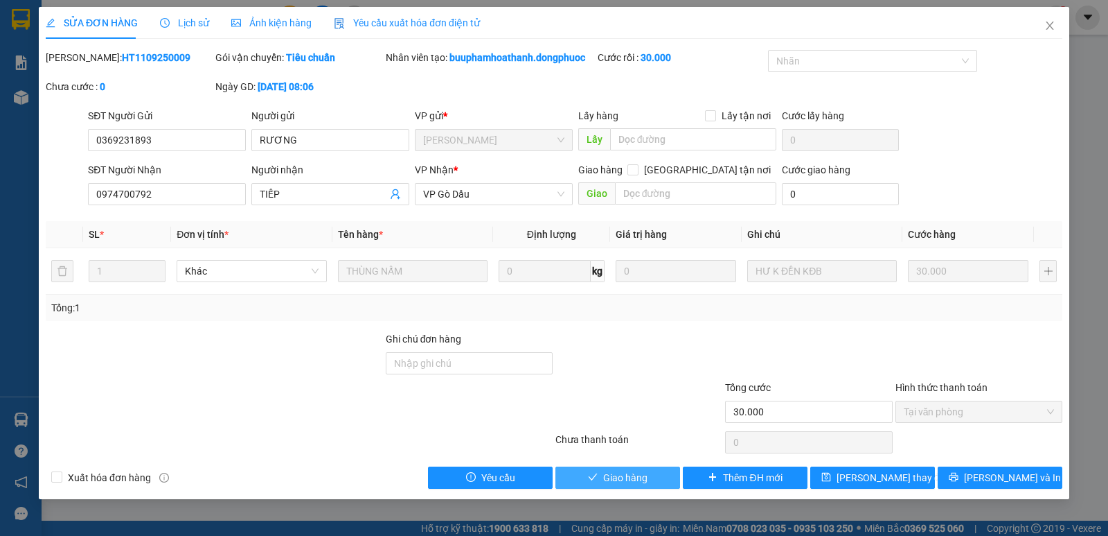
click at [616, 472] on span "Giao hàng" at bounding box center [625, 477] width 44 height 15
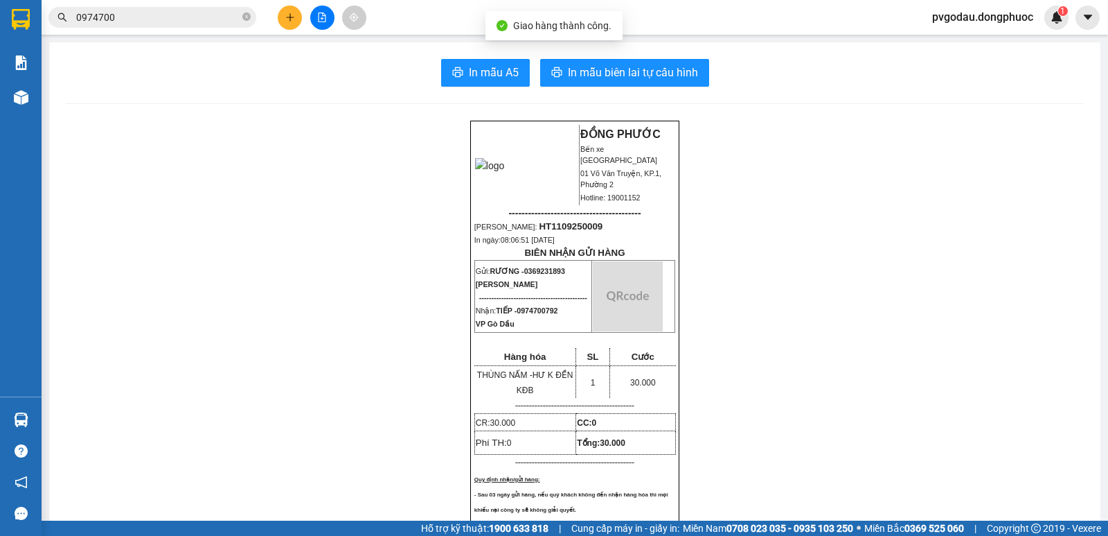
click at [162, 26] on span "0974700" at bounding box center [152, 17] width 208 height 21
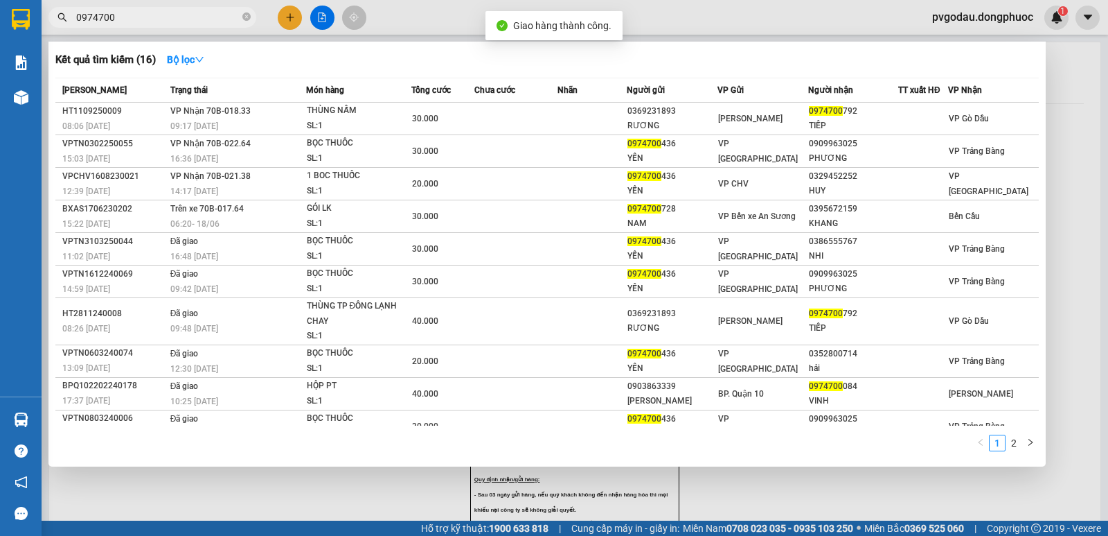
click at [162, 17] on input "0974700" at bounding box center [158, 17] width 164 height 15
click at [292, 16] on div at bounding box center [554, 268] width 1108 height 536
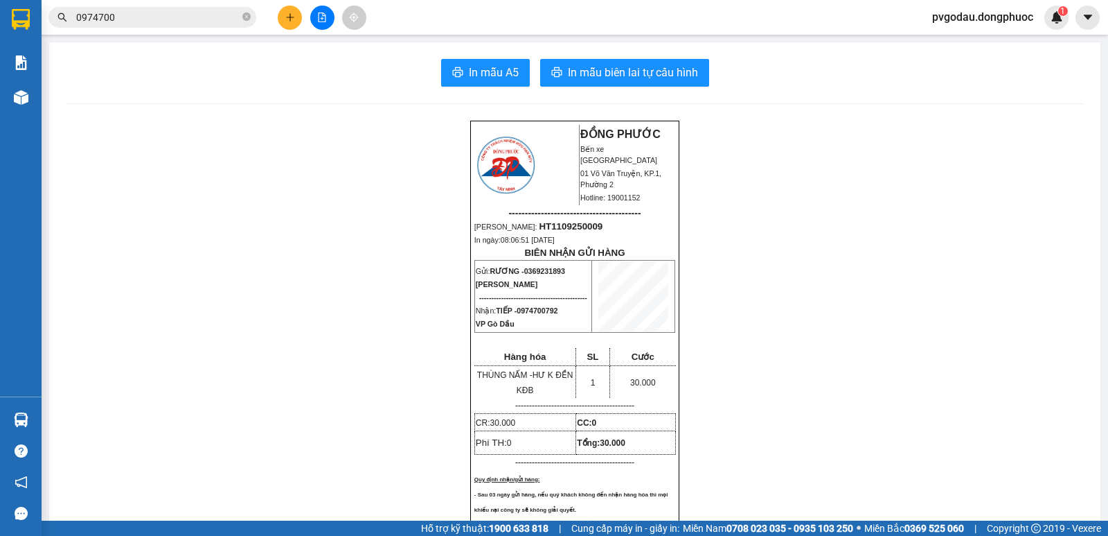
click at [292, 16] on icon "plus" at bounding box center [290, 17] width 10 height 10
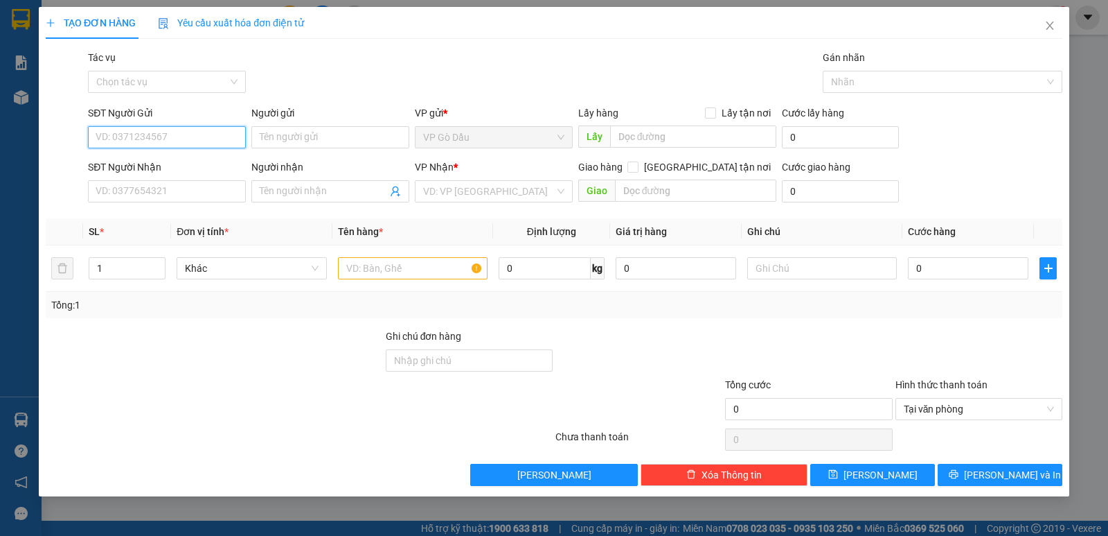
click at [145, 141] on input "SĐT Người Gửi" at bounding box center [167, 137] width 158 height 22
type input "0933716719"
click at [170, 160] on div "0933716719 - SANG" at bounding box center [166, 164] width 141 height 15
type input "SANG"
type input "0933716719"
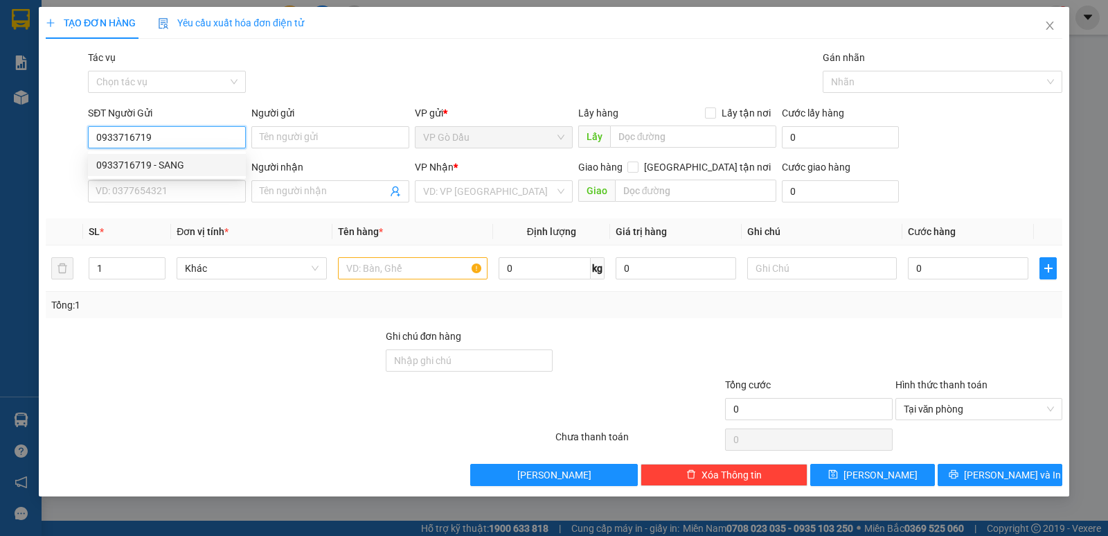
type input "SANG"
type input "20.000"
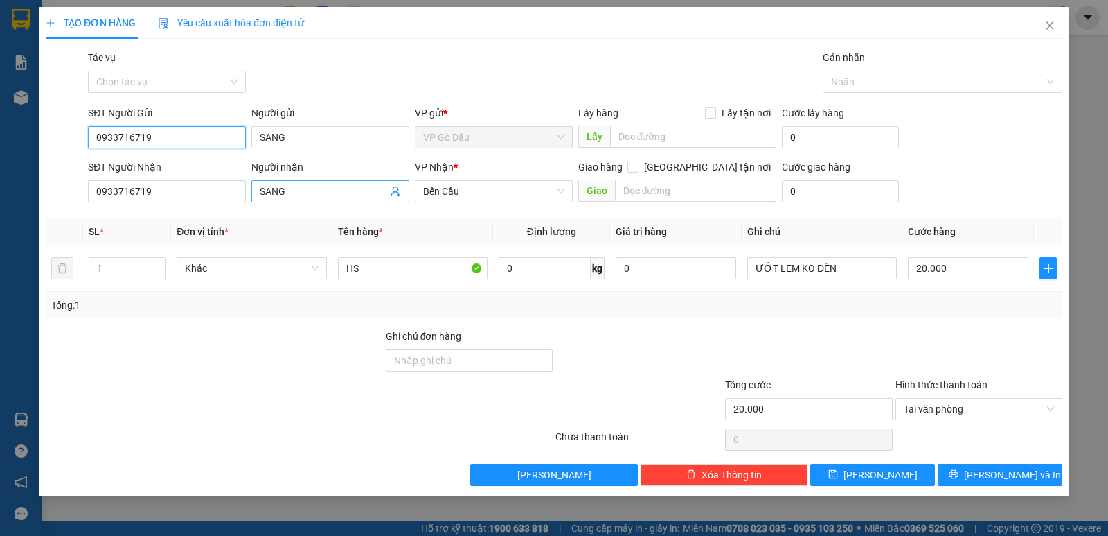
type input "0933716719"
click at [393, 192] on icon "user-add" at bounding box center [395, 191] width 11 height 11
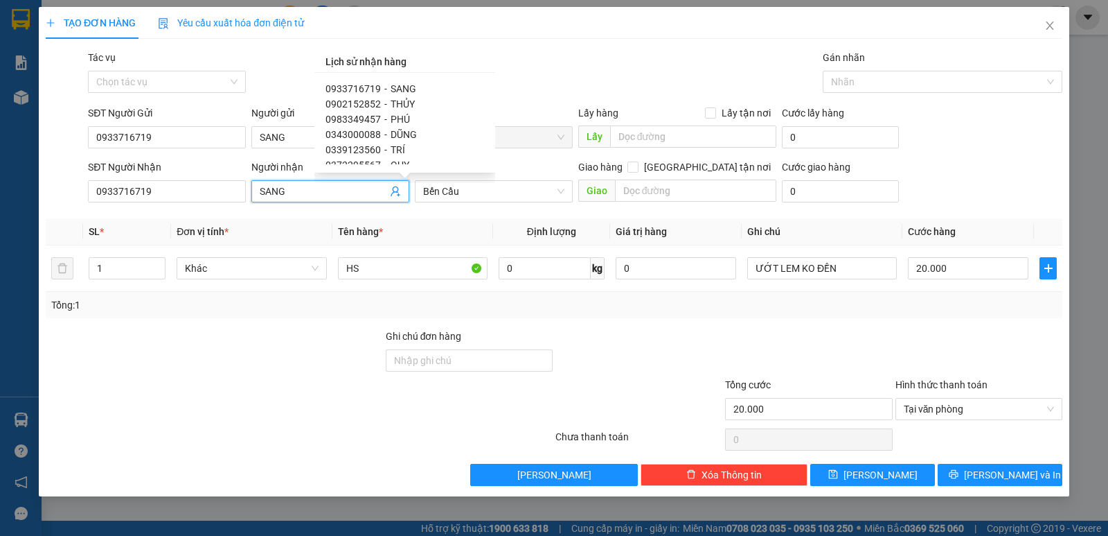
click at [400, 99] on span "THỦY" at bounding box center [403, 103] width 24 height 11
type input "0902152852"
type input "THỦY"
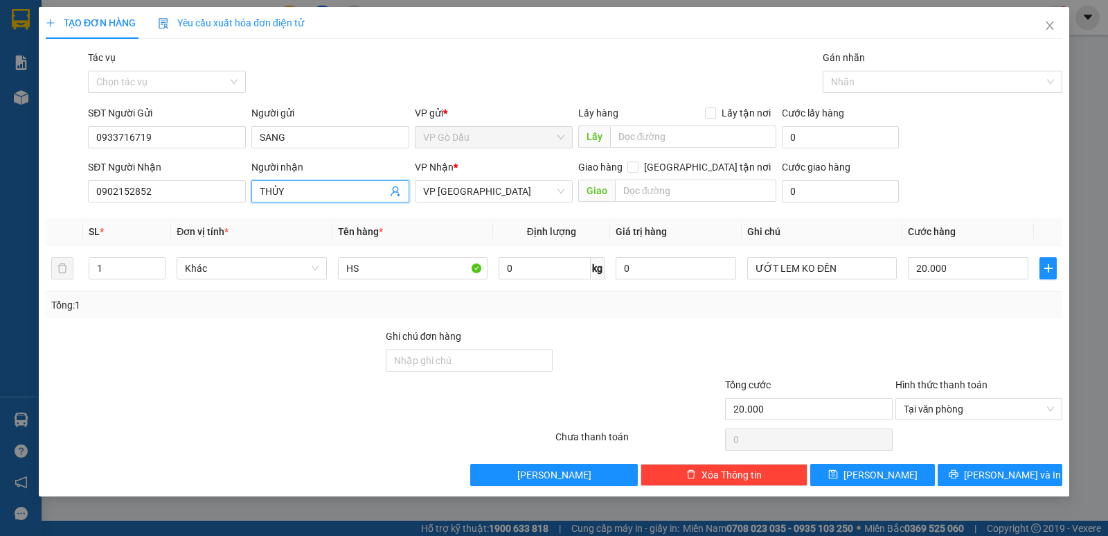
click at [471, 227] on th "Tên hàng *" at bounding box center [413, 231] width 161 height 27
click at [1005, 479] on span "Lưu và In" at bounding box center [1012, 474] width 97 height 15
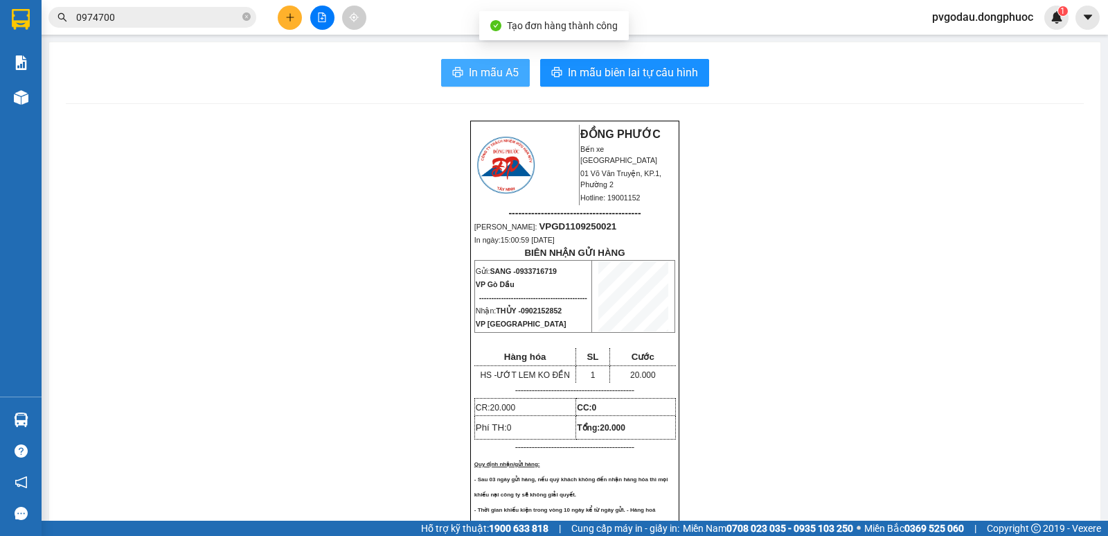
click at [506, 66] on span "In mẫu A5" at bounding box center [494, 72] width 50 height 17
click at [289, 21] on icon "plus" at bounding box center [290, 17] width 10 height 10
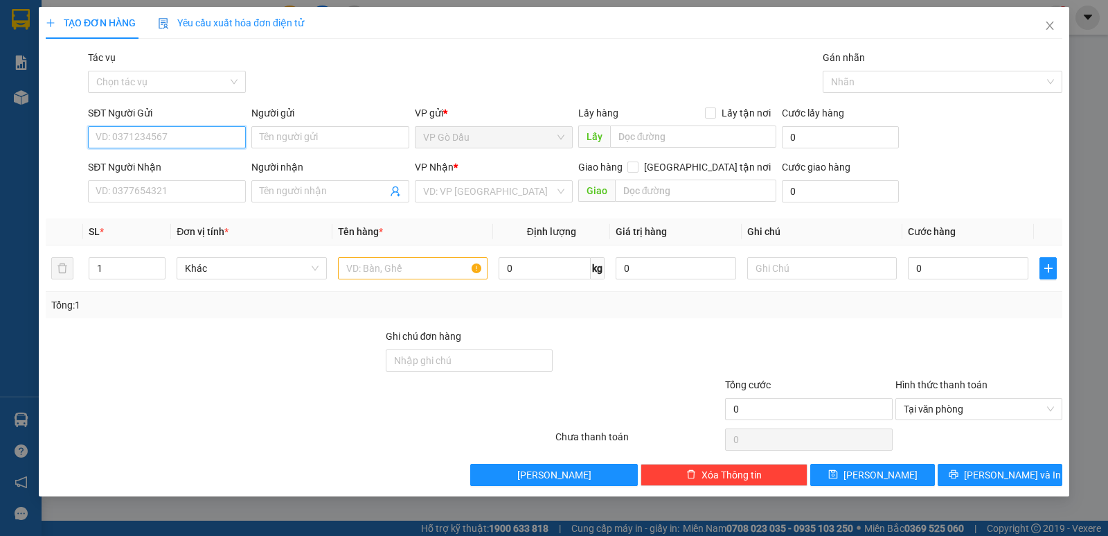
click at [168, 131] on input "SĐT Người Gửi" at bounding box center [167, 137] width 158 height 22
type input "0908533359"
click at [198, 168] on div "0908533359 - SHOP HẬU" at bounding box center [166, 164] width 141 height 15
type input "SHOP HẬU"
type input "0937477157"
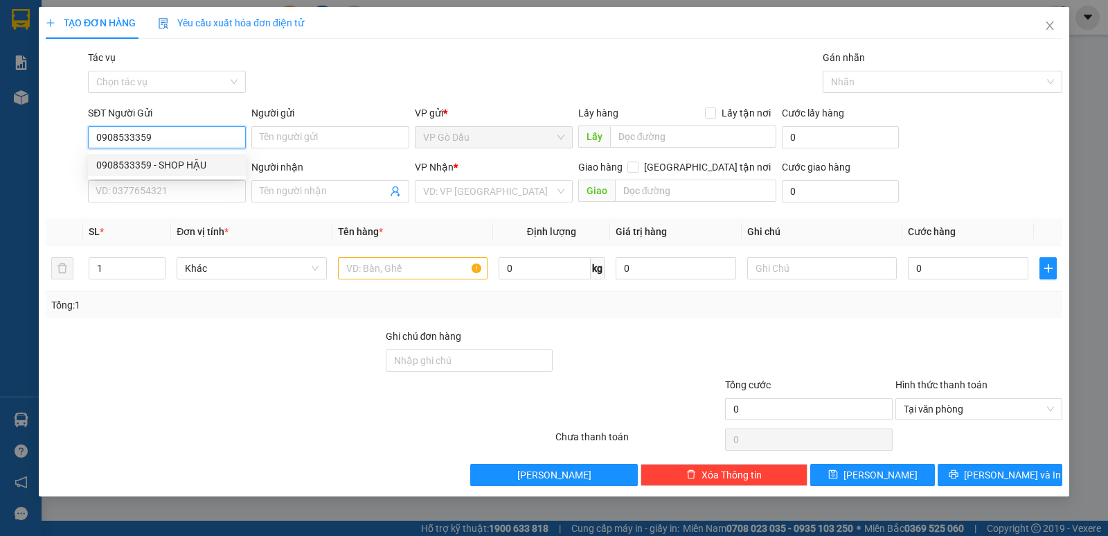
type input "CHỊ HỒNG"
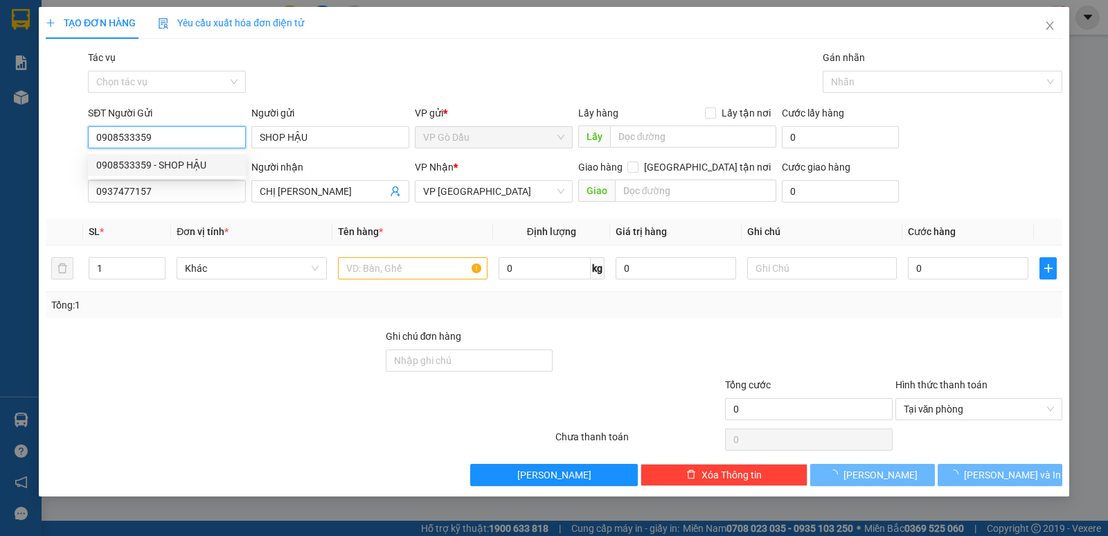
type input "60.000"
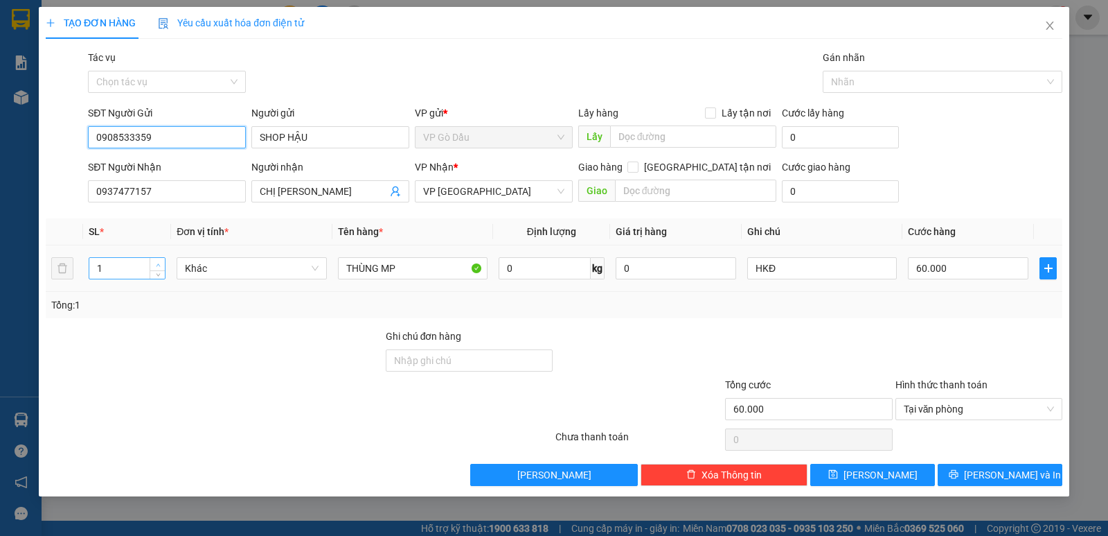
type input "0908533359"
type input "2"
click at [160, 263] on icon "up" at bounding box center [158, 265] width 5 height 5
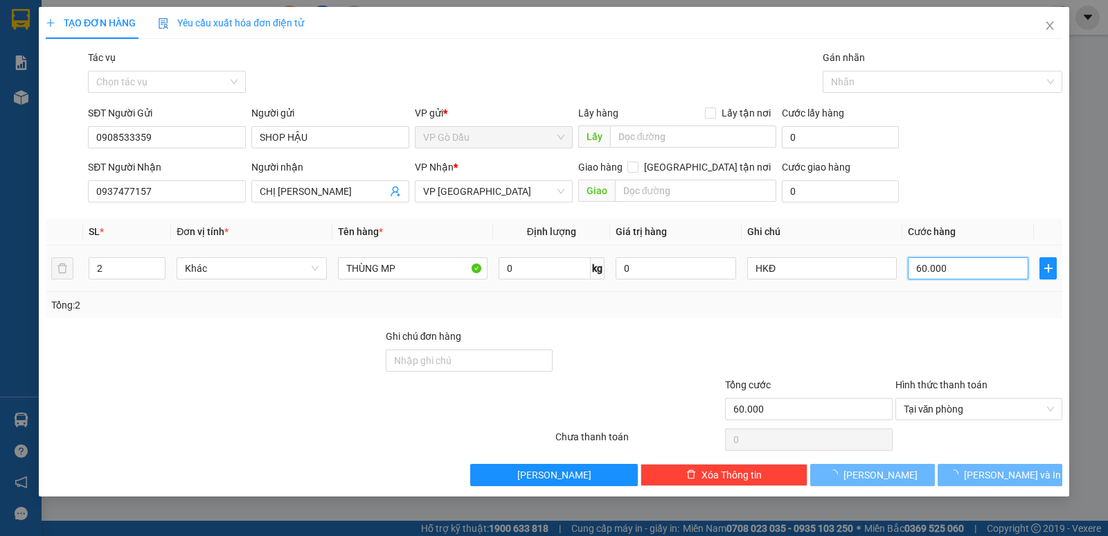
click at [926, 263] on input "60.000" at bounding box center [968, 268] width 121 height 22
type input "0"
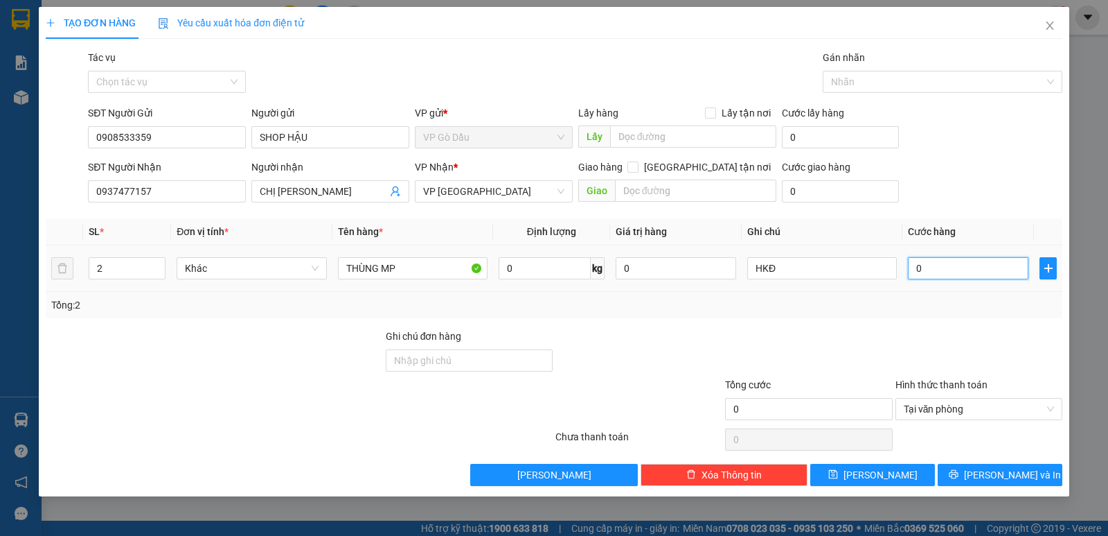
type input "7"
type input "07"
type input "70"
type input "070"
type input "70.000"
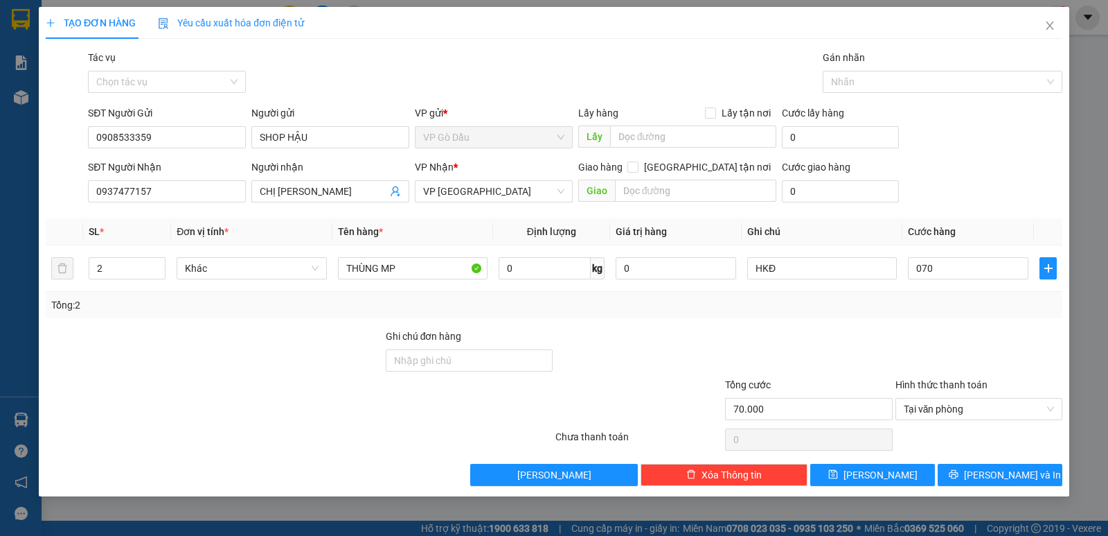
type input "70.000"
drag, startPoint x: 916, startPoint y: 308, endPoint x: 921, endPoint y: 372, distance: 64.0
click at [922, 317] on div "Tổng: 2" at bounding box center [554, 305] width 1017 height 26
click at [1007, 477] on span "Lưu và In" at bounding box center [1012, 474] width 97 height 15
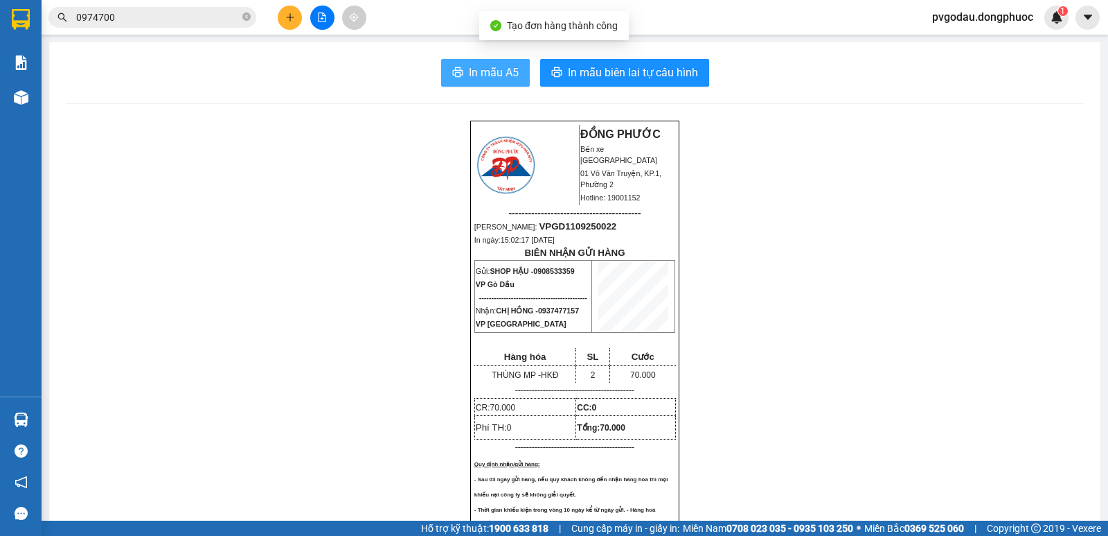
click at [474, 79] on span "In mẫu A5" at bounding box center [494, 72] width 50 height 17
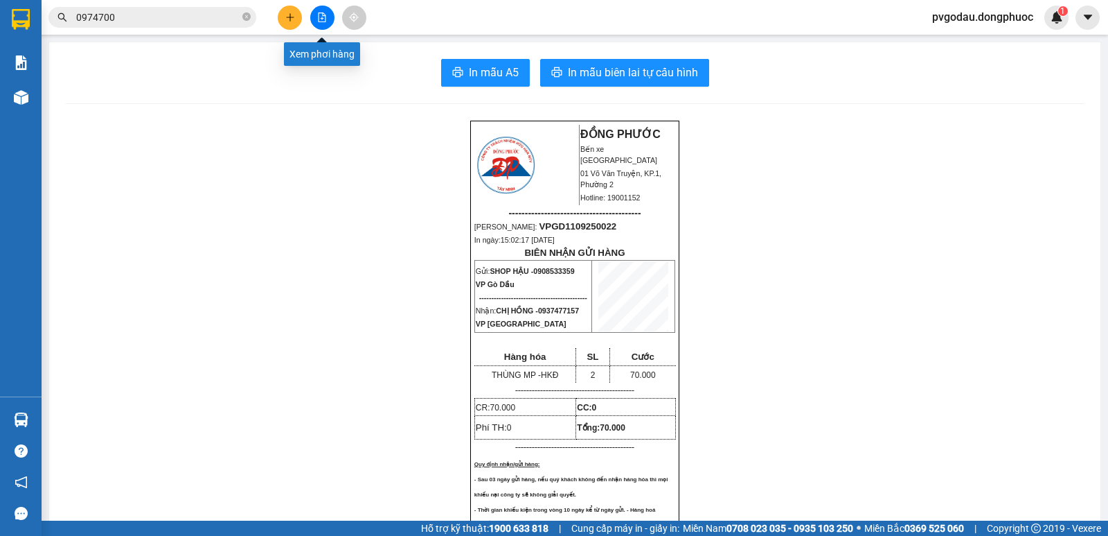
click at [317, 15] on button at bounding box center [322, 18] width 24 height 24
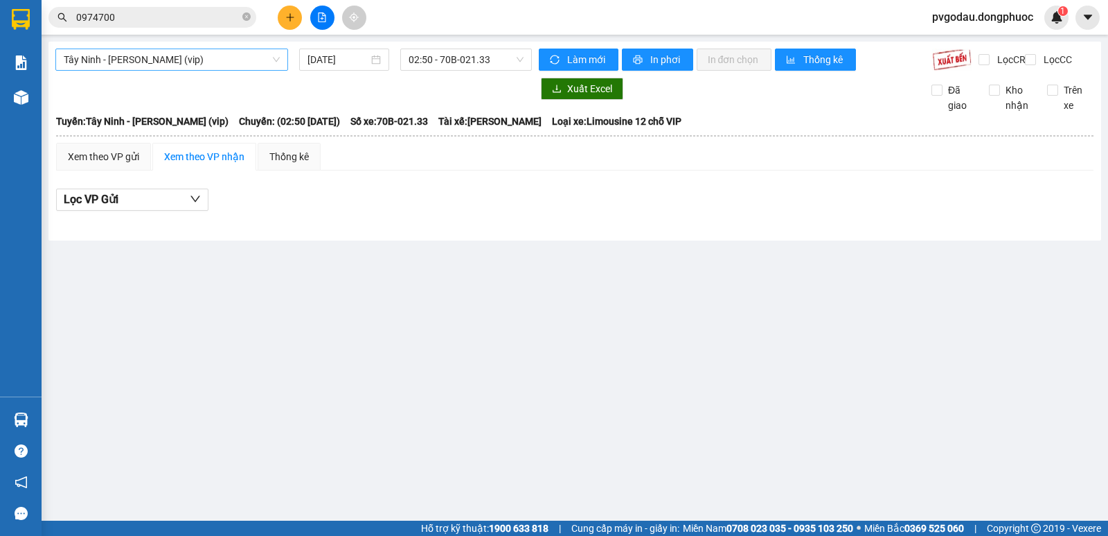
click at [195, 64] on span "Tây Ninh - Hồ Chí Minh (vip)" at bounding box center [172, 59] width 216 height 21
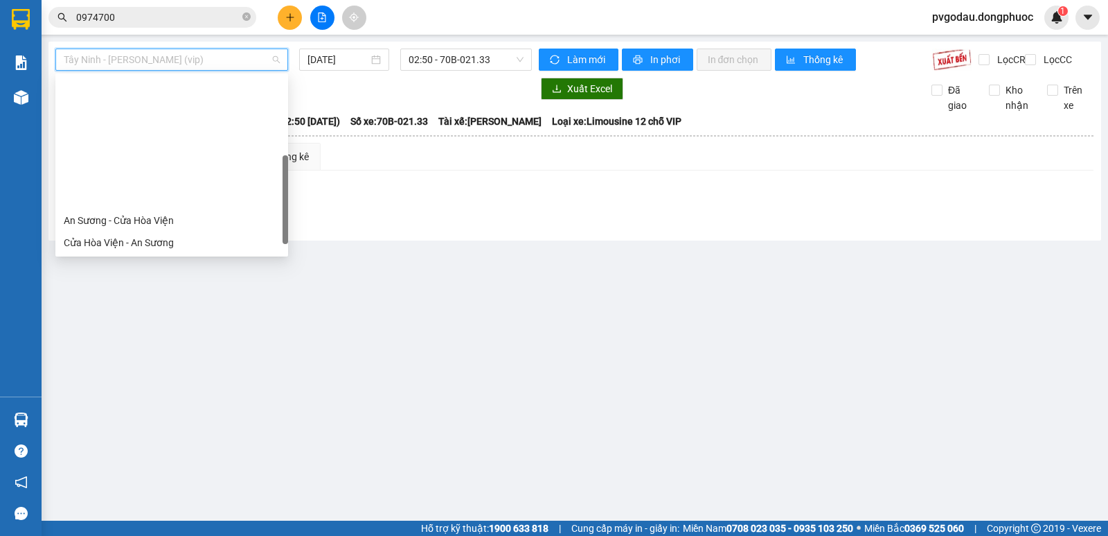
drag, startPoint x: 123, startPoint y: 121, endPoint x: 433, endPoint y: 46, distance: 319.3
click at [123, 257] on div "An Sương - Tây Ninh" at bounding box center [172, 264] width 216 height 15
type input "11/09/2025"
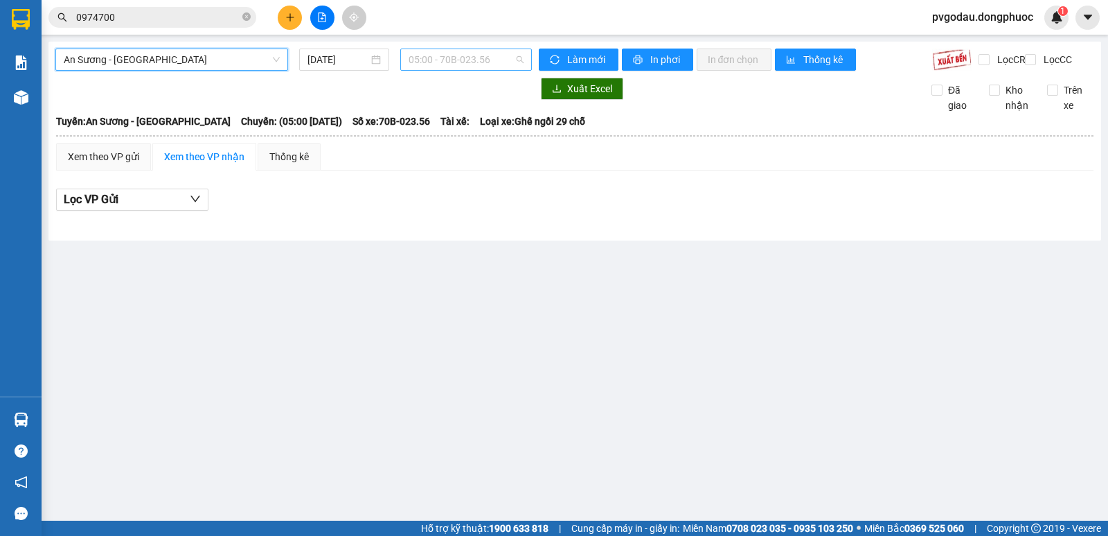
click at [454, 55] on span "05:00 - 70B-023.56" at bounding box center [466, 59] width 114 height 21
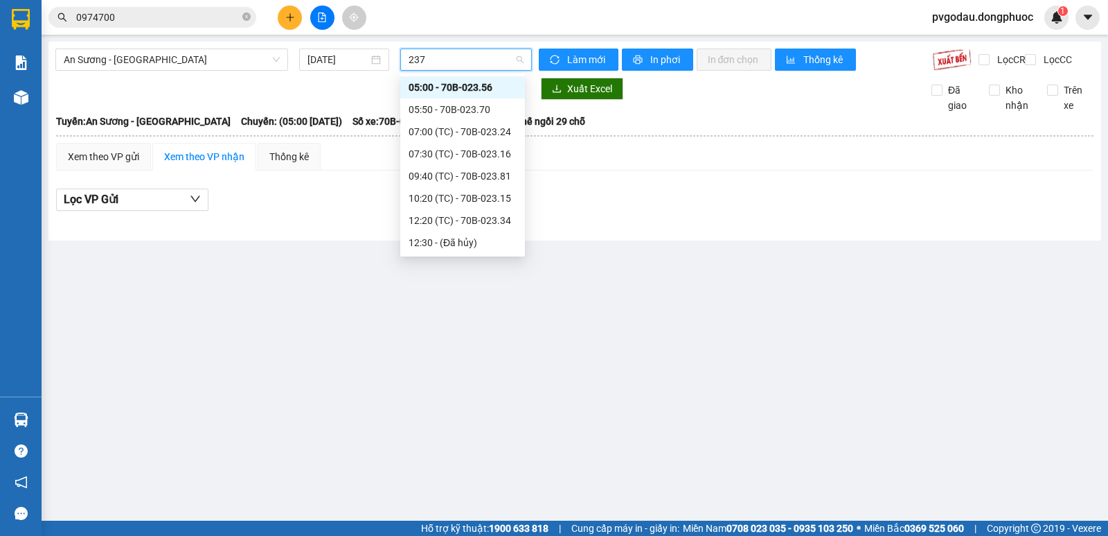
type input "2370"
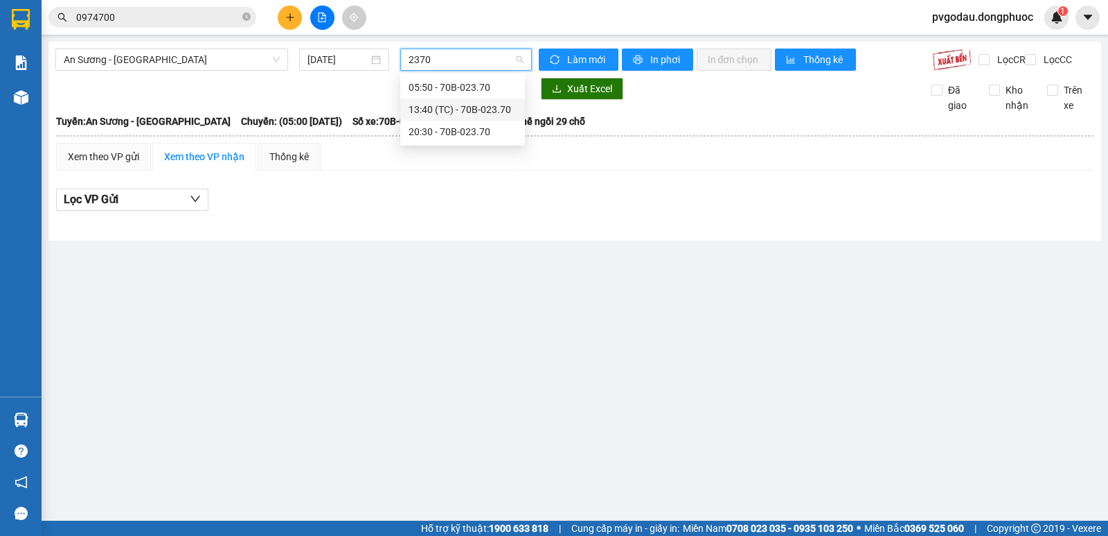
click at [479, 110] on div "13:40 (TC) - 70B-023.70" at bounding box center [463, 109] width 108 height 15
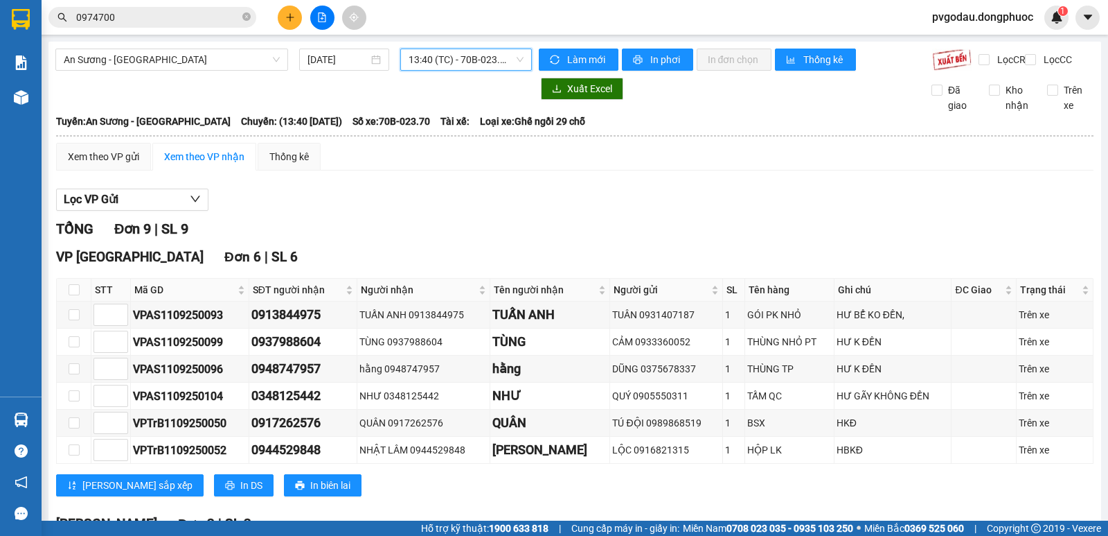
click at [164, 13] on input "0974700" at bounding box center [158, 17] width 164 height 15
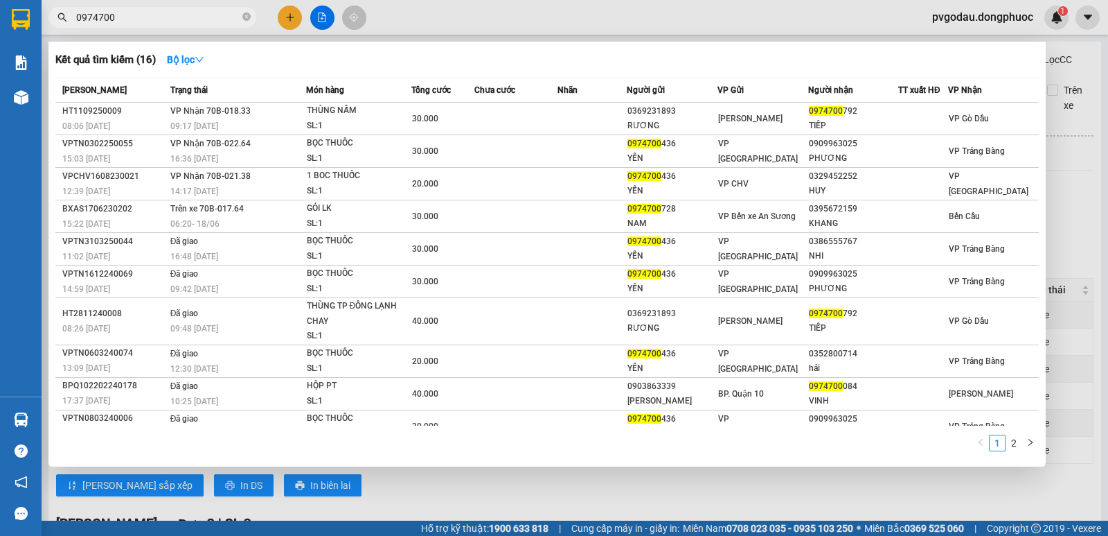
click at [164, 13] on input "0974700" at bounding box center [158, 17] width 164 height 15
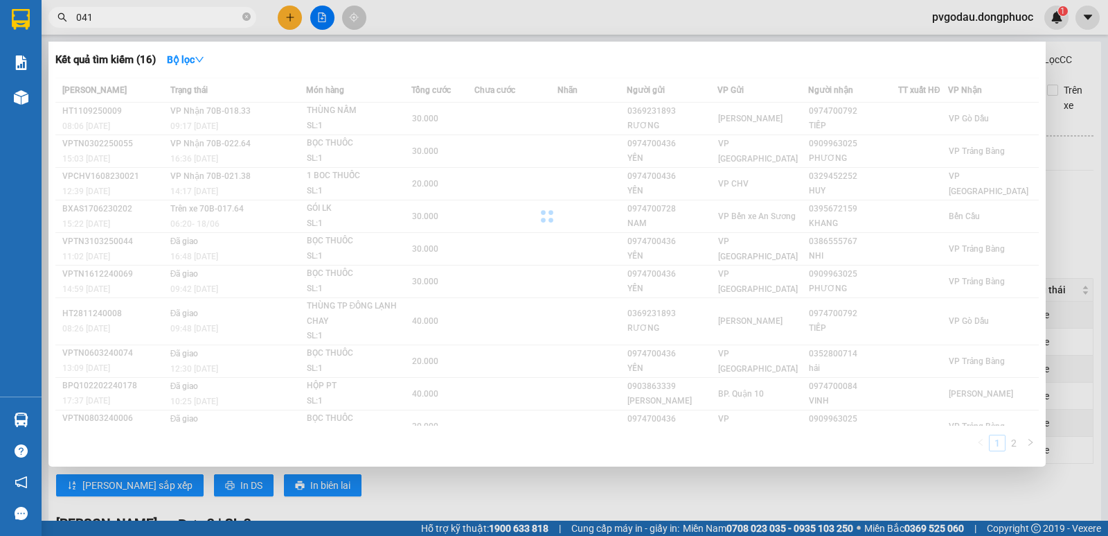
click at [72, 16] on span "041" at bounding box center [152, 17] width 208 height 21
click at [76, 12] on input "041" at bounding box center [158, 17] width 164 height 15
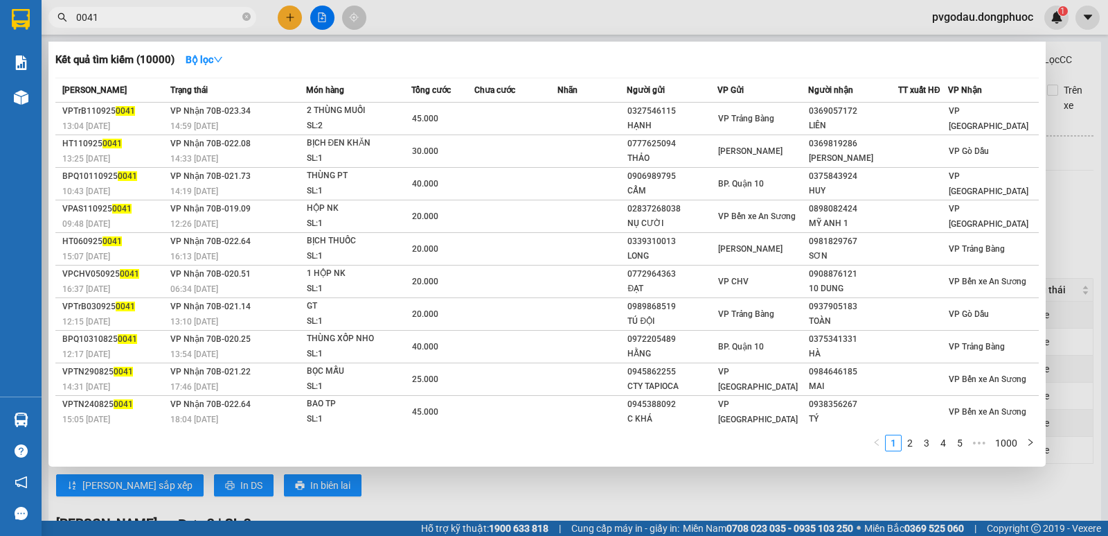
type input "0041"
click at [1104, 174] on div at bounding box center [554, 268] width 1108 height 536
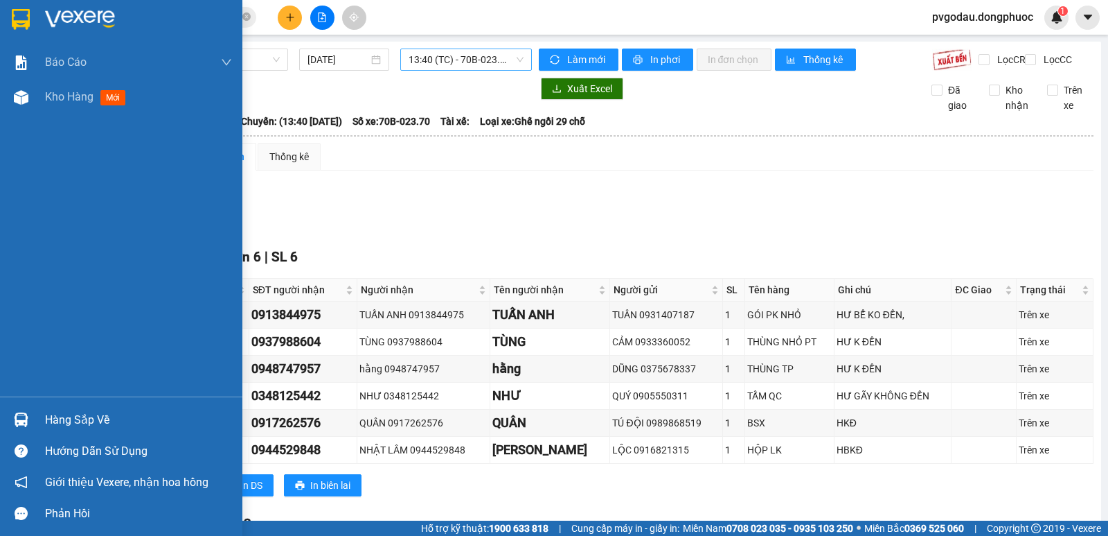
click at [33, 115] on div "Báo cáo Mẫu 1: Báo cáo dòng tiền theo nhân viên Mẫu 1: Báo cáo dòng tiền theo n…" at bounding box center [121, 220] width 242 height 351
click at [38, 107] on div "Kho hàng mới" at bounding box center [121, 97] width 242 height 35
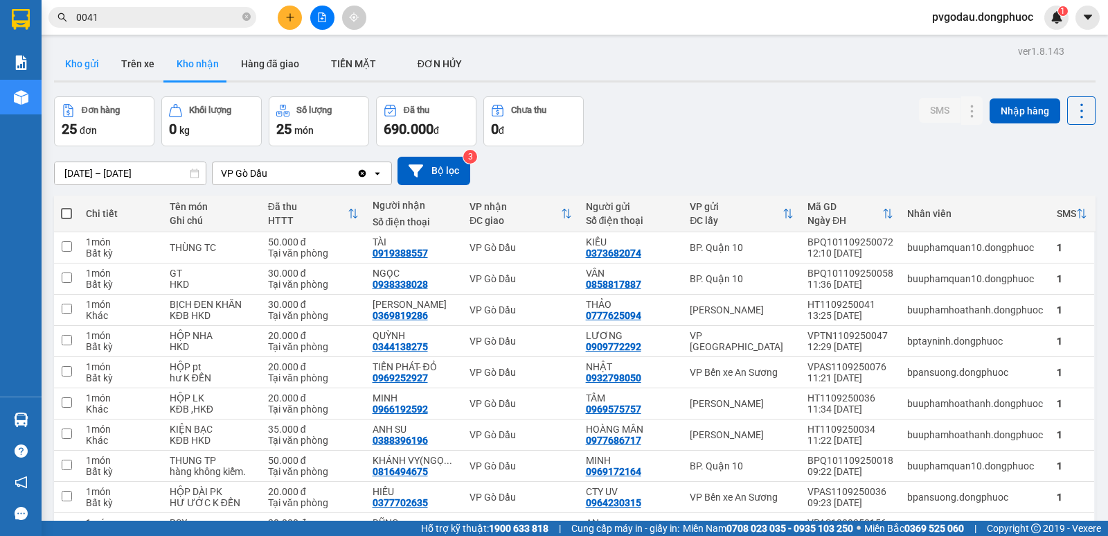
click at [100, 63] on button "Kho gửi" at bounding box center [82, 63] width 56 height 33
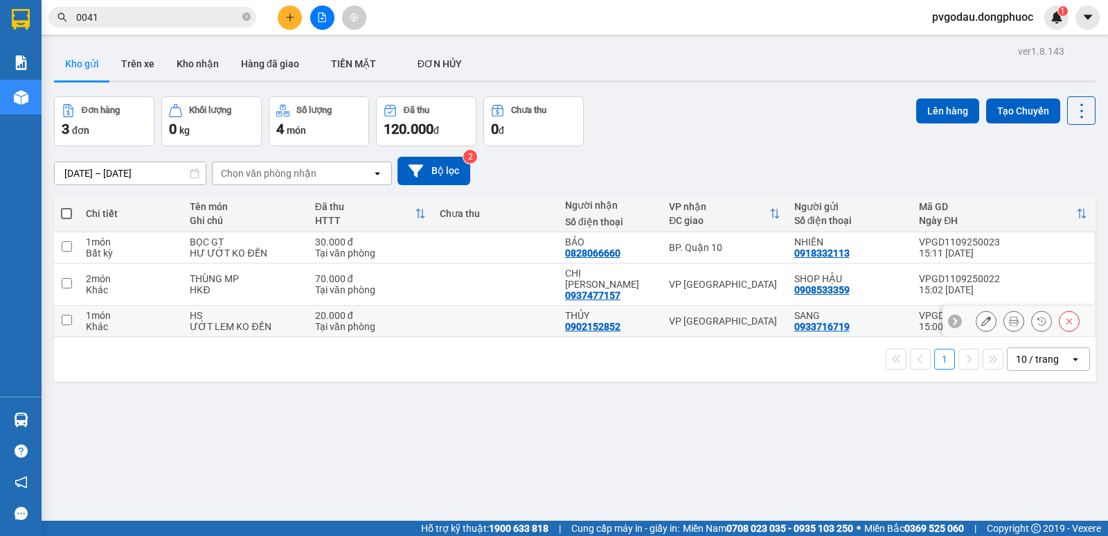
drag, startPoint x: 683, startPoint y: 306, endPoint x: 680, endPoint y: 286, distance: 20.4
click at [683, 306] on td "VP Tây Ninh" at bounding box center [724, 321] width 125 height 31
checkbox input "true"
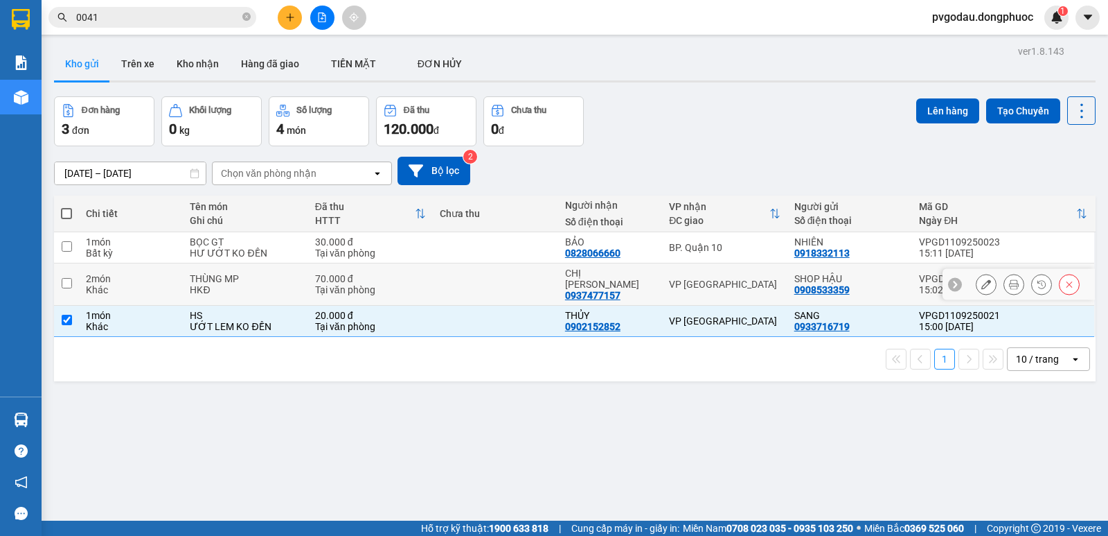
click at [680, 283] on td "VP Tây Ninh" at bounding box center [724, 284] width 125 height 42
checkbox input "true"
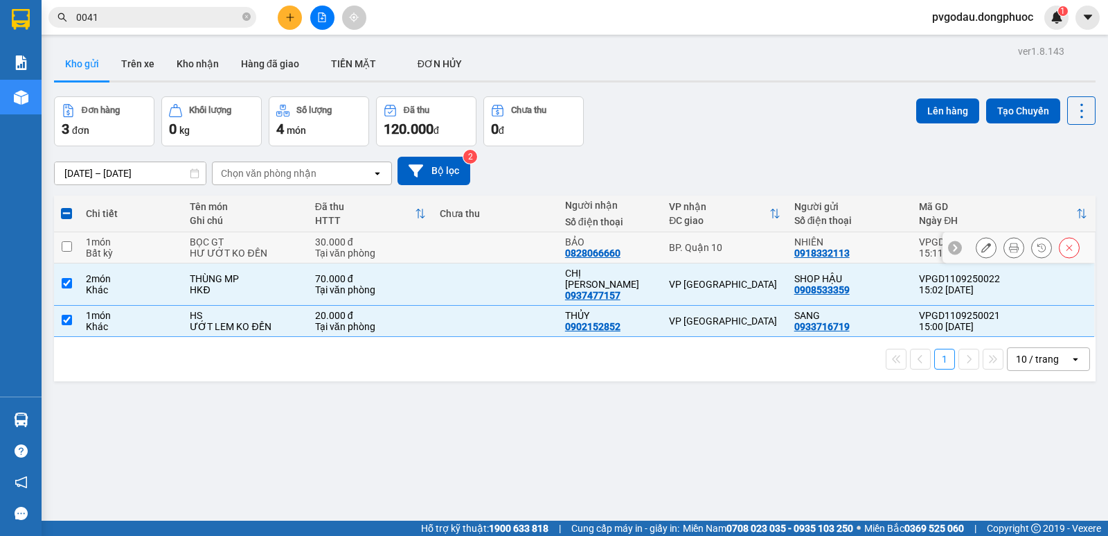
click at [694, 238] on td "BP. Quận 10" at bounding box center [724, 247] width 125 height 31
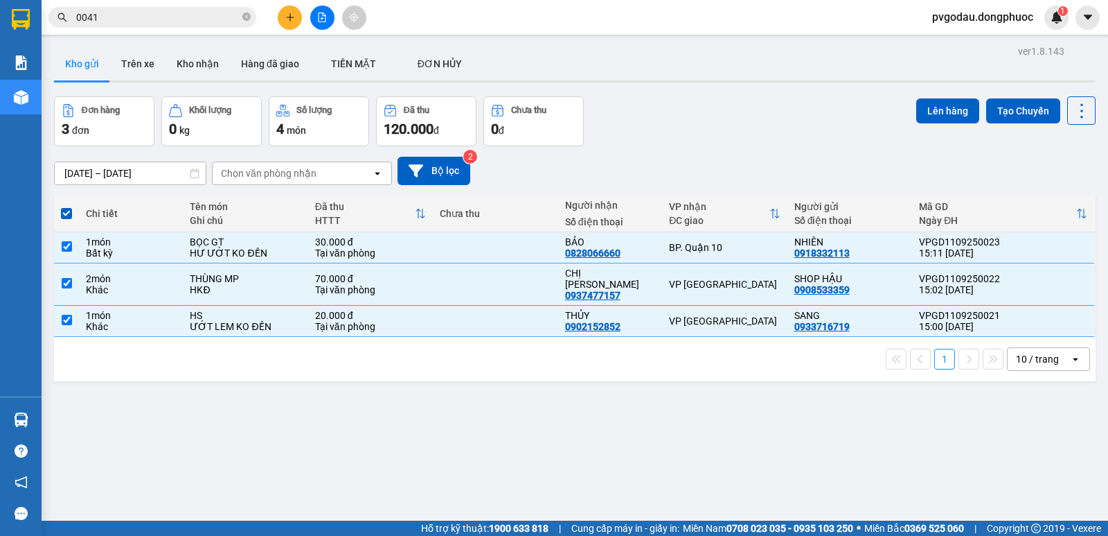
click at [705, 231] on th "VP nhận ĐC giao" at bounding box center [724, 213] width 125 height 37
checkbox input "false"
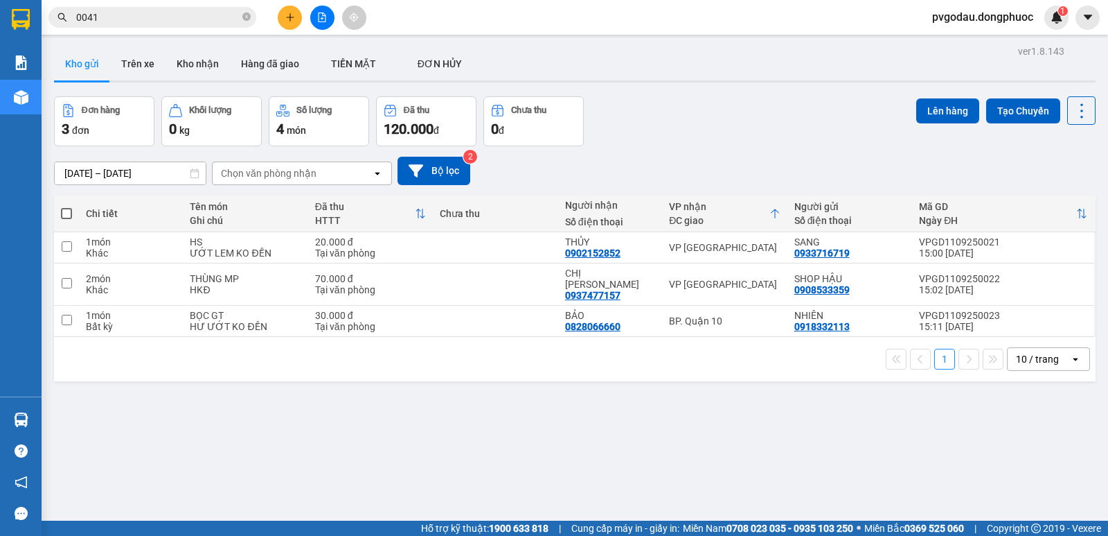
click at [770, 214] on icon at bounding box center [775, 213] width 11 height 11
click at [761, 215] on div "ĐC giao" at bounding box center [719, 220] width 100 height 11
drag, startPoint x: 687, startPoint y: 274, endPoint x: 691, endPoint y: 298, distance: 24.6
click at [687, 279] on div "VP Tây Ninh" at bounding box center [724, 284] width 111 height 11
checkbox input "true"
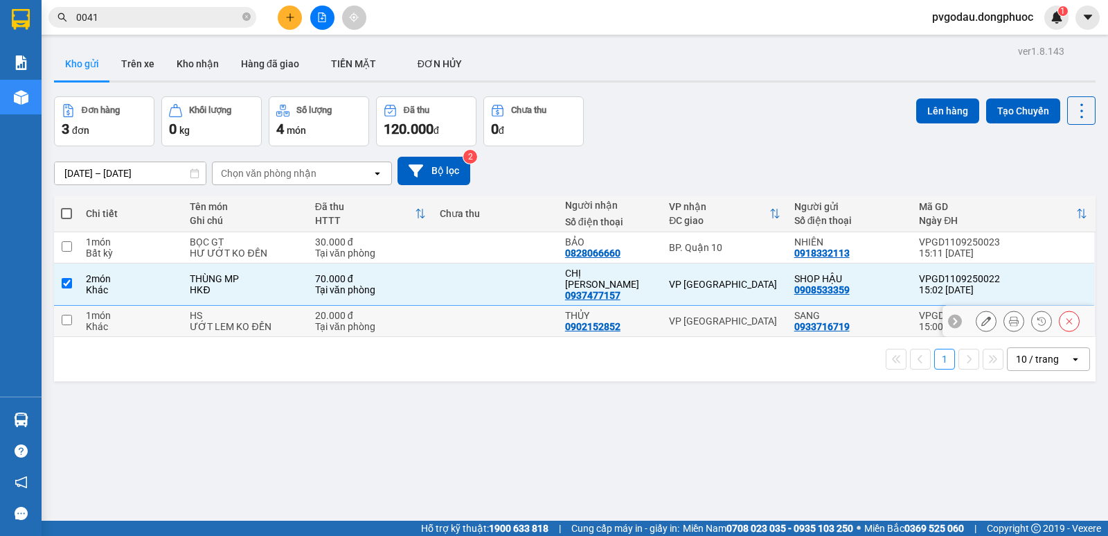
click at [691, 306] on td "VP Tây Ninh" at bounding box center [724, 321] width 125 height 31
checkbox input "true"
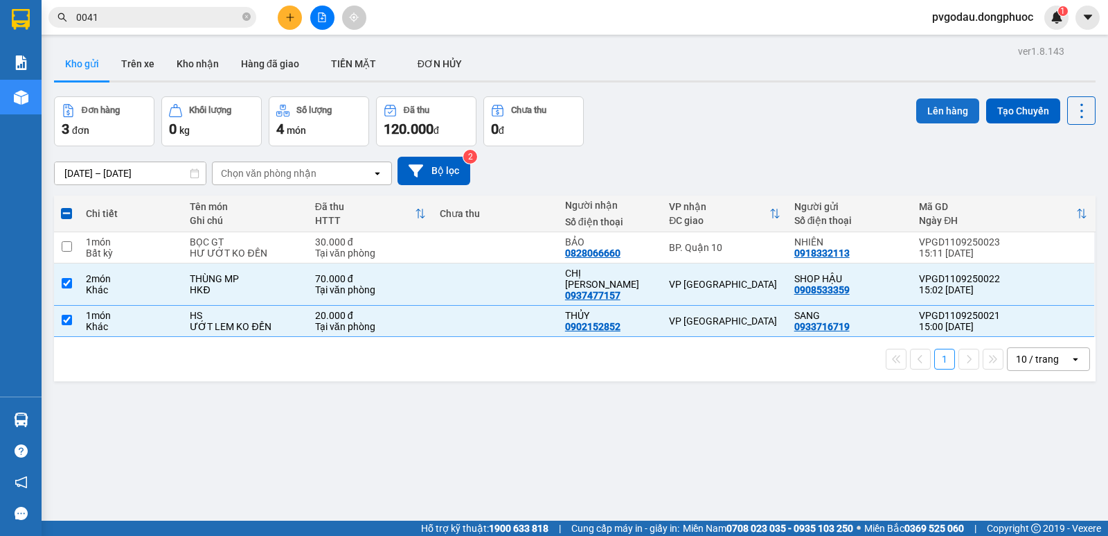
click at [939, 120] on button "Lên hàng" at bounding box center [948, 110] width 63 height 25
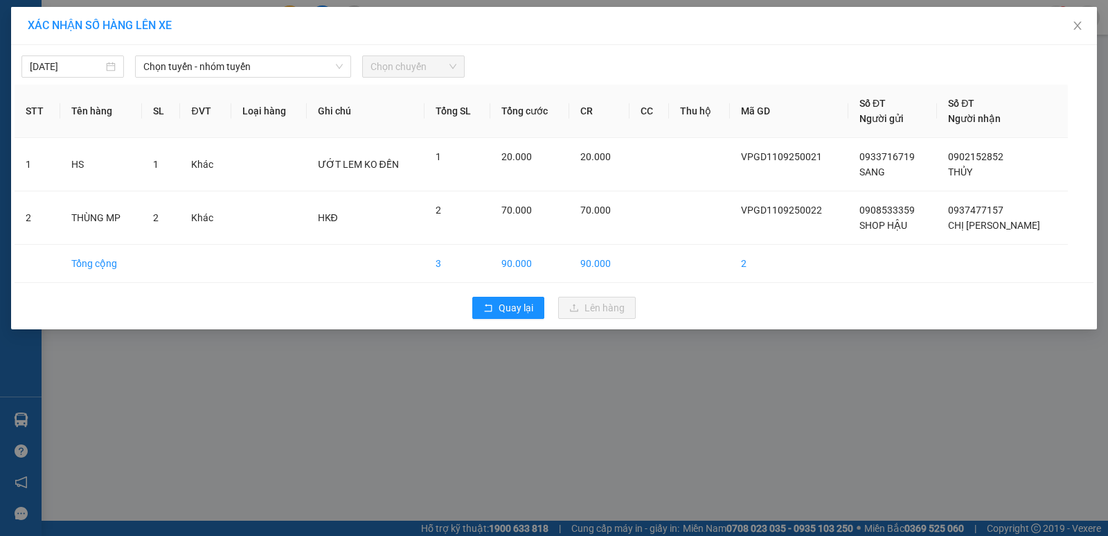
click at [287, 78] on div "11/09/2025 Chọn tuyến - nhóm tuyến Chọn chuyến STT Tên hàng SL ĐVT Loại hàng Gh…" at bounding box center [554, 187] width 1086 height 284
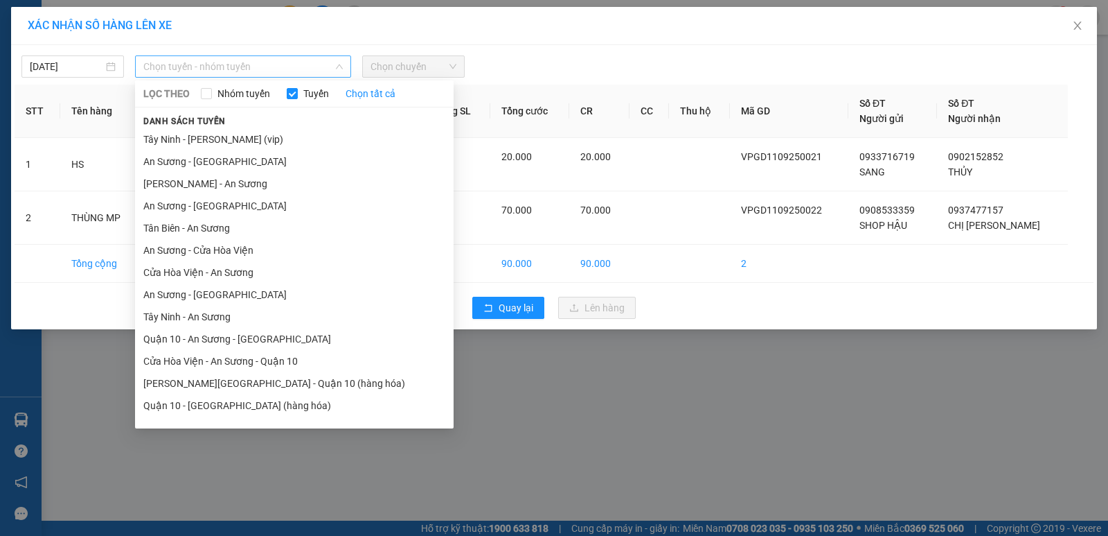
click at [283, 69] on span "Chọn tuyến - nhóm tuyến" at bounding box center [243, 66] width 200 height 21
click at [189, 299] on li "An Sương - Tây Ninh" at bounding box center [294, 294] width 319 height 22
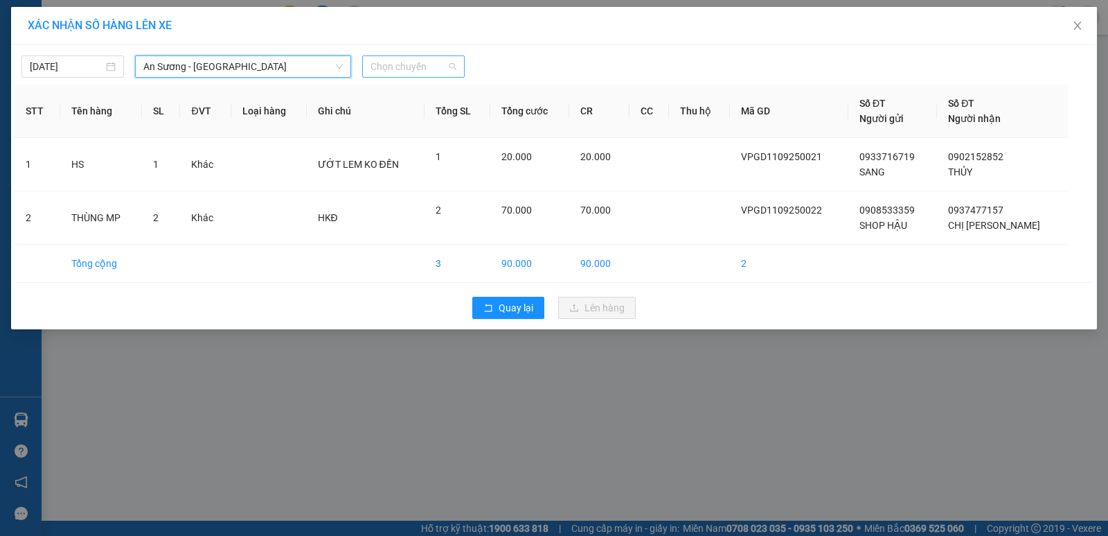
click at [424, 71] on span "Chọn chuyến" at bounding box center [414, 66] width 86 height 21
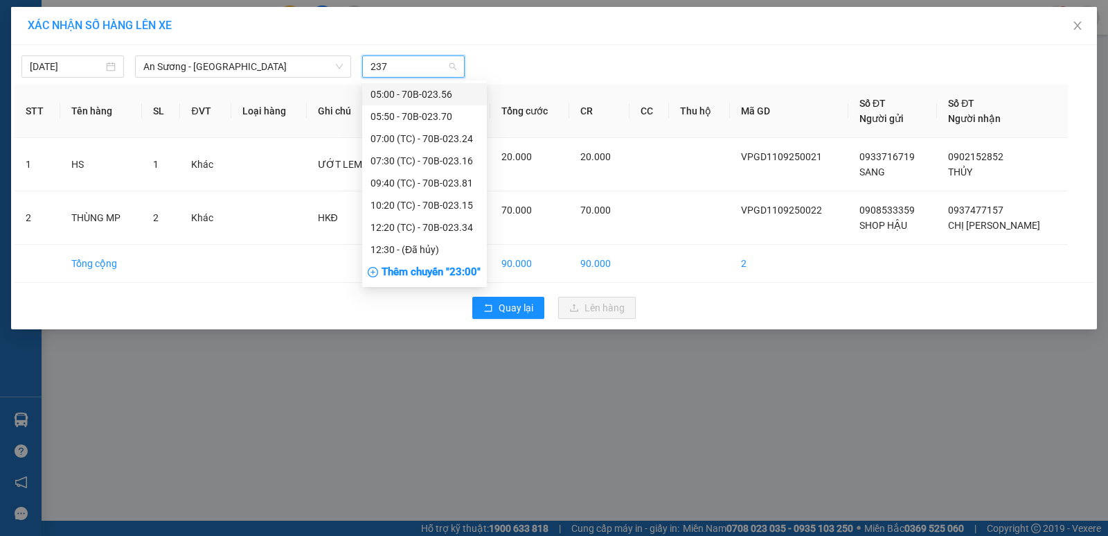
type input "2370"
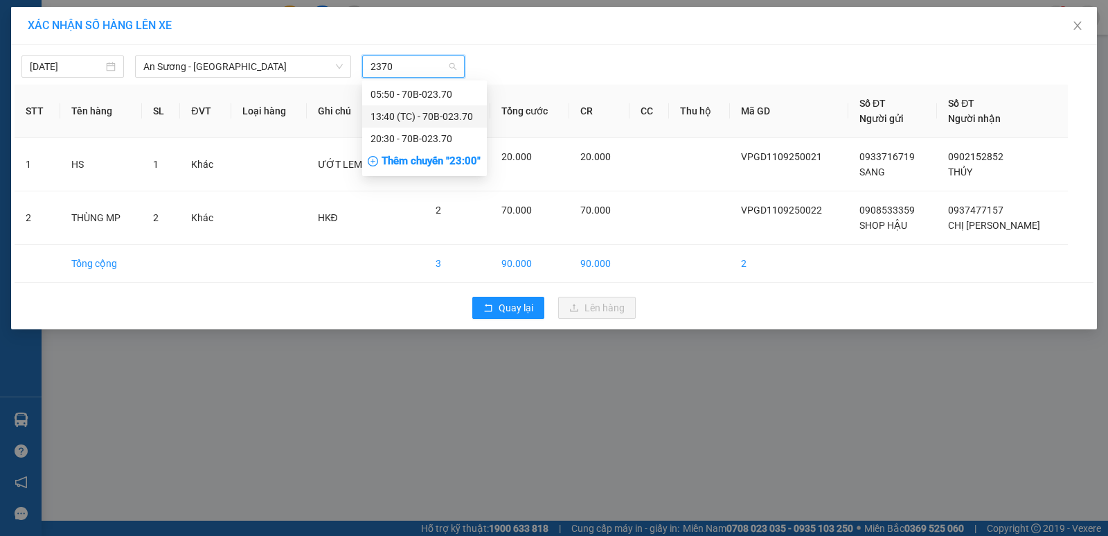
click at [412, 112] on div "13:40 (TC) - 70B-023.70" at bounding box center [425, 116] width 108 height 15
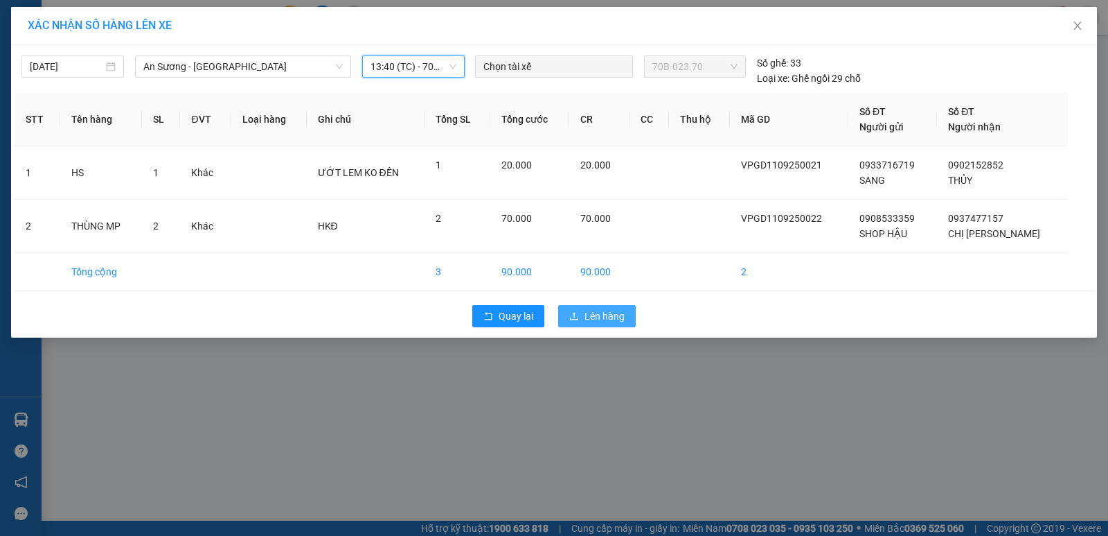
click at [612, 319] on span "Lên hàng" at bounding box center [605, 315] width 40 height 15
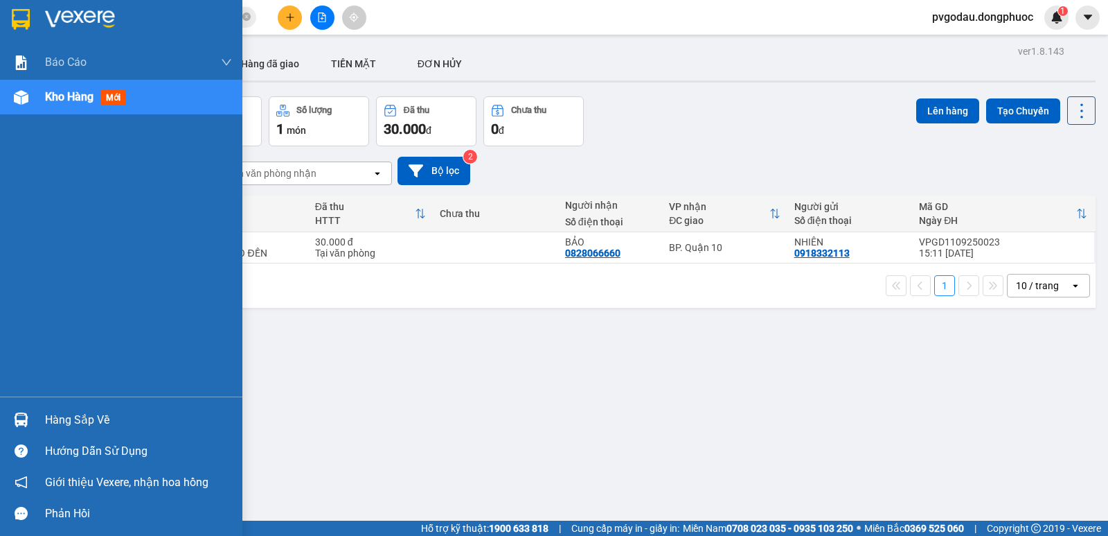
click at [73, 417] on div "Hàng sắp về" at bounding box center [138, 419] width 187 height 21
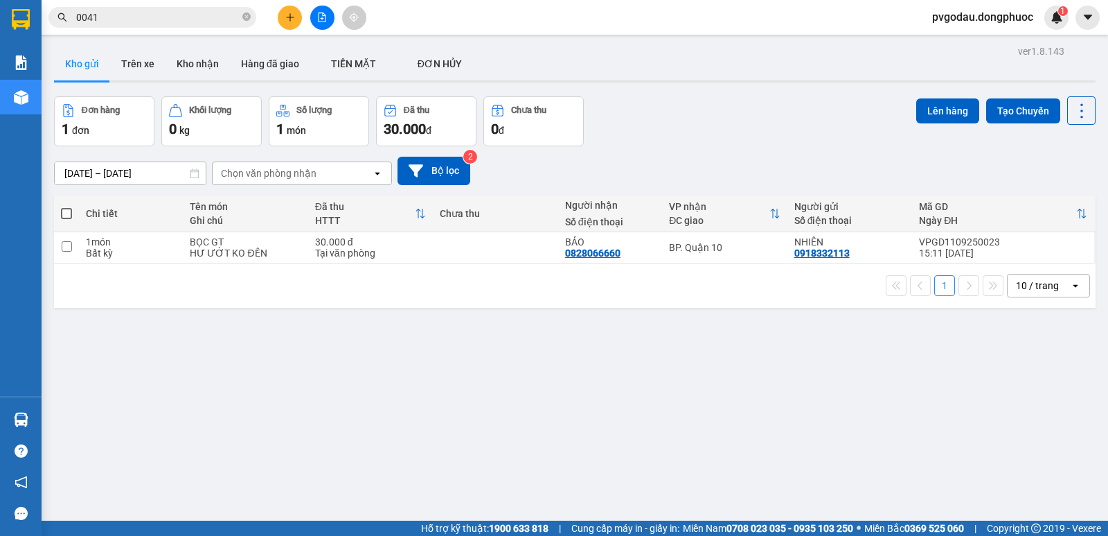
click at [203, 13] on section "Kết quả tìm kiếm ( 10000 ) Bộ lọc Mã ĐH Trạng thái Món hàng Tổng cước Chưa cước…" at bounding box center [554, 268] width 1108 height 536
click at [203, 13] on input "0041" at bounding box center [158, 17] width 164 height 15
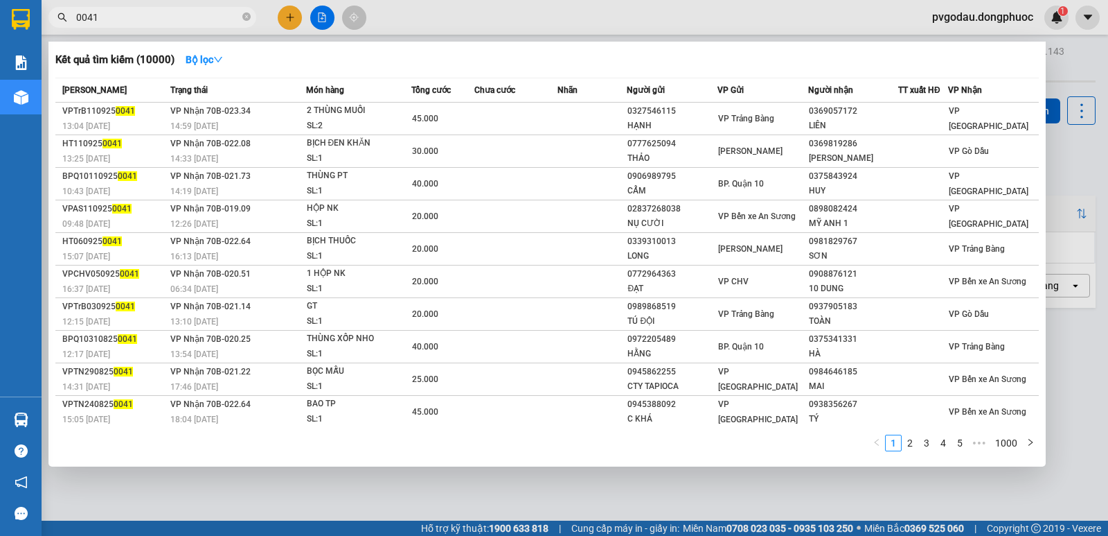
click at [1089, 68] on div at bounding box center [554, 268] width 1108 height 536
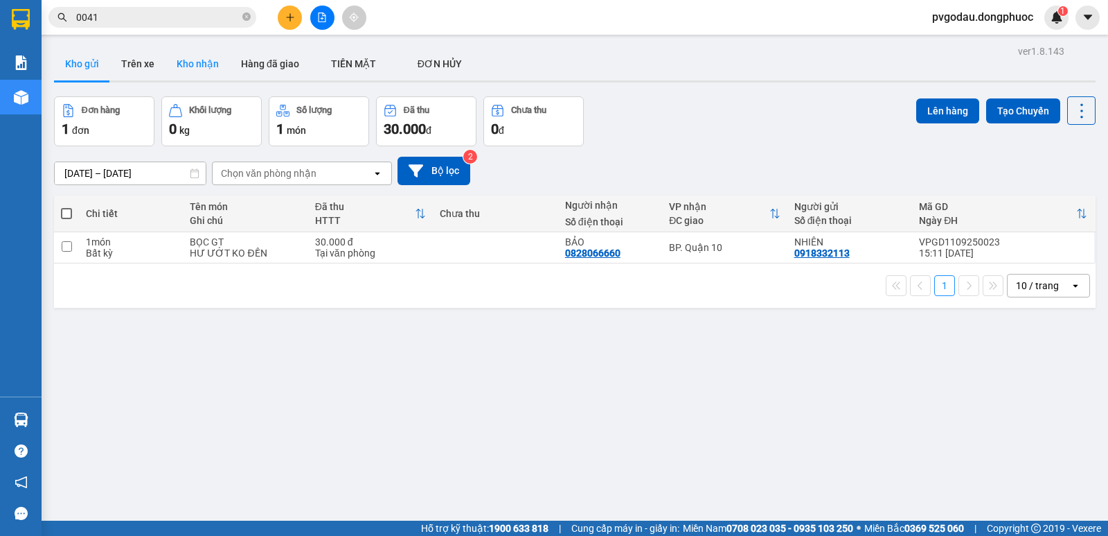
click at [191, 65] on button "Kho nhận" at bounding box center [198, 63] width 64 height 33
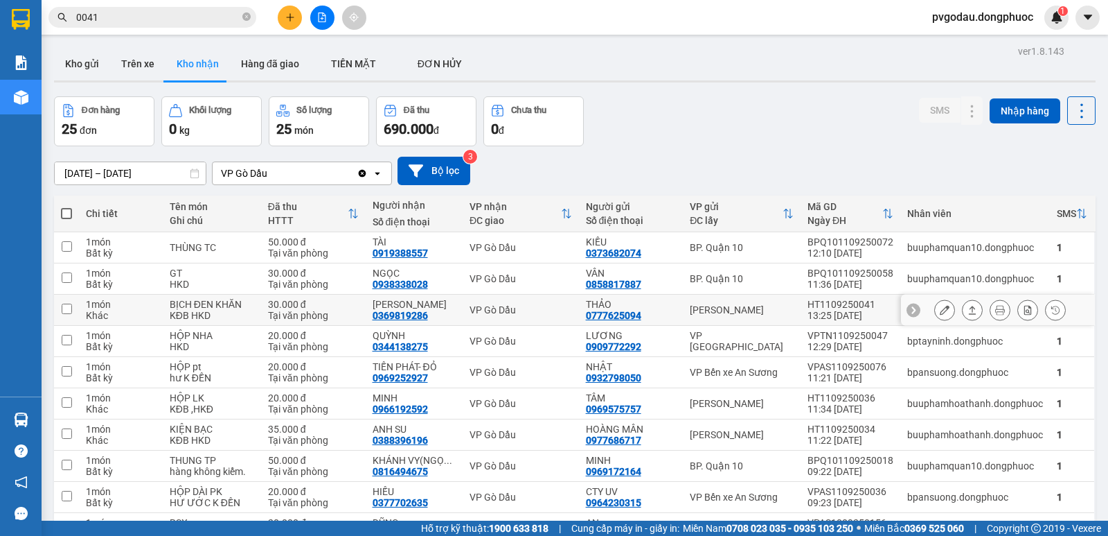
click at [337, 305] on div "30.000 đ" at bounding box center [313, 304] width 91 height 11
checkbox input "true"
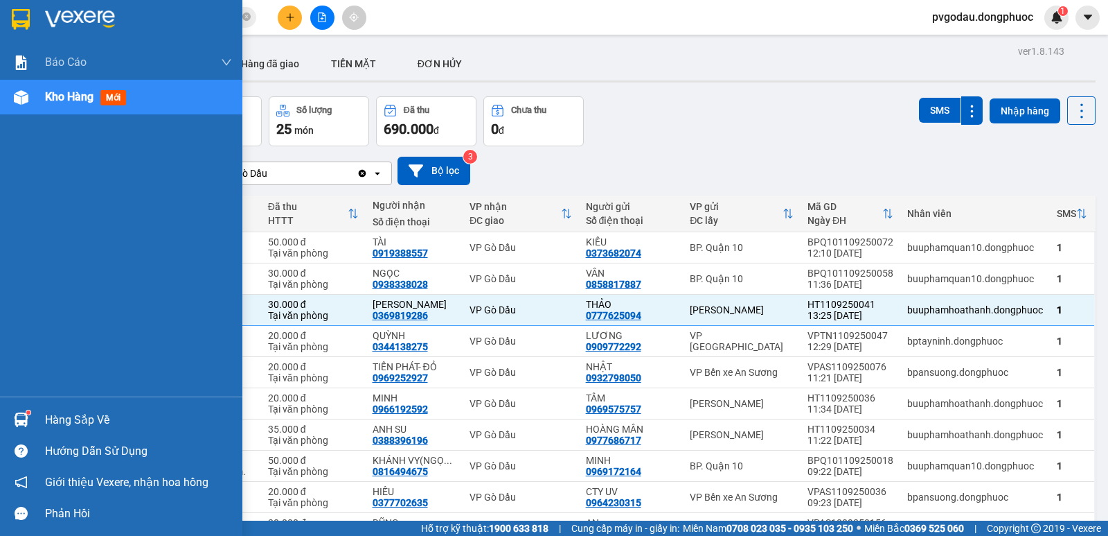
click at [29, 420] on div at bounding box center [21, 419] width 24 height 24
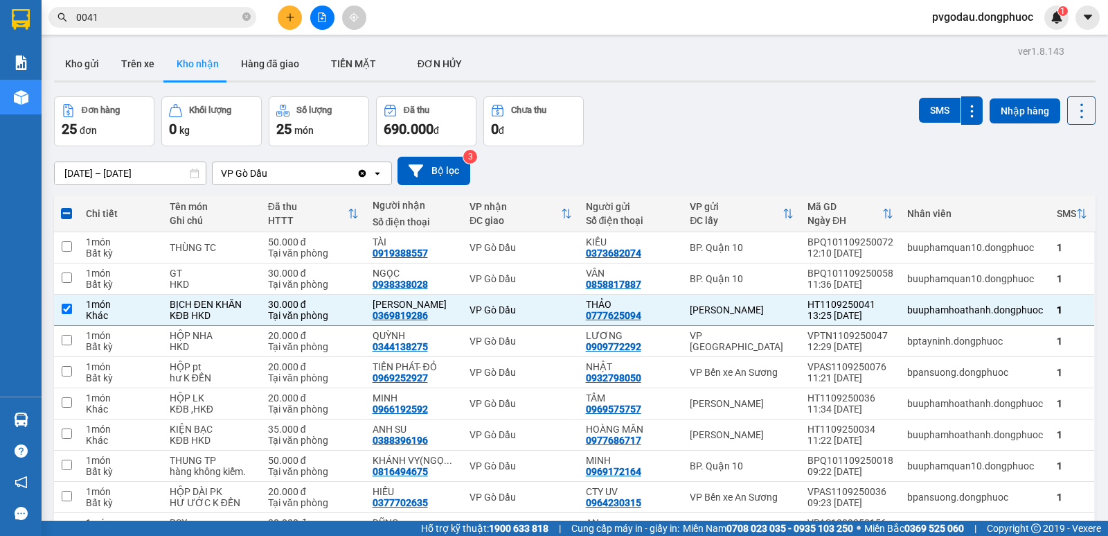
click at [632, 76] on section "Kết quả tìm kiếm ( 10000 ) Bộ lọc Mã ĐH Trạng thái Món hàng Tổng cước Chưa cước…" at bounding box center [554, 268] width 1108 height 536
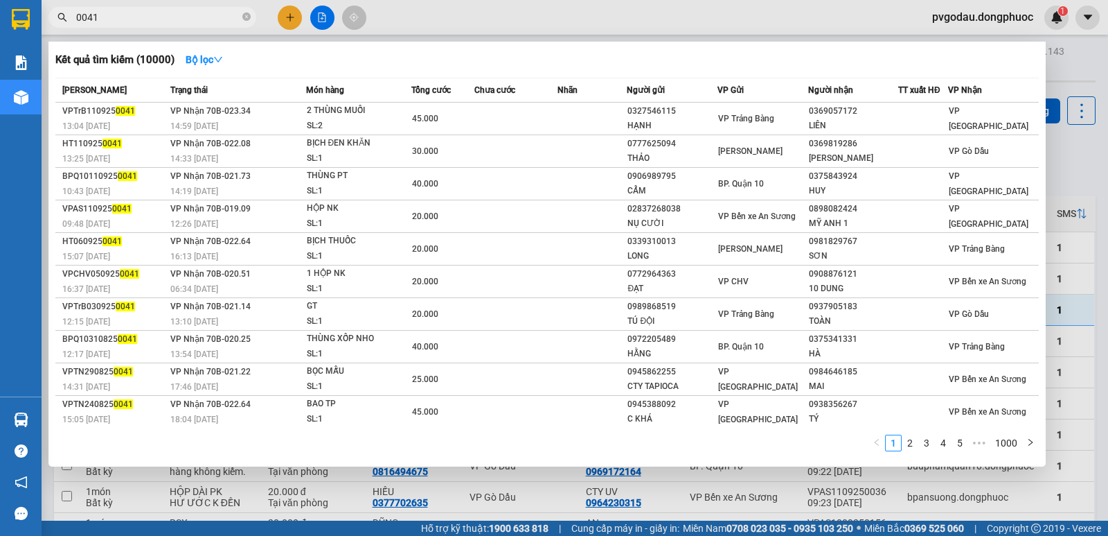
click at [154, 14] on input "0041" at bounding box center [158, 17] width 164 height 15
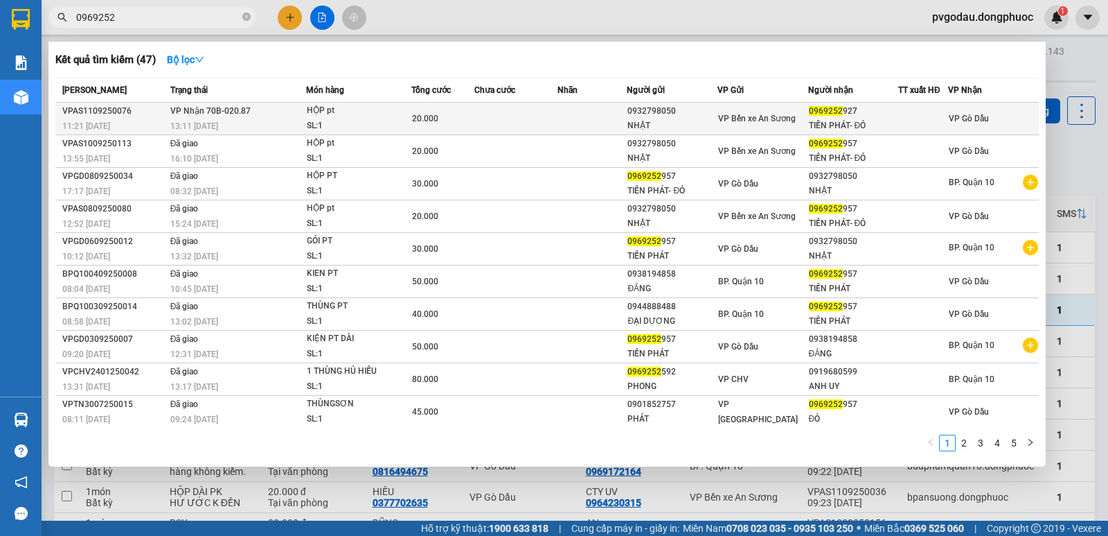
type input "0969252"
click at [485, 130] on td at bounding box center [517, 119] width 84 height 33
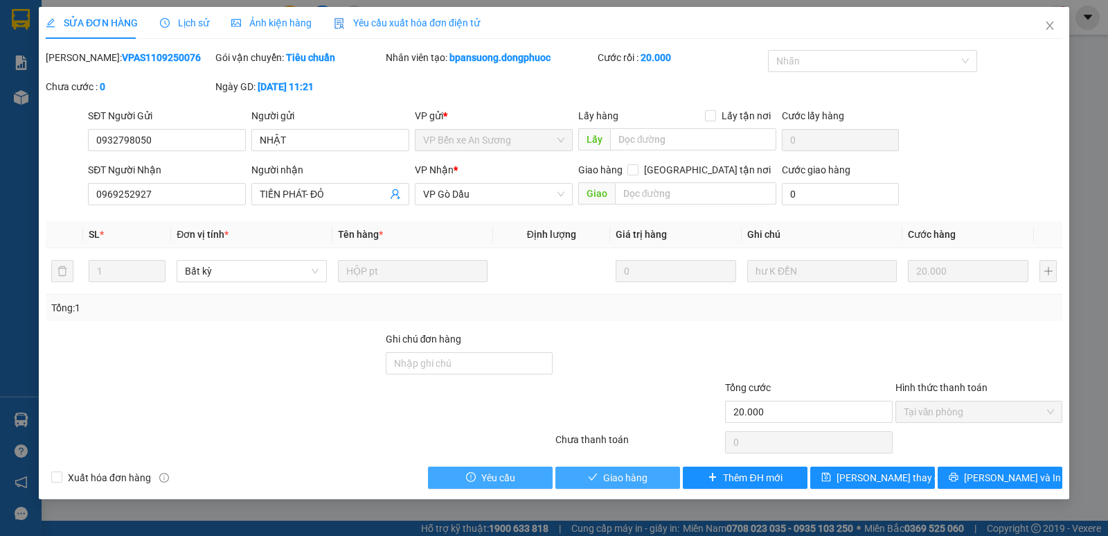
click at [653, 480] on button "Giao hàng" at bounding box center [618, 477] width 125 height 22
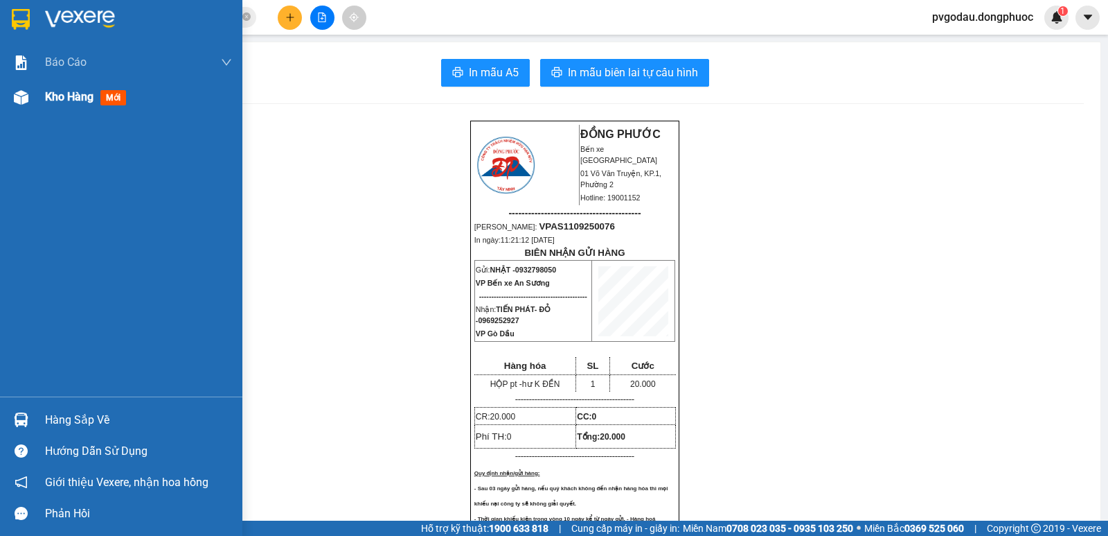
click at [26, 103] on img at bounding box center [21, 97] width 15 height 15
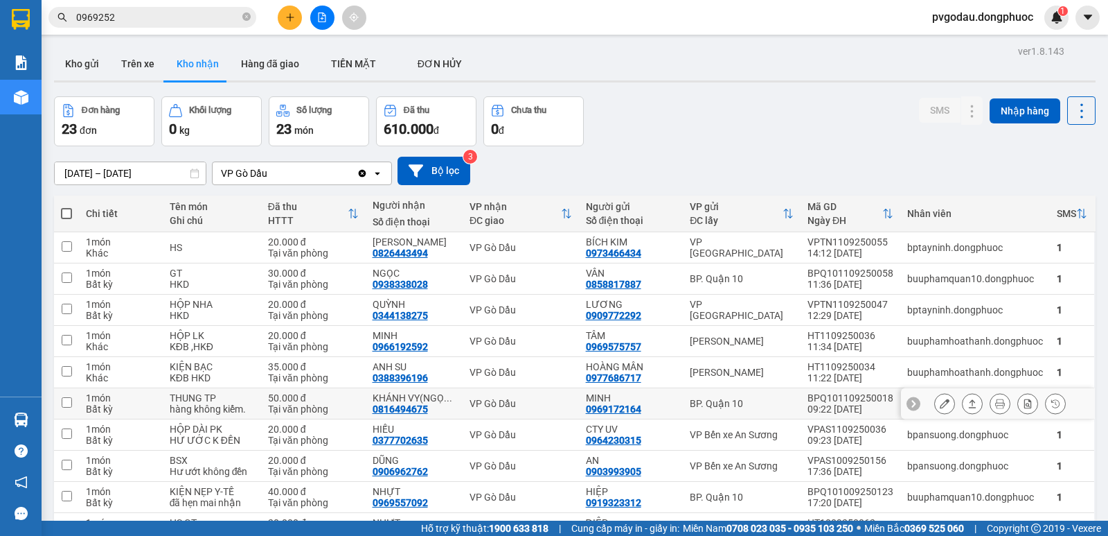
click at [248, 404] on div "hàng không kiểm." at bounding box center [212, 408] width 85 height 11
checkbox input "true"
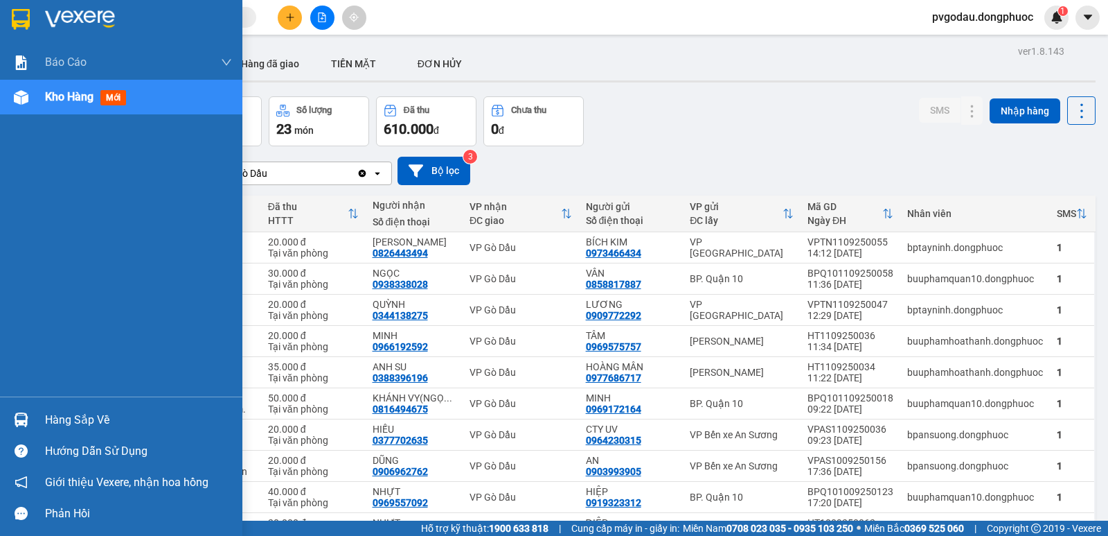
click at [27, 411] on div at bounding box center [21, 419] width 24 height 24
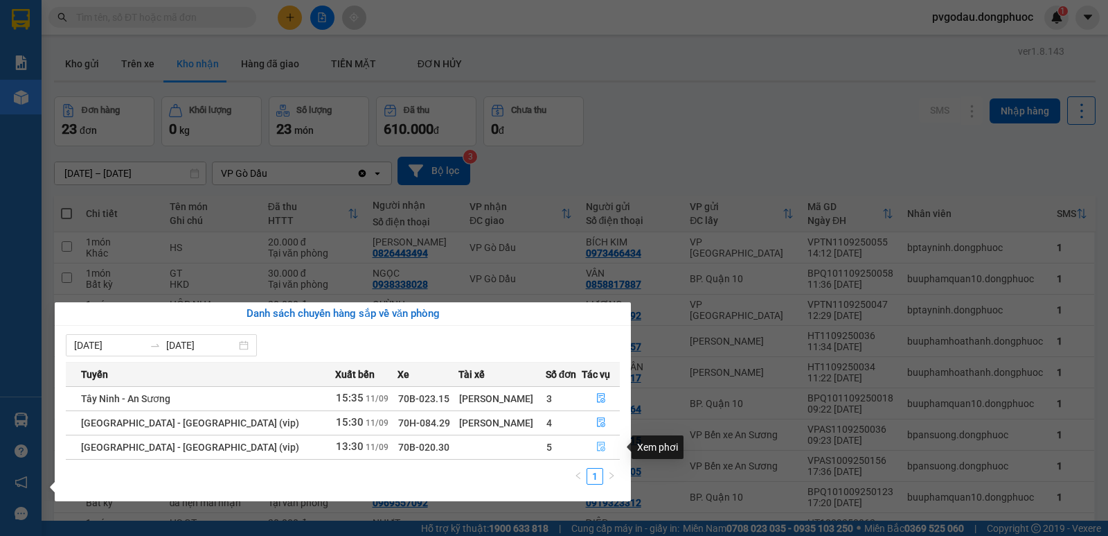
click at [597, 442] on icon "file-done" at bounding box center [601, 447] width 8 height 10
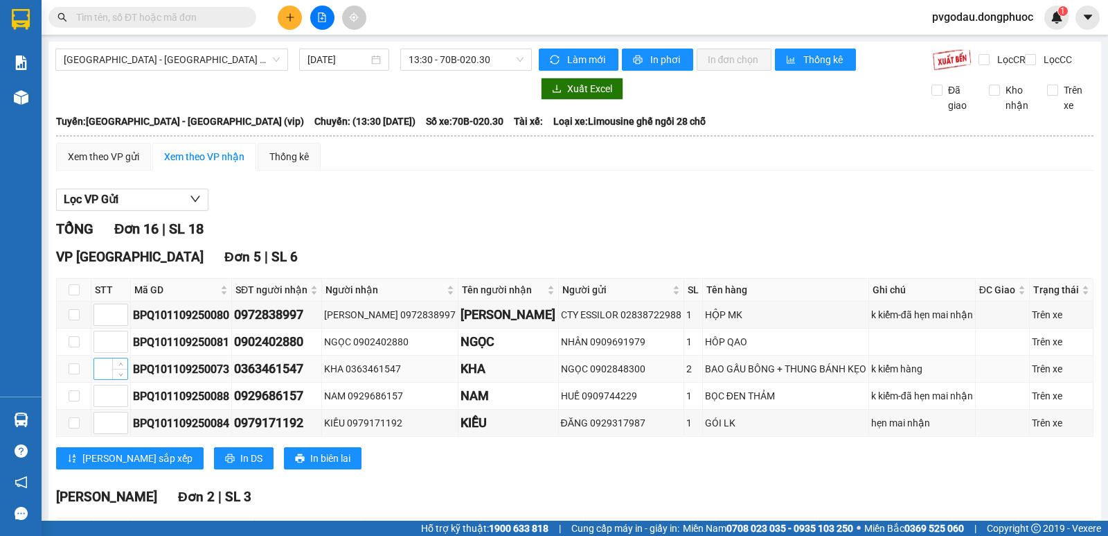
scroll to position [610, 0]
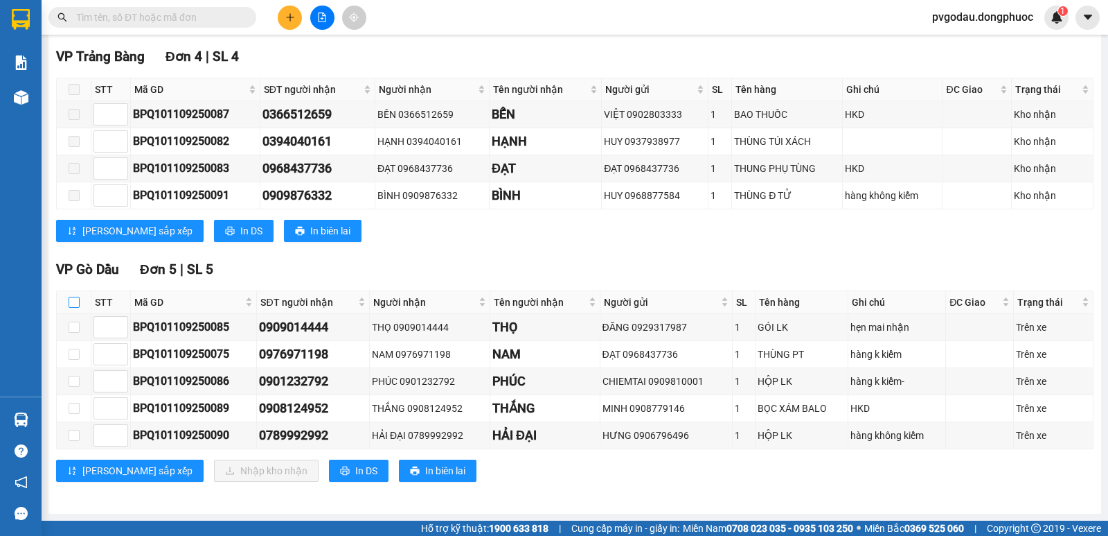
click at [76, 298] on input "checkbox" at bounding box center [74, 302] width 11 height 11
checkbox input "true"
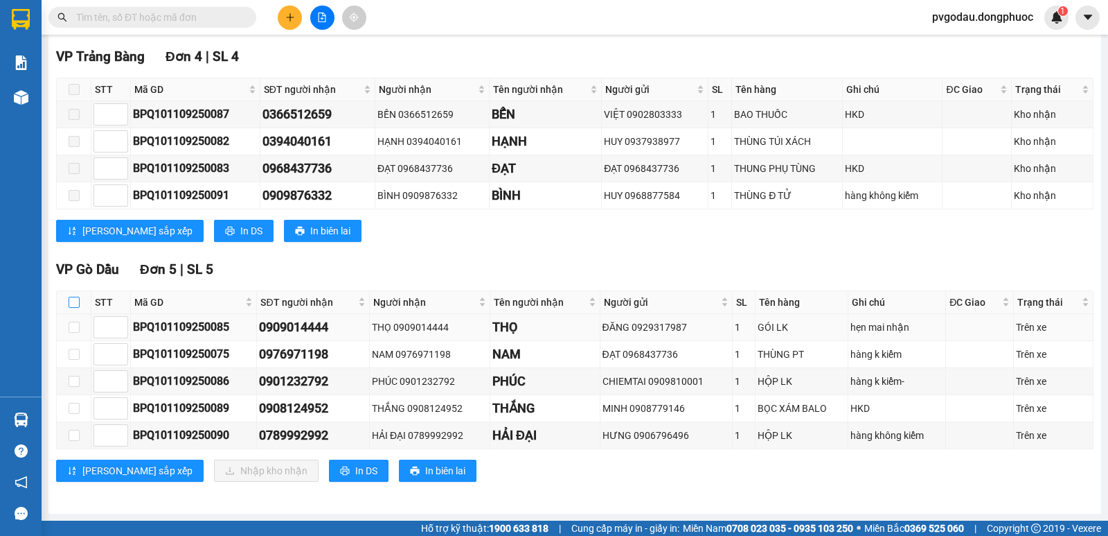
checkbox input "true"
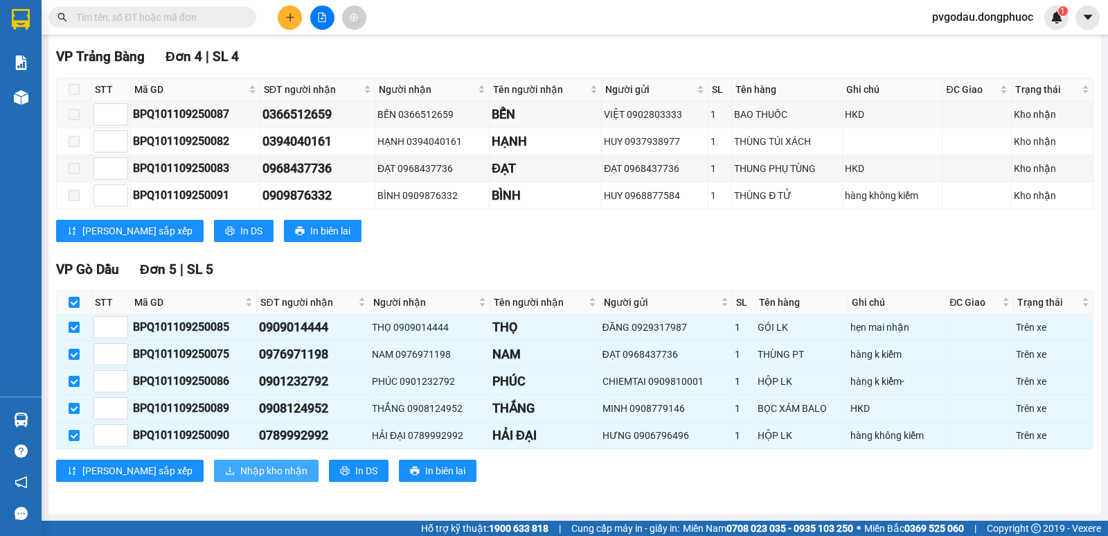
click at [240, 466] on span "Nhập kho nhận" at bounding box center [273, 470] width 67 height 15
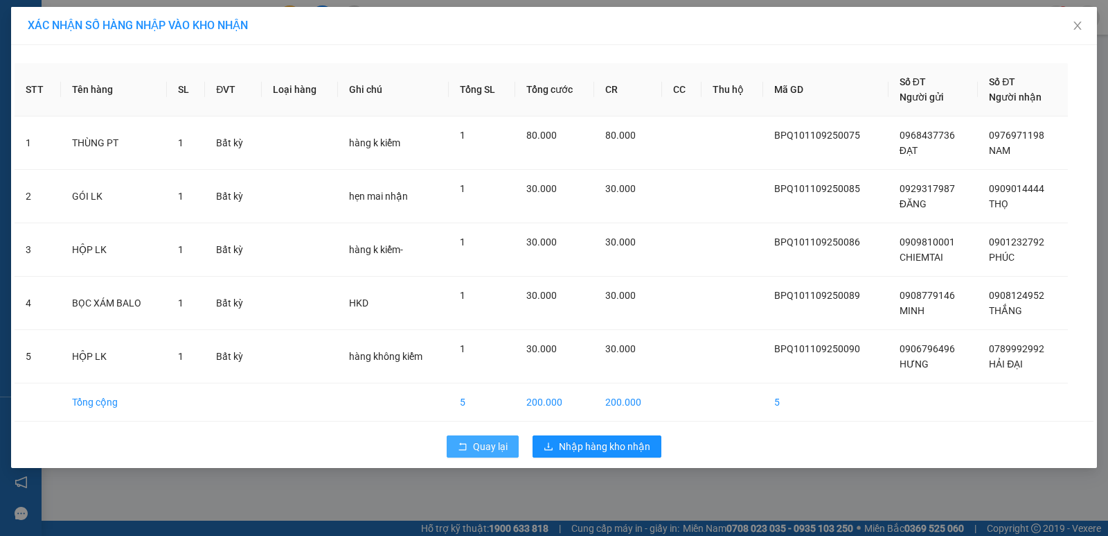
click at [484, 451] on span "Quay lại" at bounding box center [490, 446] width 35 height 15
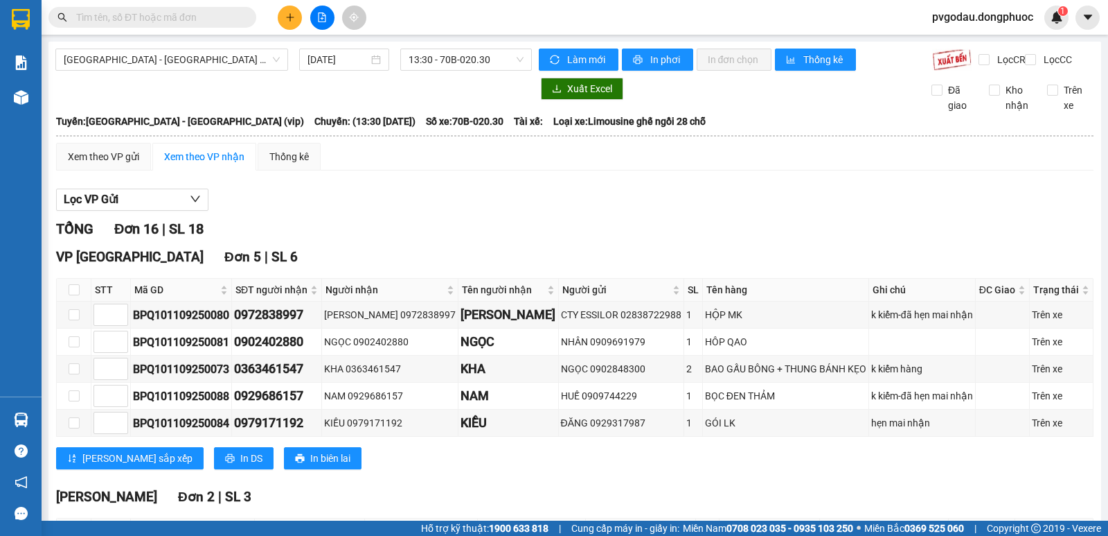
click at [220, 18] on input "text" at bounding box center [158, 17] width 164 height 15
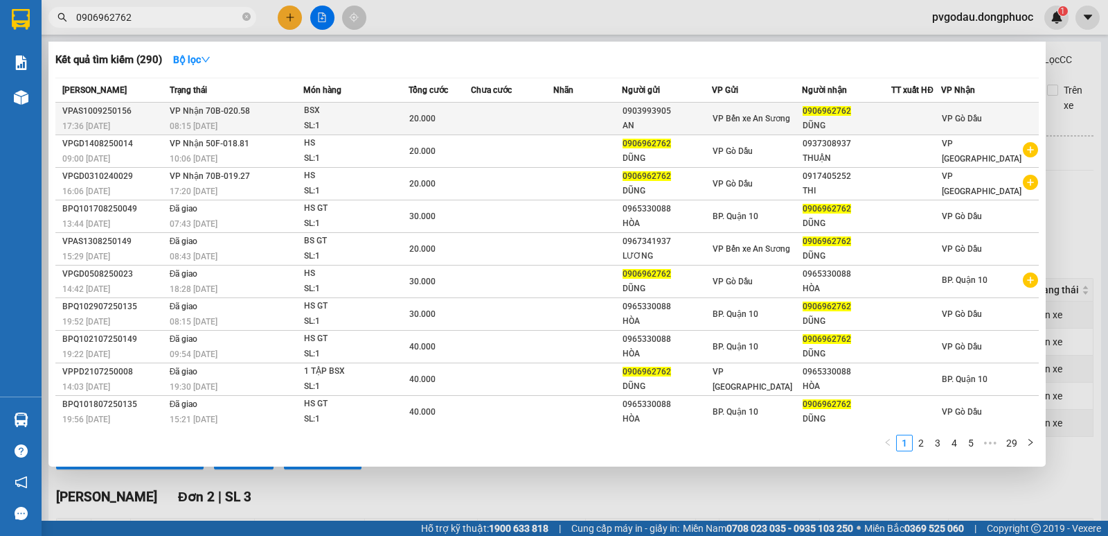
type input "0906962762"
click at [293, 126] on div "08:15 [DATE]" at bounding box center [237, 125] width 134 height 15
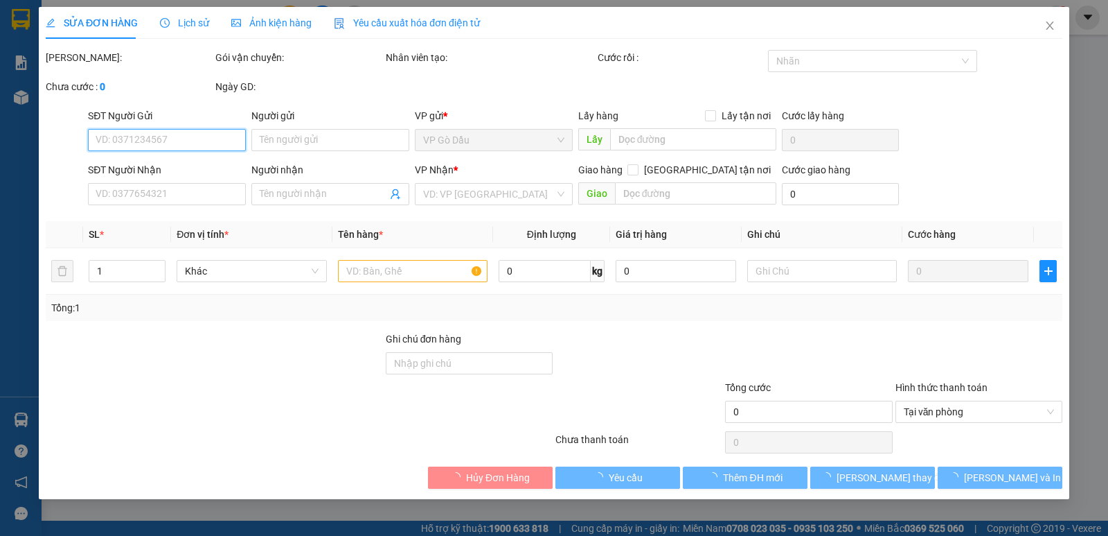
type input "0903993905"
type input "AN"
type input "0906962762"
type input "DŨNG"
type input "20.000"
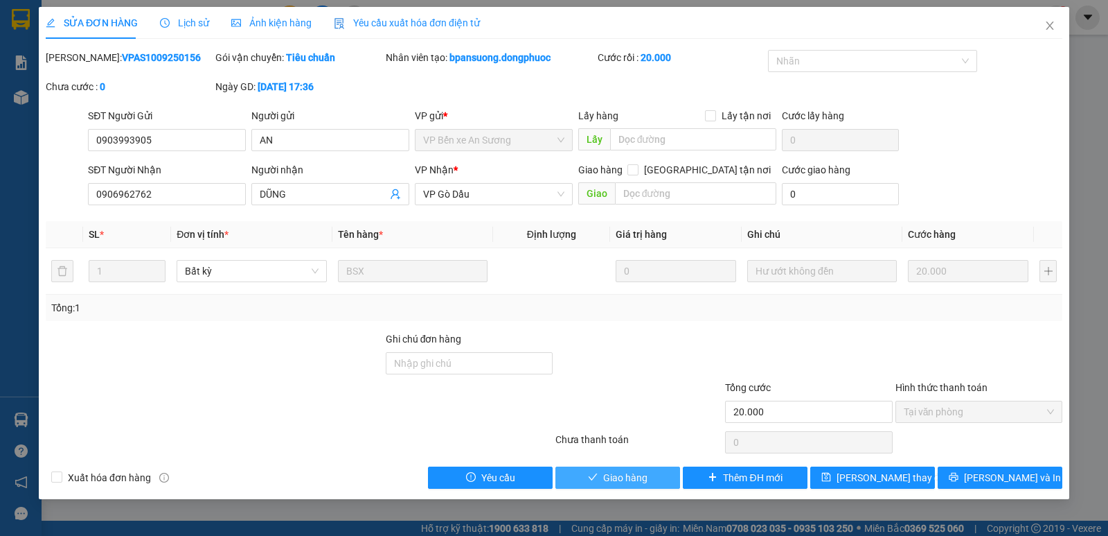
click at [626, 477] on span "Giao hàng" at bounding box center [625, 477] width 44 height 15
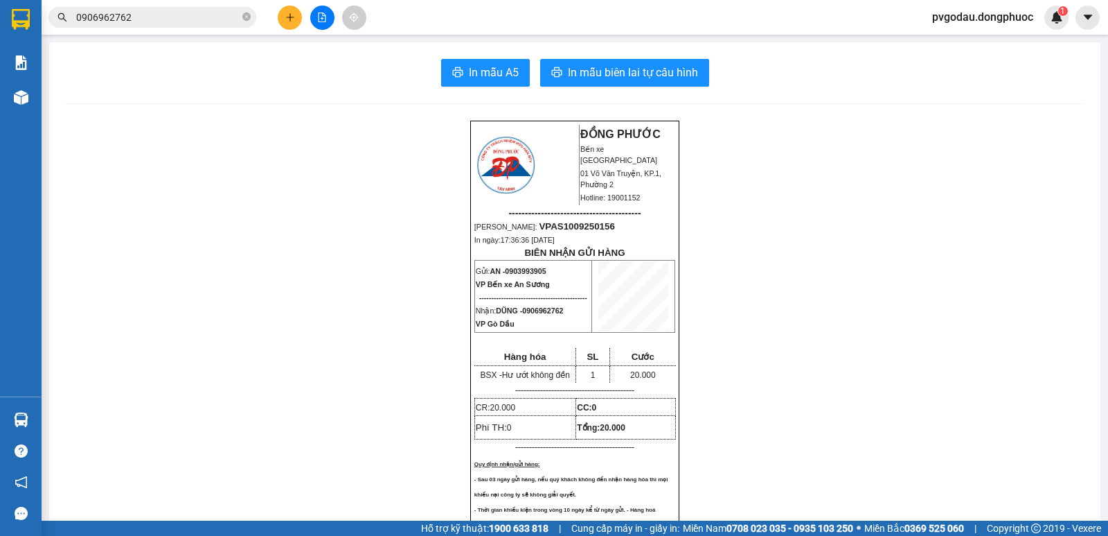
click at [186, 13] on input "0906962762" at bounding box center [158, 17] width 164 height 15
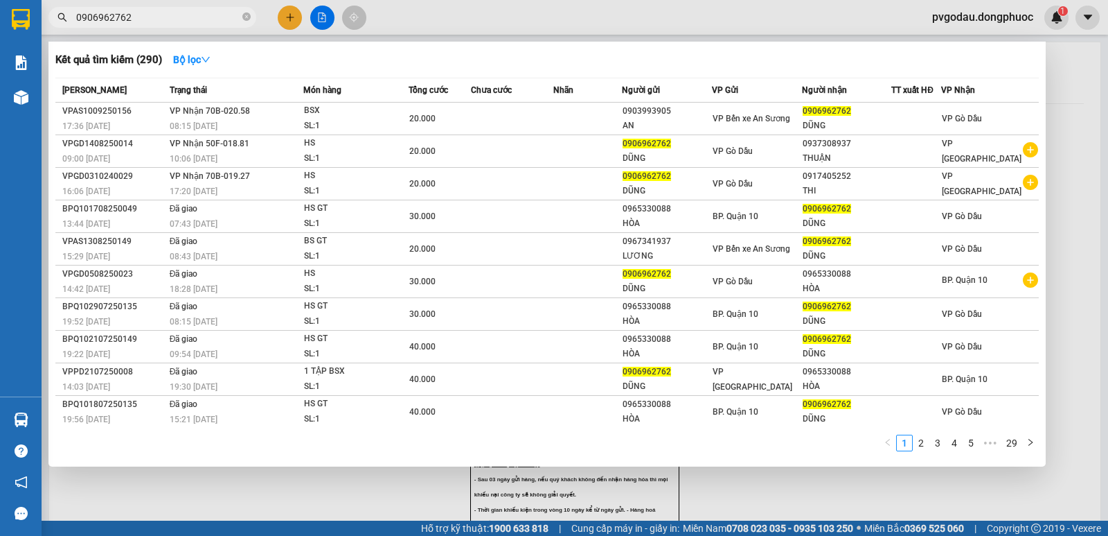
click at [186, 13] on input "0906962762" at bounding box center [158, 17] width 164 height 15
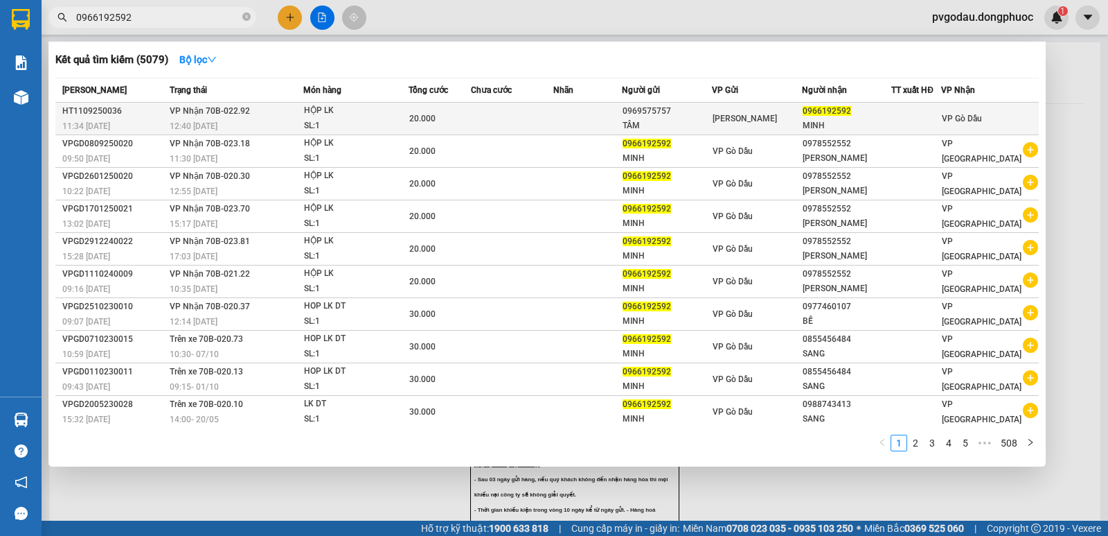
type input "0966192592"
click at [360, 125] on div "SL: 1" at bounding box center [356, 125] width 104 height 15
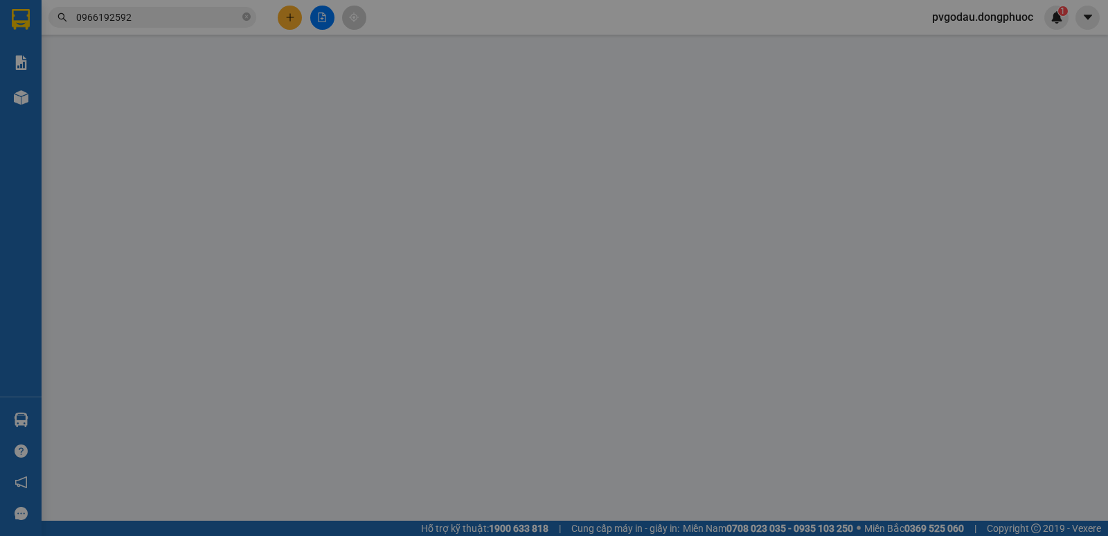
type input "0969575757"
type input "TÂM"
type input "0966192592"
type input "MINH"
type input "20.000"
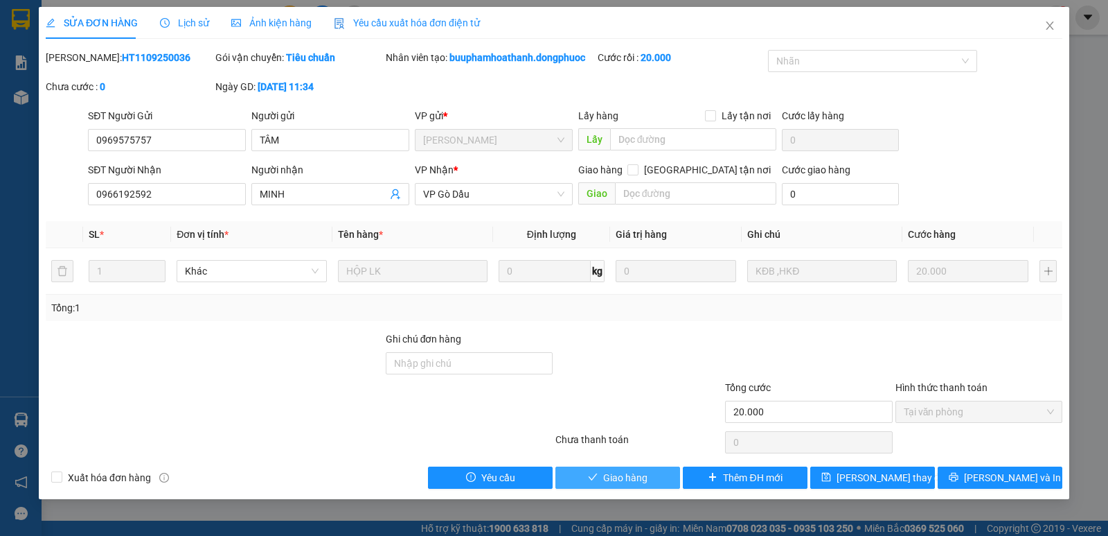
click at [621, 478] on span "Giao hàng" at bounding box center [625, 477] width 44 height 15
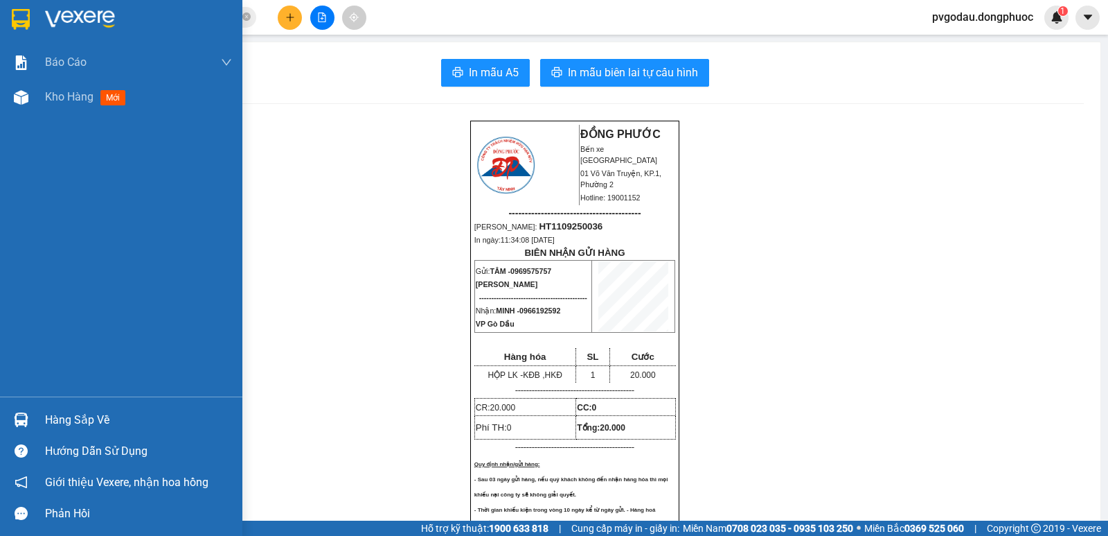
click at [11, 420] on div at bounding box center [21, 419] width 24 height 24
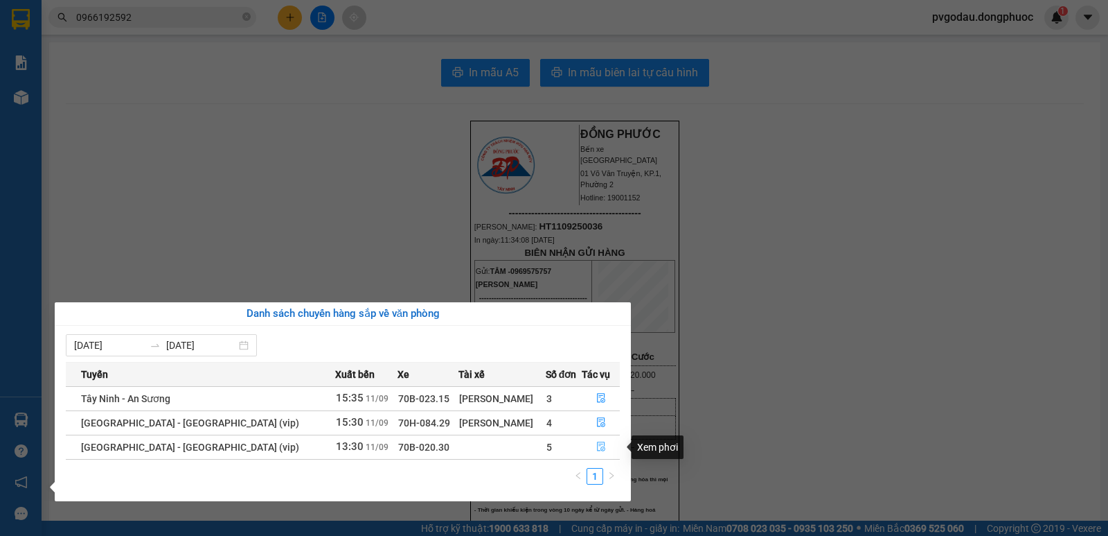
click at [597, 445] on icon "file-done" at bounding box center [602, 446] width 10 height 10
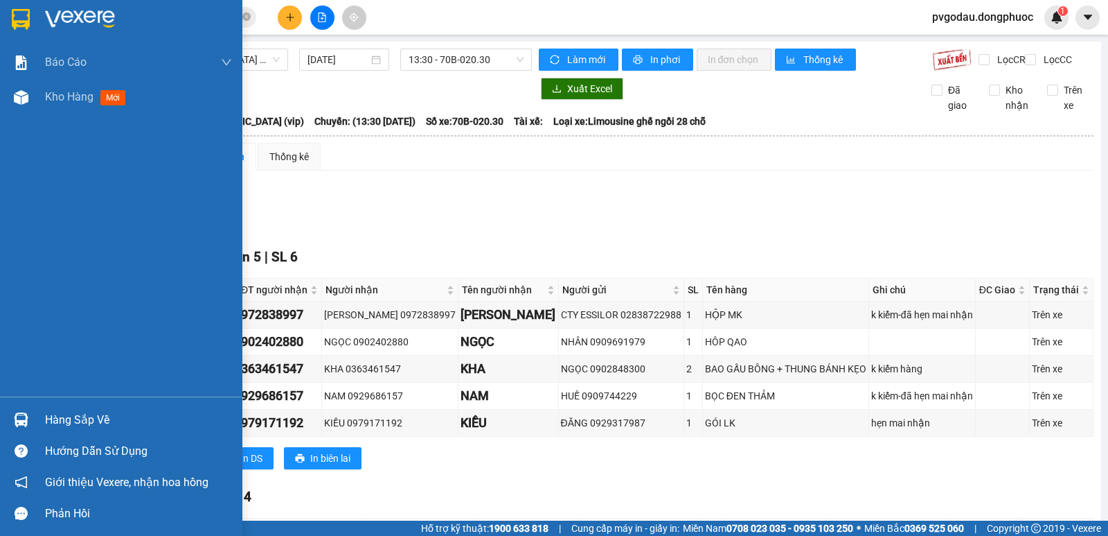
click at [46, 425] on div "Hàng sắp về" at bounding box center [138, 419] width 187 height 21
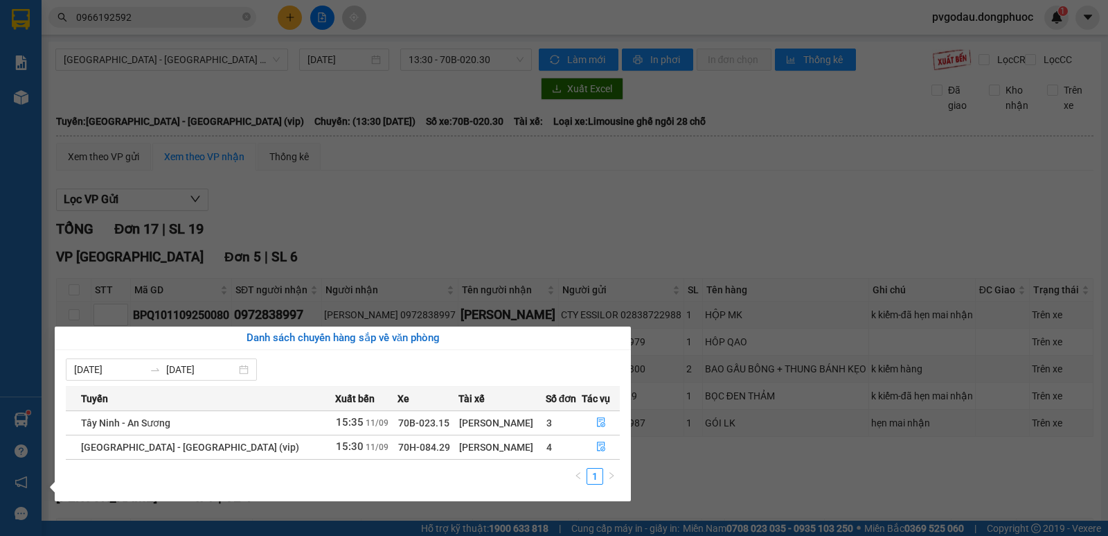
click at [553, 244] on section "Kết quả tìm kiếm ( 5079 ) Bộ lọc Mã ĐH Trạng thái Món hàng Tổng cước Chưa cước …" at bounding box center [554, 268] width 1108 height 536
click at [553, 240] on div "TỔNG Đơn 17 | SL 19" at bounding box center [575, 228] width 1038 height 21
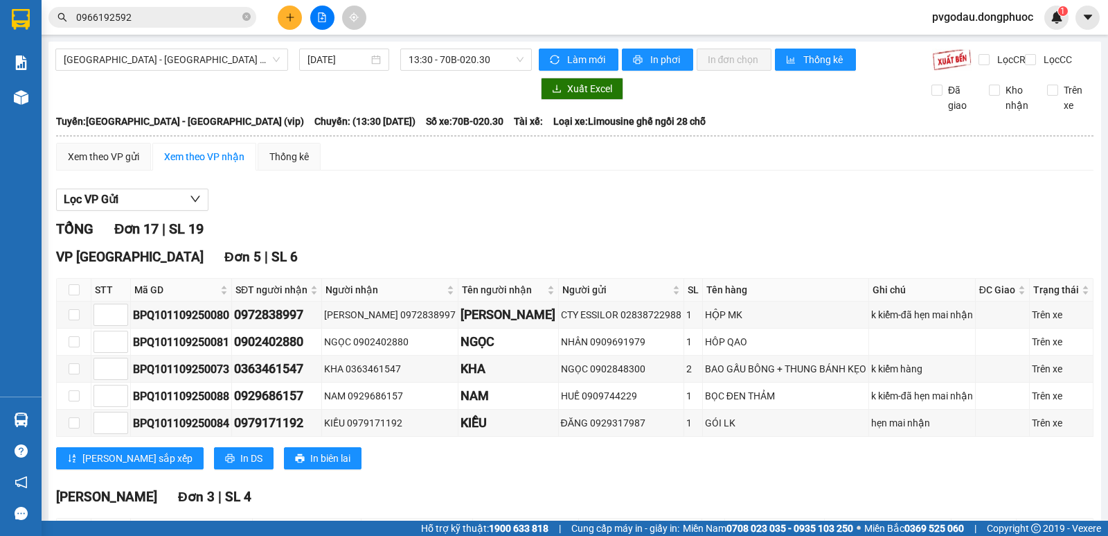
click at [181, 18] on input "0966192592" at bounding box center [158, 17] width 164 height 15
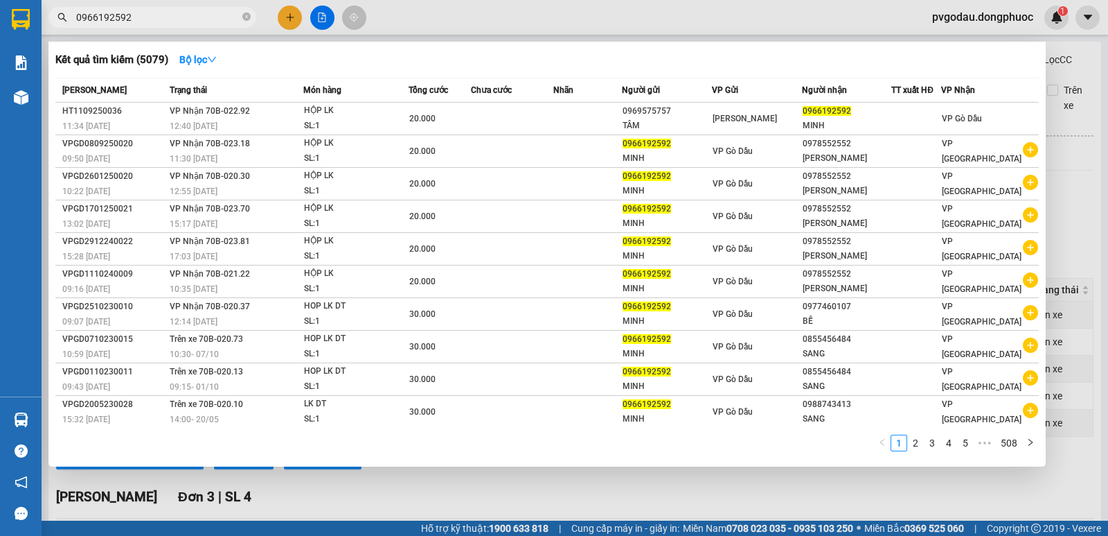
click at [181, 18] on input "0966192592" at bounding box center [158, 17] width 164 height 15
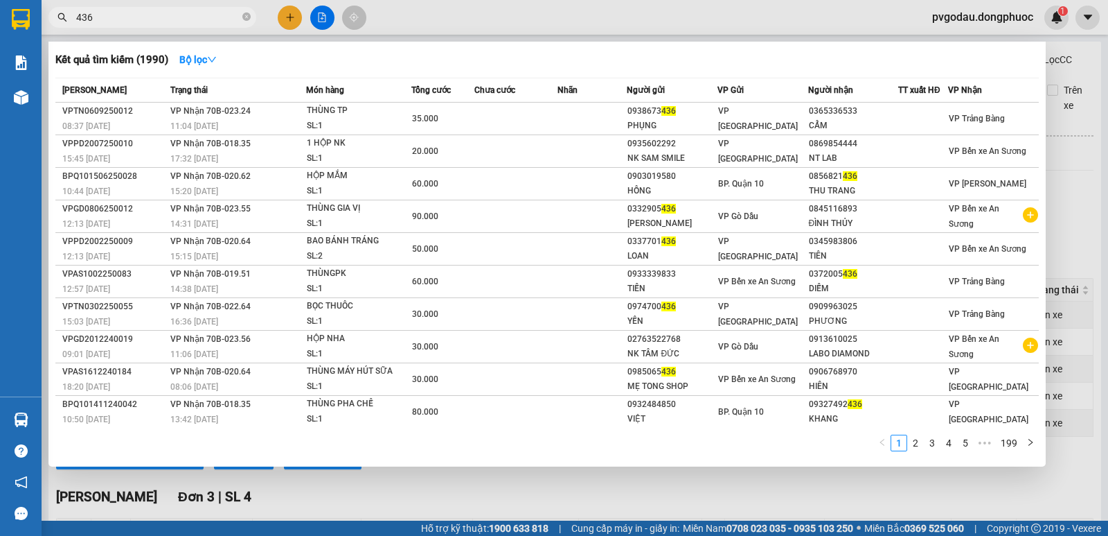
click at [181, 18] on input "436" at bounding box center [158, 17] width 164 height 15
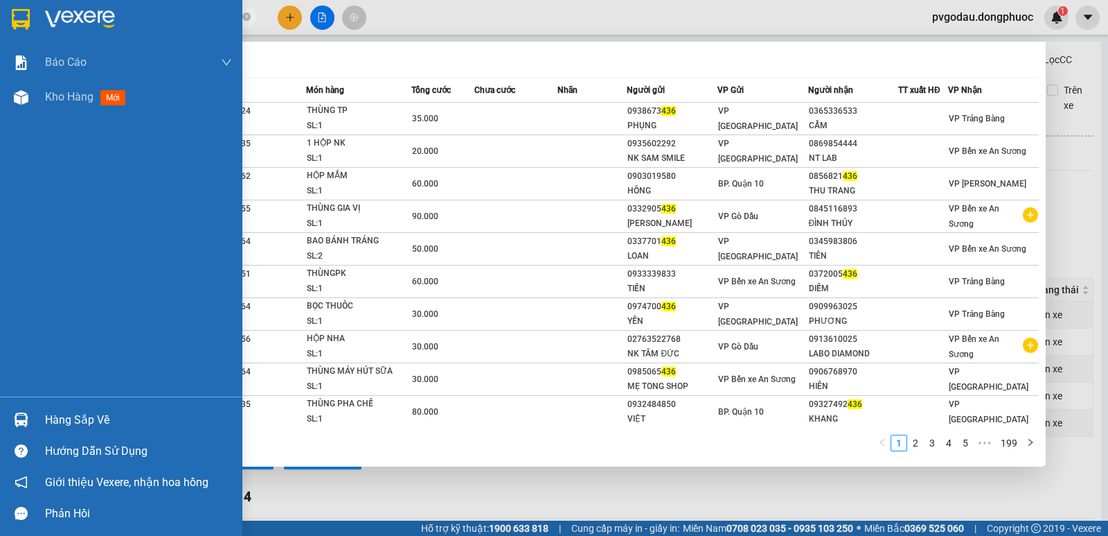
type input "436"
click at [37, 419] on div "Hàng sắp về" at bounding box center [121, 419] width 242 height 31
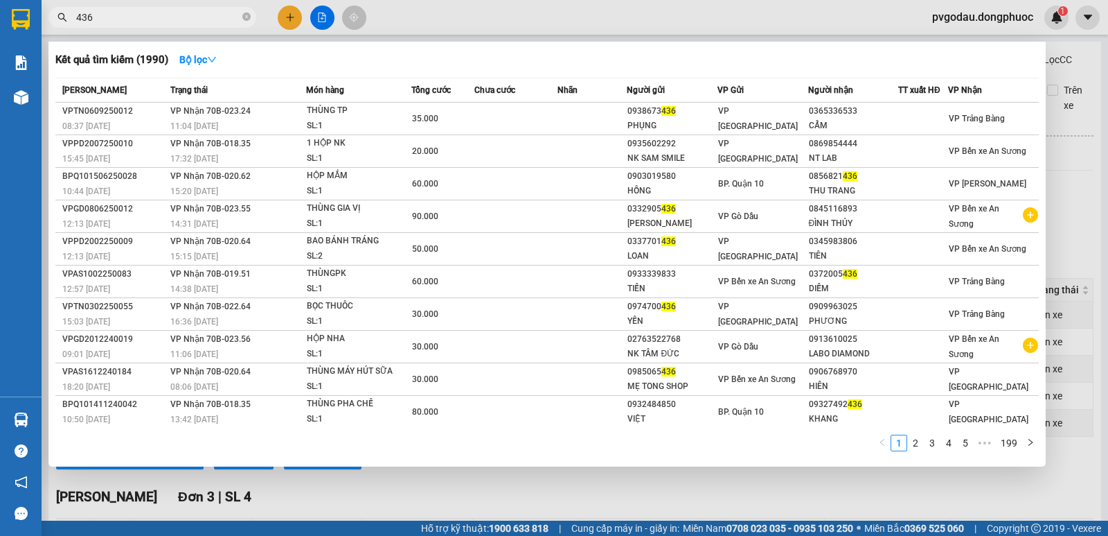
click at [1091, 185] on section "Kết quả tìm kiếm ( 1990 ) Bộ lọc Mã ĐH Trạng thái Món hàng Tổng cước Chưa cước …" at bounding box center [554, 268] width 1108 height 536
click at [1108, 328] on div at bounding box center [554, 268] width 1108 height 536
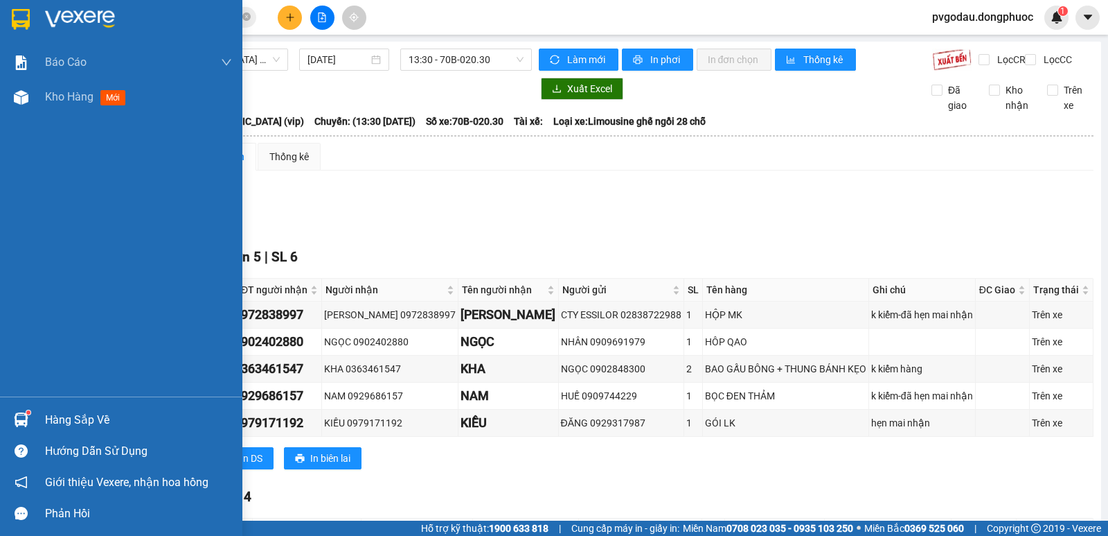
click at [35, 425] on div "Hàng sắp về" at bounding box center [121, 419] width 242 height 31
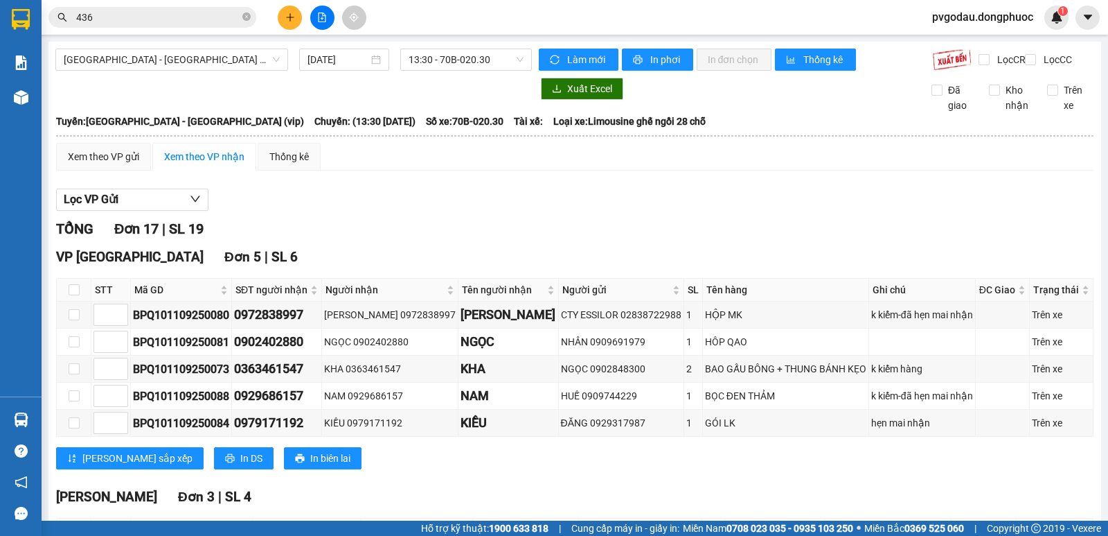
click at [346, 235] on section "Kết quả tìm kiếm ( 1990 ) Bộ lọc Mã ĐH Trạng thái Món hàng Tổng cước Chưa cước …" at bounding box center [554, 268] width 1108 height 536
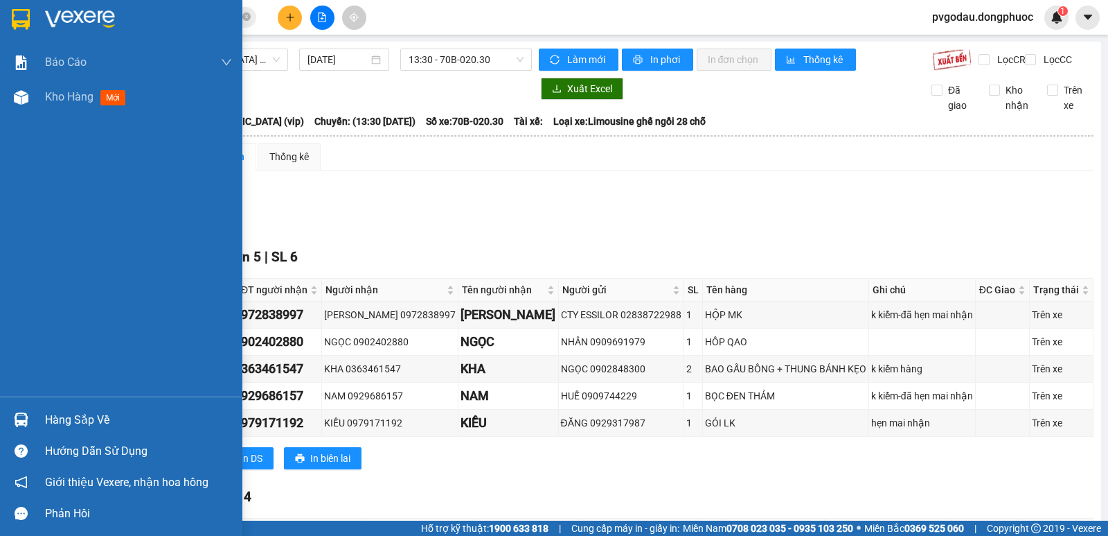
click at [30, 424] on div at bounding box center [21, 419] width 24 height 24
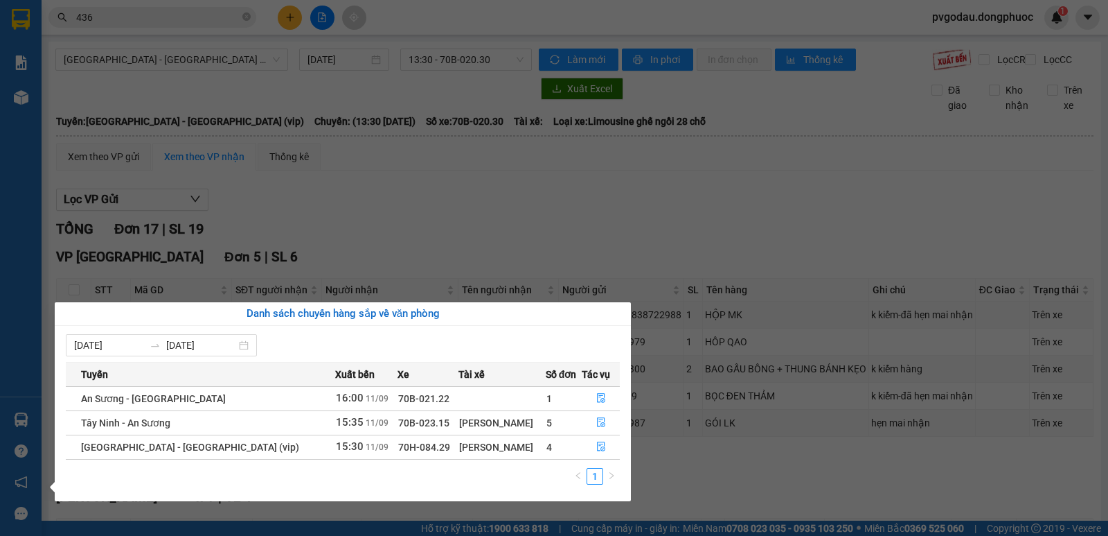
click at [206, 22] on section "Kết quả tìm kiếm ( 1990 ) Bộ lọc Mã ĐH Trạng thái Món hàng Tổng cước Chưa cước …" at bounding box center [554, 268] width 1108 height 536
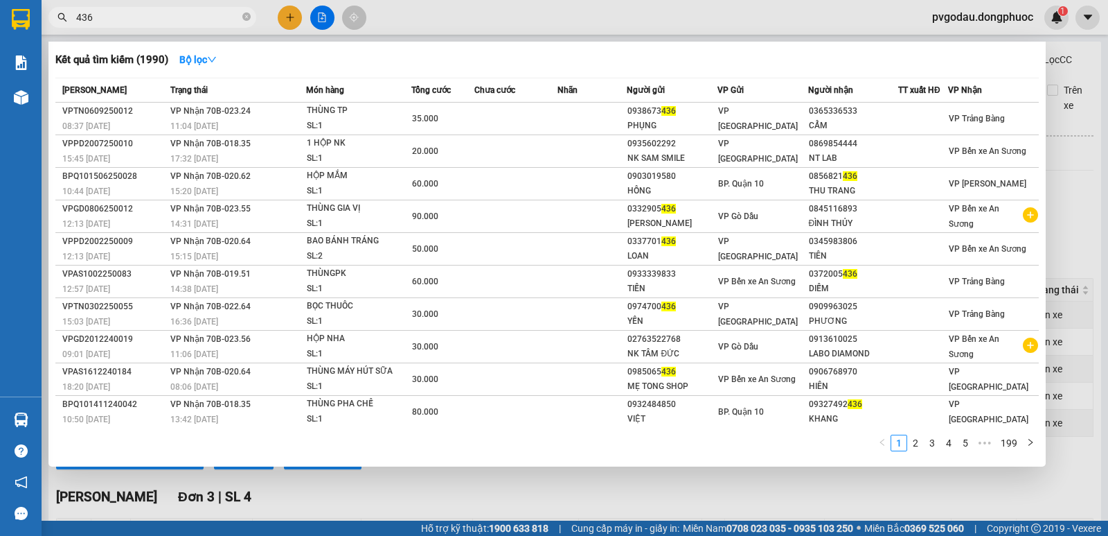
click at [206, 22] on input "436" at bounding box center [158, 17] width 164 height 15
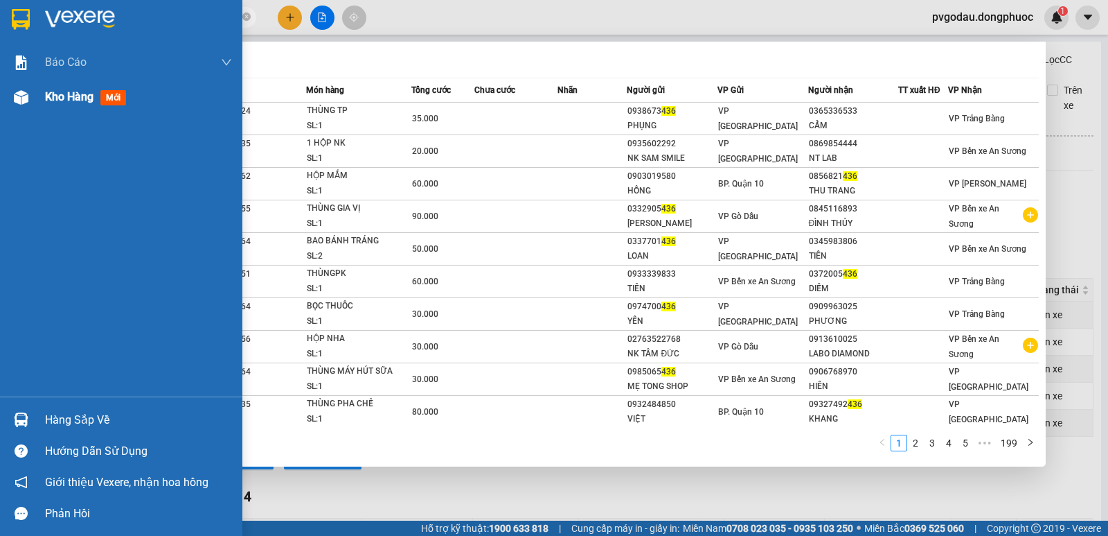
click at [35, 103] on div "Kho hàng mới" at bounding box center [121, 97] width 242 height 35
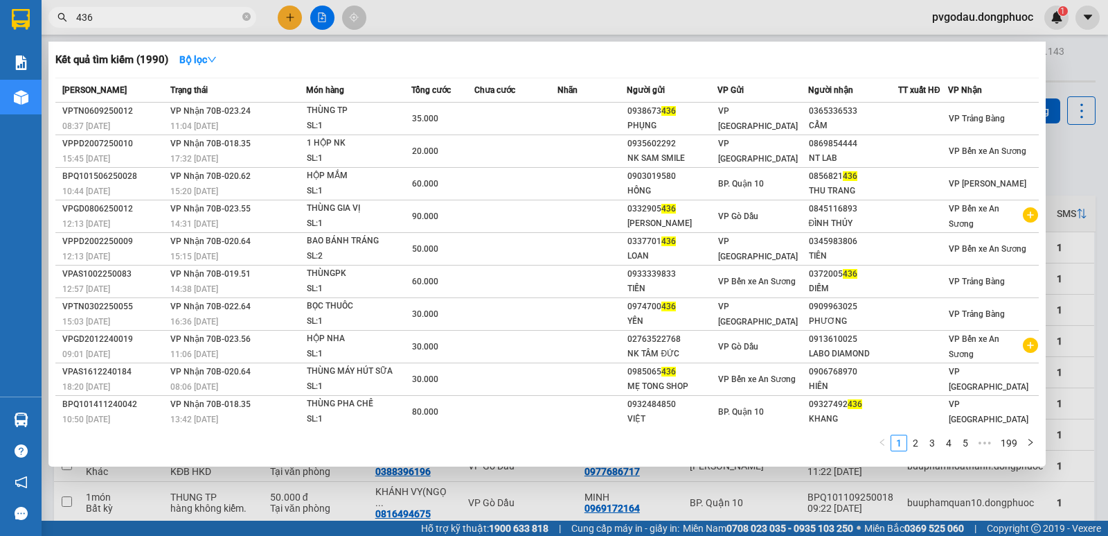
click at [1086, 139] on div at bounding box center [554, 268] width 1108 height 536
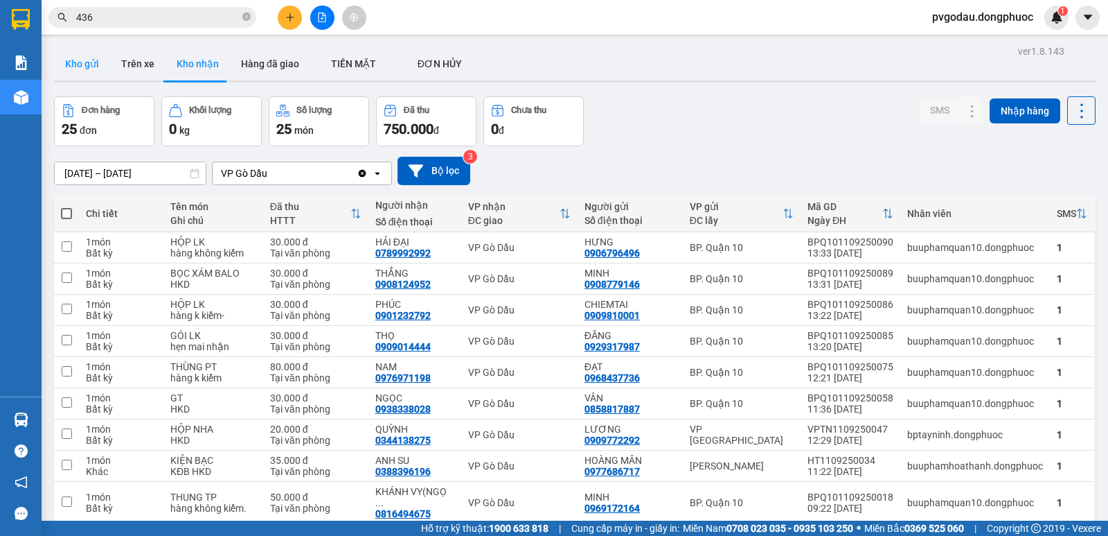
click at [95, 55] on button "Kho gửi" at bounding box center [82, 63] width 56 height 33
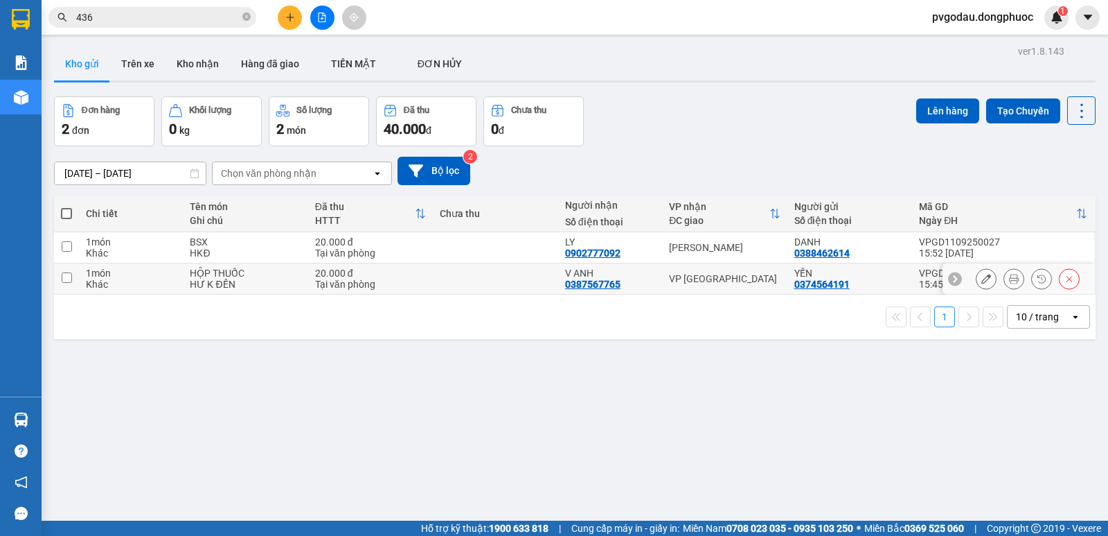
click at [509, 286] on td at bounding box center [495, 278] width 125 height 31
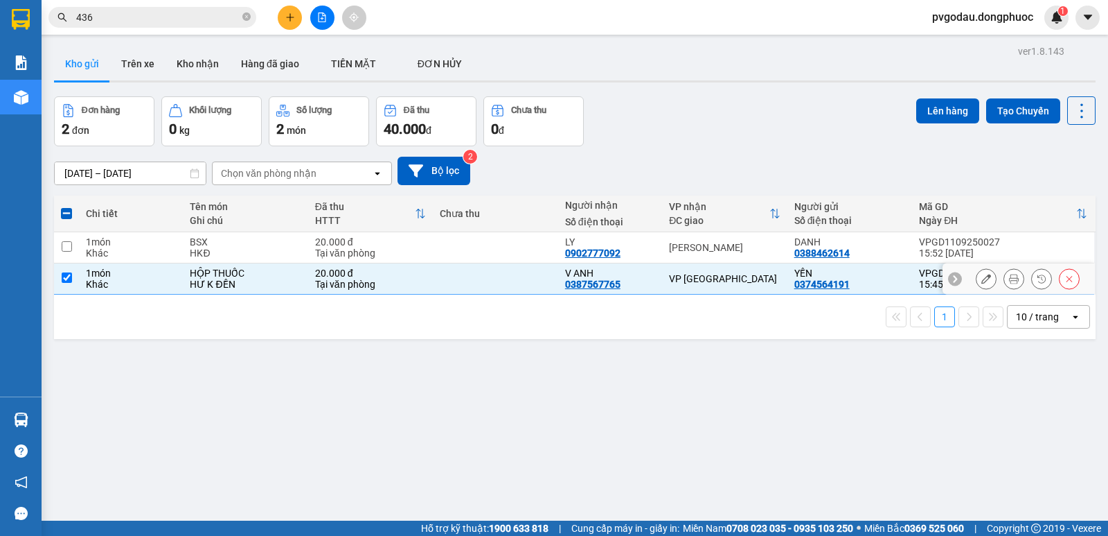
click at [506, 267] on td at bounding box center [495, 278] width 125 height 31
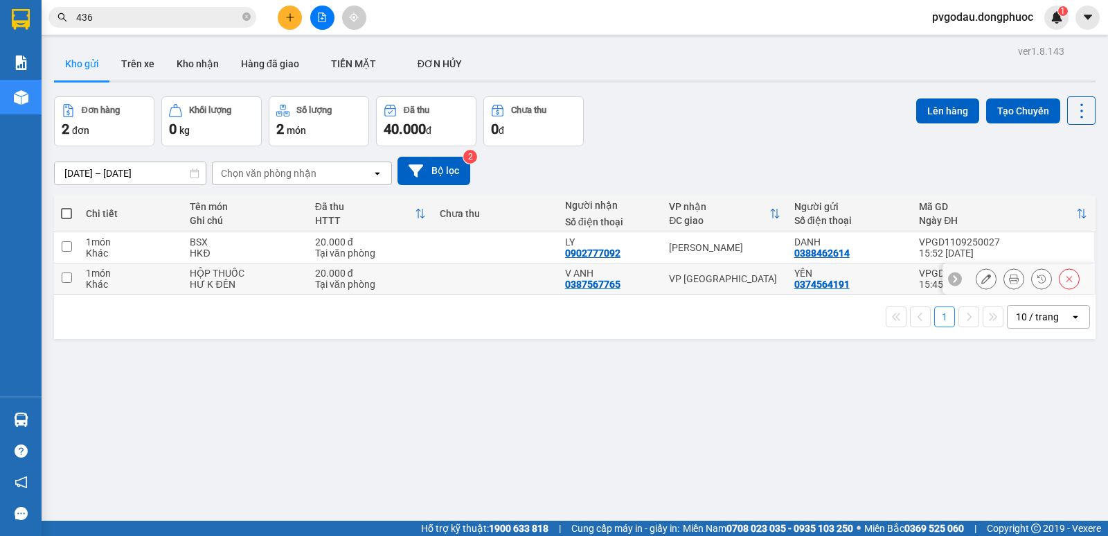
click at [510, 281] on td at bounding box center [495, 278] width 125 height 31
checkbox input "true"
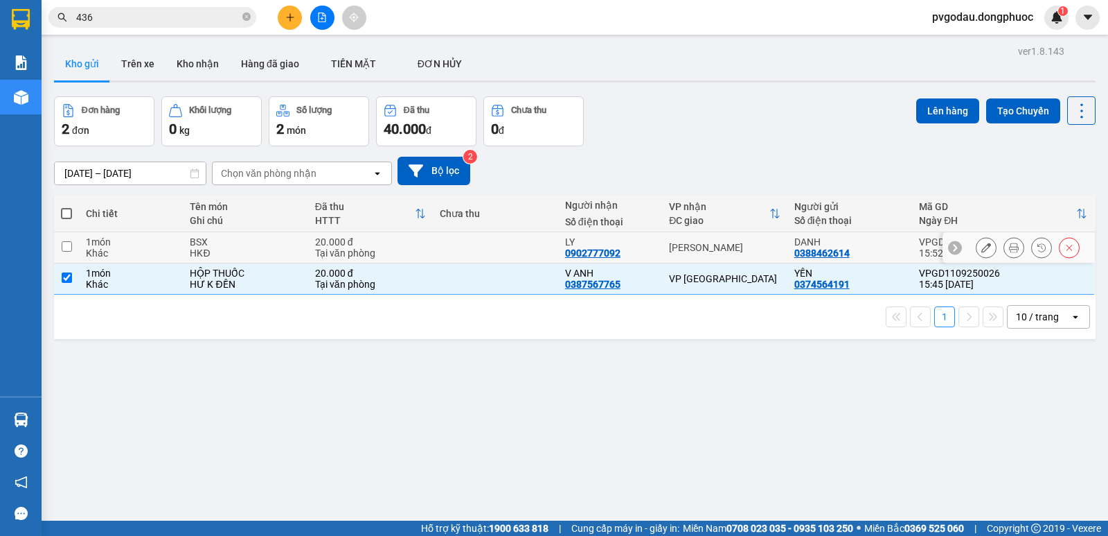
click at [509, 254] on td at bounding box center [495, 247] width 125 height 31
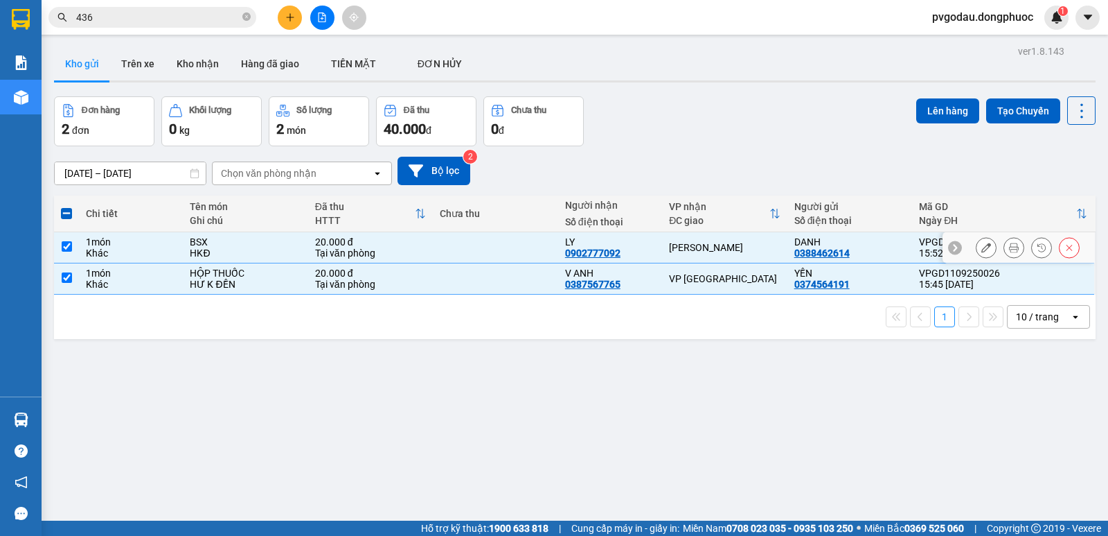
click at [509, 254] on td at bounding box center [495, 247] width 125 height 31
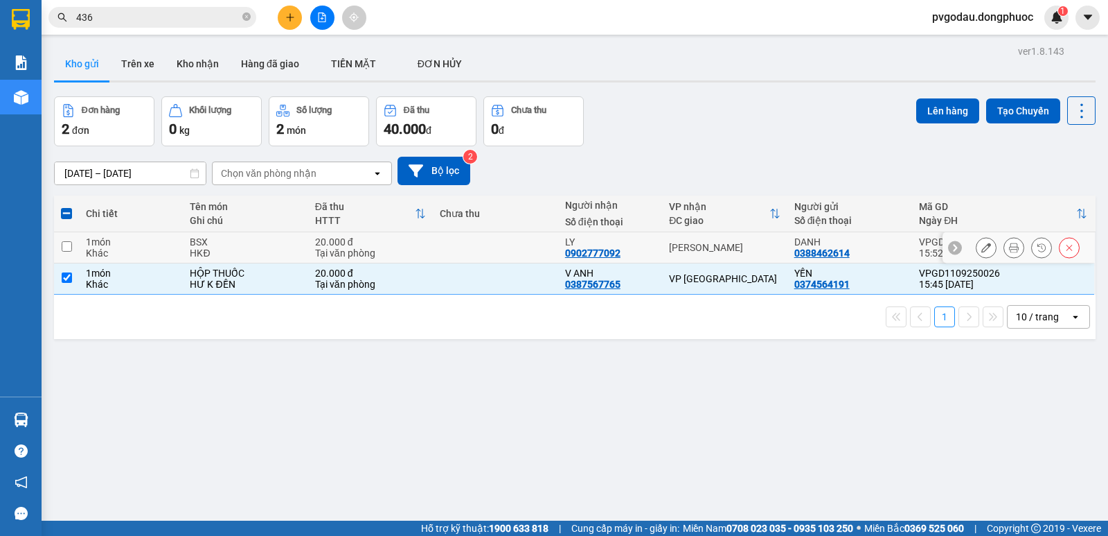
click at [502, 240] on td at bounding box center [495, 247] width 125 height 31
click at [495, 249] on td at bounding box center [495, 247] width 125 height 31
checkbox input "true"
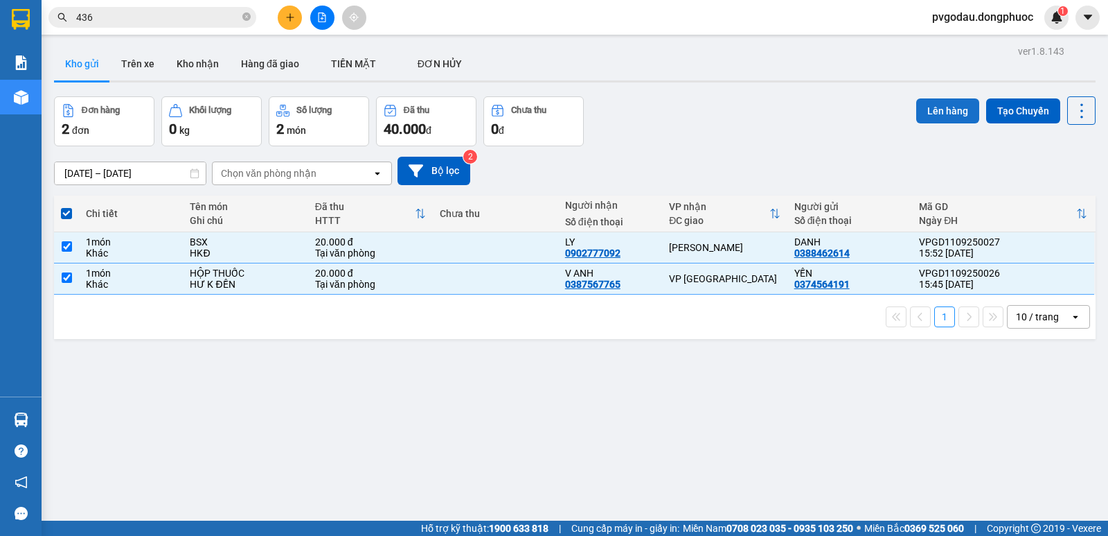
click at [947, 112] on button "Lên hàng" at bounding box center [948, 110] width 63 height 25
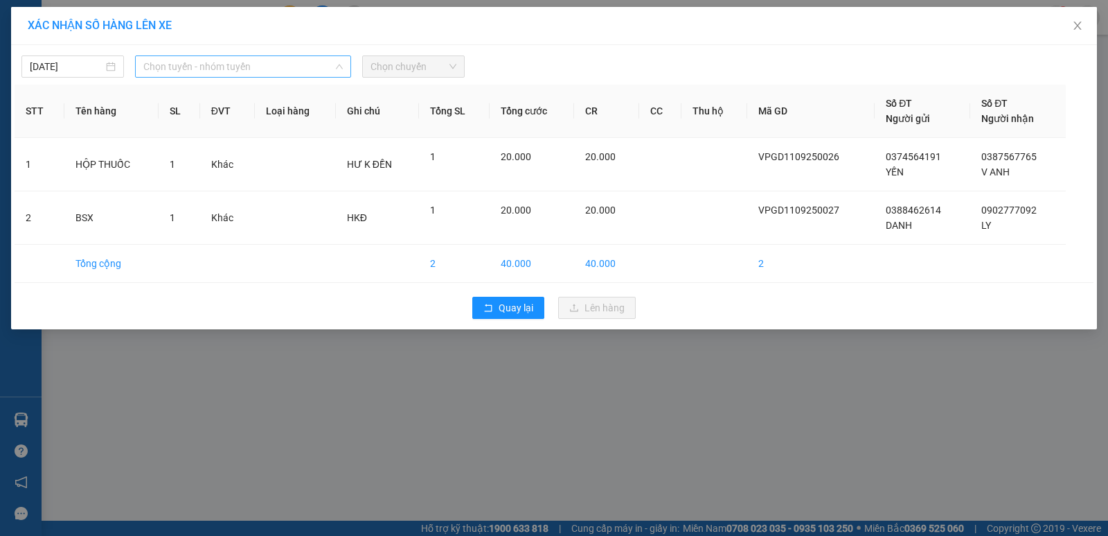
click at [281, 65] on span "Chọn tuyến - nhóm tuyến" at bounding box center [243, 66] width 200 height 21
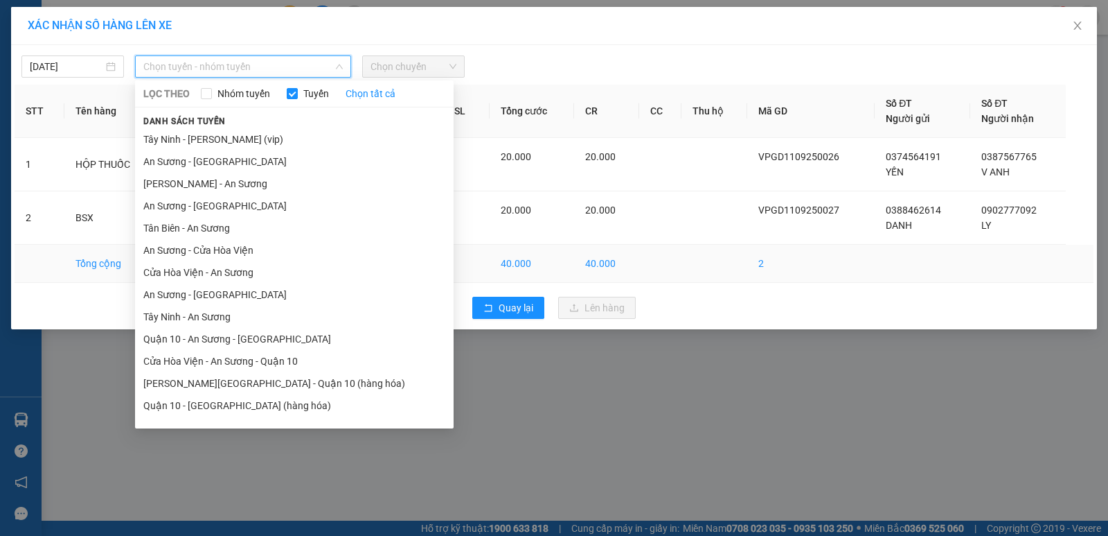
drag, startPoint x: 200, startPoint y: 301, endPoint x: 213, endPoint y: 279, distance: 26.4
click at [200, 301] on li "An Sương - [GEOGRAPHIC_DATA]" at bounding box center [294, 294] width 319 height 22
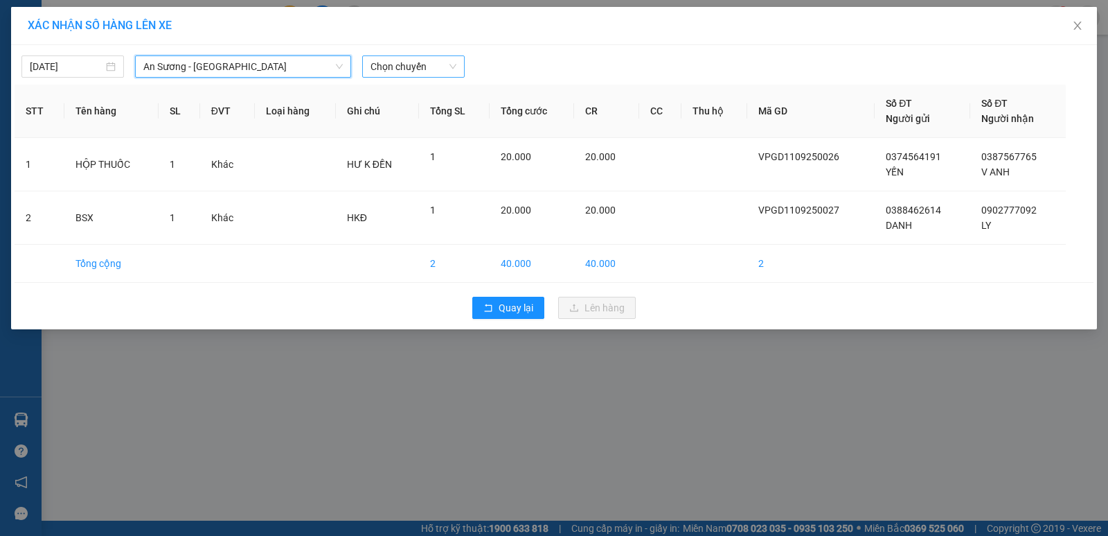
click at [404, 62] on span "Chọn chuyến" at bounding box center [414, 66] width 86 height 21
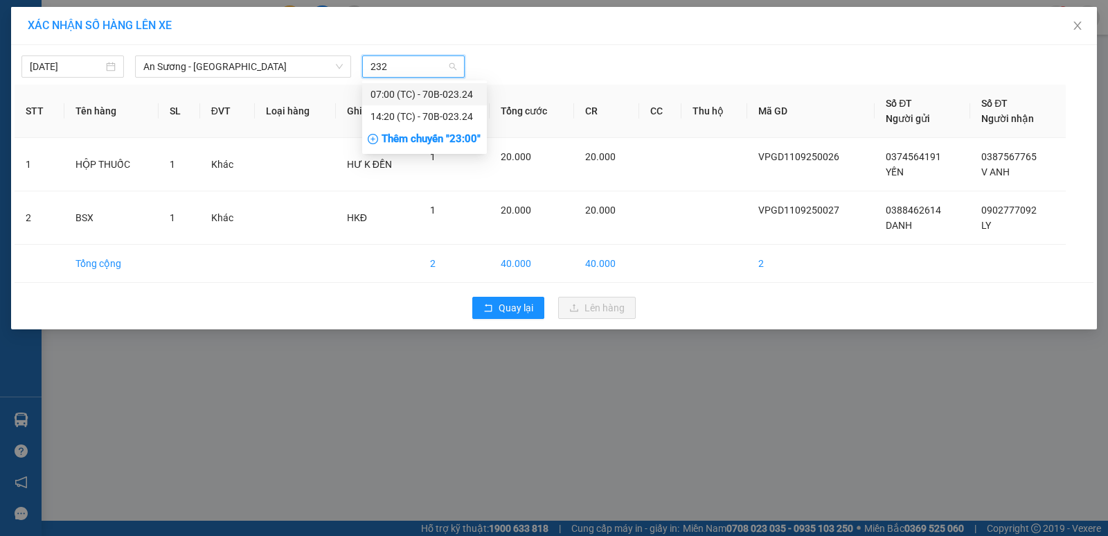
type input "2324"
click at [428, 111] on div "14:20 (TC) - 70B-023.24" at bounding box center [425, 116] width 108 height 15
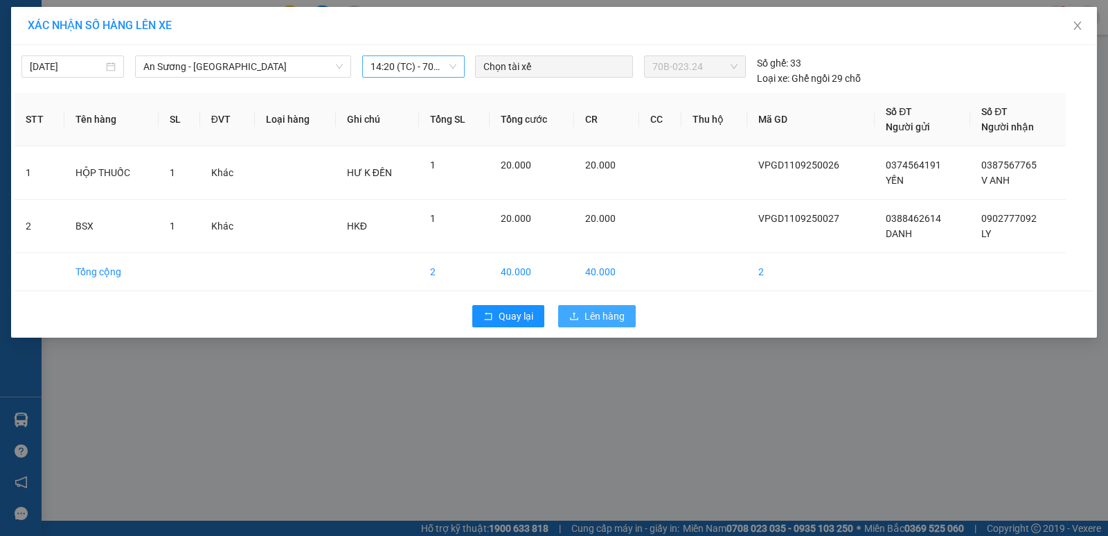
click at [597, 317] on span "Lên hàng" at bounding box center [605, 315] width 40 height 15
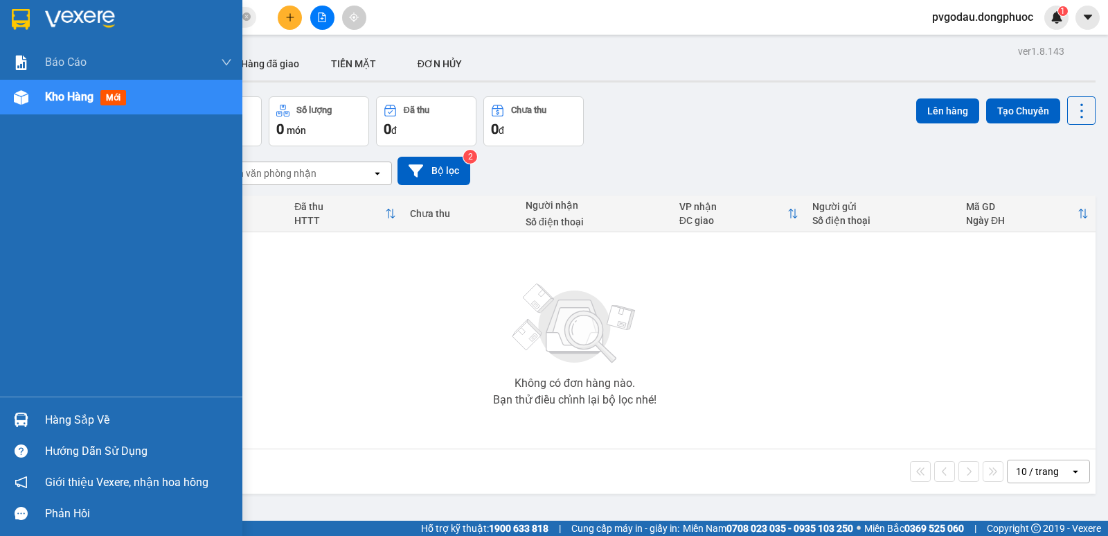
click at [34, 416] on div "Hàng sắp về" at bounding box center [121, 419] width 242 height 31
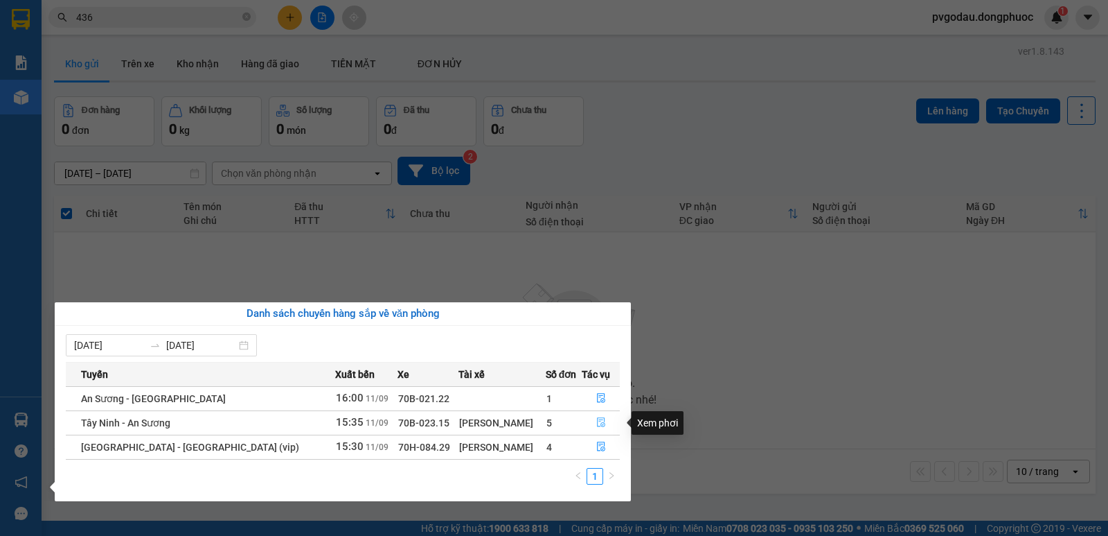
click at [603, 419] on button "button" at bounding box center [601, 423] width 37 height 22
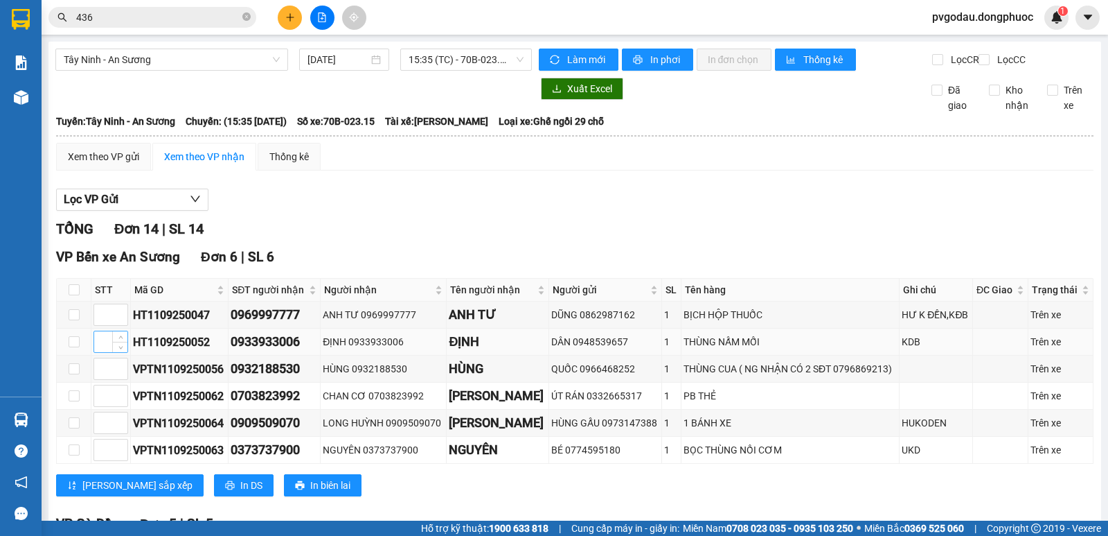
scroll to position [452, 0]
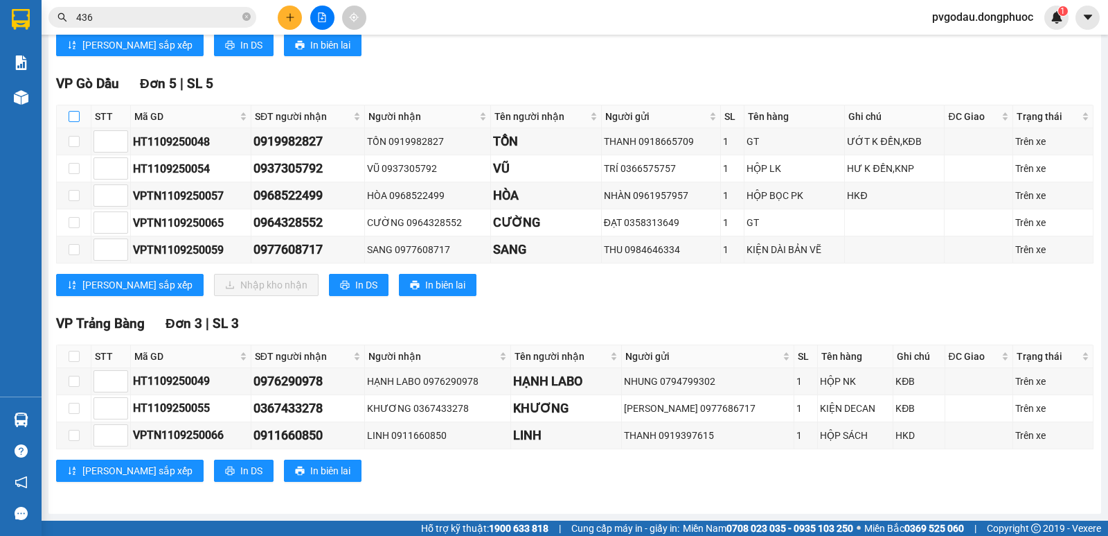
click at [70, 116] on input "checkbox" at bounding box center [74, 116] width 11 height 11
checkbox input "false"
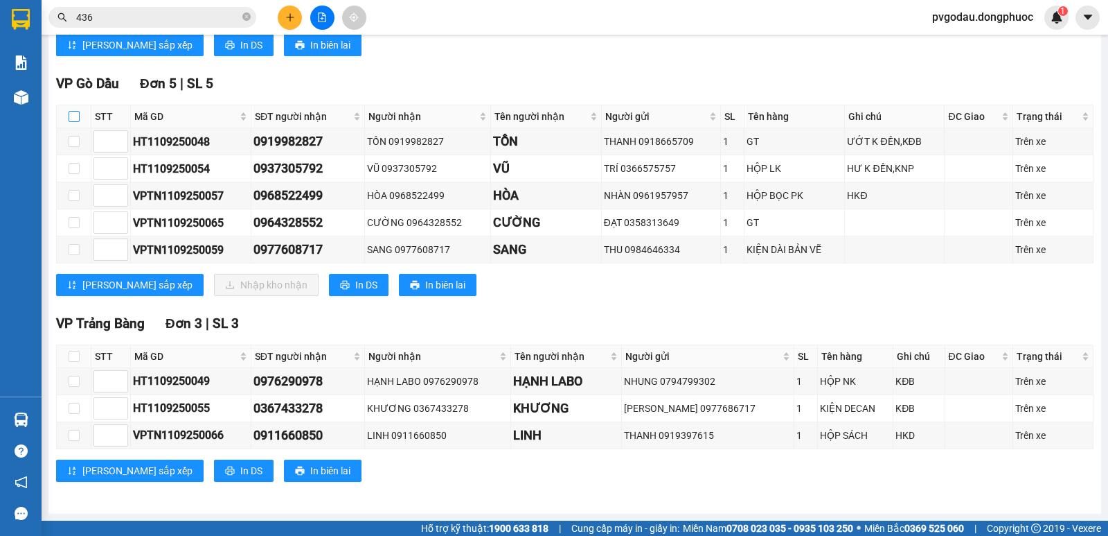
checkbox input "false"
click at [76, 111] on input "checkbox" at bounding box center [74, 116] width 11 height 11
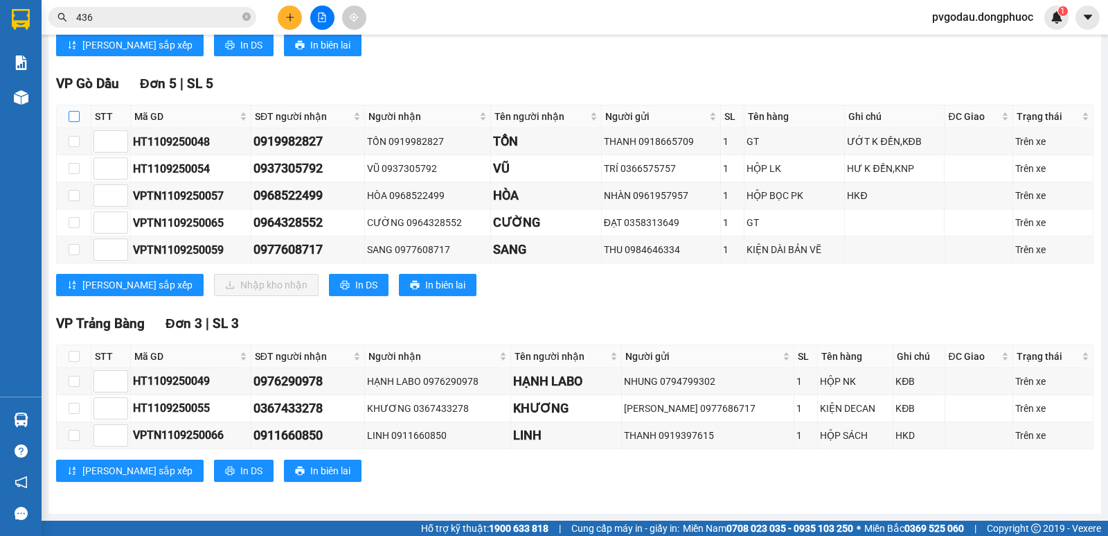
checkbox input "false"
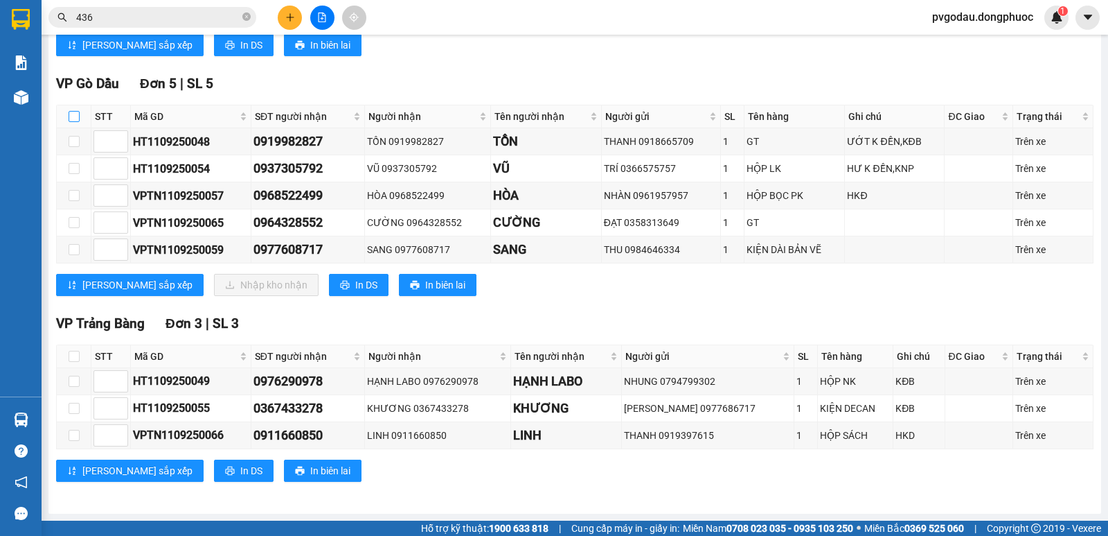
checkbox input "false"
click at [79, 118] on input "checkbox" at bounding box center [74, 116] width 11 height 11
checkbox input "false"
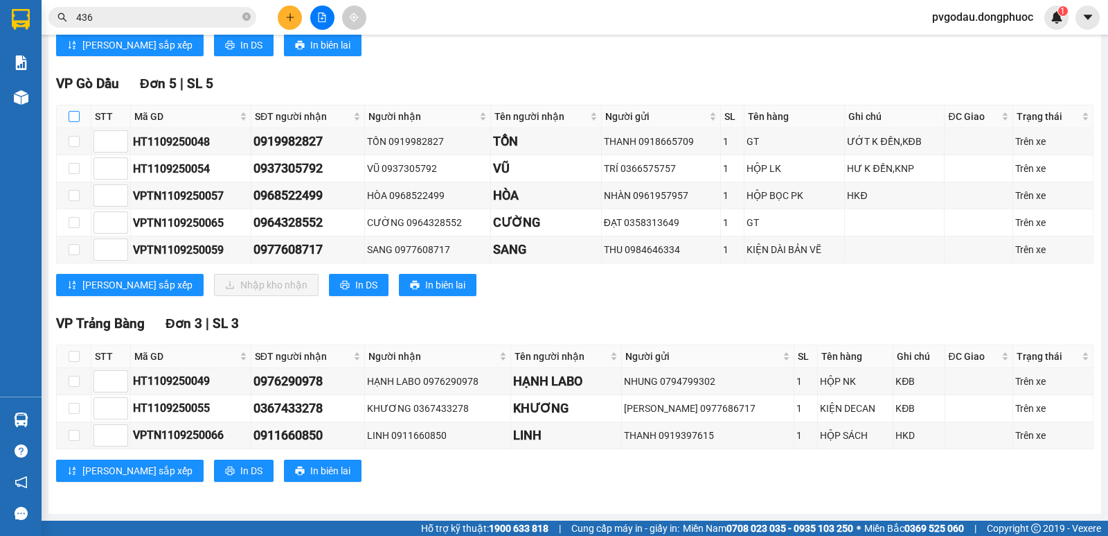
checkbox input "false"
click at [79, 118] on input "checkbox" at bounding box center [74, 116] width 11 height 11
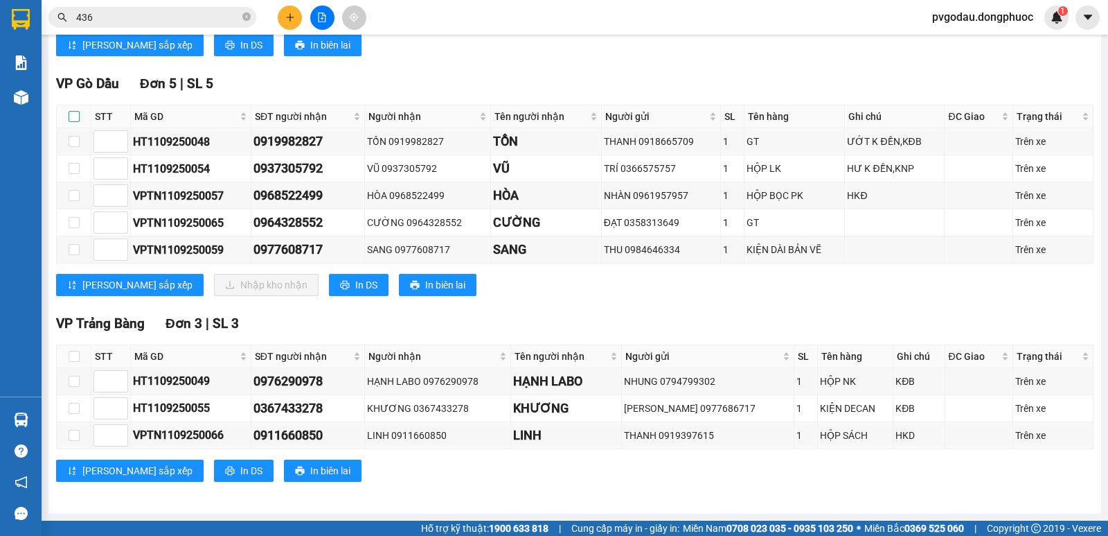
checkbox input "true"
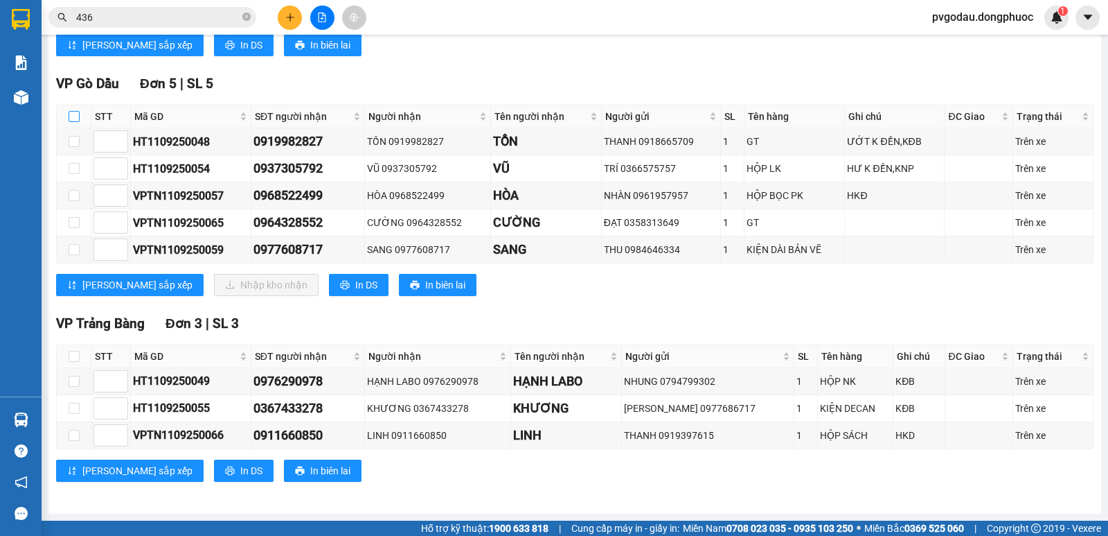
checkbox input "true"
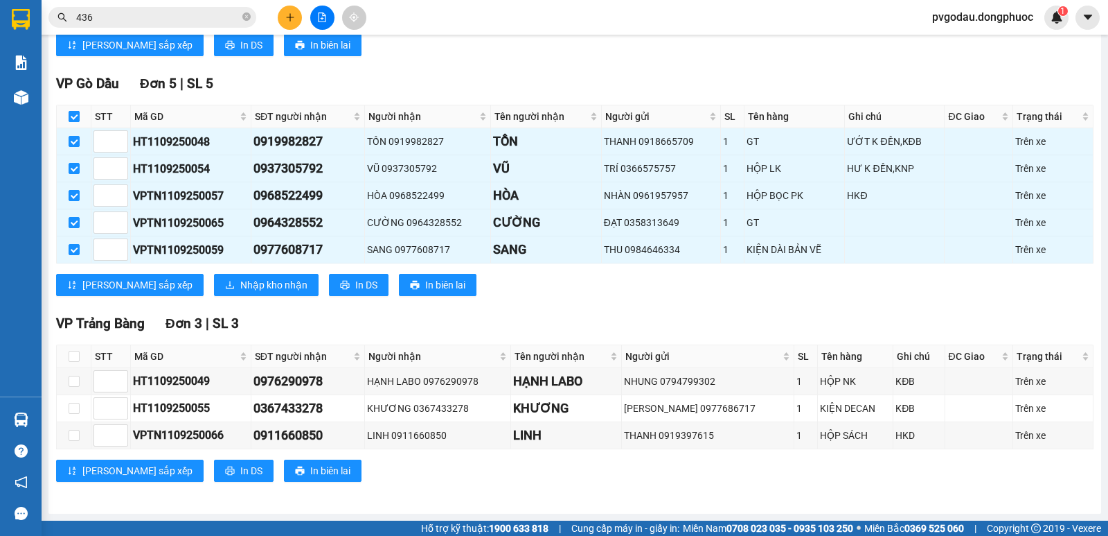
click at [76, 118] on input "checkbox" at bounding box center [74, 116] width 11 height 11
checkbox input "true"
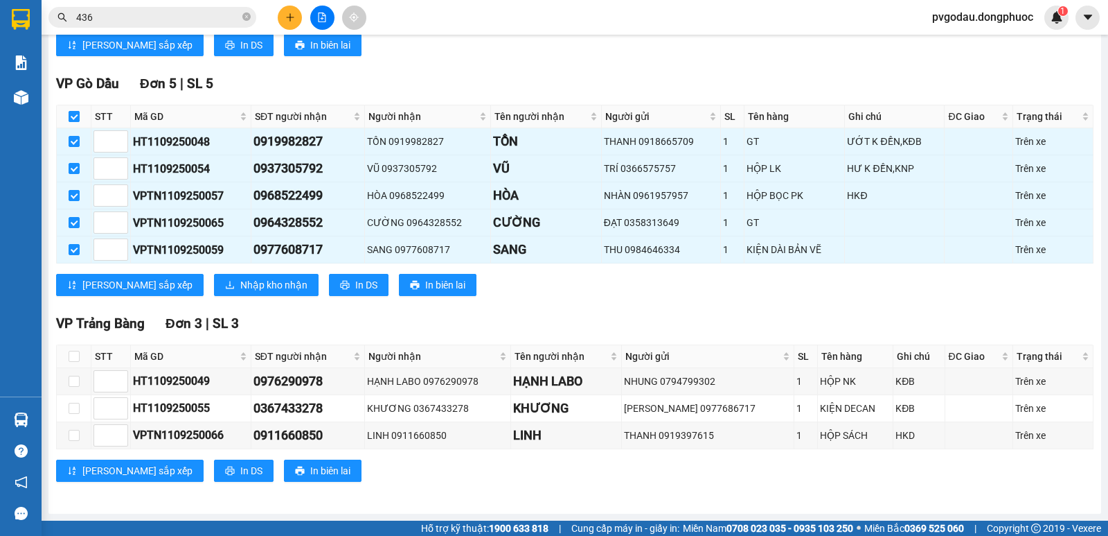
checkbox input "true"
click at [240, 283] on span "Nhập kho nhận" at bounding box center [273, 284] width 67 height 15
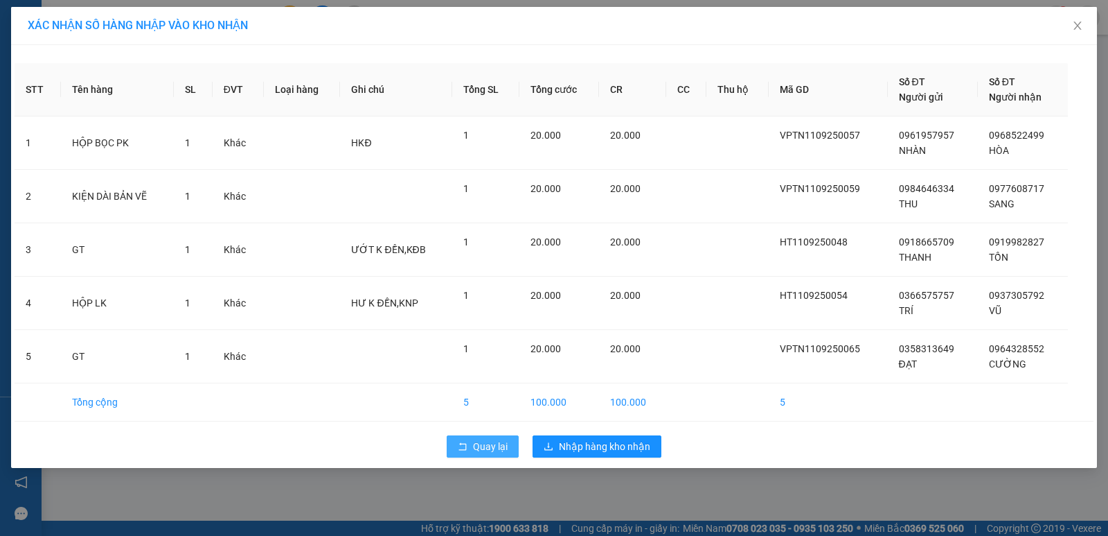
click at [495, 457] on button "Quay lại" at bounding box center [483, 446] width 72 height 22
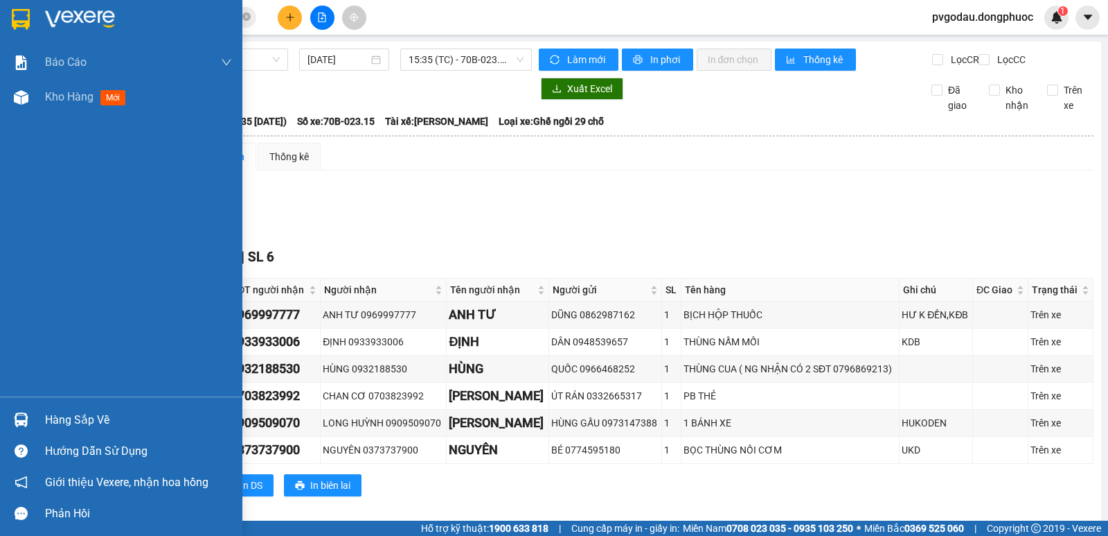
click at [30, 416] on div at bounding box center [21, 419] width 24 height 24
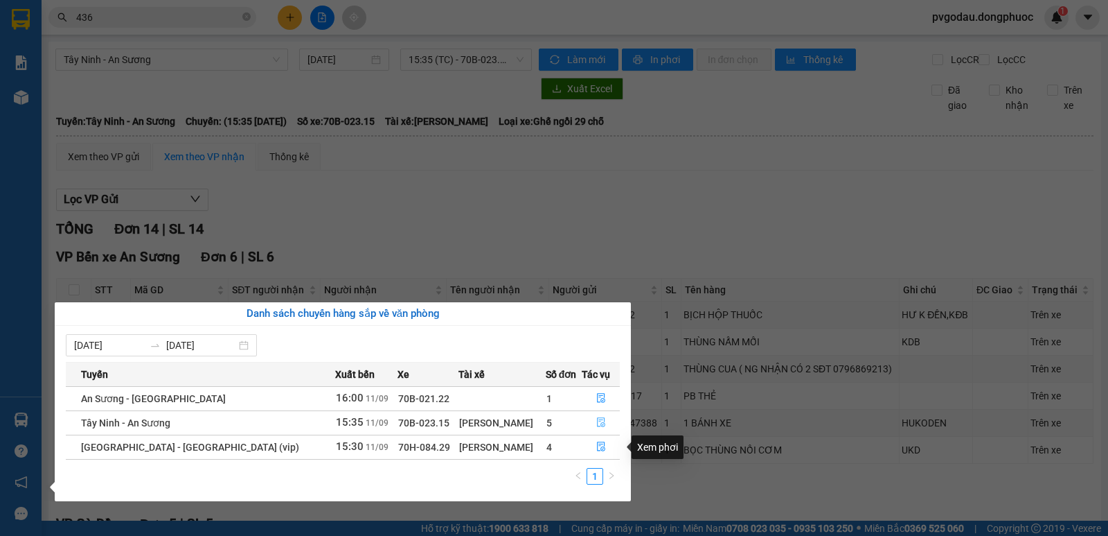
click at [597, 425] on icon "file-done" at bounding box center [602, 422] width 10 height 10
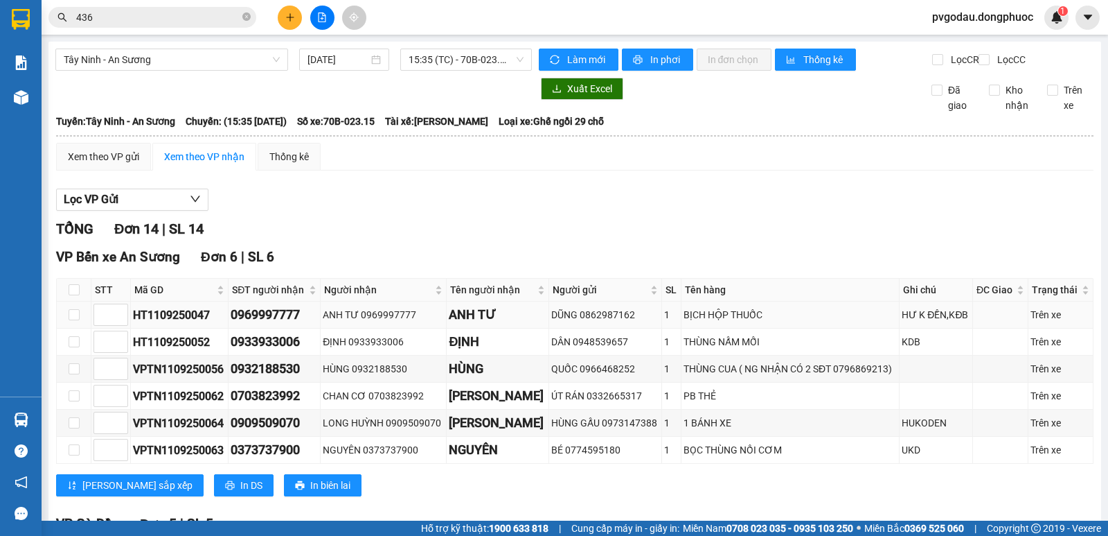
scroll to position [452, 0]
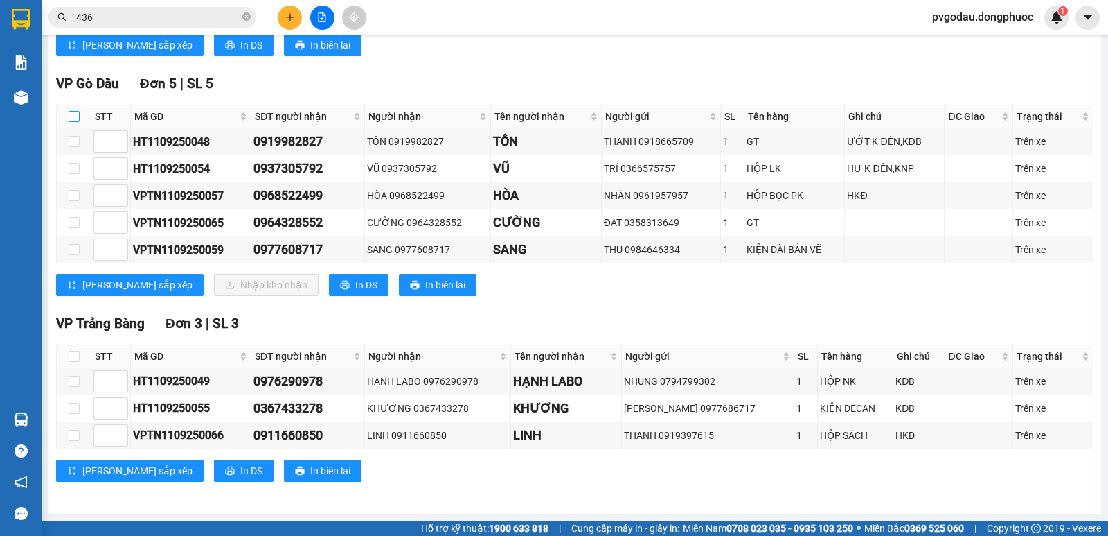
click at [73, 121] on input "checkbox" at bounding box center [74, 116] width 11 height 11
checkbox input "true"
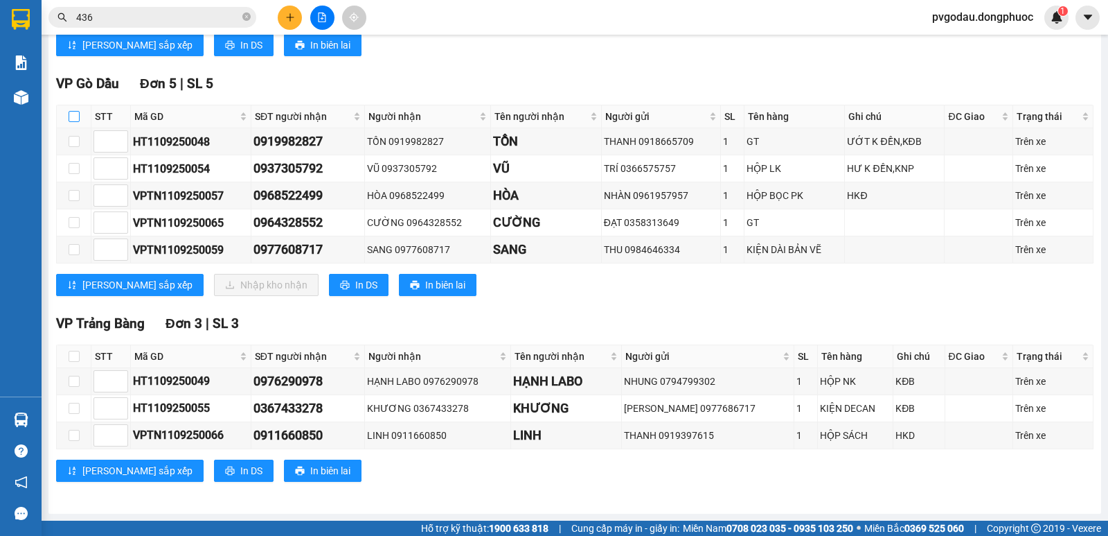
checkbox input "true"
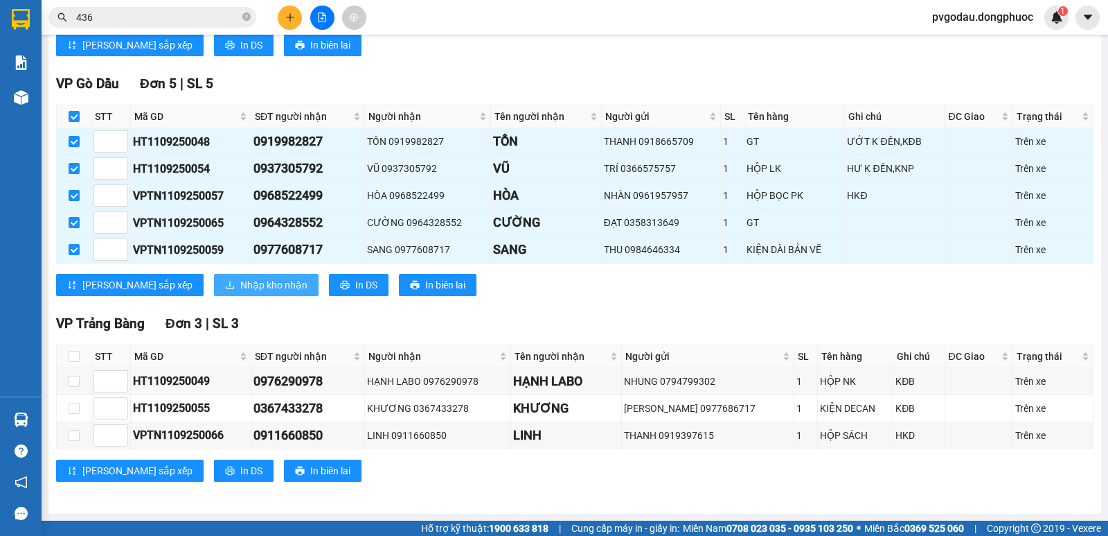
click at [240, 285] on span "Nhập kho nhận" at bounding box center [273, 284] width 67 height 15
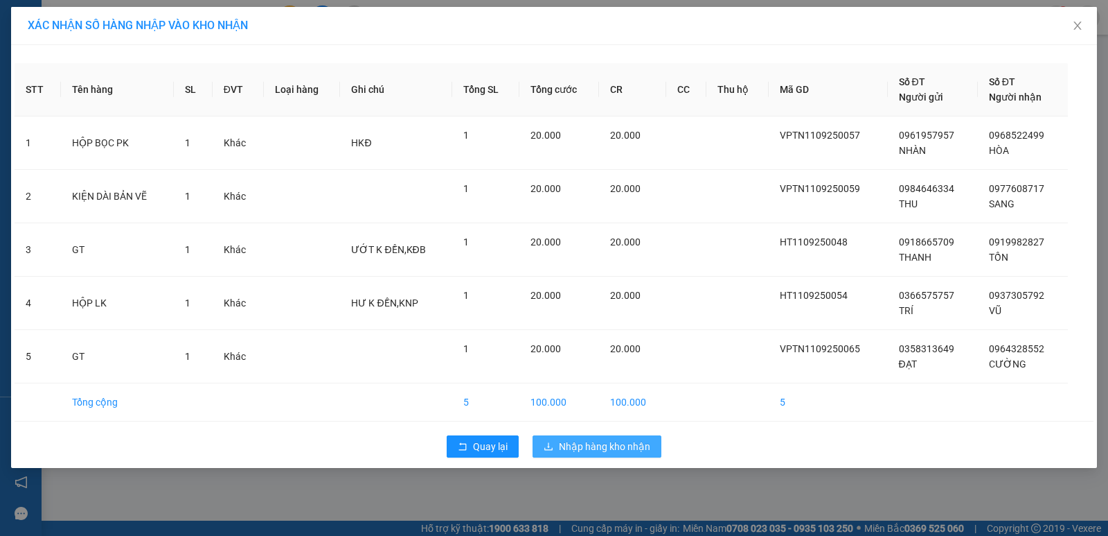
click at [575, 442] on span "Nhập hàng kho nhận" at bounding box center [604, 446] width 91 height 15
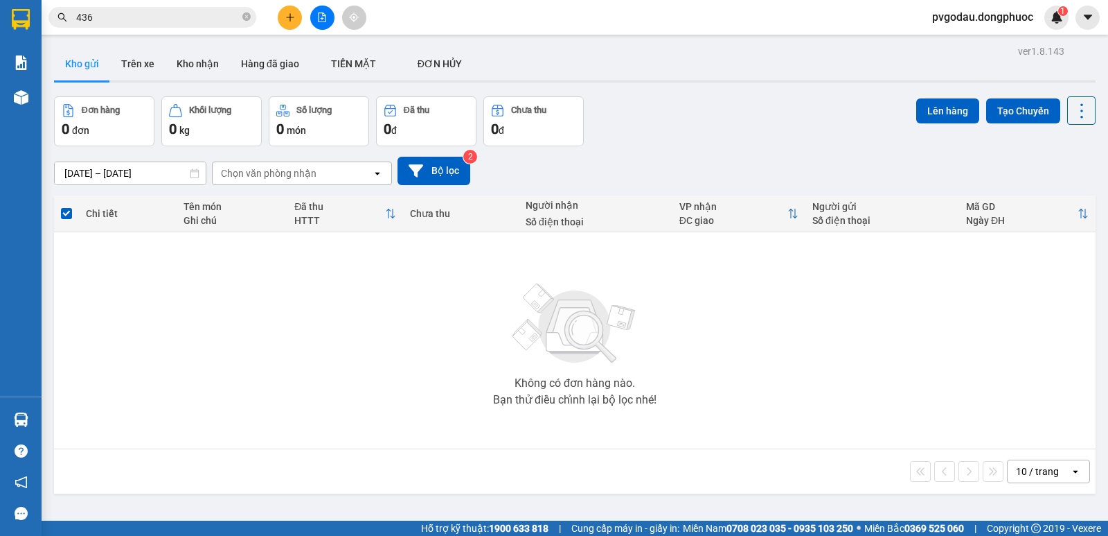
click at [171, 18] on input "436" at bounding box center [158, 17] width 164 height 15
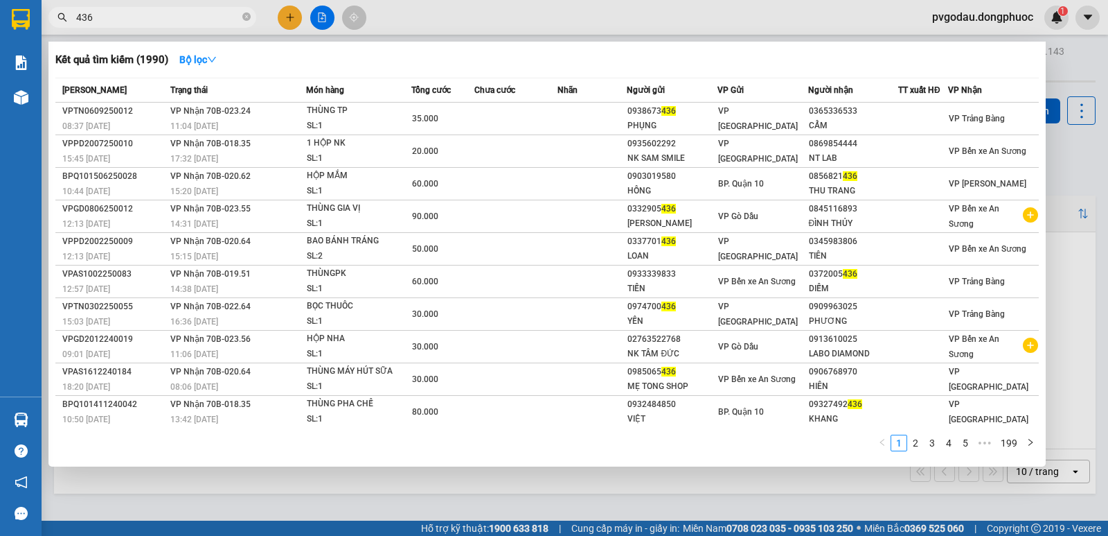
click at [171, 18] on input "436" at bounding box center [158, 17] width 164 height 15
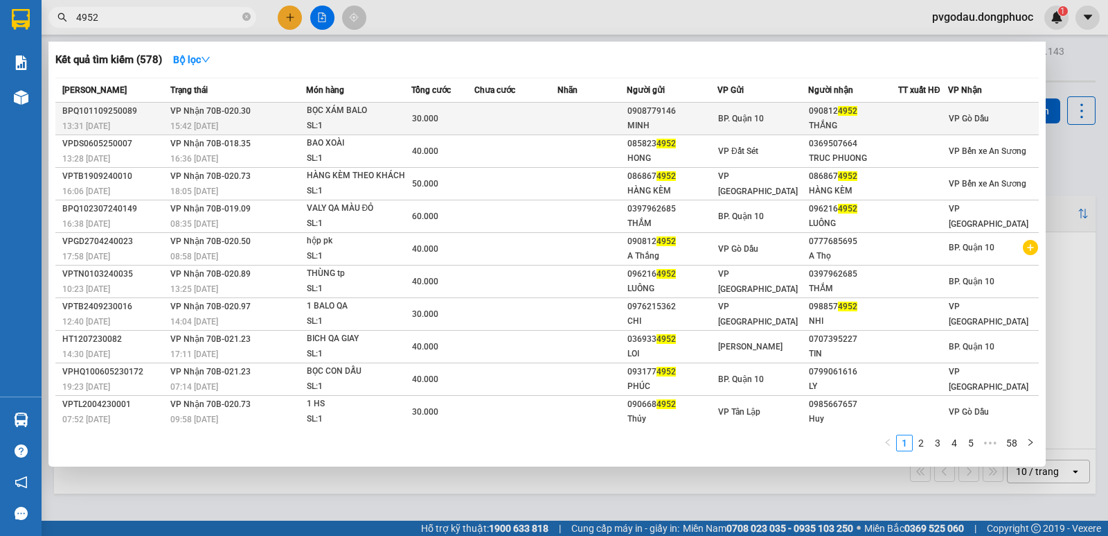
type input "4952"
click at [743, 114] on span "BP. Quận 10" at bounding box center [741, 119] width 46 height 10
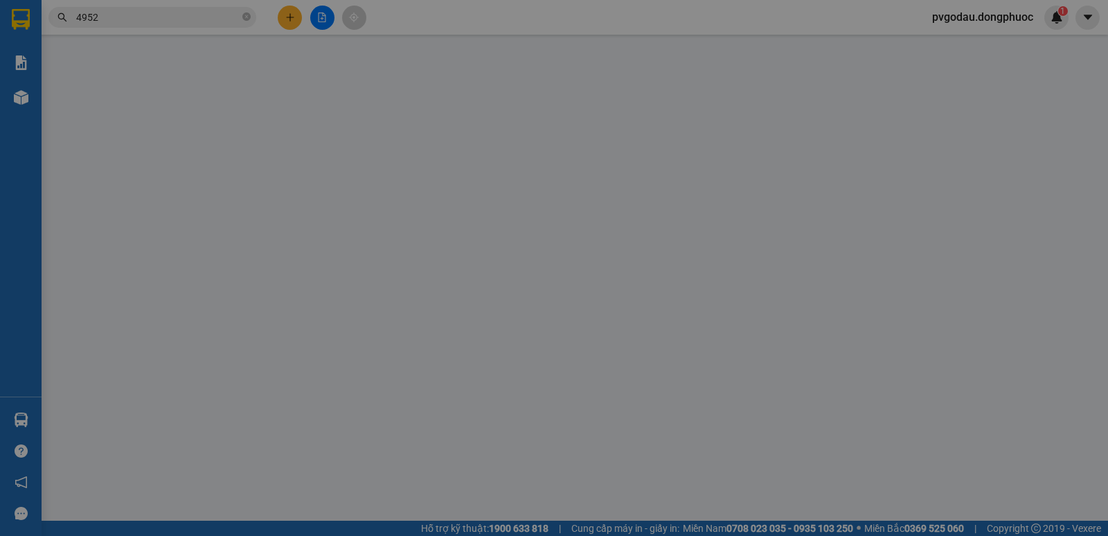
type input "0908779146"
type input "MINH"
checkbox input "false"
type input "0908124952"
type input "THẮNG"
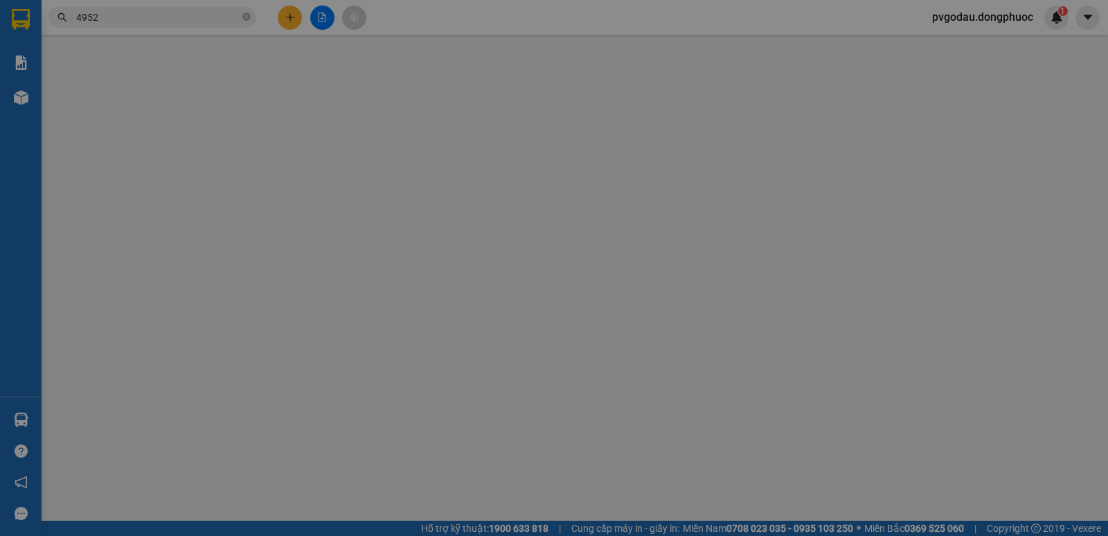
type input "30.000"
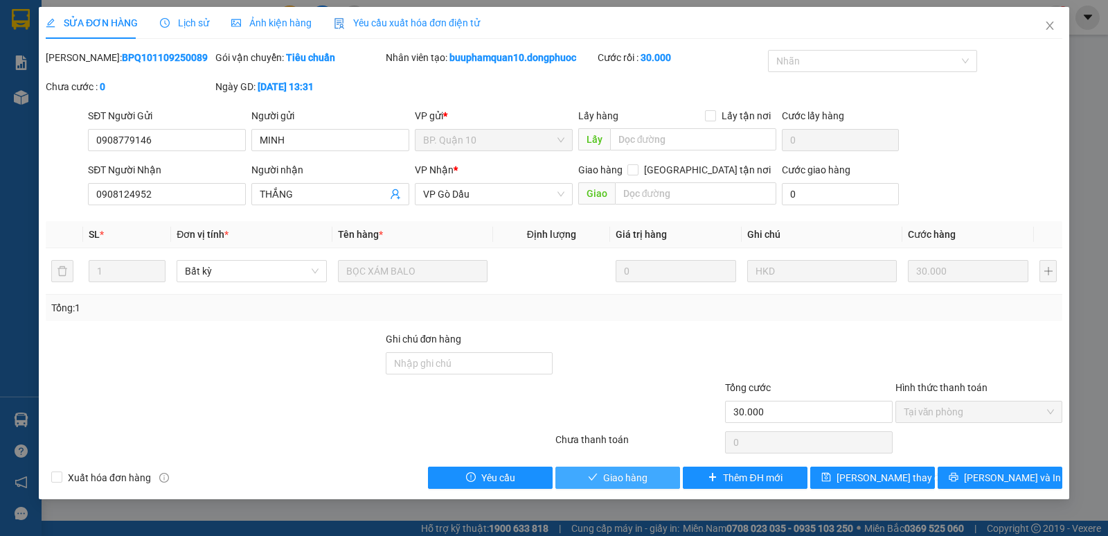
click at [657, 477] on button "Giao hàng" at bounding box center [618, 477] width 125 height 22
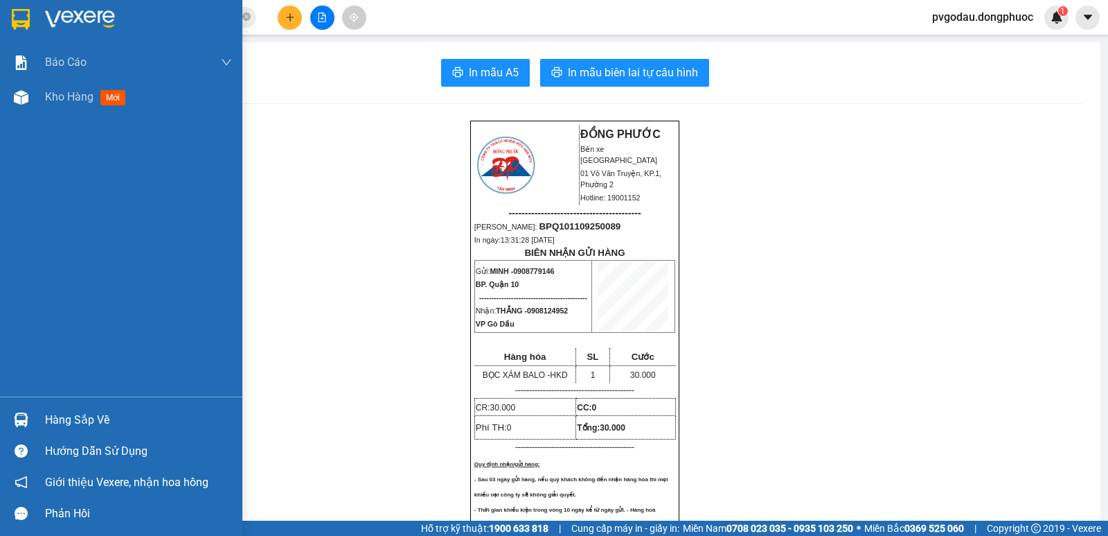
click at [47, 422] on div "Hàng sắp về" at bounding box center [138, 419] width 187 height 21
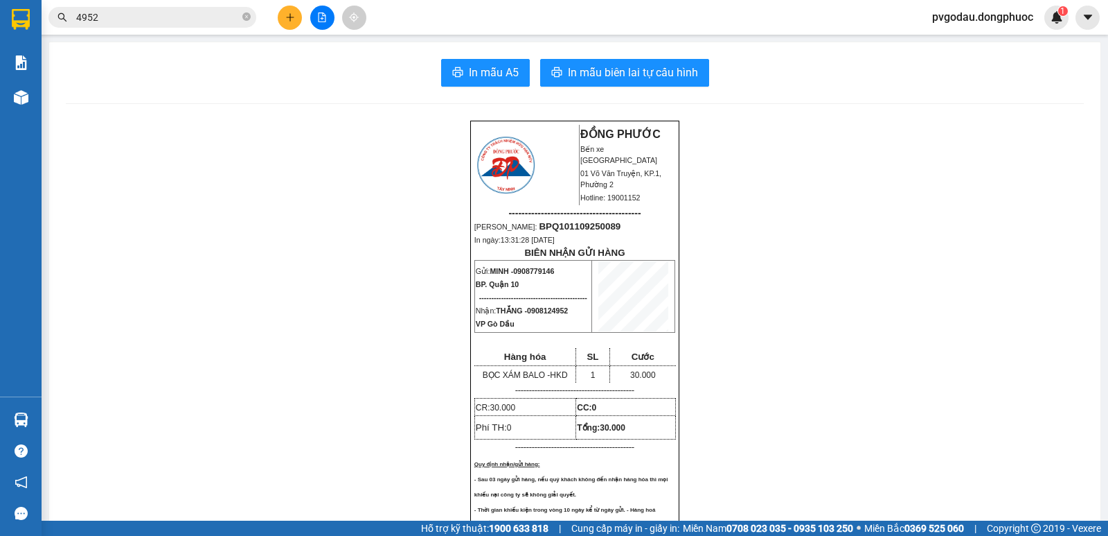
drag, startPoint x: 364, startPoint y: 102, endPoint x: 387, endPoint y: 8, distance: 96.4
click at [367, 91] on section "Kết quả tìm kiếm ( 578 ) Bộ lọc Mã ĐH Trạng thái Món hàng Tổng cước Chưa cước N…" at bounding box center [554, 268] width 1108 height 536
click at [372, 68] on div "In mẫu A5 In mẫu biên lai tự cấu hình" at bounding box center [575, 73] width 1018 height 28
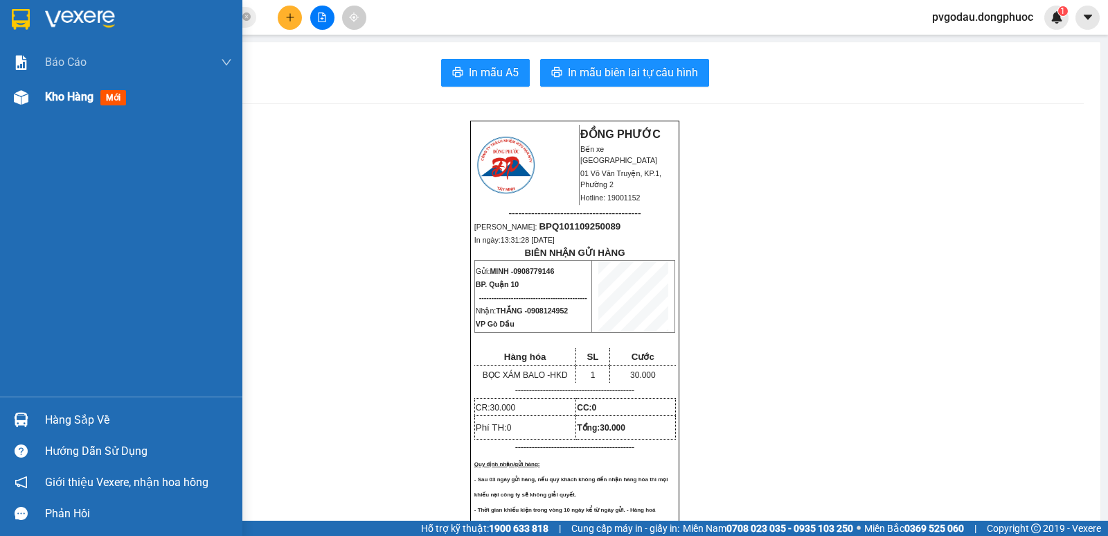
click at [31, 100] on div at bounding box center [21, 97] width 24 height 24
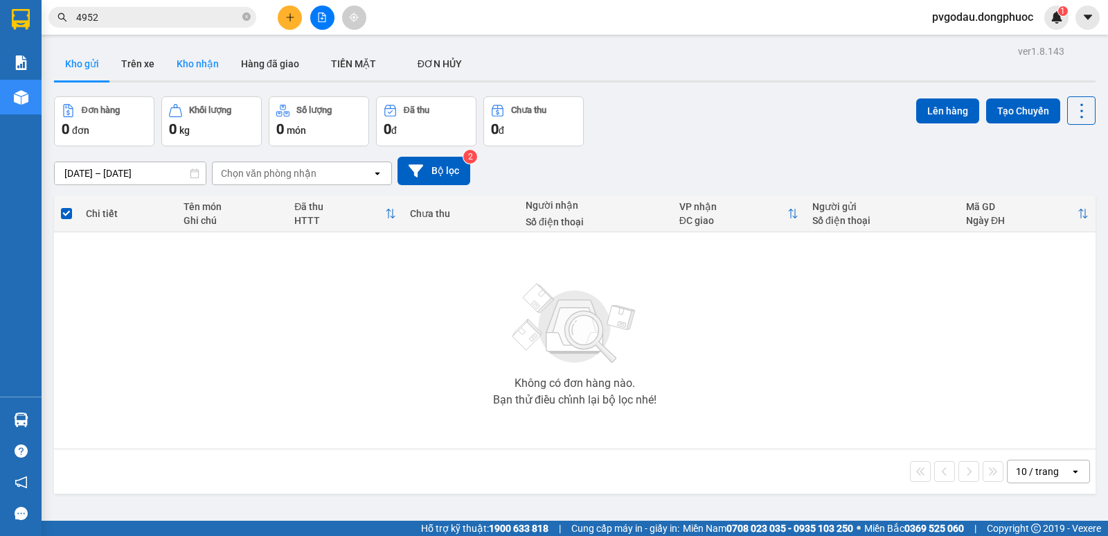
click at [218, 63] on button "Kho nhận" at bounding box center [198, 63] width 64 height 33
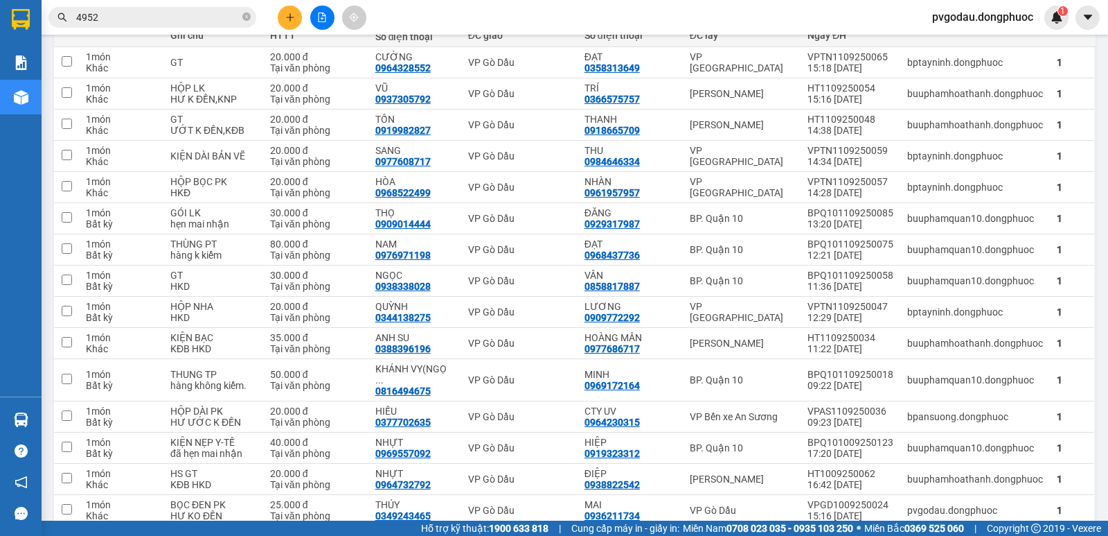
scroll to position [117, 0]
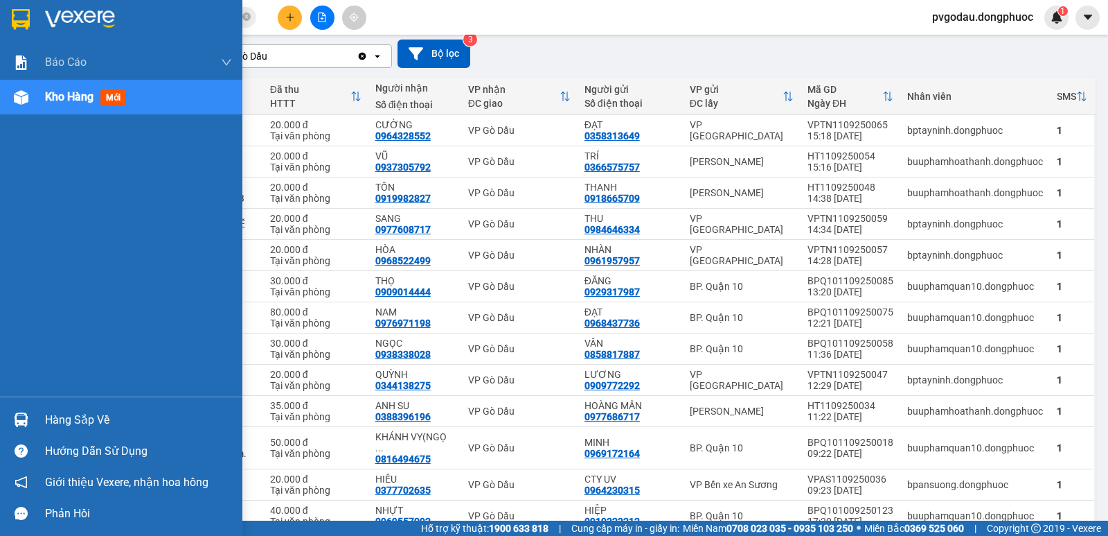
click at [34, 418] on div "Hàng sắp về" at bounding box center [121, 419] width 242 height 31
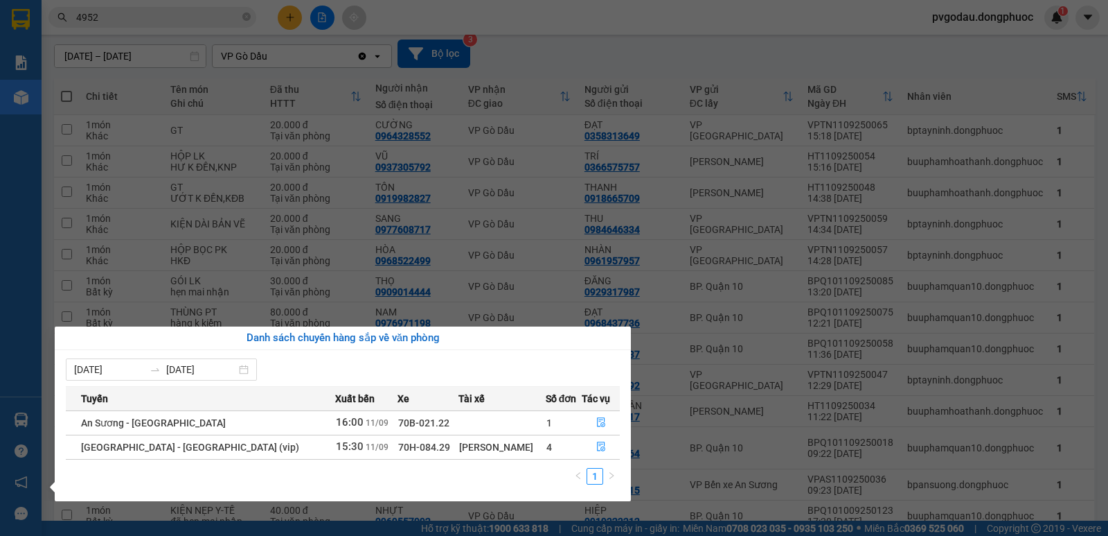
click at [984, 66] on section "Kết quả tìm kiếm ( 578 ) Bộ lọc Mã ĐH Trạng thái Món hàng Tổng cước Chưa cước N…" at bounding box center [554, 268] width 1108 height 536
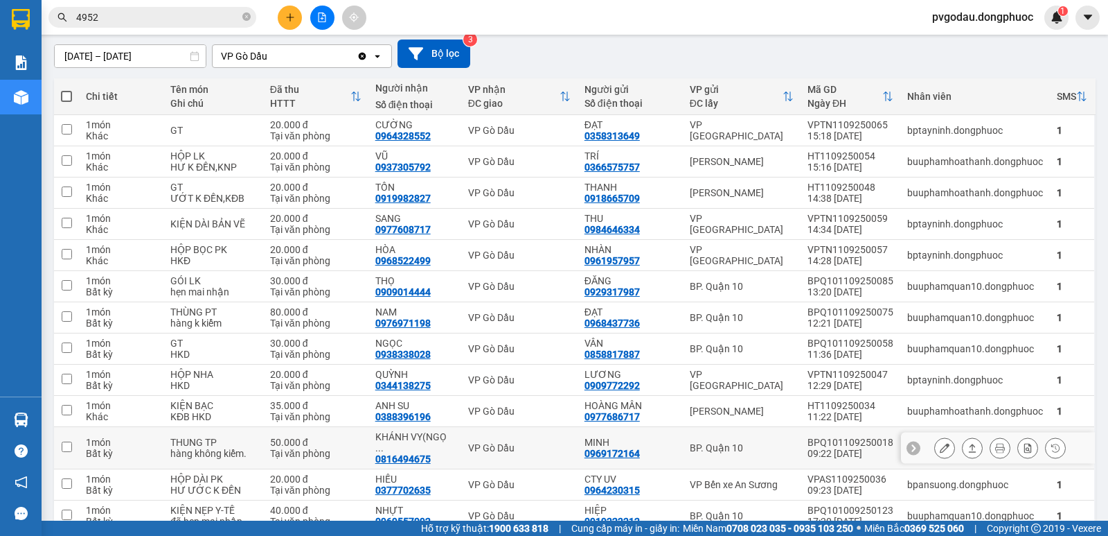
click at [453, 448] on div "KHÁNH VY(NGỌ ... 0816494675" at bounding box center [415, 447] width 79 height 33
checkbox input "true"
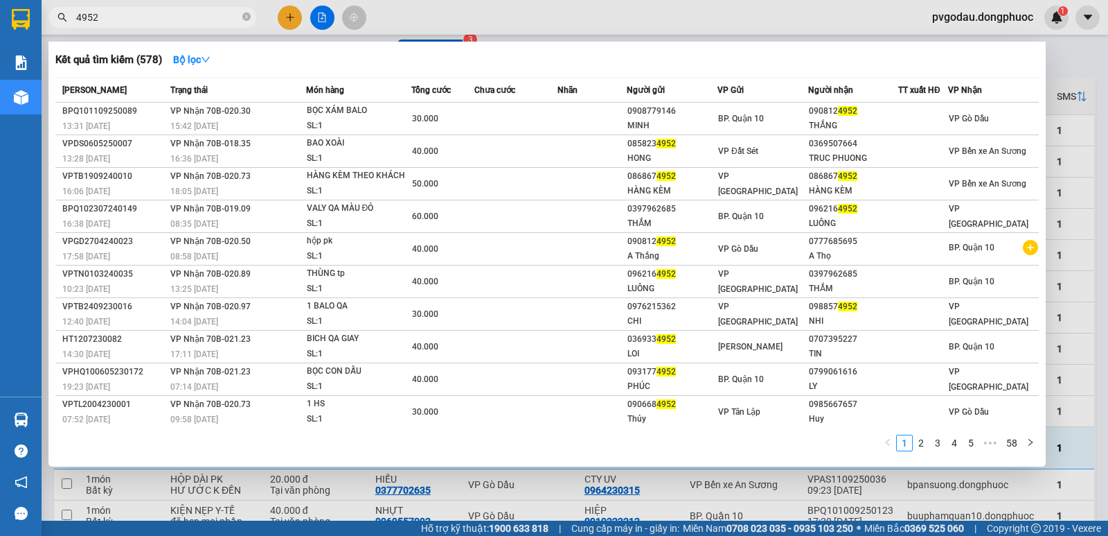
click at [118, 10] on input "4952" at bounding box center [158, 17] width 164 height 15
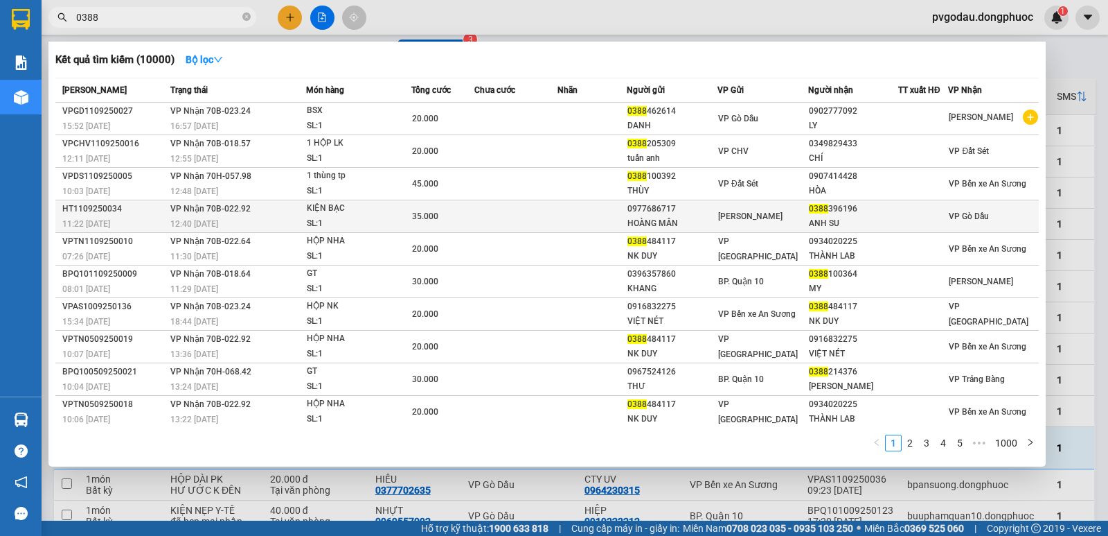
type input "0388"
click at [394, 213] on div "KIỆN BẠC" at bounding box center [359, 208] width 104 height 15
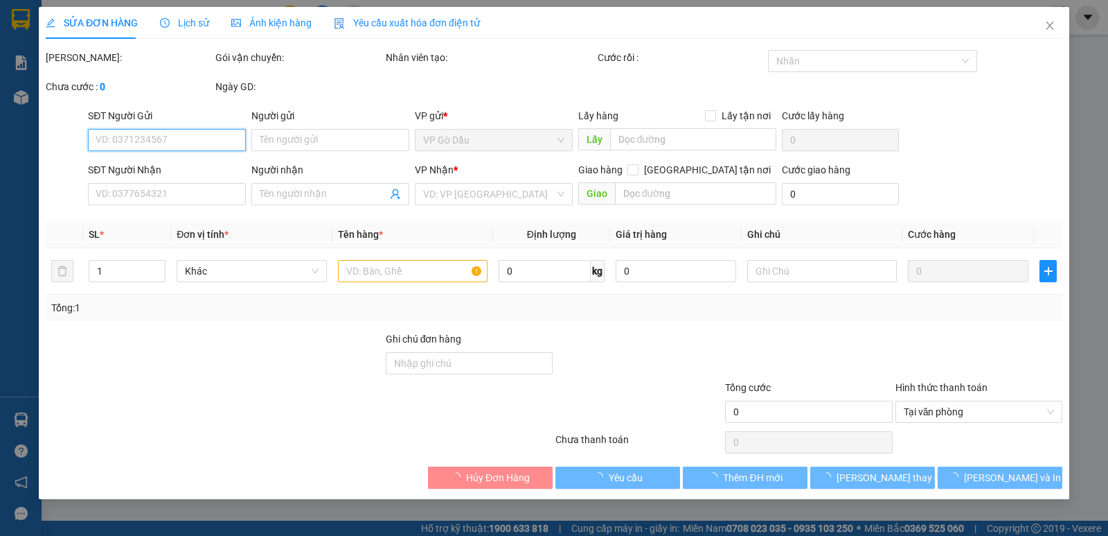
type input "0977686717"
type input "HOÀNG MÂN"
type input "0388396196"
type input "ANH SU"
type input "35.000"
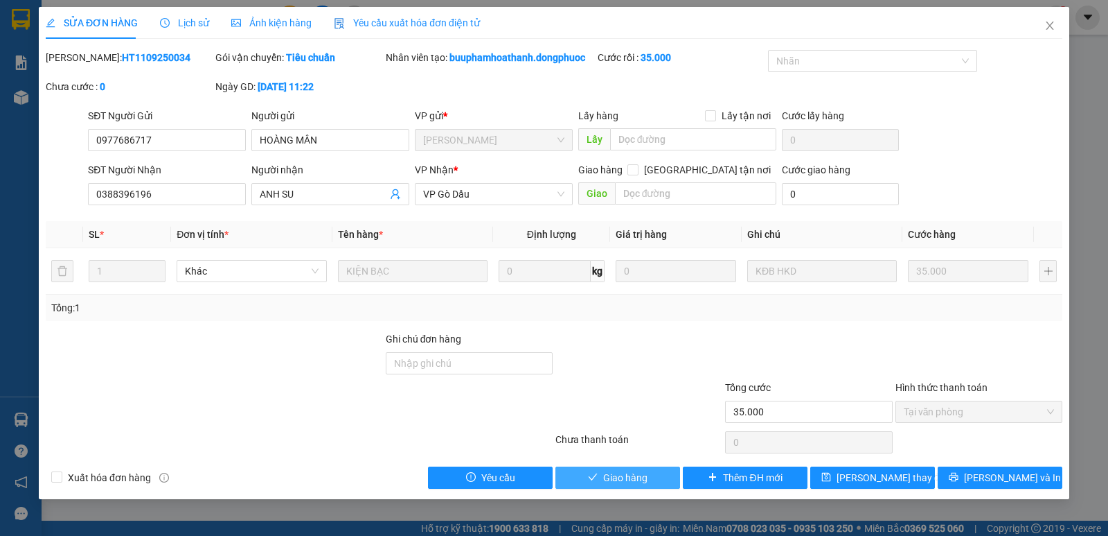
drag, startPoint x: 597, startPoint y: 482, endPoint x: 597, endPoint y: 470, distance: 11.8
click at [597, 476] on span "check" at bounding box center [593, 477] width 10 height 11
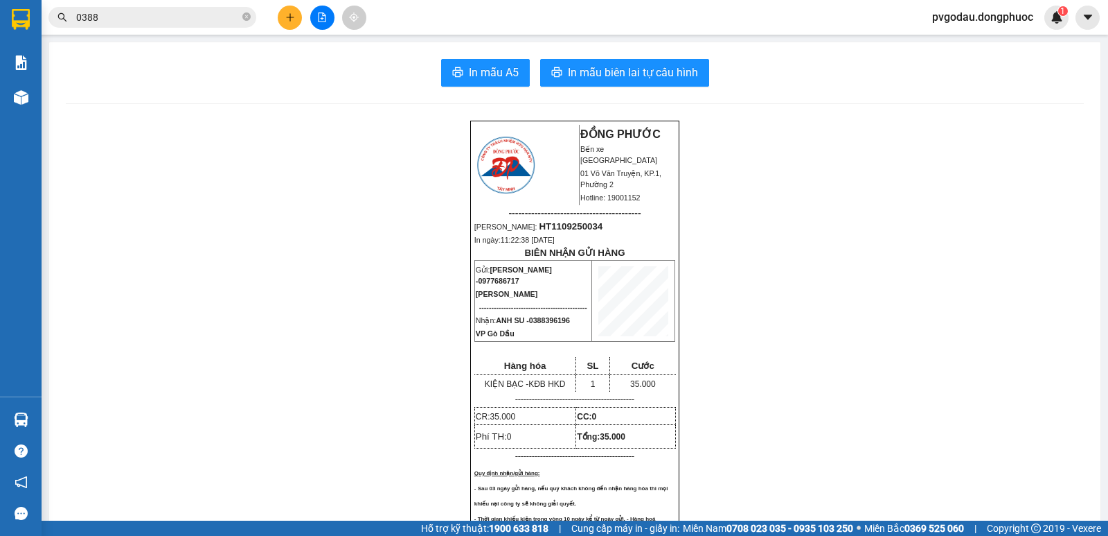
click at [166, 23] on input "0388" at bounding box center [158, 17] width 164 height 15
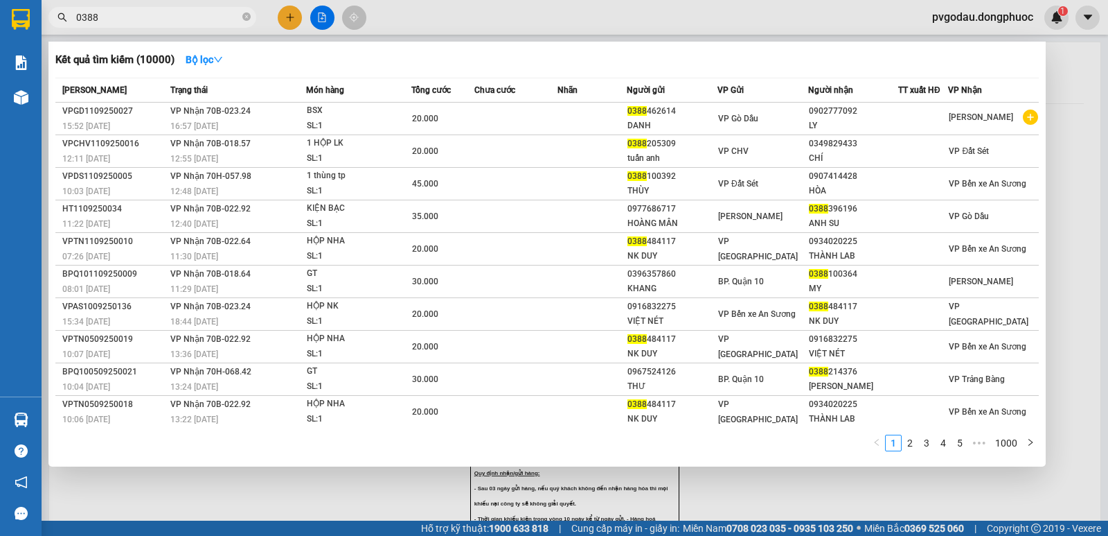
click at [166, 23] on input "0388" at bounding box center [158, 17] width 164 height 15
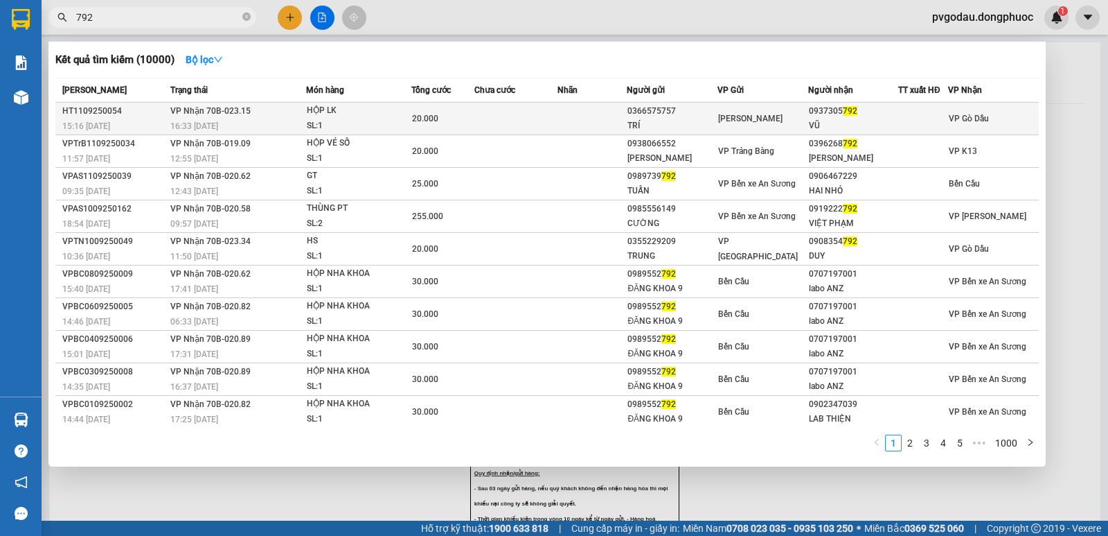
type input "792"
click at [191, 119] on div "16:33 - 11/09" at bounding box center [237, 125] width 135 height 15
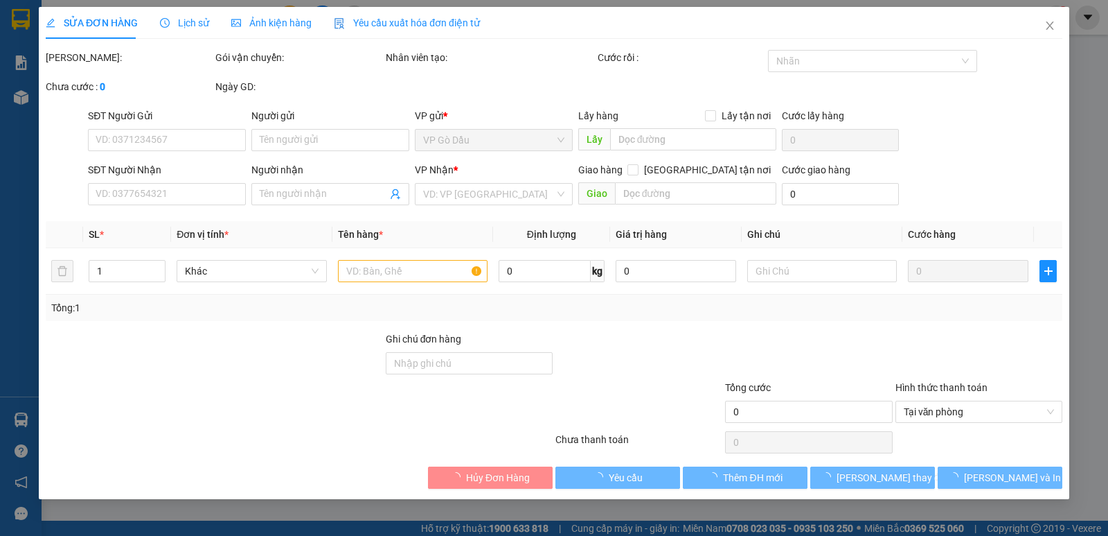
type input "0366575757"
type input "TRÍ"
type input "0937305792"
type input "VŨ"
type input "20.000"
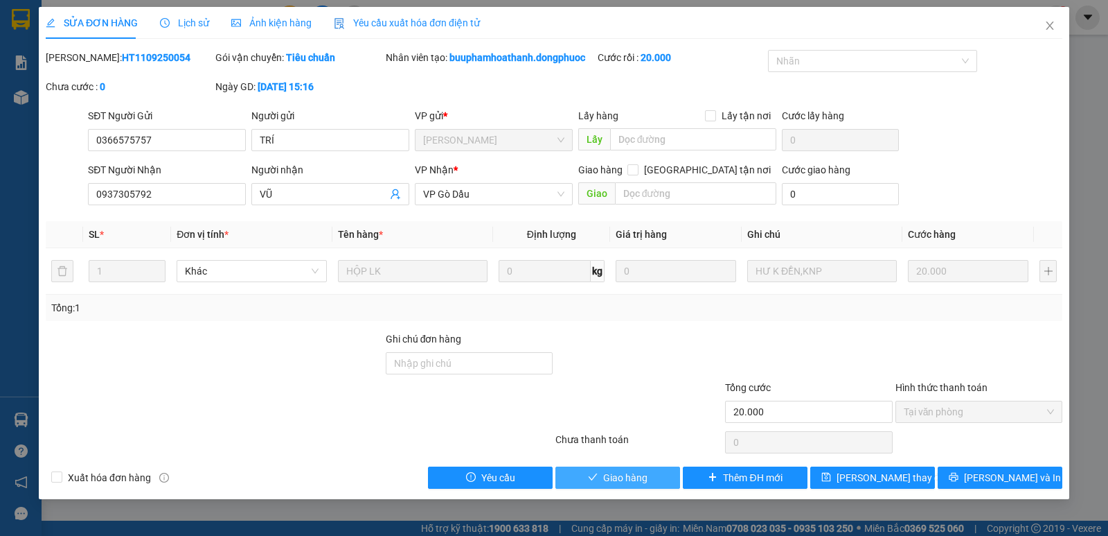
click at [621, 475] on span "Giao hàng" at bounding box center [625, 477] width 44 height 15
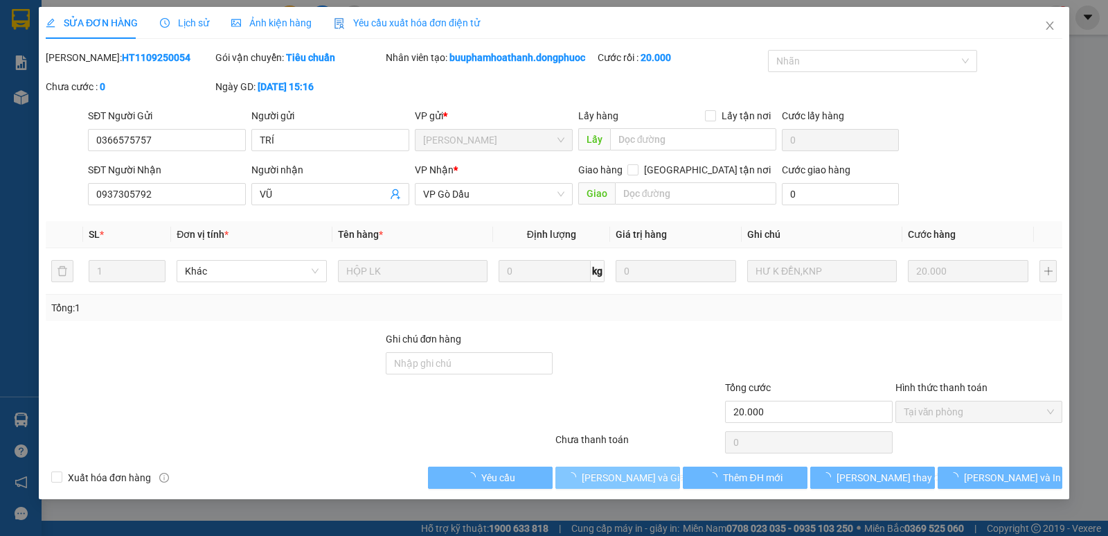
click at [621, 475] on span "Lưu và Giao hàng" at bounding box center [648, 477] width 133 height 15
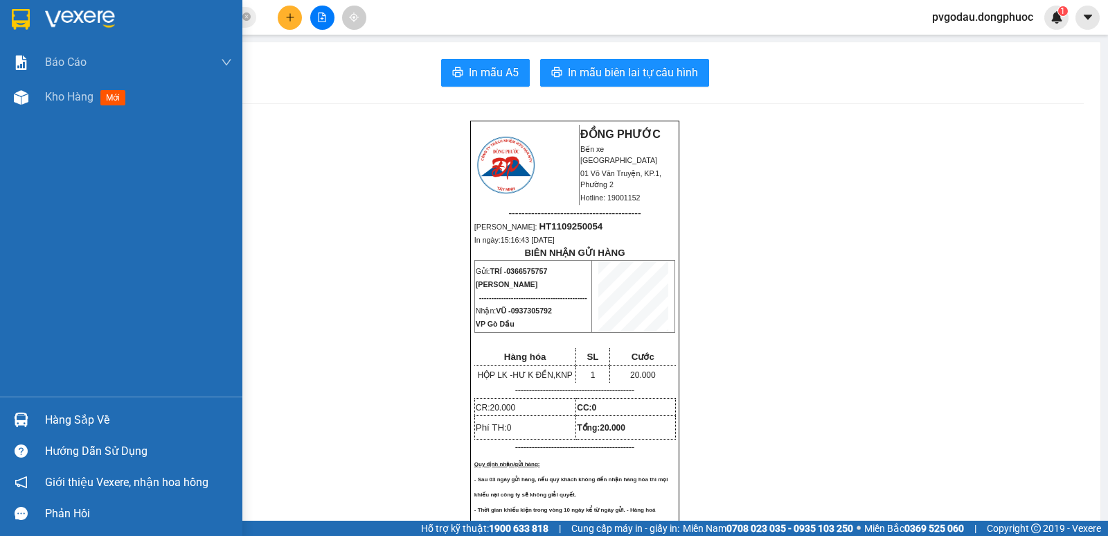
click at [61, 418] on div "Hàng sắp về" at bounding box center [138, 419] width 187 height 21
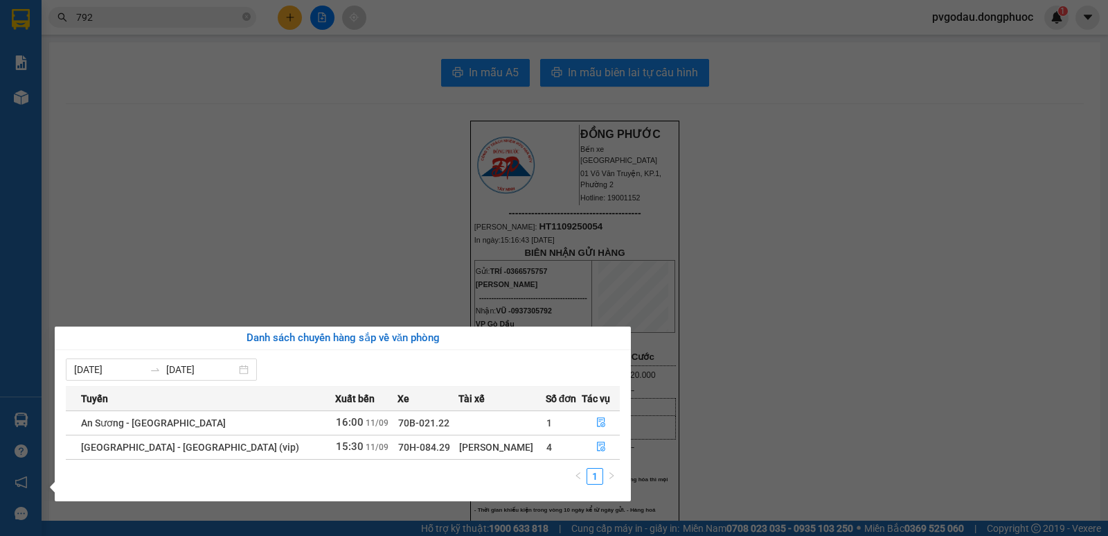
click at [225, 444] on td "Hồ Chí Minh - Tây Ninh (vip)" at bounding box center [201, 446] width 270 height 24
drag, startPoint x: 226, startPoint y: 444, endPoint x: 281, endPoint y: 444, distance: 55.4
click at [227, 444] on td "Hồ Chí Minh - Tây Ninh (vip)" at bounding box center [201, 446] width 270 height 24
click at [597, 450] on icon "file-done" at bounding box center [602, 446] width 10 height 10
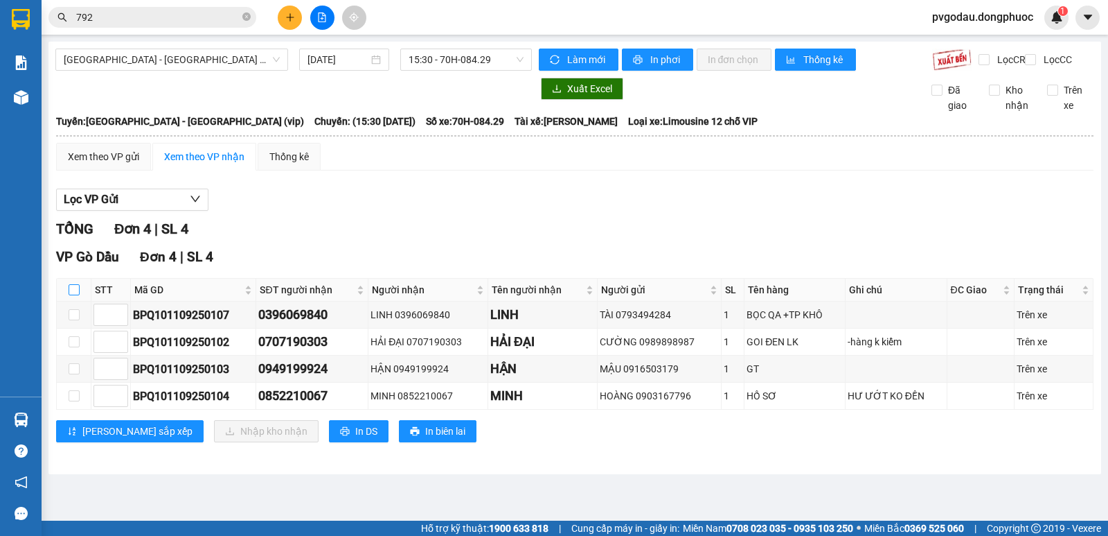
click at [77, 295] on input "checkbox" at bounding box center [74, 289] width 11 height 11
checkbox input "true"
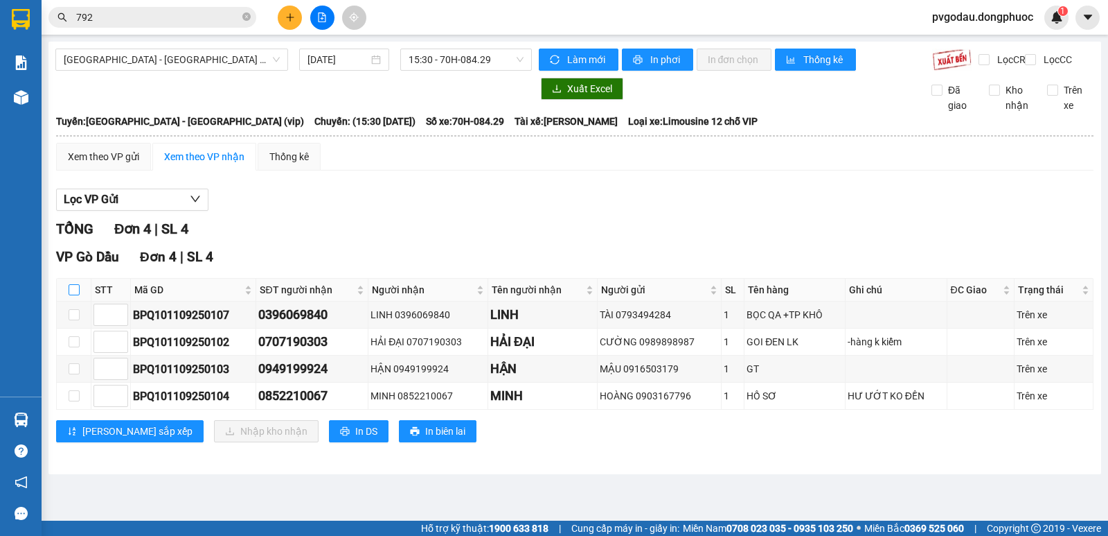
checkbox input "true"
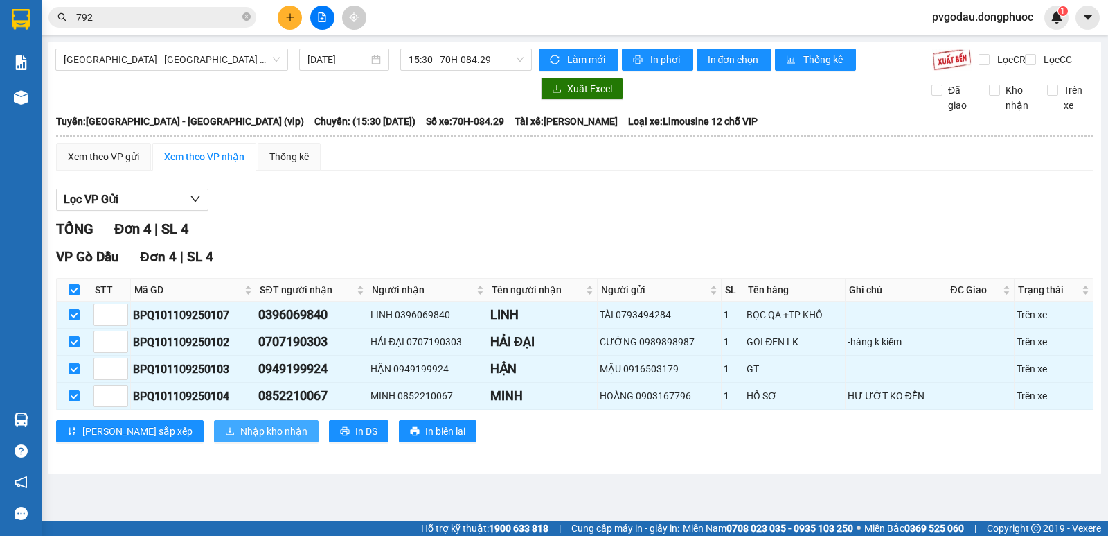
click at [240, 439] on span "Nhập kho nhận" at bounding box center [273, 430] width 67 height 15
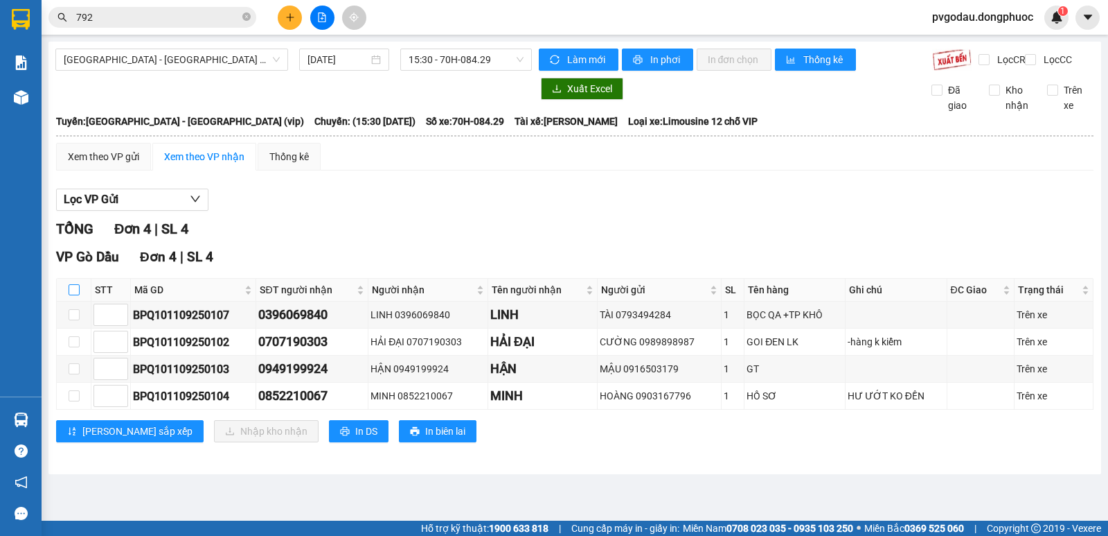
click at [76, 295] on input "checkbox" at bounding box center [74, 289] width 11 height 11
checkbox input "false"
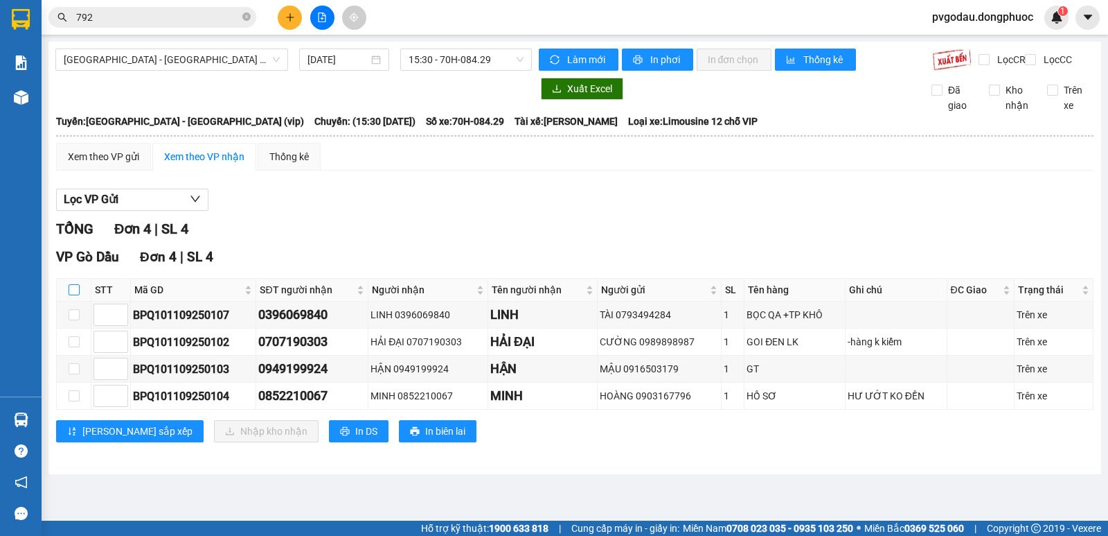
checkbox input "false"
click at [73, 295] on input "checkbox" at bounding box center [74, 289] width 11 height 11
checkbox input "false"
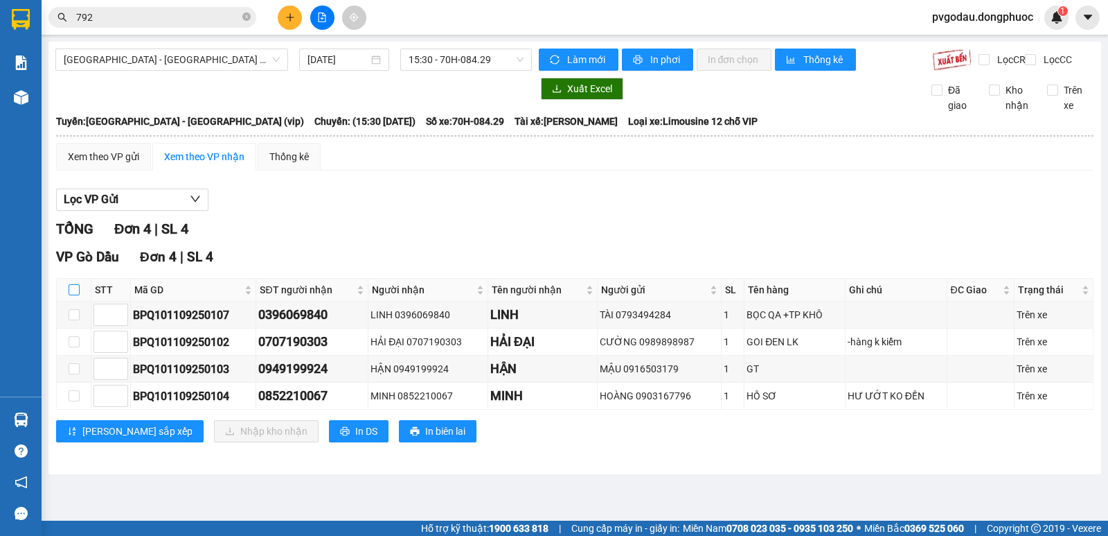
checkbox input "false"
click at [75, 295] on input "checkbox" at bounding box center [74, 289] width 11 height 11
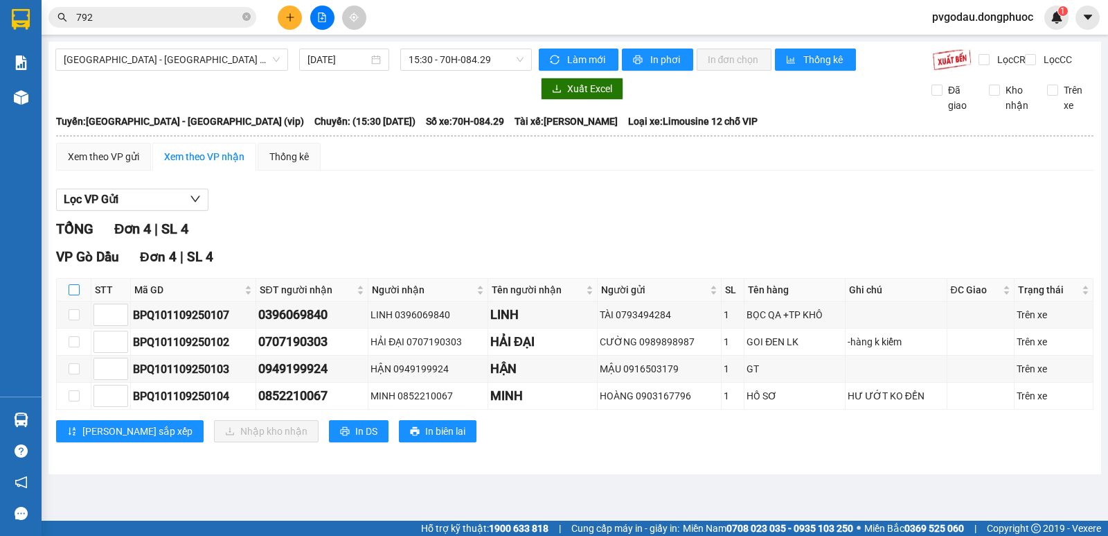
checkbox input "true"
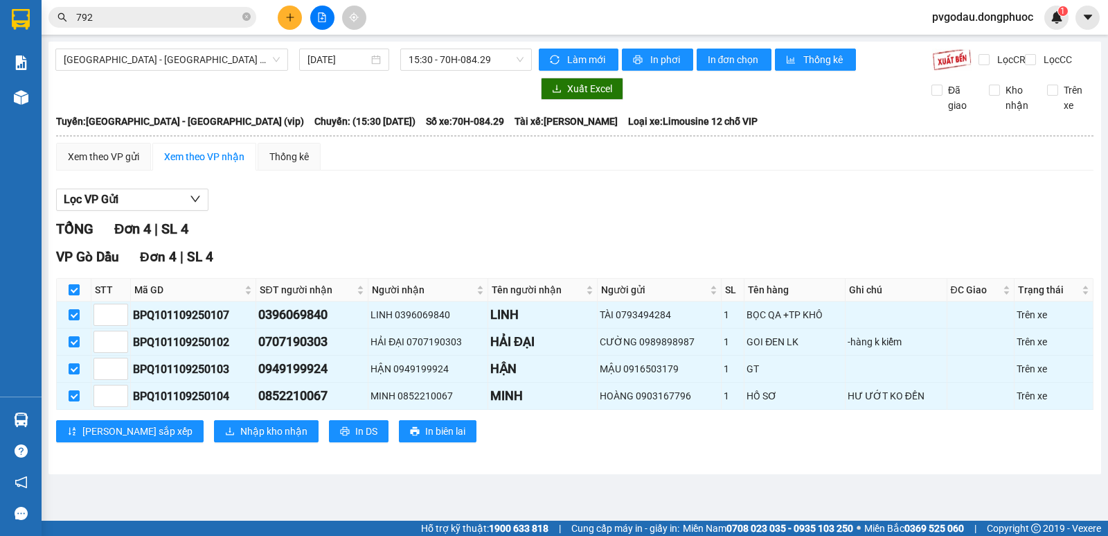
click at [75, 295] on input "checkbox" at bounding box center [74, 289] width 11 height 11
checkbox input "false"
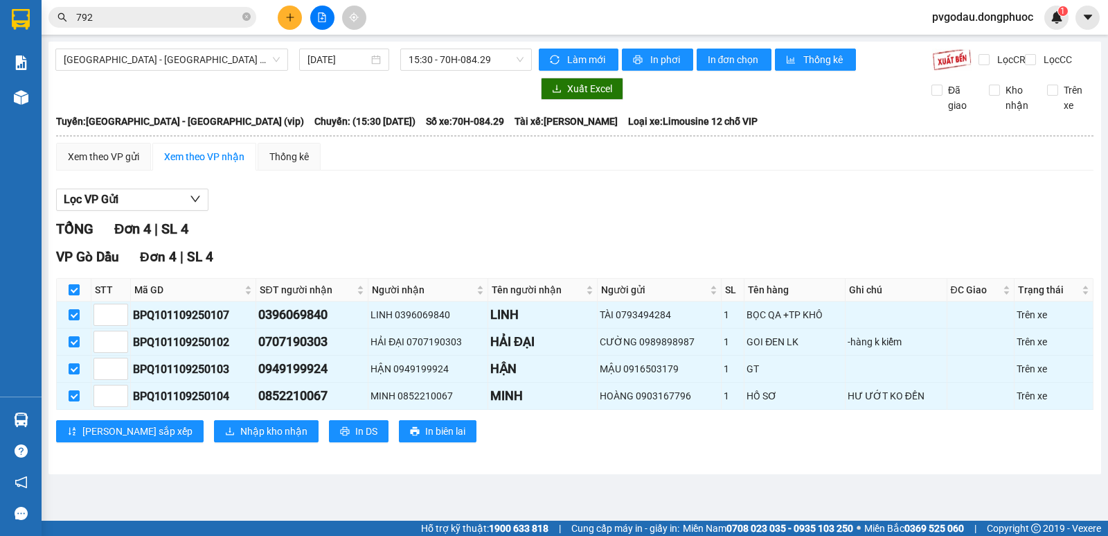
checkbox input "false"
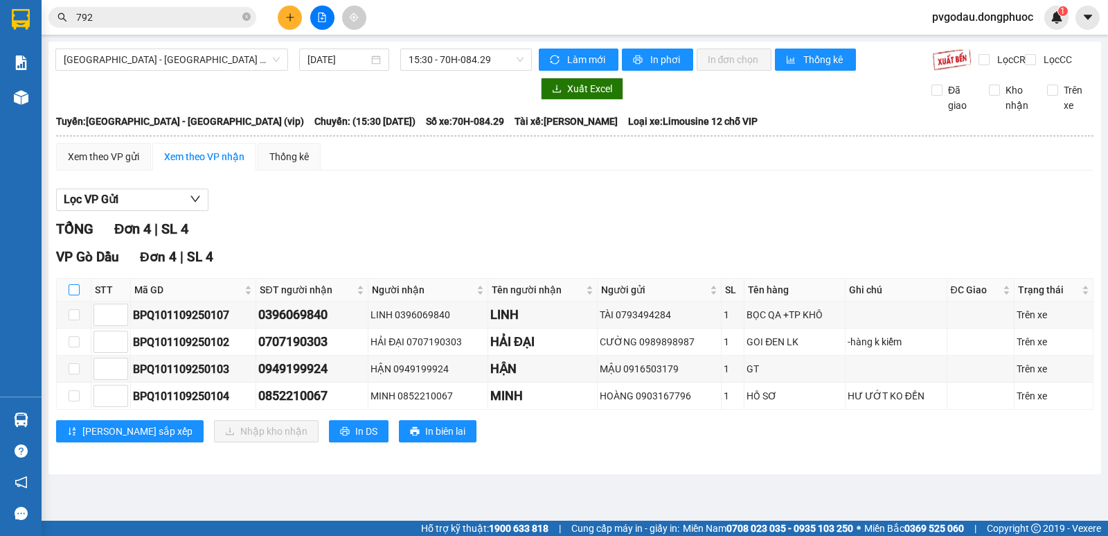
click at [75, 295] on input "checkbox" at bounding box center [74, 289] width 11 height 11
checkbox input "true"
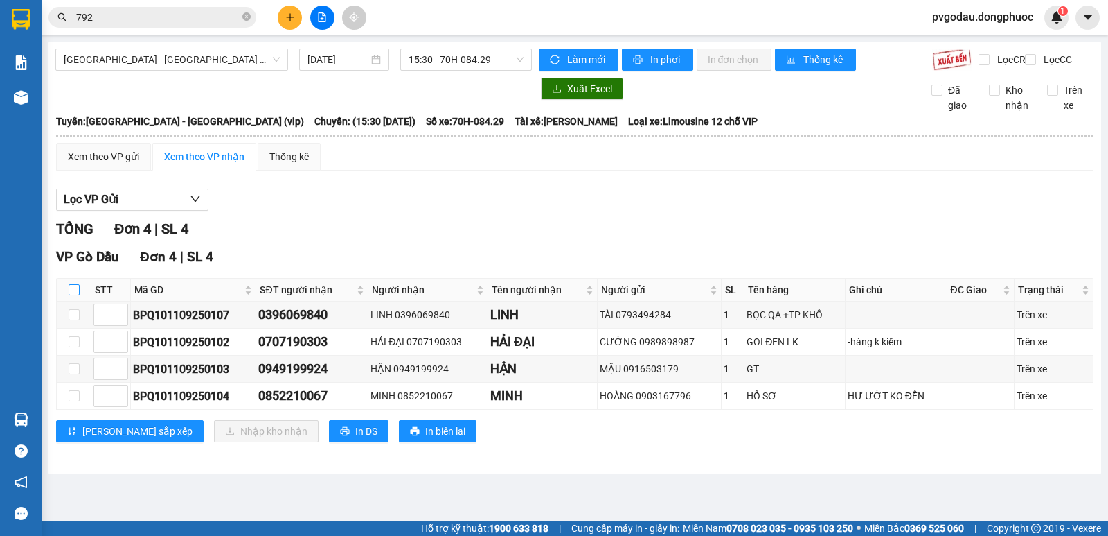
checkbox input "true"
click at [75, 295] on input "checkbox" at bounding box center [74, 289] width 11 height 11
checkbox input "false"
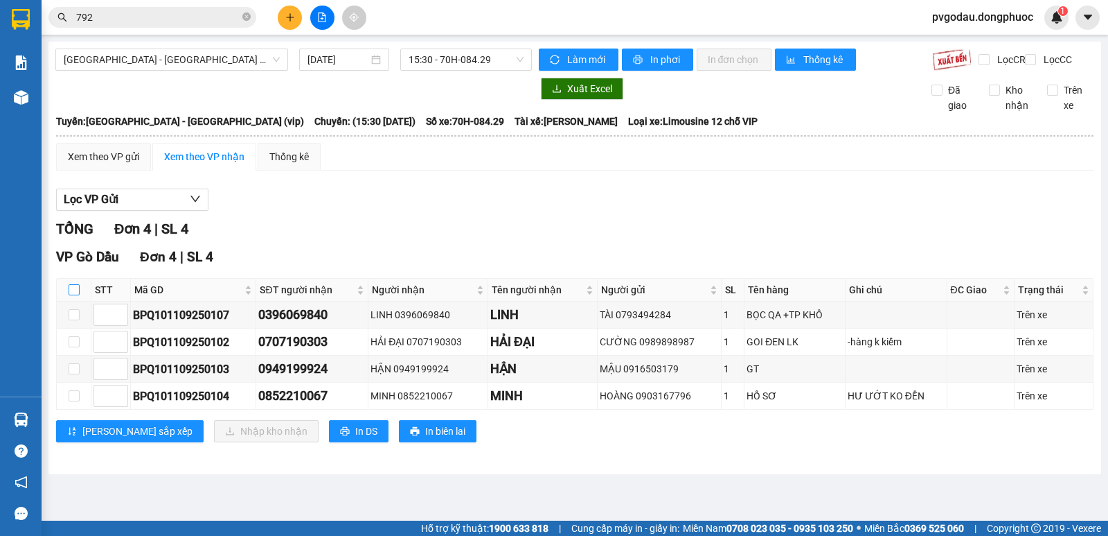
checkbox input "false"
click at [76, 295] on input "checkbox" at bounding box center [74, 289] width 11 height 11
checkbox input "true"
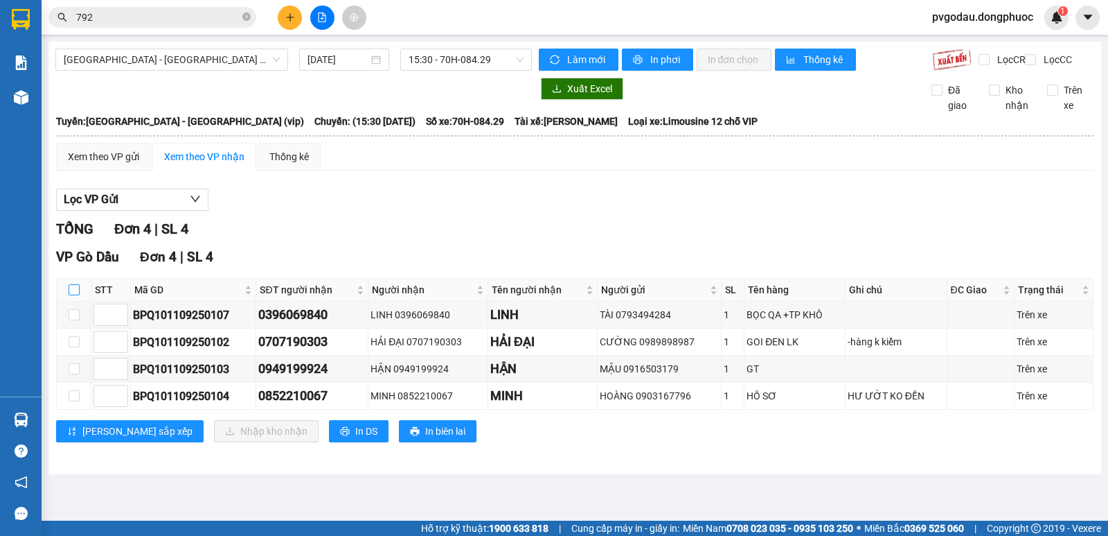
checkbox input "true"
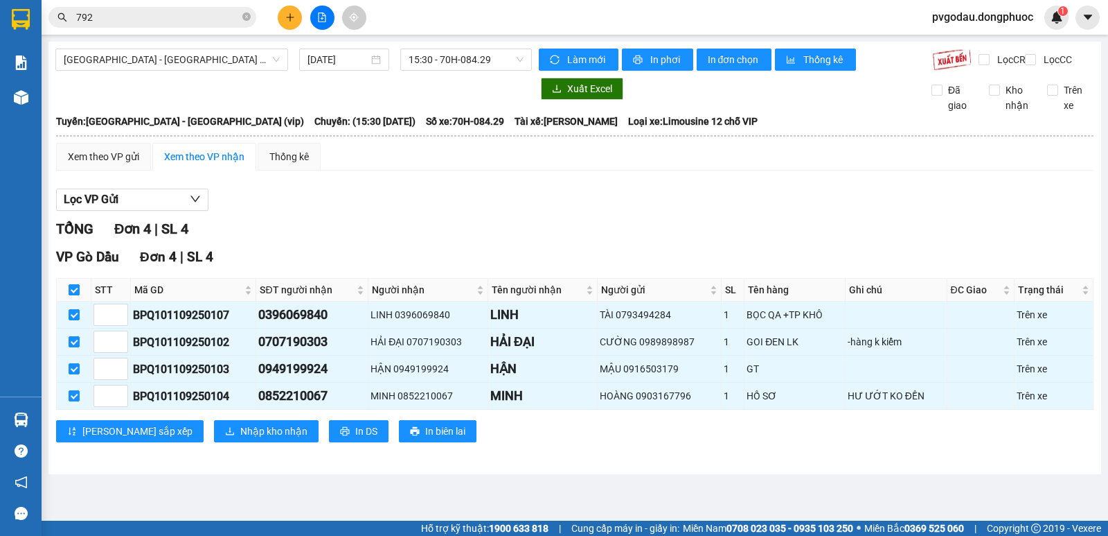
click at [76, 295] on input "checkbox" at bounding box center [74, 289] width 11 height 11
checkbox input "false"
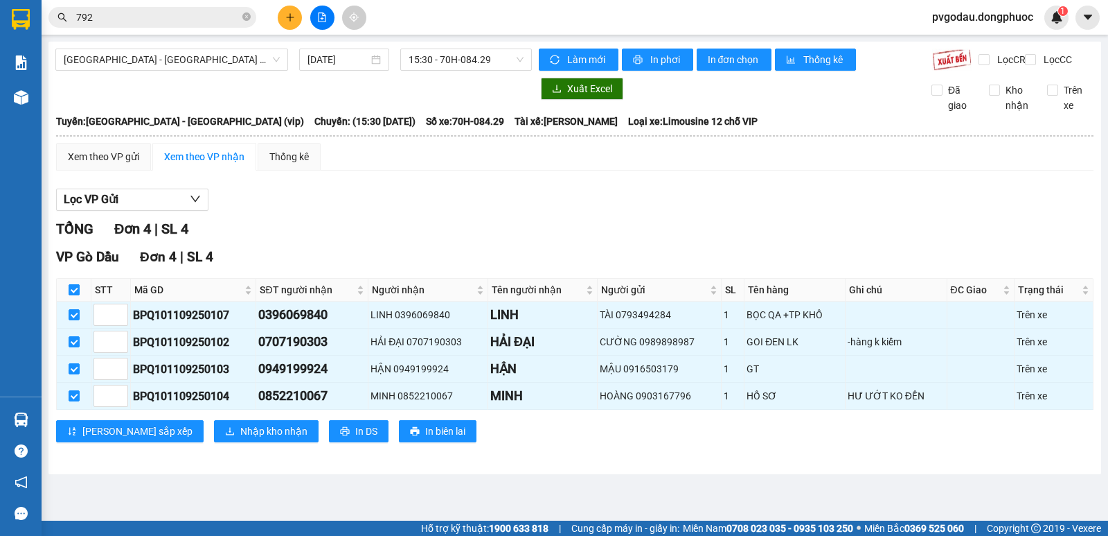
checkbox input "false"
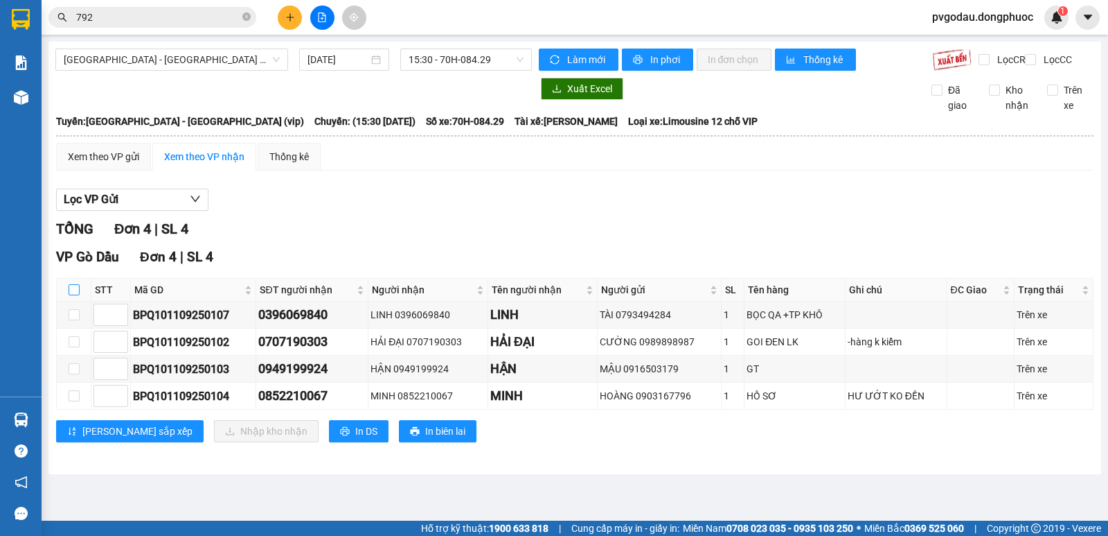
click at [77, 295] on input "checkbox" at bounding box center [74, 289] width 11 height 11
checkbox input "true"
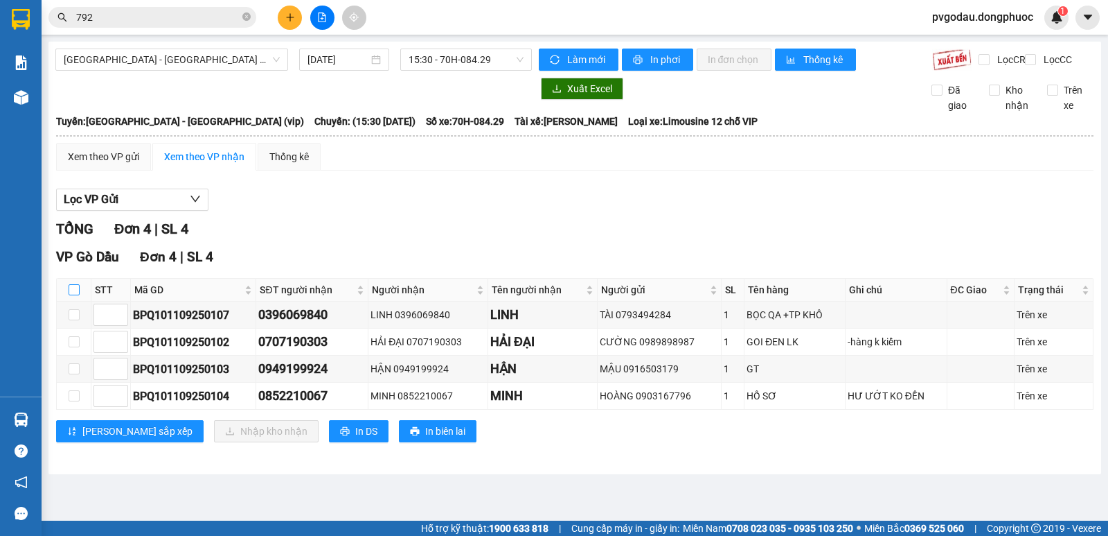
checkbox input "true"
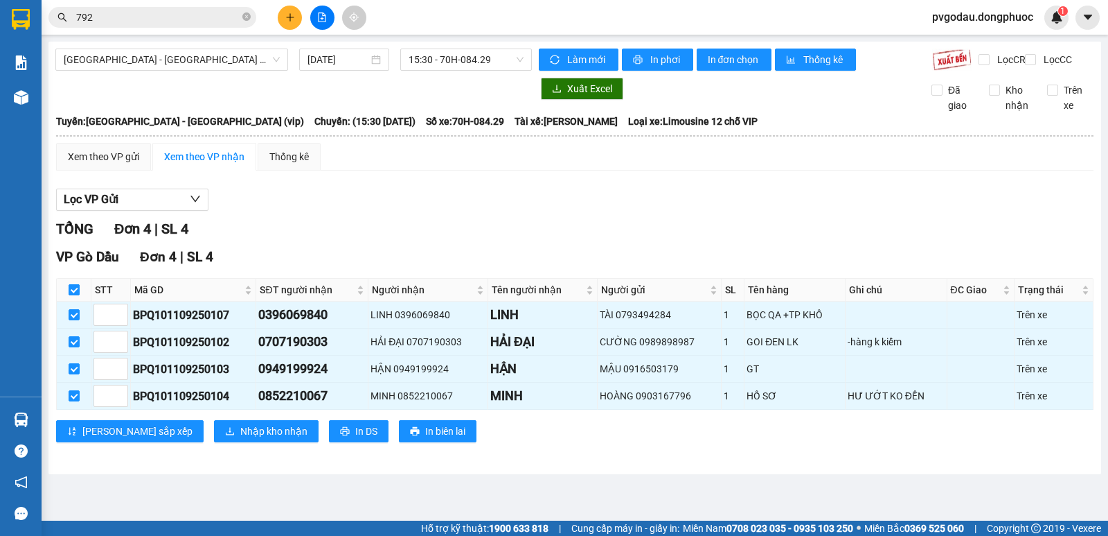
click at [77, 295] on input "checkbox" at bounding box center [74, 289] width 11 height 11
checkbox input "false"
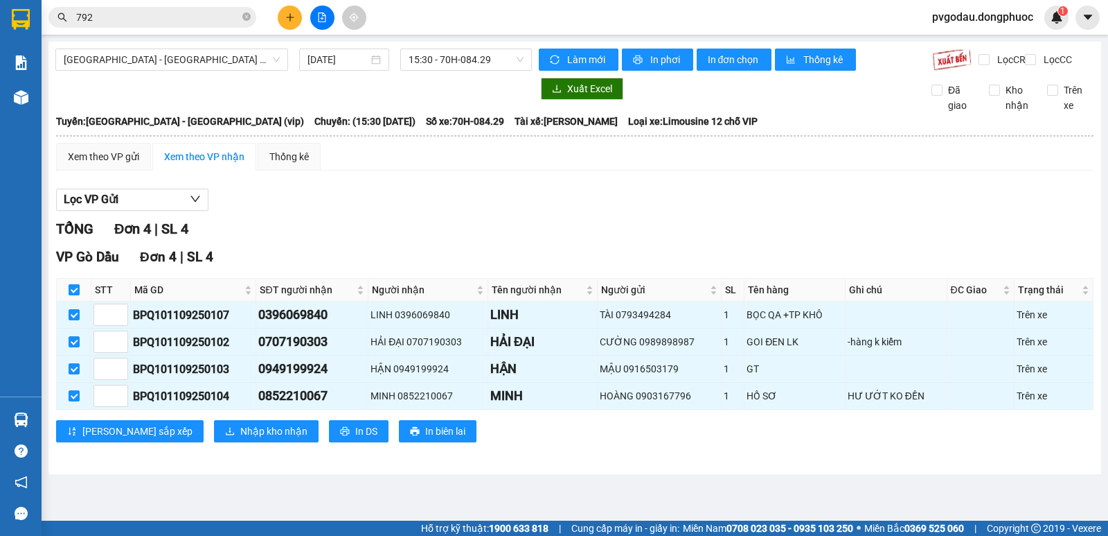
checkbox input "false"
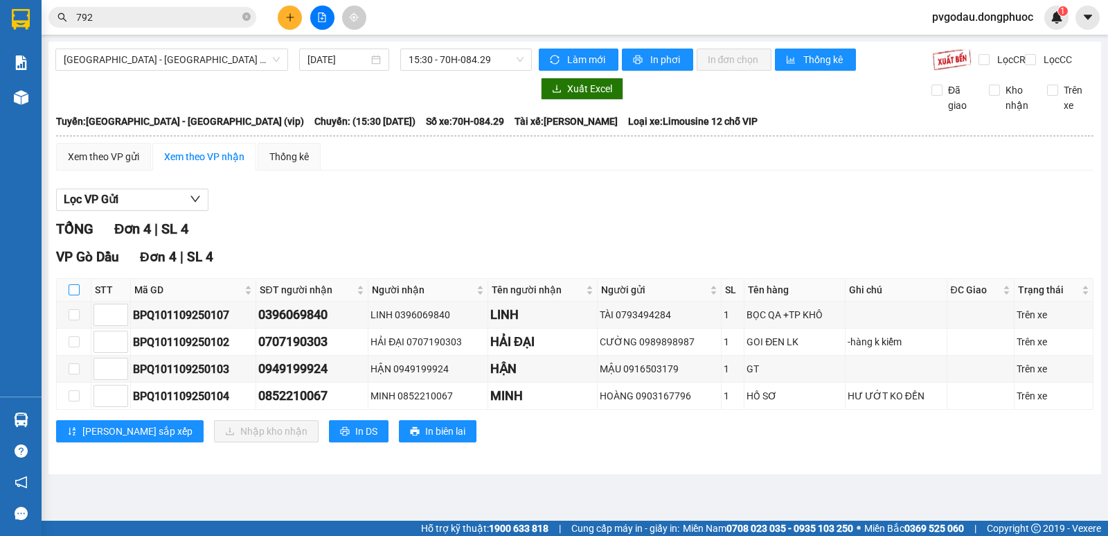
click at [77, 295] on input "checkbox" at bounding box center [74, 289] width 11 height 11
checkbox input "true"
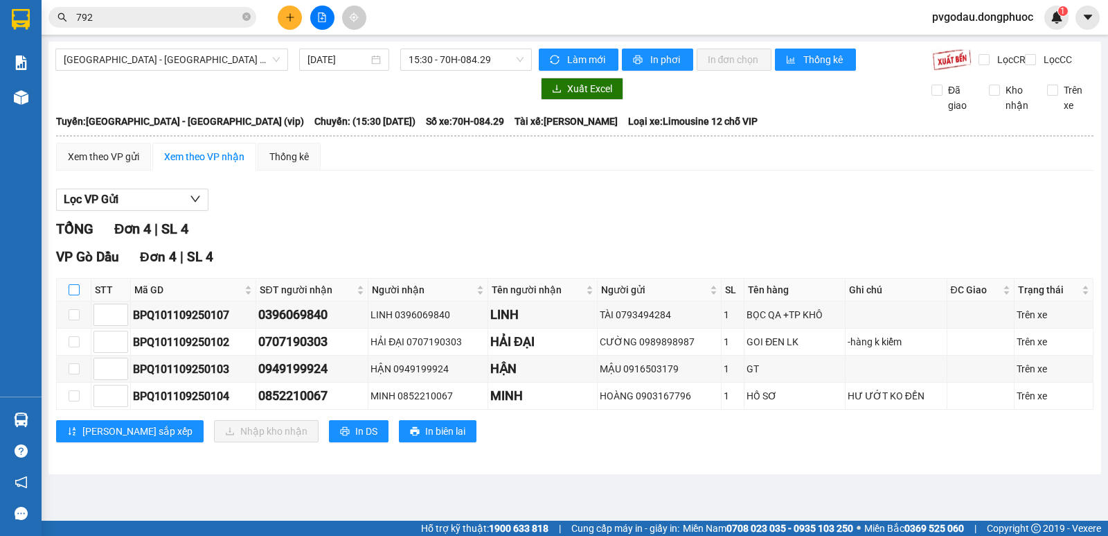
checkbox input "true"
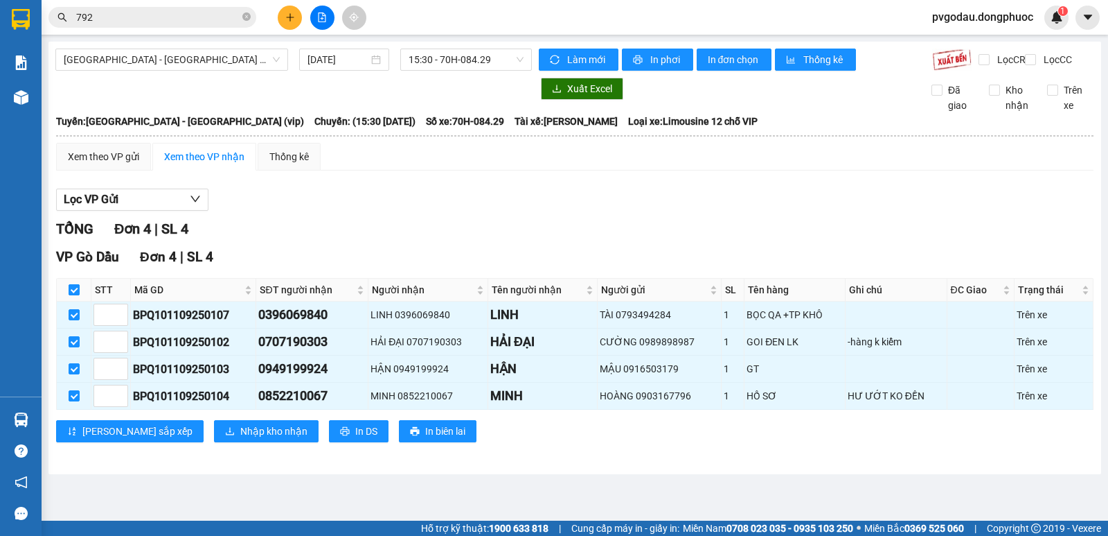
click at [76, 295] on input "checkbox" at bounding box center [74, 289] width 11 height 11
checkbox input "false"
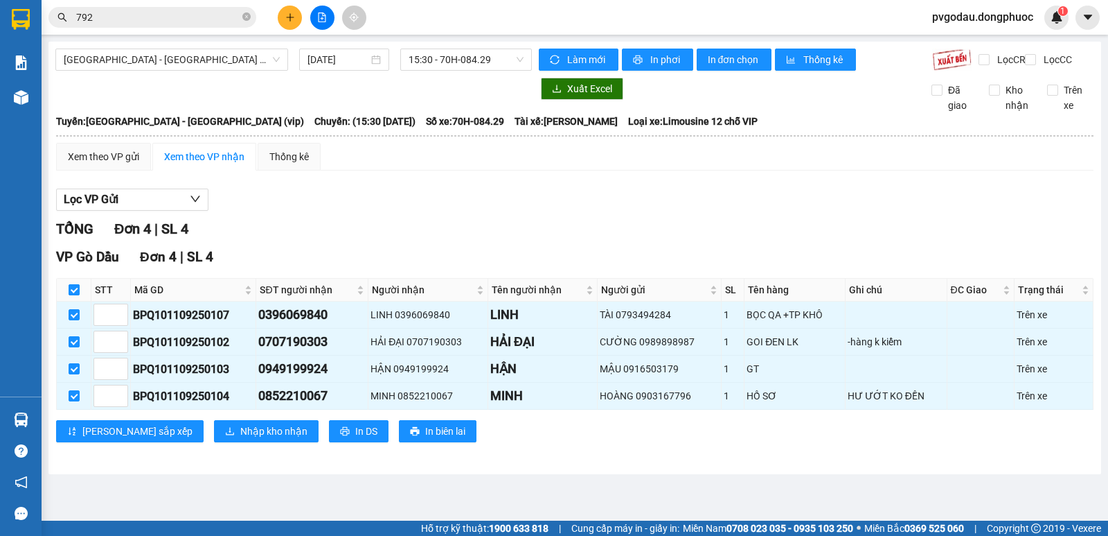
checkbox input "false"
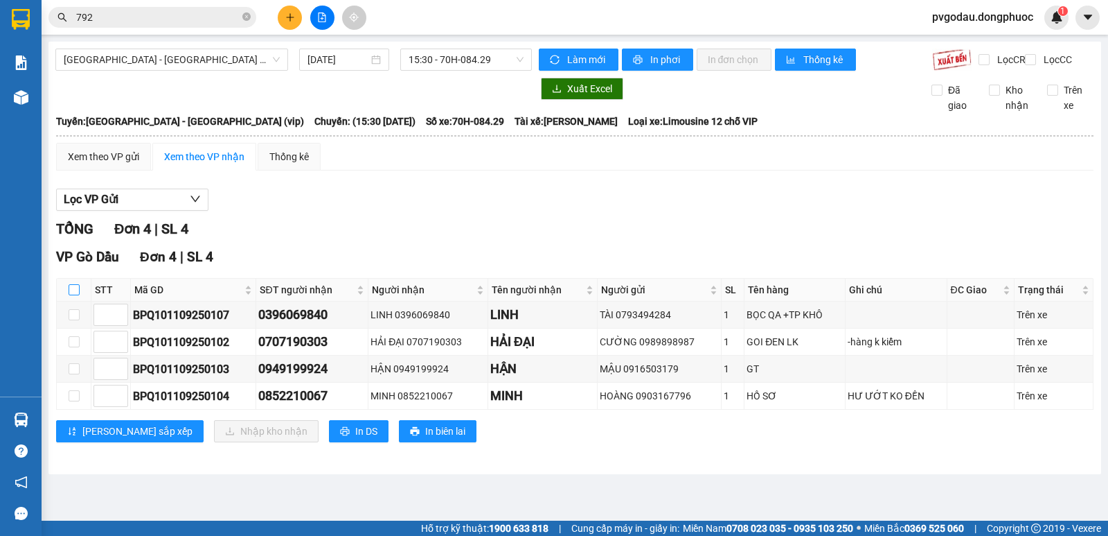
click at [76, 295] on input "checkbox" at bounding box center [74, 289] width 11 height 11
checkbox input "true"
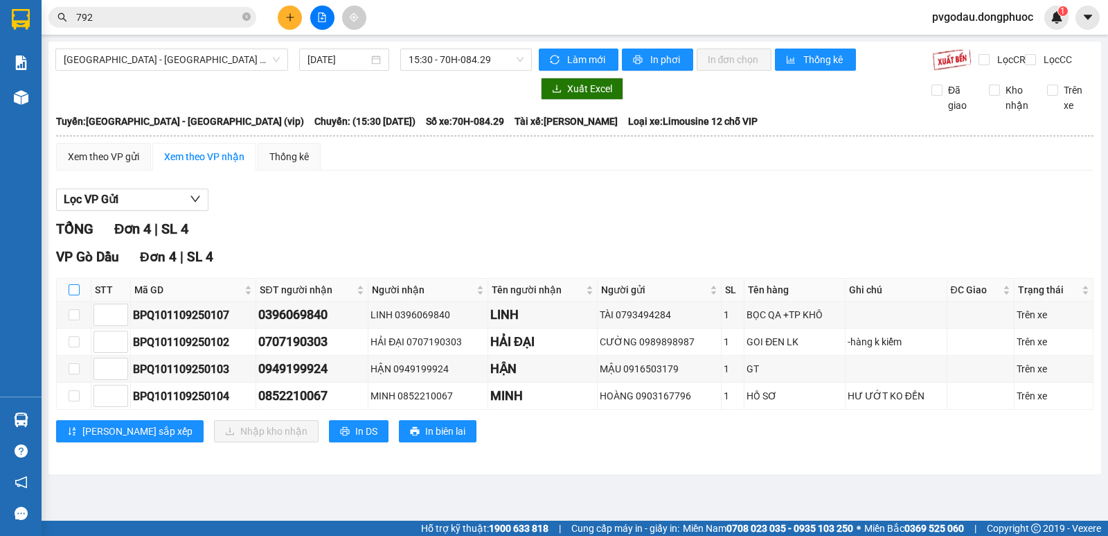
checkbox input "true"
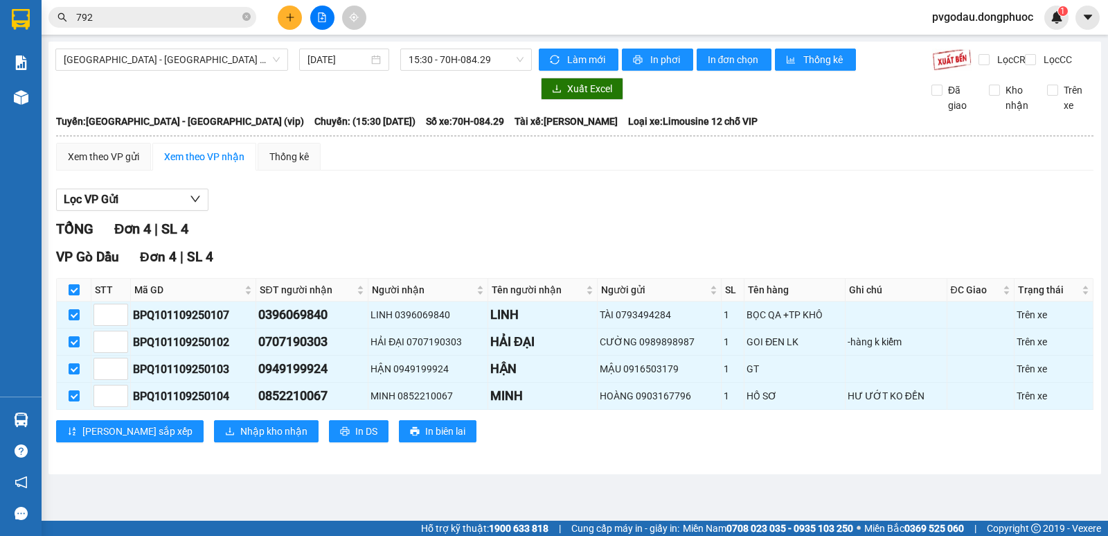
click at [76, 295] on input "checkbox" at bounding box center [74, 289] width 11 height 11
checkbox input "false"
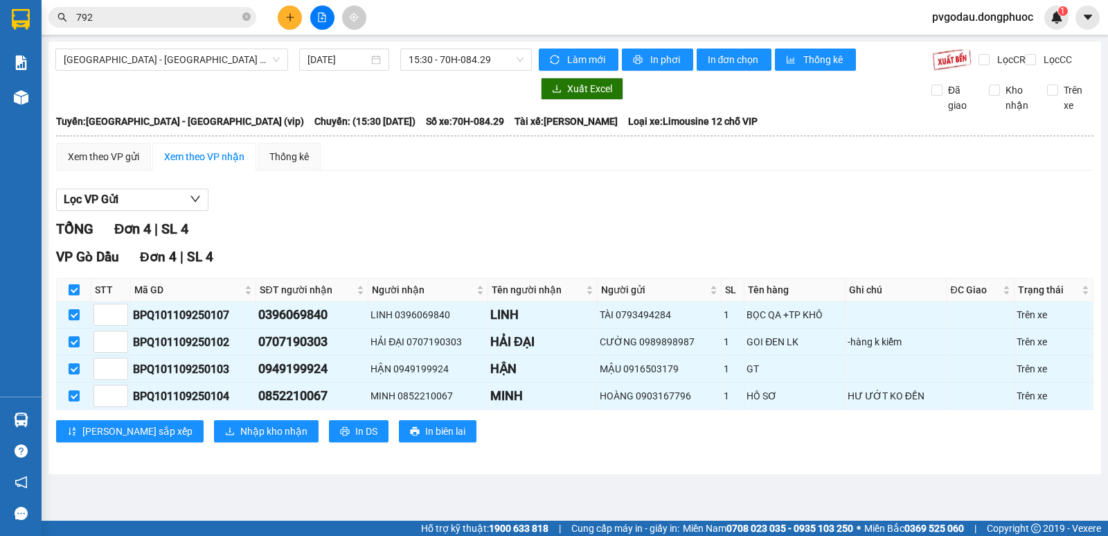
checkbox input "false"
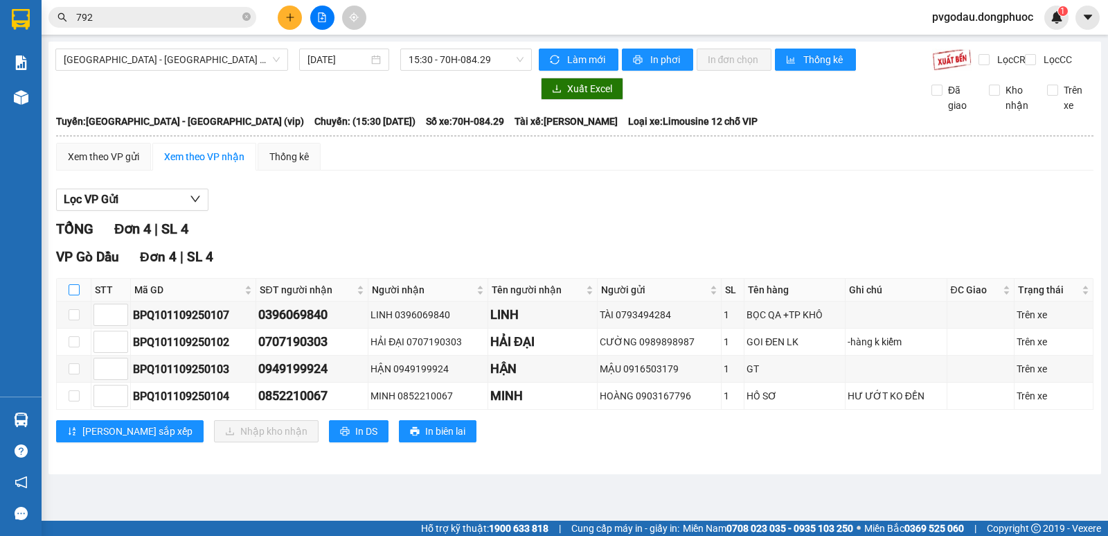
click at [73, 295] on input "checkbox" at bounding box center [74, 289] width 11 height 11
checkbox input "false"
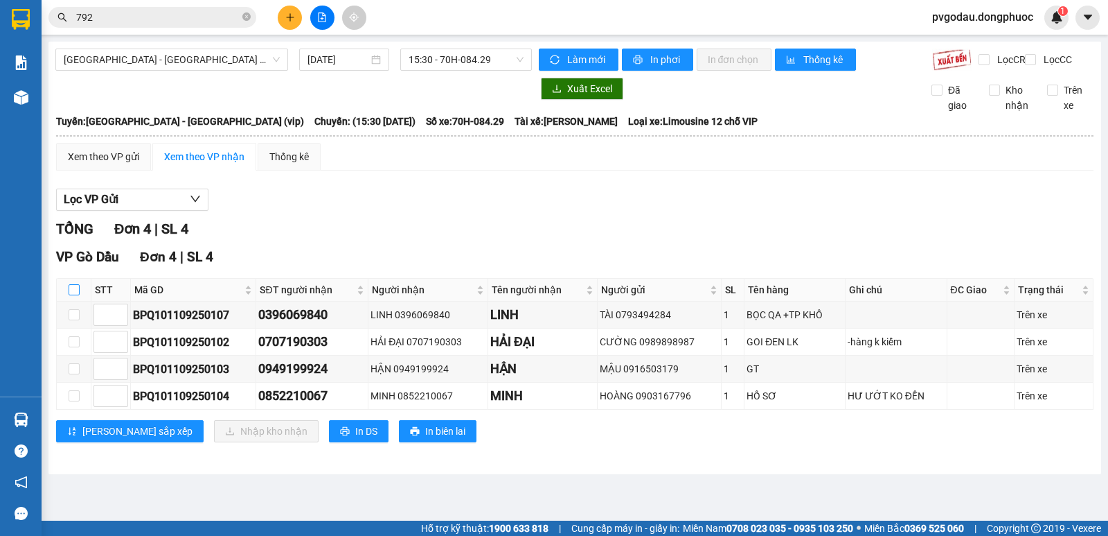
checkbox input "false"
click at [70, 320] on input "checkbox" at bounding box center [74, 314] width 11 height 11
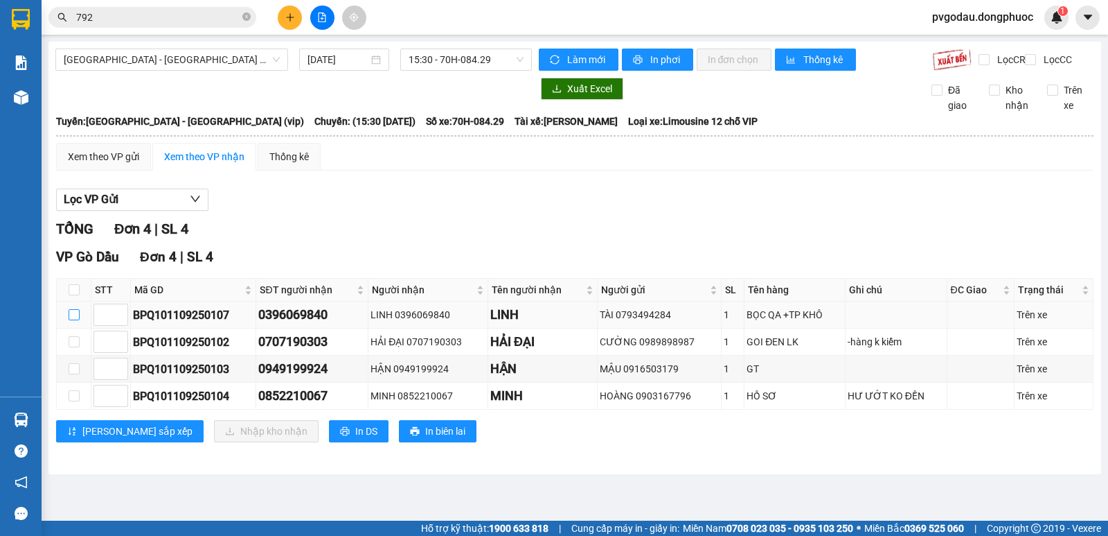
checkbox input "true"
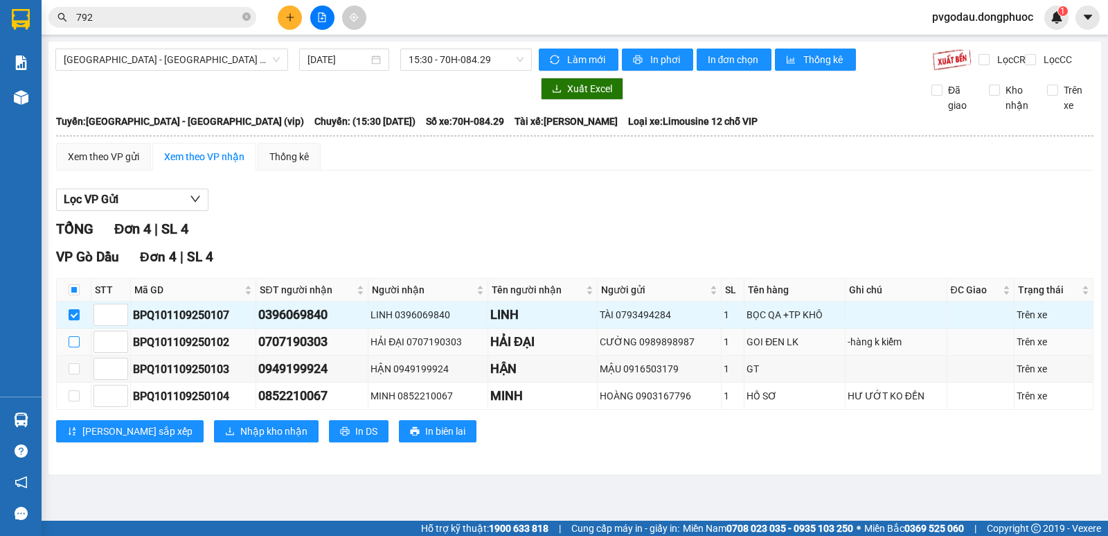
click at [73, 347] on input "checkbox" at bounding box center [74, 341] width 11 height 11
checkbox input "false"
click at [71, 374] on input "checkbox" at bounding box center [74, 368] width 11 height 11
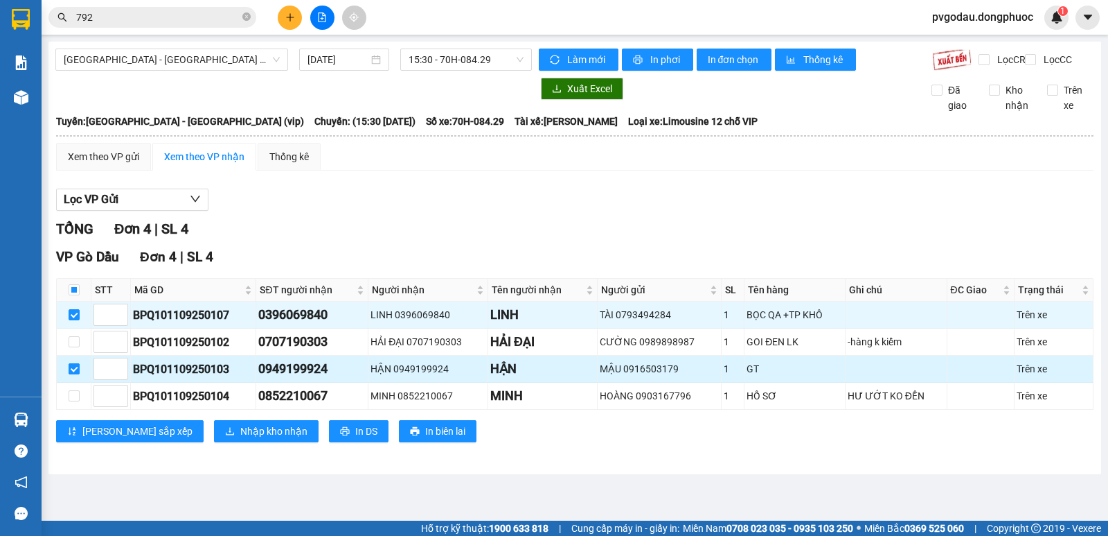
click at [71, 374] on input "checkbox" at bounding box center [74, 368] width 11 height 11
checkbox input "false"
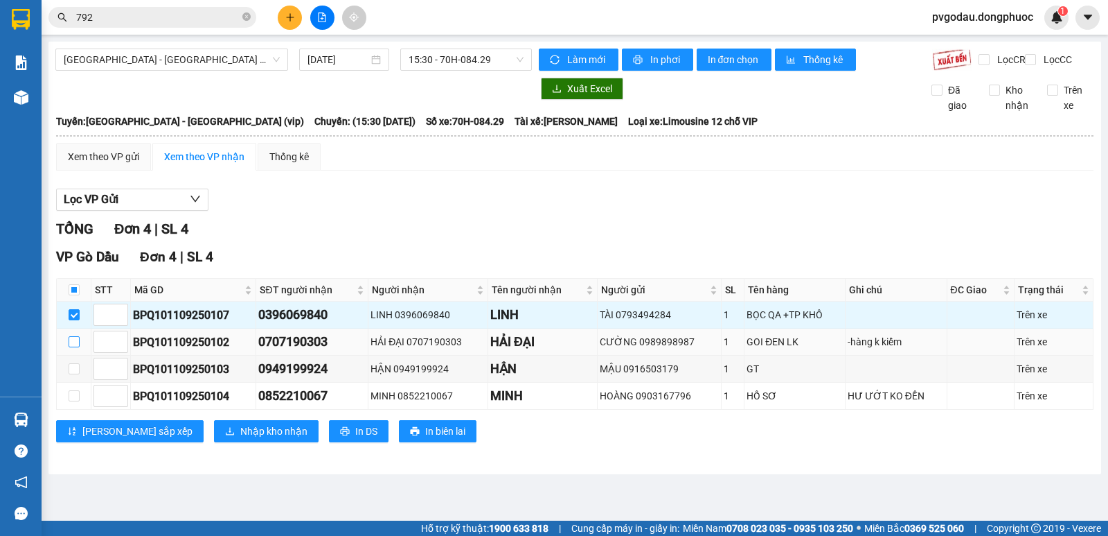
click at [73, 347] on input "checkbox" at bounding box center [74, 341] width 11 height 11
click at [72, 347] on input "checkbox" at bounding box center [74, 341] width 11 height 11
click at [75, 347] on input "checkbox" at bounding box center [74, 341] width 11 height 11
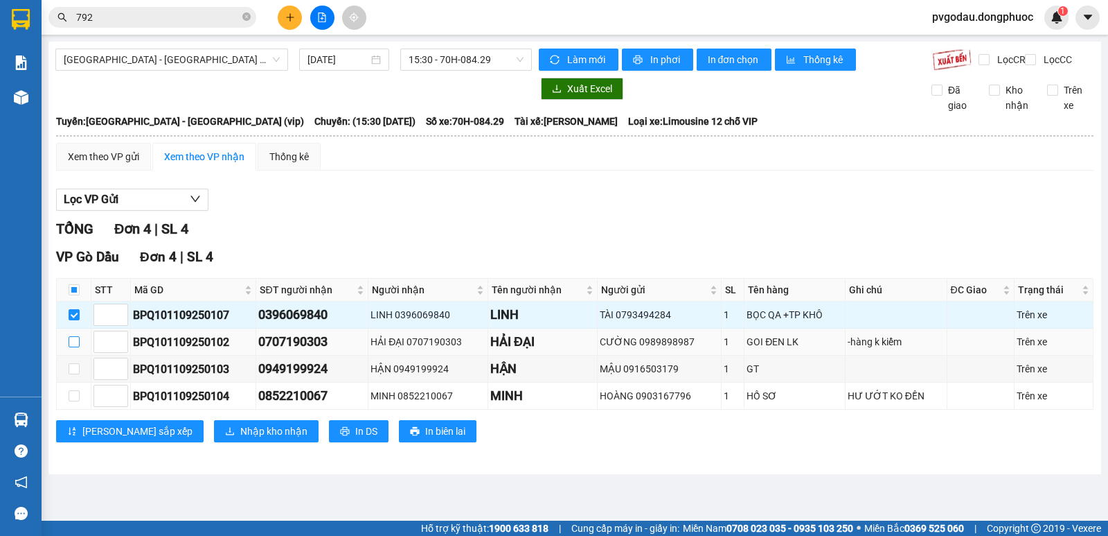
checkbox input "true"
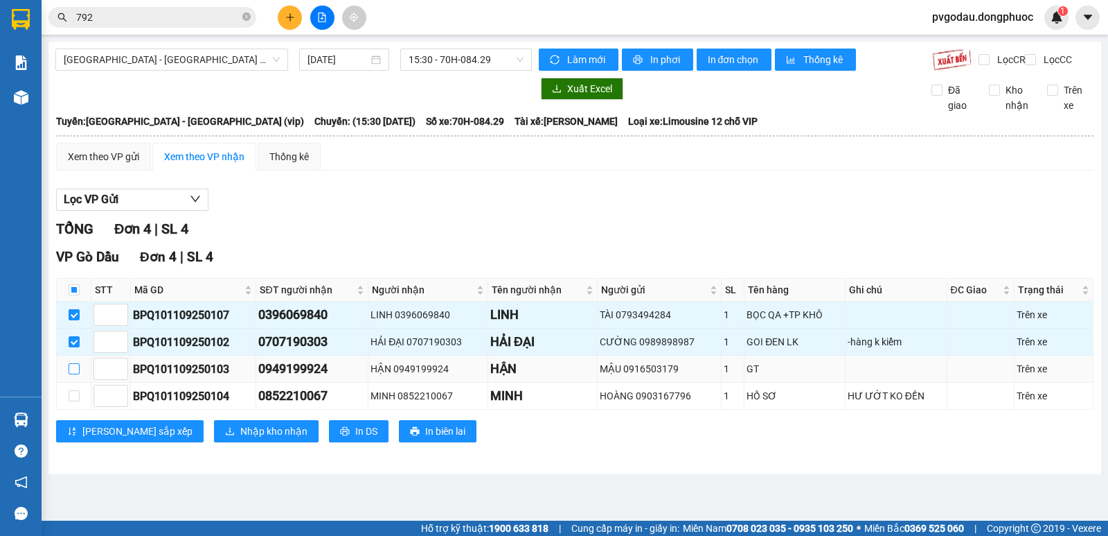
click at [73, 374] on input "checkbox" at bounding box center [74, 368] width 11 height 11
click at [78, 374] on input "checkbox" at bounding box center [74, 368] width 11 height 11
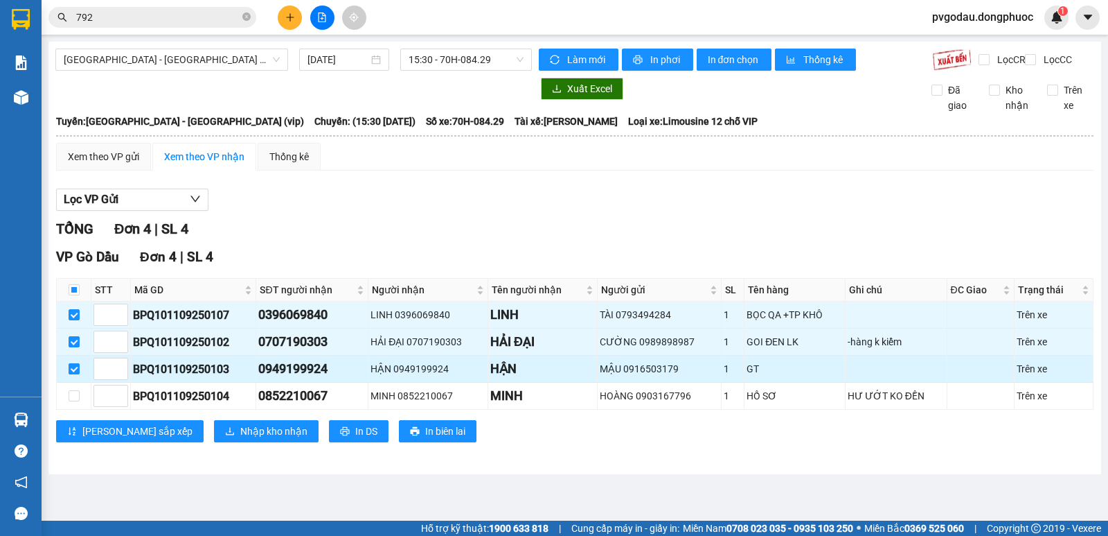
click at [76, 374] on input "checkbox" at bounding box center [74, 368] width 11 height 11
checkbox input "true"
click at [78, 401] on input "checkbox" at bounding box center [74, 395] width 11 height 11
checkbox input "true"
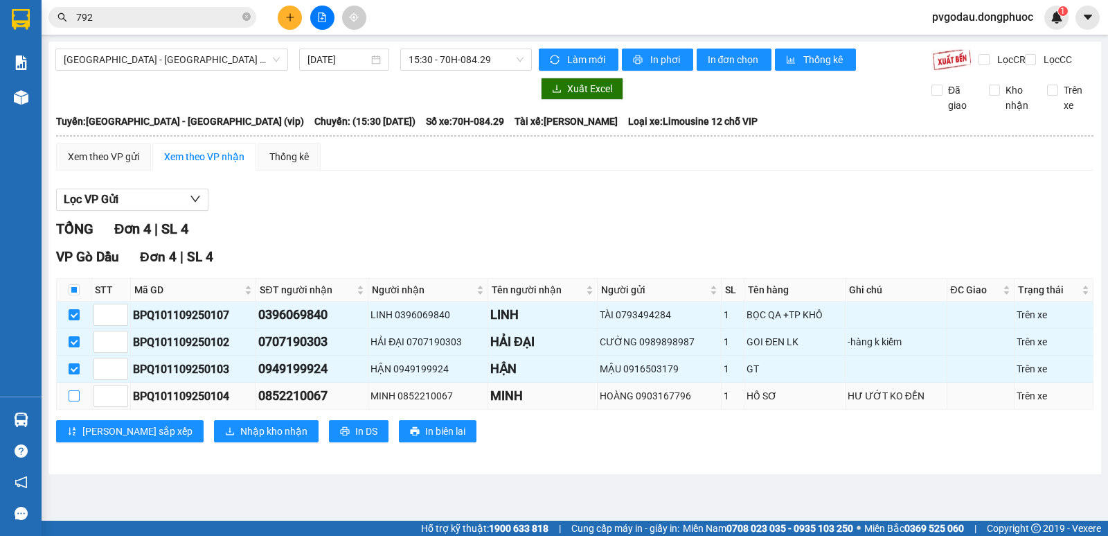
checkbox input "true"
click at [78, 401] on input "checkbox" at bounding box center [74, 395] width 11 height 11
checkbox input "false"
click at [74, 401] on input "checkbox" at bounding box center [74, 395] width 11 height 11
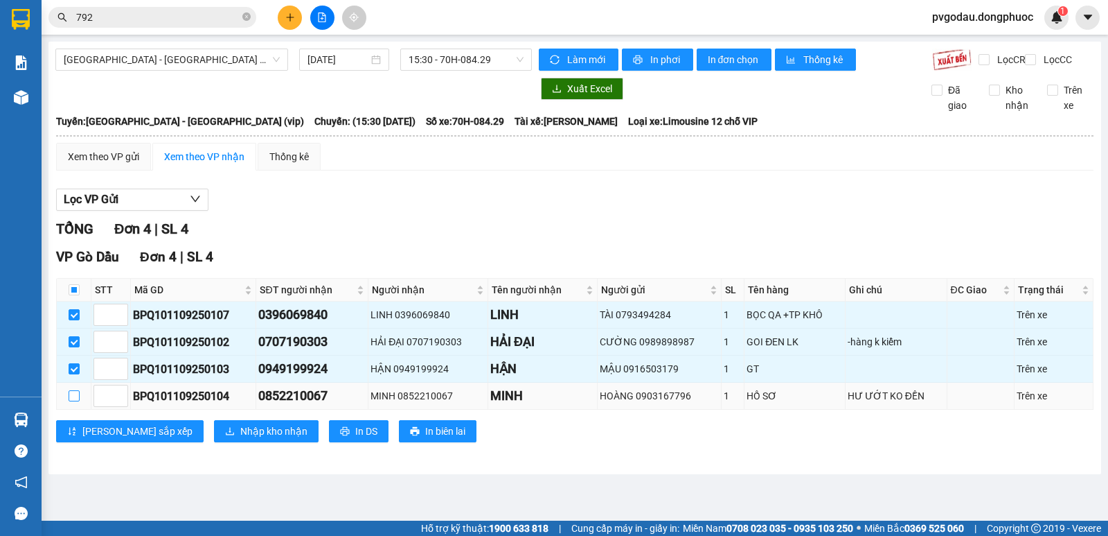
checkbox input "true"
click at [74, 401] on input "checkbox" at bounding box center [74, 395] width 11 height 11
checkbox input "true"
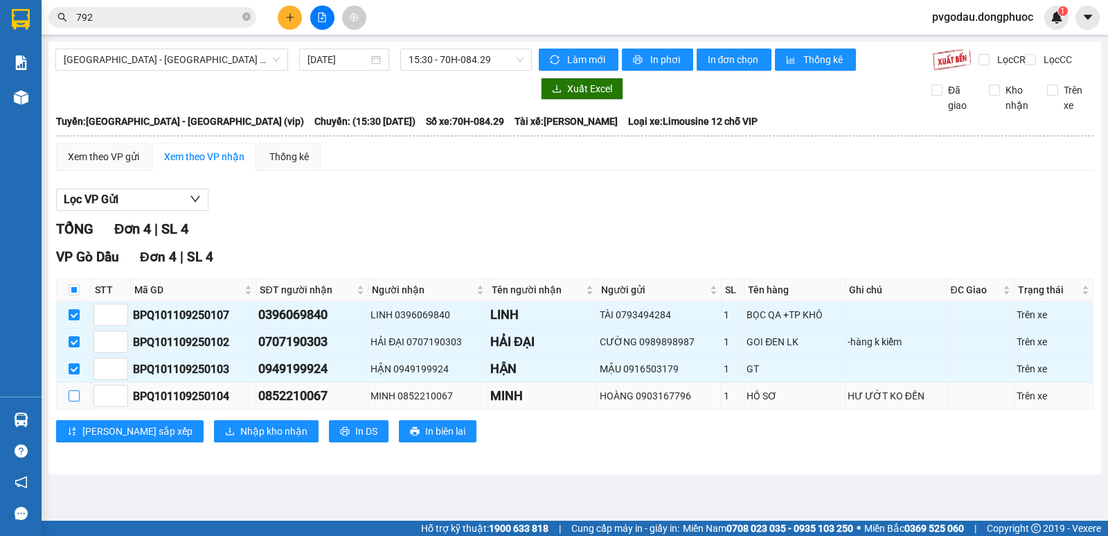
checkbox input "true"
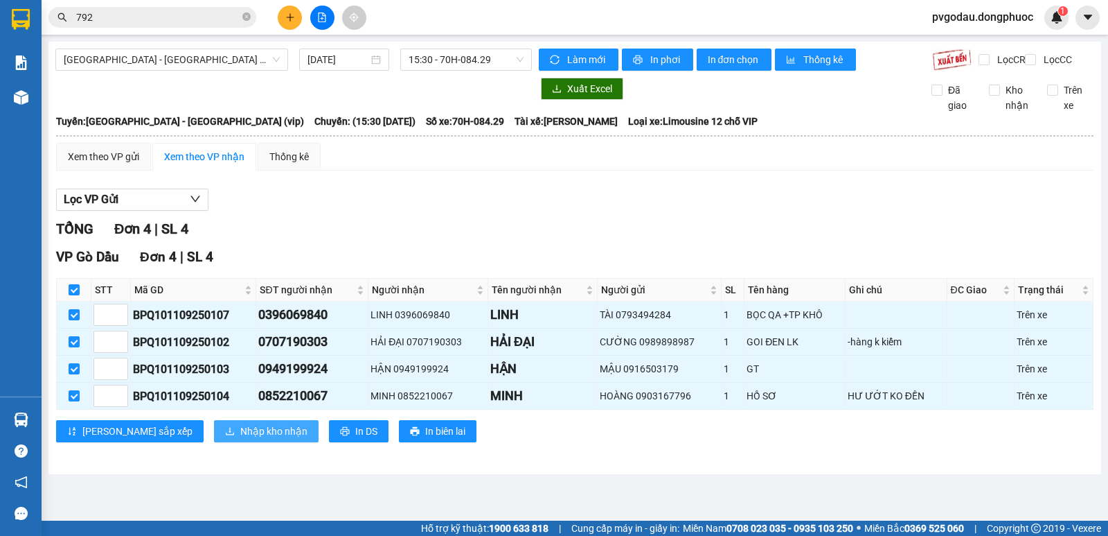
click at [240, 439] on span "Nhập kho nhận" at bounding box center [273, 430] width 67 height 15
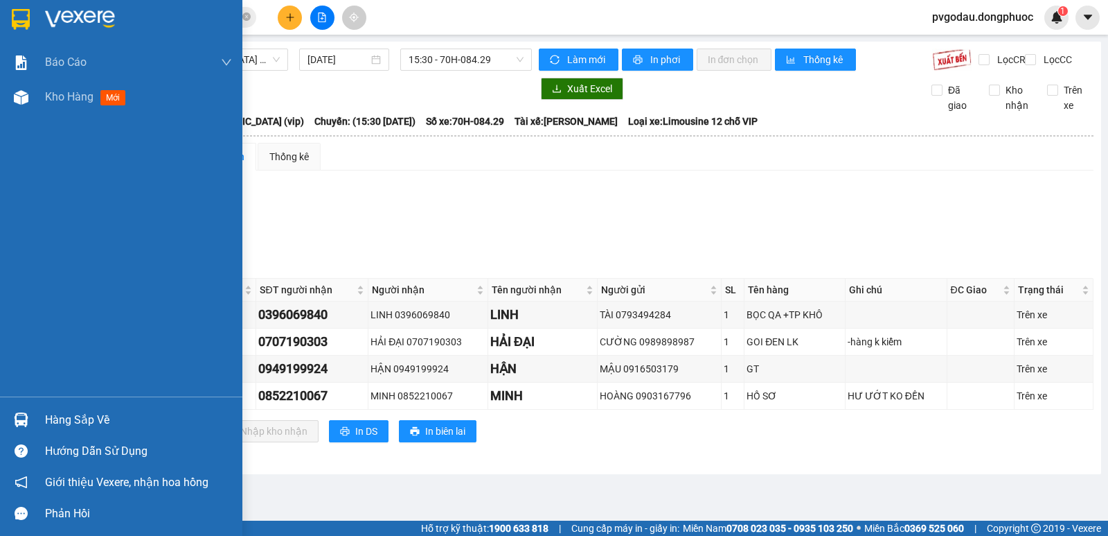
click at [26, 415] on img at bounding box center [21, 419] width 15 height 15
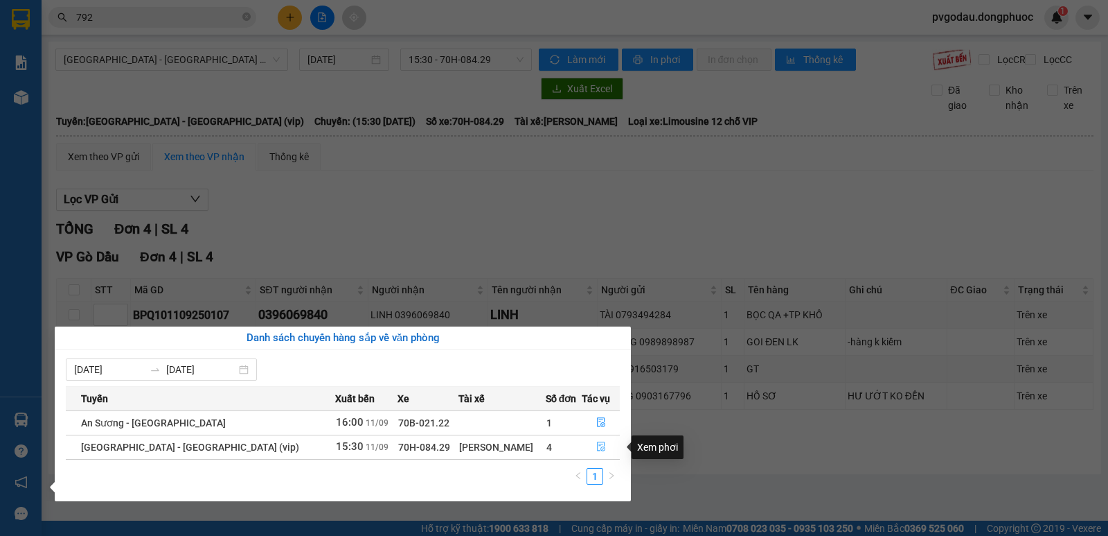
click at [597, 449] on icon "file-done" at bounding box center [602, 446] width 10 height 10
click at [594, 442] on div "Lưu sắp xếp Nhập kho nhận In DS In biên lai" at bounding box center [575, 431] width 1038 height 22
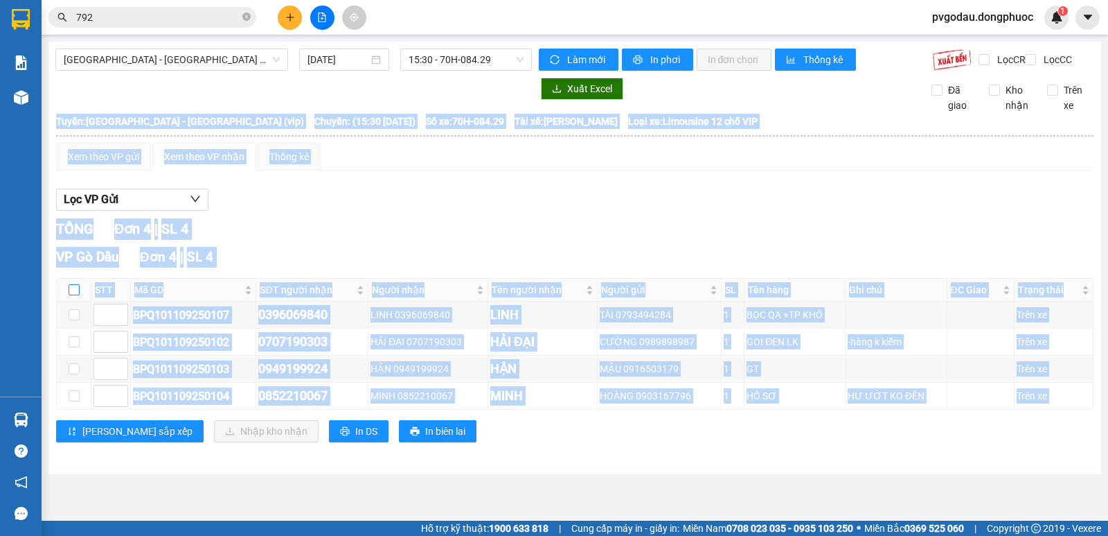
click at [72, 295] on input "checkbox" at bounding box center [74, 289] width 11 height 11
checkbox input "false"
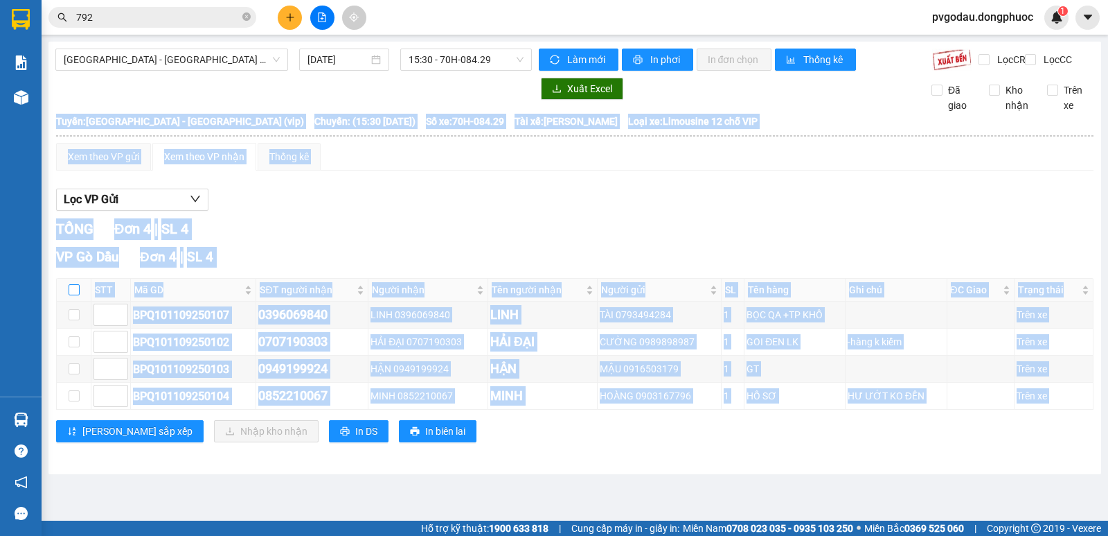
checkbox input "false"
click at [76, 295] on input "checkbox" at bounding box center [74, 289] width 11 height 11
checkbox input "false"
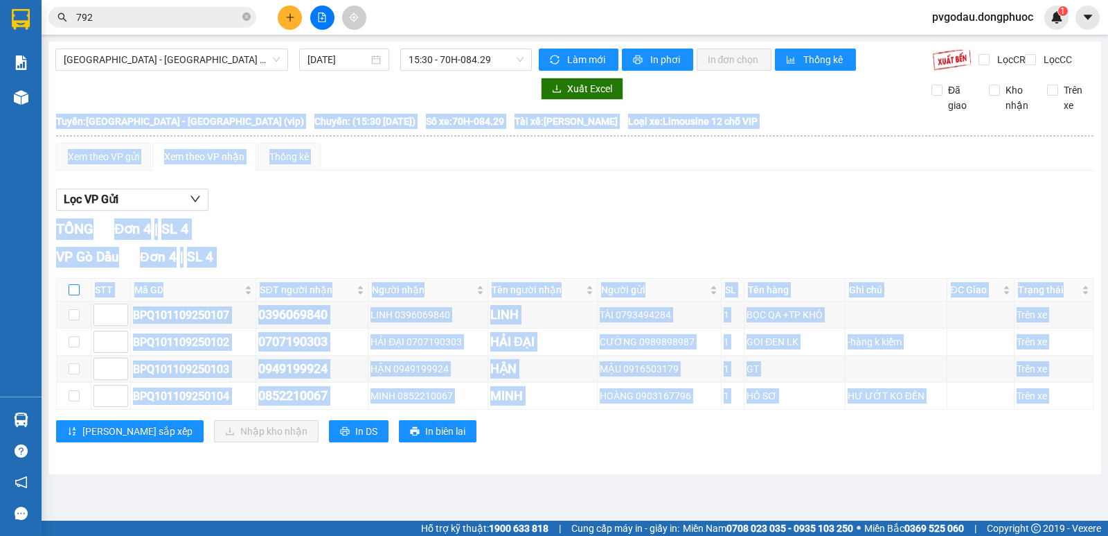
checkbox input "false"
click at [73, 295] on input "checkbox" at bounding box center [74, 289] width 11 height 11
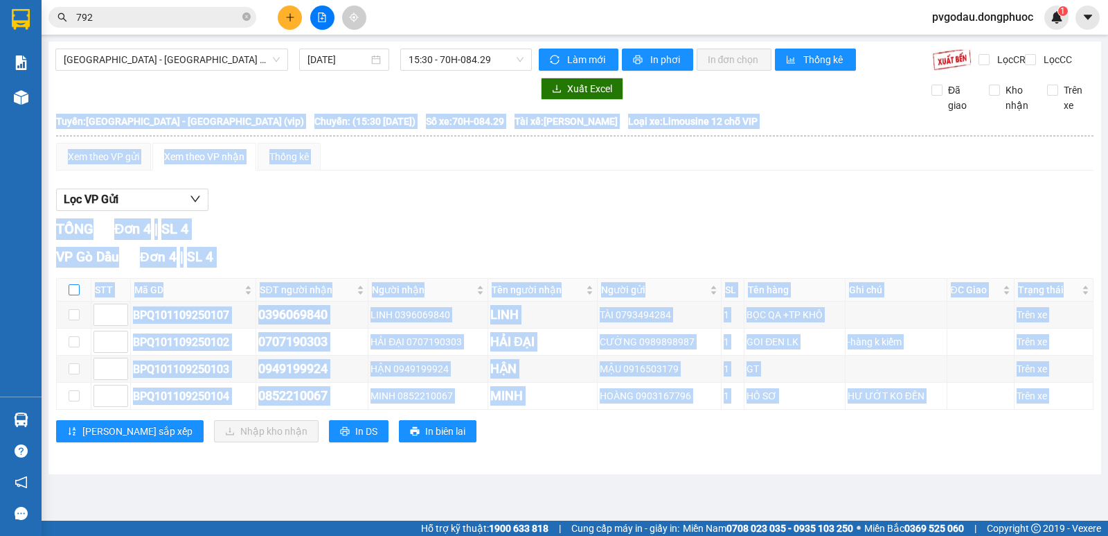
click at [73, 295] on input "checkbox" at bounding box center [74, 289] width 11 height 11
checkbox input "false"
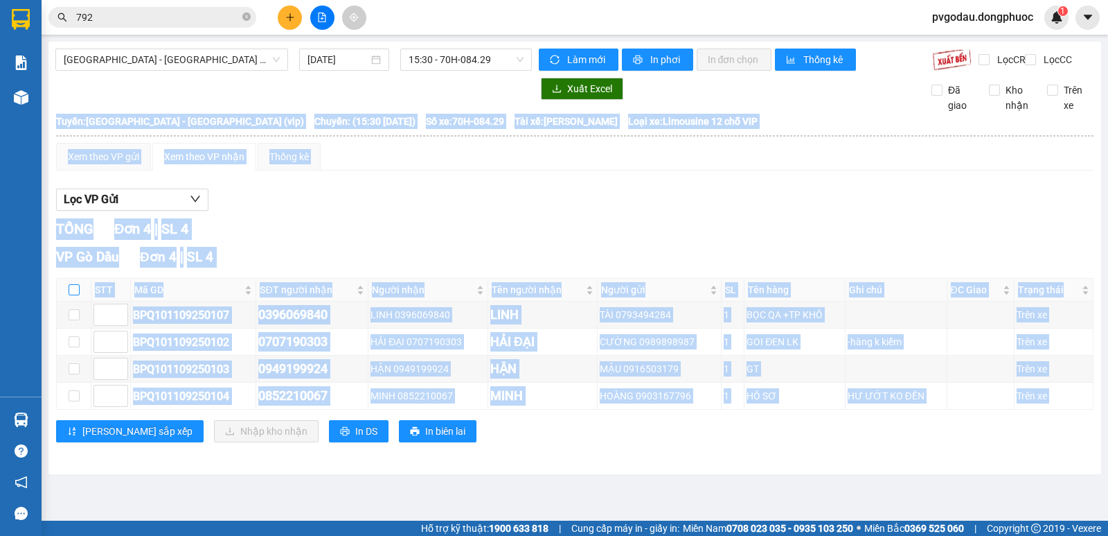
checkbox input "false"
click at [73, 295] on input "checkbox" at bounding box center [74, 289] width 11 height 11
checkbox input "false"
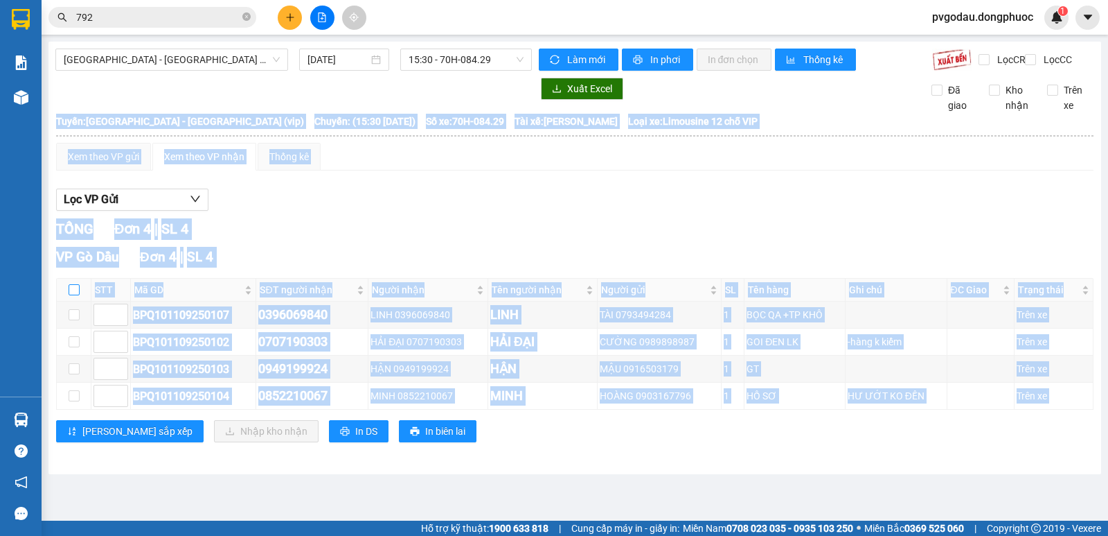
checkbox input "false"
click at [73, 295] on input "checkbox" at bounding box center [74, 289] width 11 height 11
checkbox input "true"
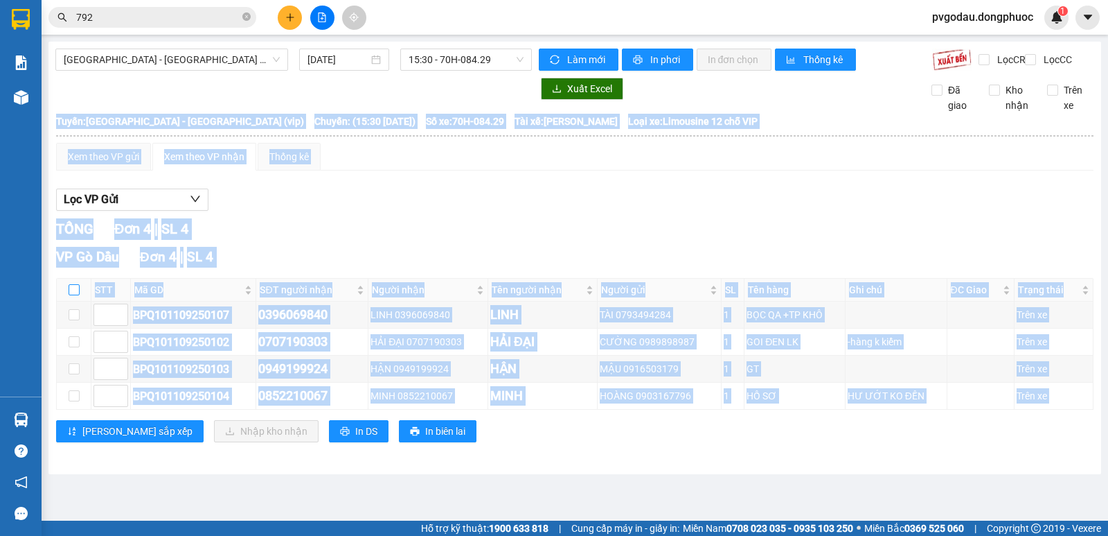
checkbox input "true"
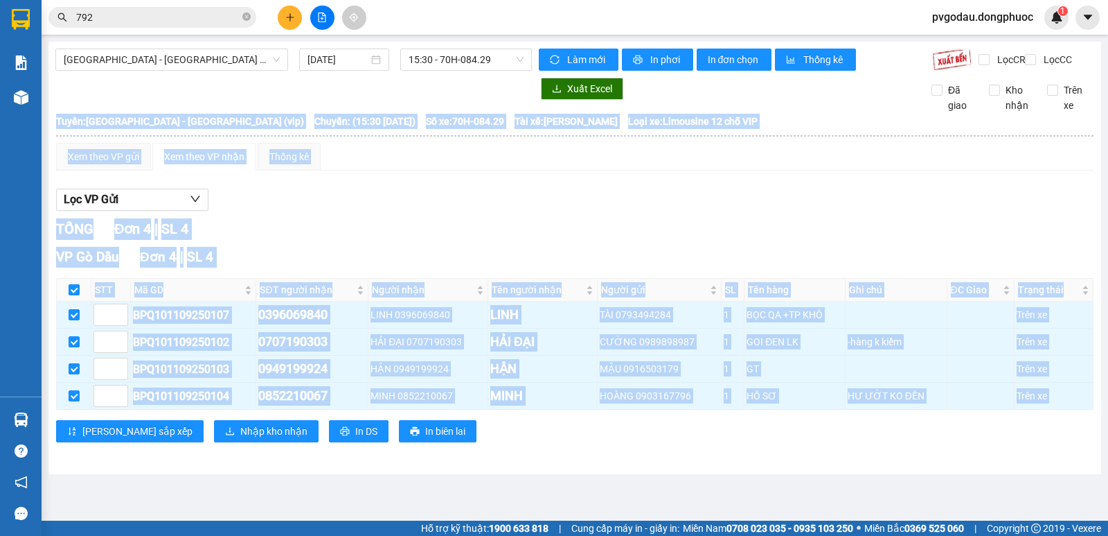
click at [73, 295] on input "checkbox" at bounding box center [74, 289] width 11 height 11
checkbox input "false"
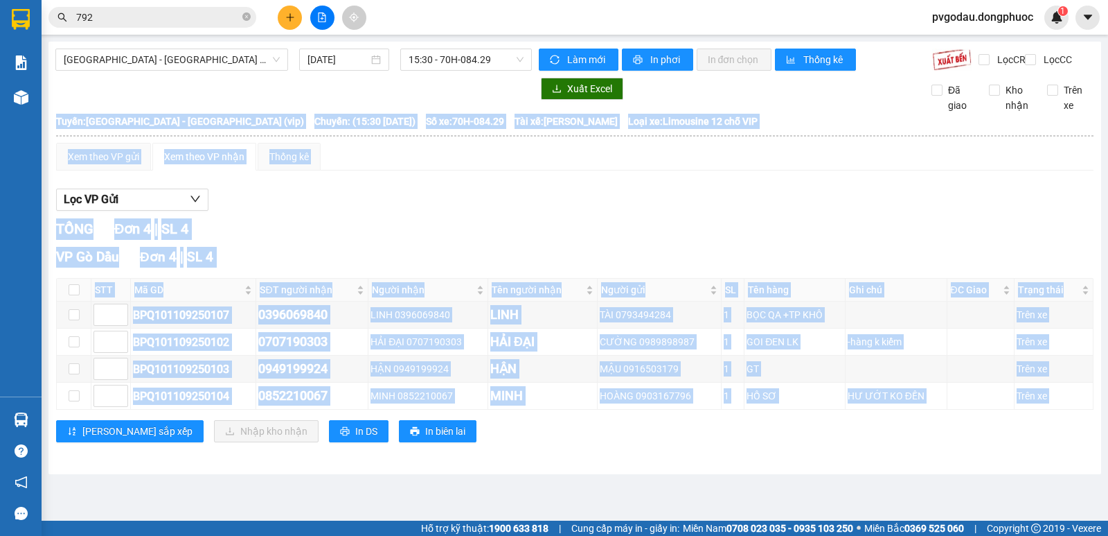
click at [229, 503] on main "Hồ Chí Minh - Tây Ninh (vip) 11/09/2025 15:30 - 70H-084.29 Làm mới In phơi In đ…" at bounding box center [554, 260] width 1108 height 520
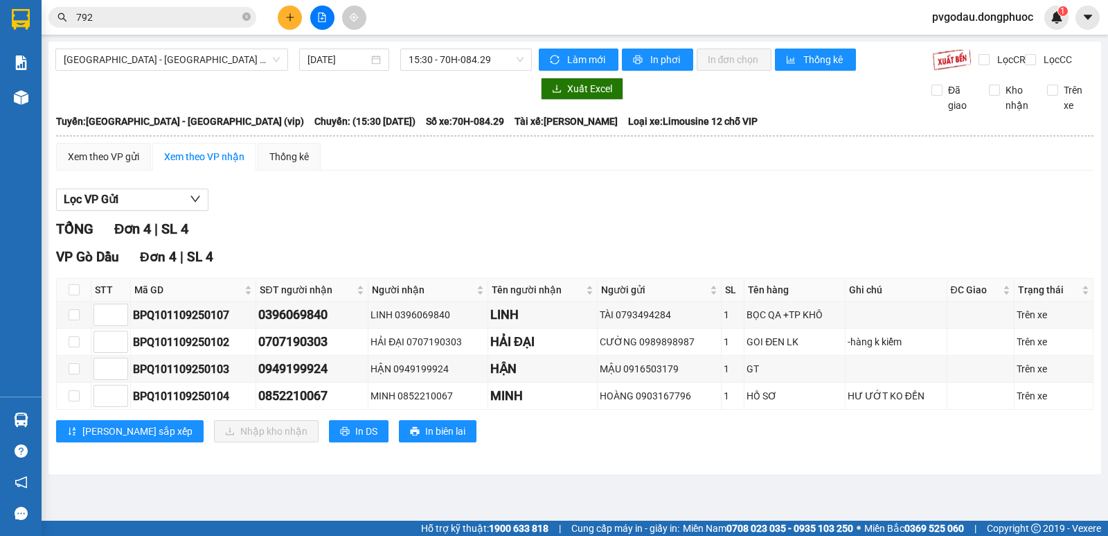
click at [116, 20] on input "792" at bounding box center [158, 17] width 164 height 15
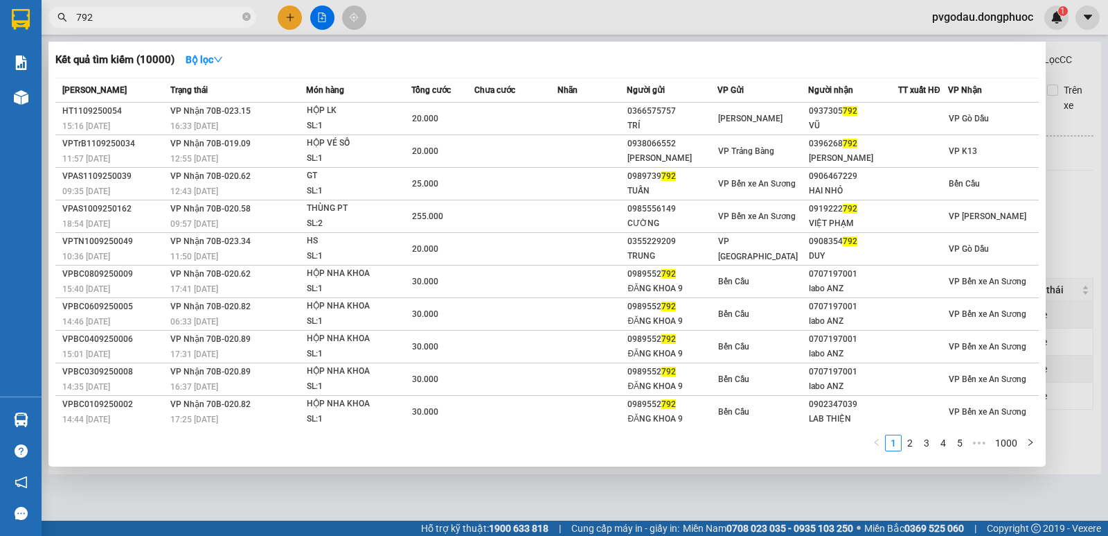
click at [116, 20] on input "792" at bounding box center [158, 17] width 164 height 15
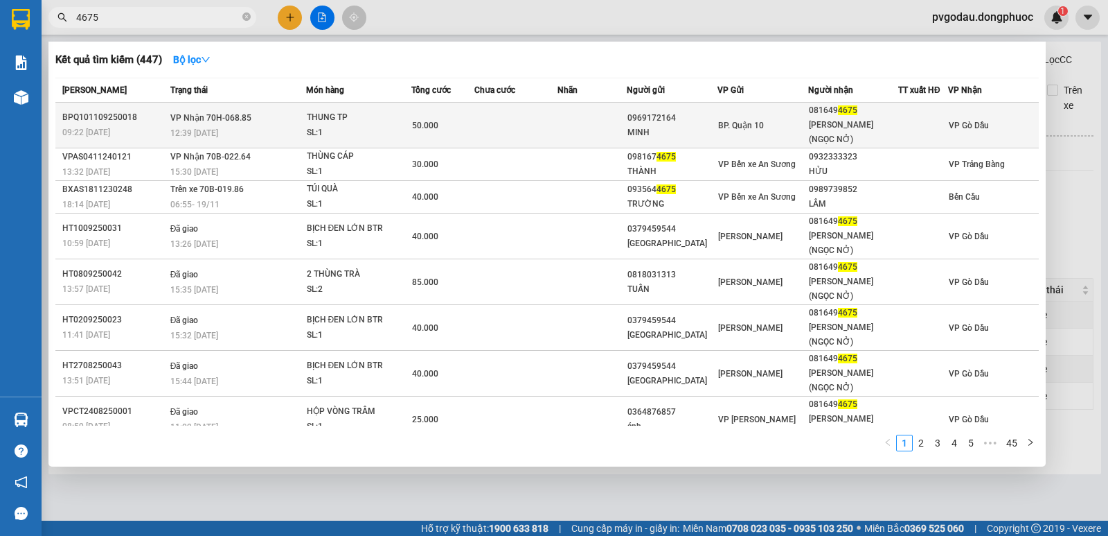
click at [256, 125] on div "12:39 - 11/09" at bounding box center [237, 132] width 135 height 15
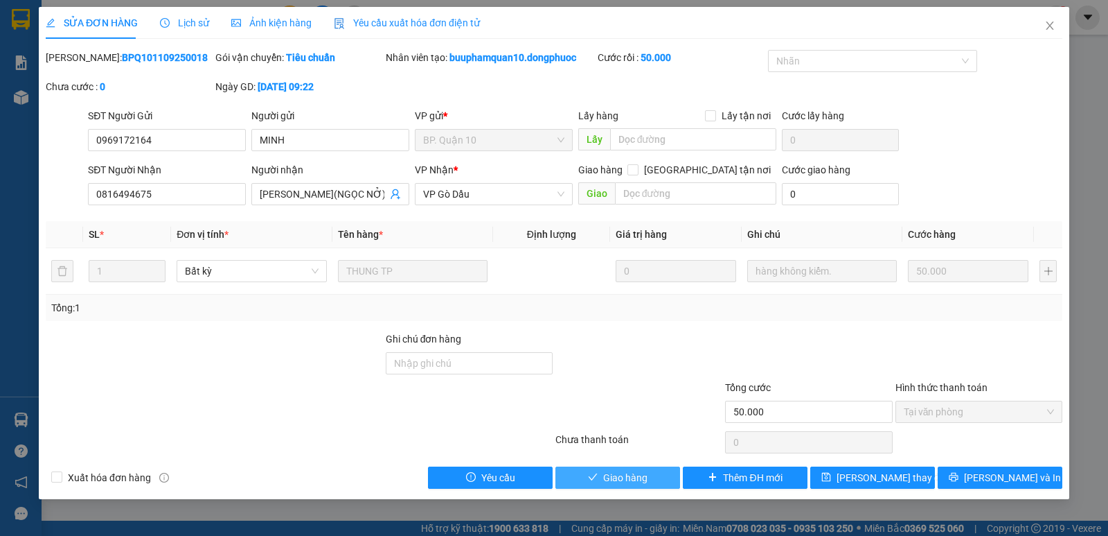
click at [598, 474] on icon "check" at bounding box center [593, 477] width 10 height 10
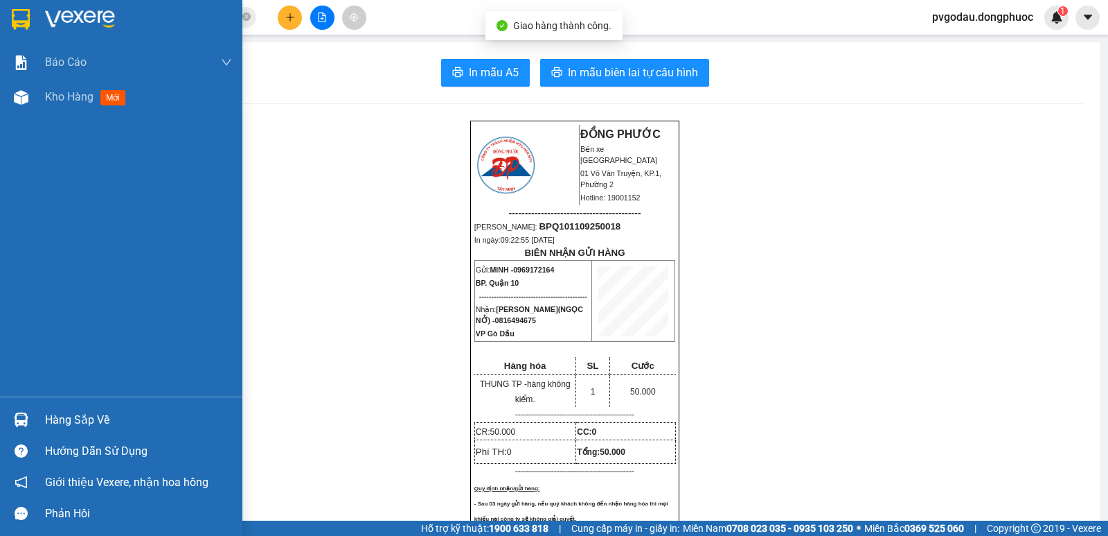
click at [78, 417] on div "Hàng sắp về" at bounding box center [138, 419] width 187 height 21
click at [78, 417] on div "Báo cáo Mẫu 1: Báo cáo dòng tiền theo nhân viên Mẫu 1: Báo cáo dòng tiền theo n…" at bounding box center [121, 268] width 242 height 536
click at [76, 421] on div "Hàng sắp về" at bounding box center [138, 419] width 187 height 21
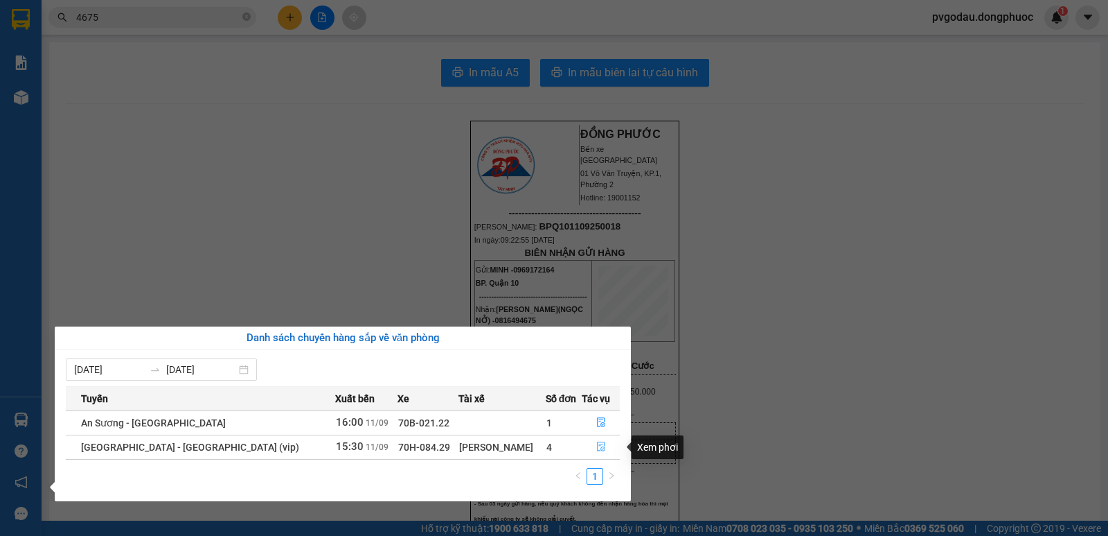
click at [597, 448] on icon "file-done" at bounding box center [601, 447] width 8 height 10
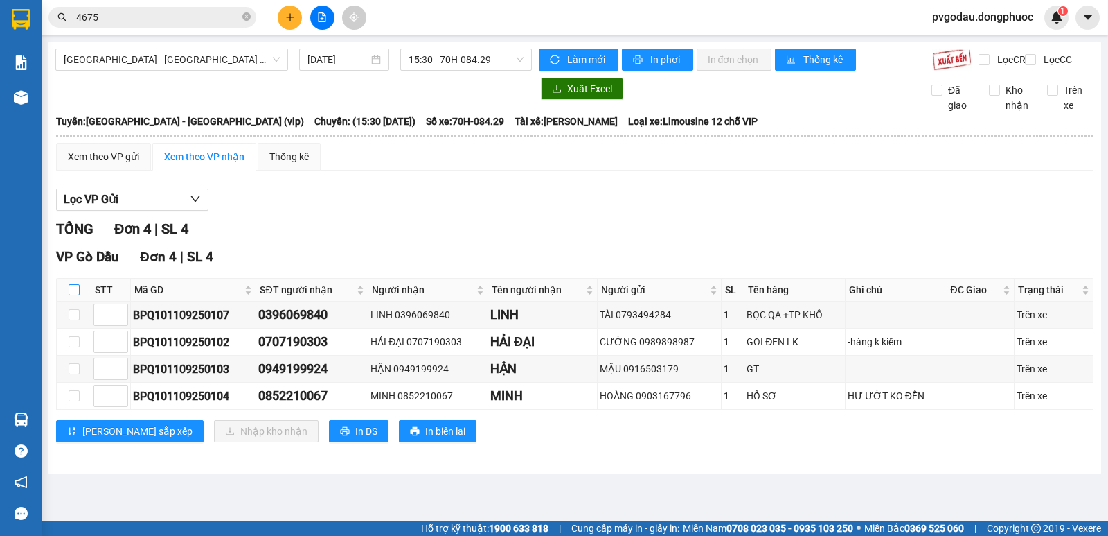
click at [74, 295] on input "checkbox" at bounding box center [74, 289] width 11 height 11
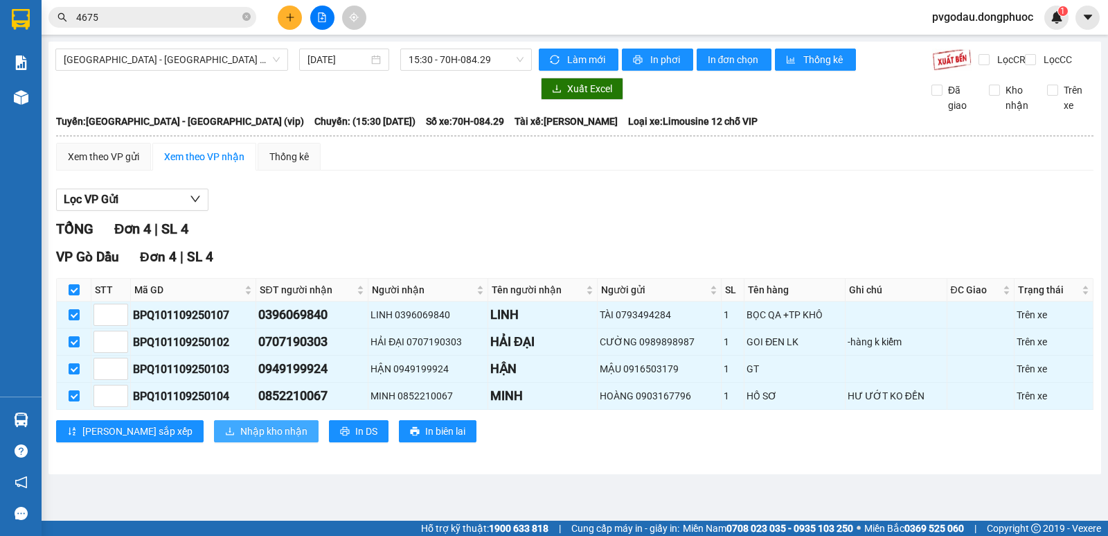
click at [240, 439] on span "Nhập kho nhận" at bounding box center [273, 430] width 67 height 15
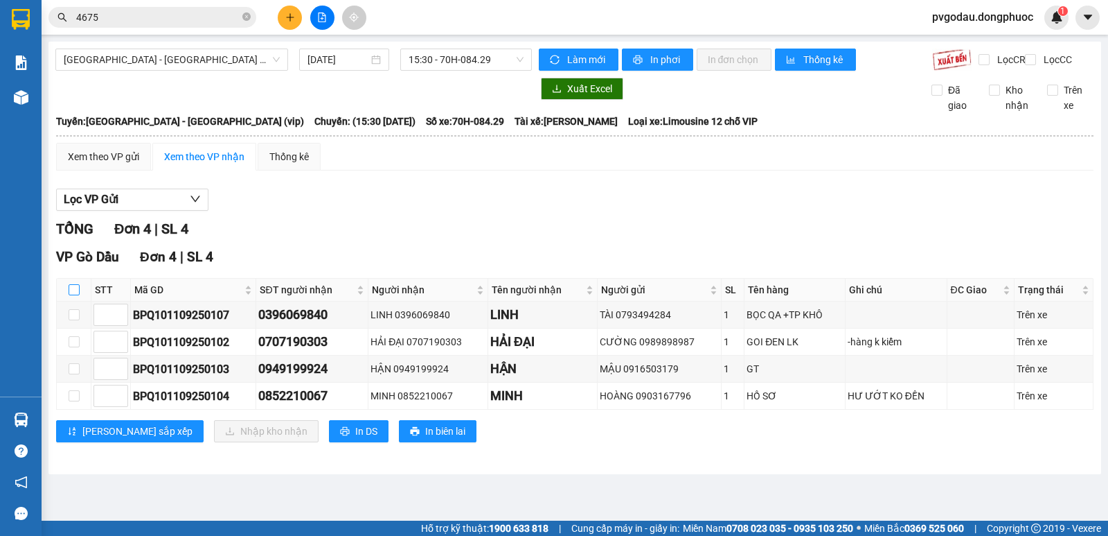
click at [78, 295] on input "checkbox" at bounding box center [74, 289] width 11 height 11
click at [73, 295] on input "checkbox" at bounding box center [74, 289] width 11 height 11
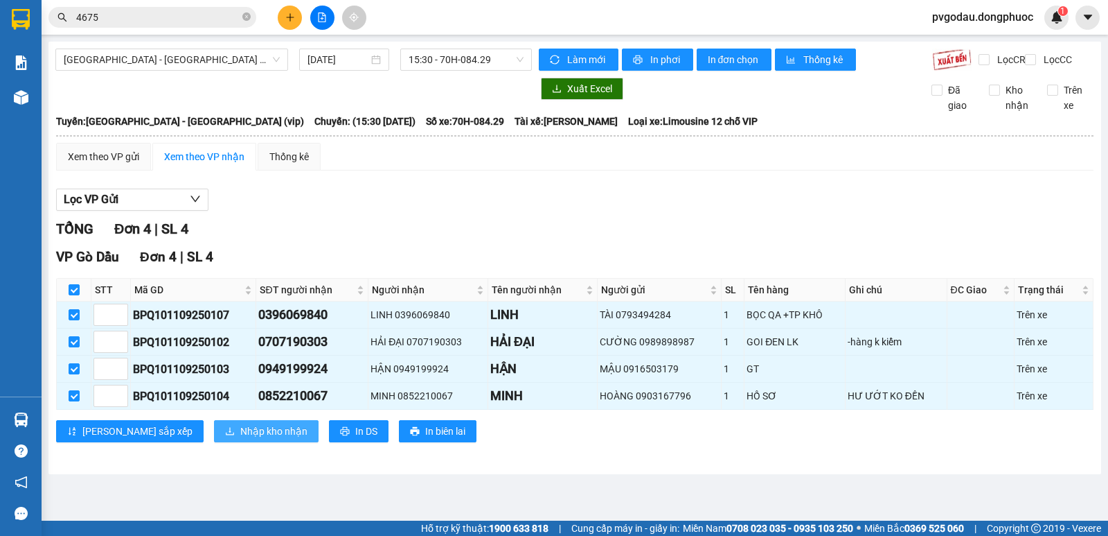
click at [240, 439] on span "Nhập kho nhận" at bounding box center [273, 430] width 67 height 15
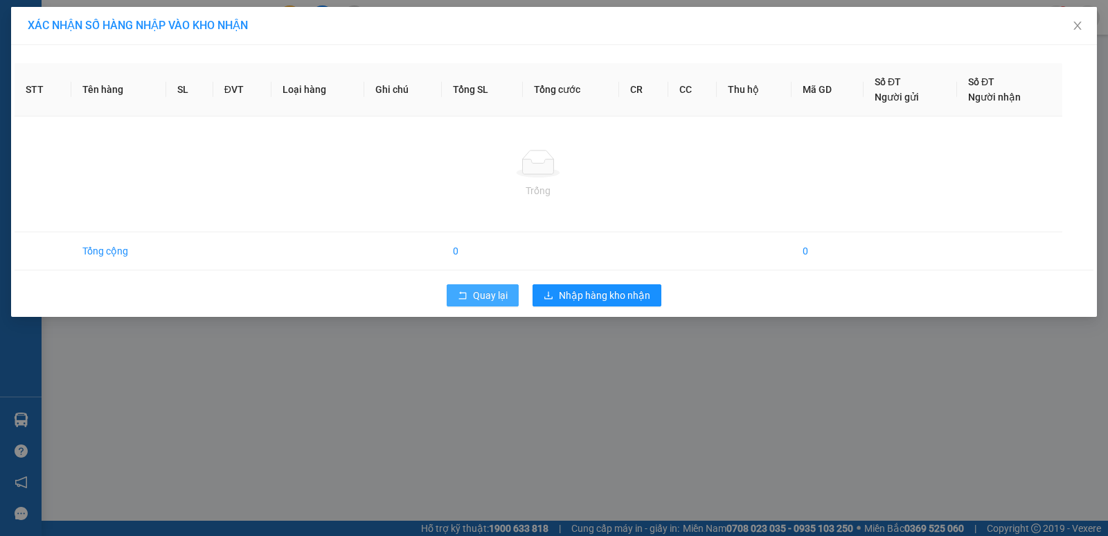
click at [468, 290] on button "Quay lại" at bounding box center [483, 295] width 72 height 22
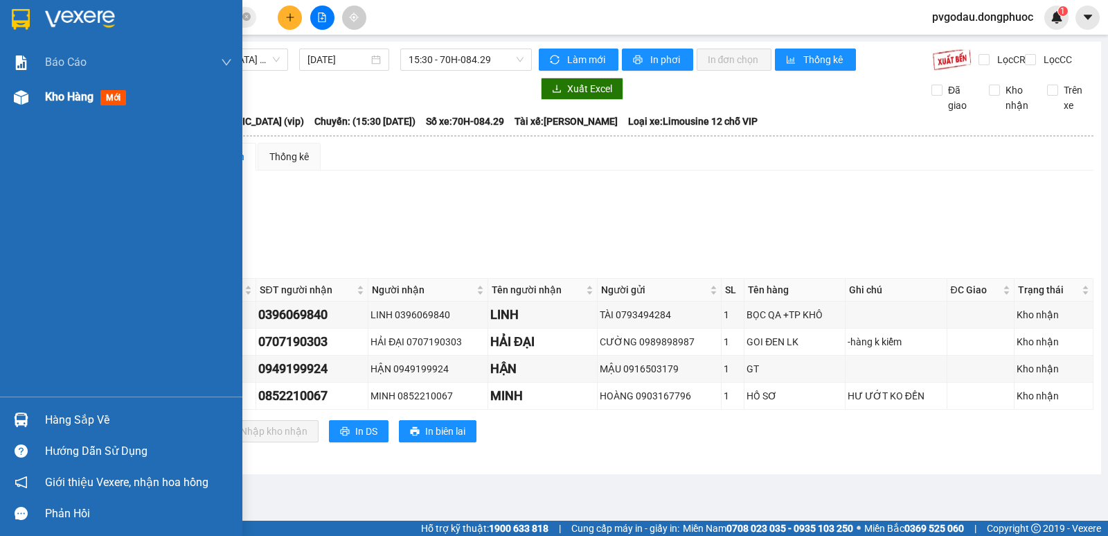
click at [29, 106] on div at bounding box center [21, 97] width 24 height 24
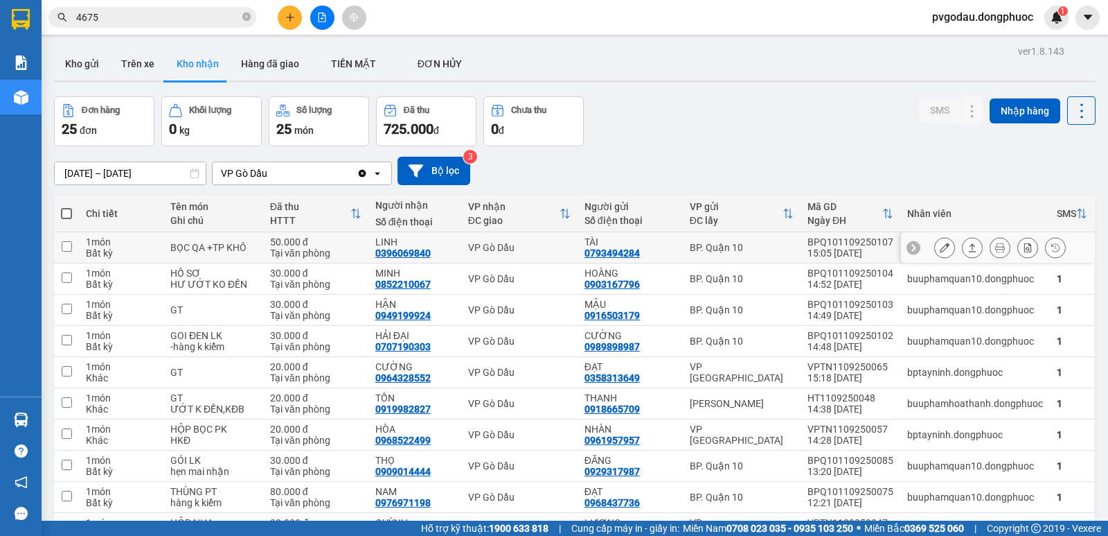
click at [259, 254] on td "BỌC QA +TP KHÔ" at bounding box center [214, 247] width 100 height 31
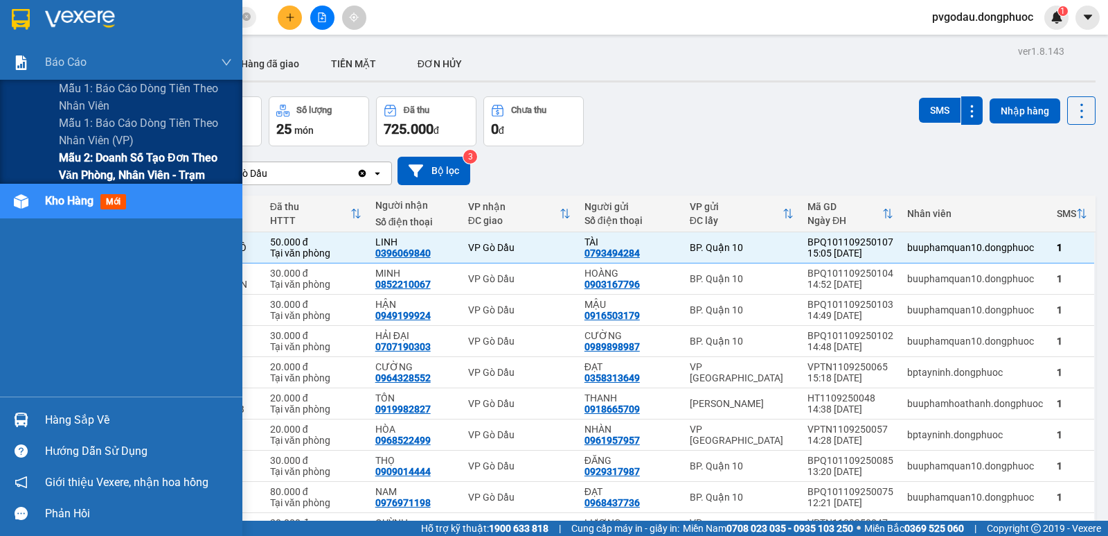
click at [91, 175] on span "Mẫu 2: Doanh số tạo đơn theo Văn phòng, nhân viên - Trạm" at bounding box center [145, 166] width 173 height 35
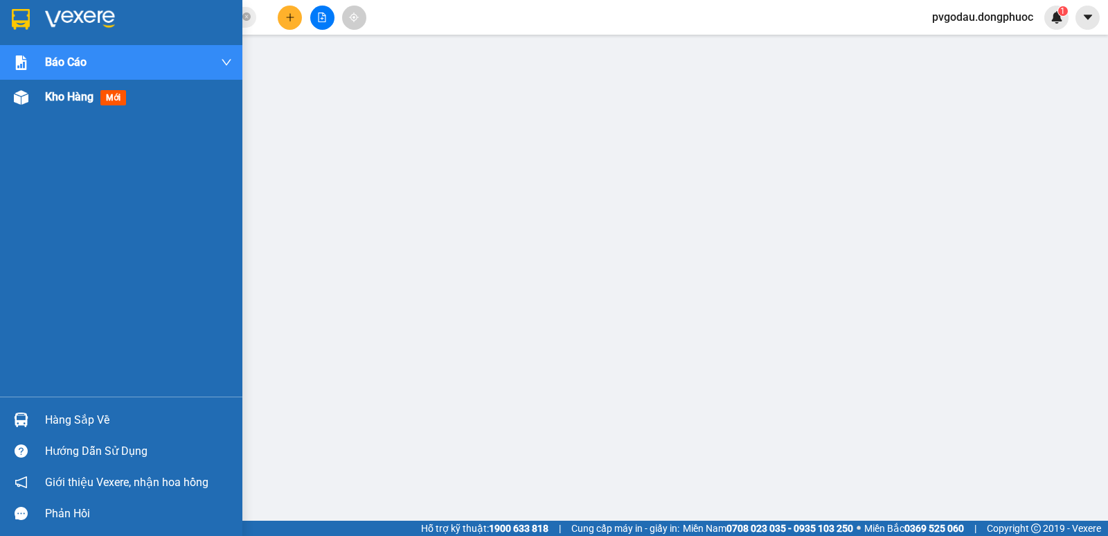
click at [43, 102] on div "Kho hàng mới" at bounding box center [121, 97] width 242 height 35
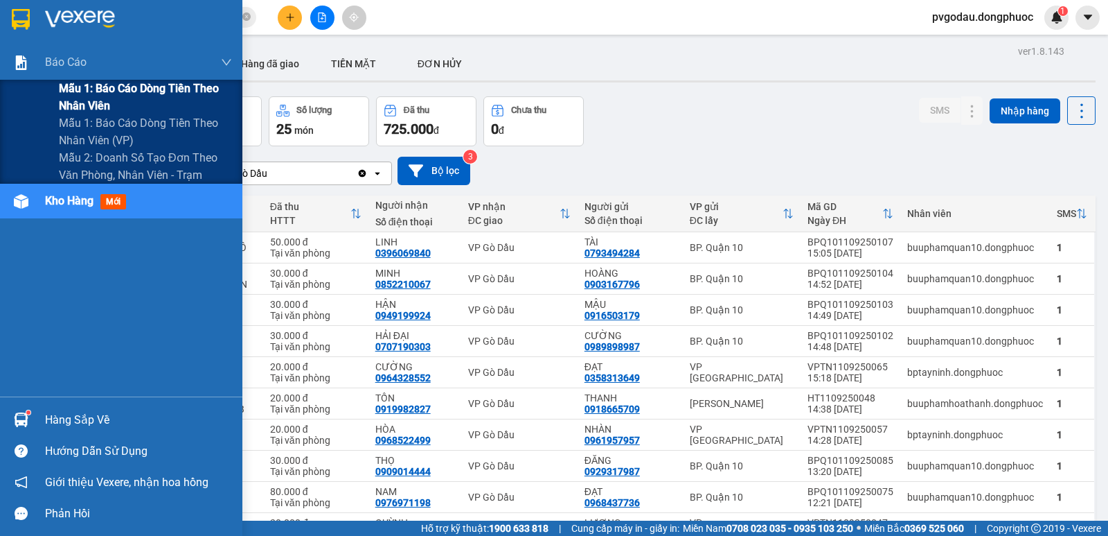
click at [85, 91] on span "Mẫu 1: Báo cáo dòng tiền theo nhân viên" at bounding box center [145, 97] width 173 height 35
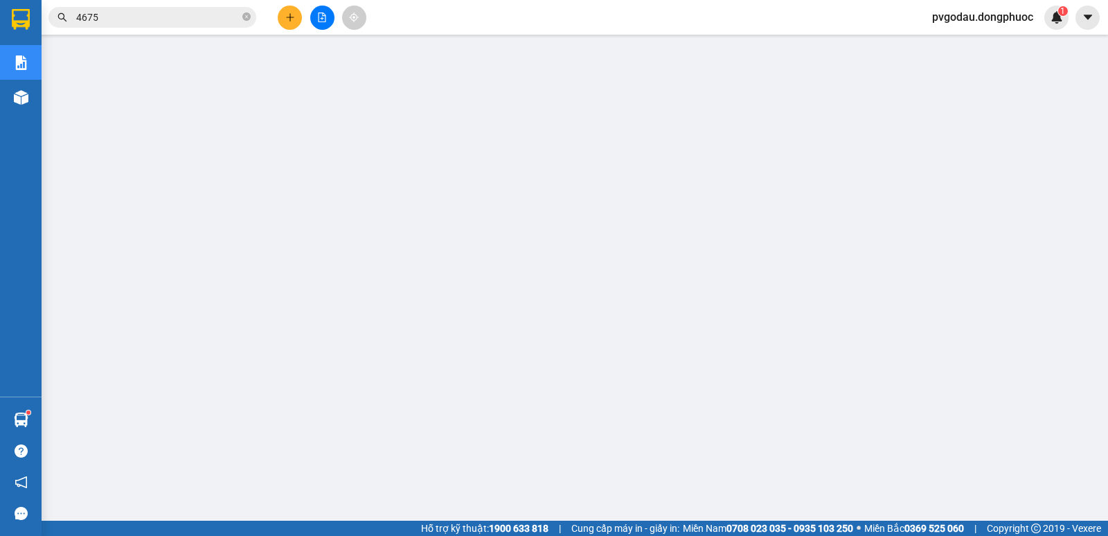
click at [146, 17] on input "4675" at bounding box center [158, 17] width 164 height 15
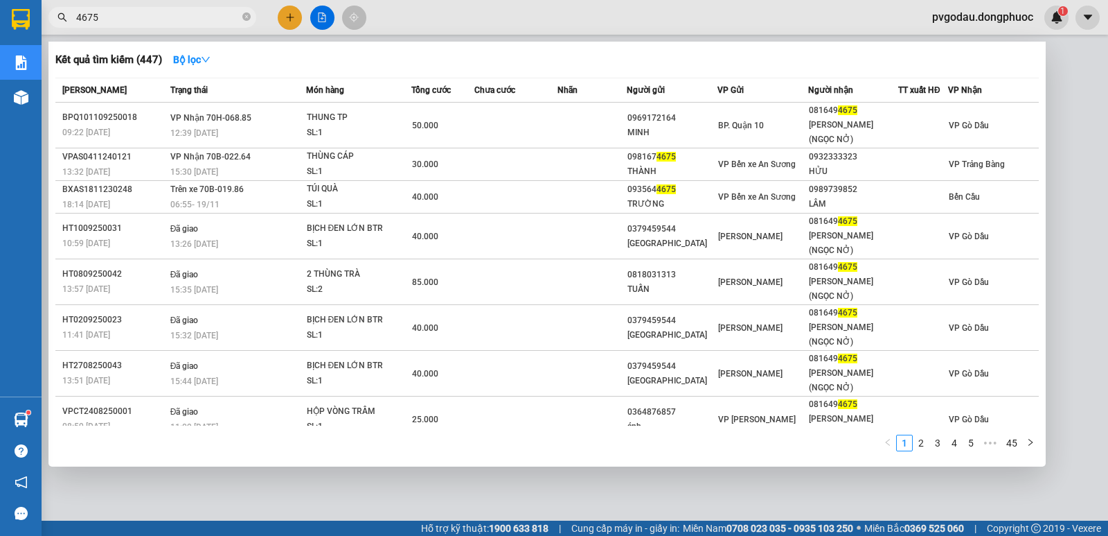
click at [147, 17] on input "4675" at bounding box center [158, 17] width 164 height 15
click at [147, 18] on input "4675" at bounding box center [158, 17] width 164 height 15
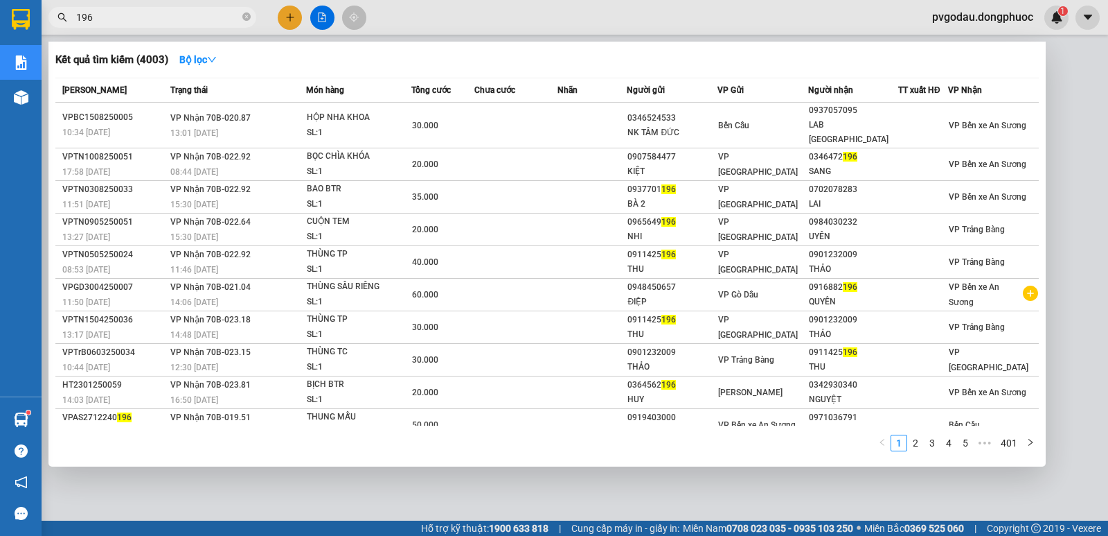
click at [150, 19] on input "196" at bounding box center [158, 17] width 164 height 15
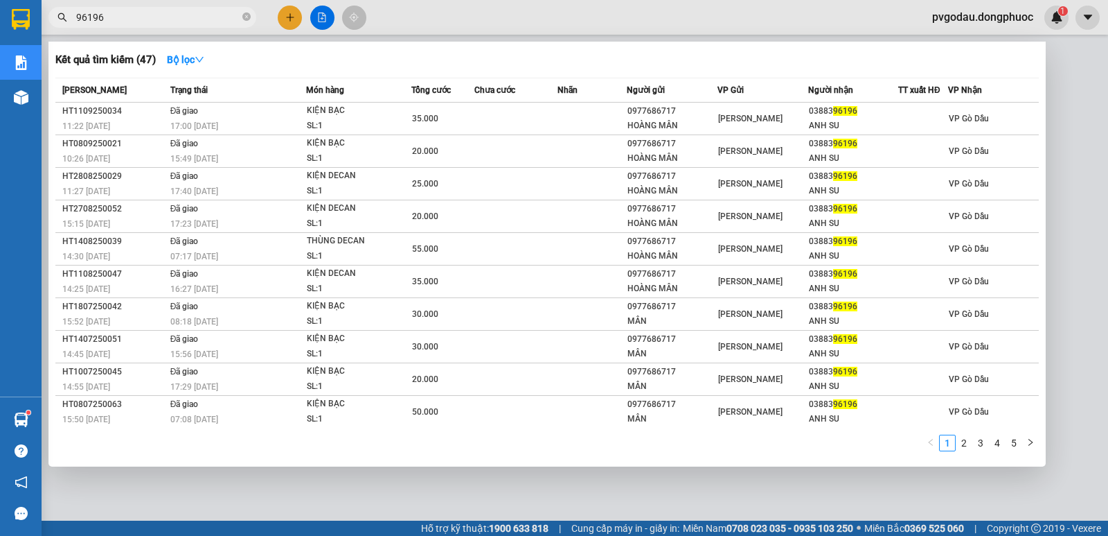
click at [143, 21] on input "96196" at bounding box center [158, 17] width 164 height 15
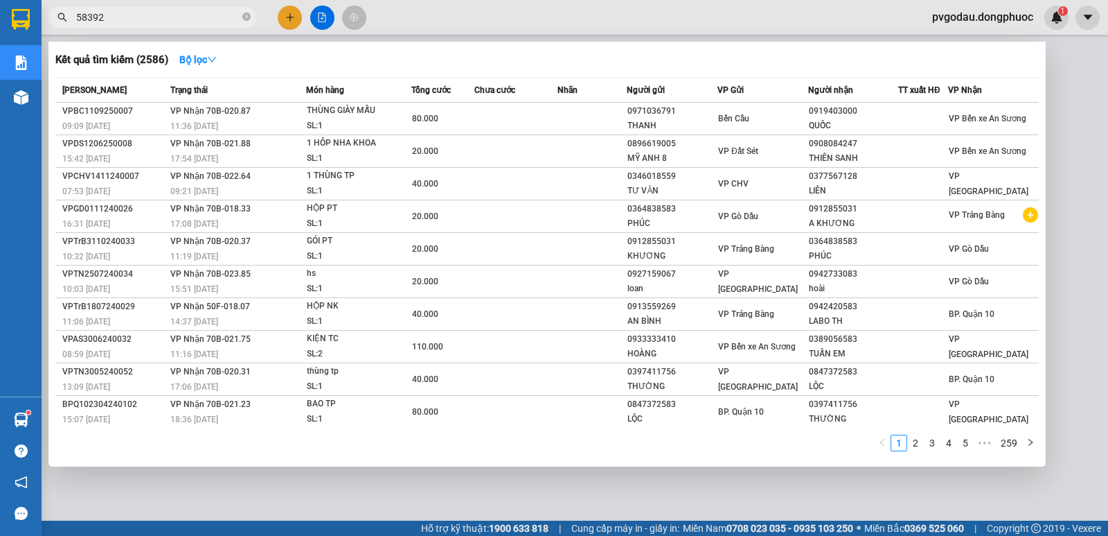
click at [161, 13] on input "58392" at bounding box center [158, 17] width 164 height 15
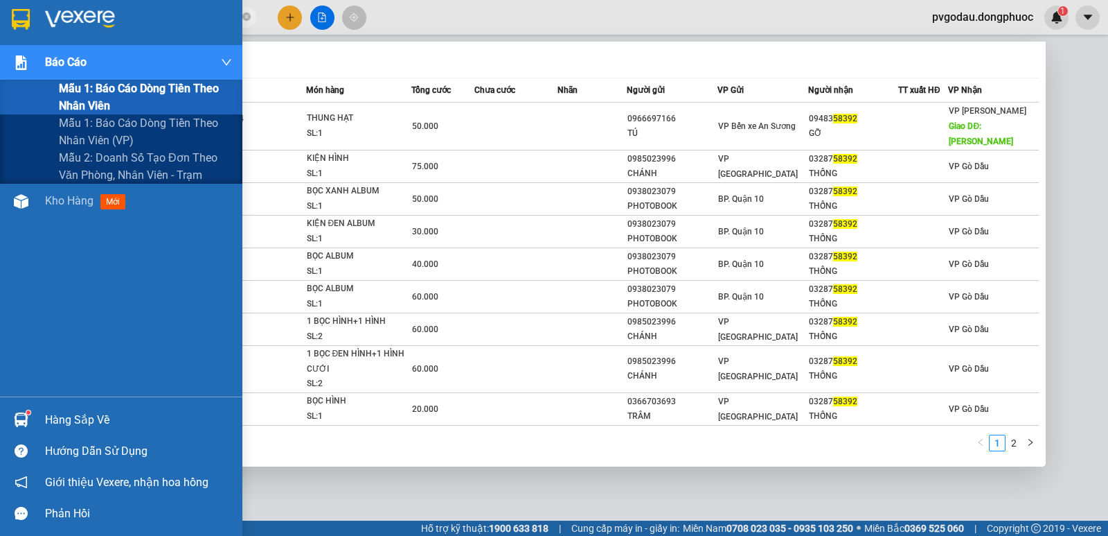
click at [90, 97] on span "Mẫu 1: Báo cáo dòng tiền theo nhân viên" at bounding box center [145, 97] width 173 height 35
click at [100, 95] on span "Mẫu 1: Báo cáo dòng tiền theo nhân viên" at bounding box center [145, 97] width 173 height 35
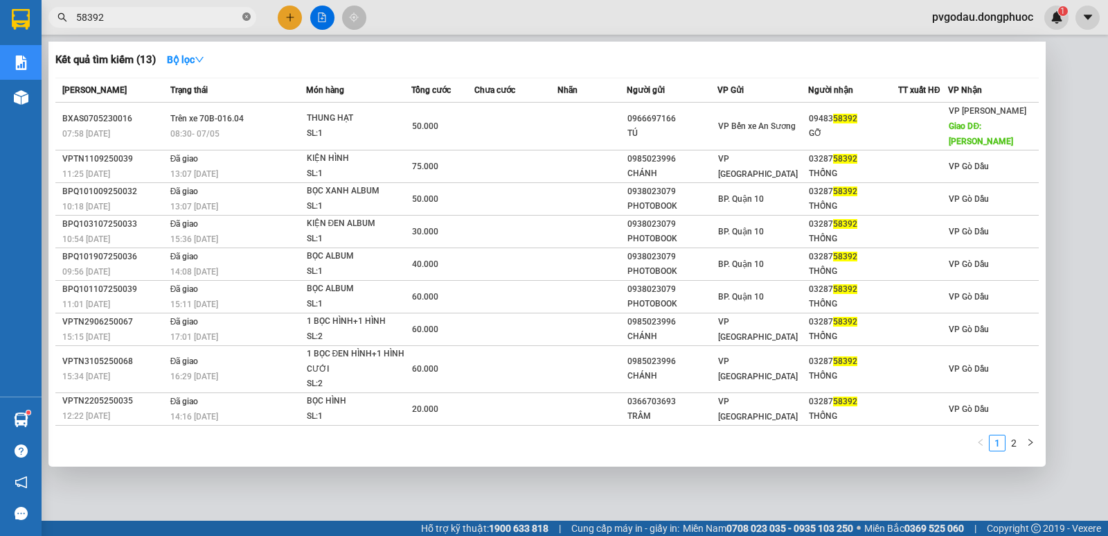
click at [246, 17] on icon "close-circle" at bounding box center [246, 16] width 8 height 8
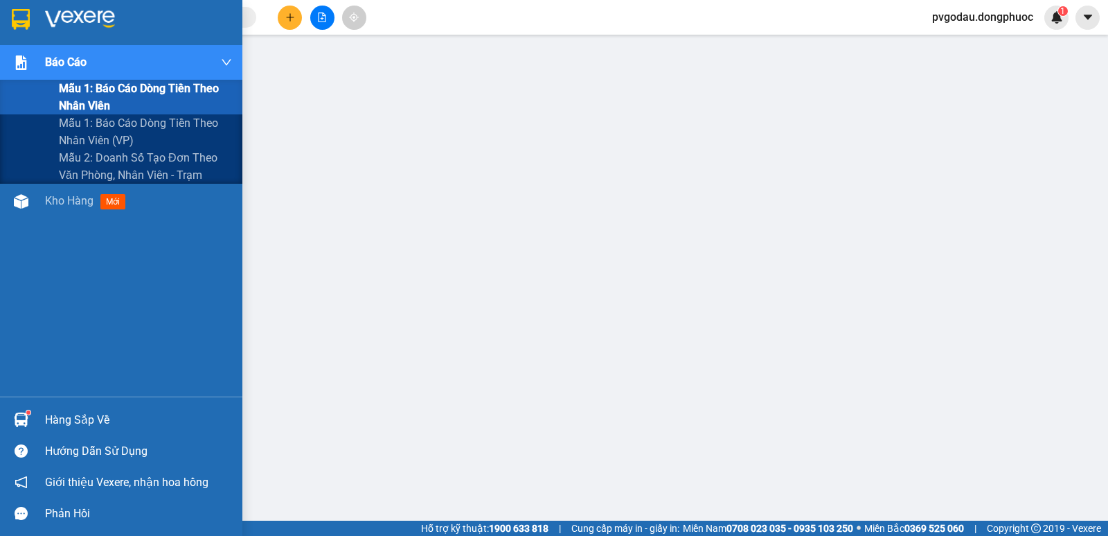
click at [71, 95] on span "Mẫu 1: Báo cáo dòng tiền theo nhân viên" at bounding box center [145, 97] width 173 height 35
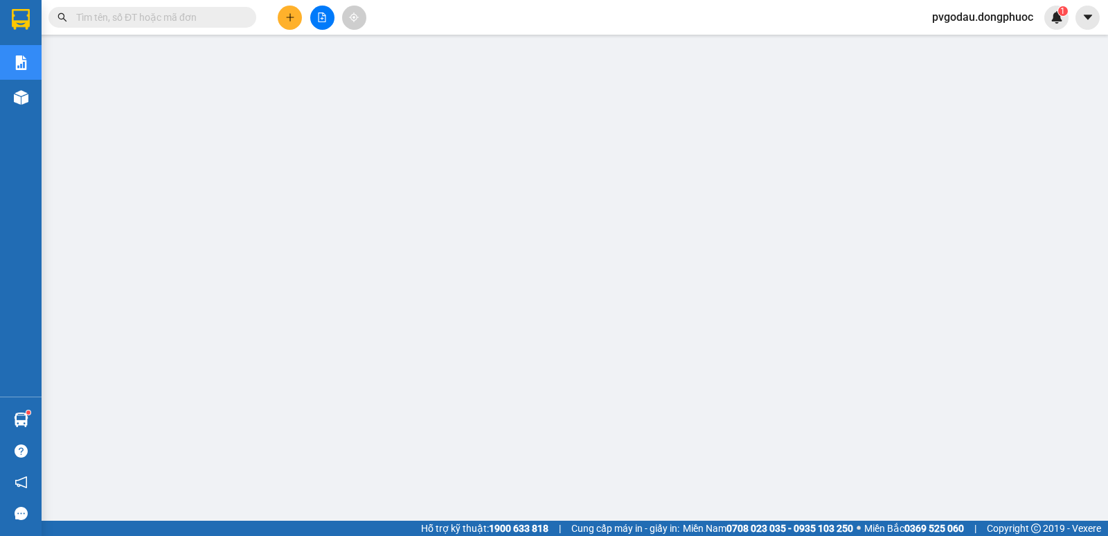
click at [1007, 23] on span "pvgodau.dongphuoc" at bounding box center [982, 16] width 123 height 17
click at [956, 41] on span "Đăng xuất" at bounding box center [987, 42] width 97 height 15
